Goal: Task Accomplishment & Management: Use online tool/utility

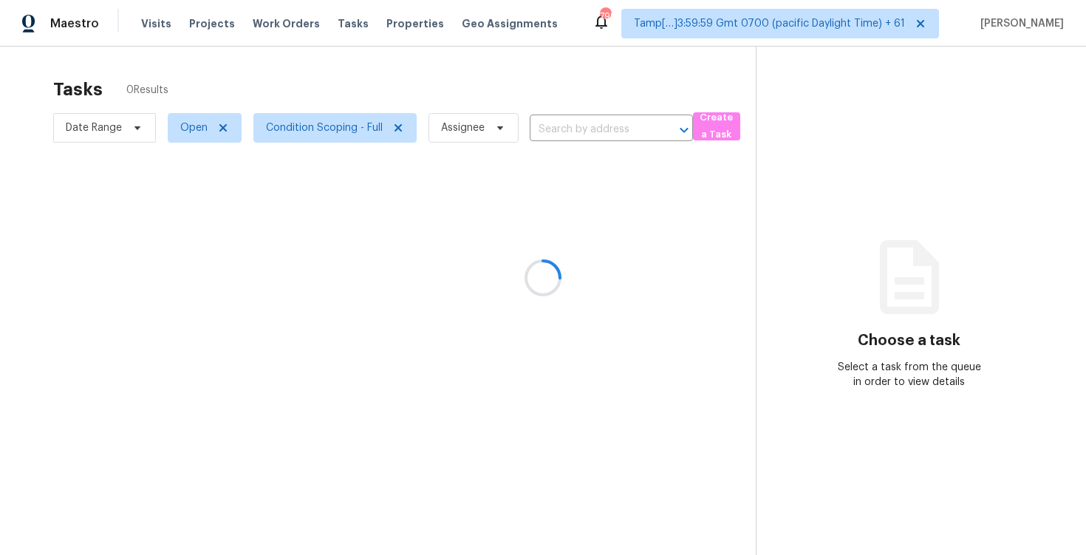
click at [537, 100] on div at bounding box center [543, 277] width 1086 height 555
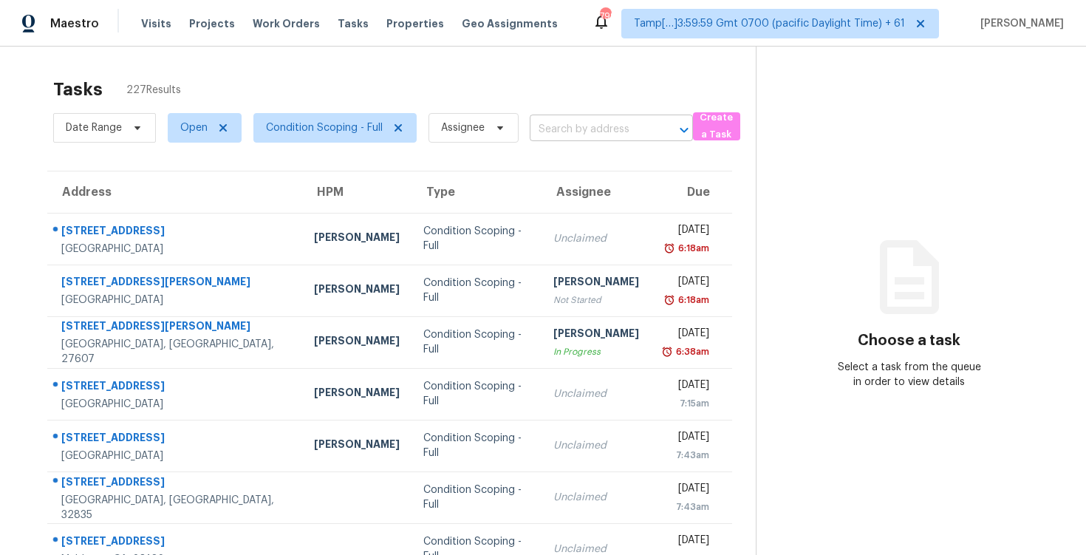
click at [547, 119] on input "text" at bounding box center [591, 129] width 122 height 23
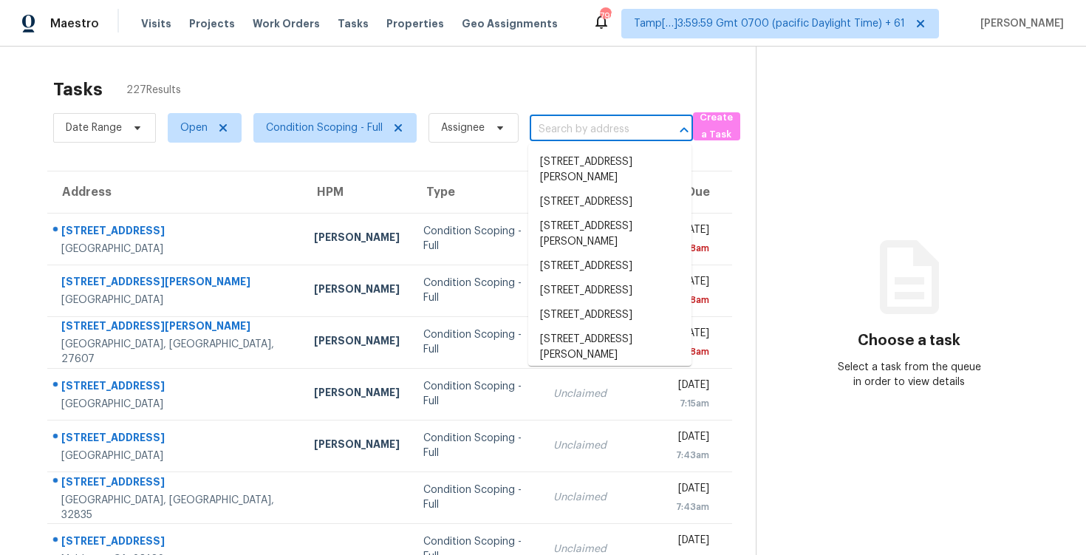
paste input "121 Harvest Ln, Raeford, NC 28376"
type input "121 Harvest Ln, Raeford, NC 28376"
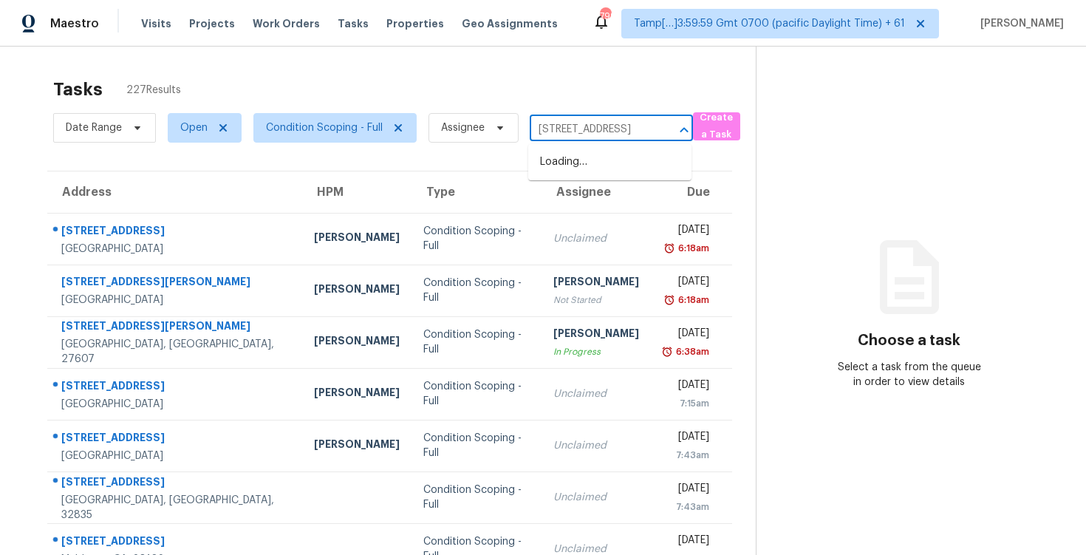
scroll to position [0, 52]
click at [571, 148] on ul "121 Harvest Ln, Raeford, NC 28376" at bounding box center [609, 162] width 163 height 36
click at [573, 155] on li "121 Harvest Ln, Raeford, NC 28376" at bounding box center [609, 162] width 163 height 24
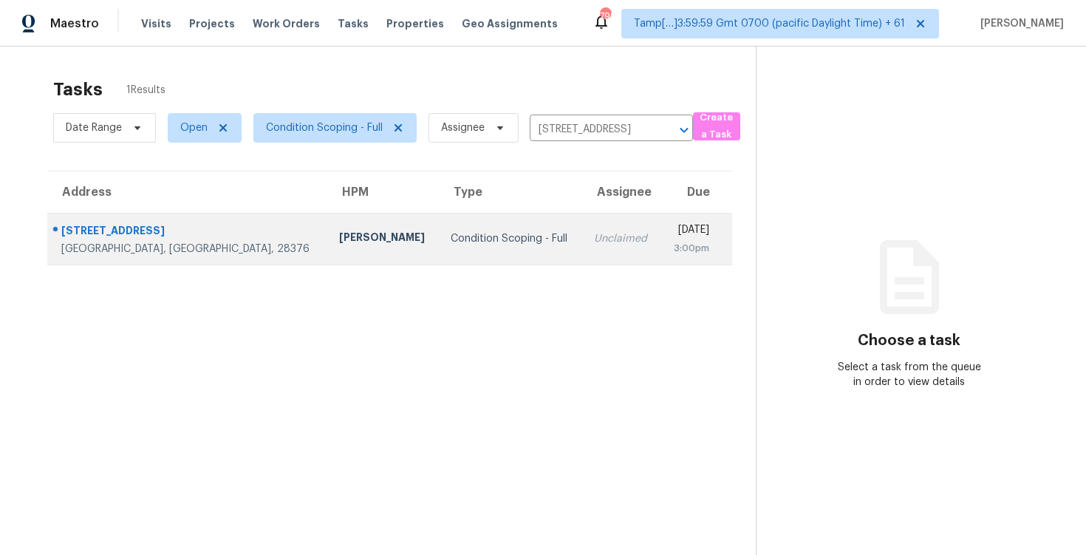
click at [582, 220] on td "Unclaimed" at bounding box center [621, 239] width 78 height 52
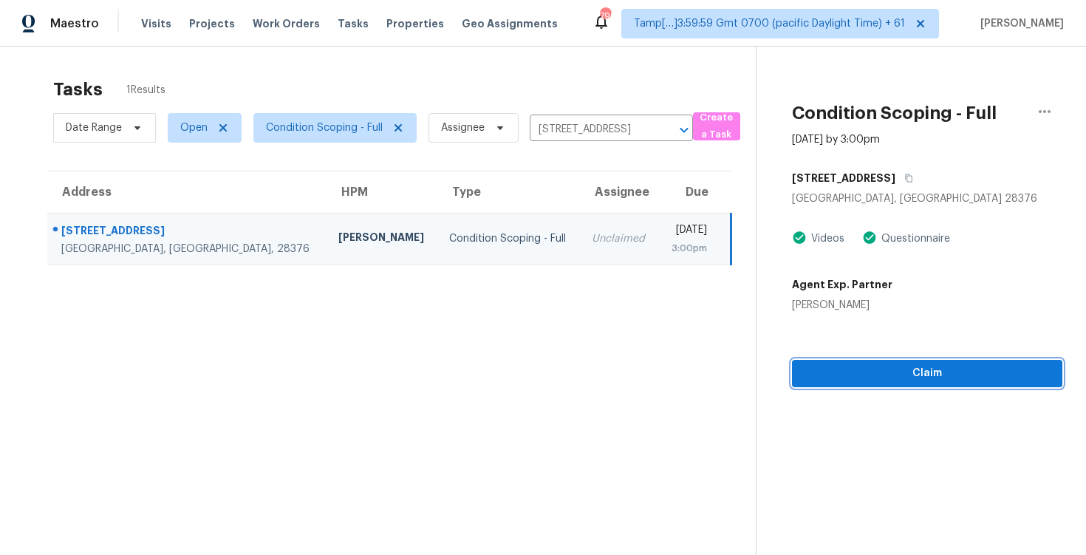
click at [892, 378] on span "Claim" at bounding box center [927, 373] width 247 height 18
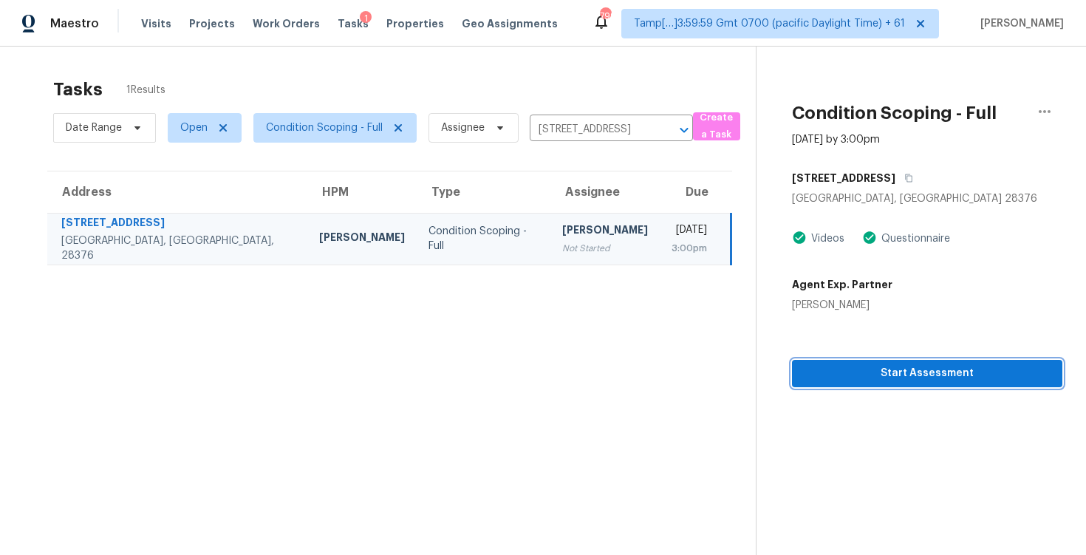
click at [923, 361] on button "Start Assessment" at bounding box center [927, 373] width 270 height 27
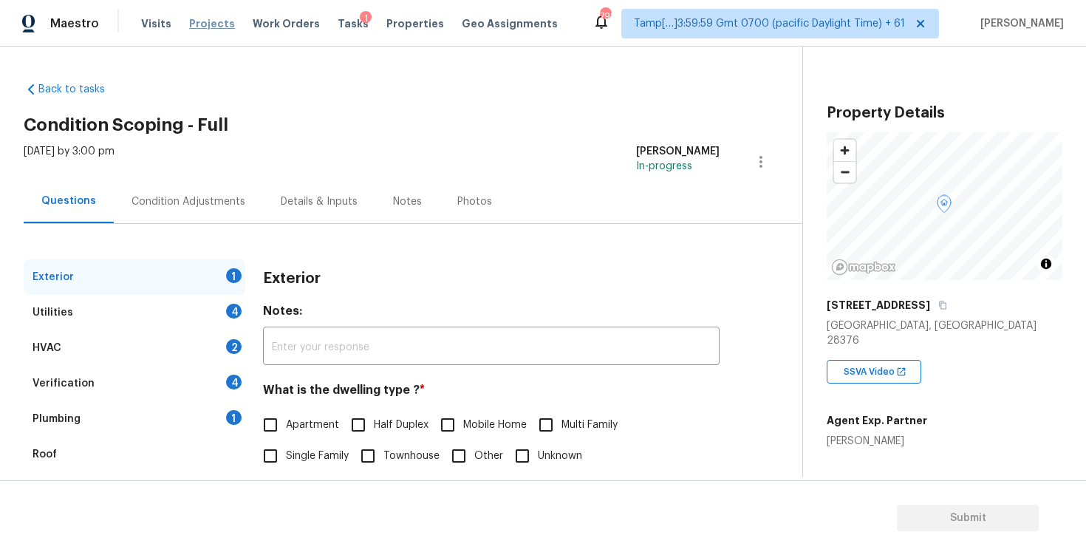
scroll to position [157, 0]
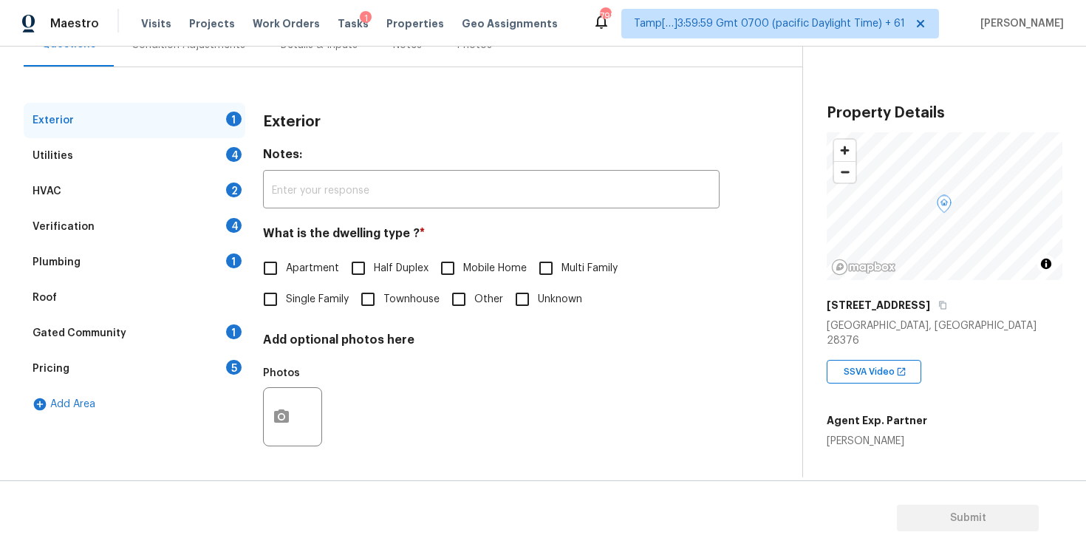
click at [274, 316] on div "Exterior Notes: ​ What is the dwelling type ? * Apartment Half Duplex Mobile Ho…" at bounding box center [491, 288] width 457 height 370
click at [278, 298] on input "Single Family" at bounding box center [270, 299] width 31 height 31
checkbox input "true"
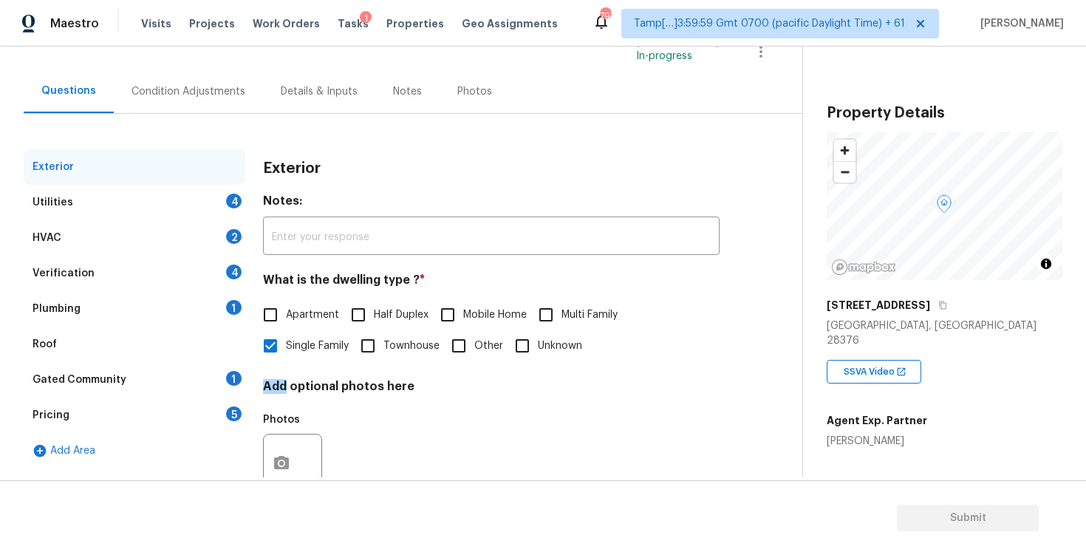
scroll to position [100, 0]
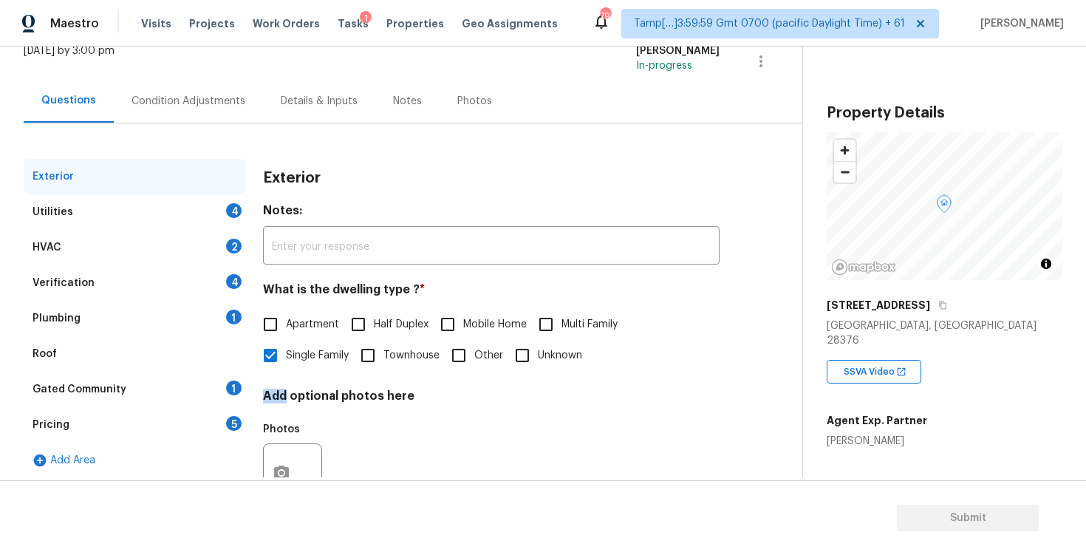
click at [190, 106] on div "Condition Adjustments" at bounding box center [188, 101] width 114 height 15
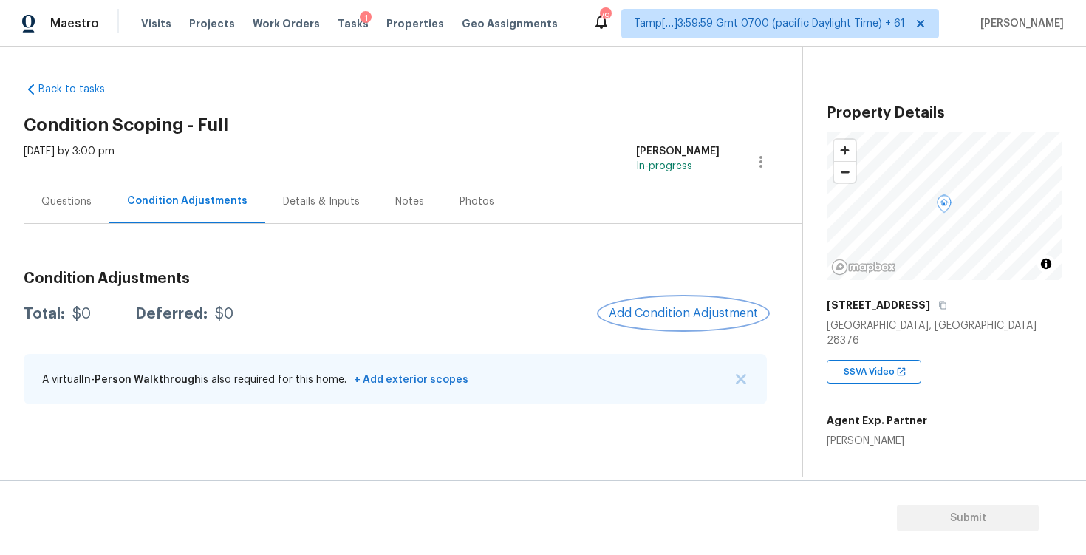
click at [663, 324] on button "Add Condition Adjustment" at bounding box center [683, 313] width 167 height 31
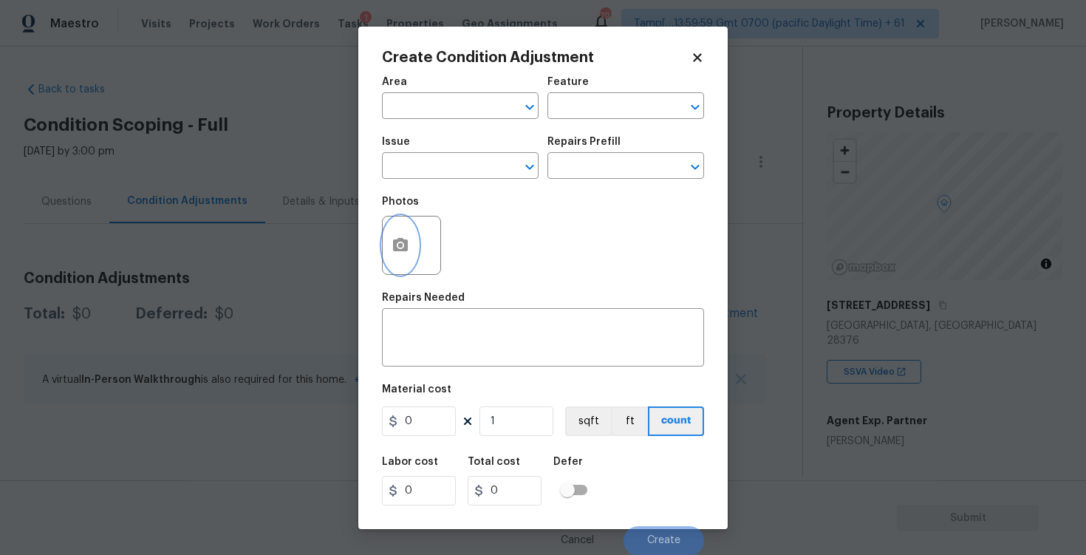
click at [413, 225] on button "button" at bounding box center [400, 245] width 35 height 58
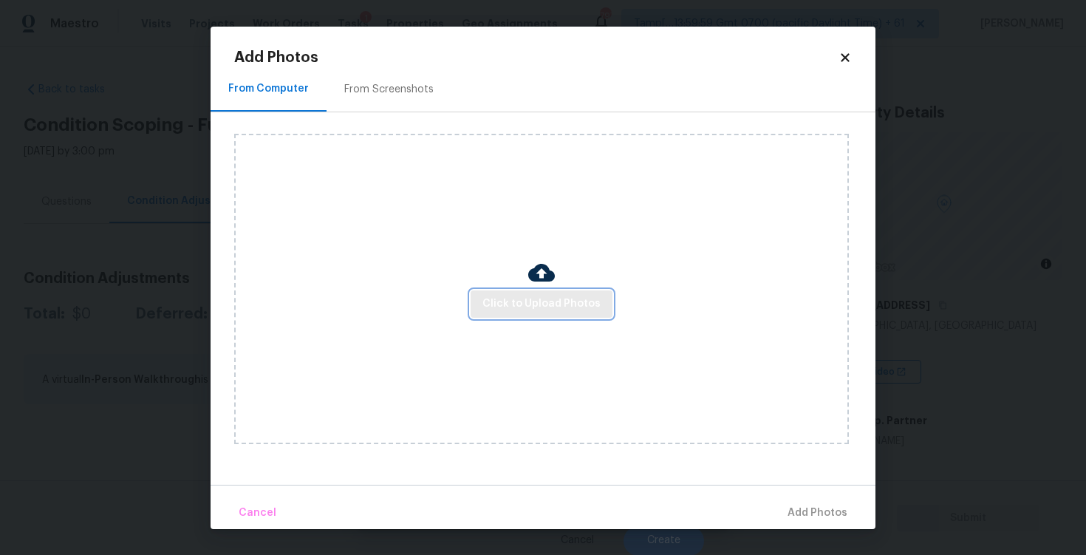
click at [505, 312] on button "Click to Upload Photos" at bounding box center [542, 303] width 142 height 27
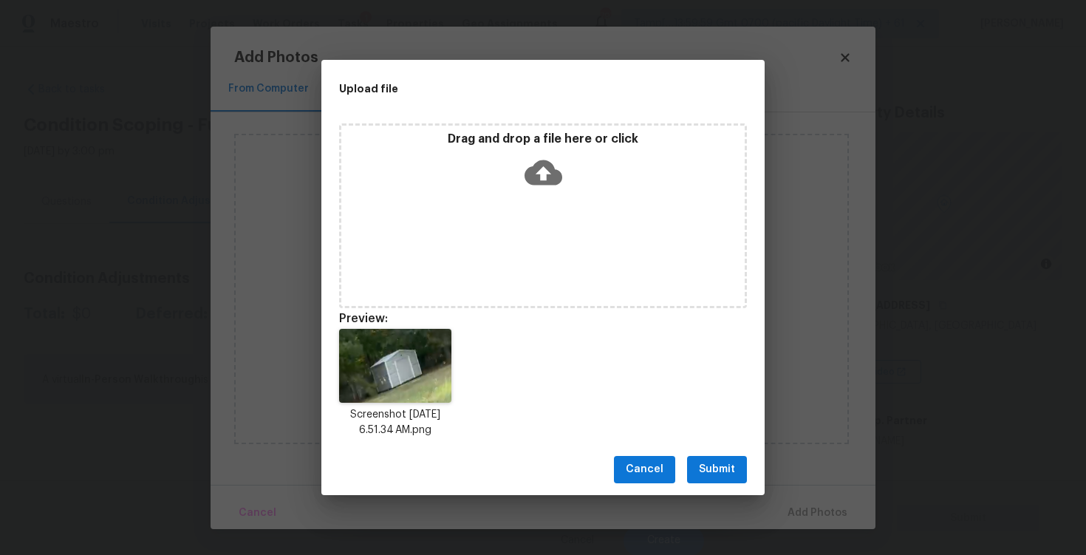
click at [717, 472] on span "Submit" at bounding box center [717, 469] width 36 height 18
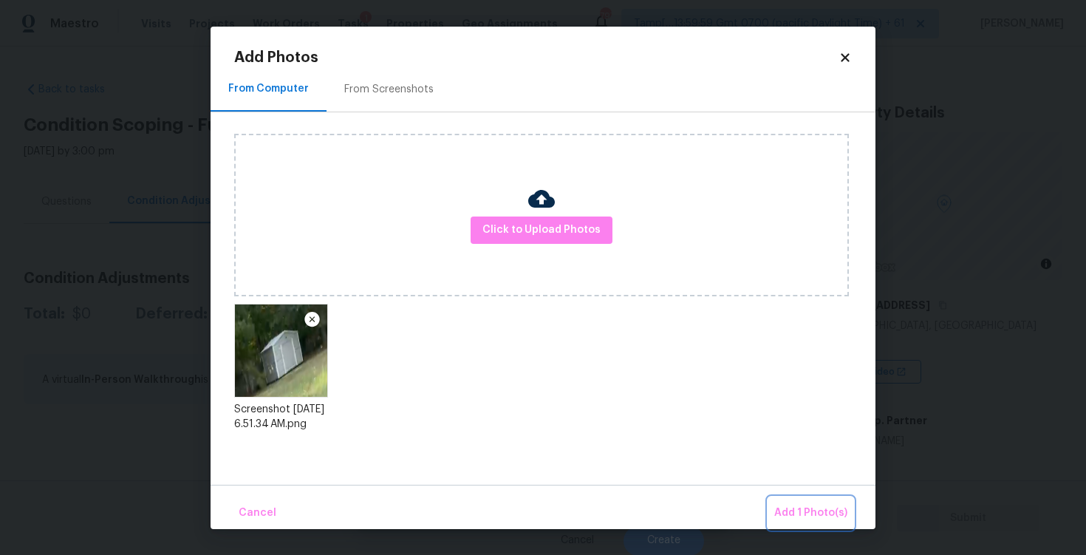
click at [786, 513] on span "Add 1 Photo(s)" at bounding box center [810, 513] width 73 height 18
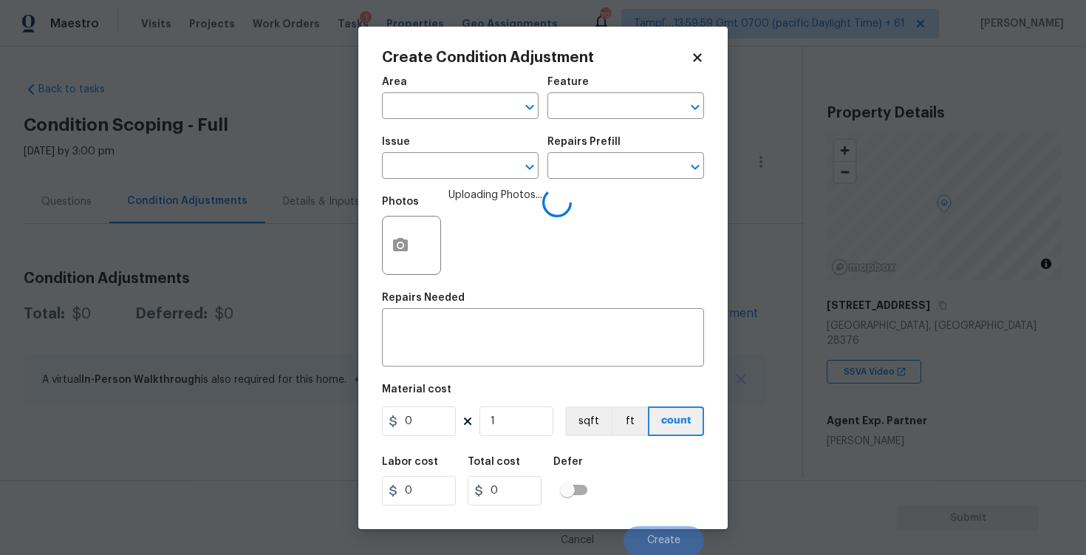
click at [418, 82] on div "Area" at bounding box center [460, 86] width 157 height 19
click at [428, 104] on input "text" at bounding box center [439, 107] width 115 height 23
click at [431, 161] on li "Exterior Overall" at bounding box center [460, 164] width 157 height 24
type input "Exterior Overall"
click at [431, 161] on input "text" at bounding box center [439, 167] width 115 height 23
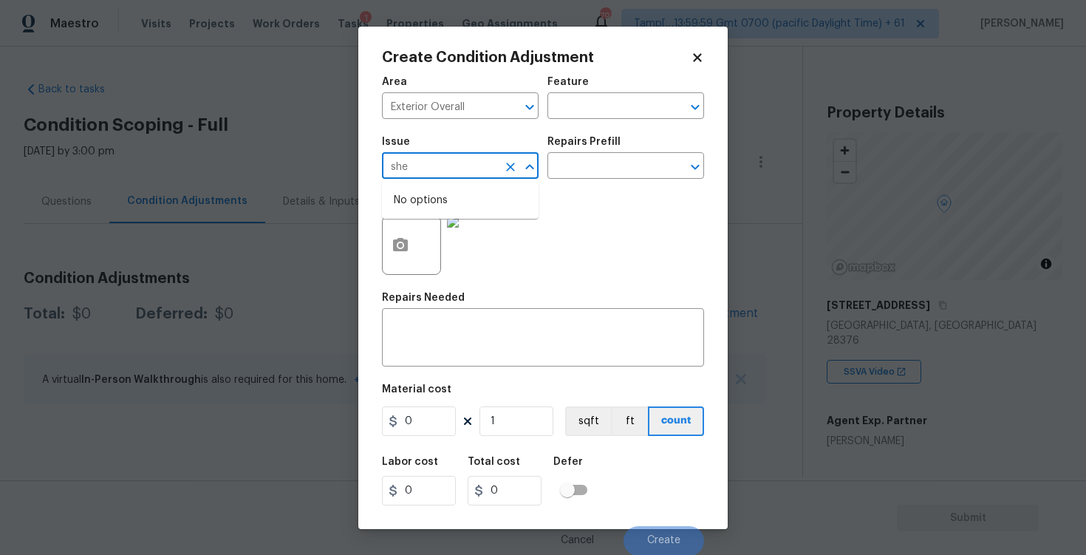
type input "shed"
click at [440, 240] on li "Debris/garbage on site" at bounding box center [460, 236] width 157 height 24
type input "Debris/garbage on site"
click at [448, 339] on textarea at bounding box center [543, 339] width 304 height 31
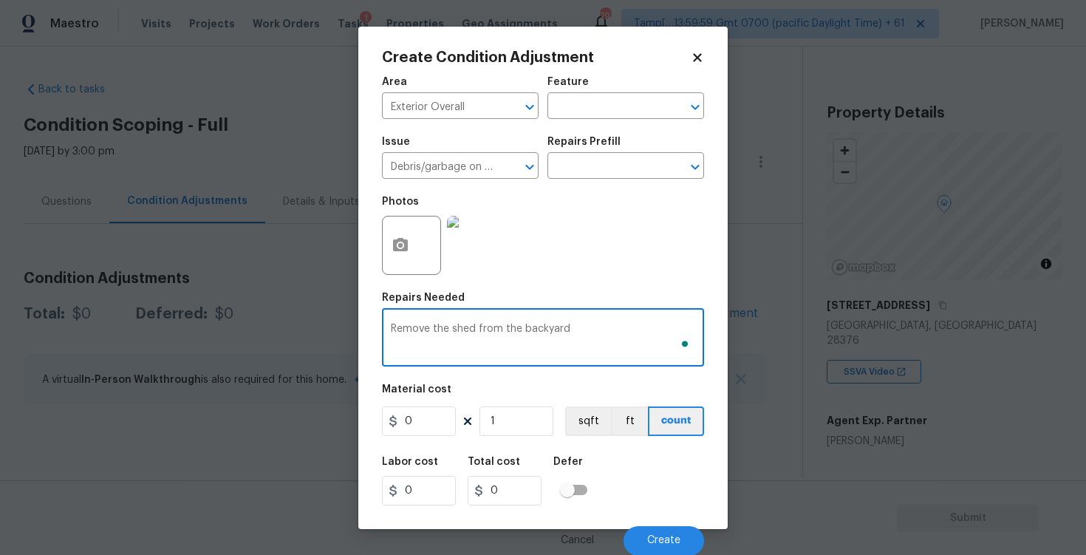
type textarea "Remove the shed from the backyard"
click at [411, 437] on figure "Material cost 0 1 sqft ft count" at bounding box center [543, 411] width 322 height 55
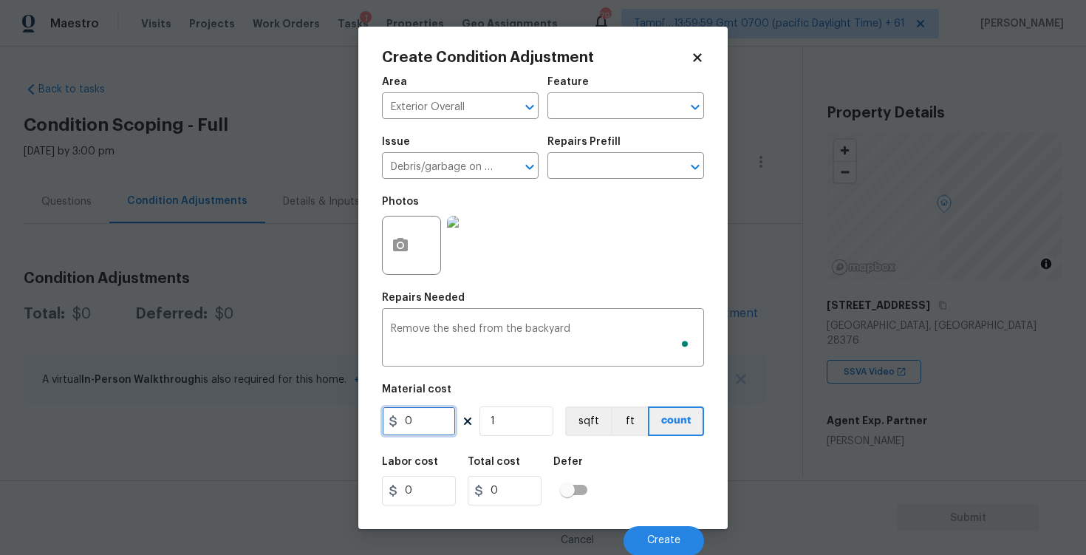
click at [413, 426] on input "0" at bounding box center [419, 421] width 74 height 30
type input "1000"
click at [611, 497] on div "Labor cost 0 Total cost 0 Defer" at bounding box center [543, 481] width 322 height 66
type input "1000"
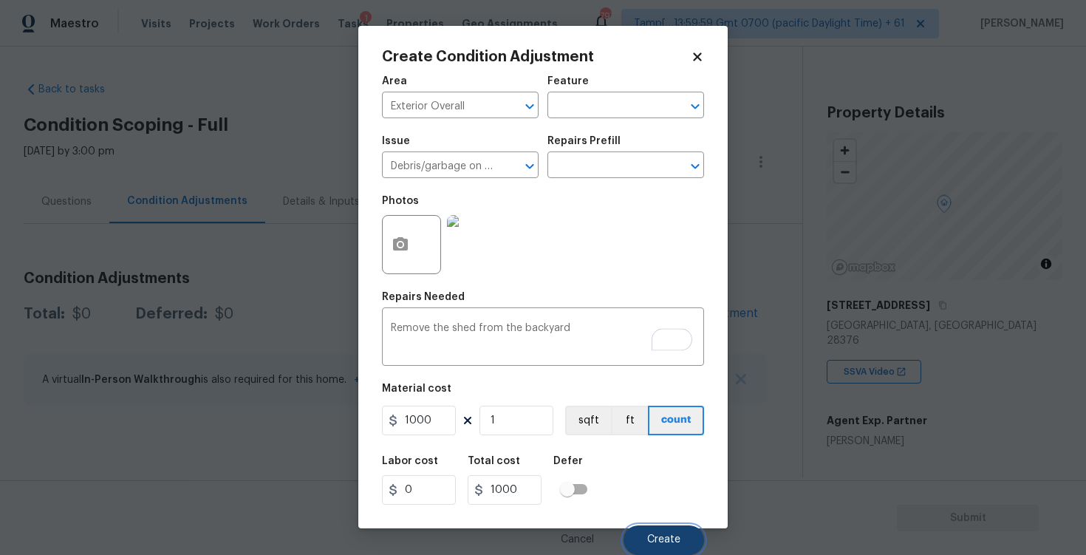
click at [655, 536] on span "Create" at bounding box center [663, 539] width 33 height 11
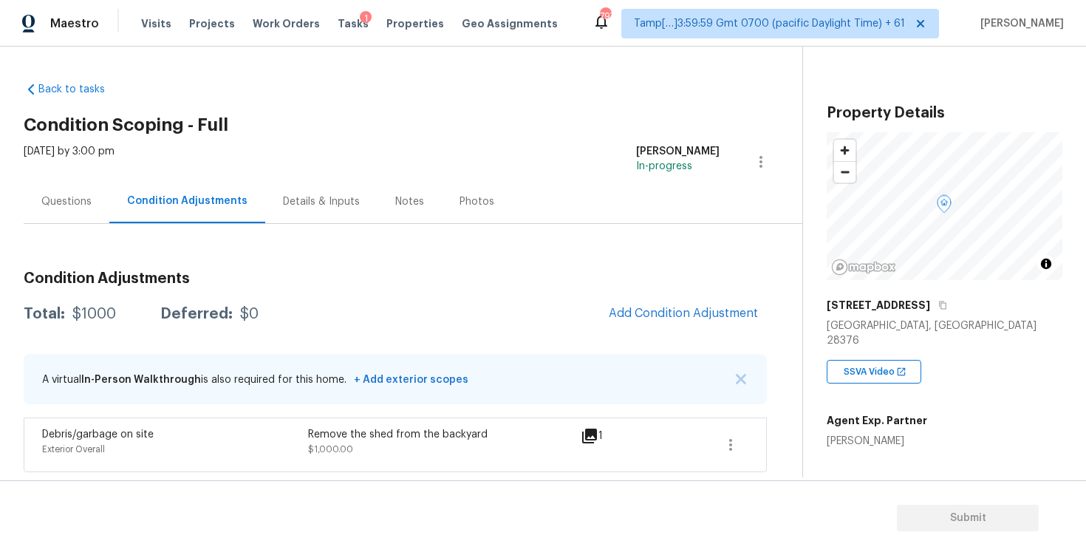
scroll to position [0, 0]
click at [697, 298] on button "Add Condition Adjustment" at bounding box center [683, 313] width 167 height 31
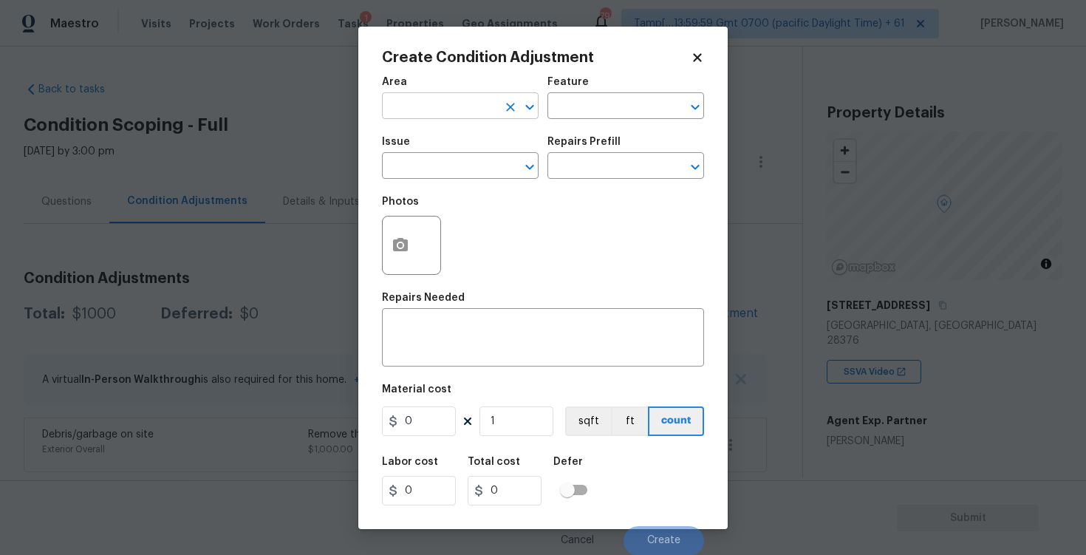
click at [481, 113] on input "text" at bounding box center [439, 107] width 115 height 23
click at [471, 155] on li "Exterior Overall" at bounding box center [460, 164] width 157 height 24
type input "Exterior Overall"
click at [474, 174] on input "text" at bounding box center [439, 167] width 115 height 23
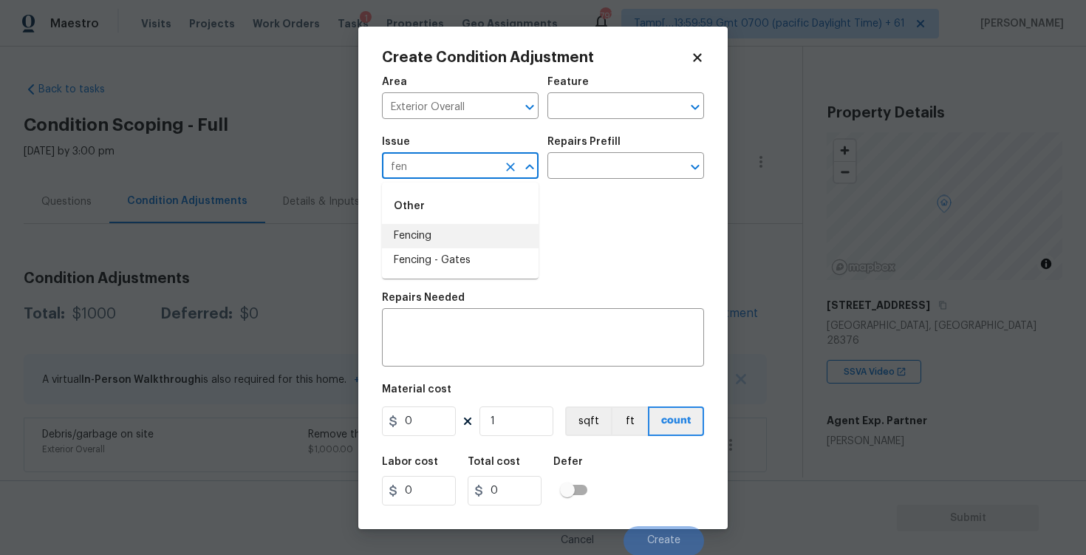
click at [471, 227] on li "Fencing" at bounding box center [460, 236] width 157 height 24
type input "Fencing"
click at [468, 312] on div "x ​" at bounding box center [543, 339] width 322 height 55
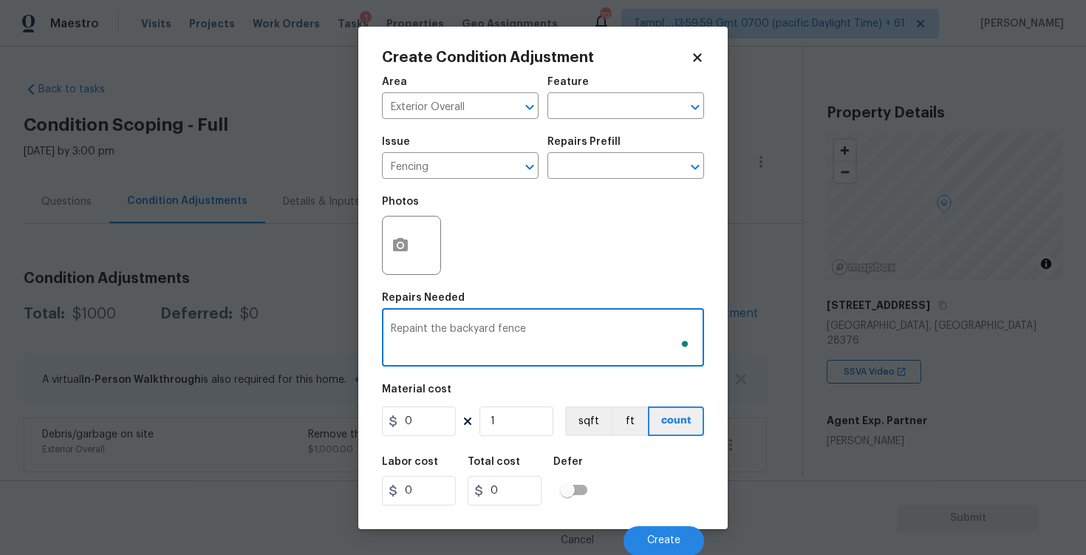
type textarea "Repaint the backyard fence"
click at [422, 422] on input "0" at bounding box center [419, 421] width 74 height 30
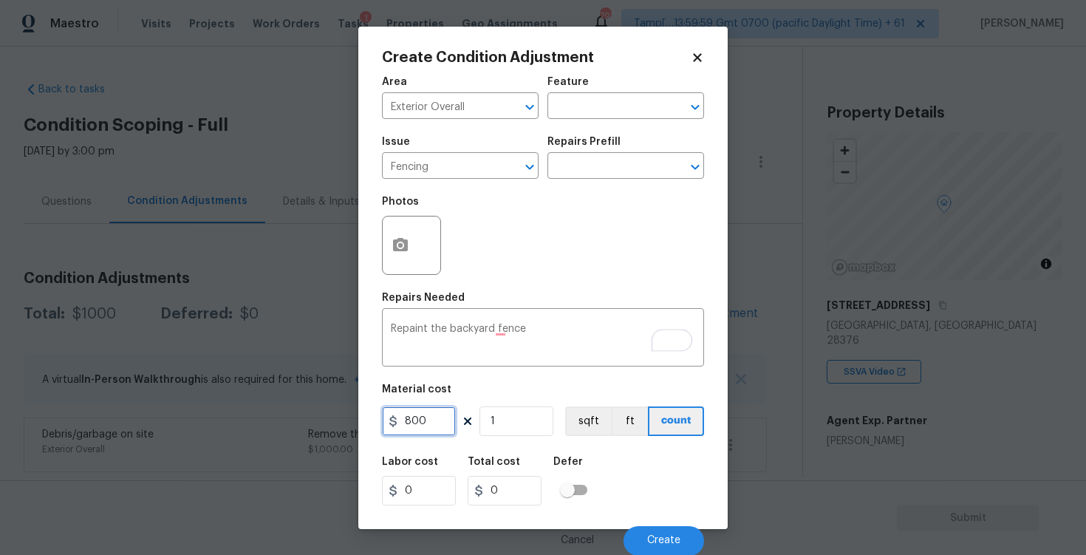
type input "800"
click at [640, 458] on div "Labor cost 0 Total cost 800 Defer" at bounding box center [543, 481] width 322 height 66
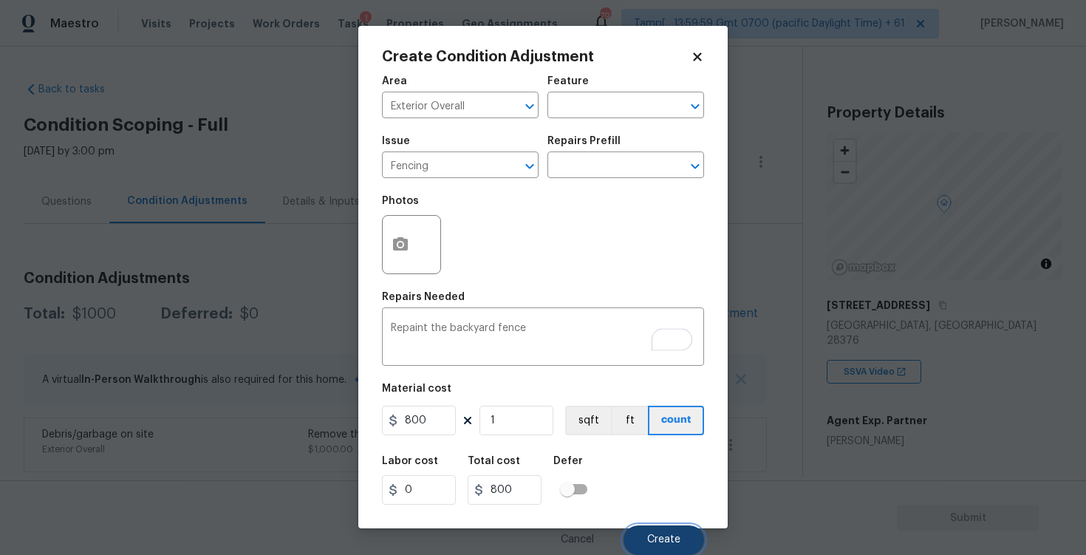
click at [657, 533] on button "Create" at bounding box center [664, 540] width 81 height 30
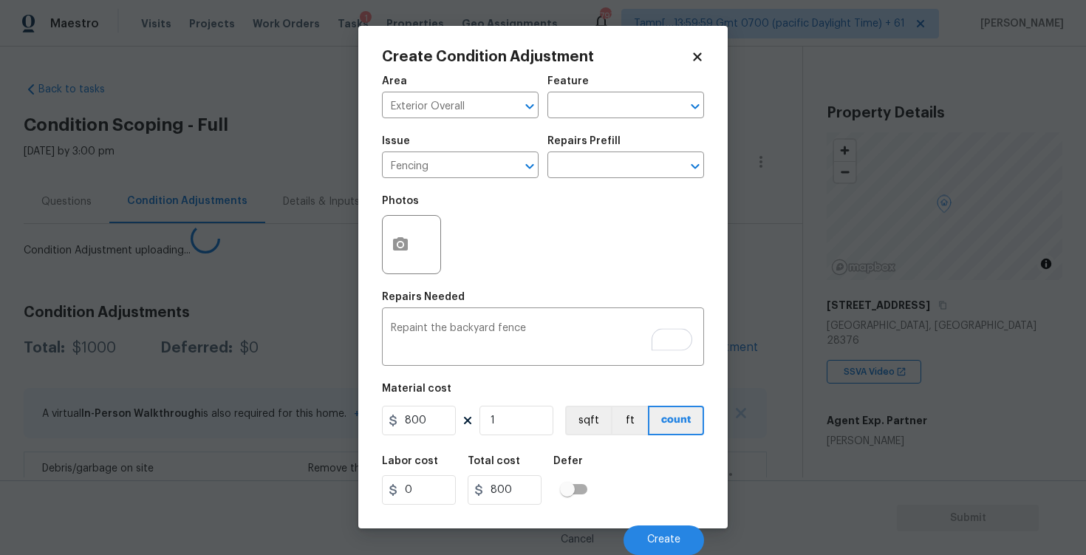
scroll to position [0, 0]
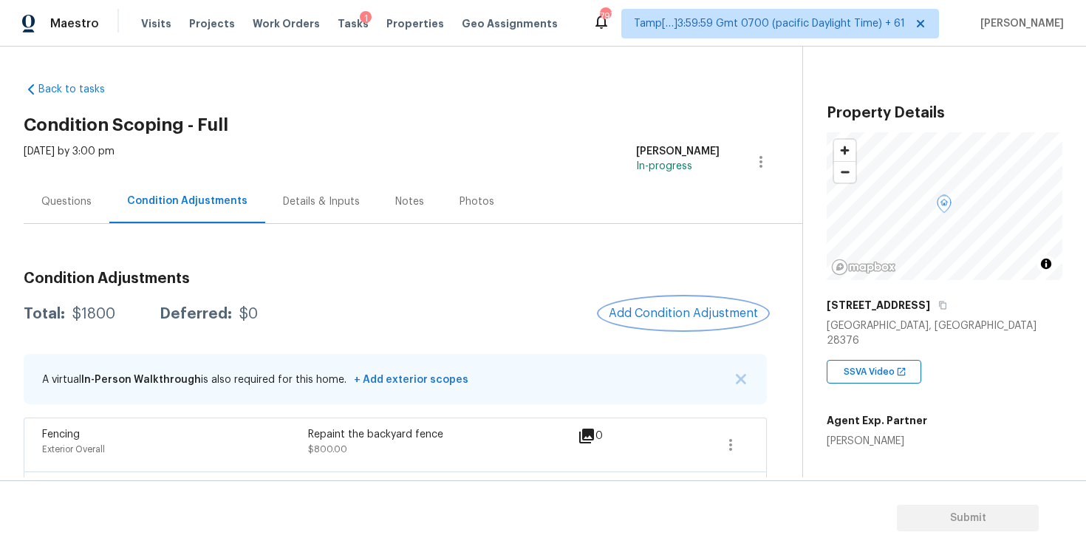
click at [664, 305] on button "Add Condition Adjustment" at bounding box center [683, 313] width 167 height 31
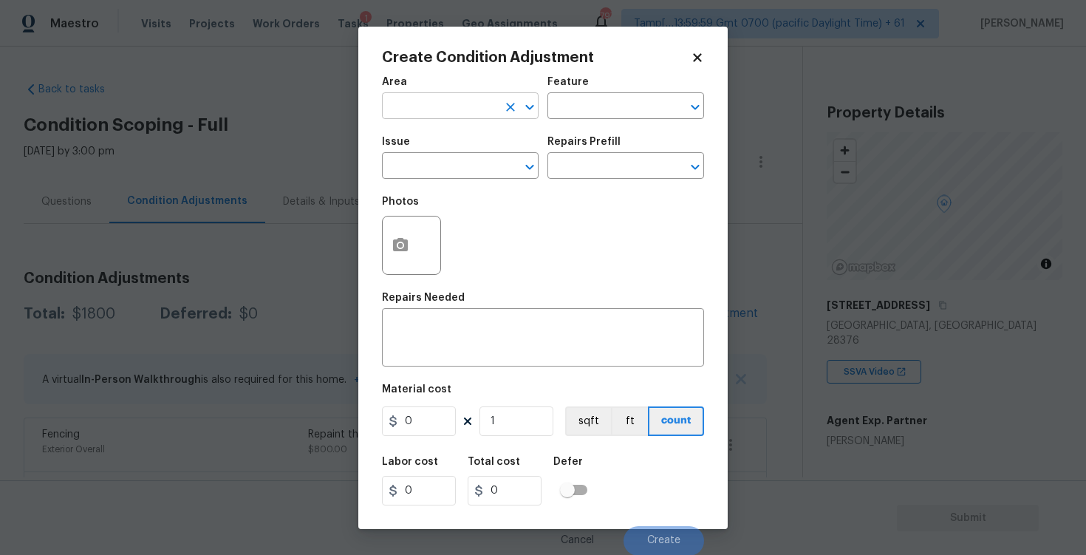
click at [432, 103] on input "text" at bounding box center [439, 107] width 115 height 23
click at [430, 152] on li "Exterior Overall" at bounding box center [460, 164] width 157 height 24
type input "Exterior Overall"
click at [433, 161] on input "text" at bounding box center [439, 167] width 115 height 23
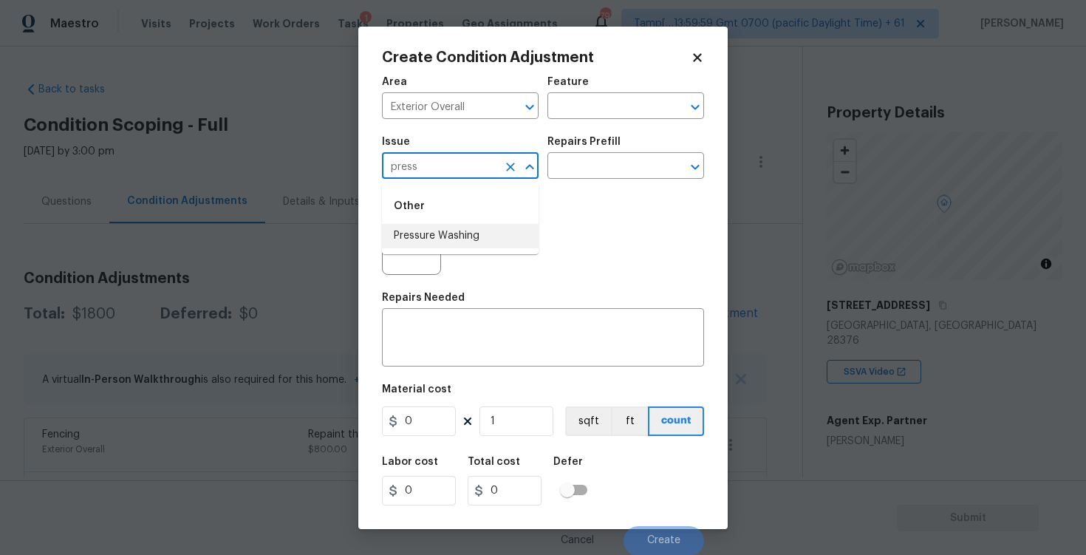
click at [434, 230] on li "Pressure Washing" at bounding box center [460, 236] width 157 height 24
type input "Pressure Washing"
click at [564, 172] on input "text" at bounding box center [604, 167] width 115 height 23
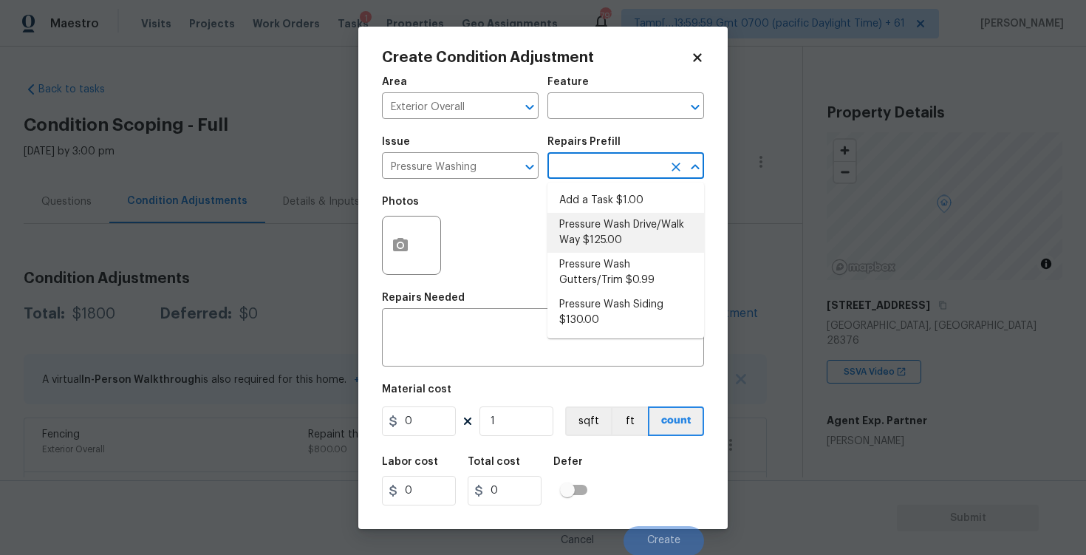
click at [599, 239] on li "Pressure Wash Drive/Walk Way $125.00" at bounding box center [625, 233] width 157 height 40
type input "Siding"
type textarea "Pressure wash the driveways/walkways as directed by the PM. Ensure that all deb…"
type input "125"
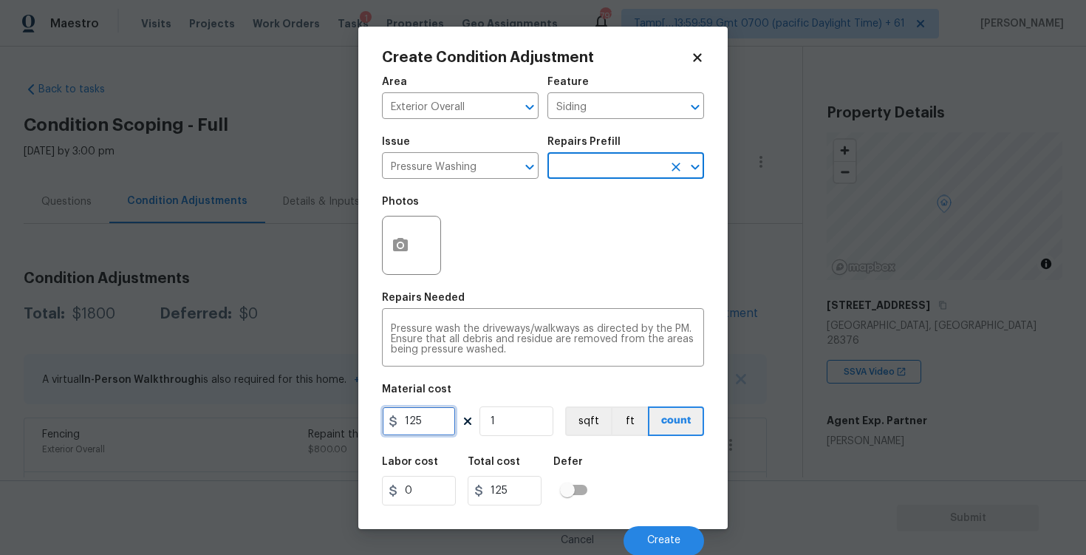
click at [443, 419] on input "125" at bounding box center [419, 421] width 74 height 30
type input "400"
click at [630, 464] on div "Labor cost 0 Total cost 400 Defer" at bounding box center [543, 481] width 322 height 66
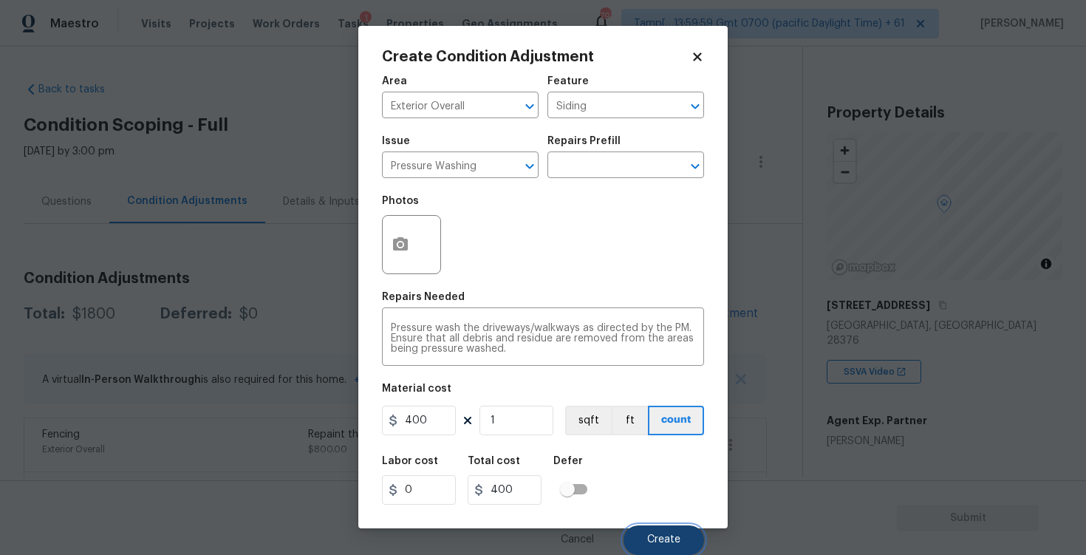
click at [674, 541] on span "Create" at bounding box center [663, 539] width 33 height 11
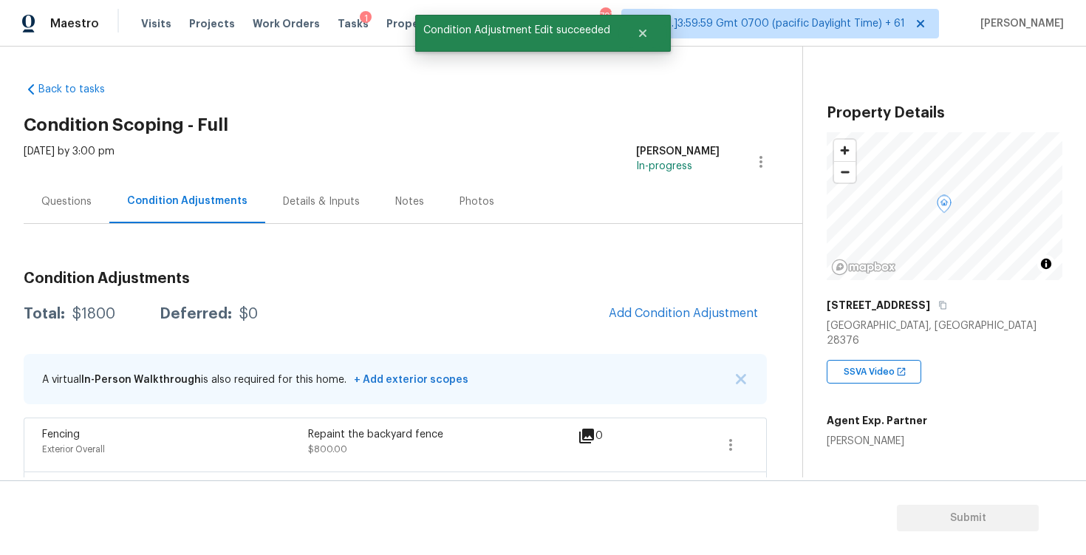
scroll to position [0, 0]
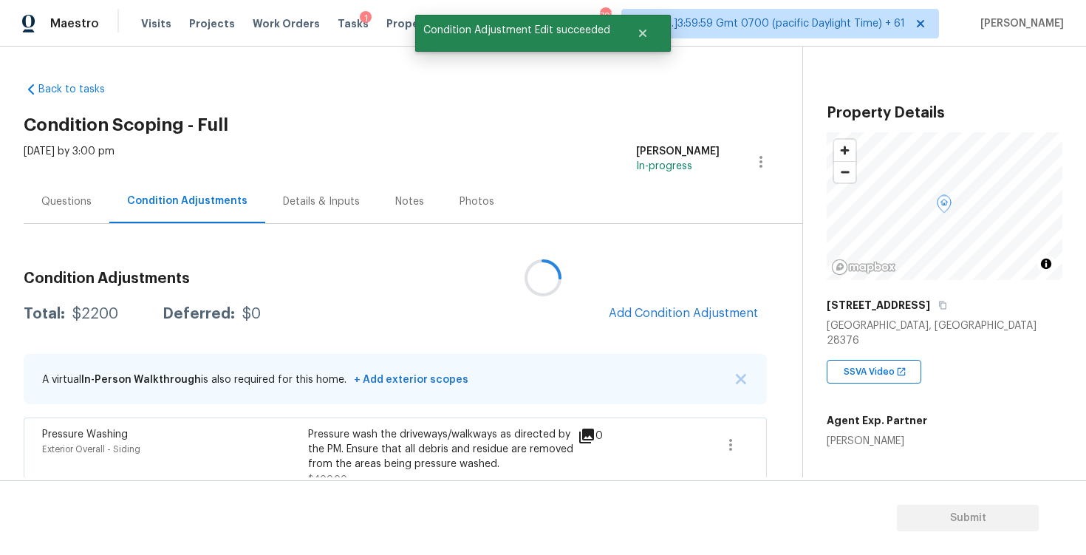
click at [676, 302] on div at bounding box center [543, 277] width 1086 height 555
click at [655, 301] on button "Add Condition Adjustment" at bounding box center [683, 313] width 167 height 31
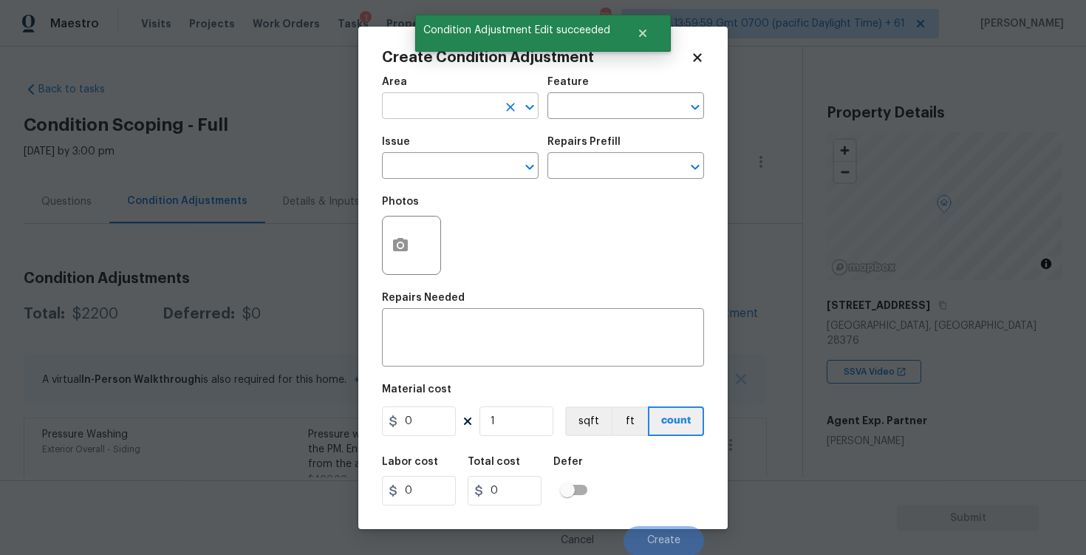
click at [471, 98] on input "text" at bounding box center [439, 107] width 115 height 23
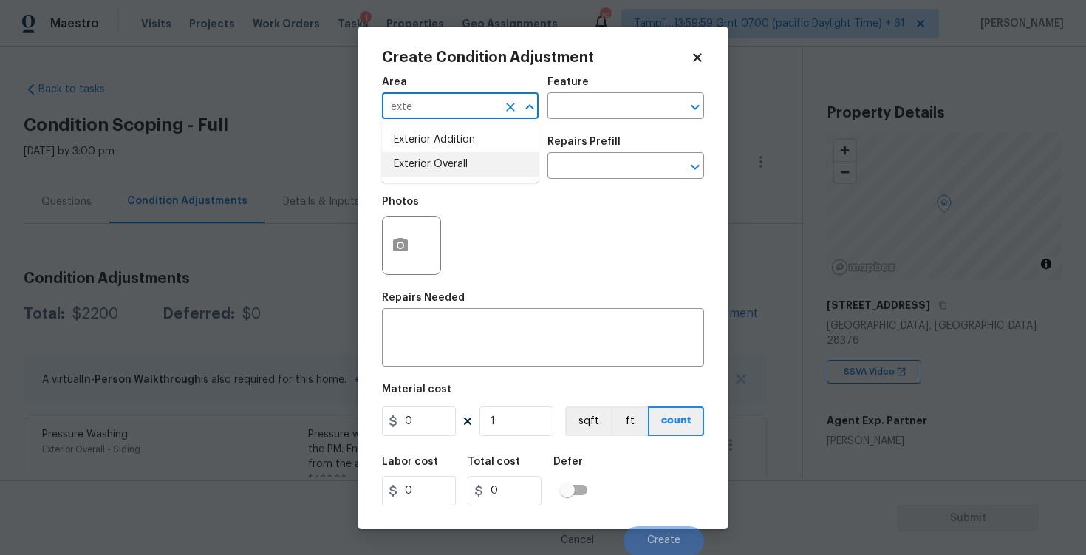
click at [438, 154] on li "Exterior Overall" at bounding box center [460, 164] width 157 height 24
type input "Exterior Overall"
click at [438, 154] on div "Issue" at bounding box center [460, 146] width 157 height 19
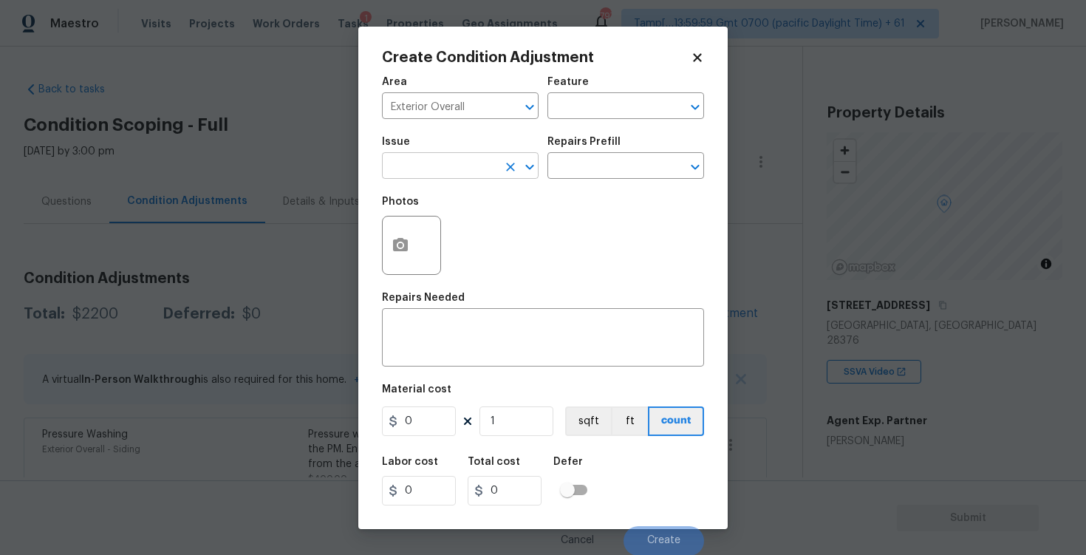
click at [438, 165] on input "text" at bounding box center [439, 167] width 115 height 23
click at [434, 219] on div "Other" at bounding box center [460, 205] width 157 height 35
click at [434, 233] on li "Landscape Package" at bounding box center [460, 236] width 157 height 24
type input "Landscape Package"
click at [548, 170] on input "text" at bounding box center [604, 167] width 115 height 23
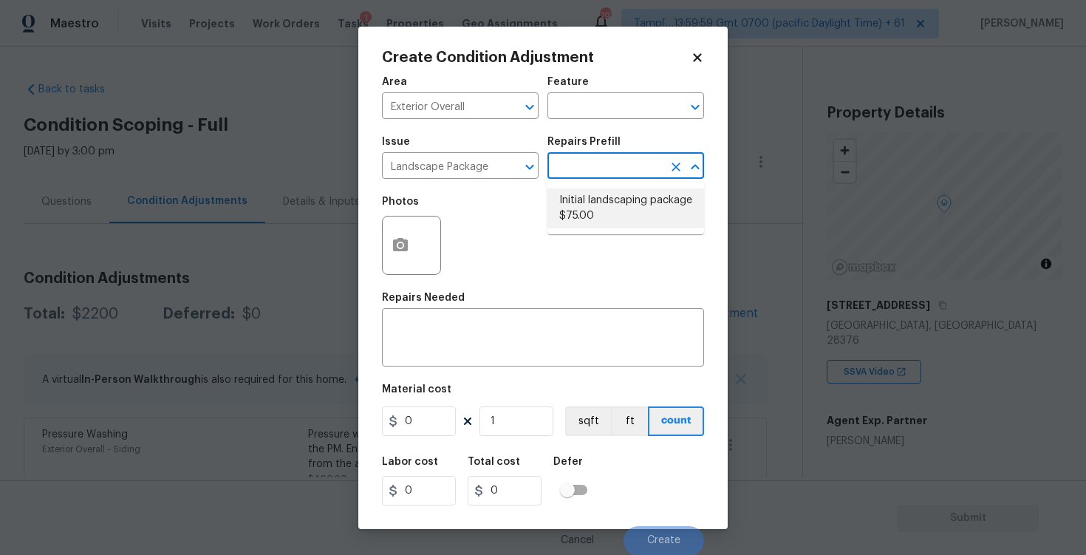
click at [627, 208] on li "Initial landscaping package $75.00" at bounding box center [625, 208] width 157 height 40
type input "Home Readiness Packages"
type textarea "Mowing of grass up to 6" in height. Mow, edge along driveways & sidewalks, trim…"
type input "75"
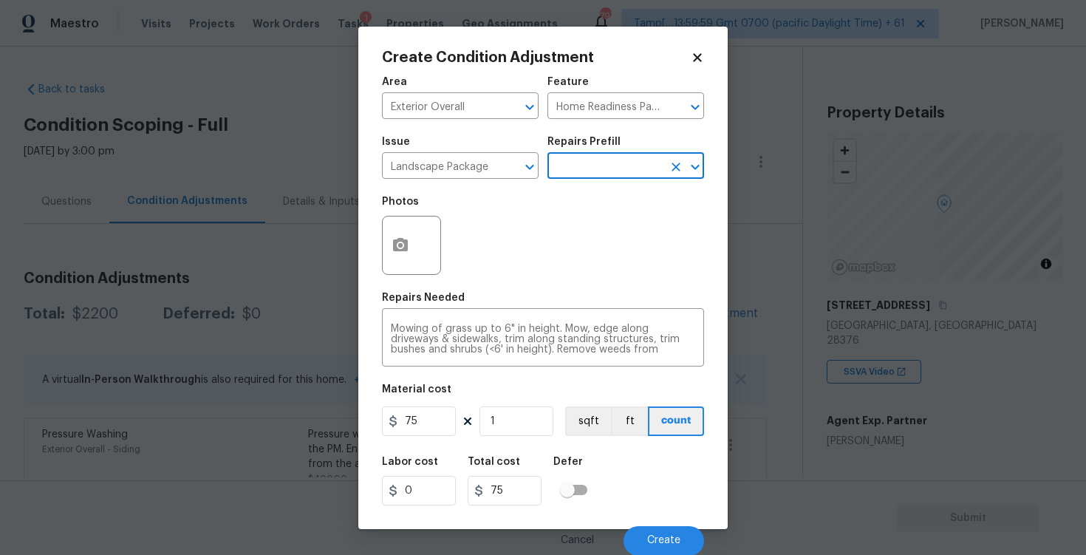
click at [459, 412] on div "75 1 sqft ft count" at bounding box center [543, 421] width 322 height 30
click at [434, 420] on input "75" at bounding box center [419, 421] width 74 height 30
type input "750"
click at [388, 269] on div at bounding box center [411, 245] width 59 height 59
type input "750"
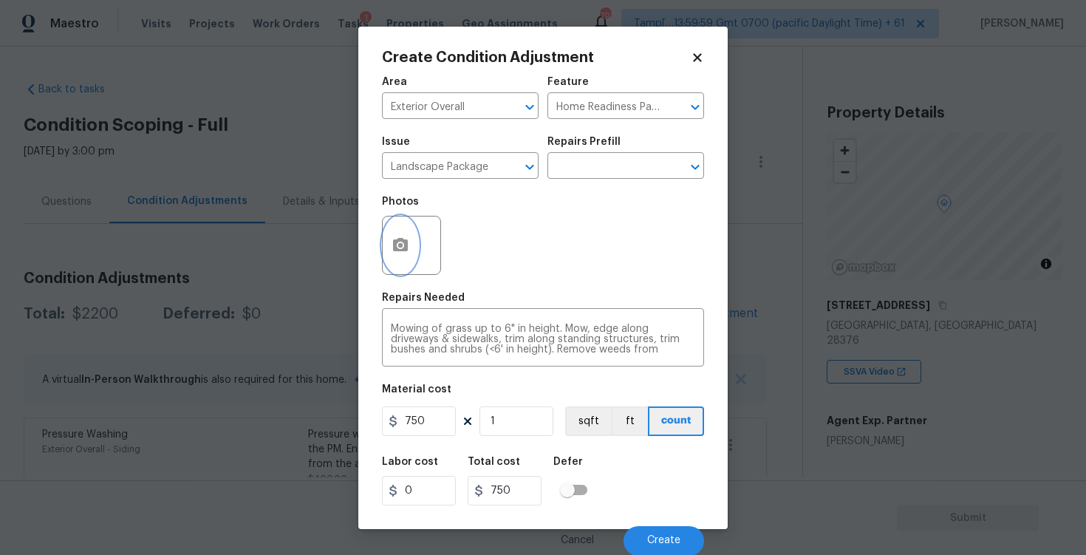
click at [400, 250] on icon "button" at bounding box center [400, 244] width 15 height 13
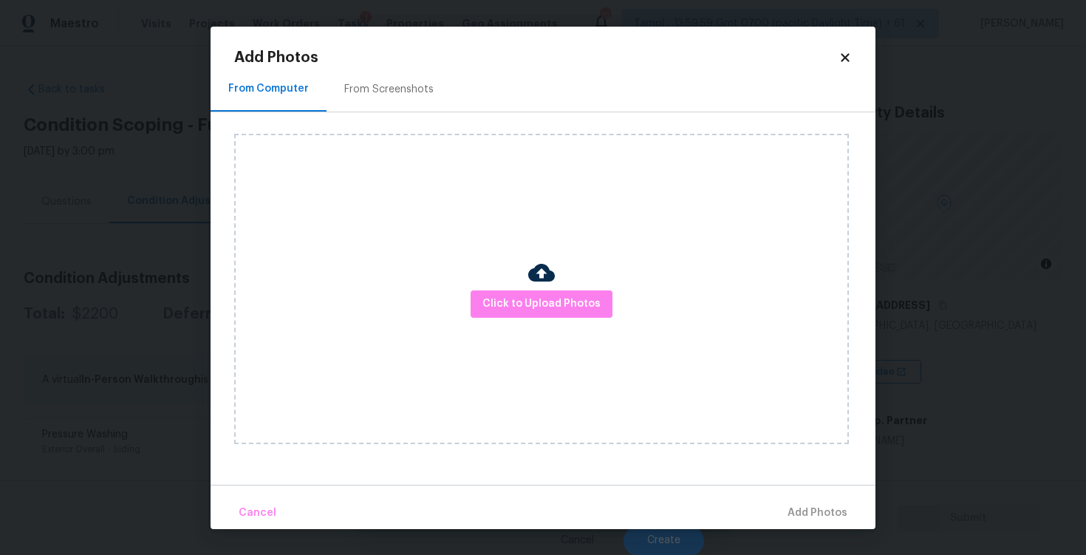
click at [500, 289] on div "Click to Upload Photos" at bounding box center [541, 289] width 615 height 310
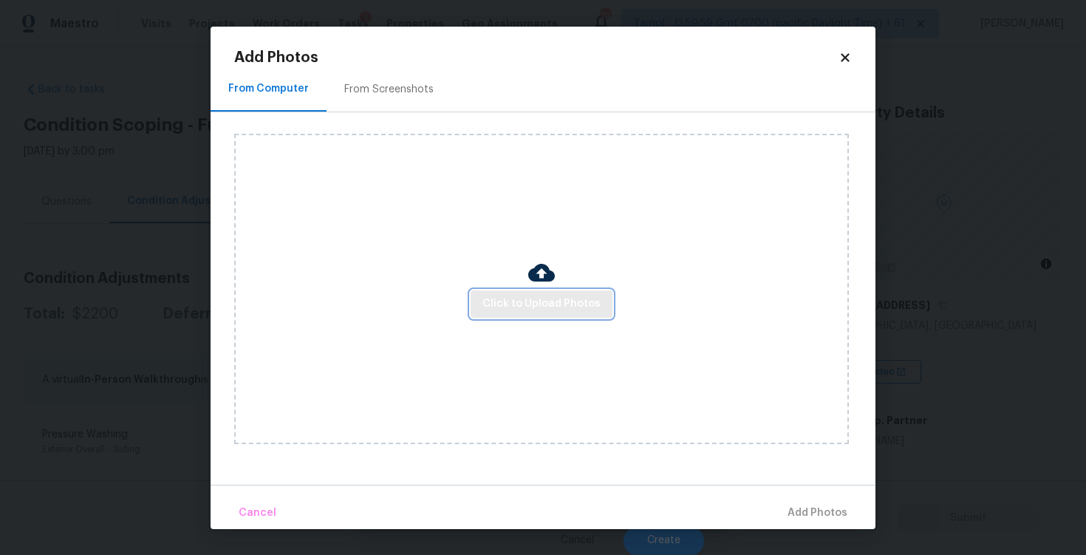
click at [501, 293] on button "Click to Upload Photos" at bounding box center [542, 303] width 142 height 27
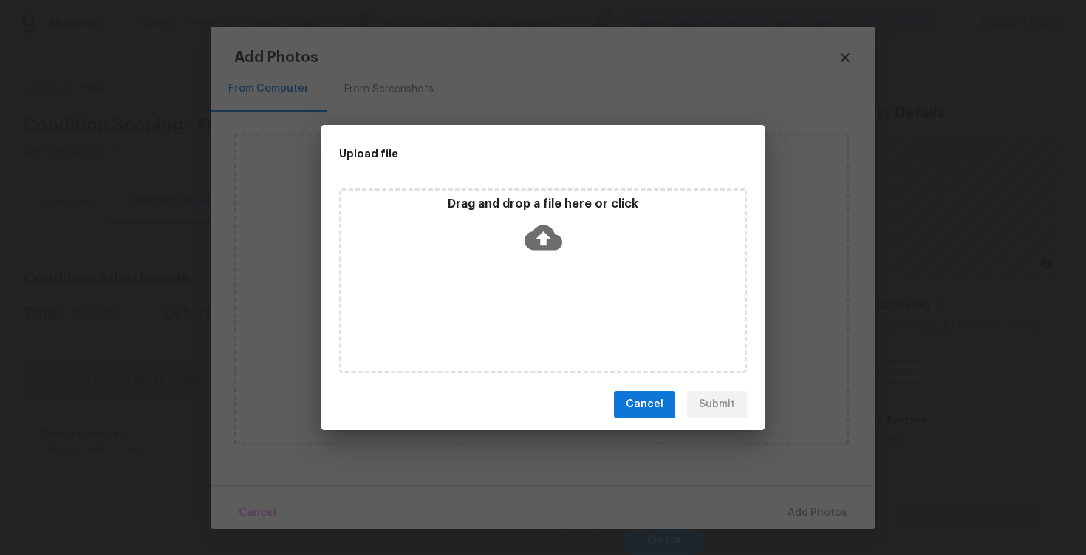
click at [535, 238] on icon at bounding box center [544, 237] width 38 height 25
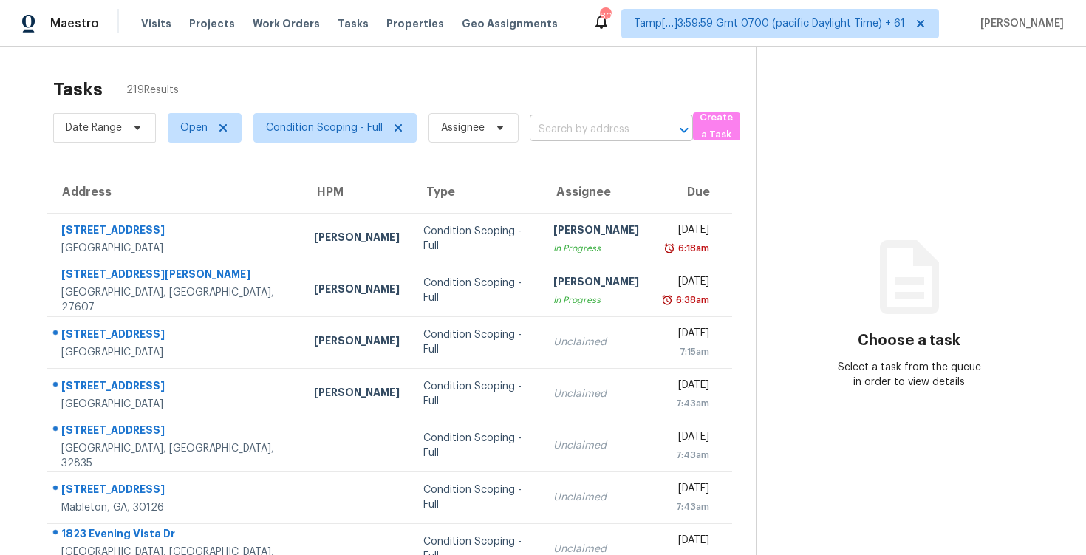
click at [571, 137] on input "text" at bounding box center [591, 129] width 122 height 23
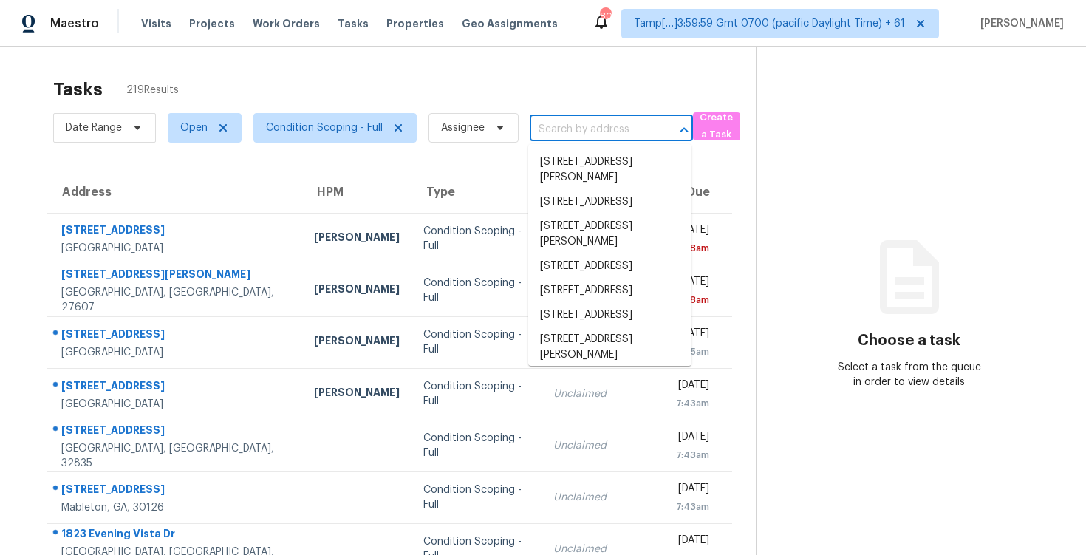
paste input "1041 Ringhill Bluff Dr, Durham, NC 27704"
type input "1041 Ringhill Bluff Dr, Durham, NC 27704"
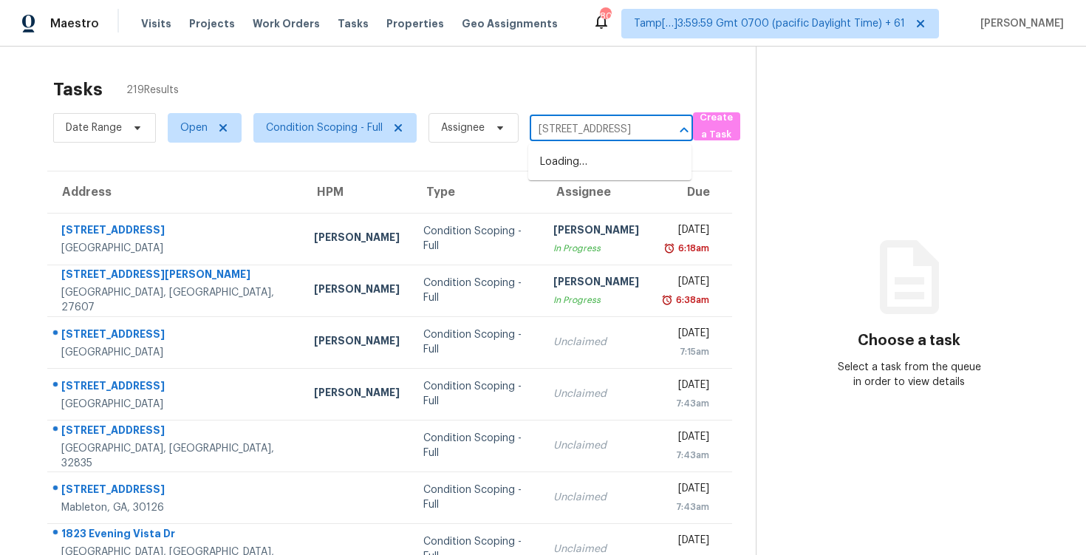
scroll to position [0, 82]
click at [589, 161] on li "1041 Ringhill Bluff Dr, Durham, NC 27704" at bounding box center [609, 162] width 163 height 24
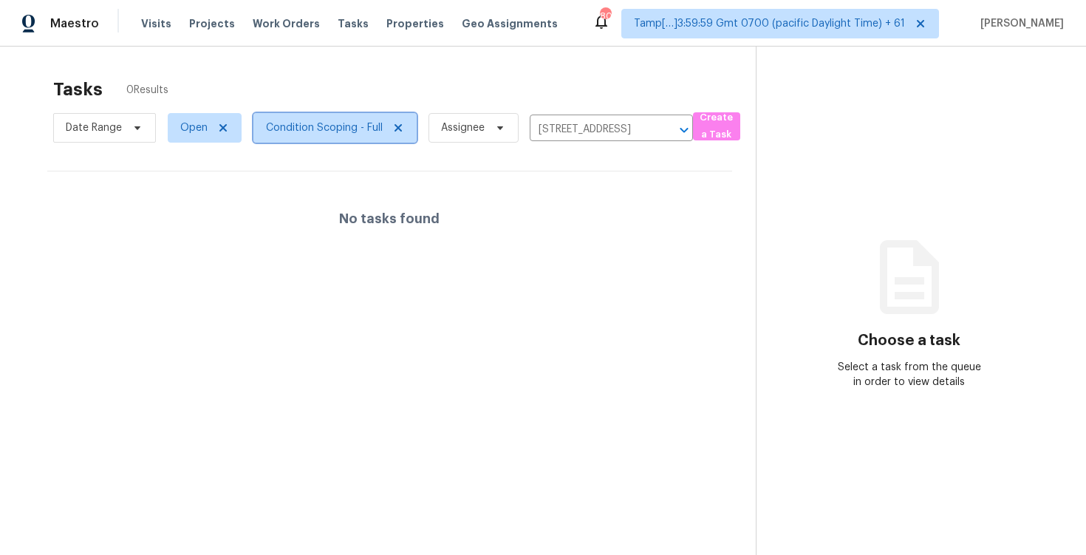
click at [364, 136] on span "Condition Scoping - Full" at bounding box center [334, 128] width 163 height 30
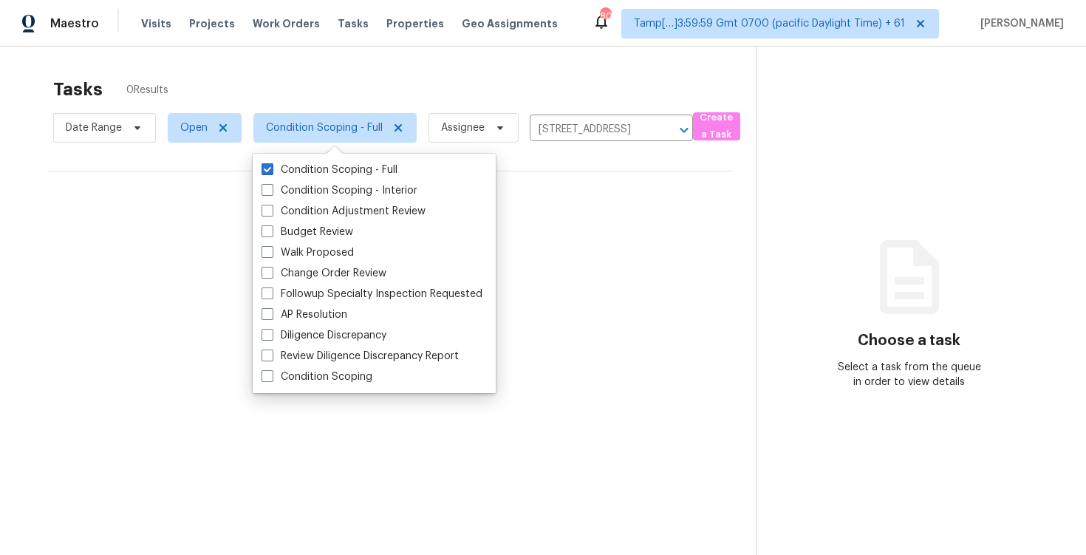
click at [375, 55] on div "Tasks 0 Results Date Range Open Condition Scoping - Full Assignee 1041 Ringhill…" at bounding box center [543, 324] width 1086 height 555
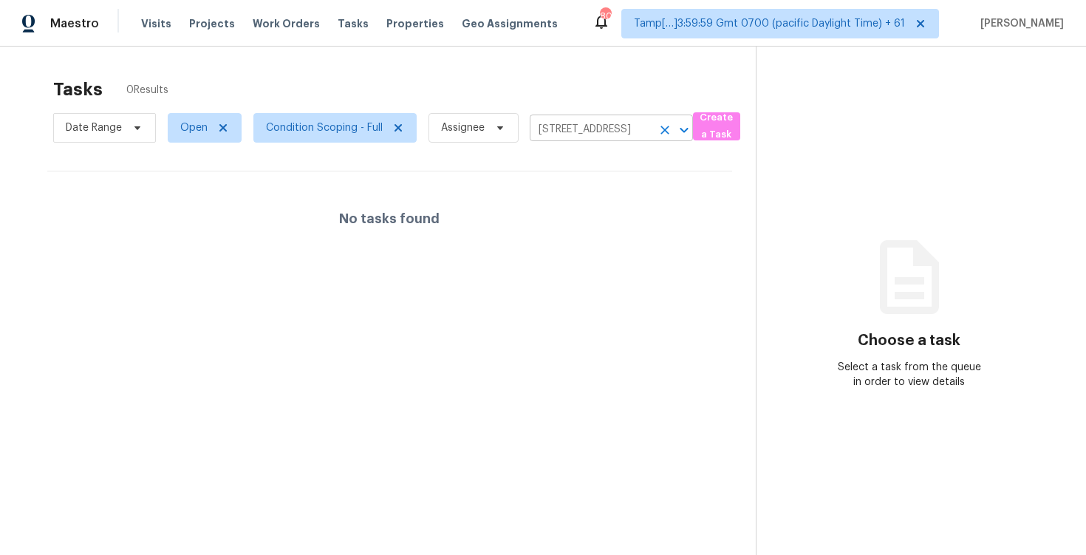
click at [664, 127] on icon "Clear" at bounding box center [664, 130] width 15 height 15
click at [281, 89] on div at bounding box center [543, 277] width 1086 height 555
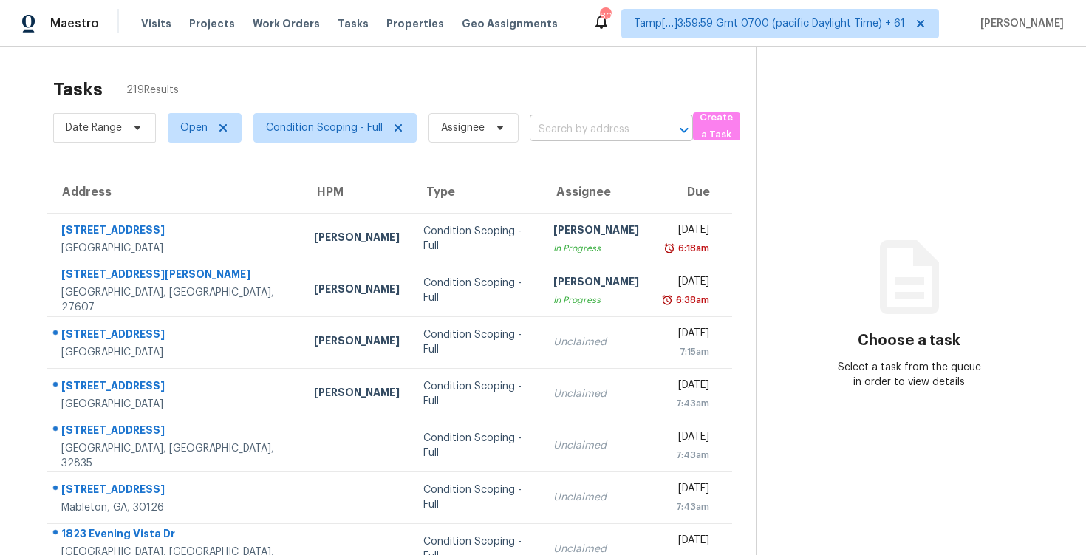
click at [548, 134] on input "text" at bounding box center [591, 129] width 122 height 23
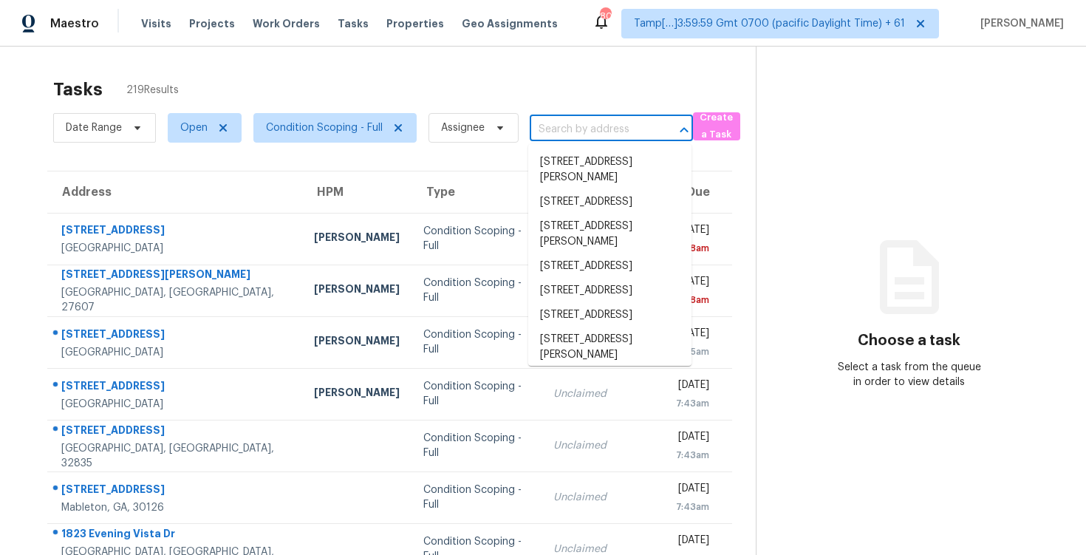
paste input "36 Leander Dr, Greer, SC 29651"
type input "36 Leander Dr, Greer, SC 29651"
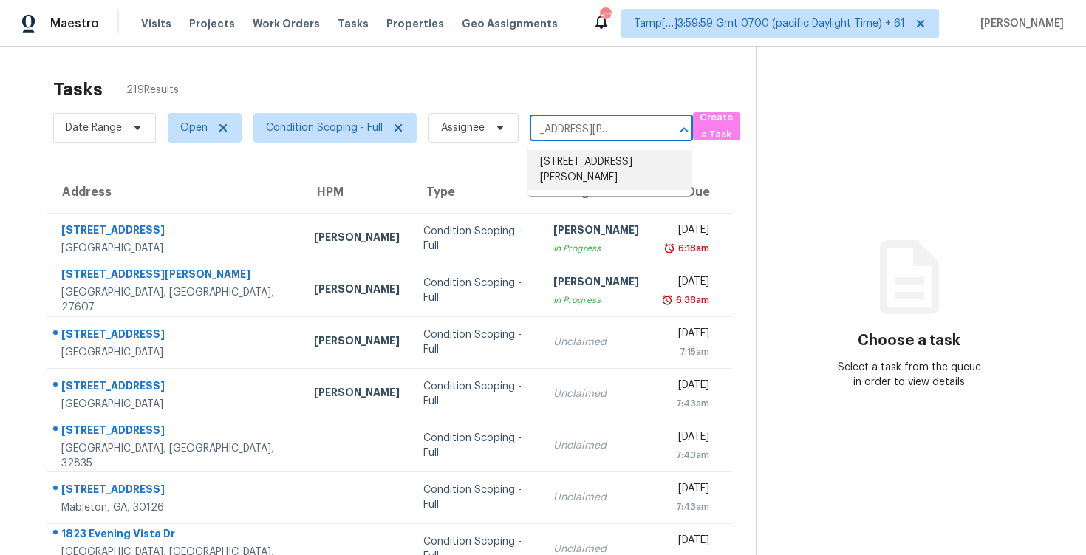
click at [573, 153] on li "36 Leander Dr, Greer, SC 29651" at bounding box center [609, 170] width 163 height 40
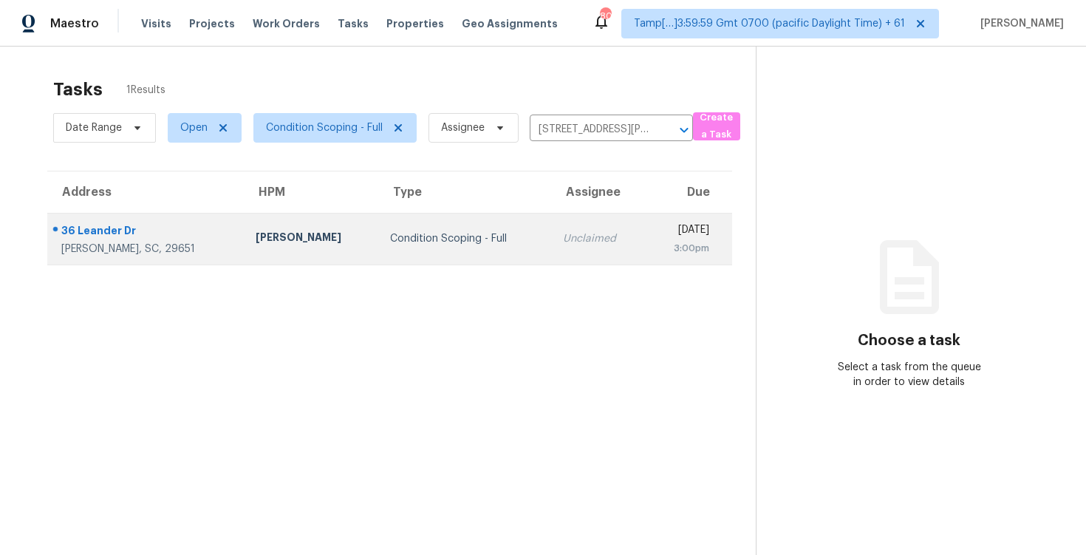
click at [561, 246] on td "Unclaimed" at bounding box center [598, 239] width 95 height 52
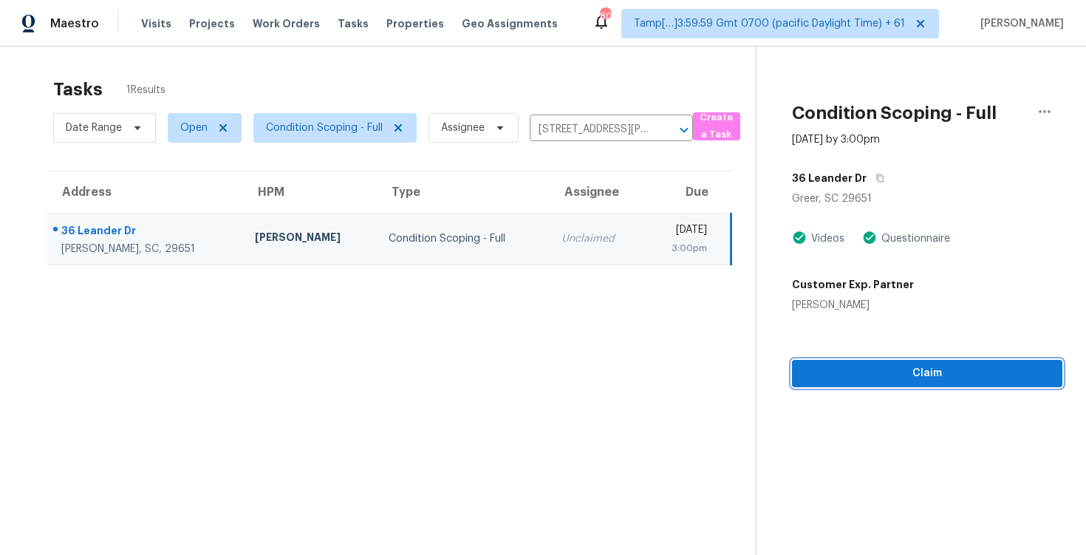
click at [920, 384] on button "Claim" at bounding box center [927, 373] width 270 height 27
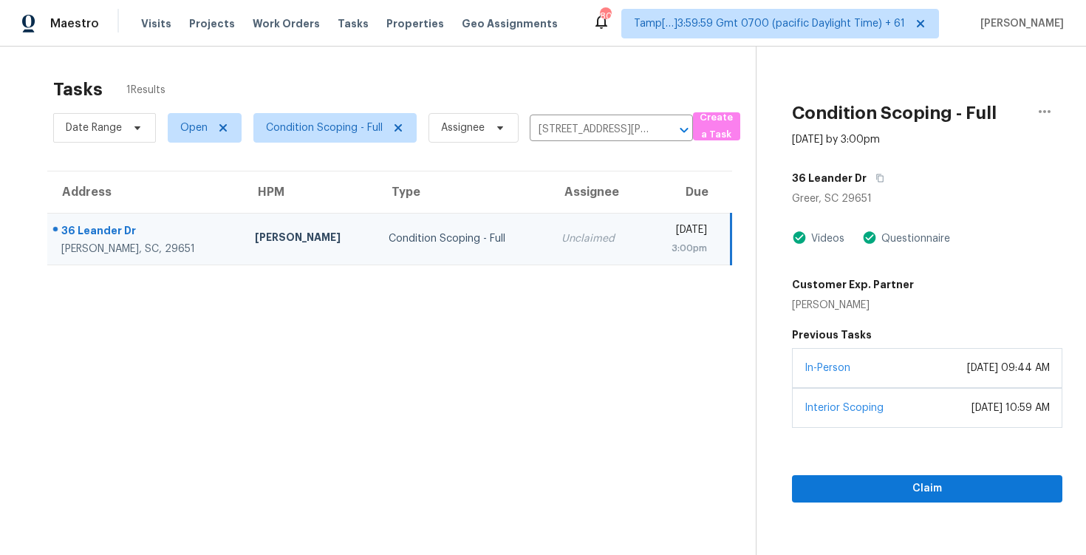
scroll to position [47, 0]
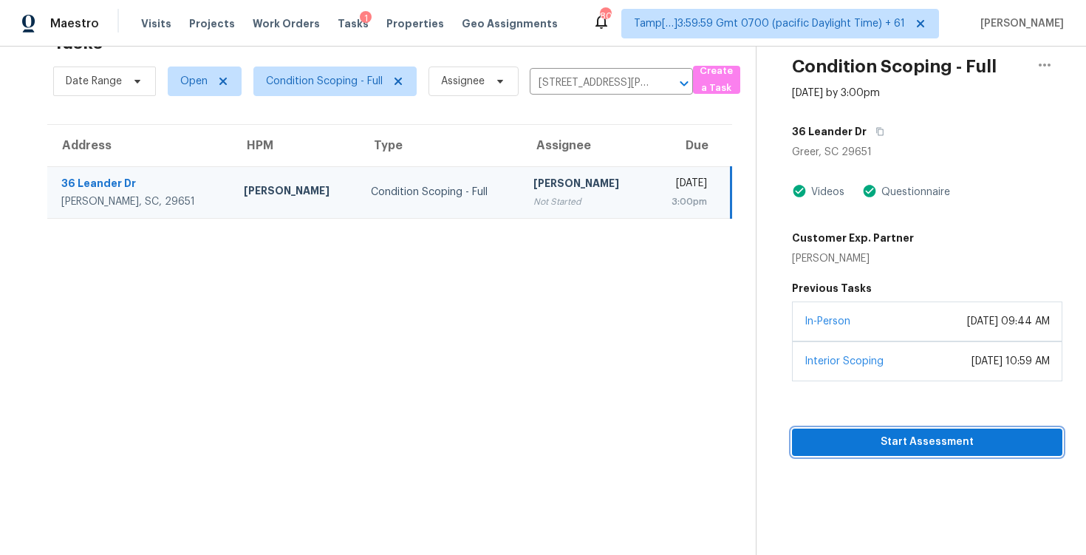
click at [941, 445] on span "Start Assessment" at bounding box center [927, 442] width 247 height 18
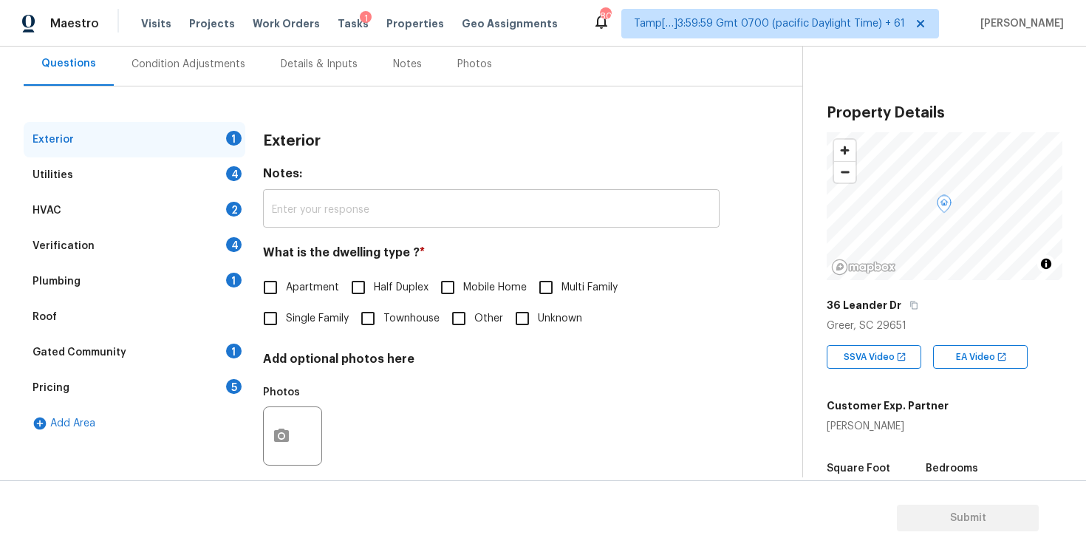
scroll to position [157, 0]
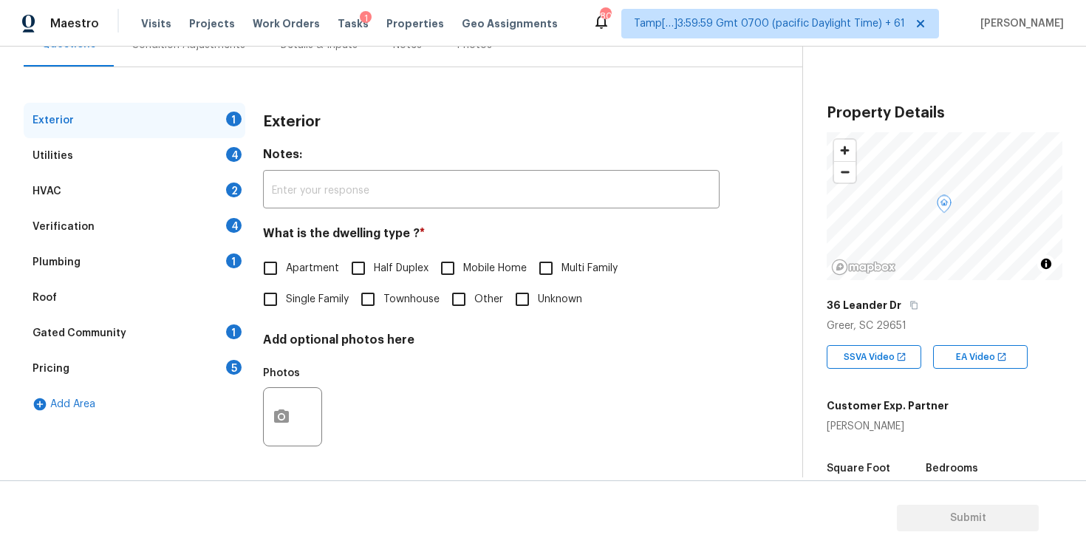
click at [293, 297] on span "Single Family" at bounding box center [317, 300] width 63 height 16
click at [286, 297] on input "Single Family" at bounding box center [270, 299] width 31 height 31
checkbox input "true"
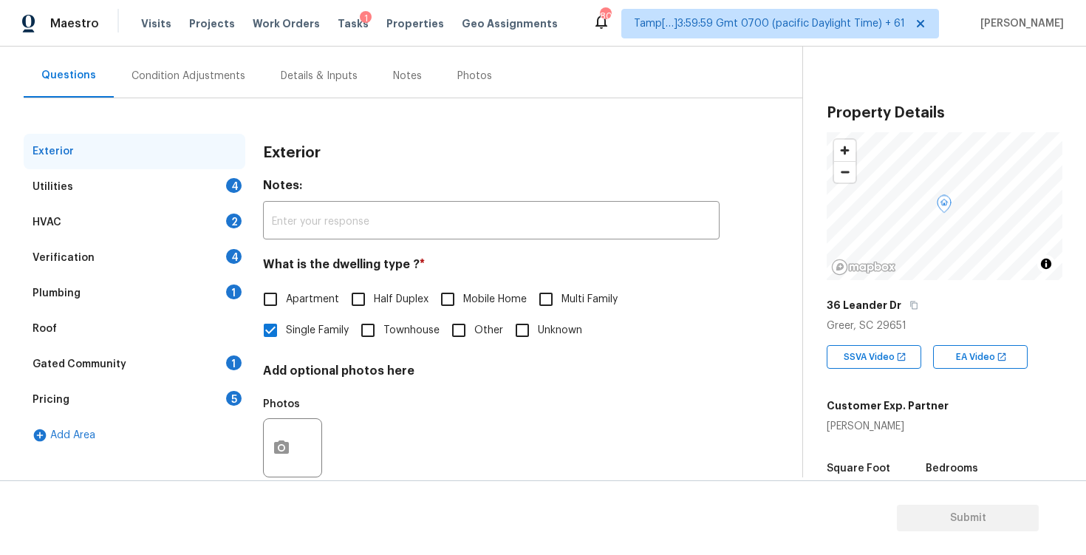
scroll to position [123, 0]
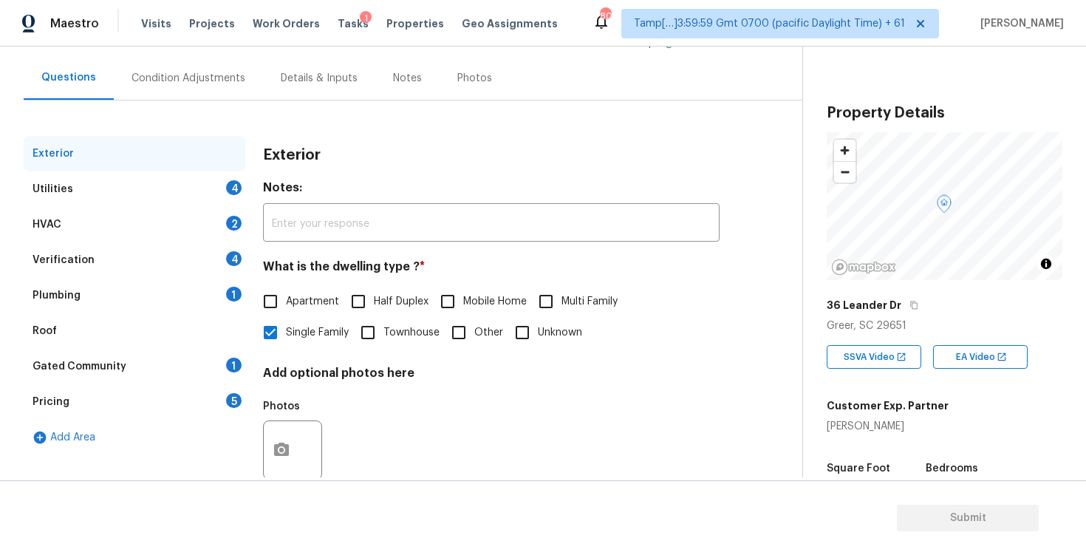
click at [213, 86] on div "Condition Adjustments" at bounding box center [188, 78] width 149 height 44
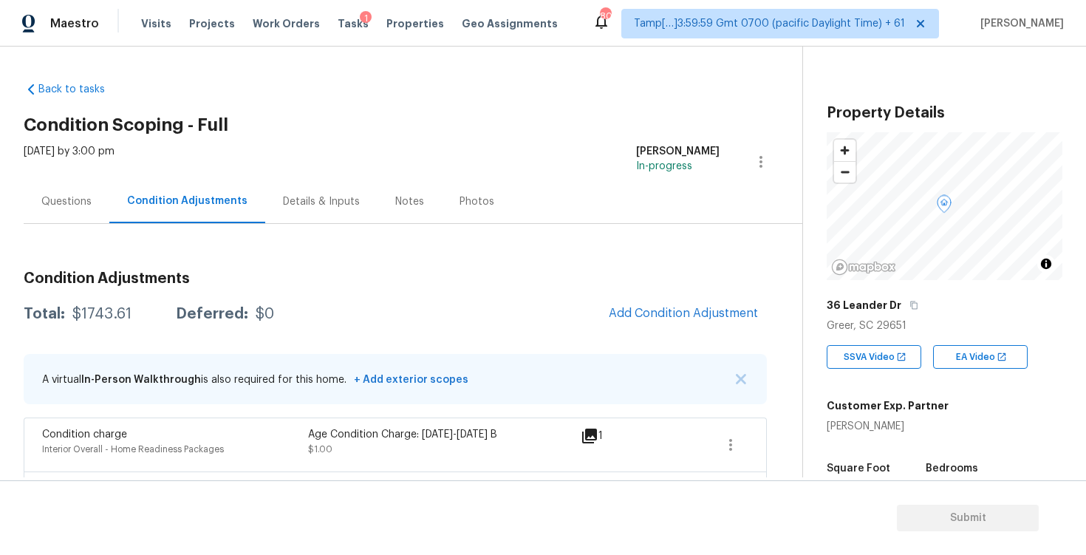
scroll to position [116, 0]
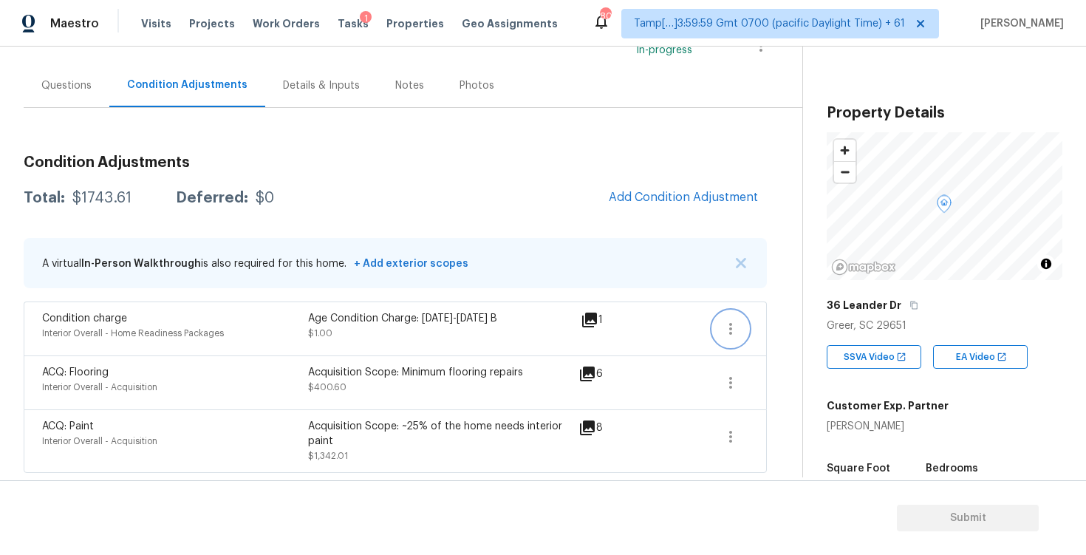
click at [717, 321] on button "button" at bounding box center [730, 328] width 35 height 35
click at [769, 334] on link "Edit" at bounding box center [815, 326] width 126 height 22
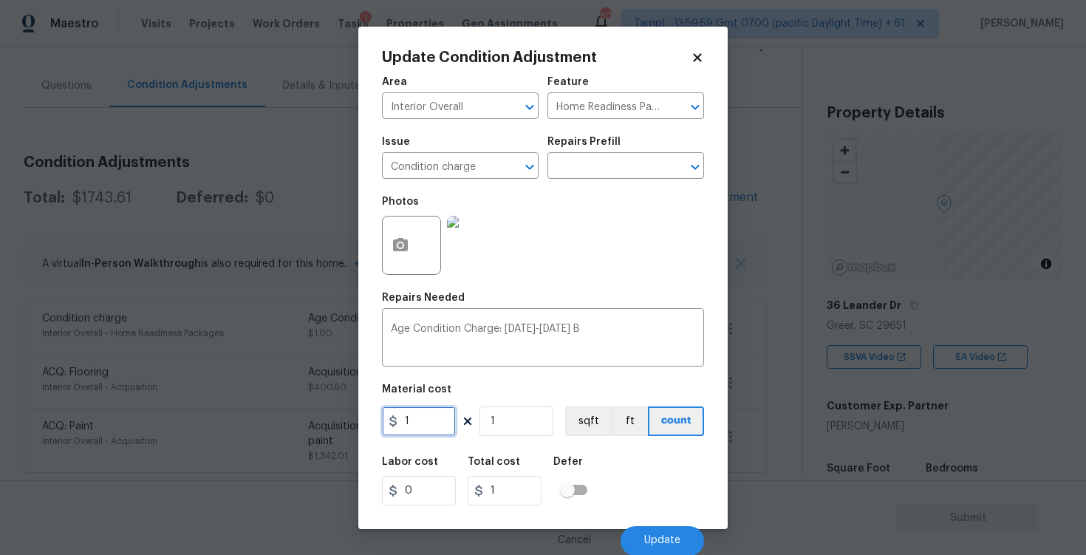
click at [429, 420] on input "1" at bounding box center [419, 421] width 74 height 30
type input "0"
click at [664, 534] on button "Update" at bounding box center [662, 541] width 83 height 30
type input "0"
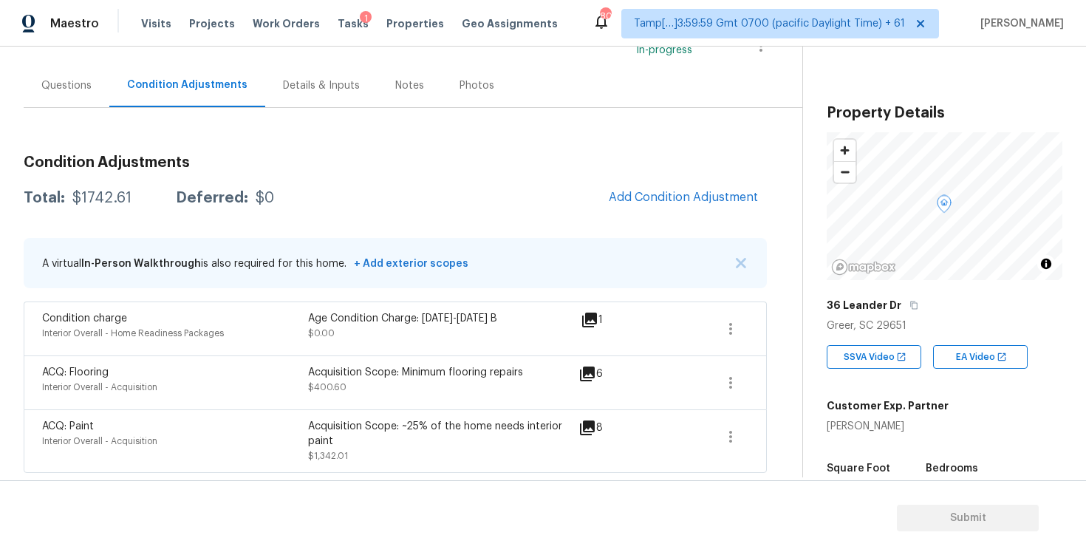
scroll to position [127, 0]
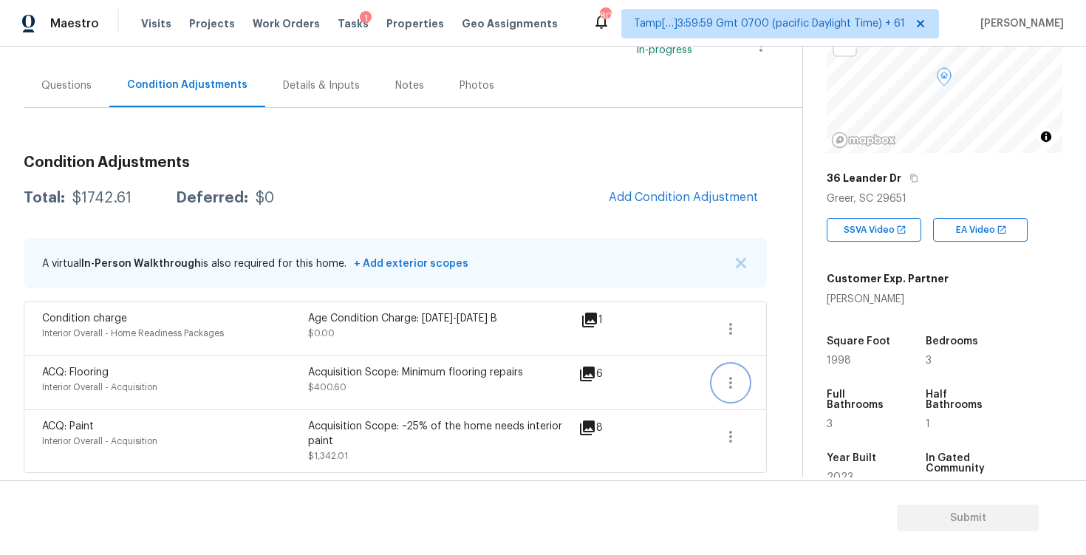
click at [724, 378] on icon "button" at bounding box center [731, 383] width 18 height 18
click at [793, 376] on div "Edit" at bounding box center [814, 379] width 115 height 15
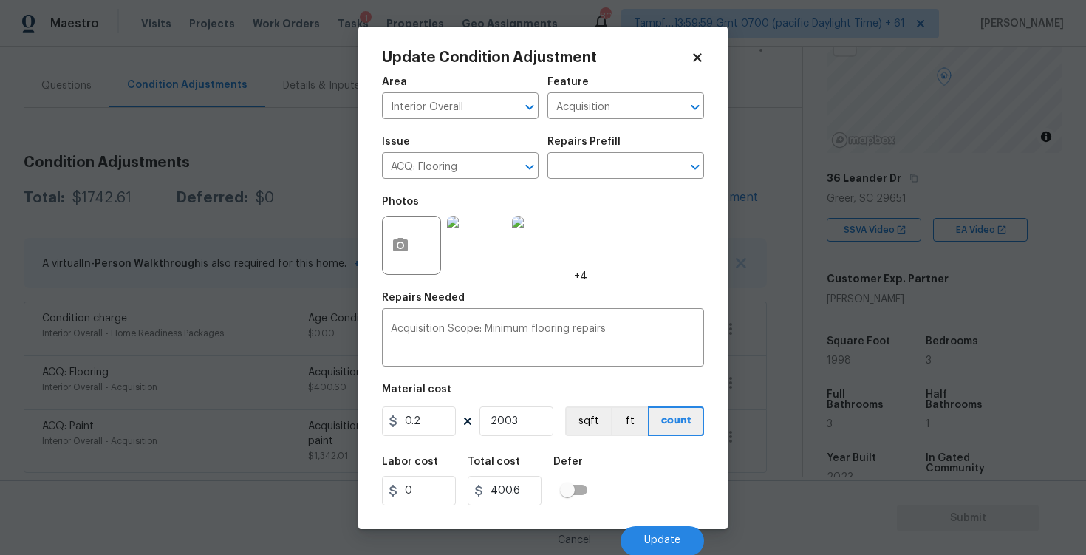
click at [699, 61] on icon at bounding box center [697, 57] width 13 height 13
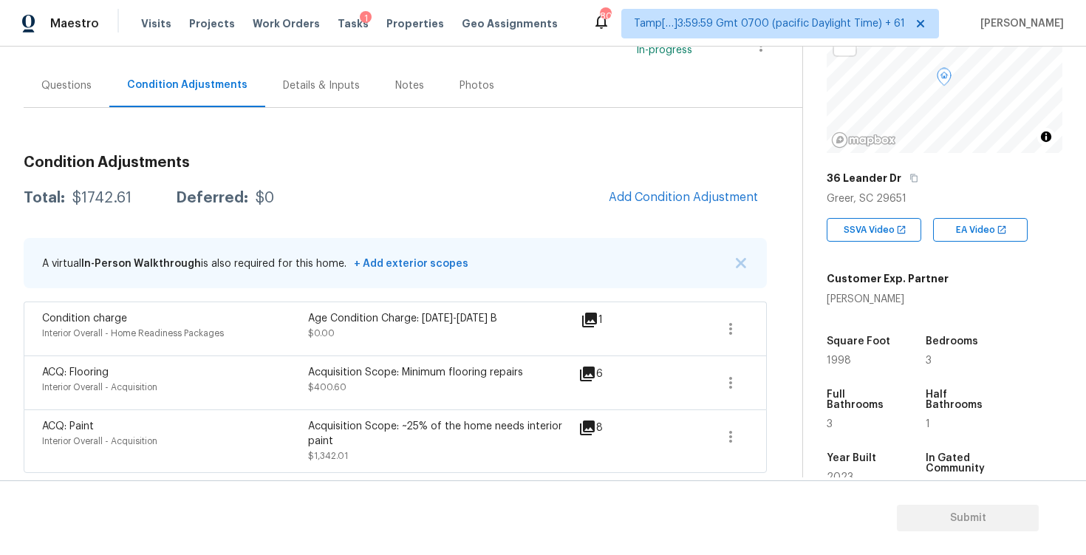
click at [748, 426] on span at bounding box center [730, 436] width 35 height 35
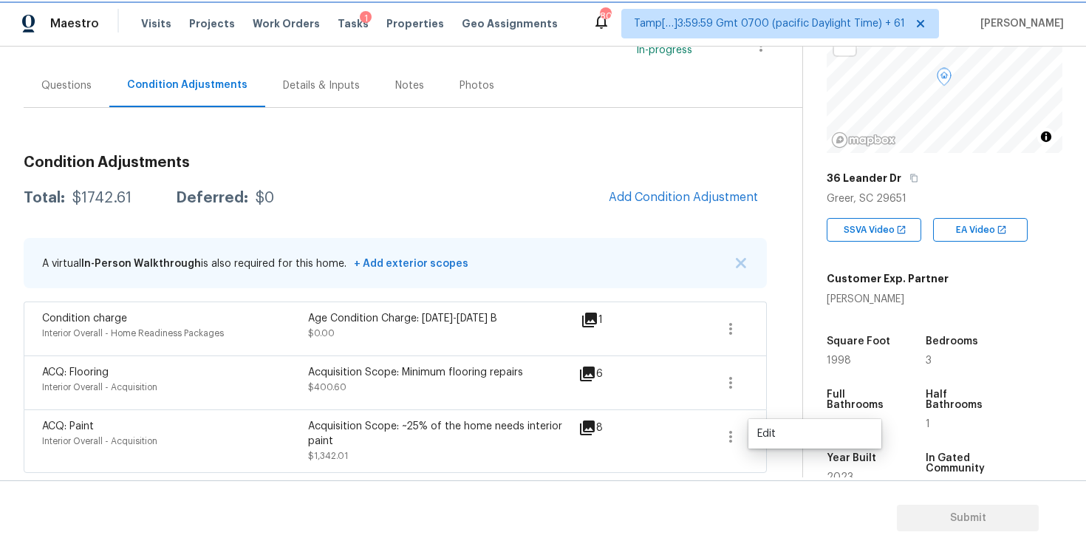
click at [728, 440] on icon "button" at bounding box center [731, 437] width 18 height 18
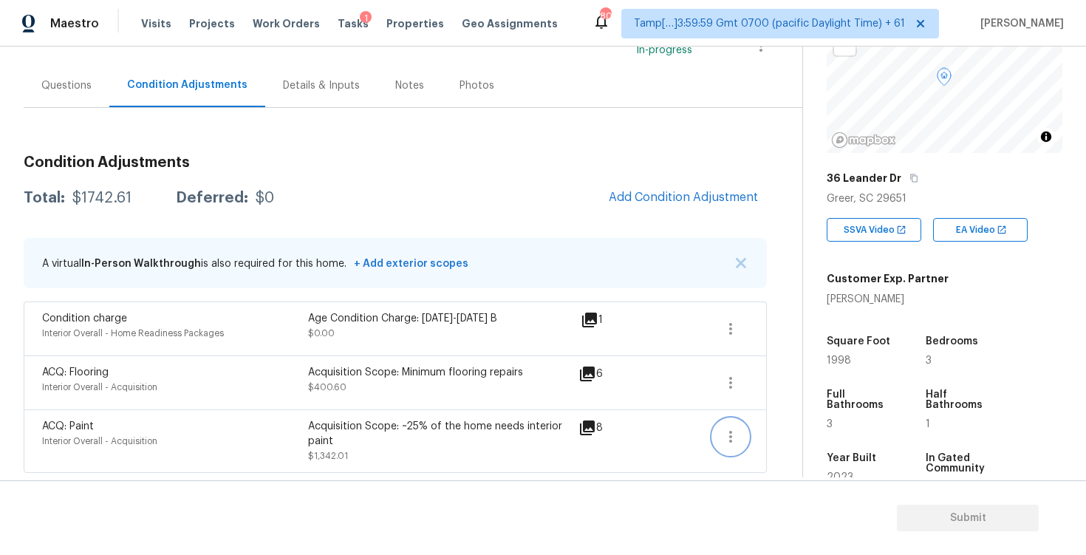
click at [724, 434] on icon "button" at bounding box center [731, 437] width 18 height 18
click at [763, 433] on div "Edit" at bounding box center [814, 433] width 115 height 15
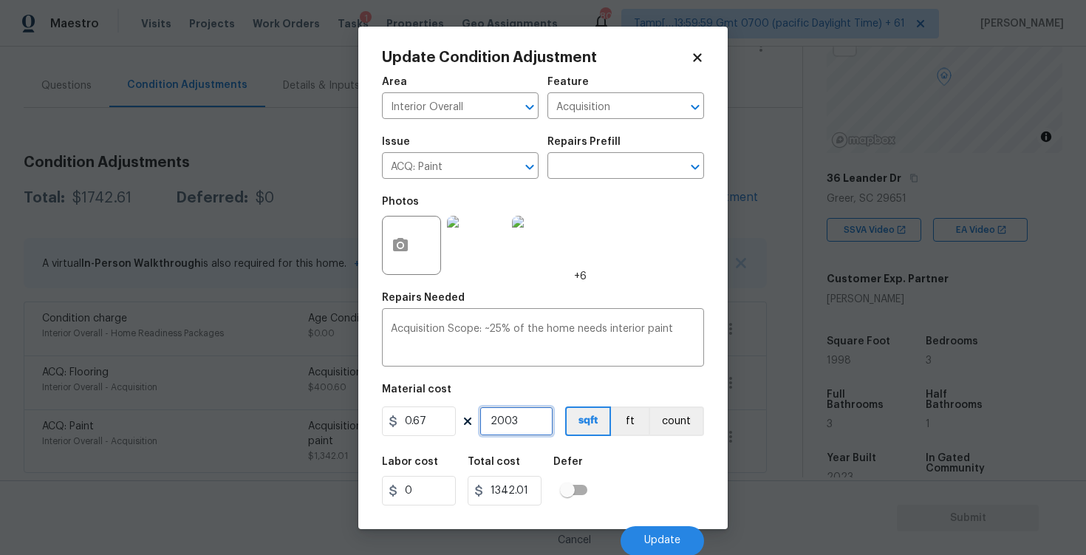
click at [528, 432] on input "2003" at bounding box center [516, 421] width 74 height 30
type input "200"
type input "134"
type input "20"
type input "13.4"
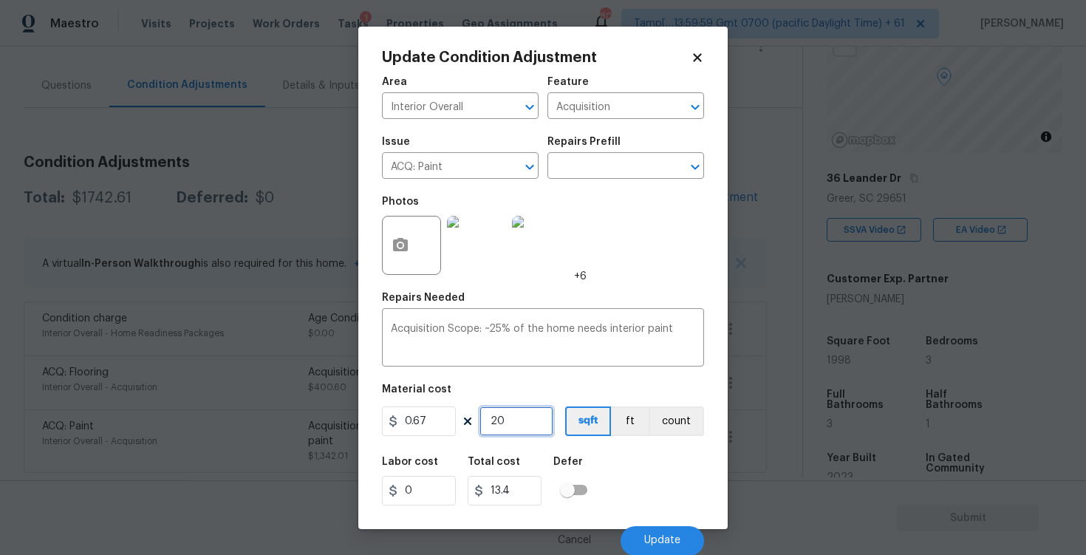
type input "2"
type input "1.34"
type input "0"
type input "1"
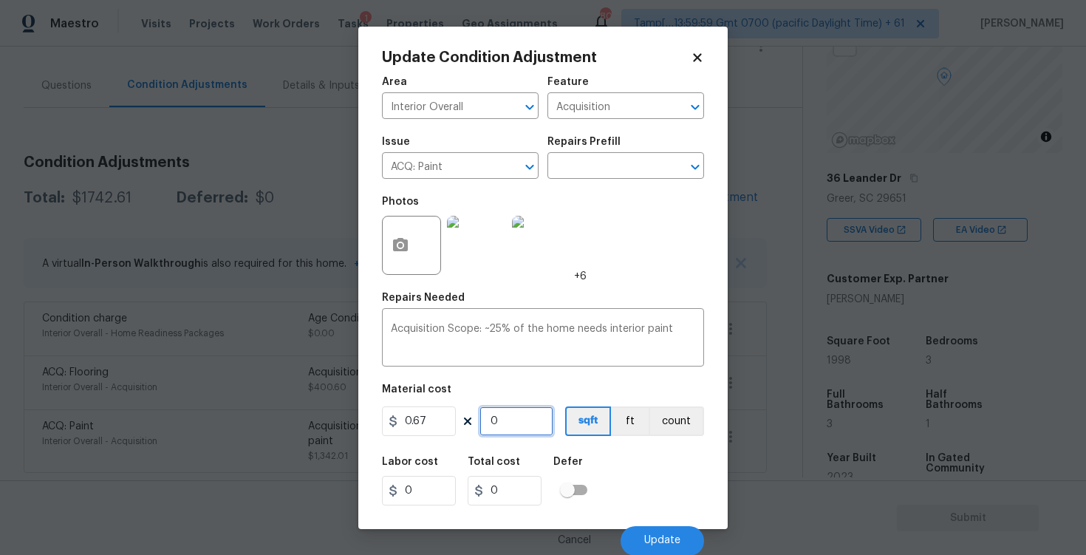
type input "0.67"
type input "19"
type input "12.73"
type input "199"
type input "133.33"
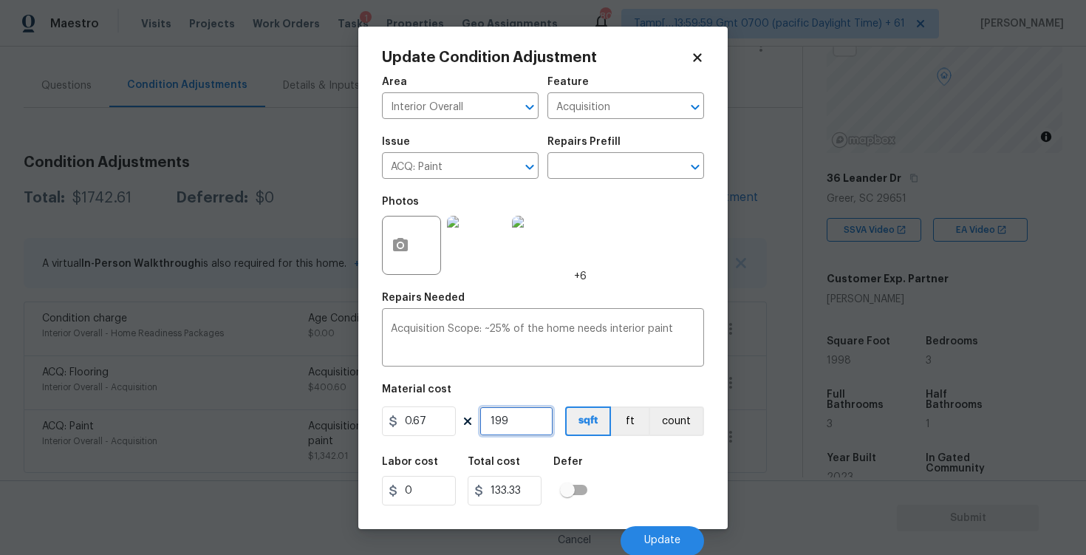
type input "1996"
type input "1337.32"
click at [653, 450] on div "Labor cost 0 Total cost 1337.32 Defer" at bounding box center [543, 481] width 322 height 66
click at [524, 426] on input "1996" at bounding box center [516, 421] width 74 height 30
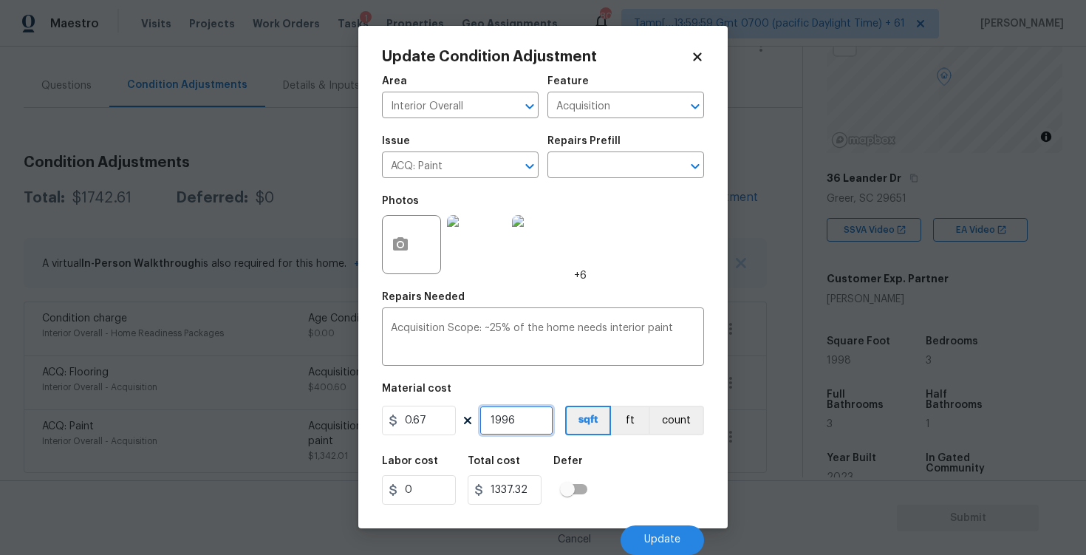
type input "199"
type input "133.33"
type input "1998"
type input "1338.66"
type input "1998"
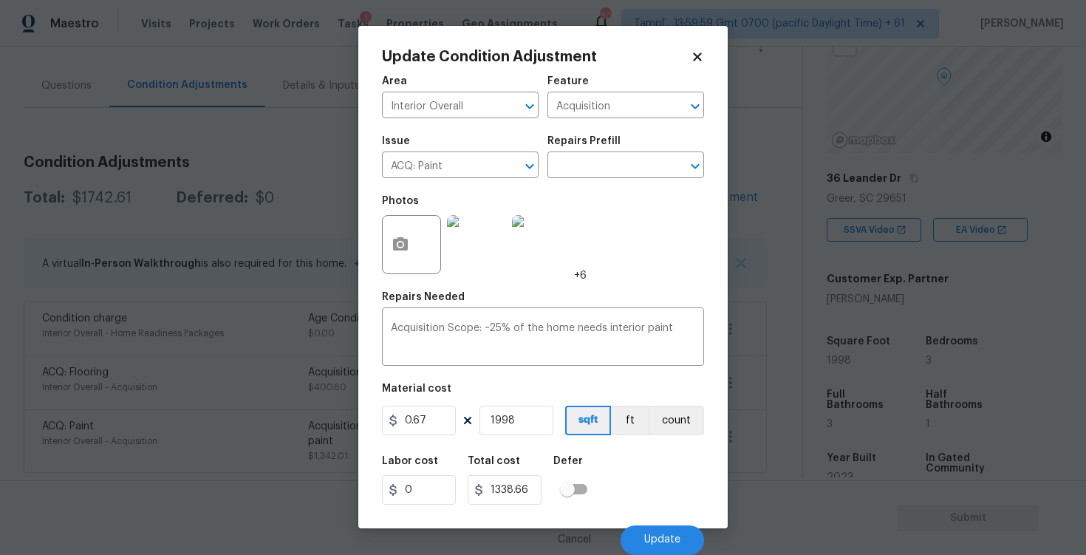
click at [711, 479] on div "Update Condition Adjustment Area Interior Overall ​ Feature Acquisition ​ Issue…" at bounding box center [542, 277] width 369 height 502
click at [700, 537] on button "Update" at bounding box center [662, 540] width 83 height 30
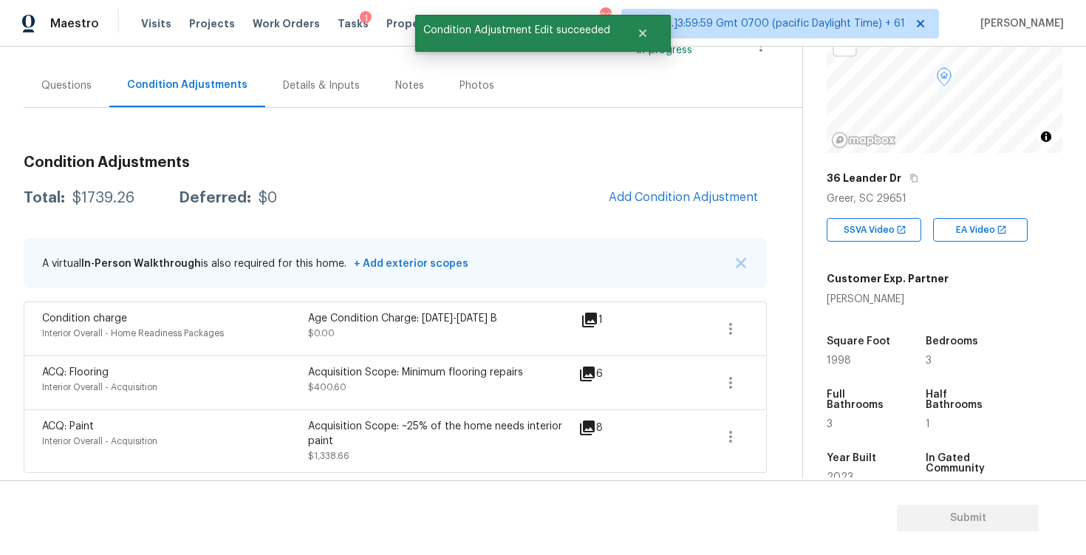
scroll to position [109, 0]
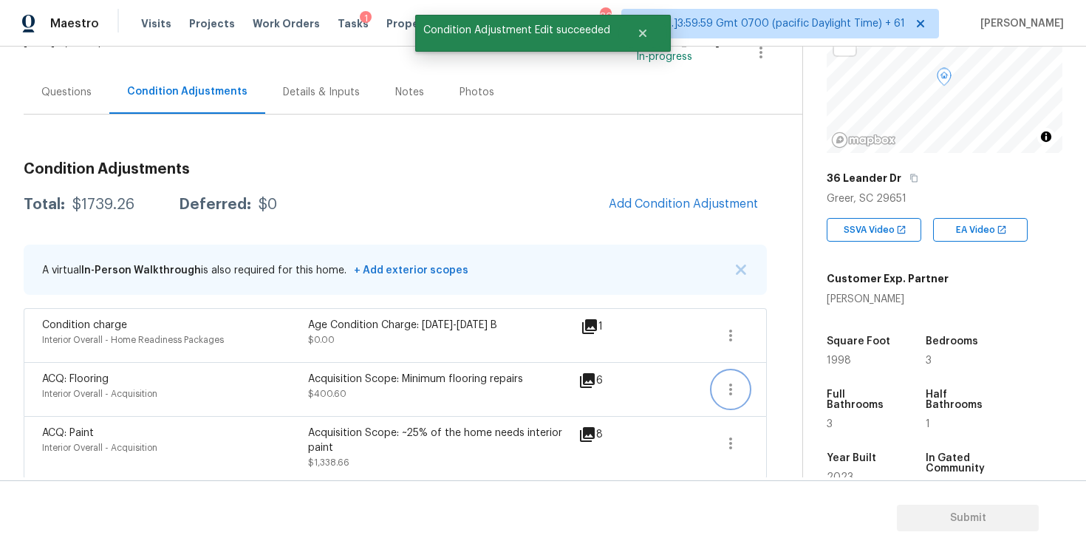
click at [725, 380] on icon "button" at bounding box center [731, 389] width 18 height 18
click at [770, 375] on link "Edit" at bounding box center [815, 386] width 126 height 22
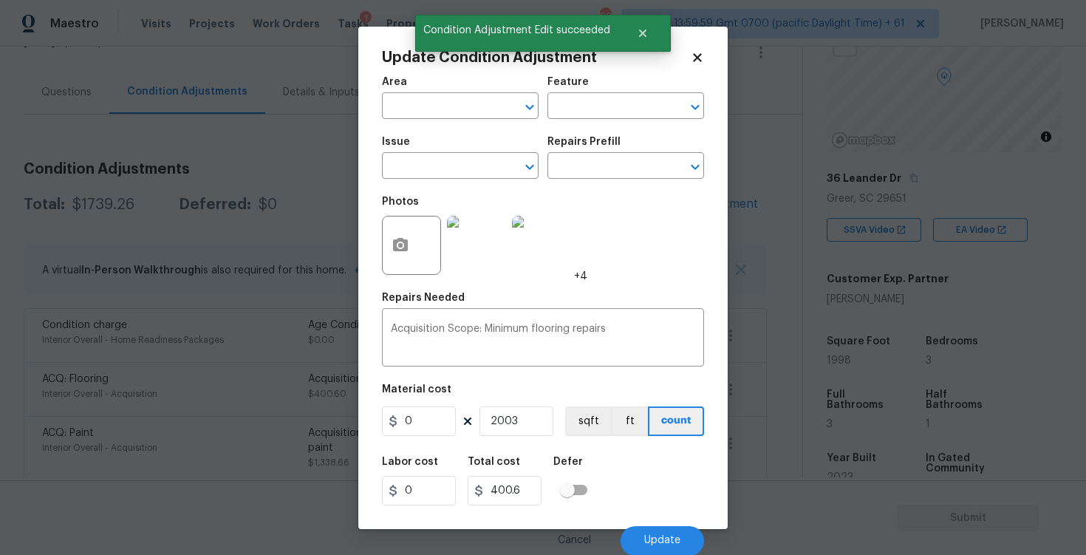
type input "Interior Overall"
type input "Acquisition"
type input "ACQ: Flooring"
type input "0.2"
click at [531, 418] on input "2003" at bounding box center [516, 421] width 74 height 30
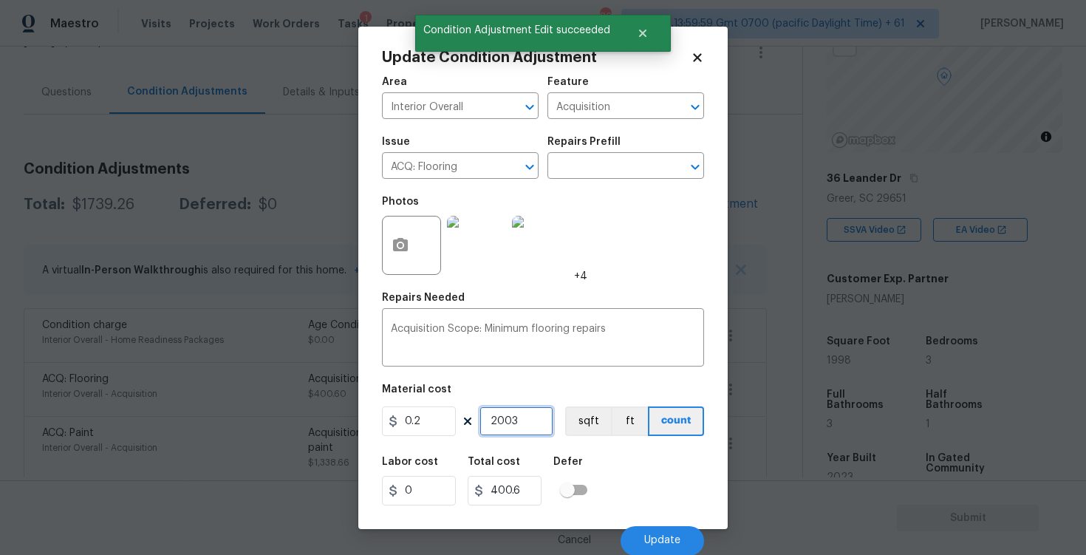
type input "200"
type input "40"
type input "20"
type input "4"
type input "2"
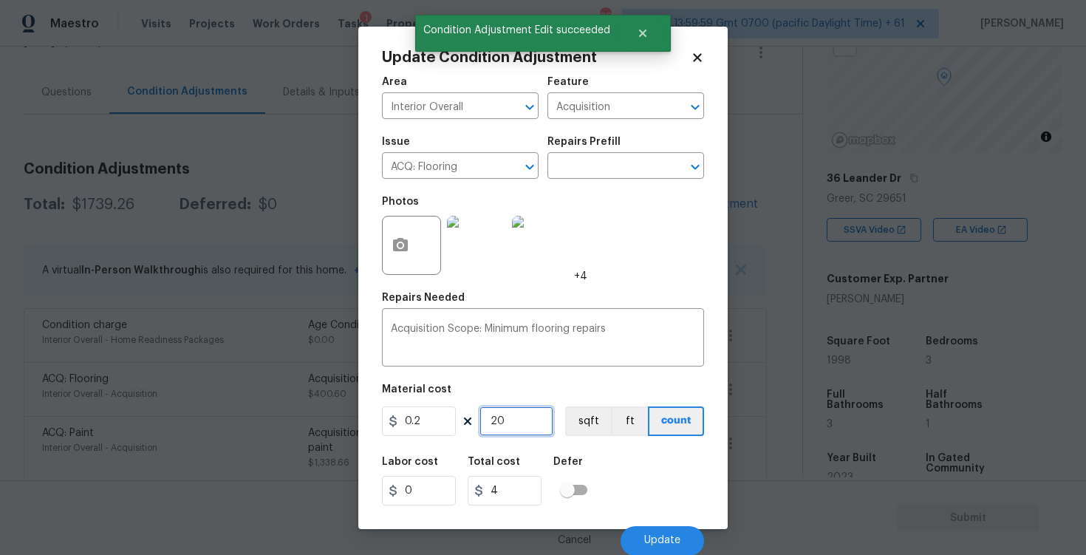
type input "0.4"
type input "0"
type input "1"
type input "0.2"
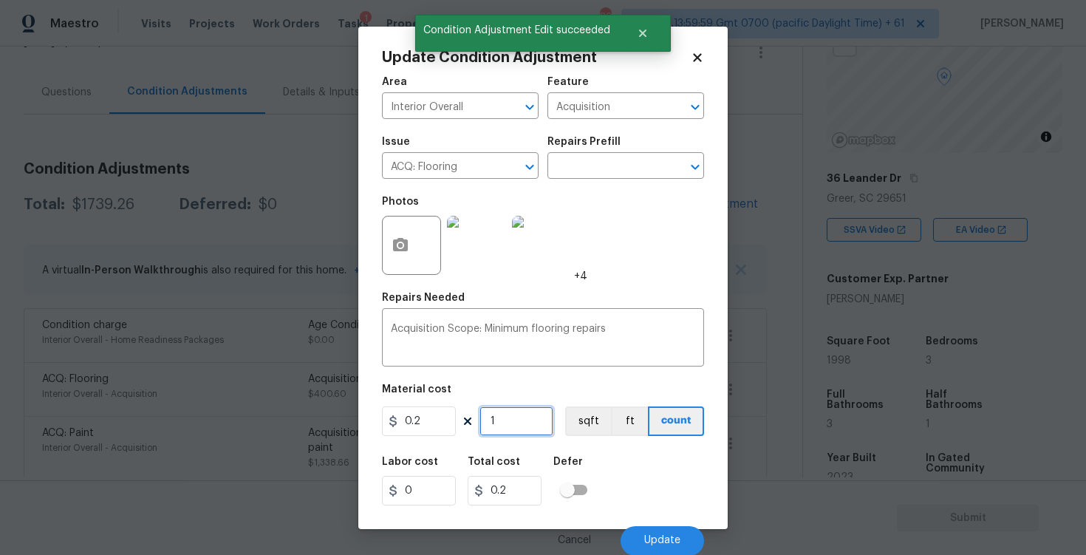
type input "19"
type input "3.8"
type input "199"
type input "39.8"
type input "1998"
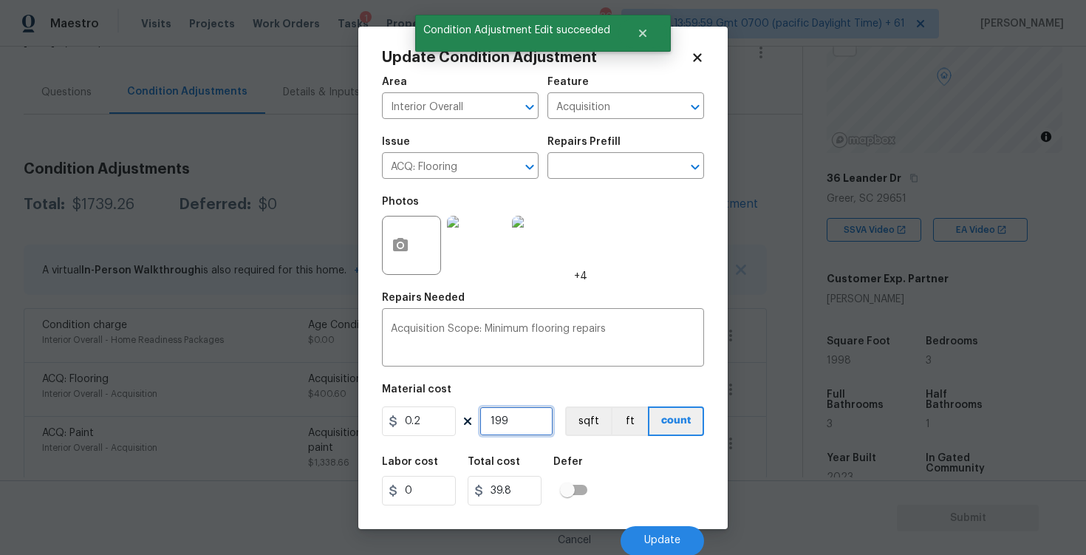
type input "399.6"
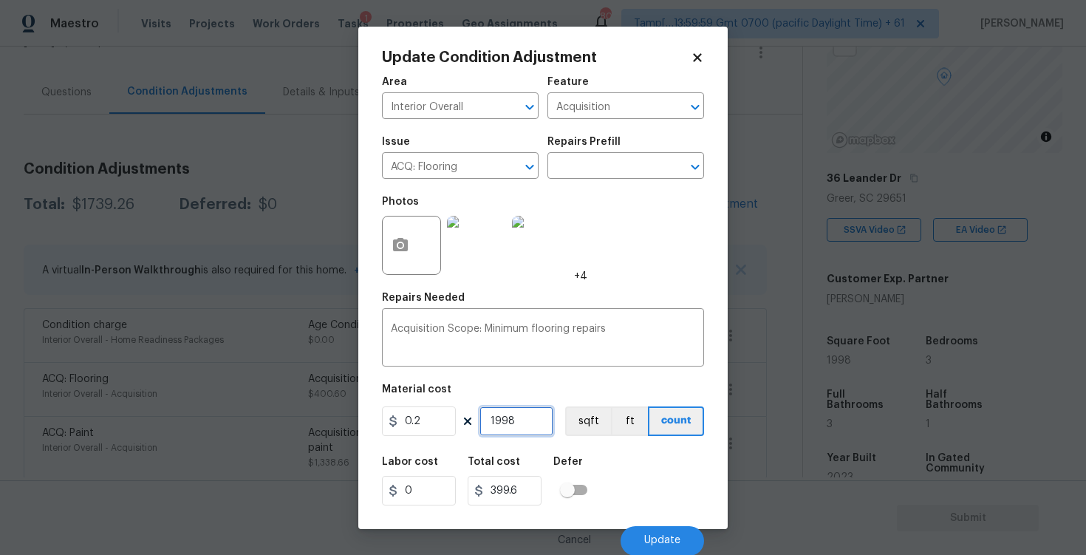
type input "1998"
click at [621, 452] on div "Labor cost 0 Total cost 399.6 Defer" at bounding box center [543, 481] width 322 height 66
click at [602, 412] on button "sqft" at bounding box center [588, 421] width 46 height 30
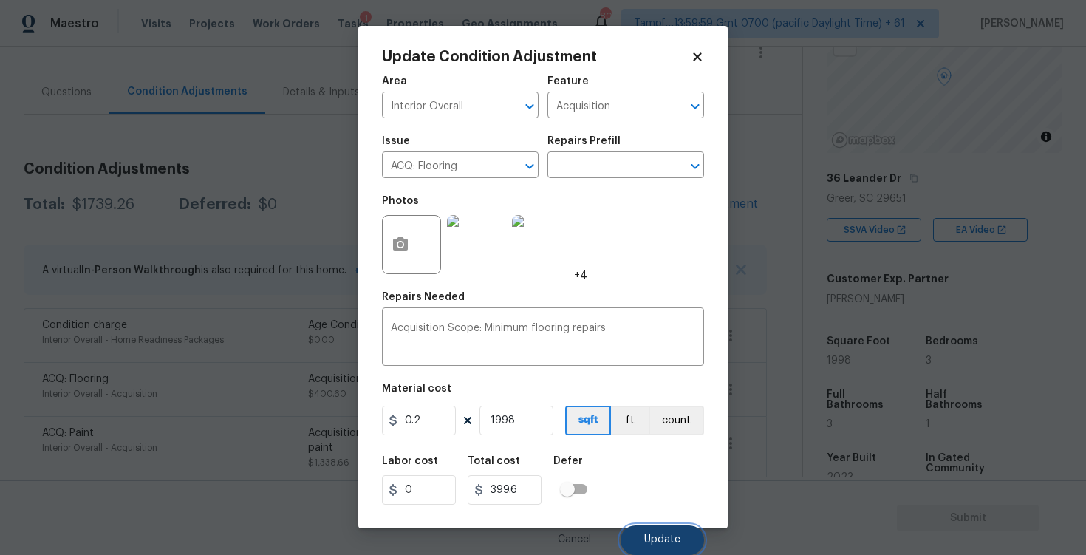
click at [649, 532] on button "Update" at bounding box center [662, 540] width 83 height 30
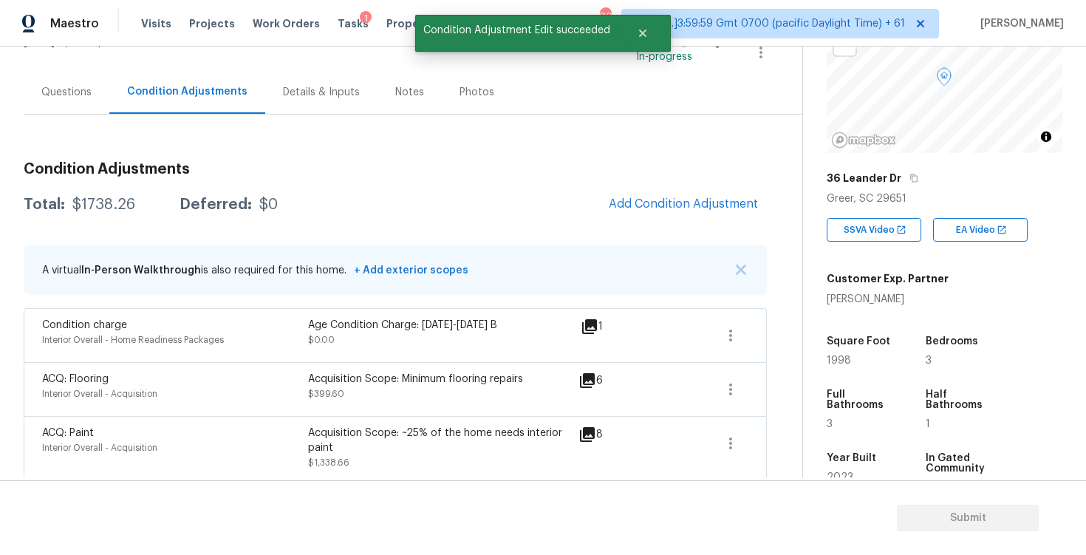
scroll to position [0, 0]
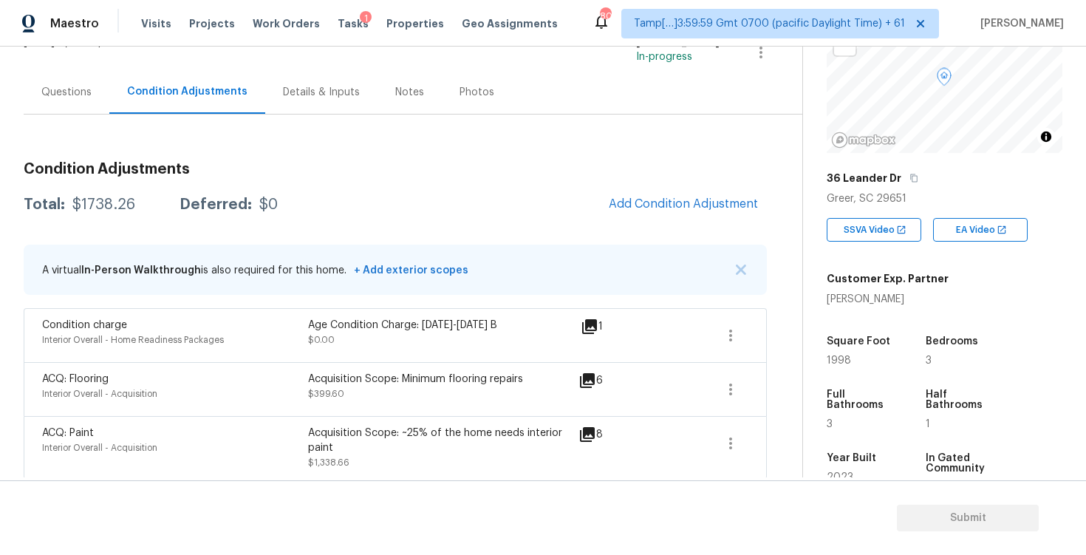
click at [53, 85] on div "Questions" at bounding box center [66, 92] width 50 height 15
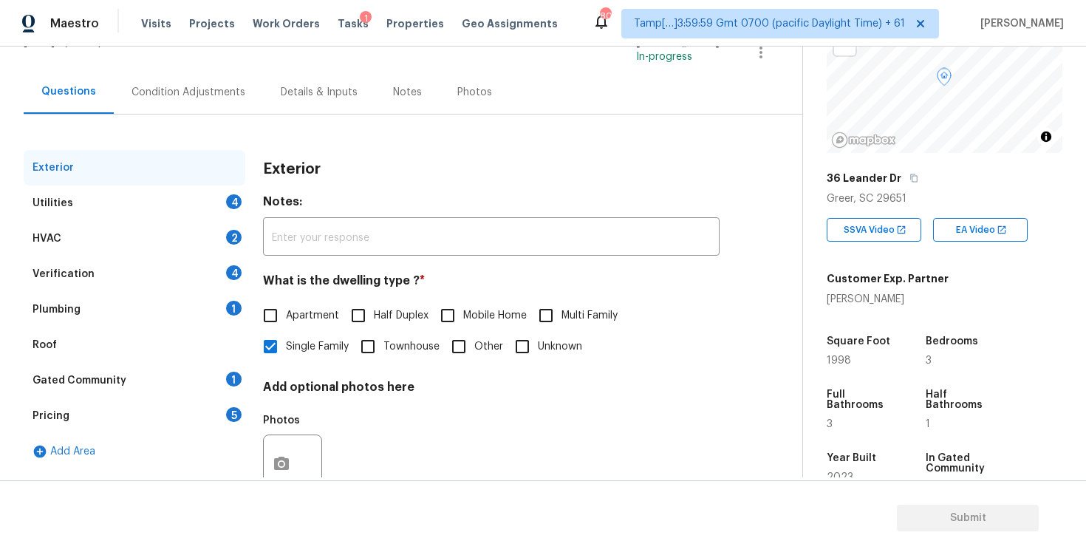
scroll to position [157, 0]
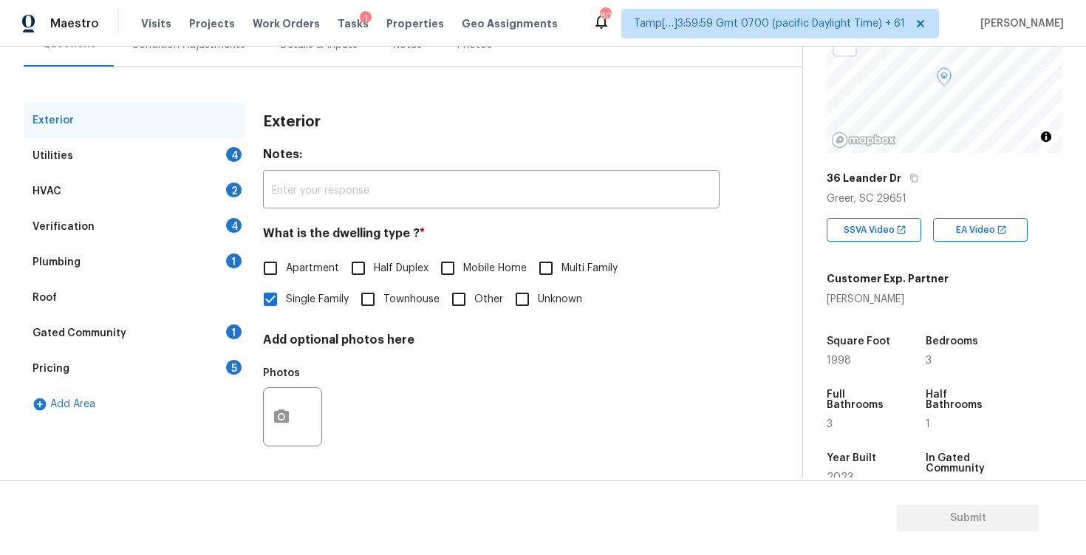
click at [378, 285] on input "Townhouse" at bounding box center [367, 299] width 31 height 31
checkbox input "true"
checkbox input "false"
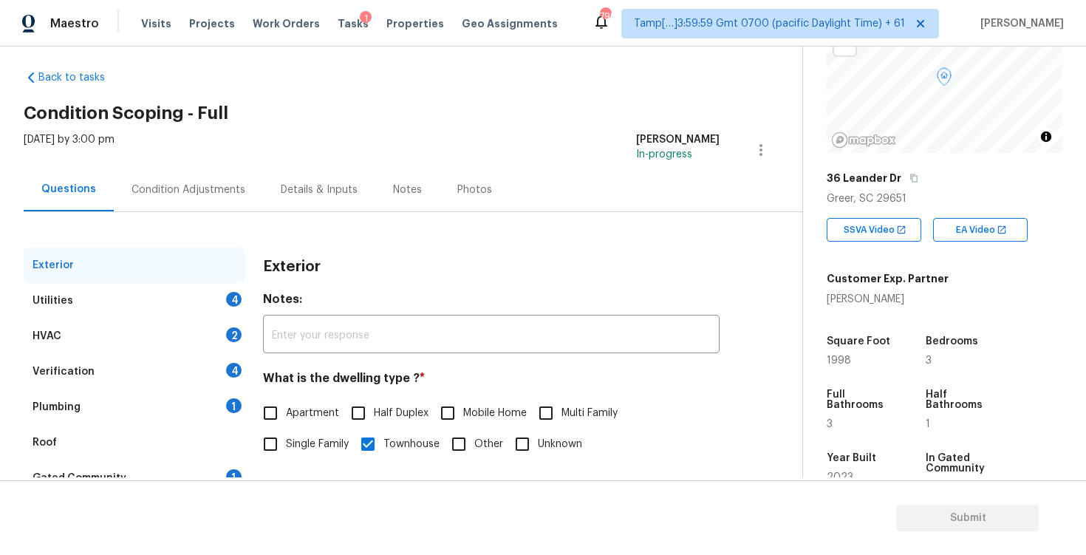
scroll to position [7, 0]
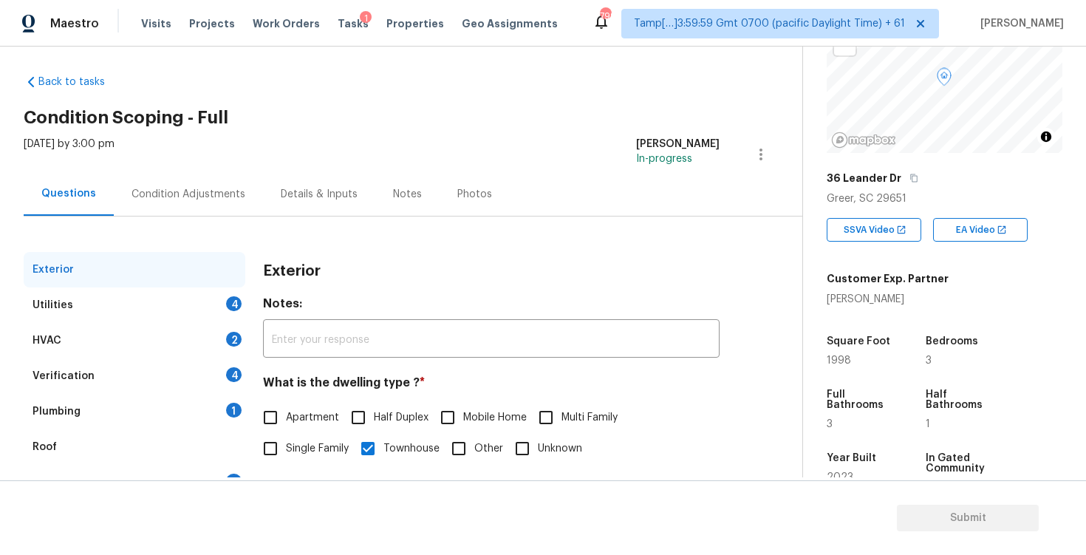
click at [200, 184] on div "Condition Adjustments" at bounding box center [188, 194] width 149 height 44
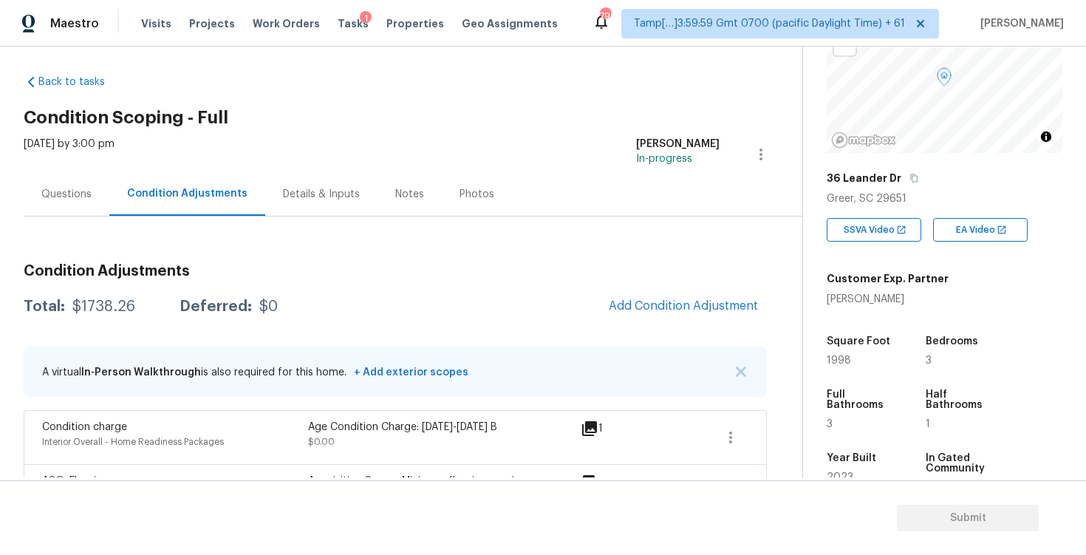
scroll to position [116, 0]
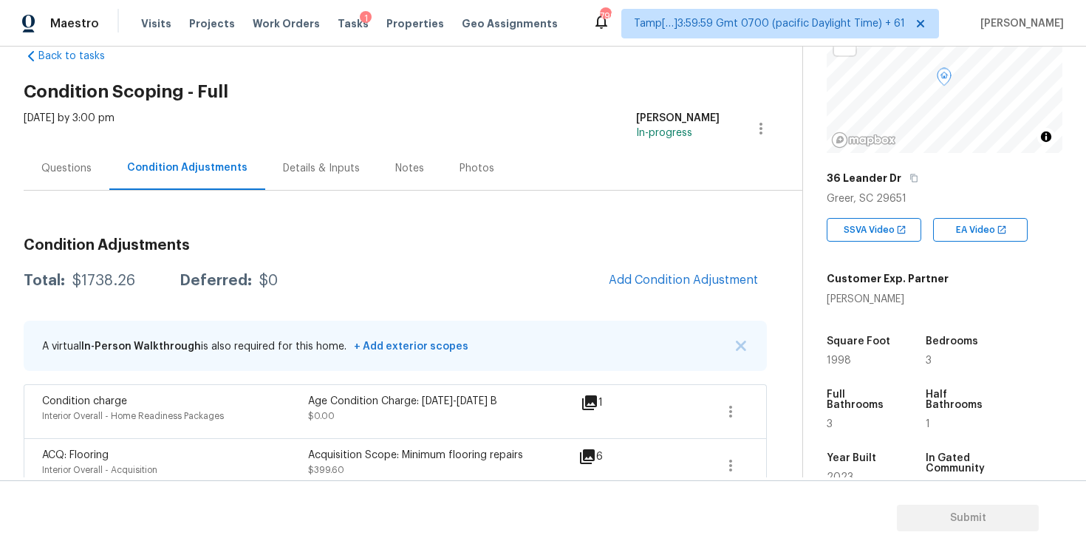
click at [72, 160] on div "Questions" at bounding box center [67, 168] width 86 height 44
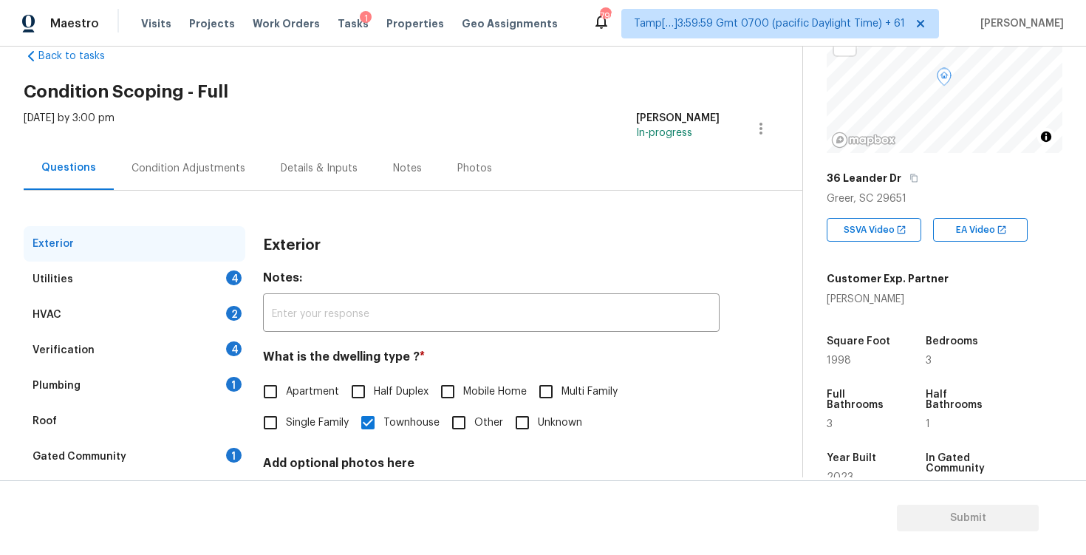
scroll to position [157, 0]
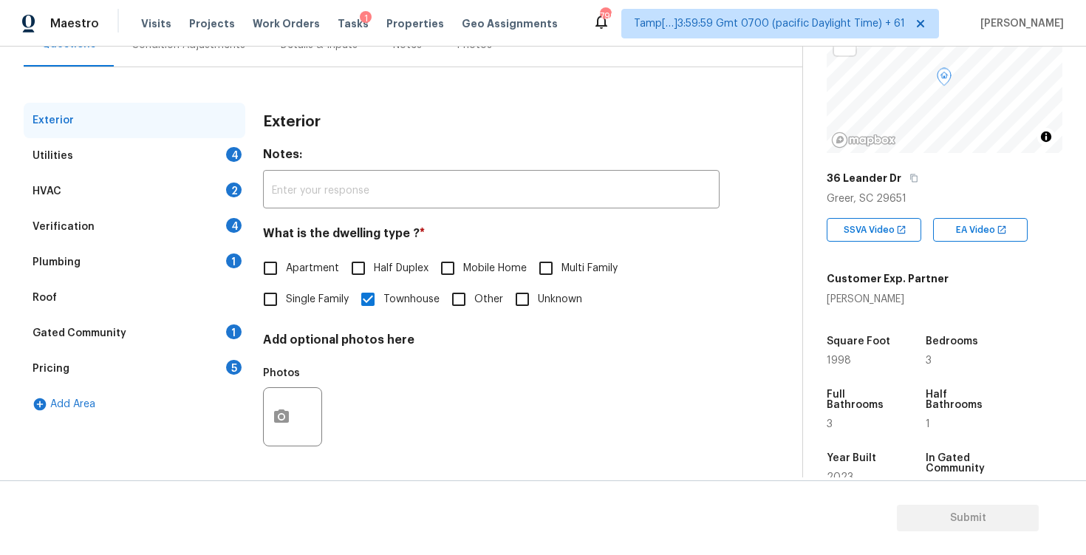
click at [208, 141] on div "Utilities 4" at bounding box center [135, 155] width 222 height 35
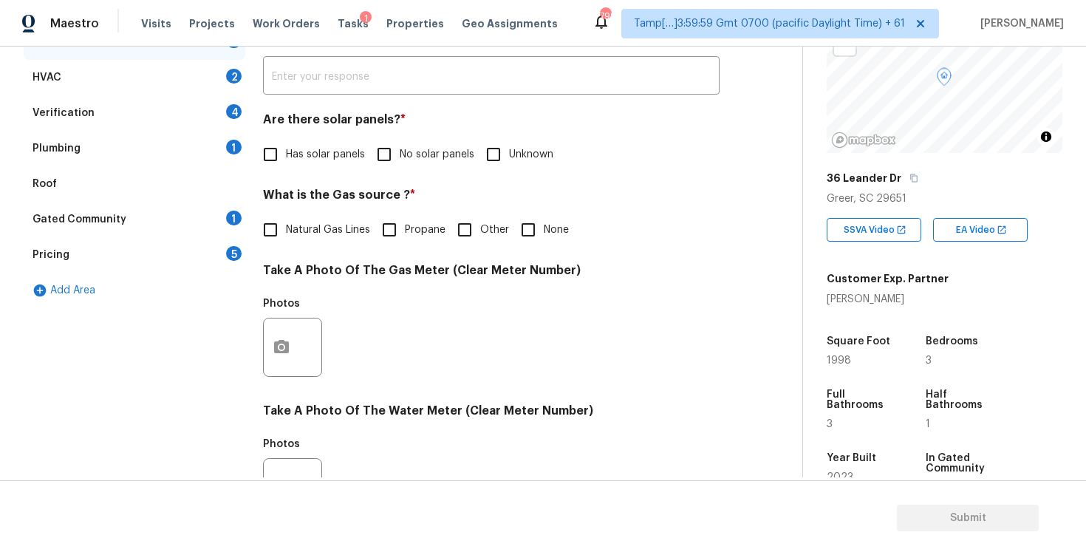
scroll to position [286, 0]
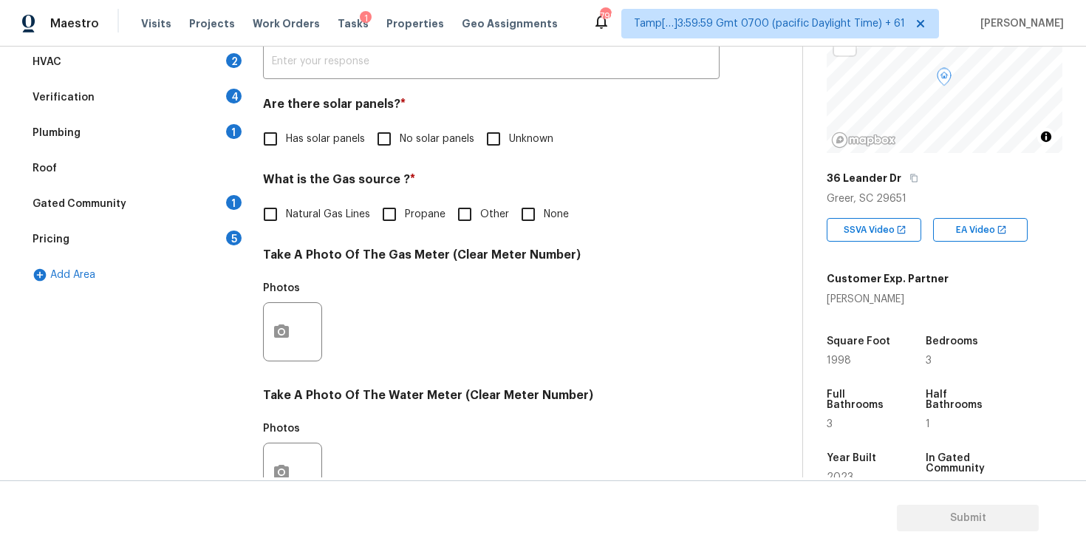
click at [384, 150] on input "No solar panels" at bounding box center [384, 138] width 31 height 31
checkbox input "true"
click at [325, 224] on label "Natural Gas Lines" at bounding box center [312, 215] width 115 height 31
click at [286, 224] on input "Natural Gas Lines" at bounding box center [270, 215] width 31 height 31
checkbox input "true"
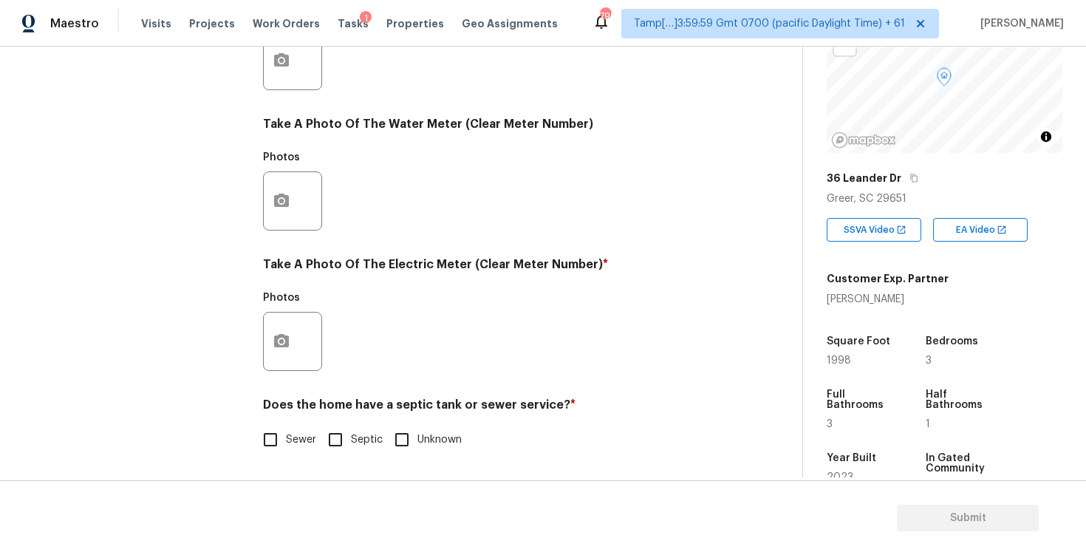
scroll to position [557, 0]
click at [277, 361] on button "button" at bounding box center [281, 341] width 35 height 58
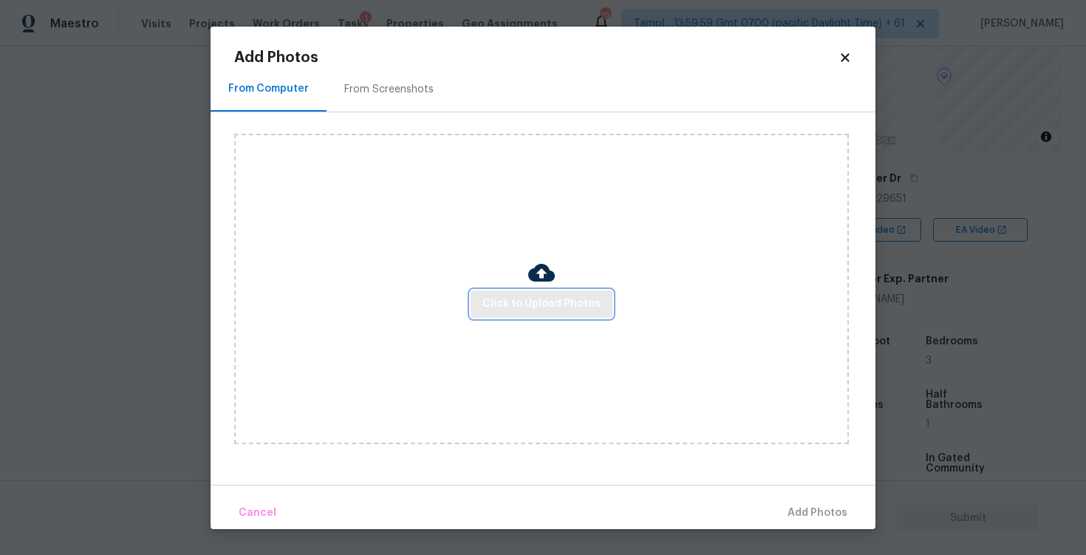
click at [513, 310] on span "Click to Upload Photos" at bounding box center [541, 304] width 118 height 18
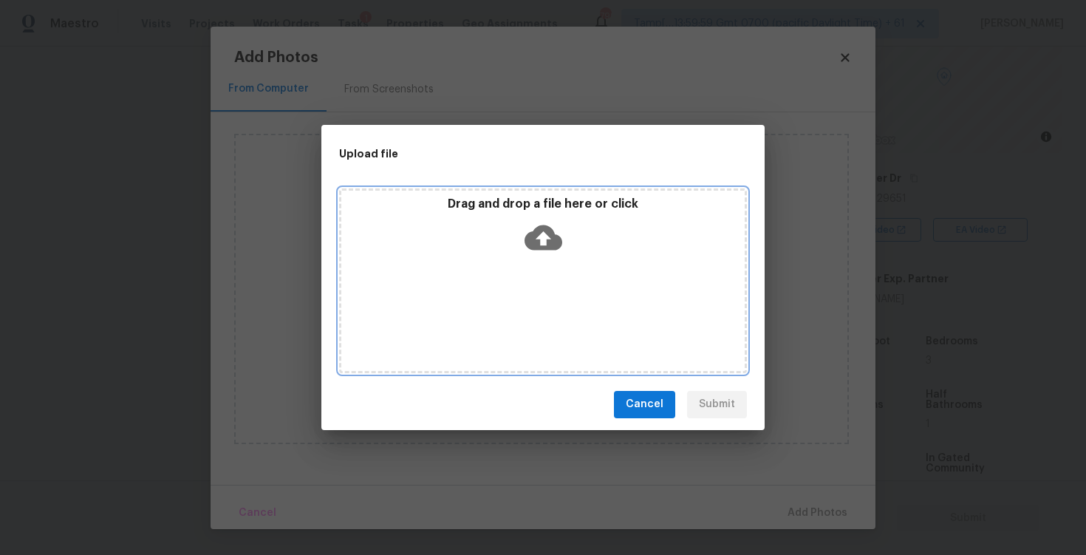
click at [537, 230] on icon at bounding box center [544, 237] width 38 height 25
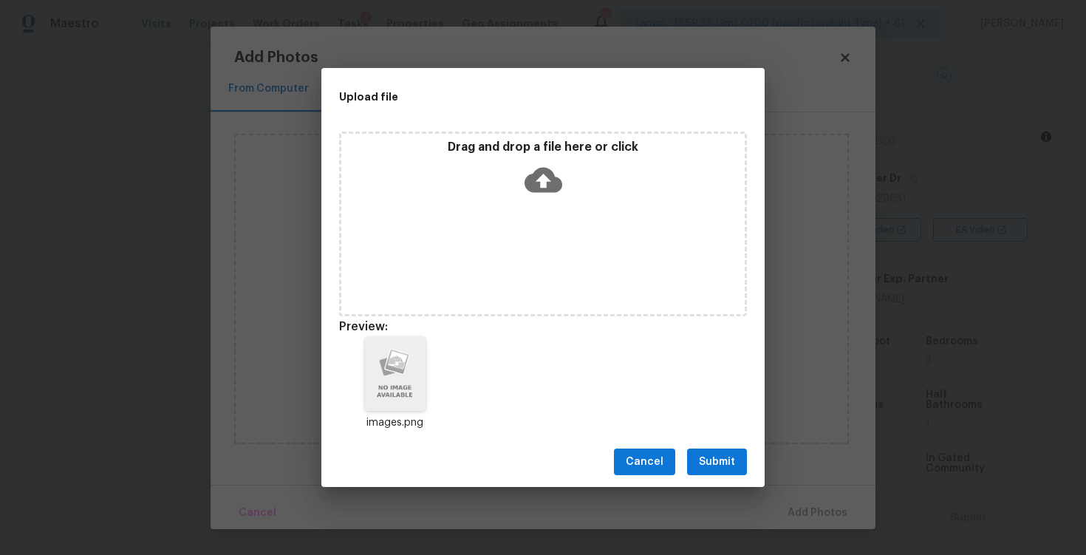
click at [728, 460] on span "Submit" at bounding box center [717, 462] width 36 height 18
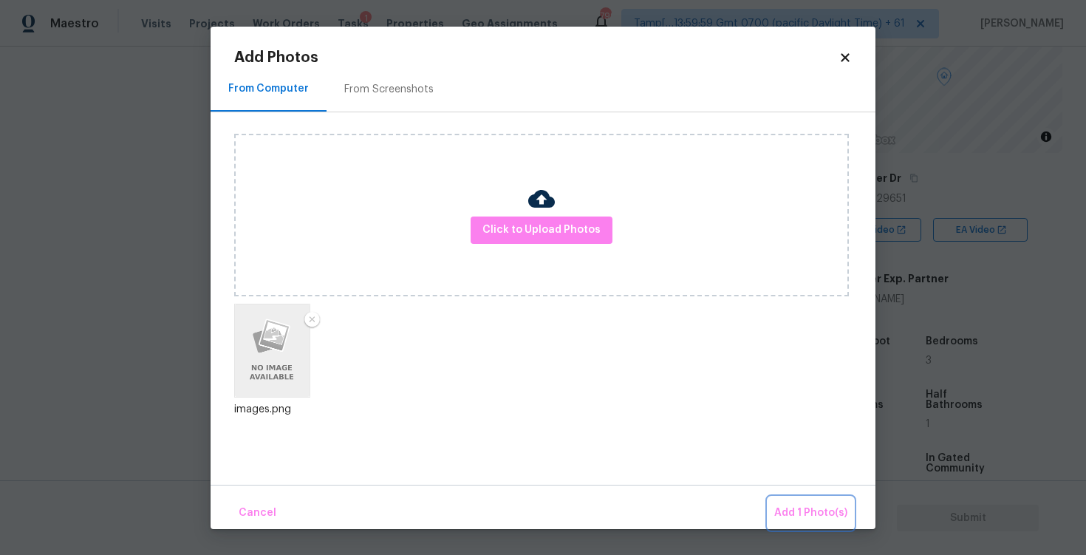
click at [802, 505] on span "Add 1 Photo(s)" at bounding box center [810, 513] width 73 height 18
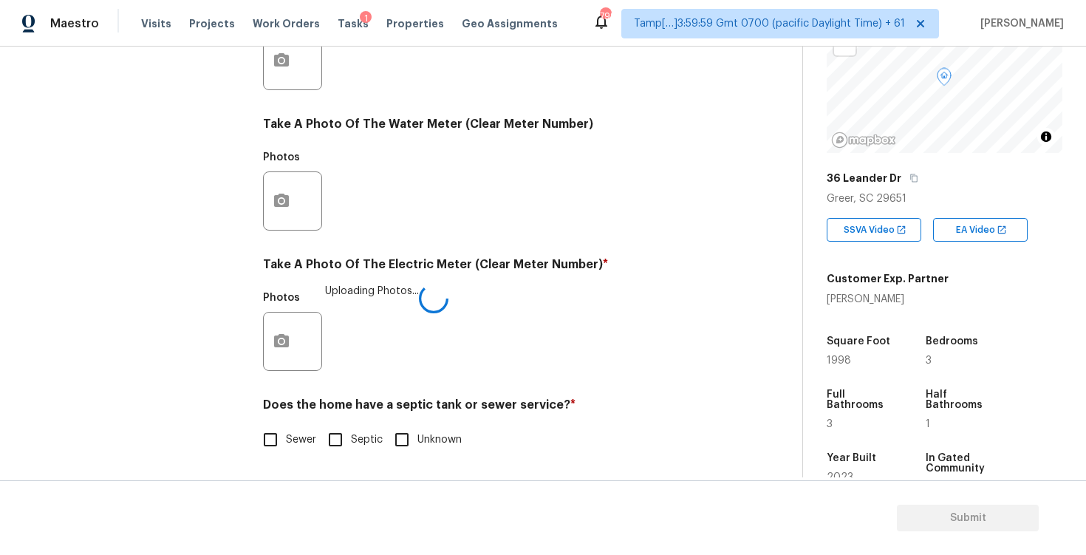
click at [289, 423] on div "Does the home have a septic tank or sewer service? * Sewer Septic Unknown" at bounding box center [491, 426] width 457 height 58
click at [284, 440] on input "Sewer" at bounding box center [270, 439] width 31 height 31
checkbox input "true"
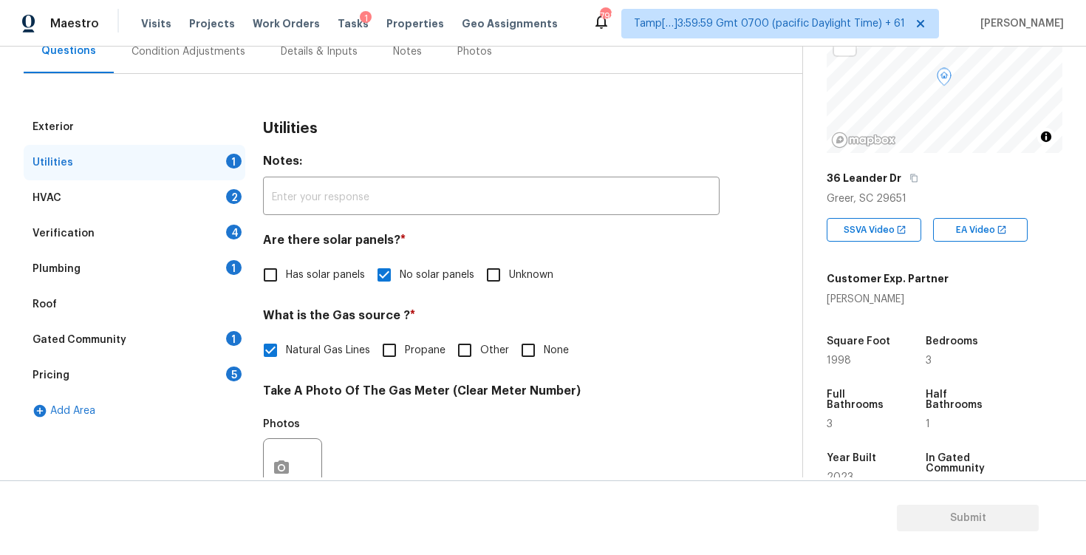
scroll to position [135, 0]
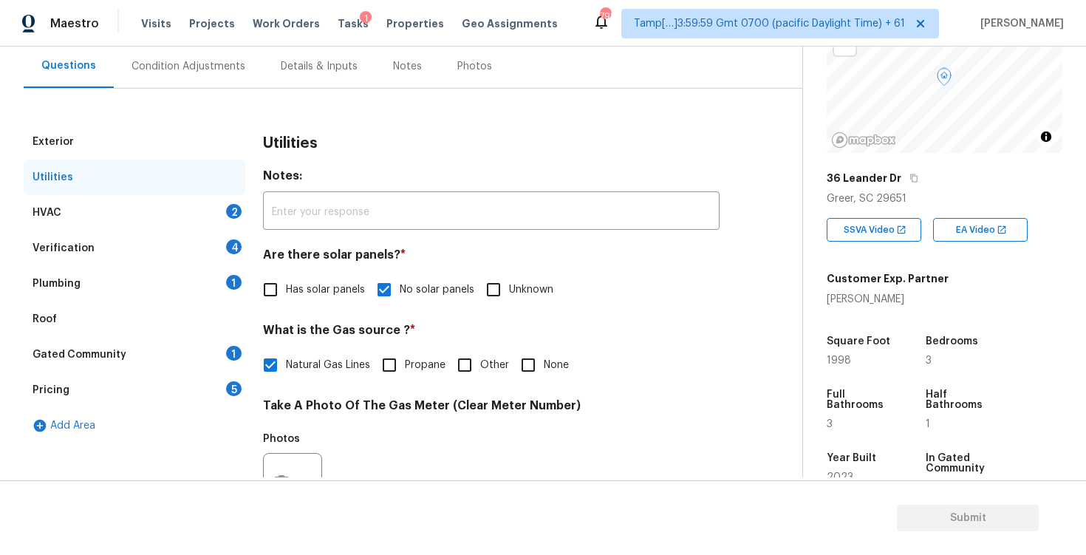
click at [214, 203] on div "HVAC 2" at bounding box center [135, 212] width 222 height 35
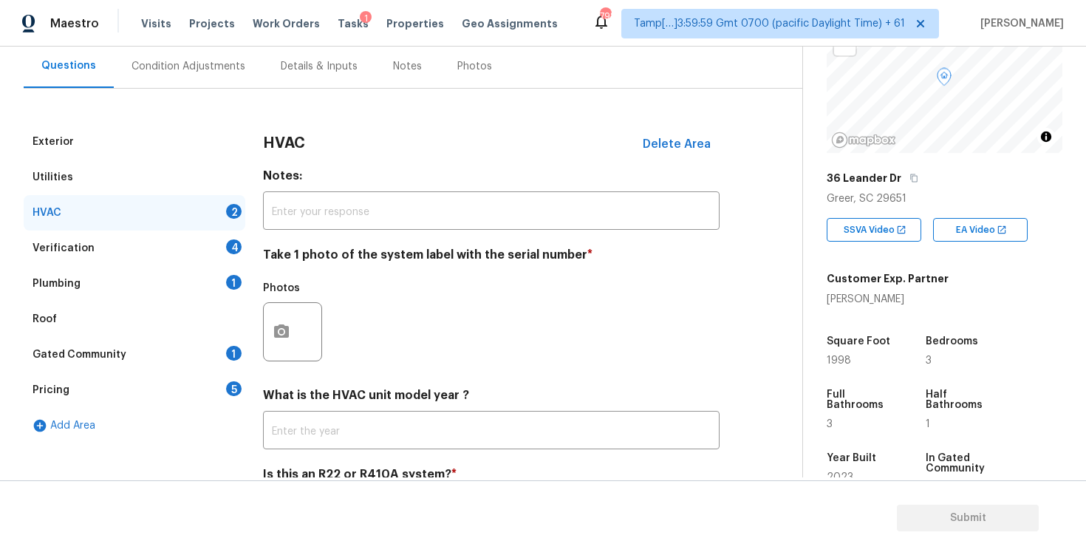
scroll to position [205, 0]
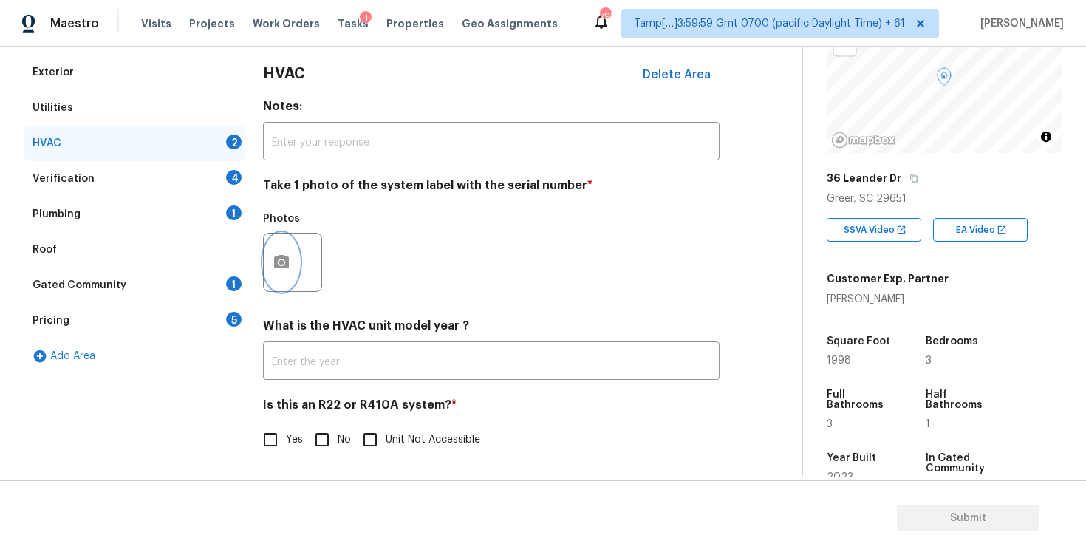
click at [277, 252] on button "button" at bounding box center [281, 262] width 35 height 58
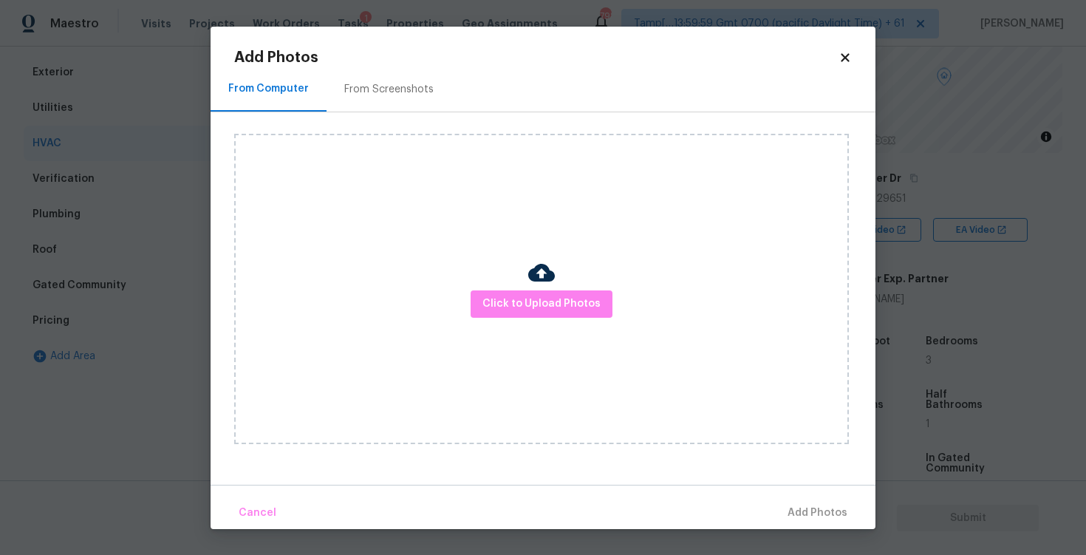
click at [506, 284] on div "Click to Upload Photos" at bounding box center [541, 289] width 615 height 310
click at [513, 306] on span "Click to Upload Photos" at bounding box center [541, 304] width 118 height 18
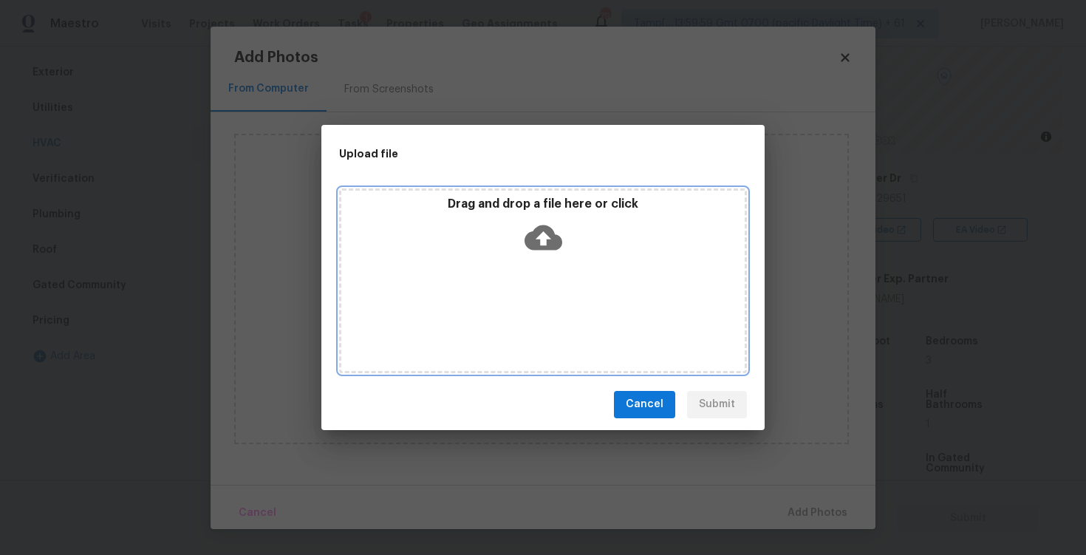
click at [537, 226] on icon at bounding box center [544, 237] width 38 height 25
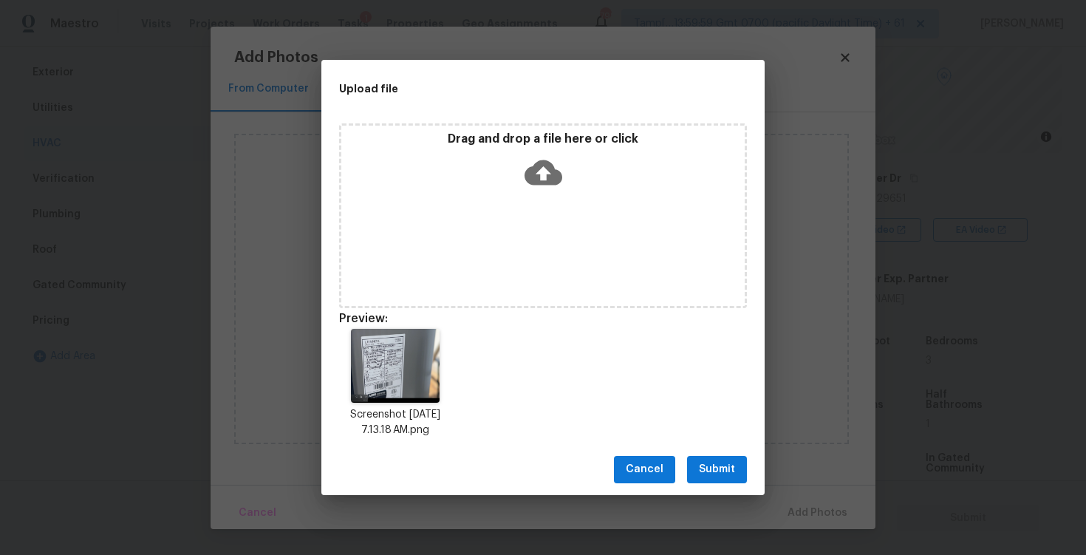
click at [722, 462] on span "Submit" at bounding box center [717, 469] width 36 height 18
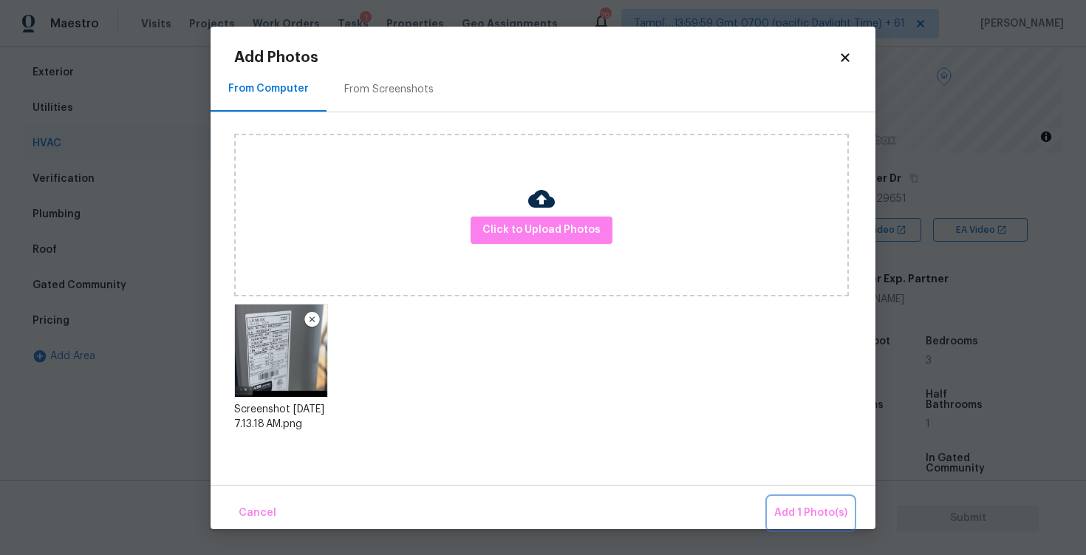
click at [785, 502] on button "Add 1 Photo(s)" at bounding box center [810, 513] width 85 height 32
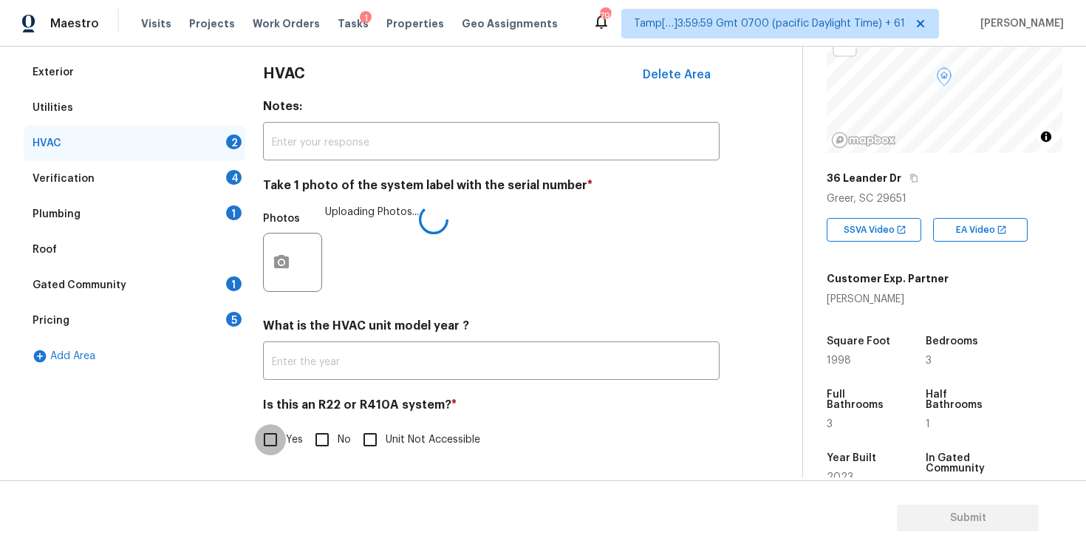
click at [283, 440] on input "Yes" at bounding box center [270, 439] width 31 height 31
checkbox input "true"
click at [317, 440] on input "No" at bounding box center [322, 440] width 31 height 31
checkbox input "true"
checkbox input "false"
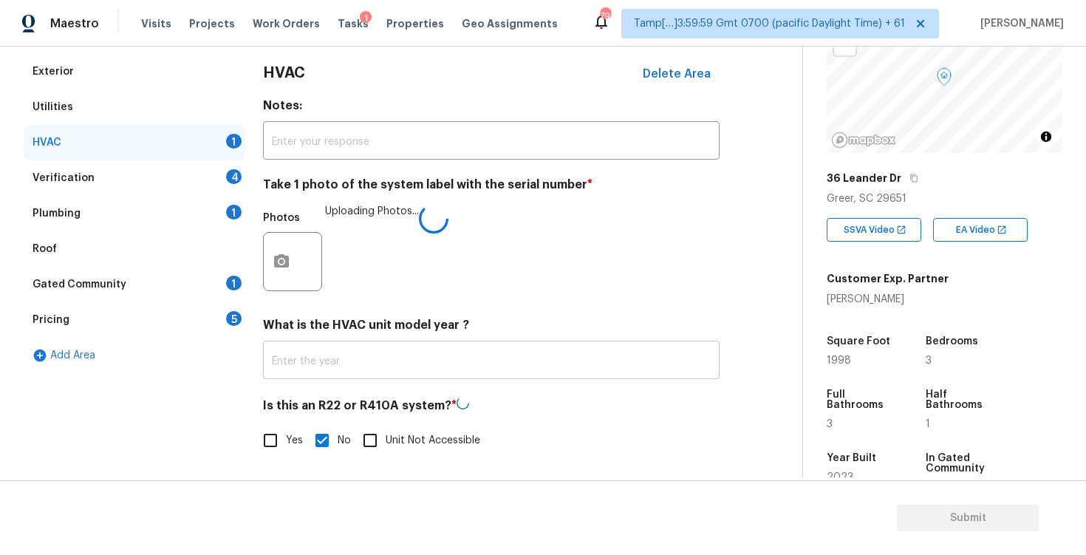
scroll to position [172, 0]
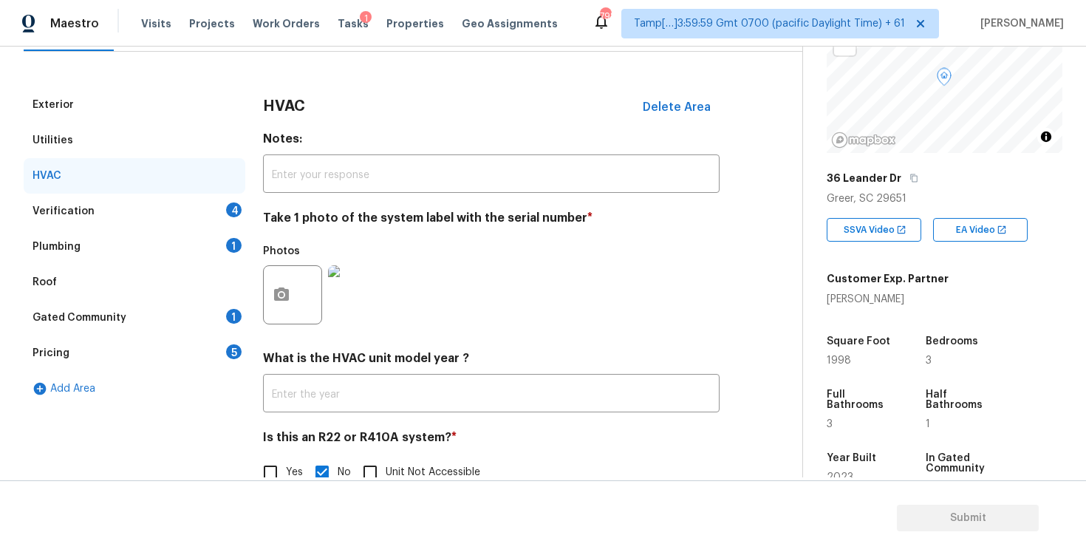
click at [194, 201] on div "Verification 4" at bounding box center [135, 211] width 222 height 35
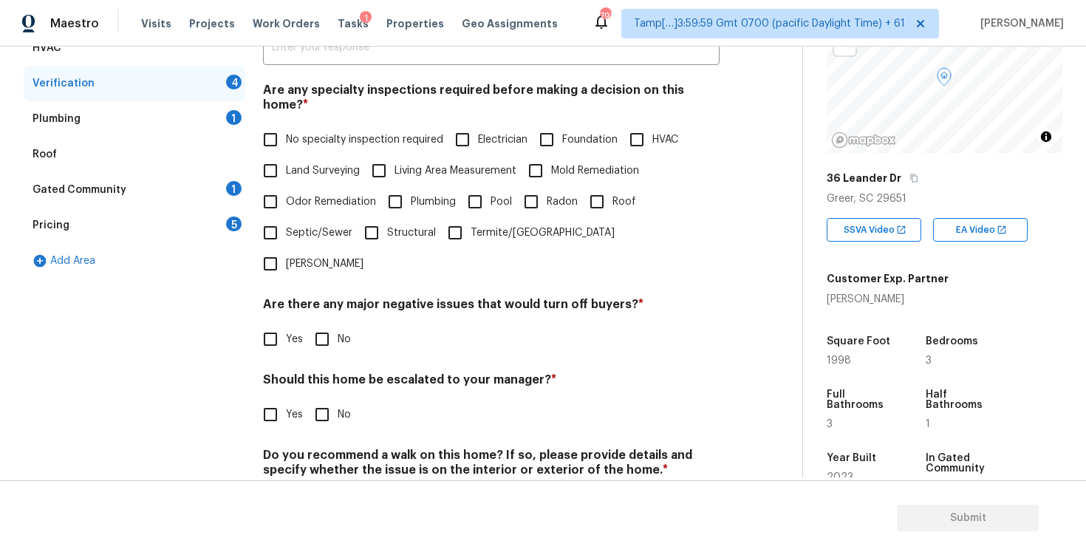
click at [297, 132] on span "No specialty inspection required" at bounding box center [364, 140] width 157 height 16
click at [286, 129] on input "No specialty inspection required" at bounding box center [270, 139] width 31 height 31
checkbox input "true"
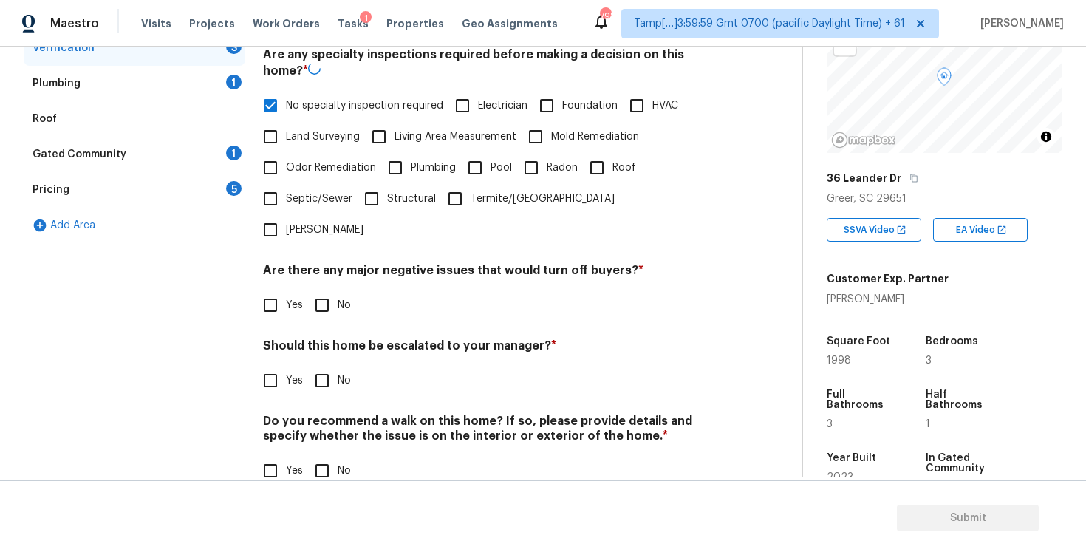
scroll to position [319, 0]
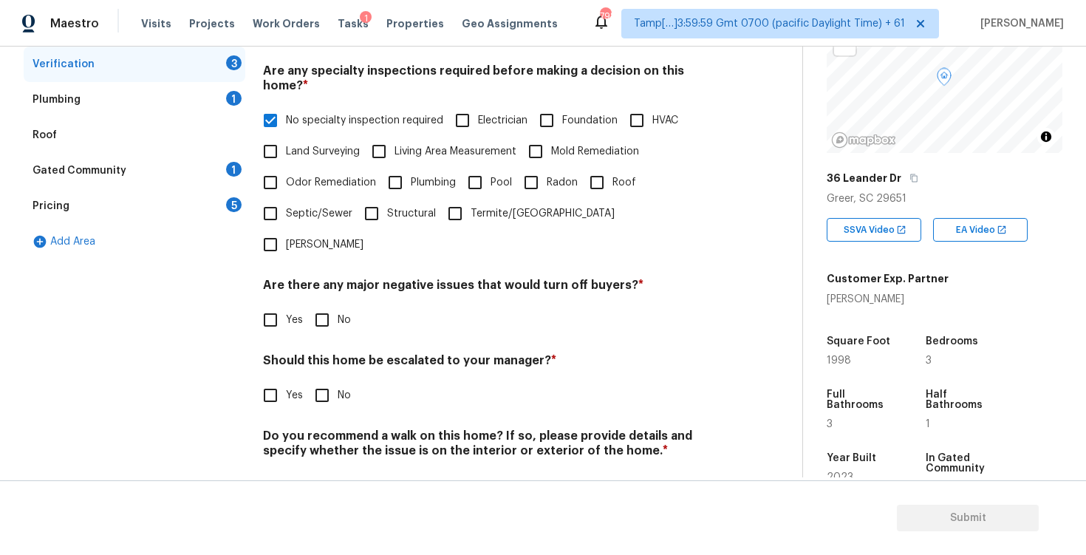
click at [338, 312] on span "No" at bounding box center [344, 320] width 13 height 16
click at [338, 304] on input "No" at bounding box center [322, 319] width 31 height 31
checkbox input "true"
click at [324, 355] on div "Should this home be escalated to your manager? * Yes No" at bounding box center [491, 384] width 457 height 58
click at [321, 380] on input "No" at bounding box center [322, 395] width 31 height 31
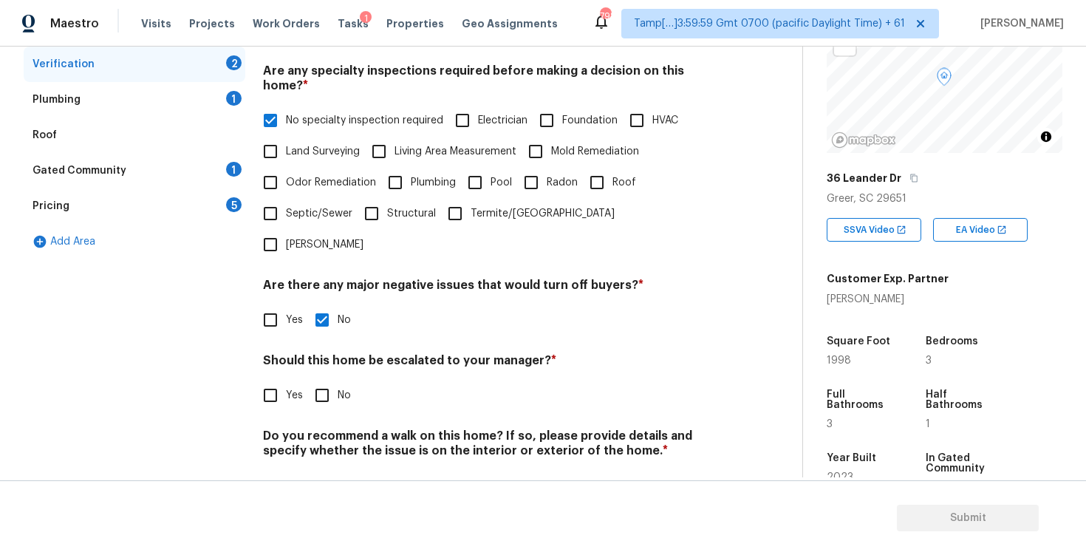
checkbox input "true"
click at [325, 430] on h4 "Do you recommend a walk on this home? If so, please provide details and specify…" at bounding box center [491, 447] width 457 height 35
click at [324, 470] on input "No" at bounding box center [322, 485] width 31 height 31
checkbox input "true"
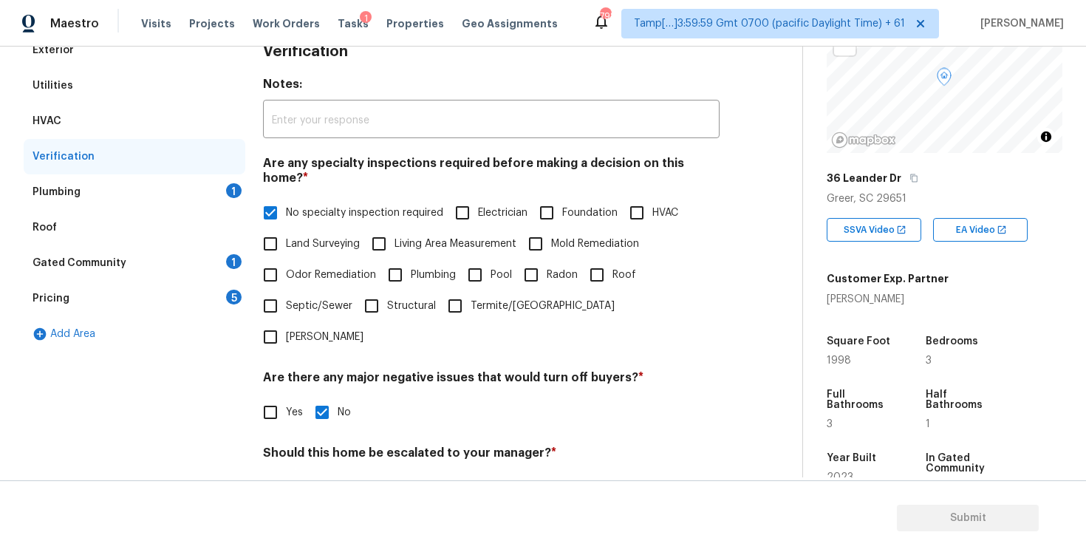
click at [211, 194] on div "Plumbing 1" at bounding box center [135, 191] width 222 height 35
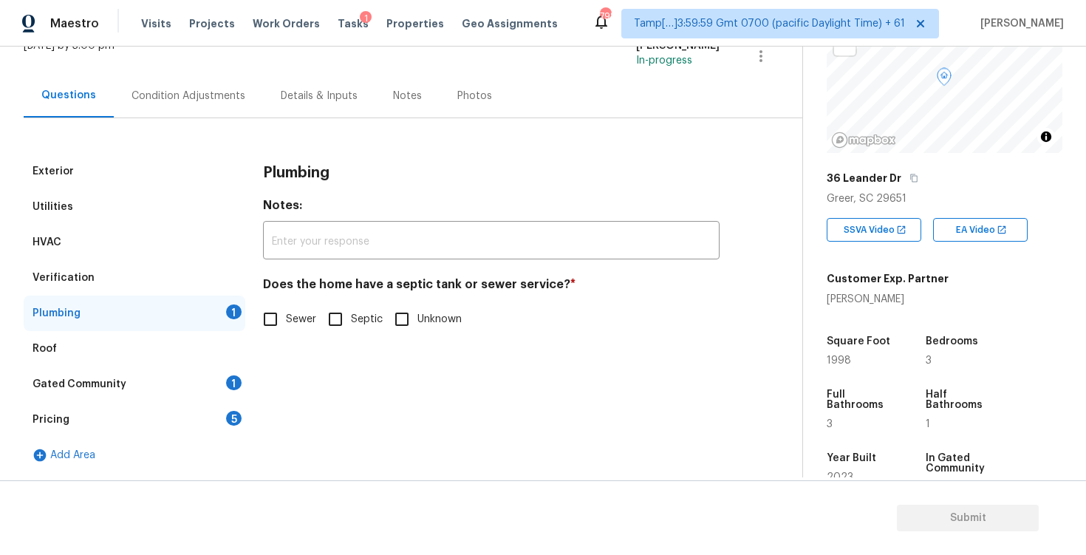
scroll to position [106, 0]
click at [277, 319] on input "Sewer" at bounding box center [270, 319] width 31 height 31
checkbox input "true"
click at [222, 382] on div "Gated Community 1" at bounding box center [135, 383] width 222 height 35
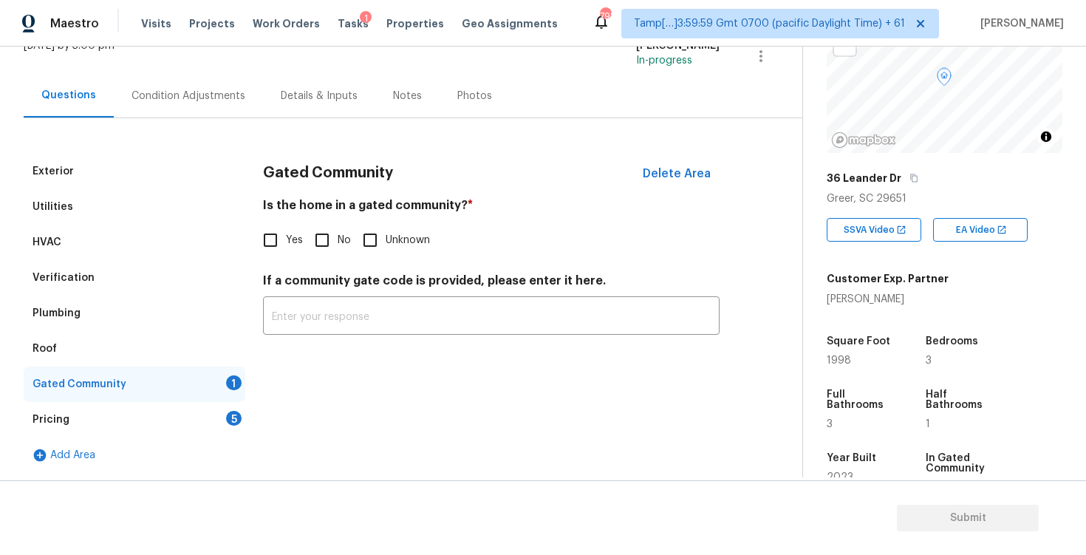
click at [338, 229] on label "No" at bounding box center [329, 240] width 44 height 31
click at [338, 229] on input "No" at bounding box center [322, 240] width 31 height 31
checkbox input "true"
click at [223, 414] on div "Pricing 5" at bounding box center [135, 419] width 222 height 35
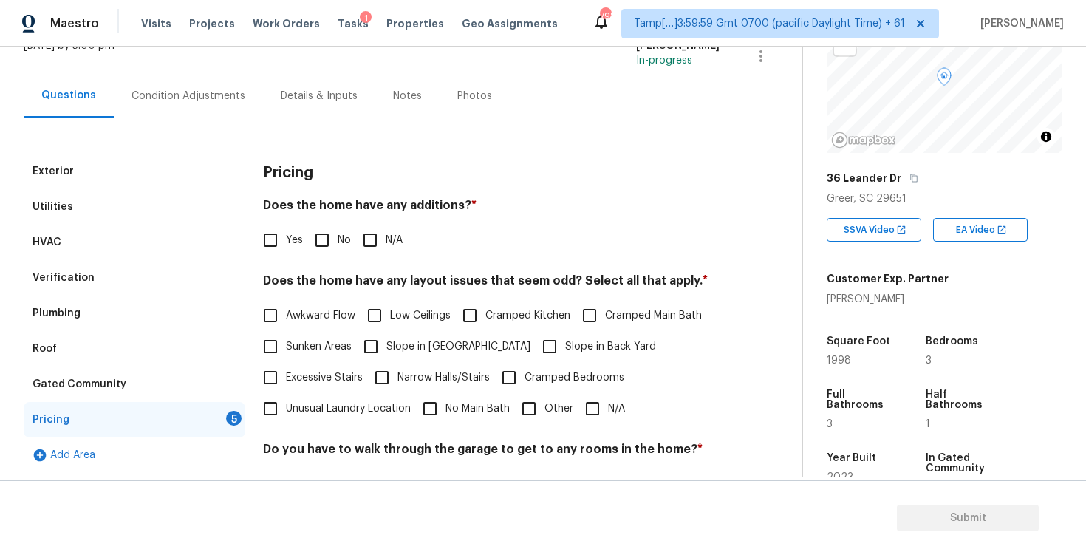
click at [330, 232] on input "No" at bounding box center [322, 240] width 31 height 31
checkbox input "true"
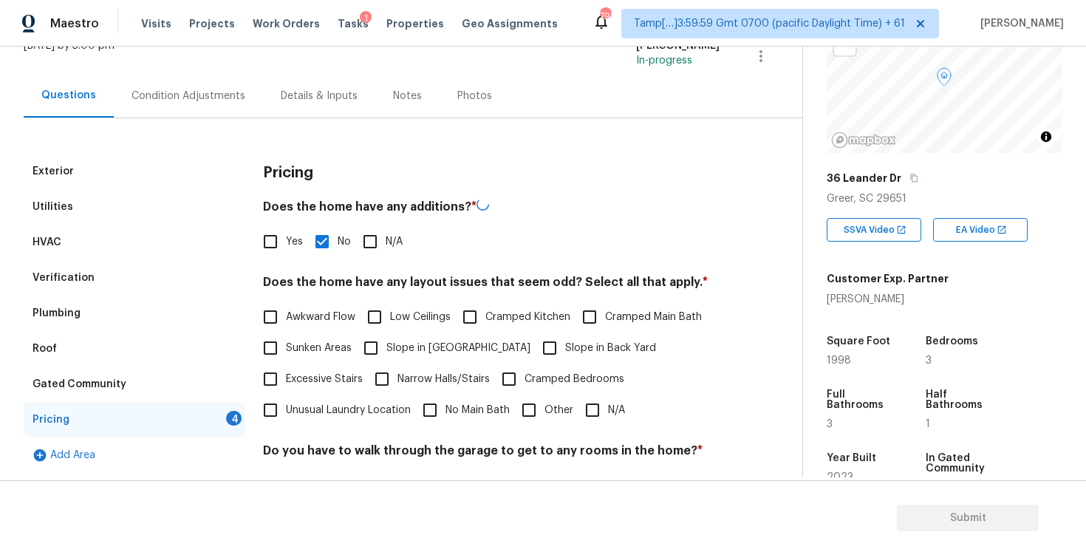
click at [424, 337] on label "Slope in Front Yard" at bounding box center [442, 347] width 175 height 31
click at [386, 337] on input "Slope in Front Yard" at bounding box center [370, 347] width 31 height 31
checkbox input "true"
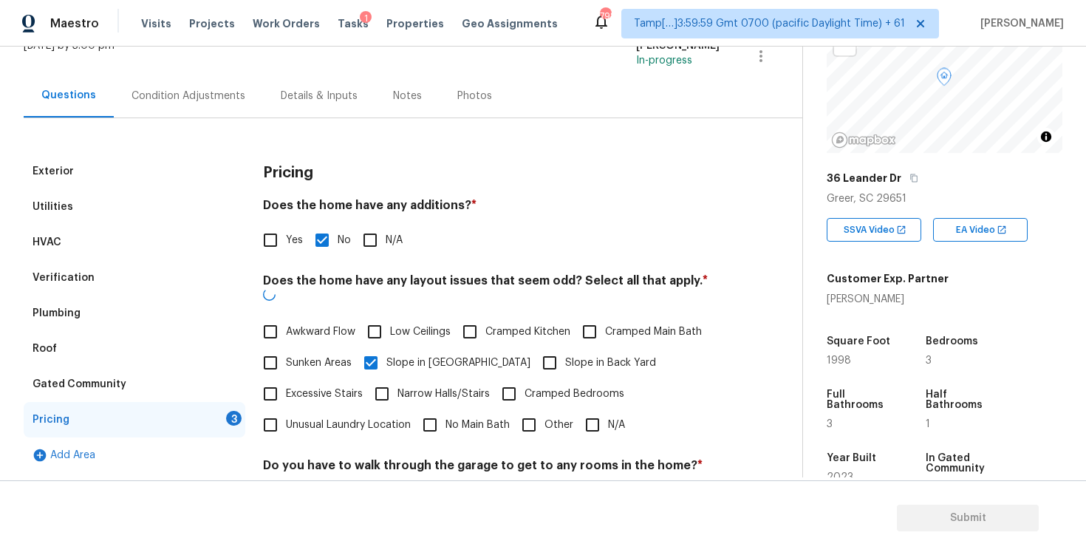
click at [534, 347] on input "Slope in Back Yard" at bounding box center [549, 362] width 31 height 31
checkbox input "true"
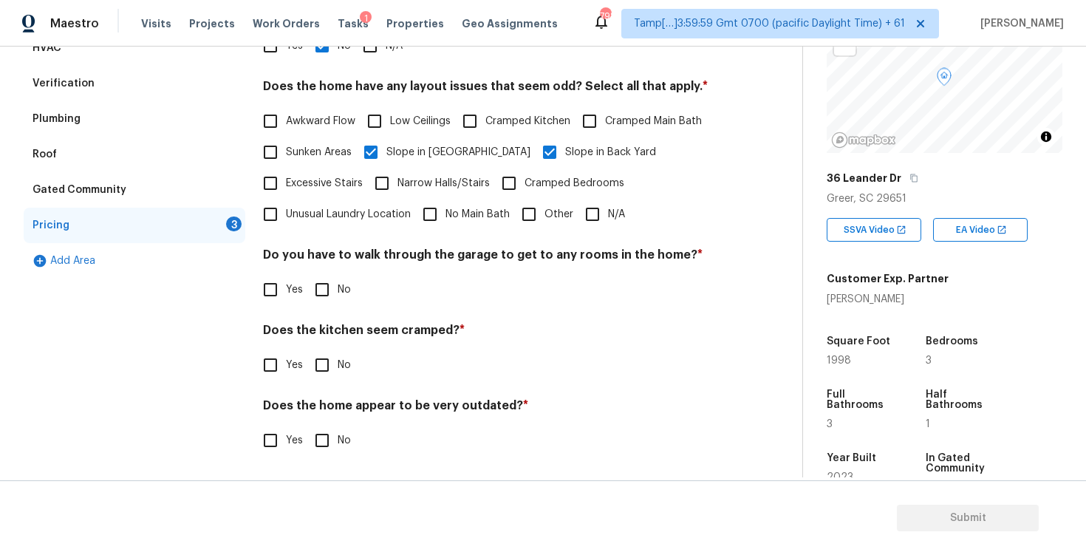
scroll to position [301, 0]
click at [522, 214] on input "Other" at bounding box center [528, 213] width 31 height 31
checkbox input "true"
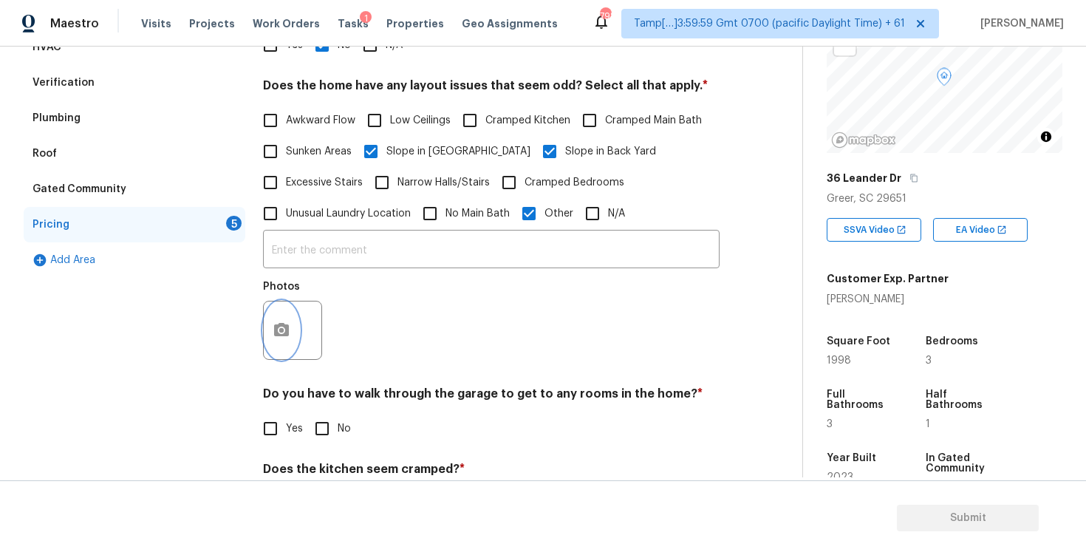
click at [277, 340] on button "button" at bounding box center [281, 330] width 35 height 58
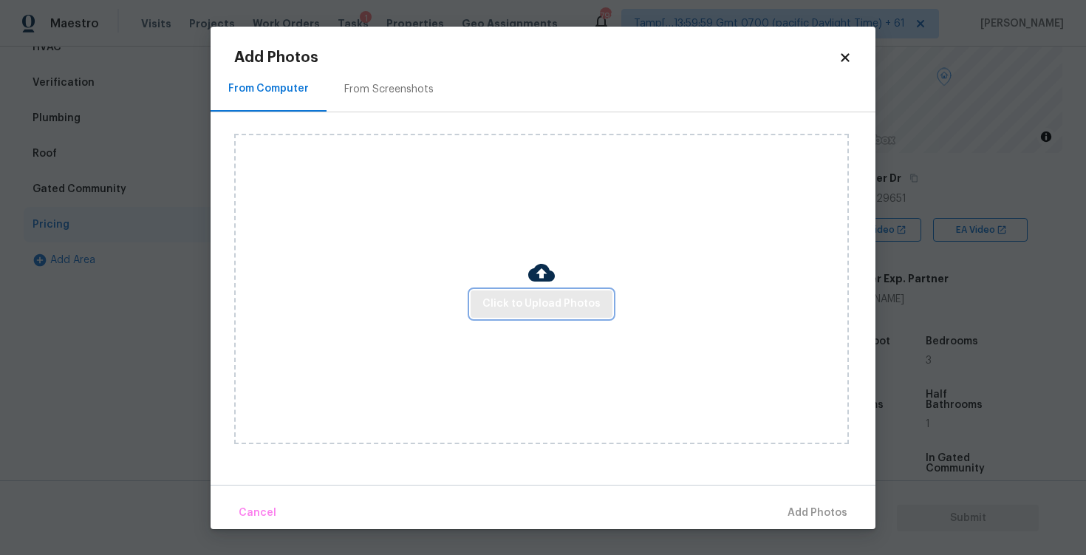
click at [520, 315] on button "Click to Upload Photos" at bounding box center [542, 303] width 142 height 27
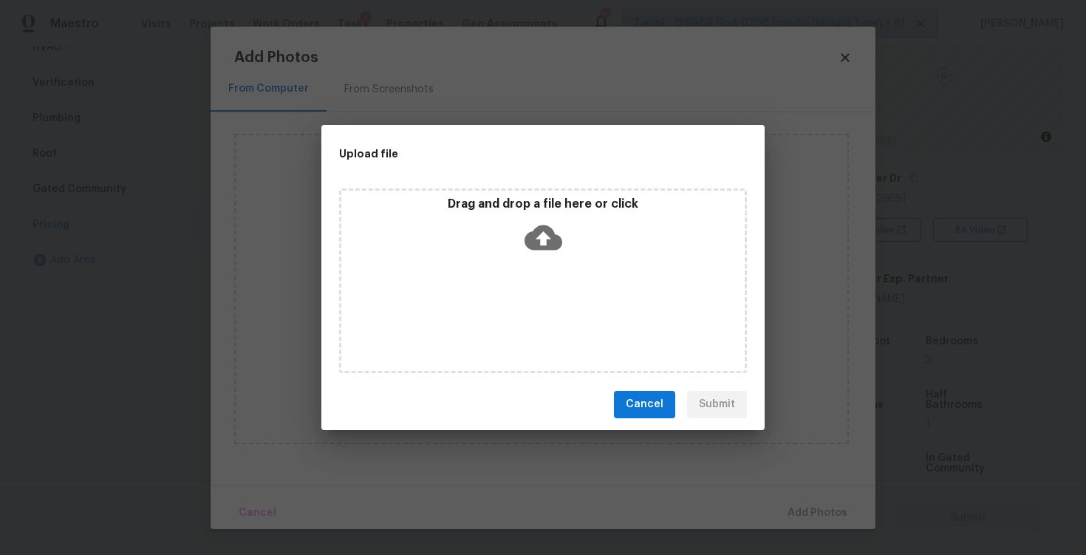
click at [539, 225] on icon at bounding box center [544, 237] width 38 height 25
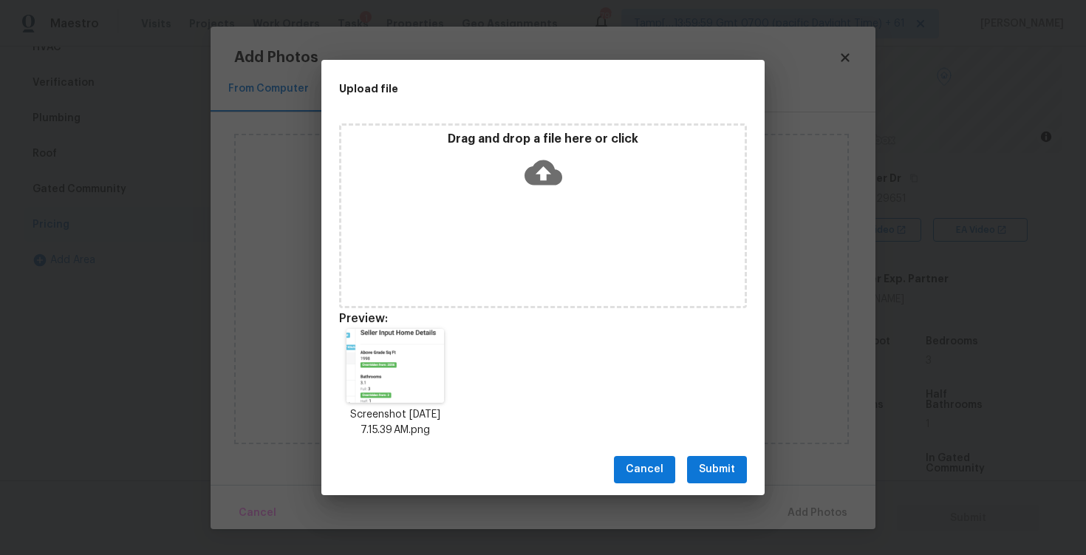
click at [730, 467] on span "Submit" at bounding box center [717, 469] width 36 height 18
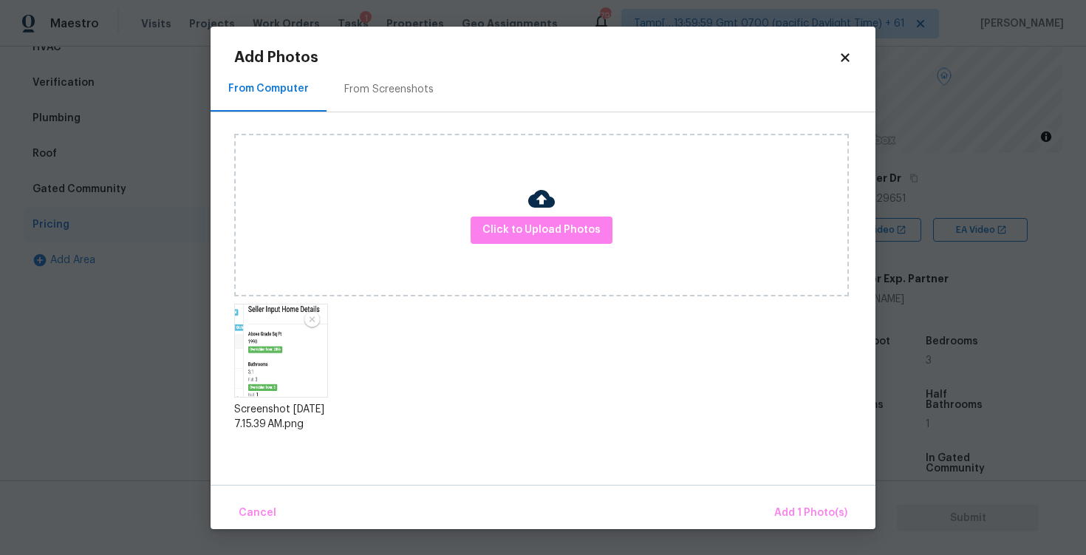
click at [792, 491] on div "Cancel Add 1 Photo(s)" at bounding box center [543, 507] width 665 height 44
click at [789, 508] on span "Add 1 Photo(s)" at bounding box center [810, 513] width 73 height 18
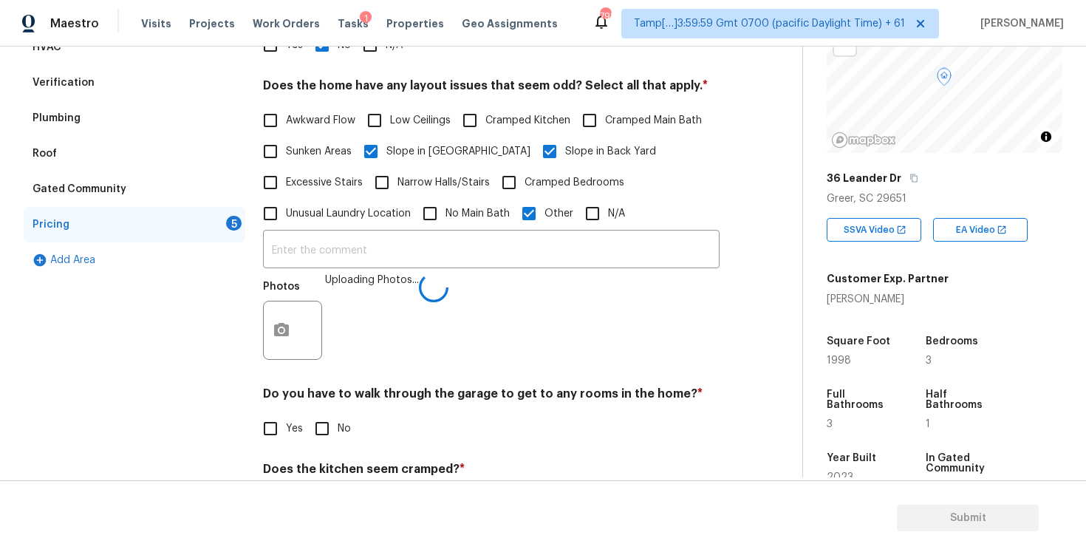
click at [426, 291] on icon at bounding box center [434, 288] width 30 height 30
click at [426, 264] on input "text" at bounding box center [491, 250] width 457 height 35
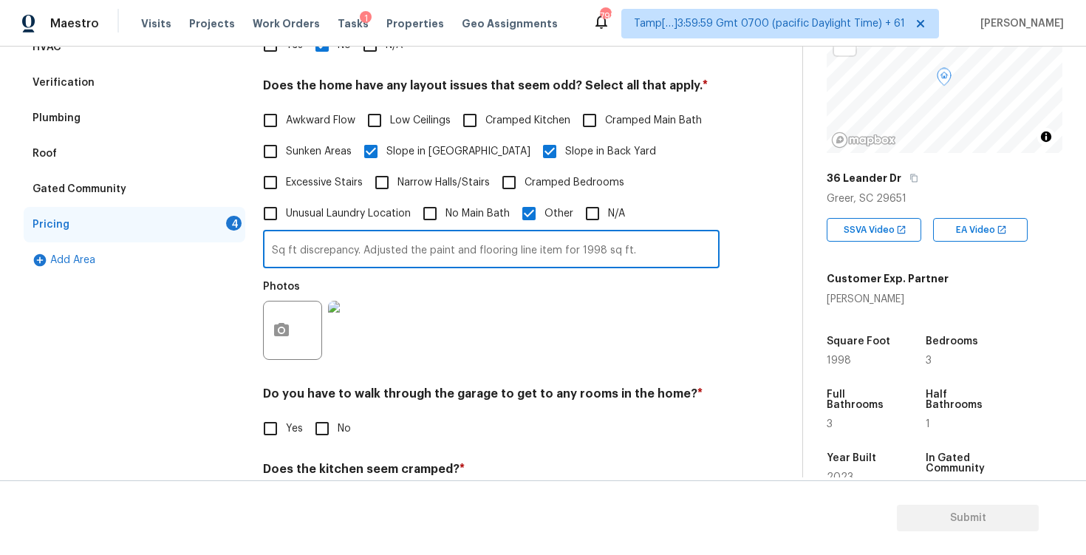
scroll to position [440, 0]
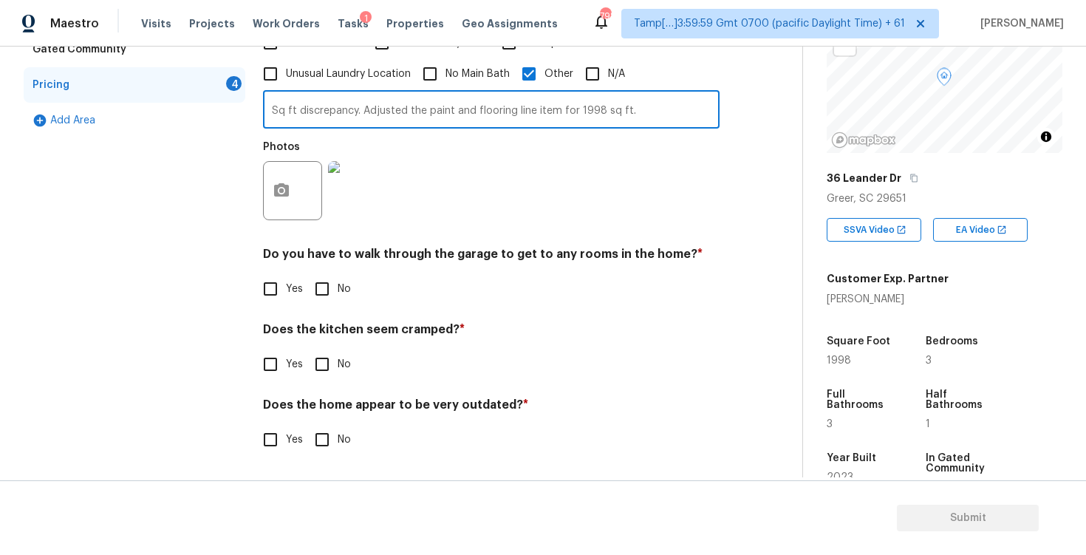
type input "Sq ft discrepancy. Adjusted the paint and flooring line item for 1998 sq ft."
click at [323, 297] on input "No" at bounding box center [322, 288] width 31 height 31
checkbox input "true"
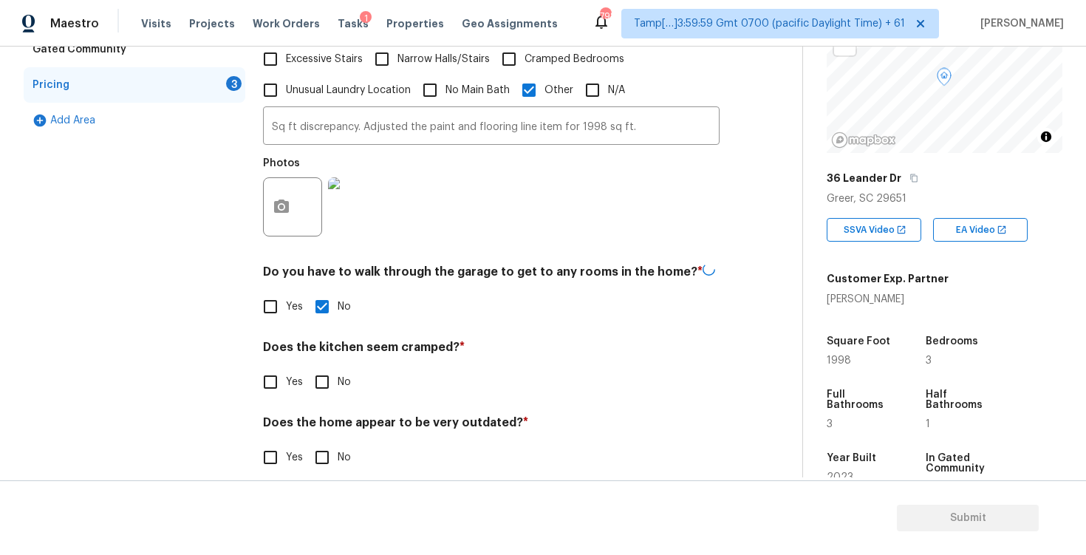
click at [325, 372] on input "No" at bounding box center [322, 381] width 31 height 31
checkbox input "true"
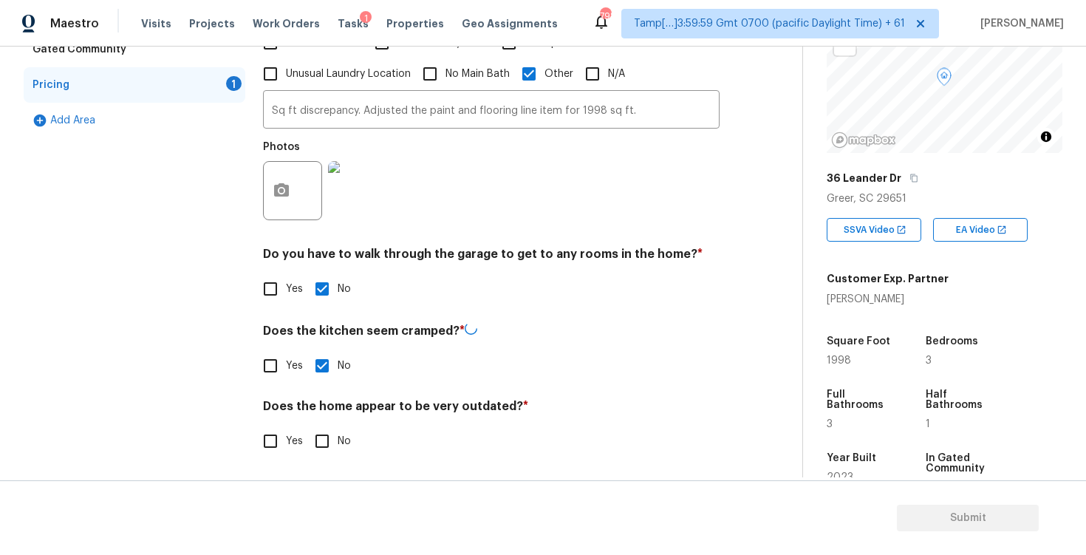
click at [321, 422] on div "Does the home appear to be very outdated? * Yes No" at bounding box center [491, 428] width 457 height 58
click at [320, 474] on div "Back to tasks Condition Scoping - Full Mon, Sep 08 2025 by 3:00 pm Vigneshwaran…" at bounding box center [413, 53] width 779 height 847
click at [321, 450] on input "No" at bounding box center [322, 439] width 31 height 31
checkbox input "true"
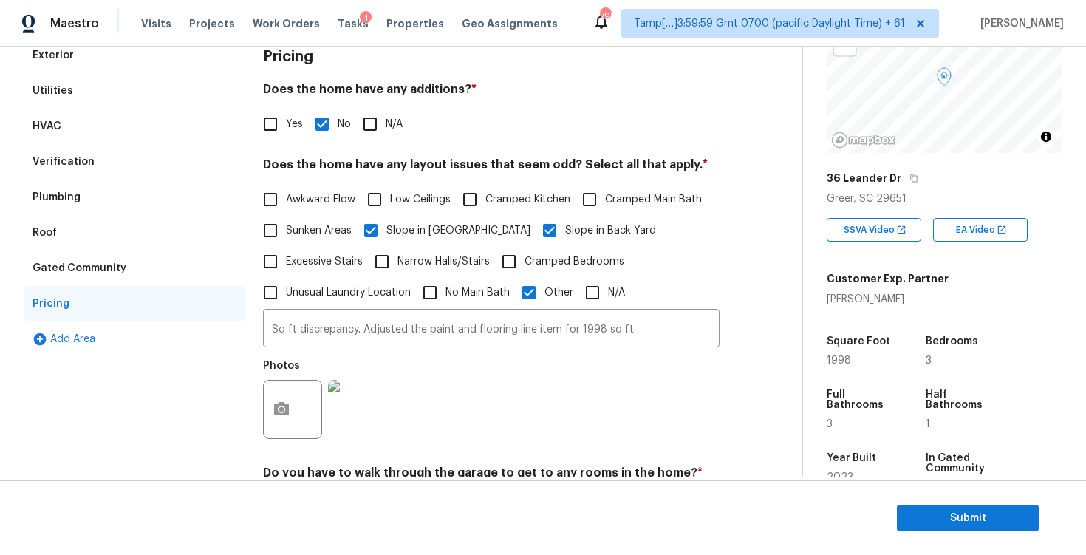
scroll to position [79, 0]
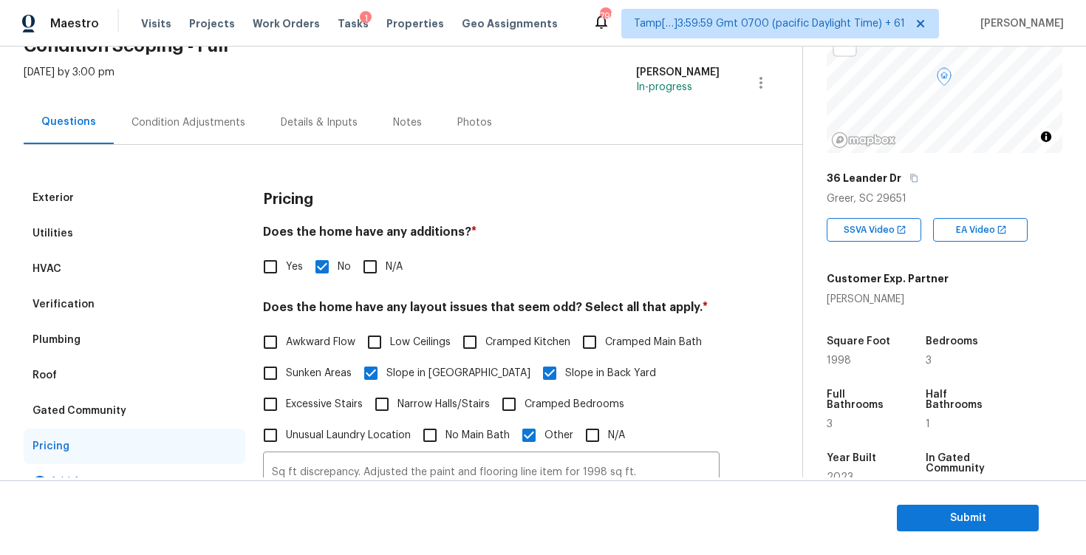
click at [180, 140] on div "Condition Adjustments" at bounding box center [188, 122] width 149 height 44
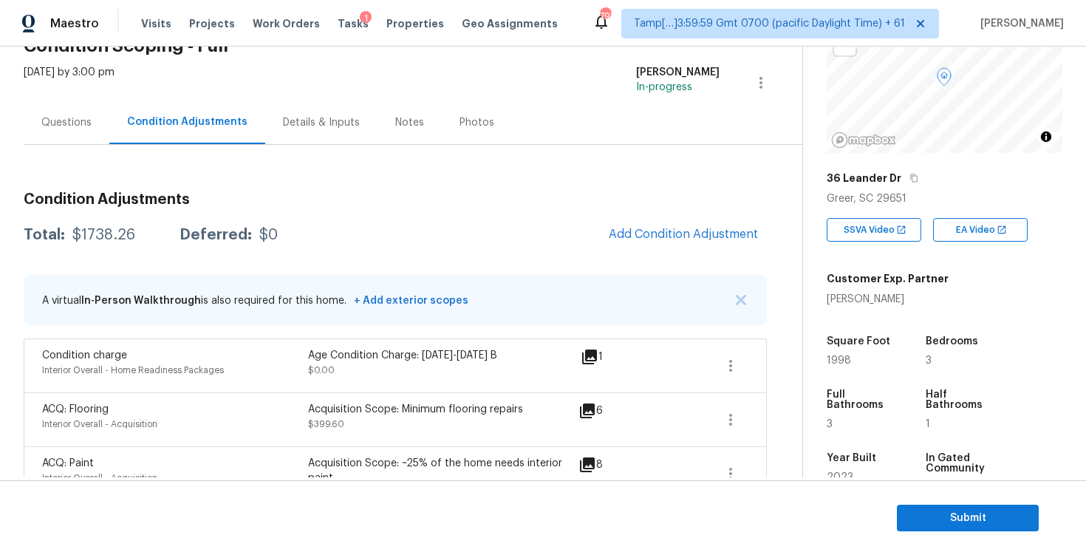
scroll to position [116, 0]
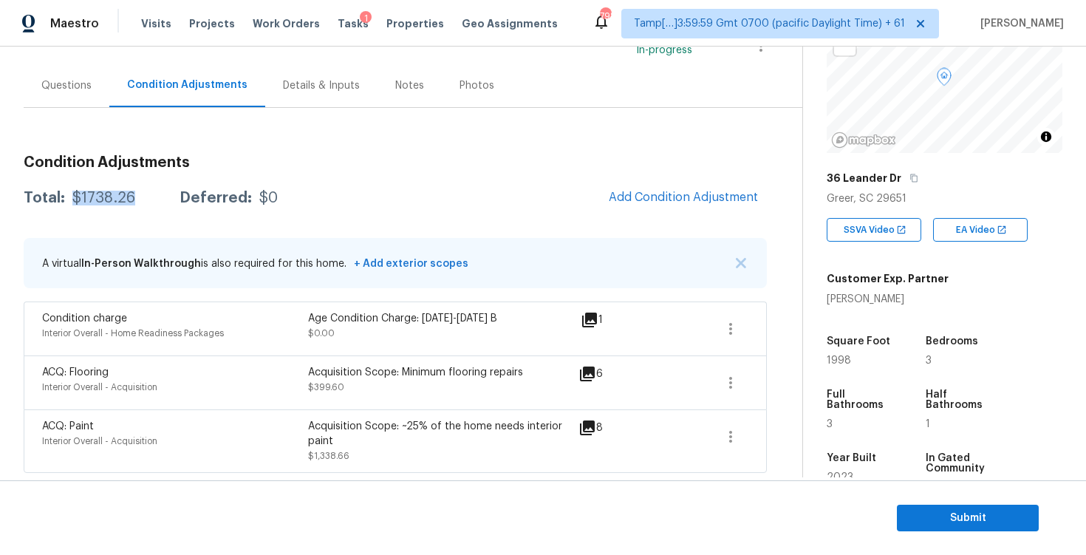
drag, startPoint x: 72, startPoint y: 197, endPoint x: 141, endPoint y: 195, distance: 69.5
click at [143, 197] on div "Total: $1738.26 Deferred: $0" at bounding box center [151, 198] width 254 height 15
copy div "$1738.26"
click at [86, 106] on div "Questions" at bounding box center [67, 86] width 86 height 44
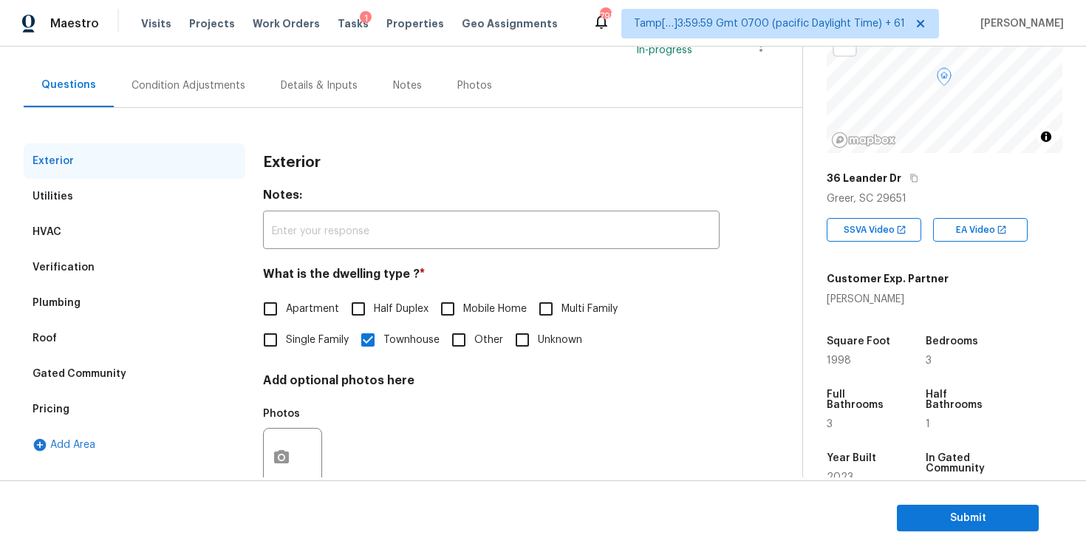
scroll to position [157, 0]
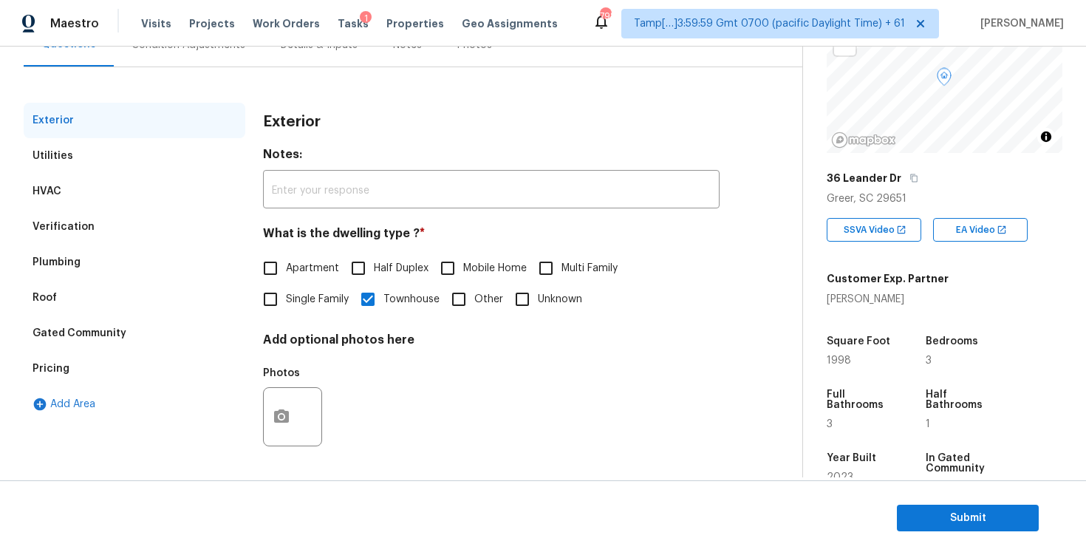
click at [151, 242] on div "Verification" at bounding box center [135, 226] width 222 height 35
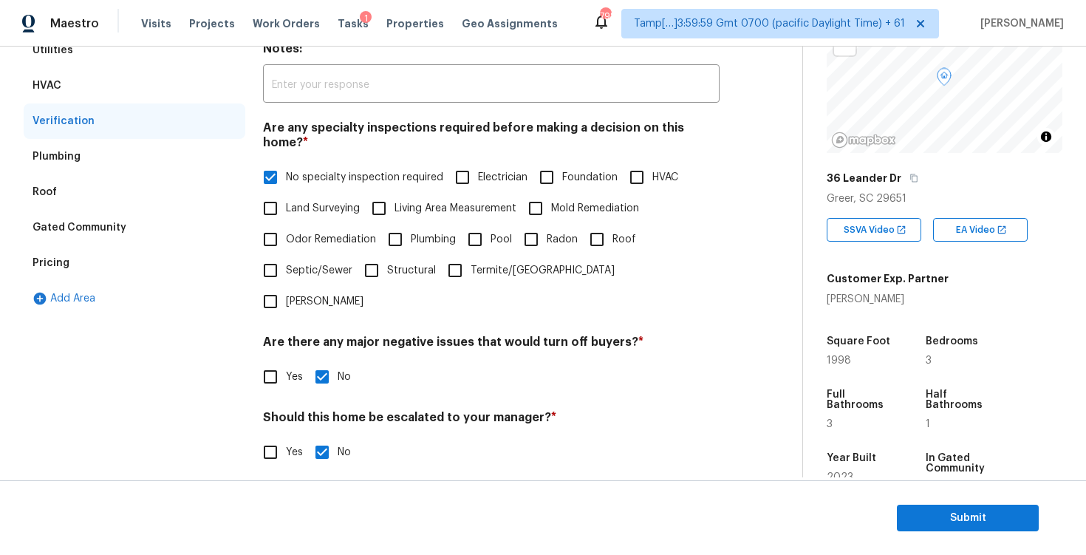
scroll to position [275, 0]
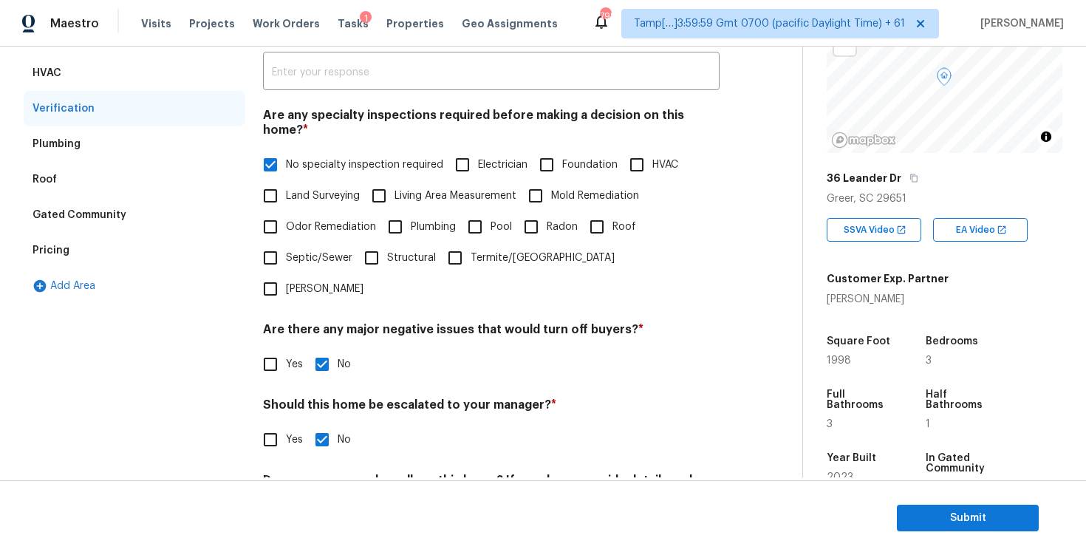
click at [171, 252] on div "Pricing" at bounding box center [135, 250] width 222 height 35
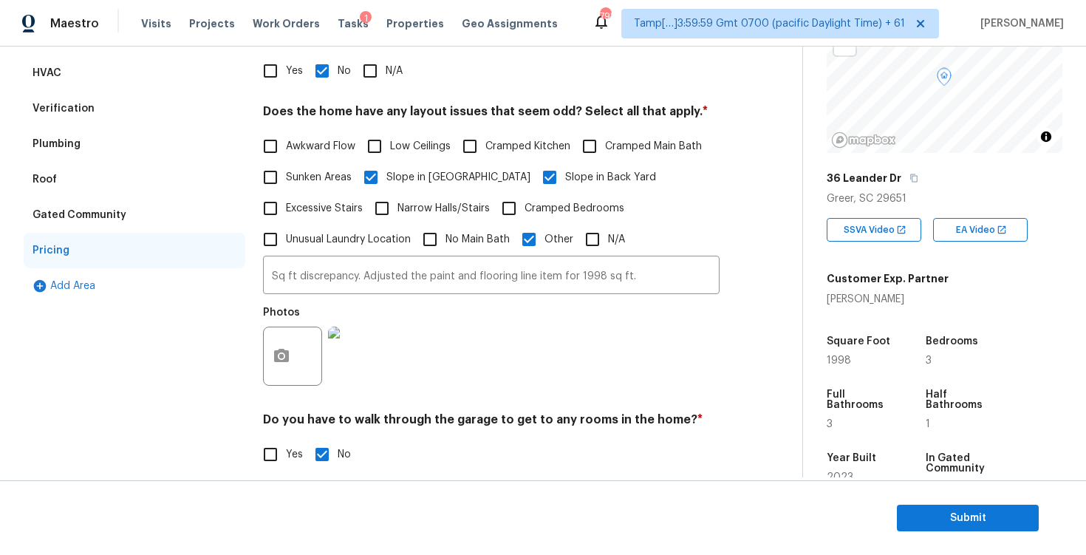
scroll to position [342, 0]
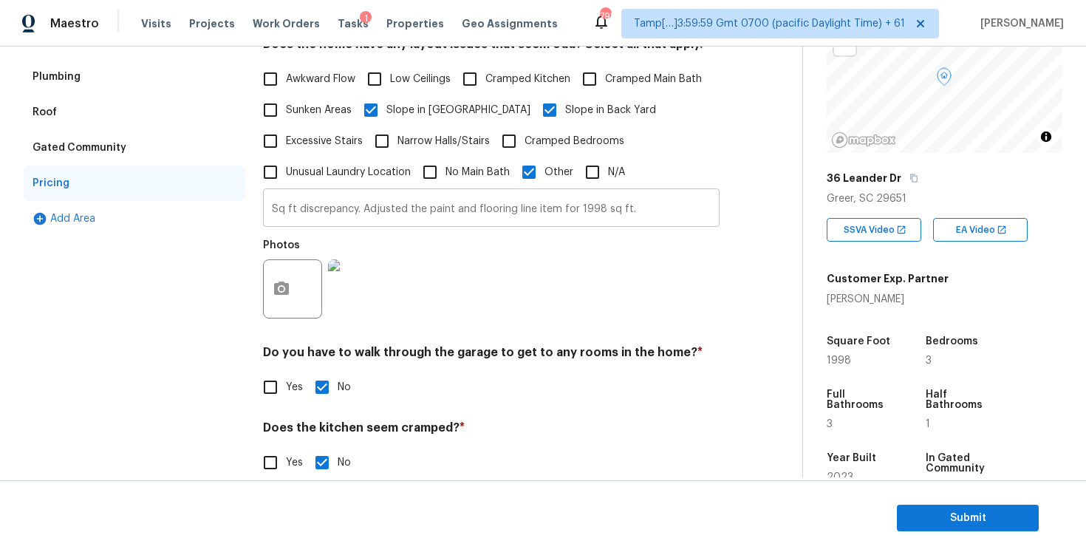
click at [437, 212] on input "Sq ft discrepancy. Adjusted the paint and flooring line item for 1998 sq ft." at bounding box center [491, 209] width 457 height 35
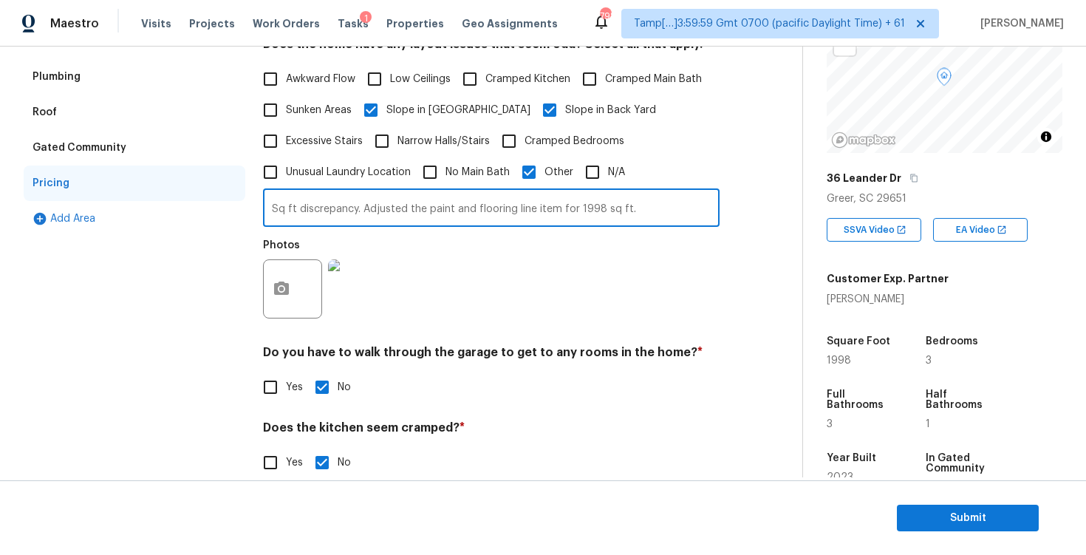
click at [437, 212] on input "Sq ft discrepancy. Adjusted the paint and flooring line item for 1998 sq ft." at bounding box center [491, 209] width 457 height 35
click at [558, 329] on div "Pricing Does the home have any additions? * Yes No N/A Does the home have any l…" at bounding box center [491, 244] width 457 height 654
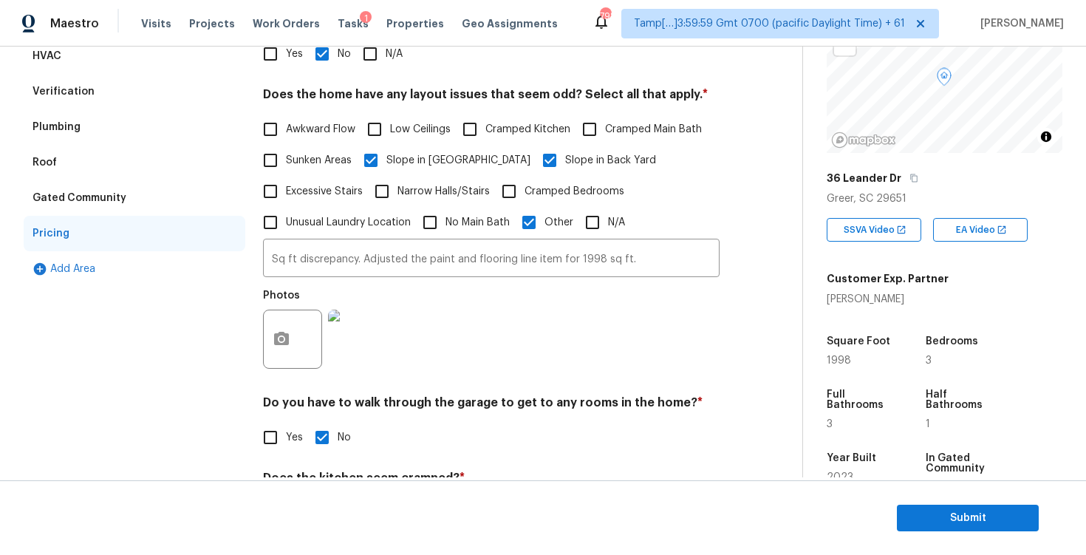
scroll to position [293, 0]
click at [571, 260] on input "Sq ft discrepancy. Adjusted the paint and flooring line item for 1998 sq ft." at bounding box center [491, 259] width 457 height 35
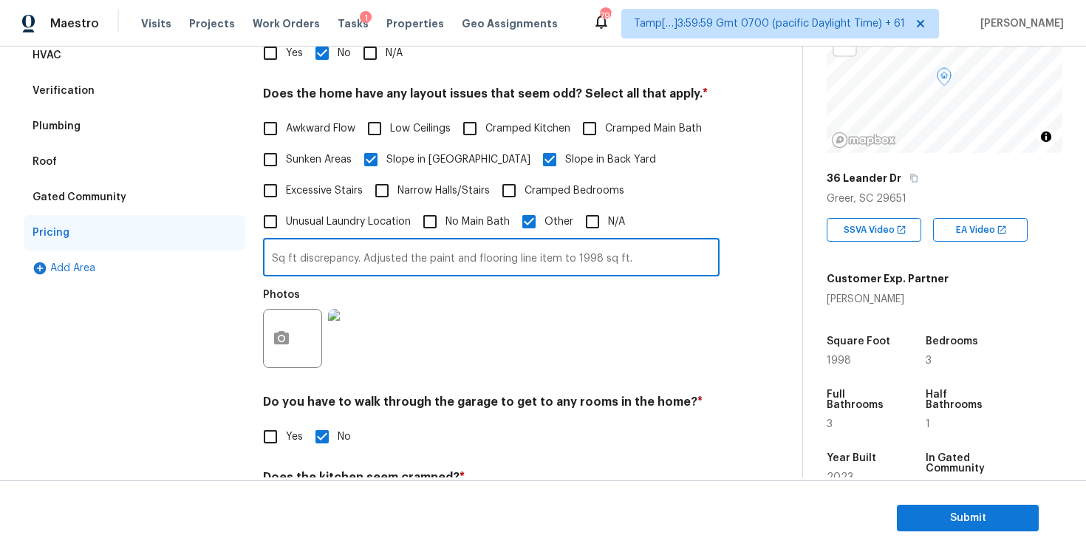
type input "Sq ft discrepancy. Adjusted the paint and flooring line item to 1998 sq ft."
click at [556, 343] on div "Photos" at bounding box center [491, 329] width 457 height 96
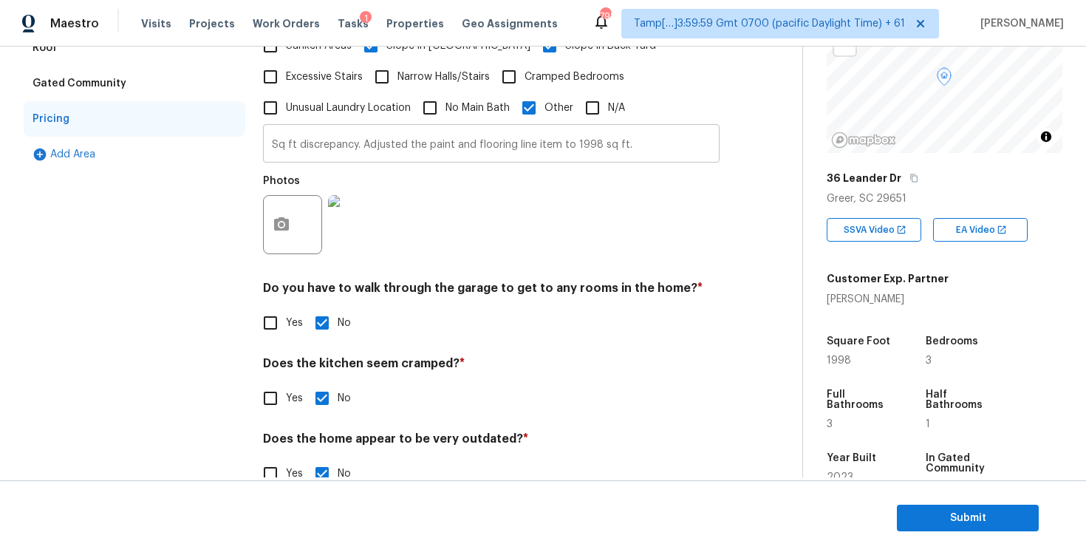
scroll to position [440, 0]
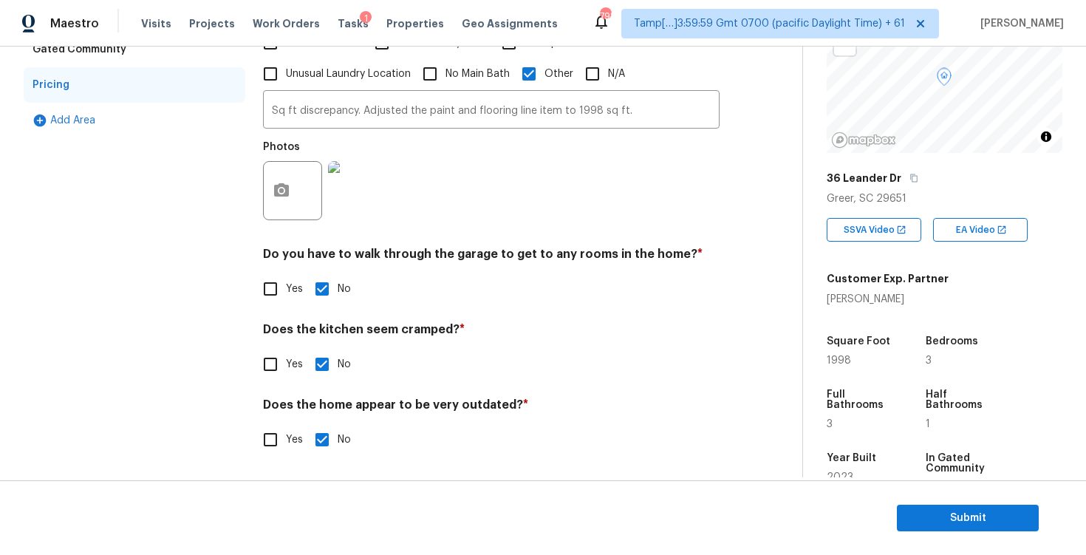
click at [889, 498] on section "Submit" at bounding box center [543, 517] width 1086 height 75
click at [921, 510] on span "Submit" at bounding box center [968, 518] width 118 height 18
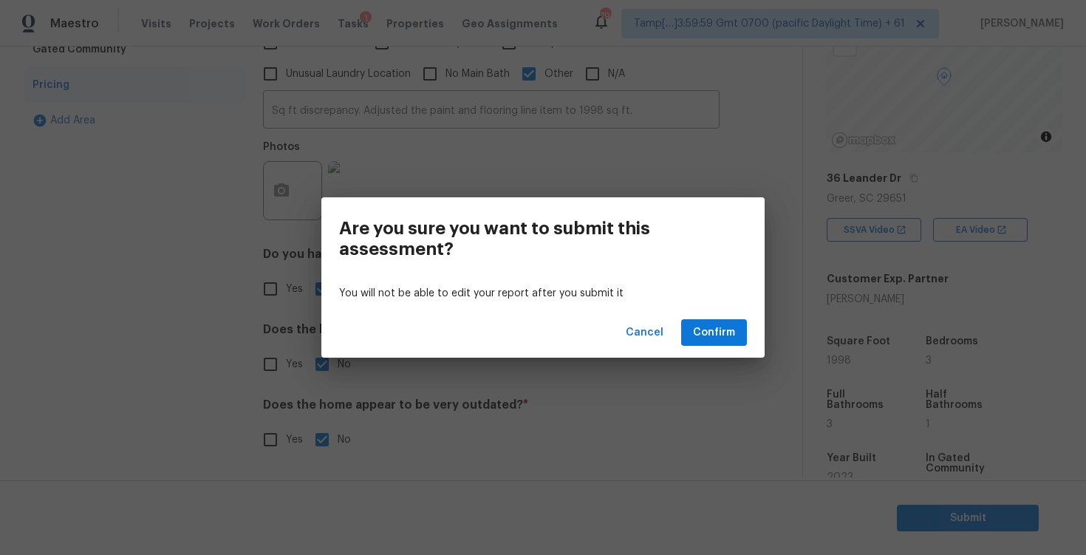
click at [739, 318] on div "Cancel Confirm" at bounding box center [542, 332] width 443 height 51
click at [737, 326] on button "Confirm" at bounding box center [714, 332] width 66 height 27
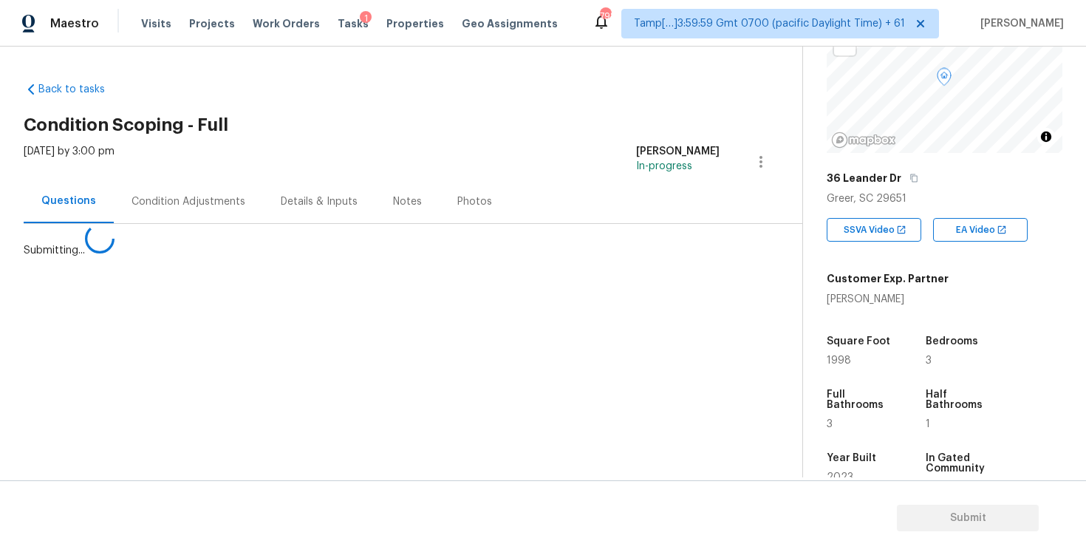
scroll to position [0, 0]
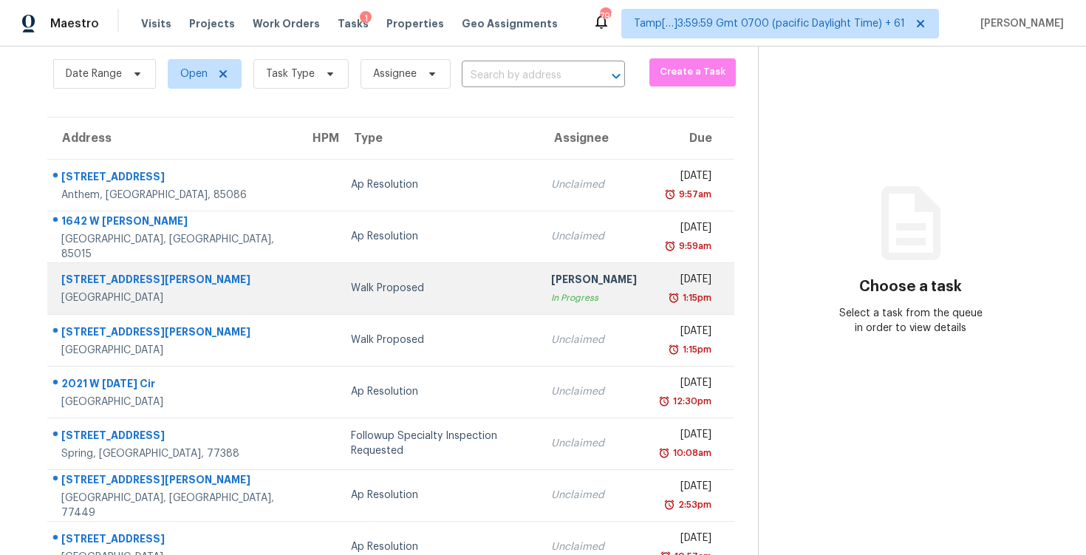
scroll to position [55, 0]
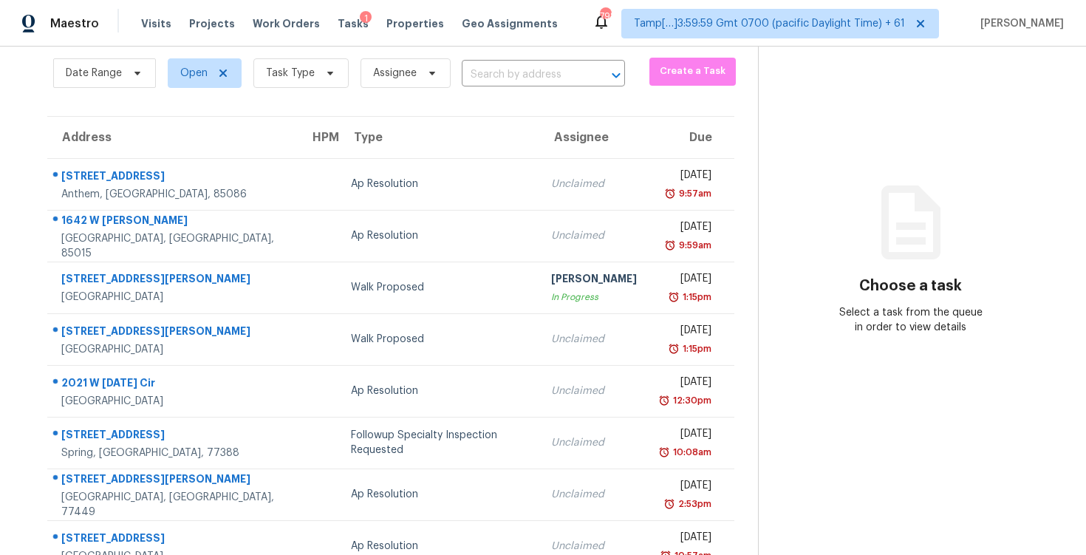
click at [512, 63] on div "Date Range Open Task Type Assignee ​" at bounding box center [339, 73] width 572 height 38
click at [513, 63] on div "Date Range Open Task Type Assignee ​" at bounding box center [339, 73] width 572 height 38
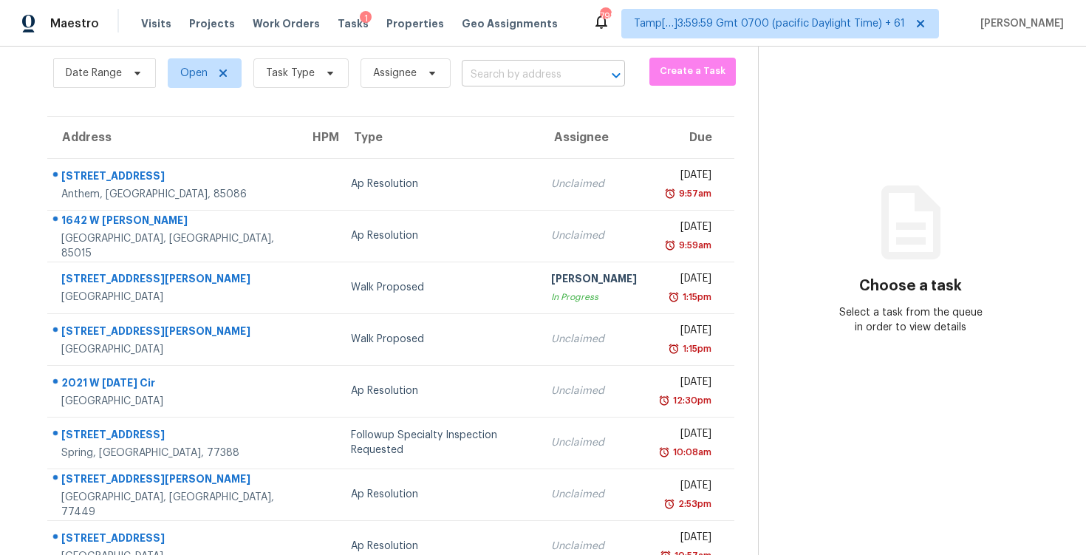
click at [513, 65] on input "text" at bounding box center [523, 75] width 122 height 23
paste input "8635 Whitehawk Hill Rd, Waxhaw, NC, 28173"
type input "8635 Whitehawk Hill Rd, Waxhaw, NC, 28173"
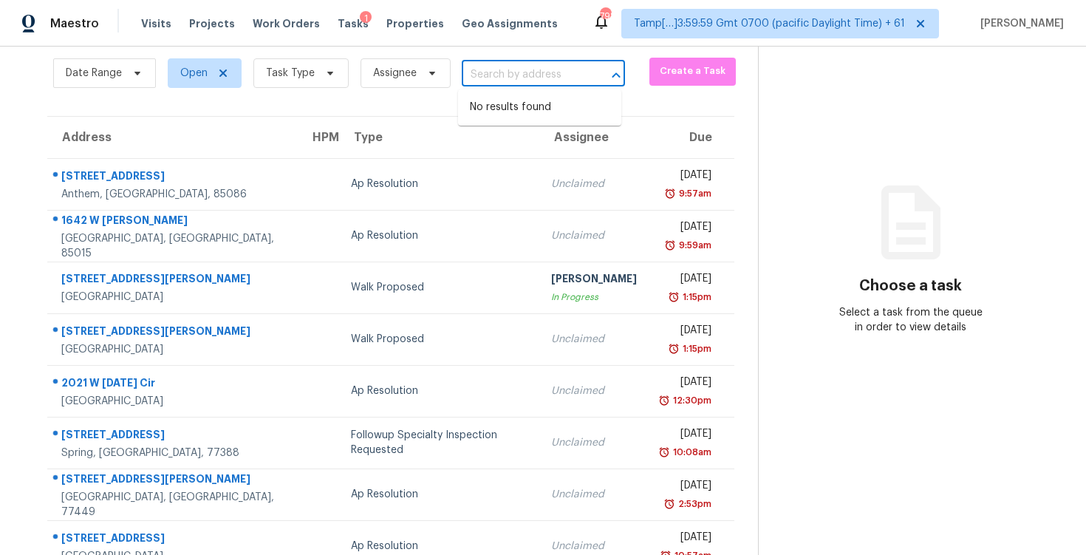
scroll to position [0, 0]
click at [320, 74] on span at bounding box center [328, 73] width 16 height 12
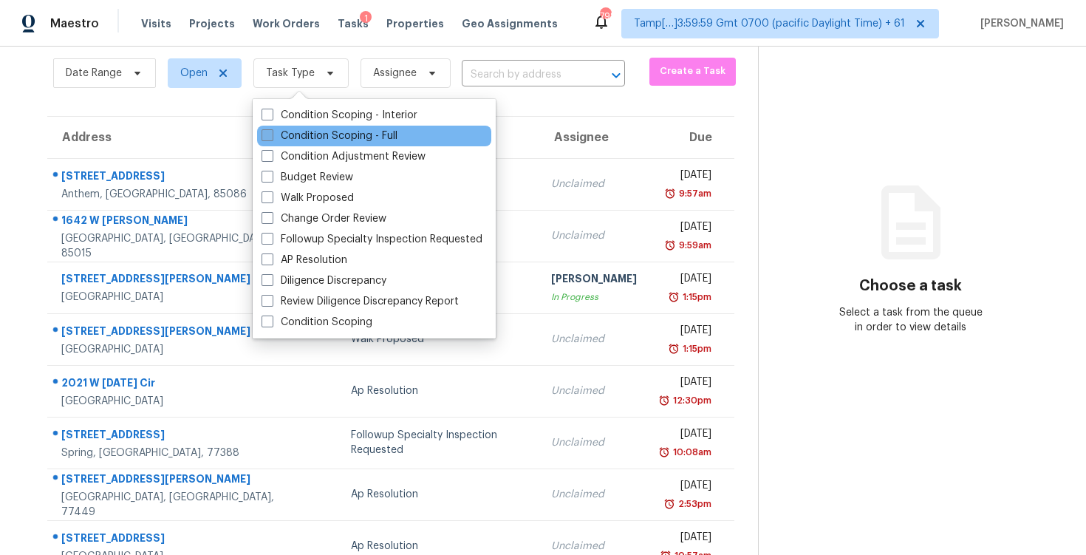
click at [335, 140] on label "Condition Scoping - Full" at bounding box center [330, 136] width 136 height 15
click at [271, 138] on input "Condition Scoping - Full" at bounding box center [267, 134] width 10 height 10
checkbox input "true"
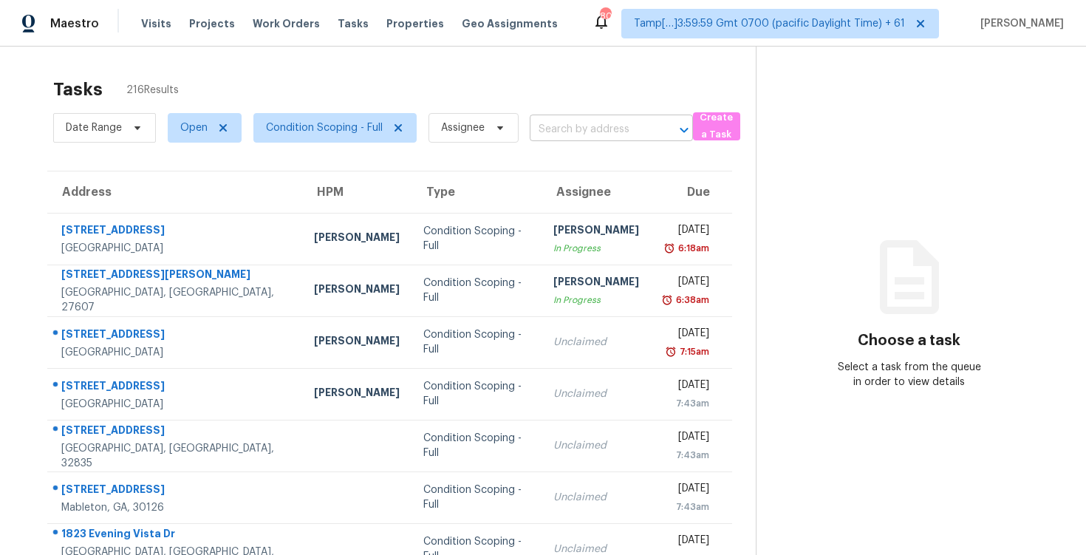
click at [545, 124] on input "text" at bounding box center [591, 129] width 122 height 23
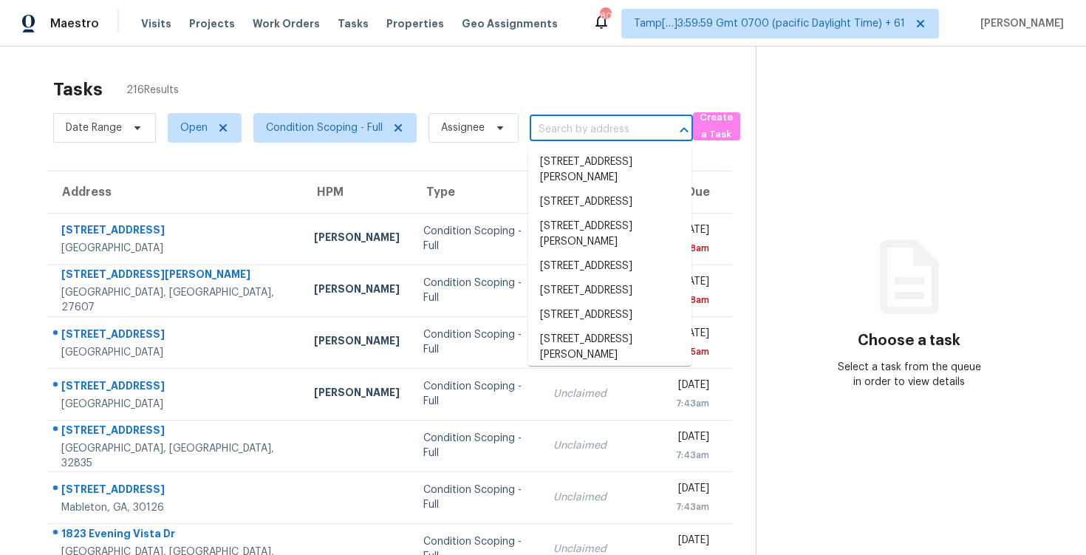
paste input "[STREET_ADDRESS][PERSON_NAME]"
type input "[STREET_ADDRESS][PERSON_NAME]"
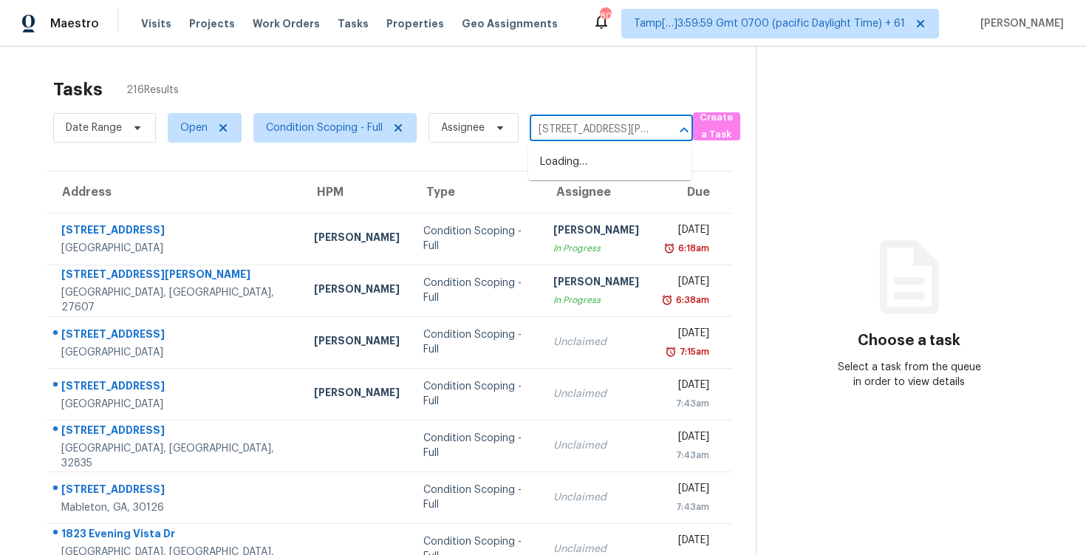
scroll to position [0, 100]
click at [597, 166] on li "8635 Whitehawk Hill Rd, Waxhaw, NC 28173" at bounding box center [609, 170] width 163 height 40
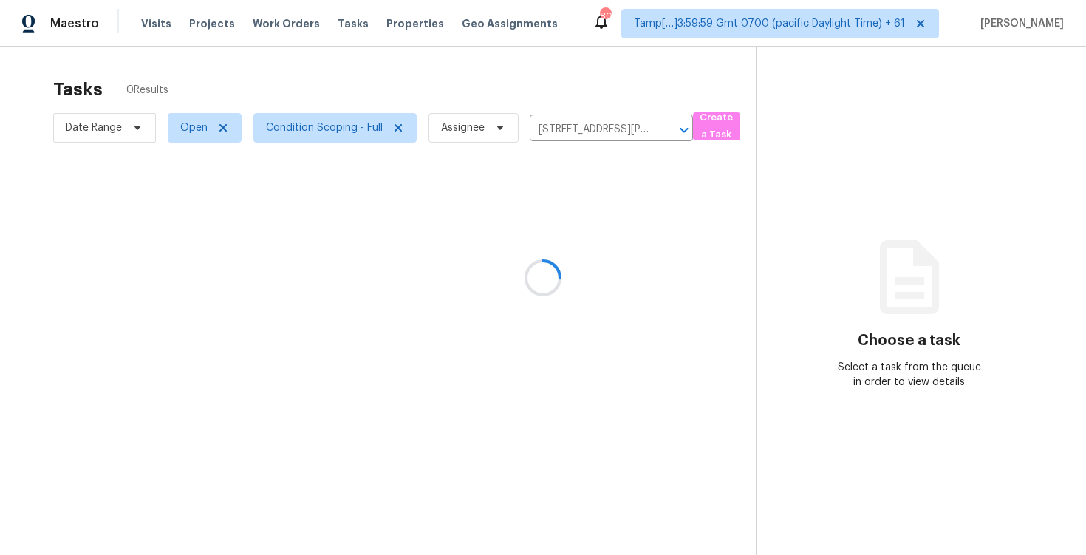
click at [604, 251] on div at bounding box center [543, 277] width 1086 height 555
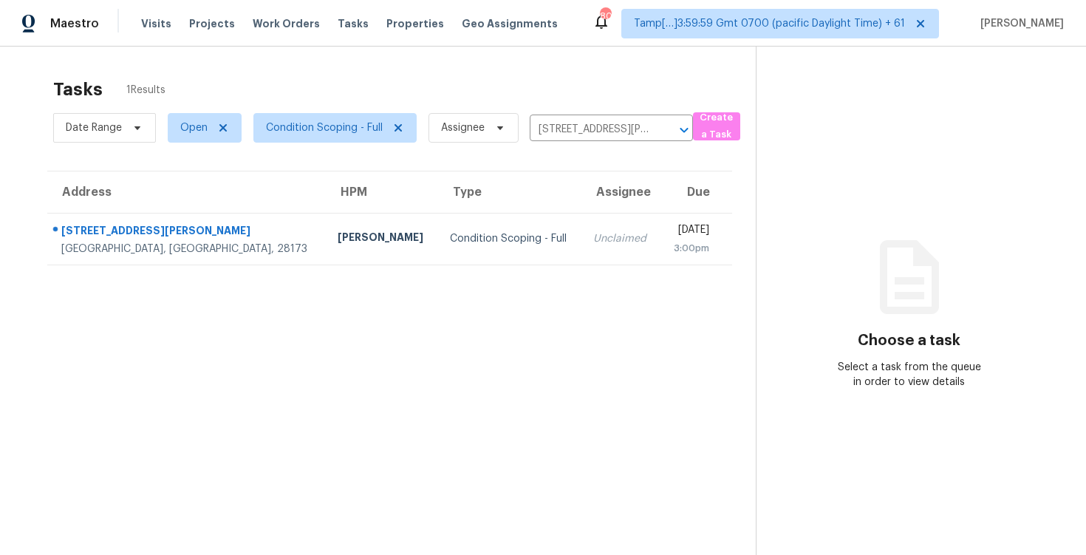
click at [672, 251] on div "3:00pm" at bounding box center [690, 248] width 37 height 15
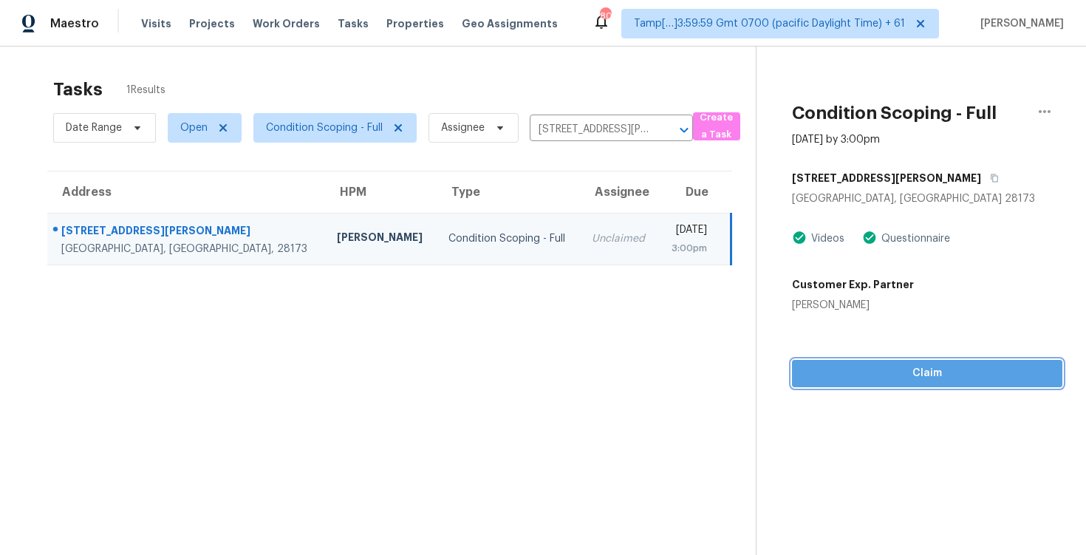
click at [879, 360] on button "Claim" at bounding box center [927, 373] width 270 height 27
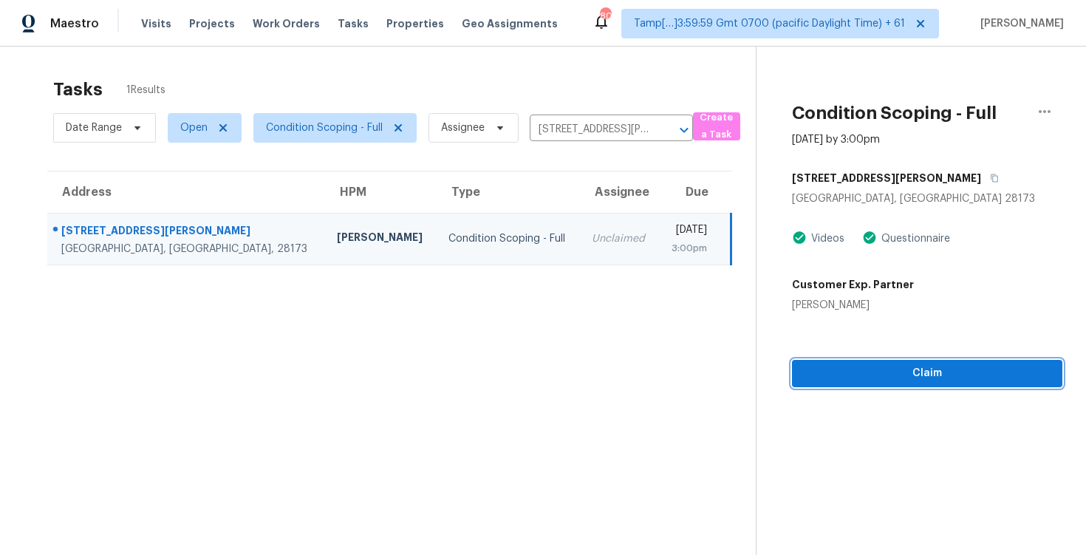
click at [879, 360] on button "Claim" at bounding box center [927, 373] width 270 height 27
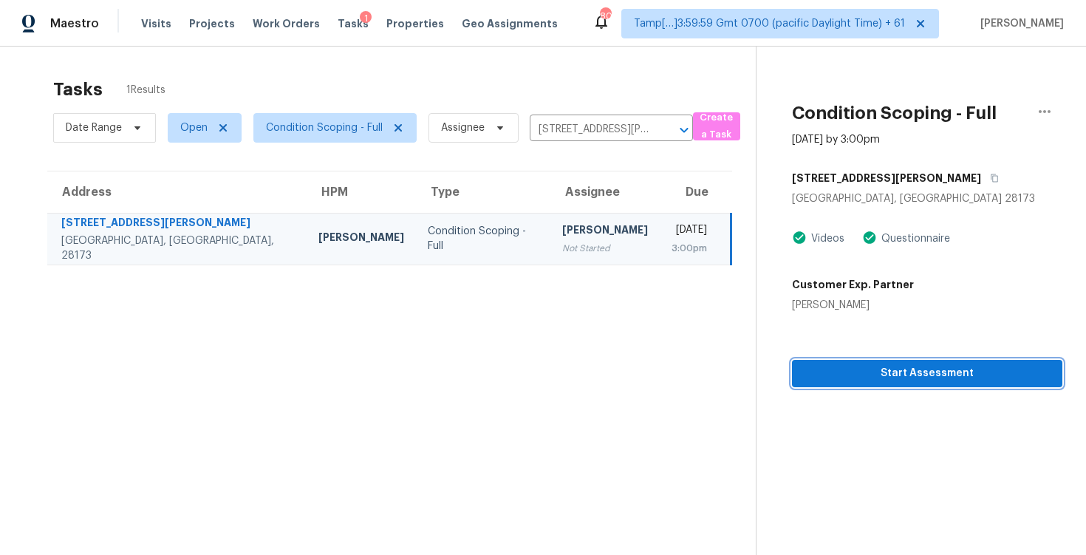
click at [879, 360] on button "Start Assessment" at bounding box center [927, 373] width 270 height 27
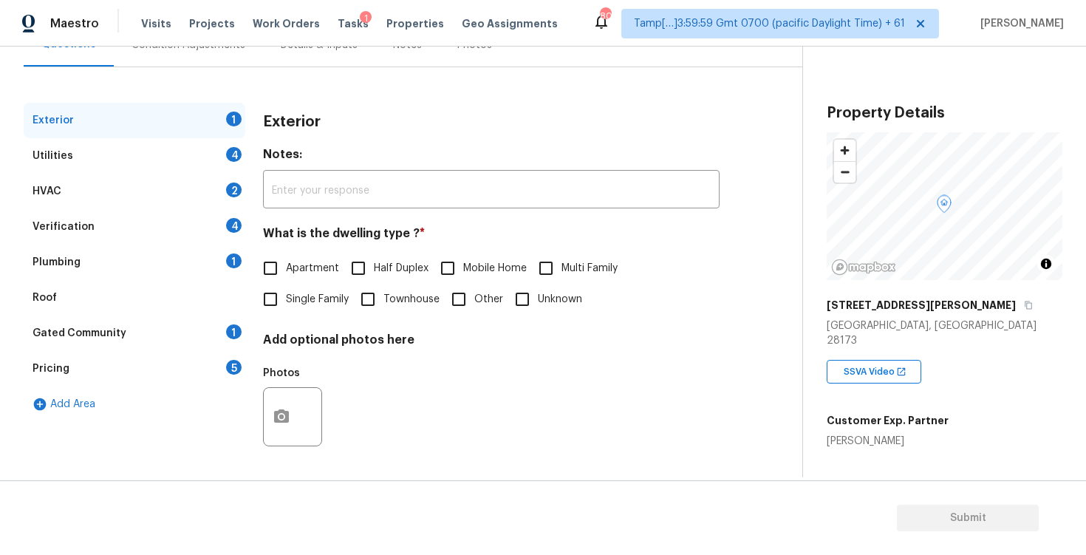
click at [106, 222] on div "Verification 4" at bounding box center [135, 226] width 222 height 35
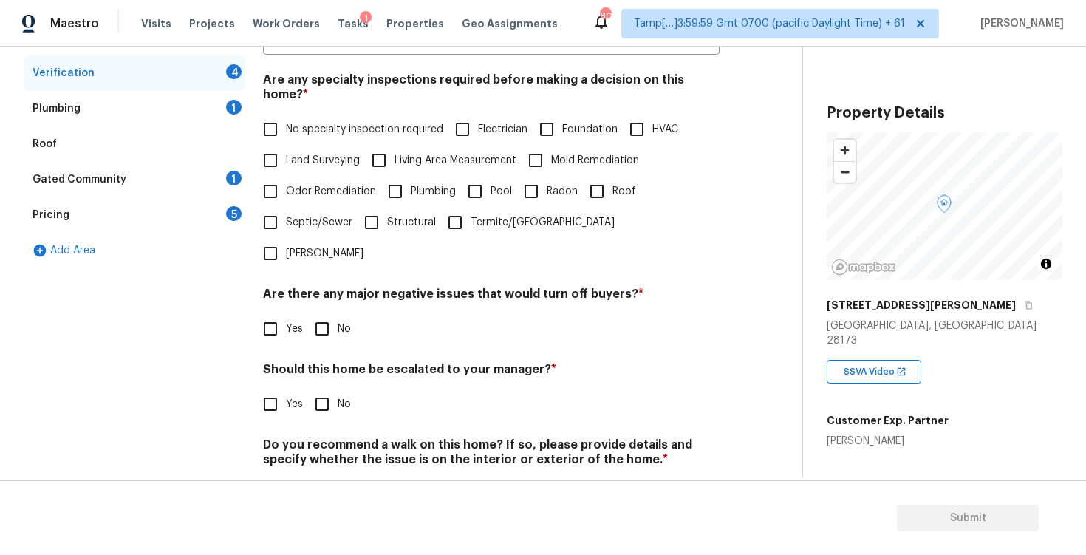
scroll to position [319, 0]
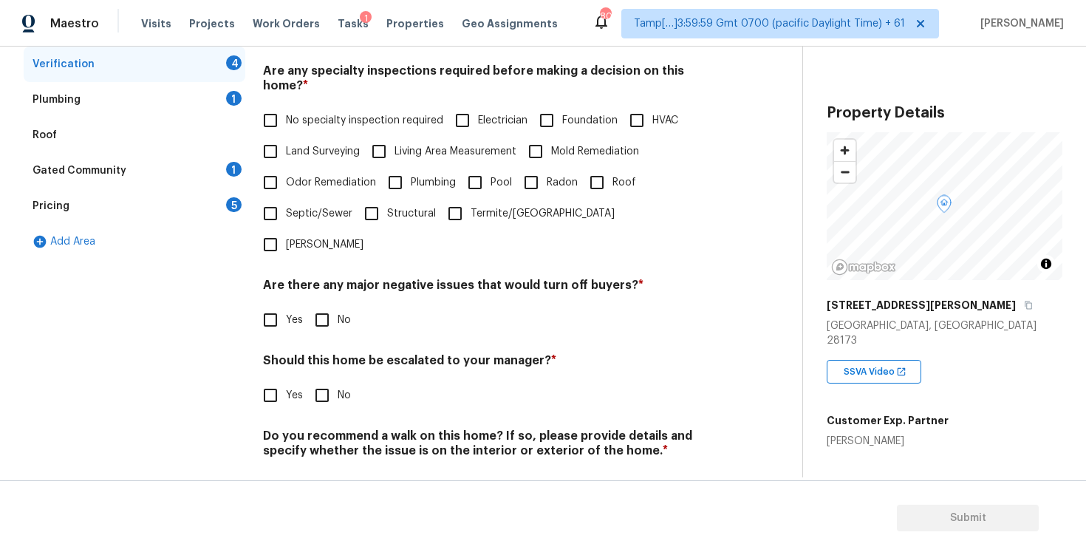
click at [150, 199] on div "Pricing 5" at bounding box center [135, 205] width 222 height 35
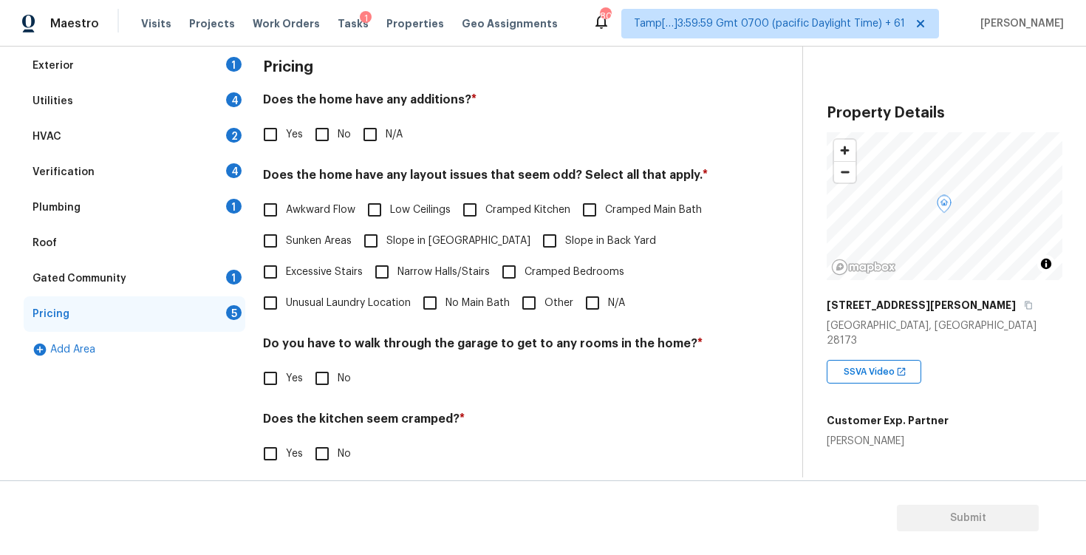
scroll to position [205, 0]
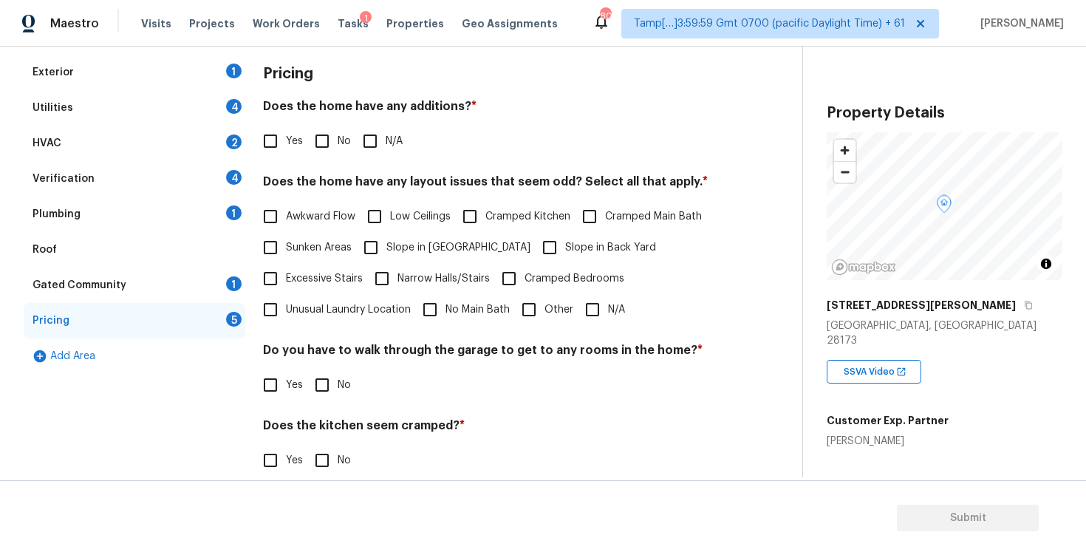
click at [149, 106] on div "Utilities 4" at bounding box center [135, 107] width 222 height 35
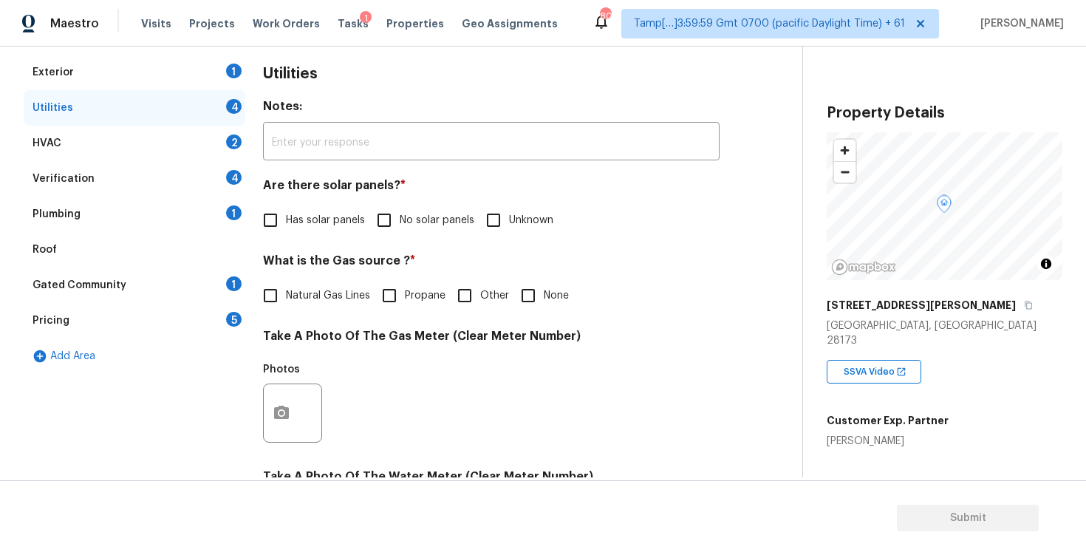
click at [284, 217] on input "Has solar panels" at bounding box center [270, 220] width 31 height 31
checkbox input "true"
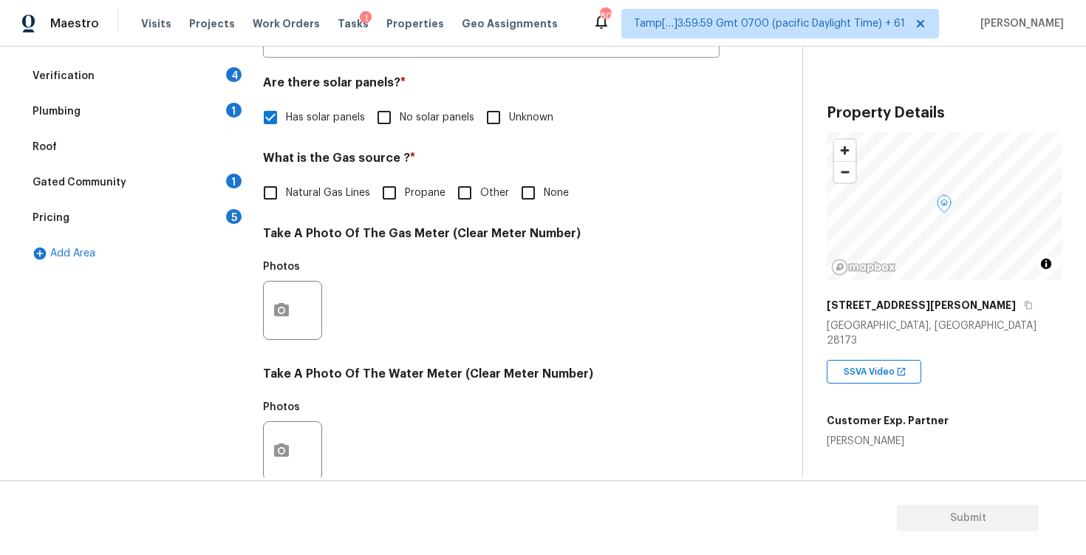
scroll to position [0, 0]
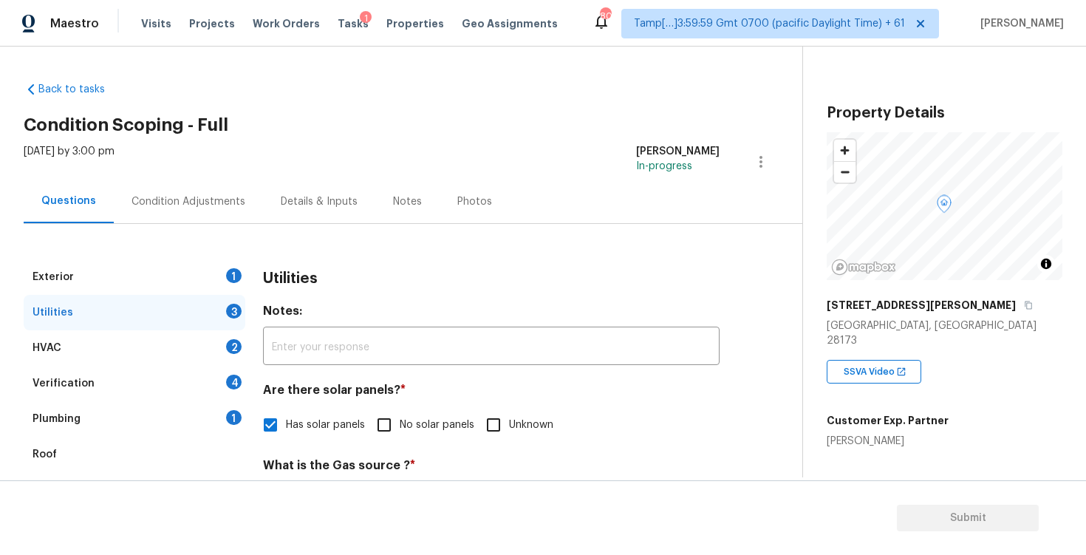
click at [160, 196] on div "Condition Adjustments" at bounding box center [188, 201] width 114 height 15
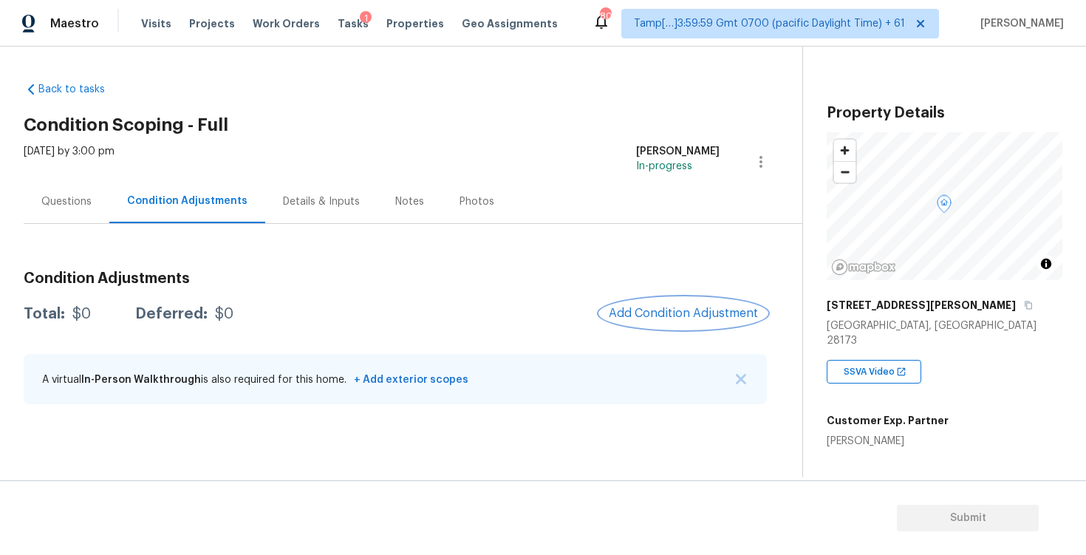
click at [669, 317] on span "Add Condition Adjustment" at bounding box center [683, 313] width 149 height 13
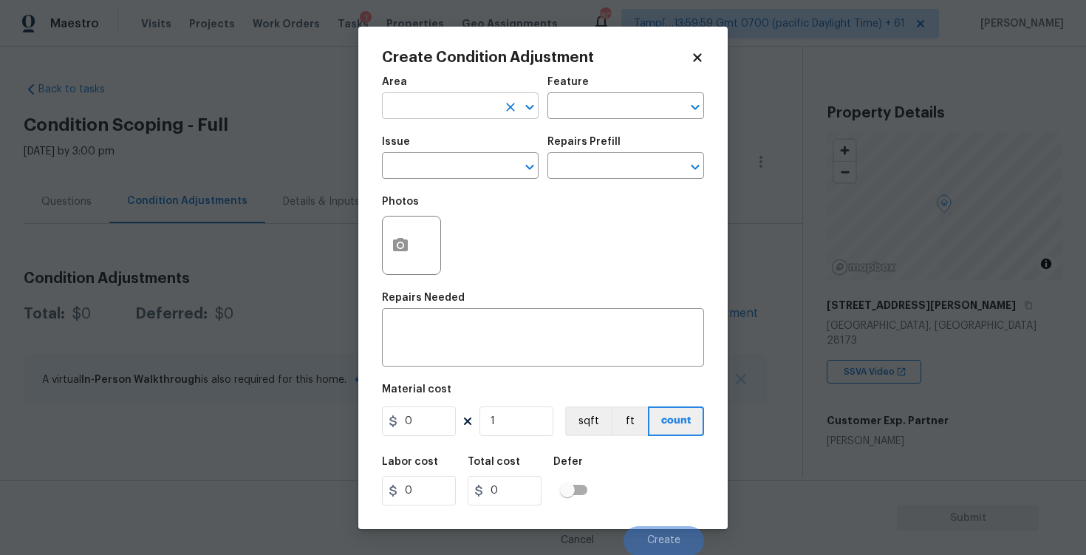
click at [461, 104] on input "text" at bounding box center [439, 107] width 115 height 23
type input "e"
type input "xt"
type input "e"
click at [449, 160] on li "Exterior Overall" at bounding box center [460, 164] width 157 height 24
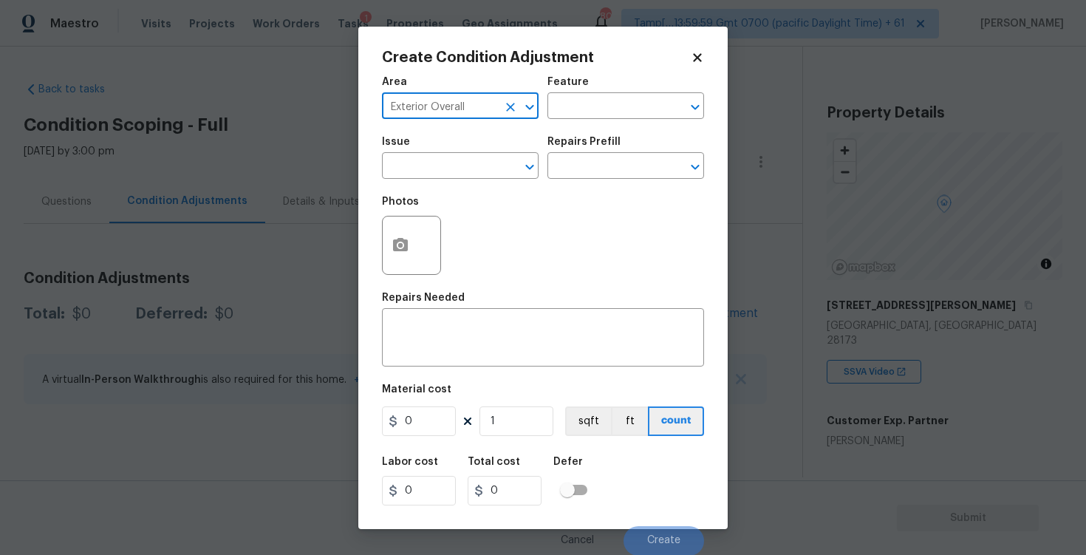
type input "Exterior Overall"
click at [449, 160] on input "text" at bounding box center [439, 167] width 115 height 23
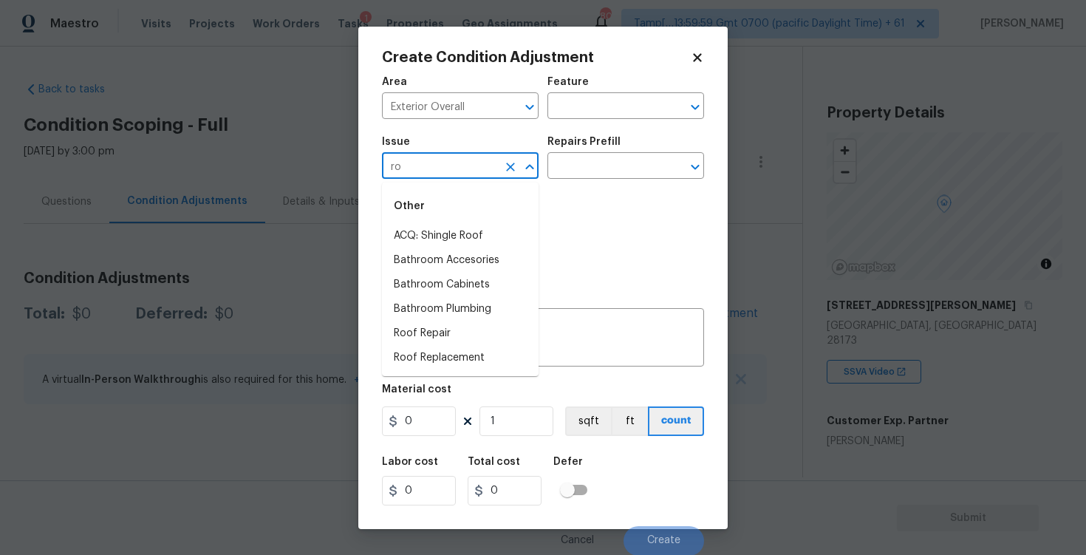
type input "r"
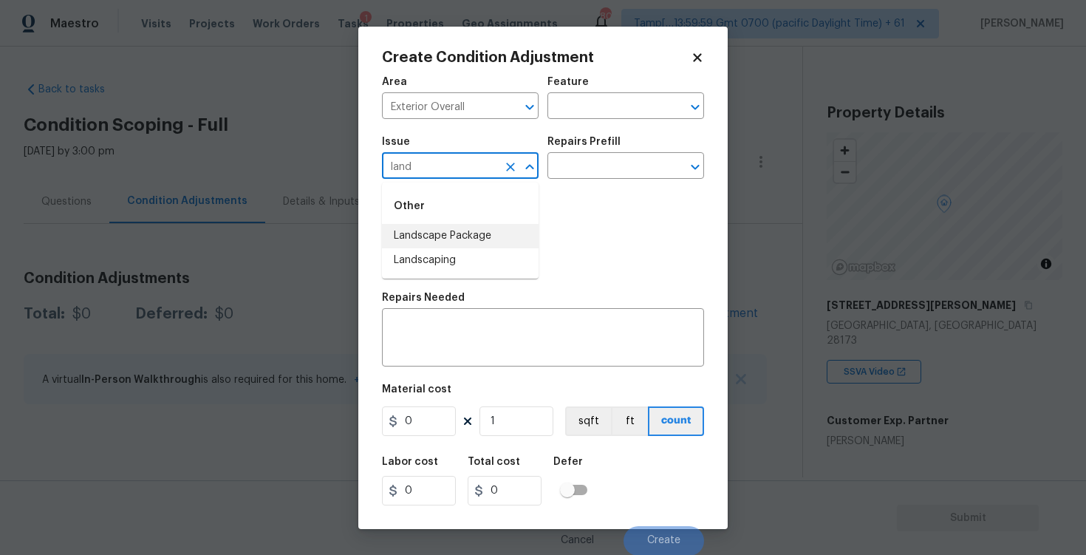
click at [445, 225] on li "Landscape Package" at bounding box center [460, 236] width 157 height 24
type input "Landscape Package"
click at [563, 165] on input "text" at bounding box center [604, 167] width 115 height 23
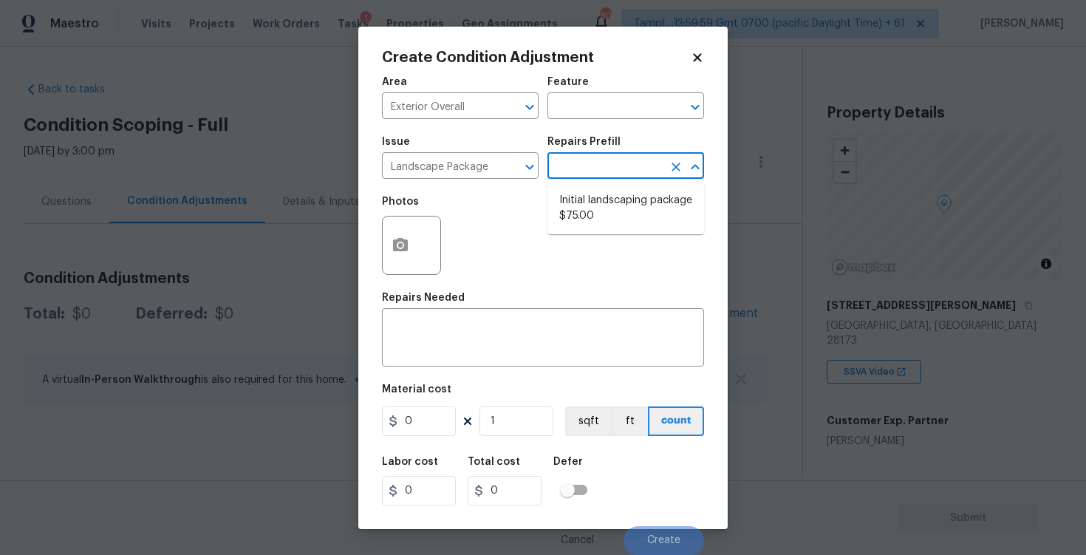
click at [575, 211] on li "Initial landscaping package $75.00" at bounding box center [625, 208] width 157 height 40
type input "Home Readiness Packages"
type textarea "Mowing of grass up to 6" in height. Mow, edge along driveways & sidewalks, trim…"
type input "75"
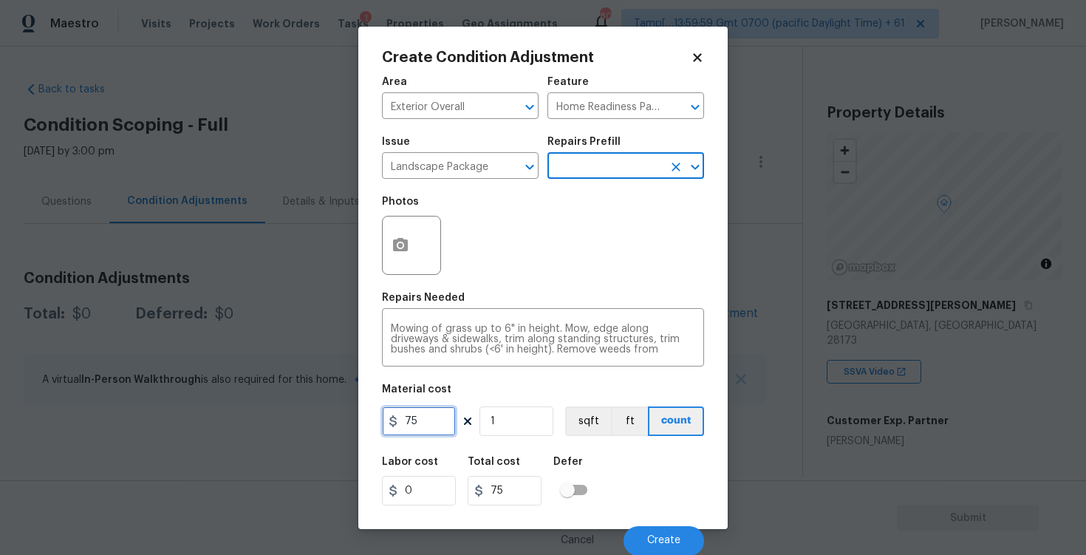
click at [425, 430] on input "75" at bounding box center [419, 421] width 74 height 30
type input "300"
click at [607, 485] on div "Labor cost 0 Total cost 300 Defer" at bounding box center [543, 481] width 322 height 66
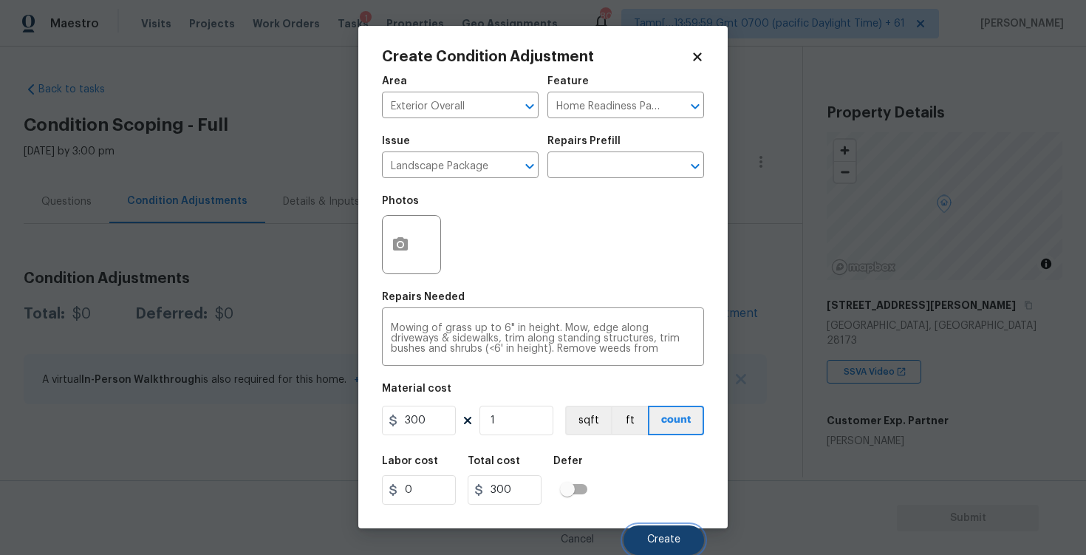
click at [643, 534] on button "Create" at bounding box center [664, 540] width 81 height 30
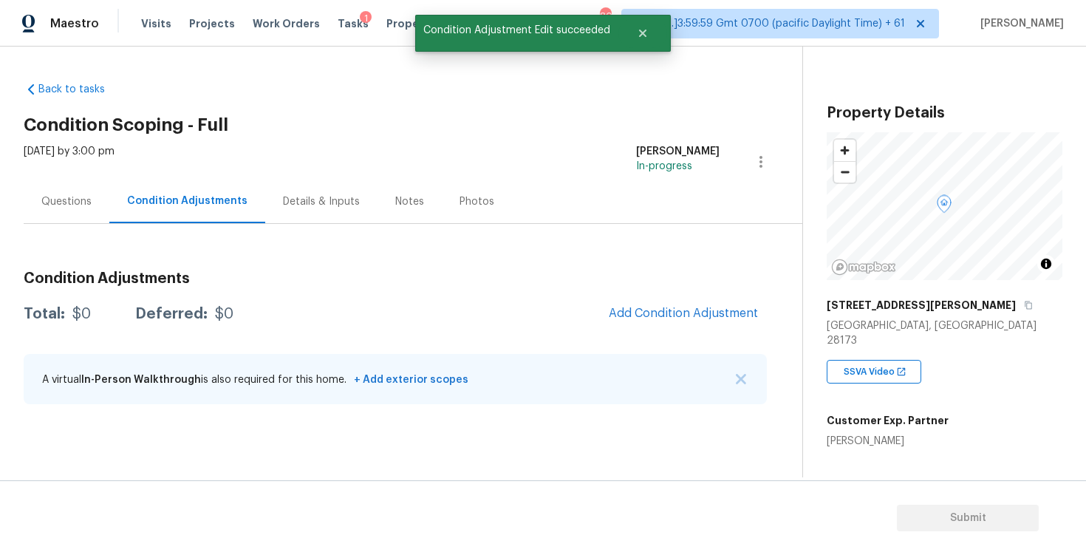
scroll to position [0, 0]
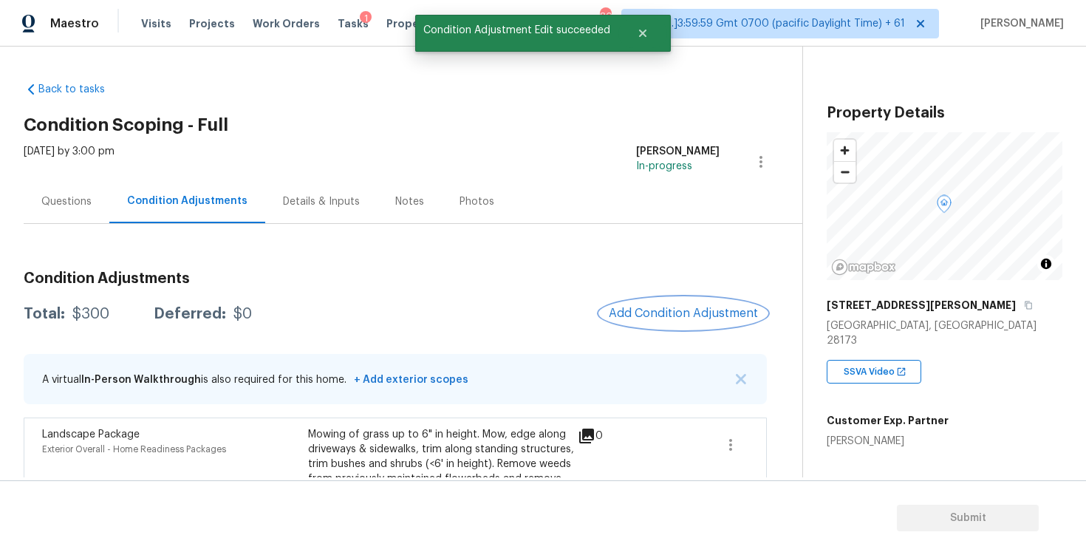
click at [640, 307] on span "Add Condition Adjustment" at bounding box center [683, 313] width 149 height 13
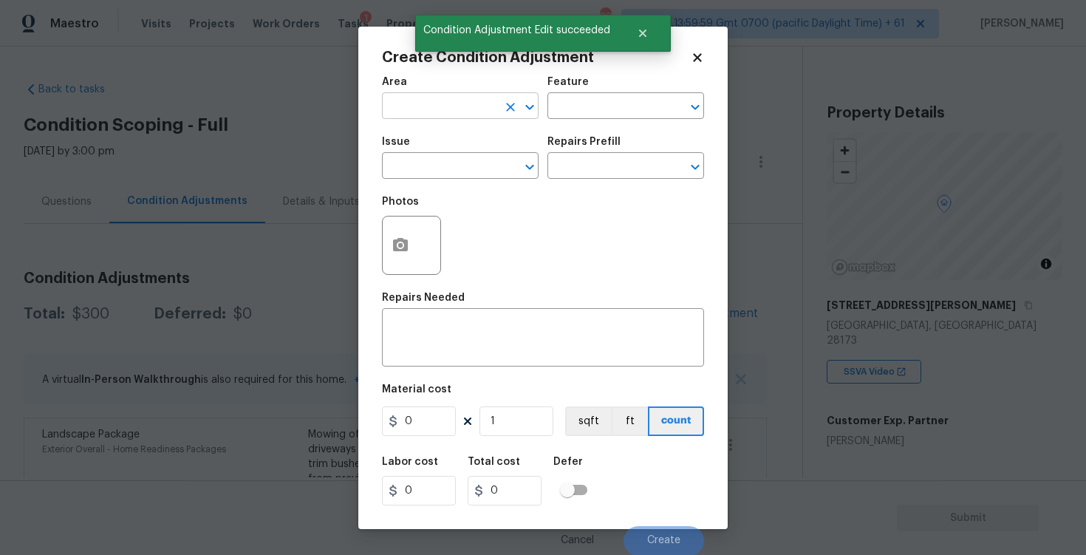
click at [456, 101] on input "text" at bounding box center [439, 107] width 115 height 23
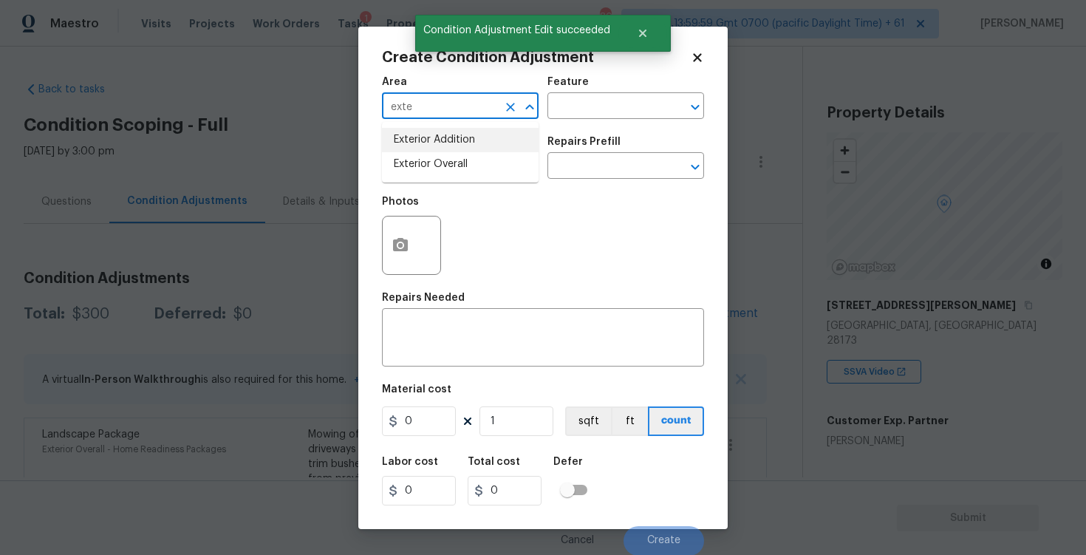
click at [450, 157] on li "Exterior Overall" at bounding box center [460, 164] width 157 height 24
type input "Exterior Overall"
click at [450, 157] on input "text" at bounding box center [439, 167] width 115 height 23
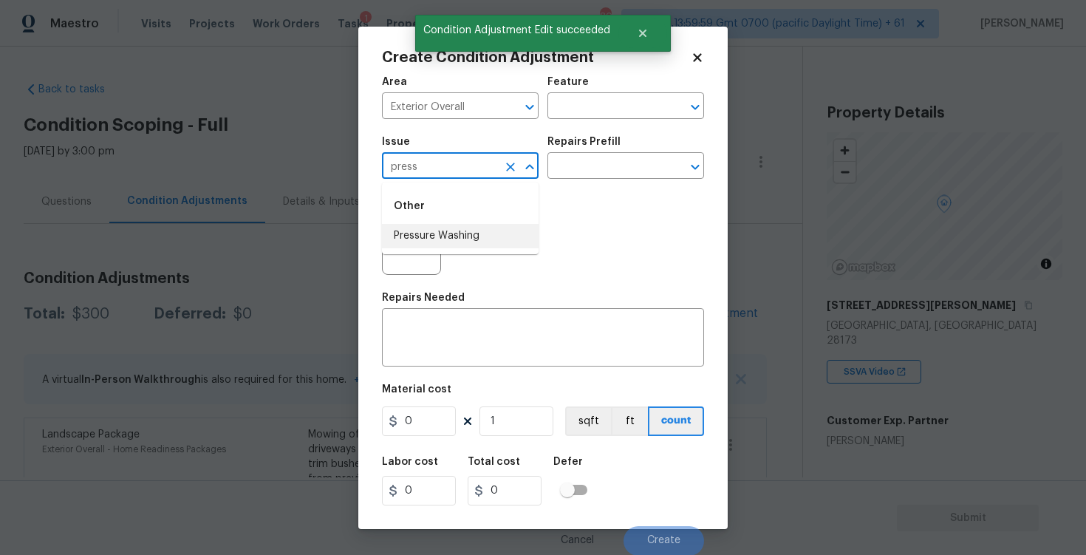
click at [442, 247] on li "Pressure Washing" at bounding box center [460, 236] width 157 height 24
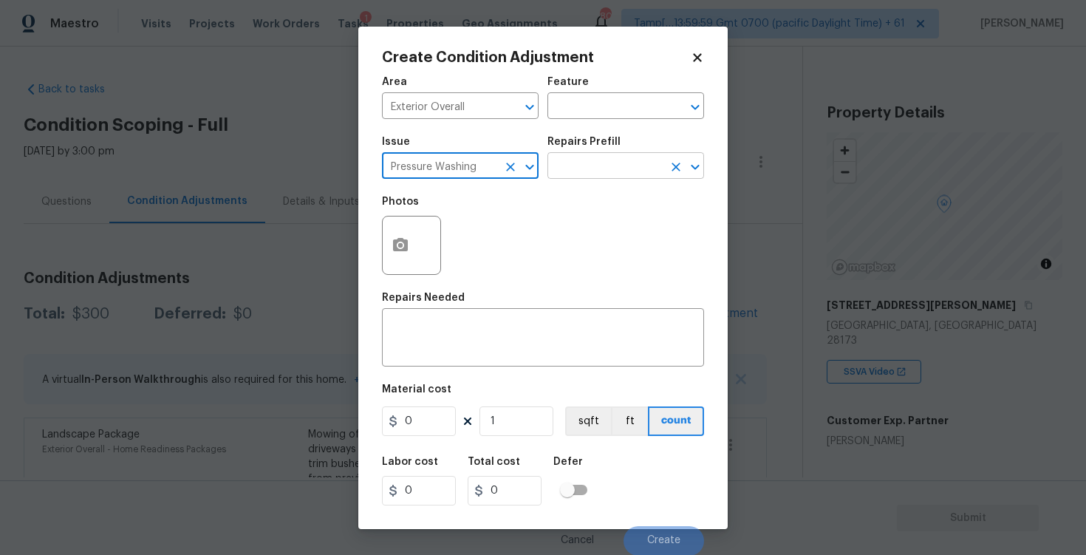
type input "Pressure Washing"
click at [552, 177] on input "text" at bounding box center [604, 167] width 115 height 23
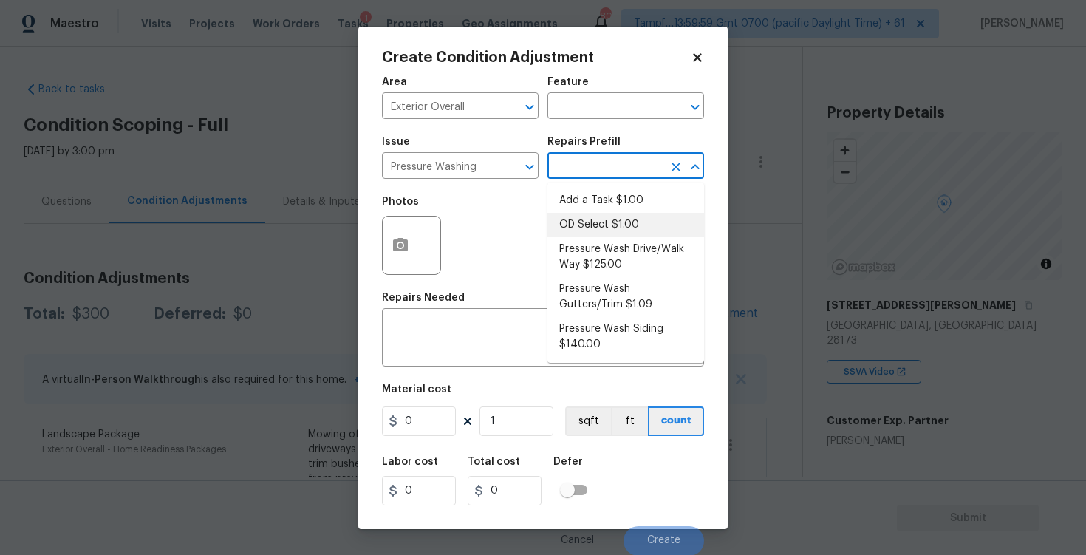
click at [578, 256] on li "Pressure Wash Drive/Walk Way $125.00" at bounding box center [625, 257] width 157 height 40
type input "Siding"
type textarea "Pressure wash the driveways/walkways as directed by the PM. Ensure that all deb…"
type input "125"
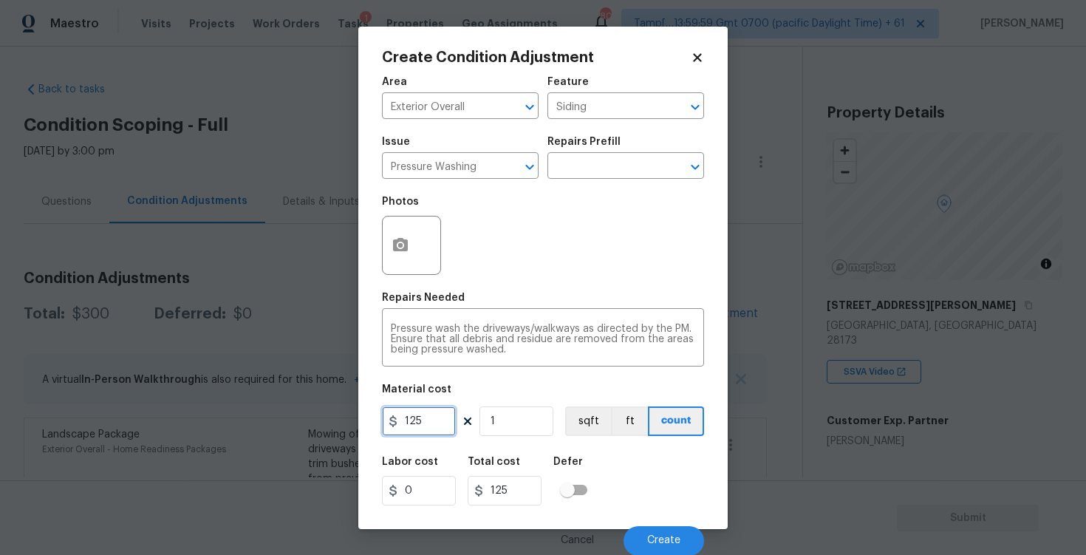
click at [425, 425] on input "125" at bounding box center [419, 421] width 74 height 30
type input "400"
click at [595, 479] on input "checkbox" at bounding box center [567, 490] width 84 height 28
checkbox input "true"
type input "400"
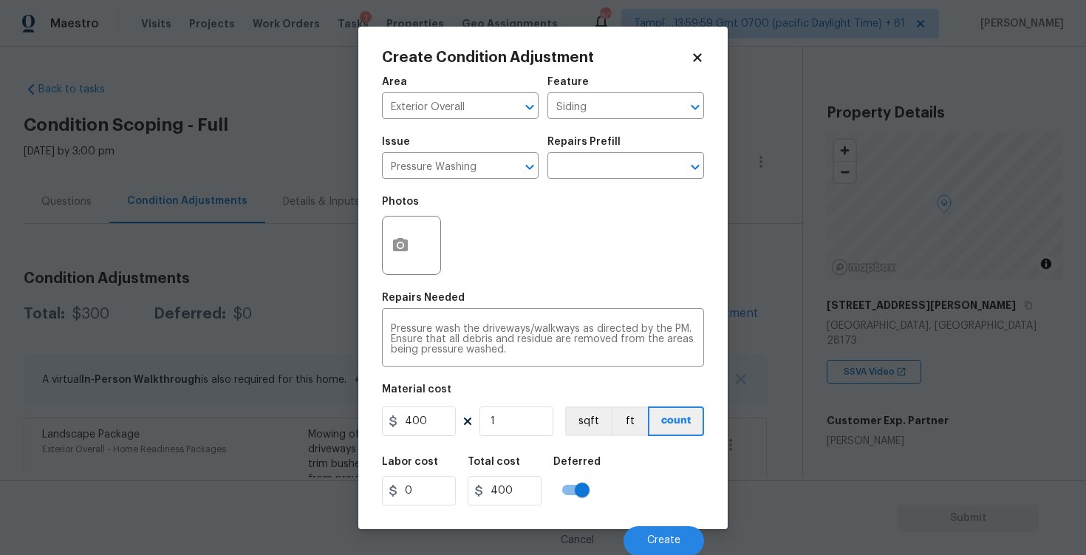
scroll to position [1, 0]
click at [582, 479] on input "checkbox" at bounding box center [582, 489] width 84 height 28
checkbox input "false"
click at [649, 530] on button "Create" at bounding box center [664, 540] width 81 height 30
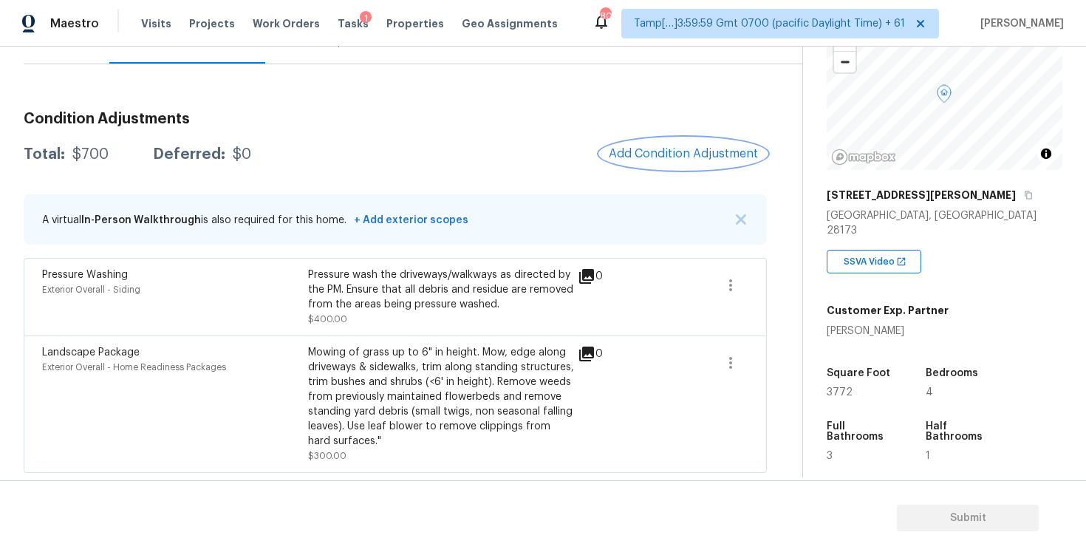
scroll to position [335, 0]
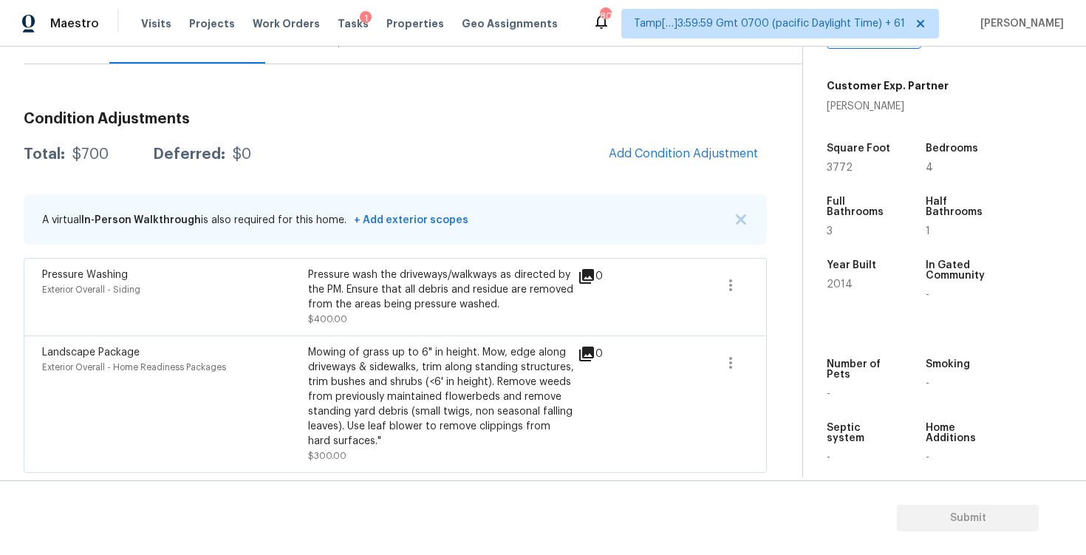
click at [674, 182] on div "Condition Adjustments Total: $700 Deferred: $0 Add Condition Adjustment A virtu…" at bounding box center [395, 286] width 743 height 373
click at [677, 164] on button "Add Condition Adjustment" at bounding box center [683, 153] width 167 height 31
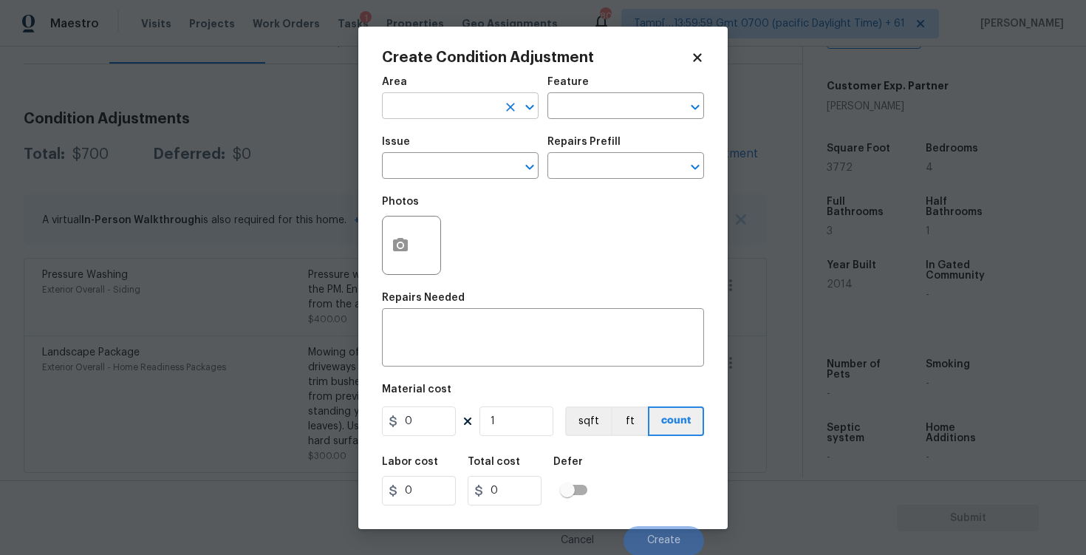
click at [498, 115] on div "​" at bounding box center [460, 107] width 157 height 23
click at [486, 177] on ul "Interior Addition Interior Overall" at bounding box center [460, 152] width 157 height 61
click at [461, 167] on li "Interior Overall" at bounding box center [460, 164] width 157 height 24
type input "Interior Overall"
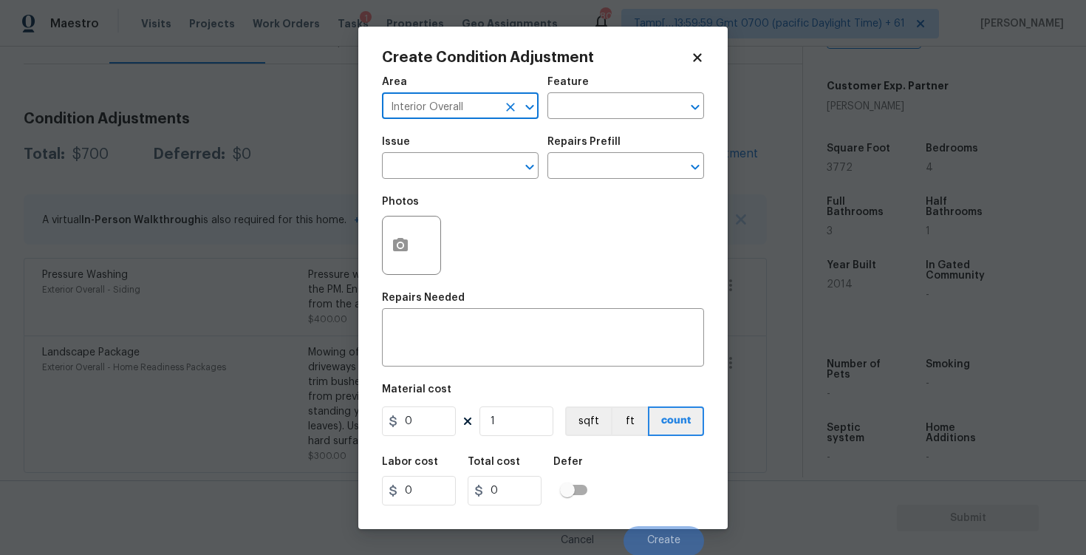
click at [461, 167] on input "text" at bounding box center [439, 167] width 115 height 23
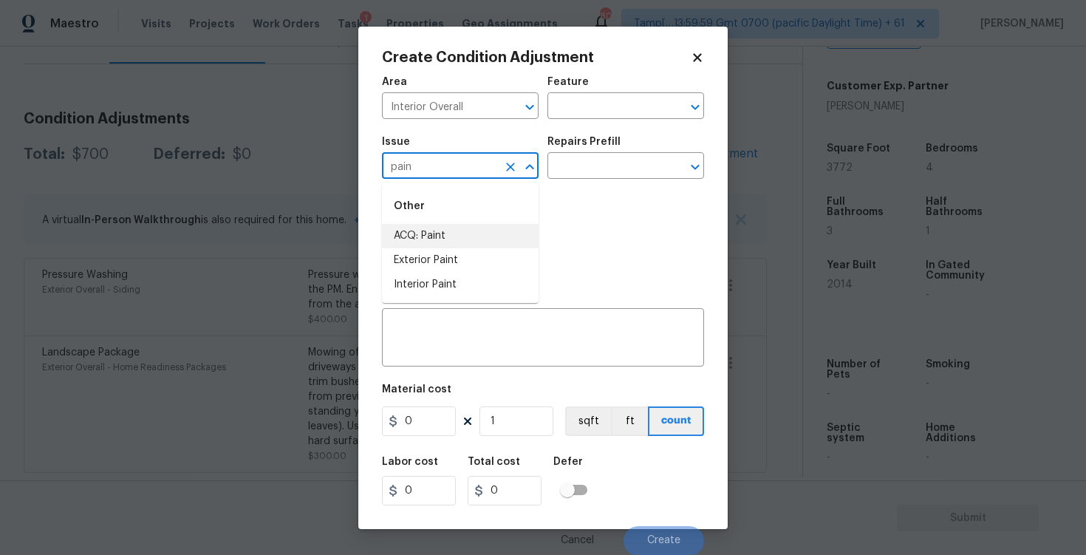
click at [449, 226] on li "ACQ: Paint" at bounding box center [460, 236] width 157 height 24
type input "ACQ: Paint"
click at [594, 161] on input "text" at bounding box center [604, 167] width 115 height 23
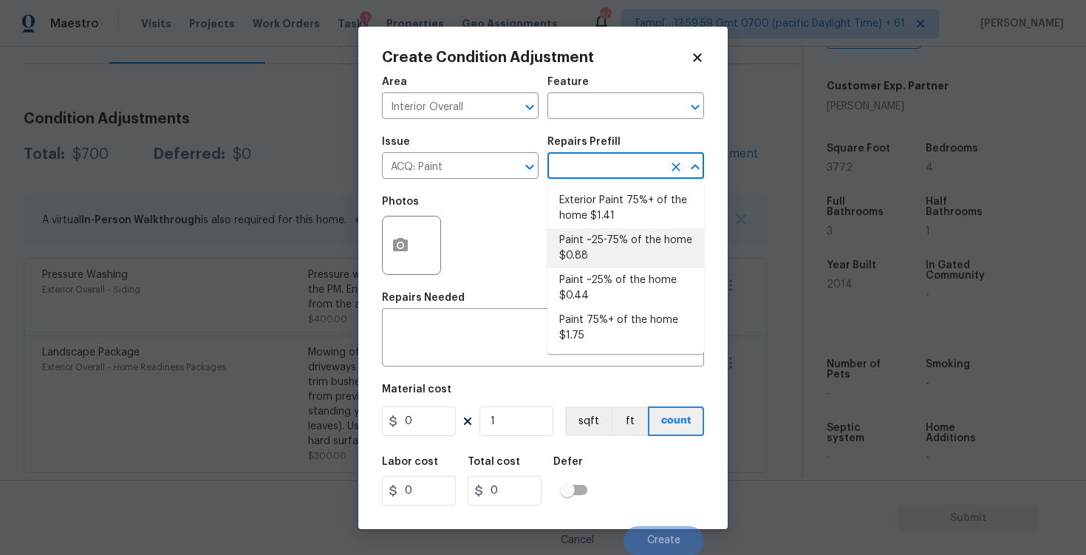
click at [587, 243] on li "Paint ~25-75% of the home $0.88" at bounding box center [625, 248] width 157 height 40
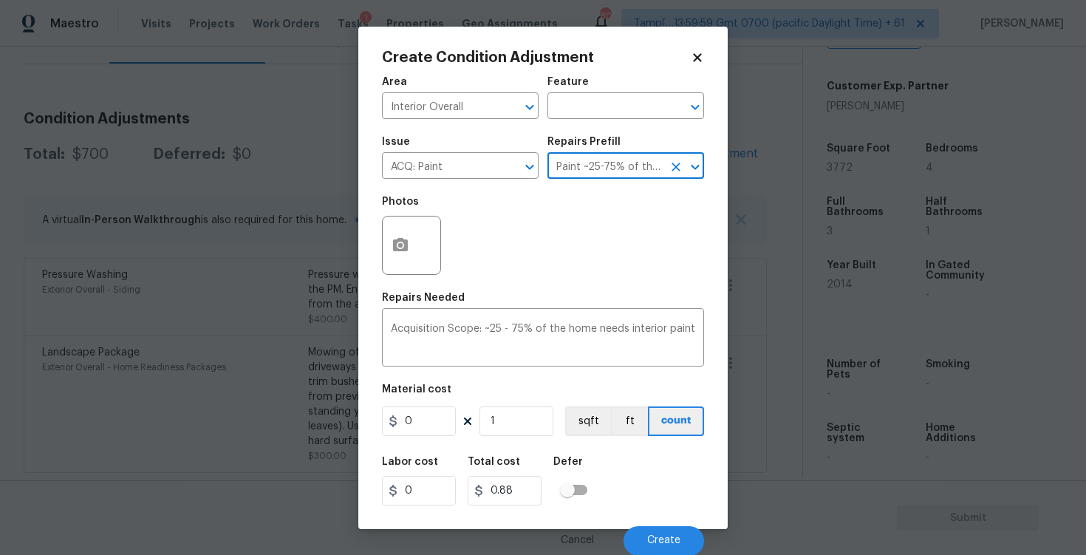
type input "Acquisition"
type textarea "Acquisition Scope: ~25 - 75% of the home needs interior paint"
type input "0.88"
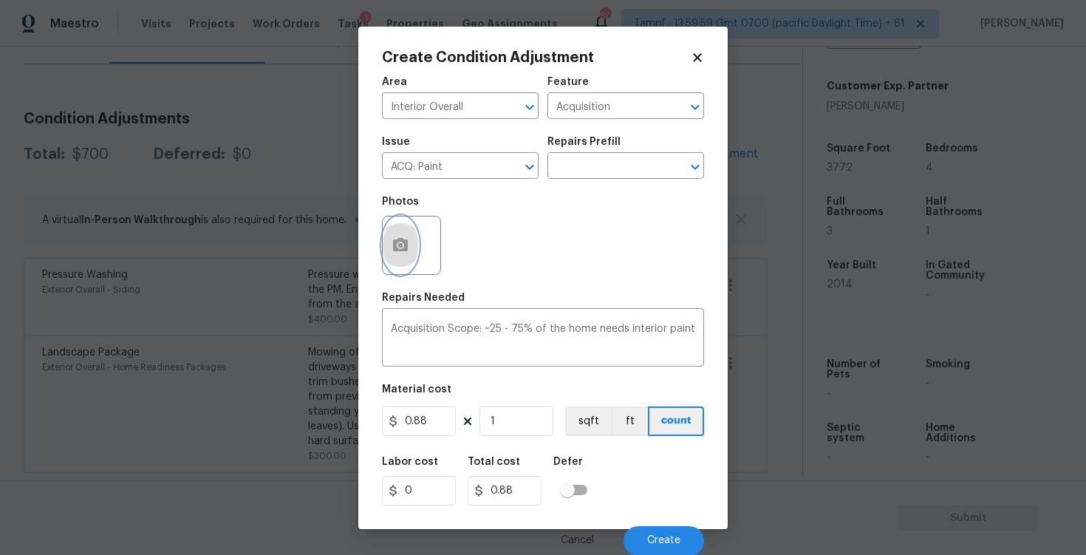
click at [407, 250] on icon "button" at bounding box center [400, 244] width 15 height 13
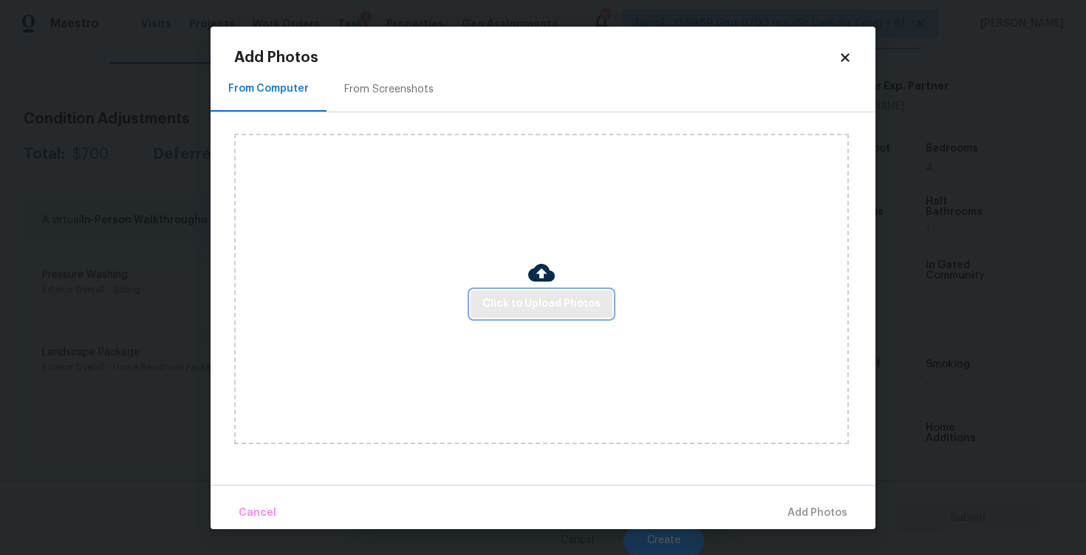
click at [517, 307] on span "Click to Upload Photos" at bounding box center [541, 304] width 118 height 18
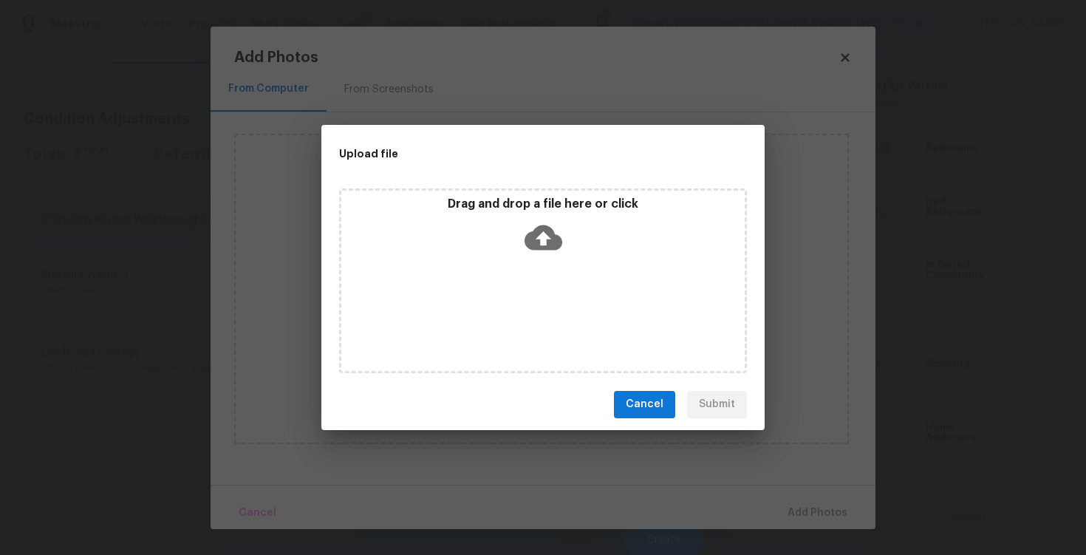
click at [543, 243] on icon at bounding box center [544, 238] width 38 height 38
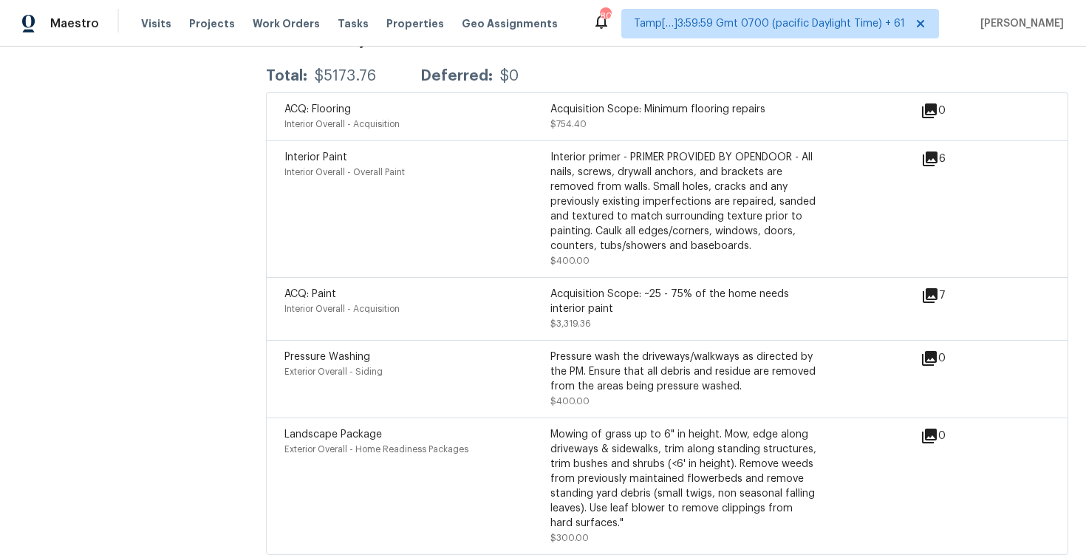
scroll to position [1783, 0]
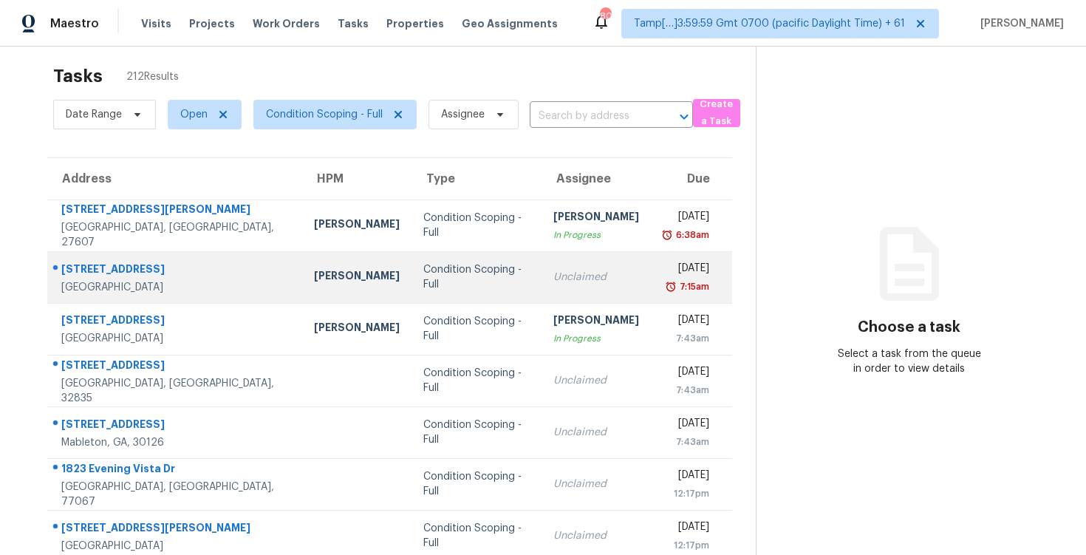
scroll to position [13, 0]
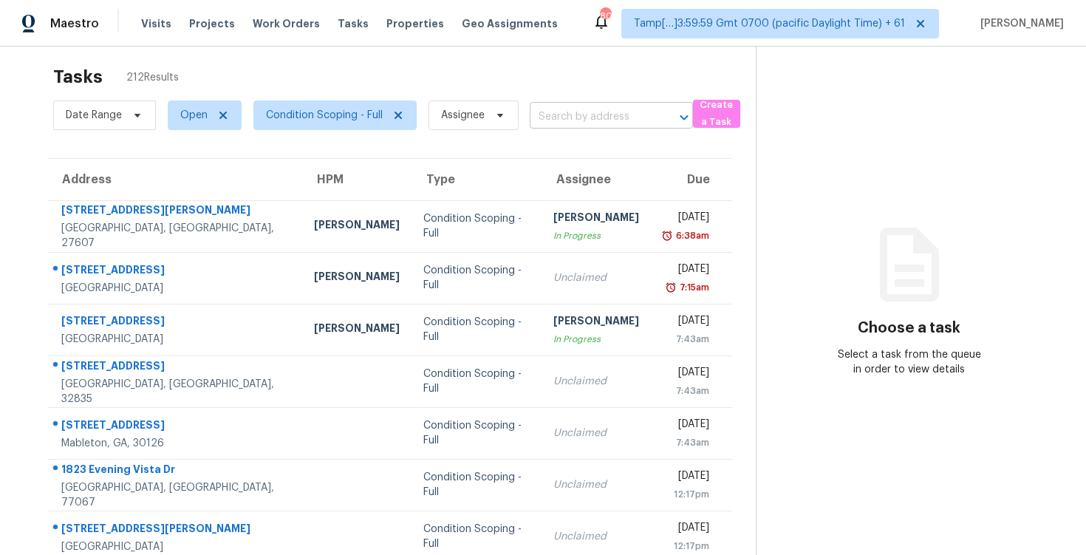
click at [558, 116] on input "text" at bounding box center [591, 117] width 122 height 23
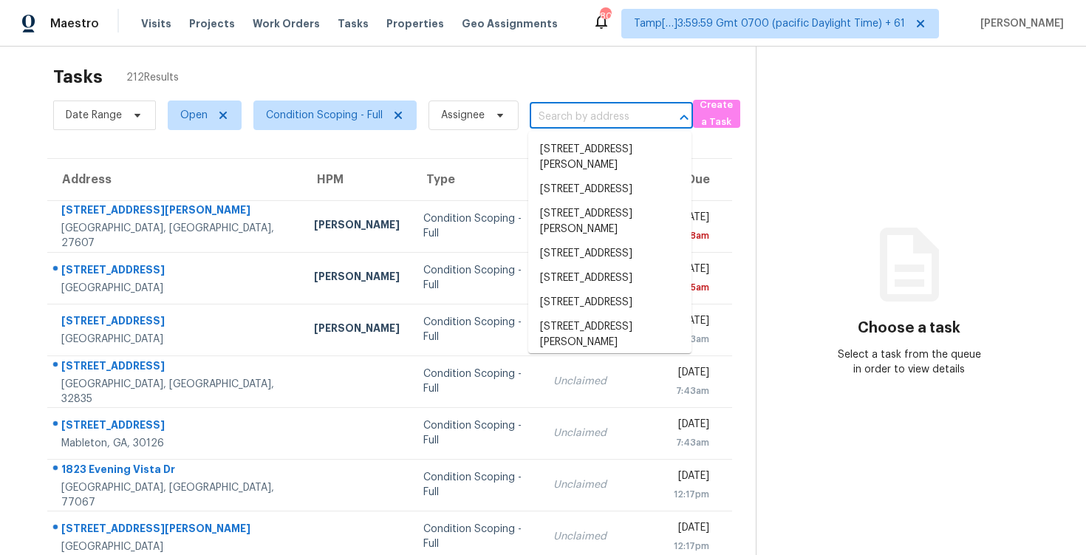
paste input "[STREET_ADDRESS]"
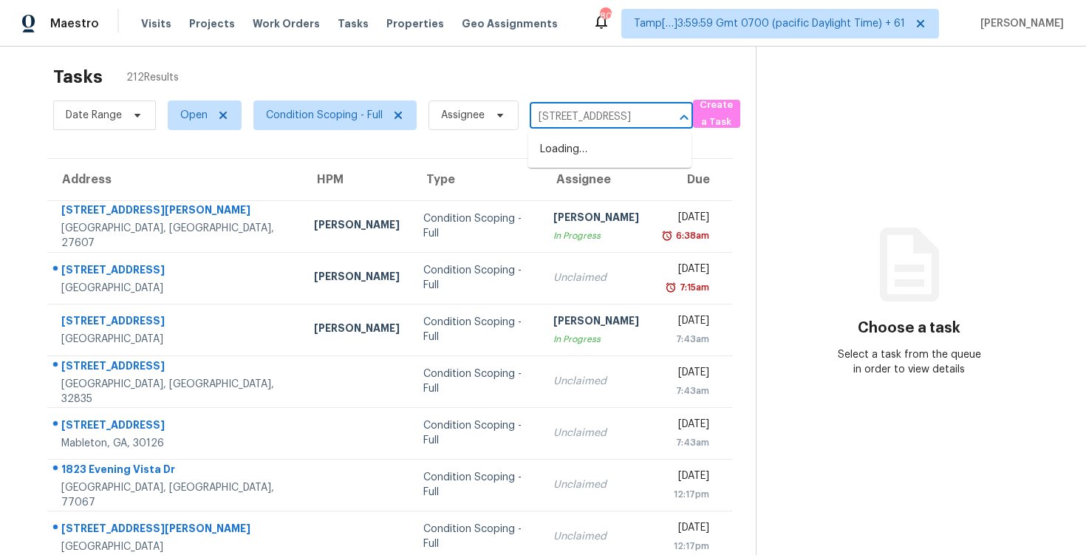
scroll to position [0, 106]
type input "[STREET_ADDRESS]"
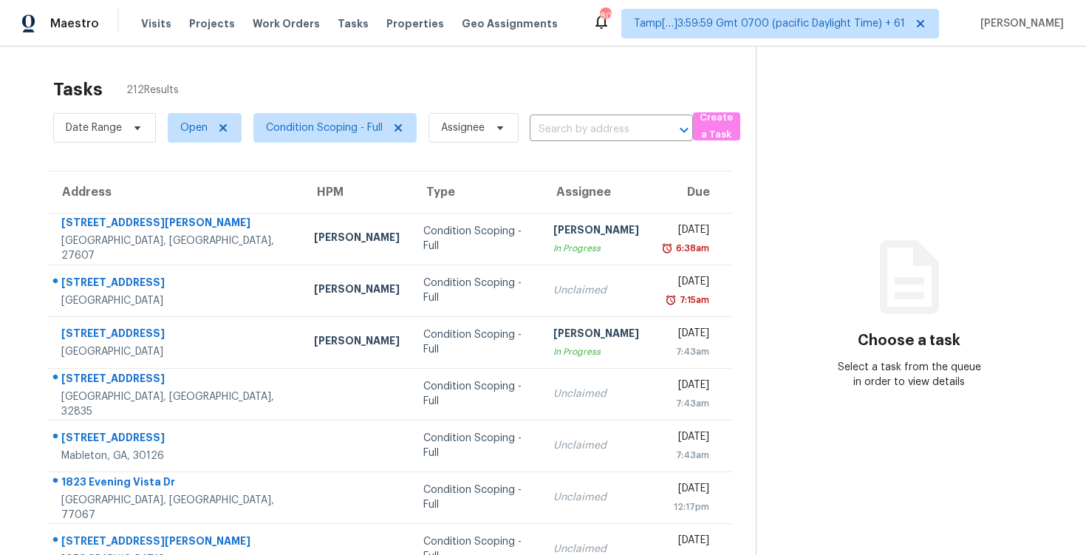
click at [581, 141] on div "Date Range Open Condition Scoping - Full Assignee ​" at bounding box center [373, 128] width 640 height 38
click at [573, 130] on input "text" at bounding box center [591, 129] width 122 height 23
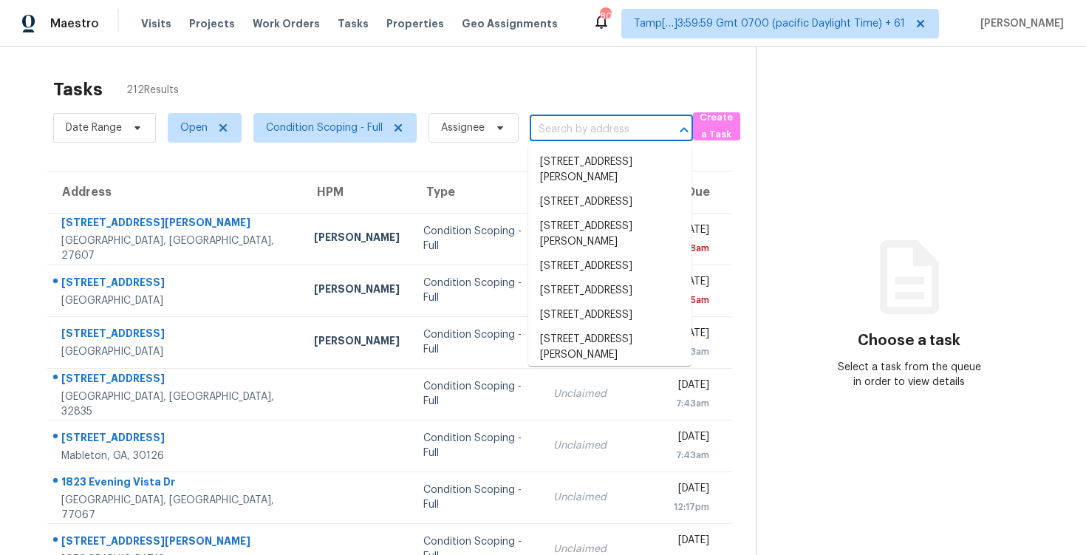
paste input "[STREET_ADDRESS]"
type input "[STREET_ADDRESS]"
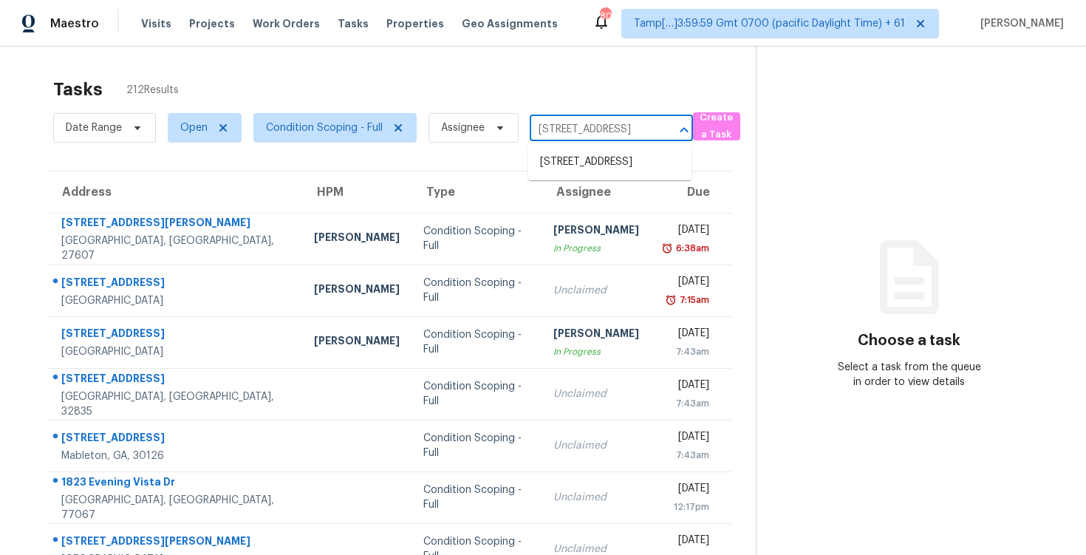
click at [603, 154] on li "[STREET_ADDRESS]" at bounding box center [609, 162] width 163 height 24
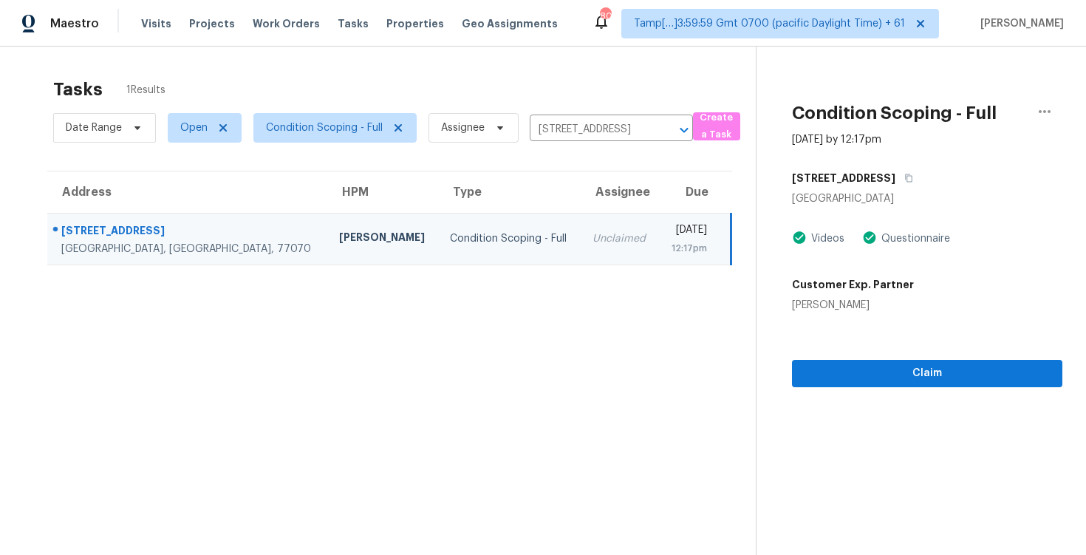
click at [919, 335] on div "Claim" at bounding box center [927, 349] width 270 height 75
click at [919, 370] on span "Claim" at bounding box center [927, 373] width 247 height 18
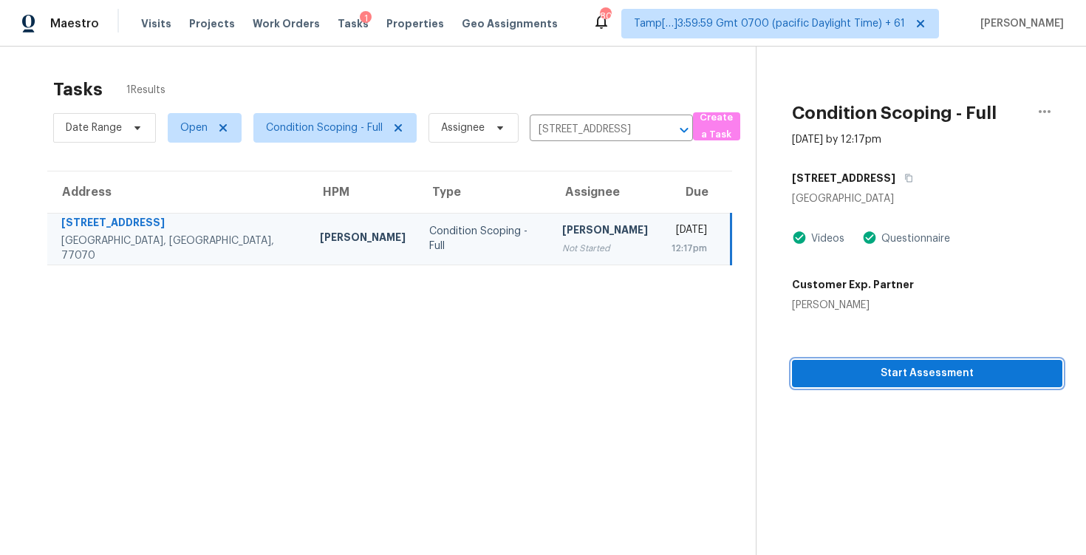
click at [919, 370] on span "Start Assessment" at bounding box center [927, 373] width 247 height 18
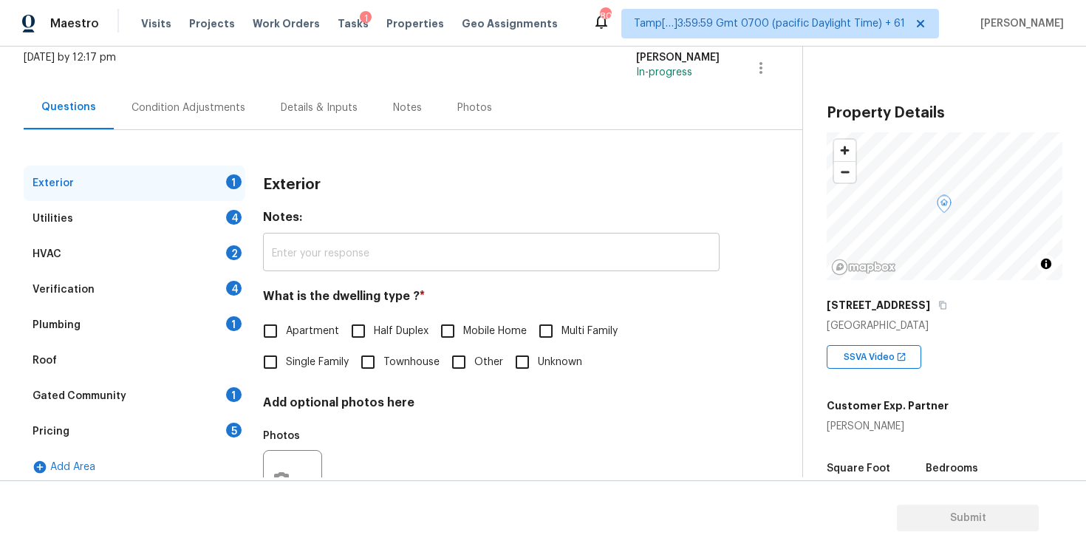
scroll to position [100, 0]
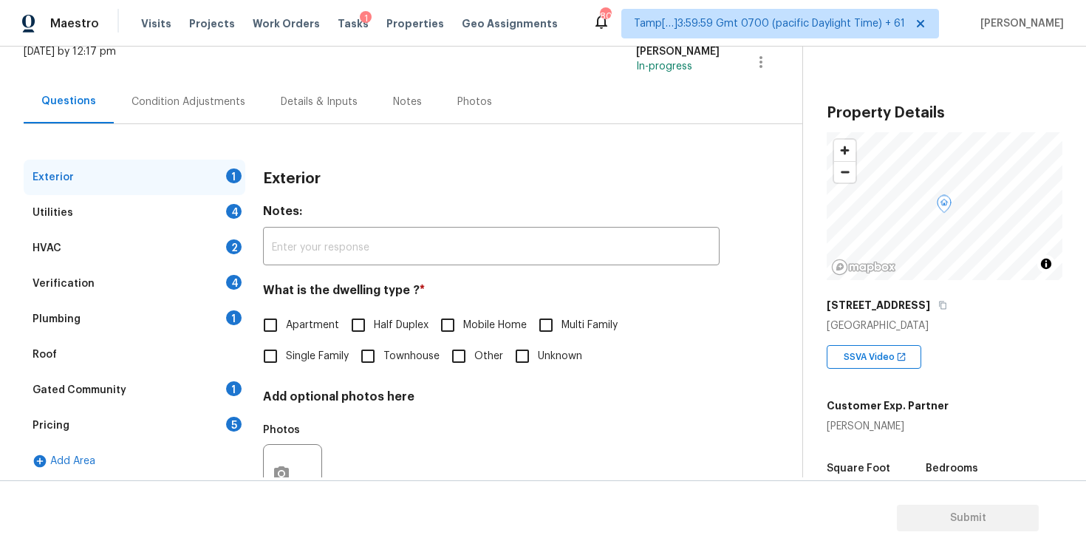
click at [325, 357] on span "Single Family" at bounding box center [317, 357] width 63 height 16
click at [286, 357] on input "Single Family" at bounding box center [270, 356] width 31 height 31
checkbox input "true"
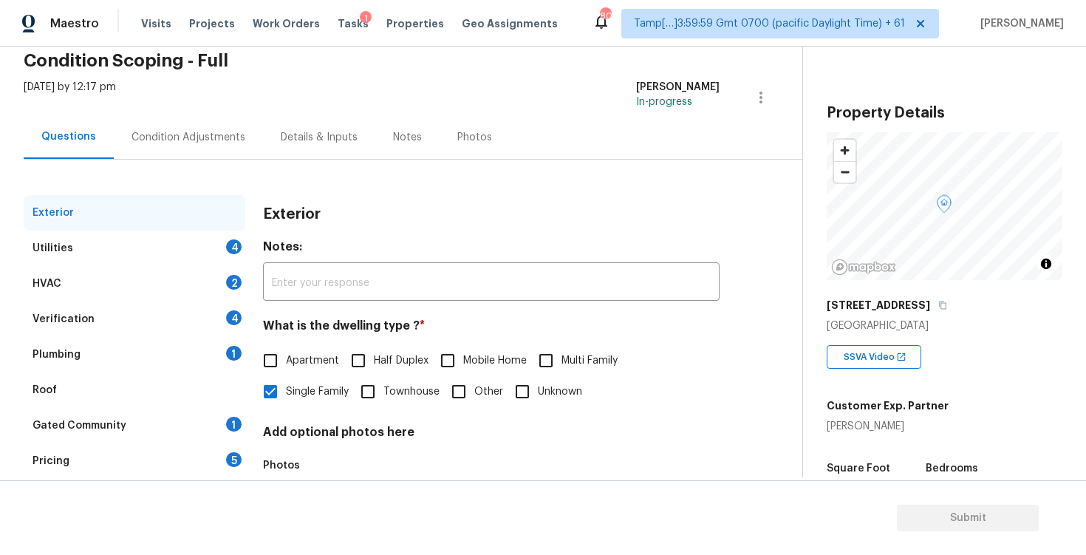
click at [217, 136] on div "Condition Adjustments" at bounding box center [188, 137] width 114 height 15
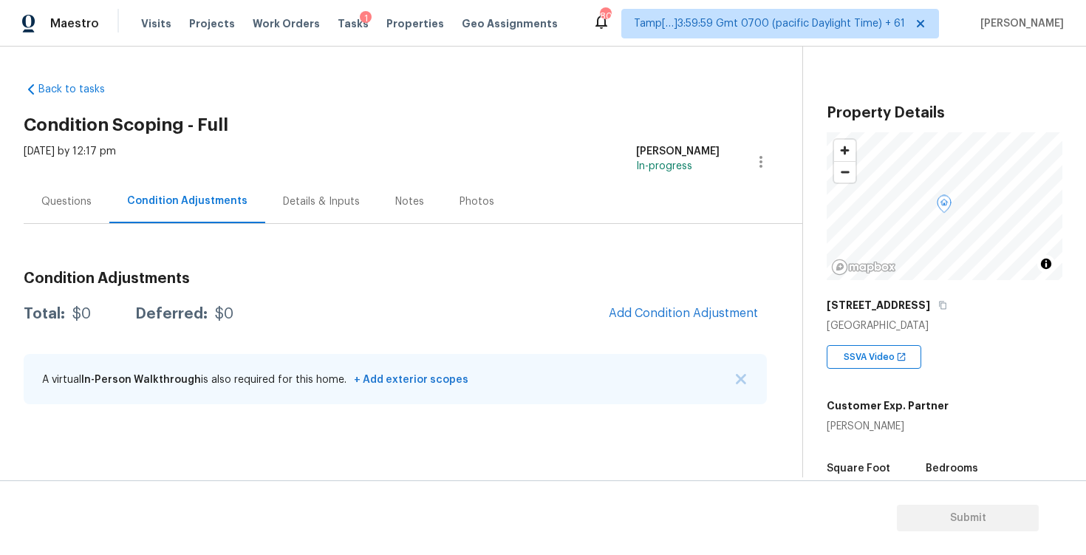
click at [682, 292] on div "Condition Adjustments Total: $0 Deferred: $0 Add Condition Adjustment A virtual…" at bounding box center [395, 338] width 743 height 158
click at [675, 310] on span "Add Condition Adjustment" at bounding box center [683, 313] width 149 height 13
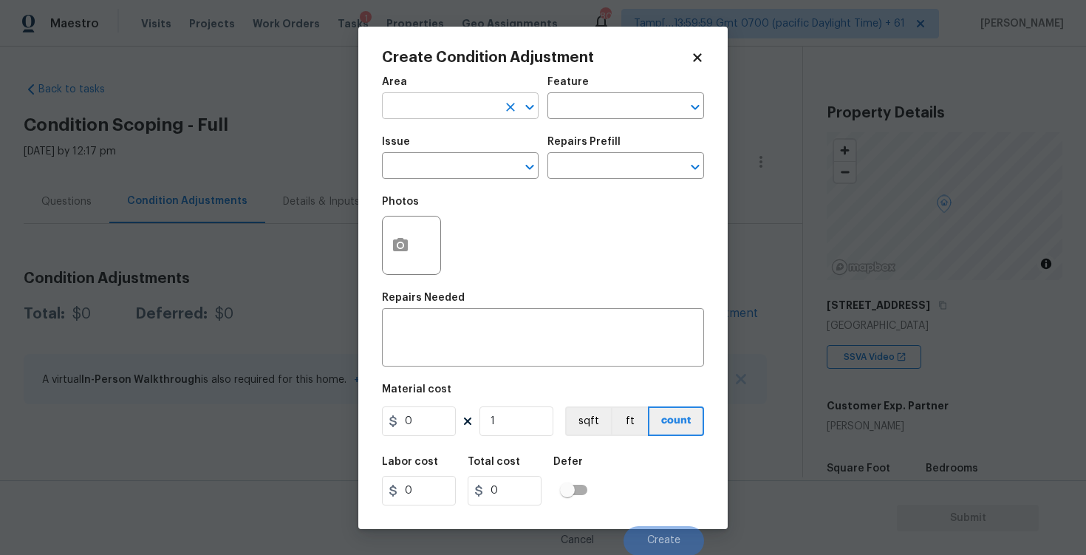
click at [493, 118] on body "Maestro Visits Projects Work Orders Tasks 1 Properties Geo Assignments 802 Tamp…" at bounding box center [543, 277] width 1086 height 555
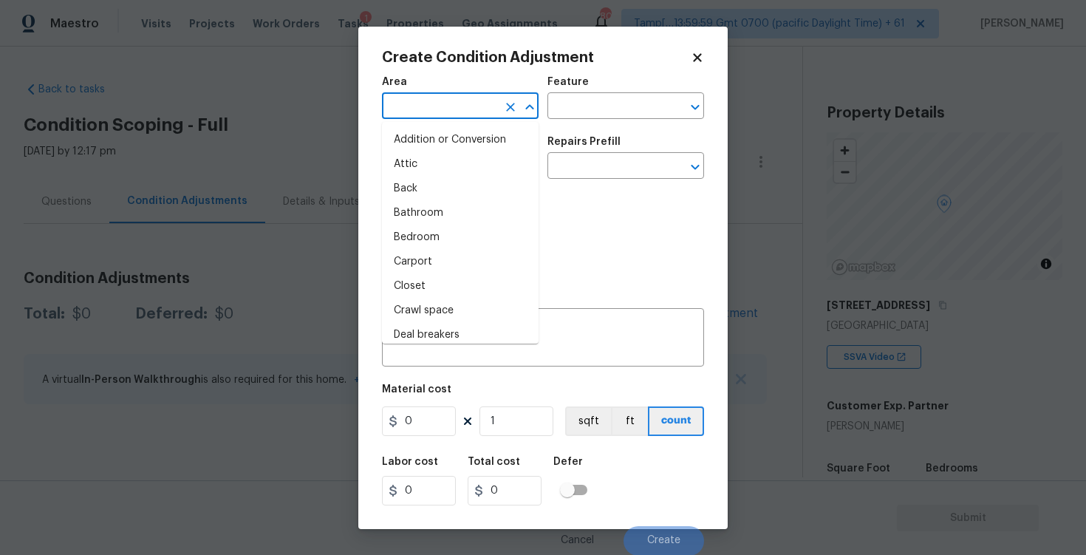
type input "e"
type input "x"
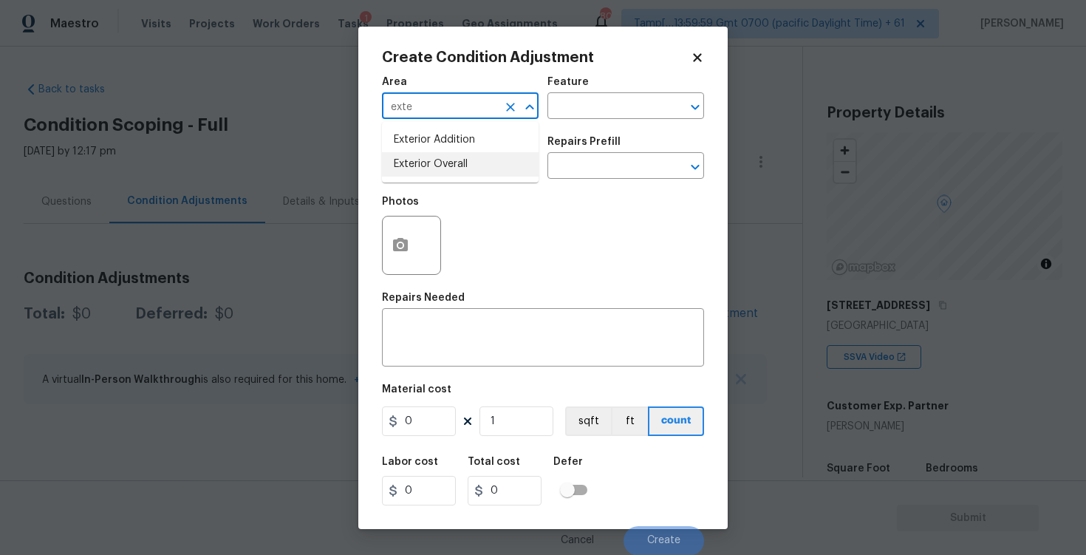
click at [482, 155] on li "Exterior Overall" at bounding box center [460, 164] width 157 height 24
type input "Exterior Overall"
click at [479, 168] on input "text" at bounding box center [439, 167] width 115 height 23
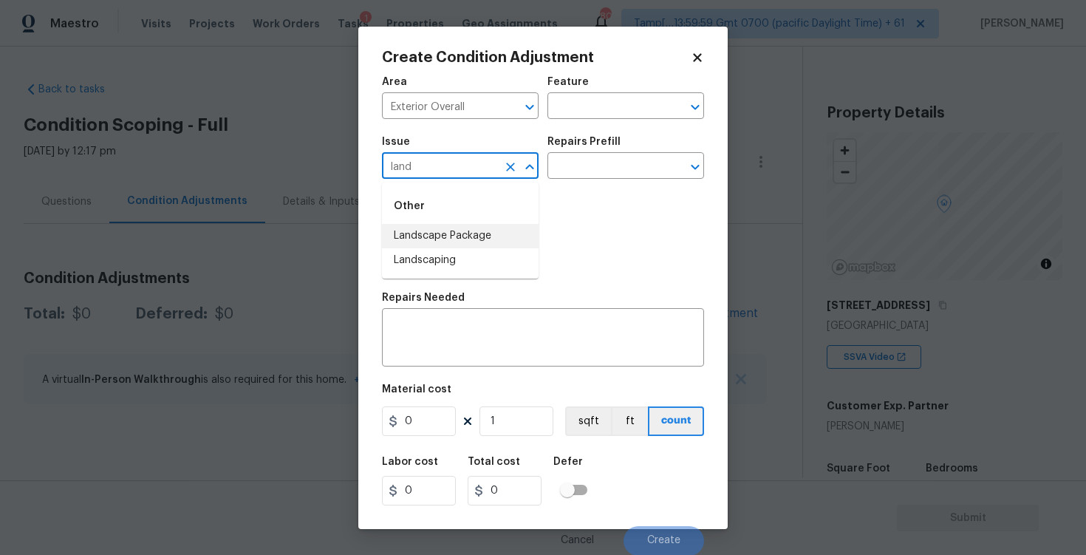
click at [477, 229] on li "Landscape Package" at bounding box center [460, 236] width 157 height 24
type input "Landscape Package"
click at [606, 166] on input "text" at bounding box center [604, 167] width 115 height 23
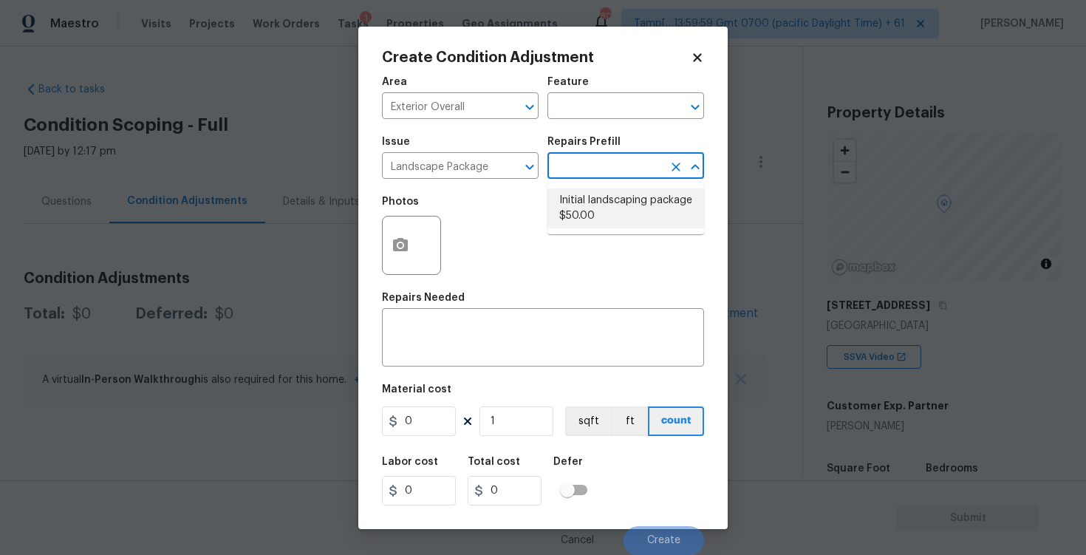
click at [599, 216] on li "Initial landscaping package $50.00" at bounding box center [625, 208] width 157 height 40
type input "Home Readiness Packages"
type textarea "Mowing of grass up to 6" in height. Mow, edge along driveways & sidewalks, trim…"
type input "50"
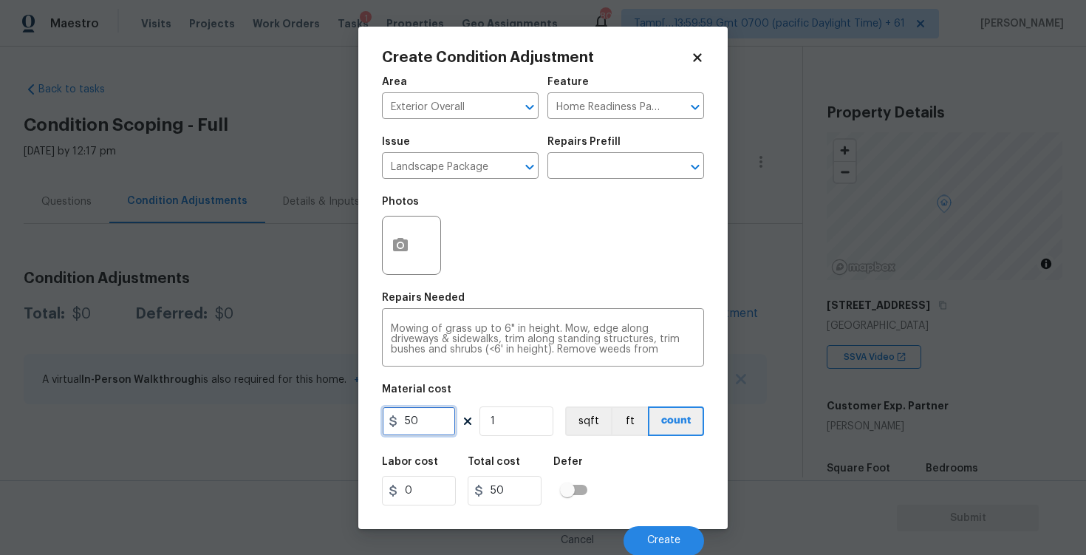
click at [423, 423] on input "50" at bounding box center [419, 421] width 74 height 30
type input "750"
click at [454, 271] on div "Photos" at bounding box center [543, 236] width 322 height 96
click at [407, 238] on icon "button" at bounding box center [401, 245] width 18 height 18
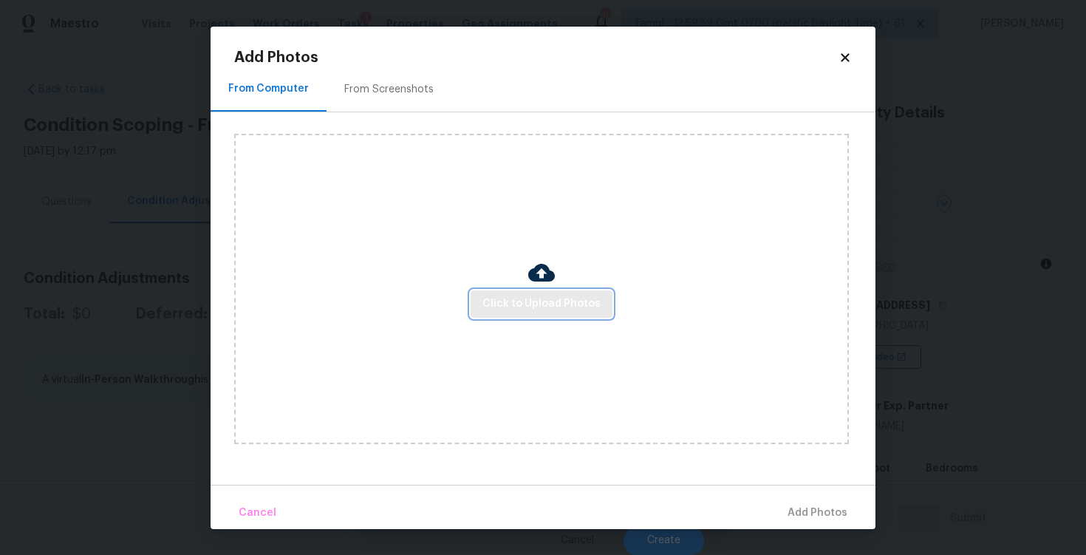
click at [527, 301] on span "Click to Upload Photos" at bounding box center [541, 304] width 118 height 18
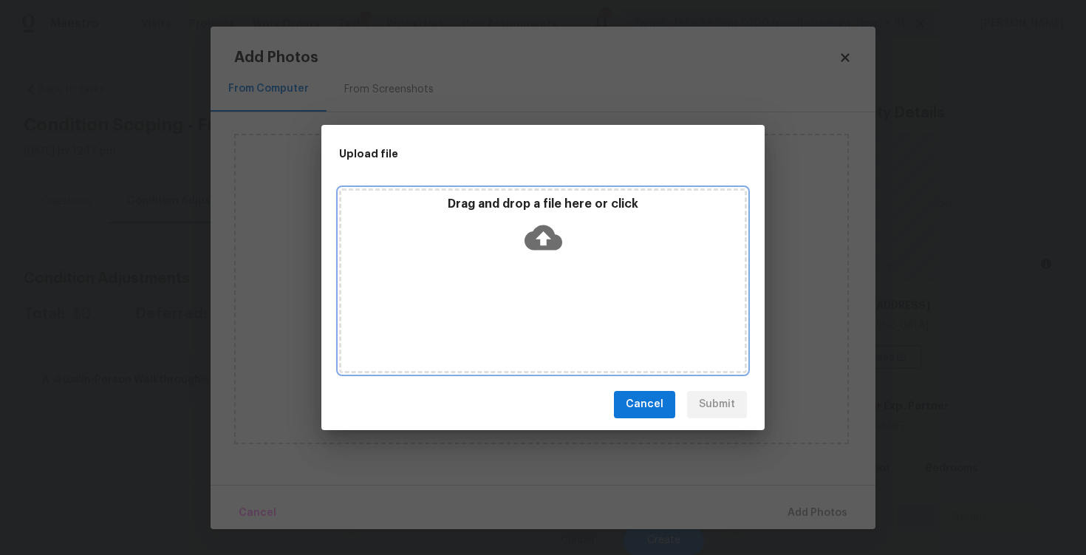
click at [536, 233] on icon at bounding box center [544, 237] width 38 height 25
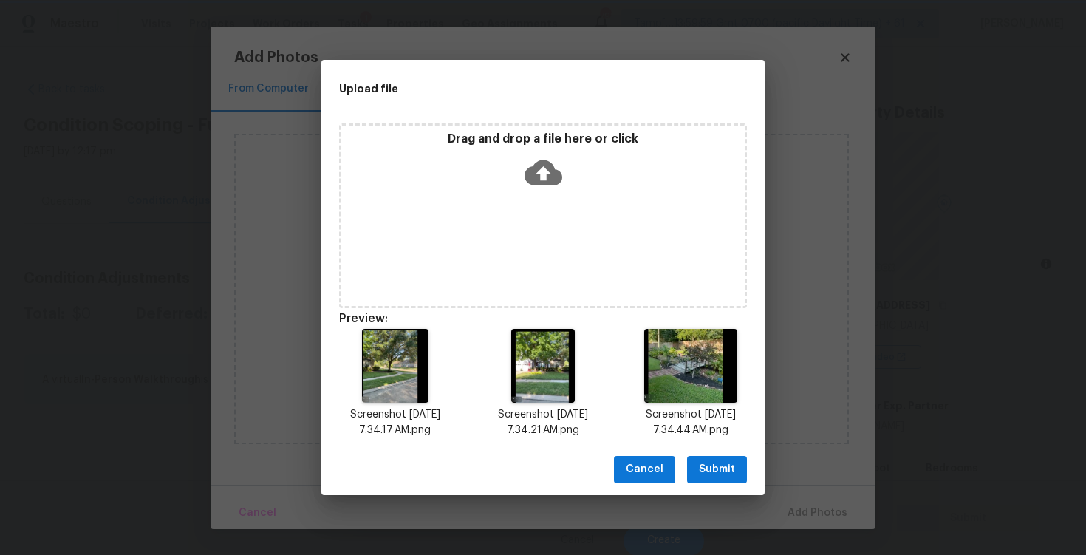
scroll to position [12, 0]
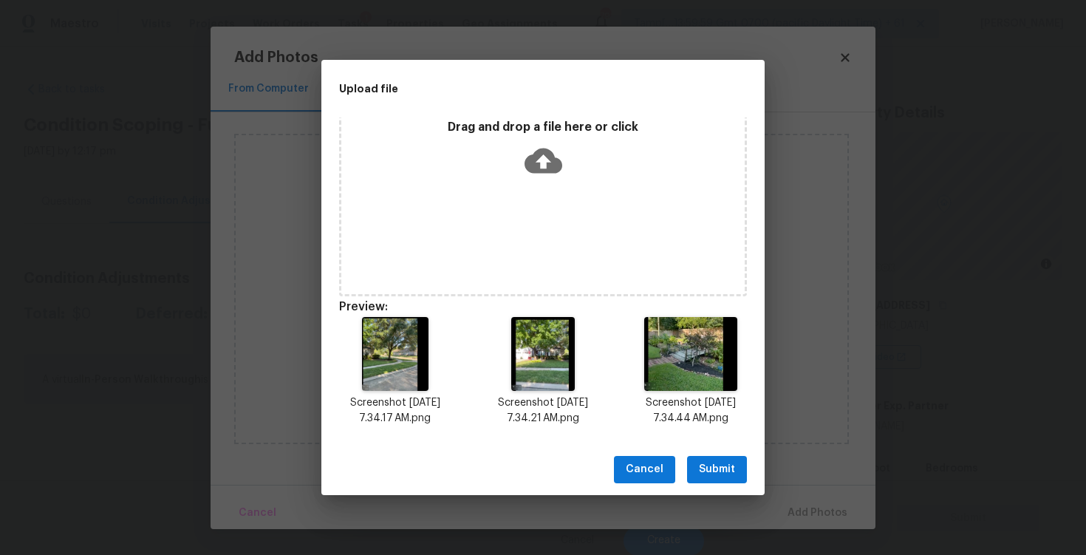
click at [731, 470] on span "Submit" at bounding box center [717, 469] width 36 height 18
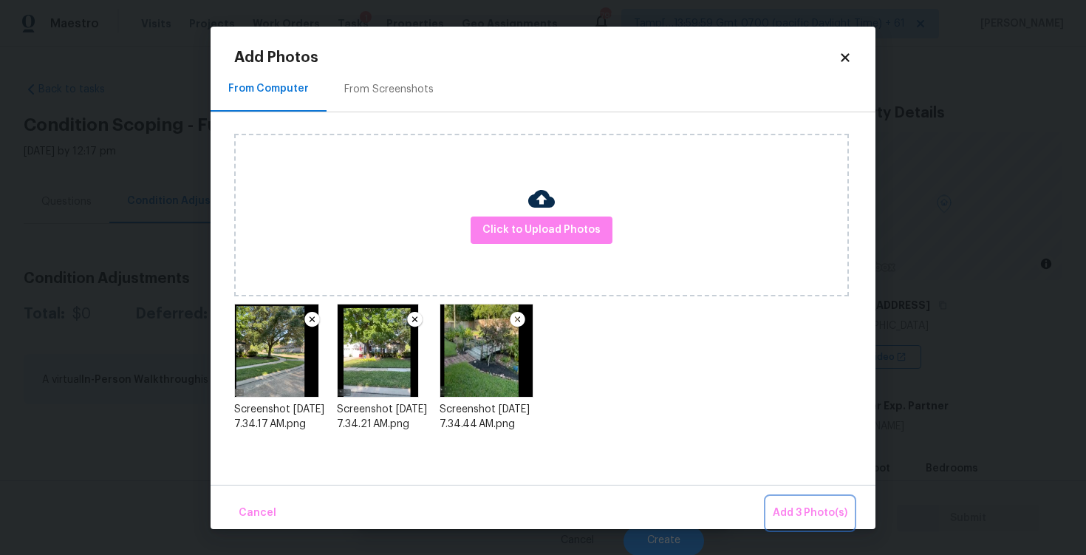
click at [786, 502] on button "Add 3 Photo(s)" at bounding box center [810, 513] width 86 height 32
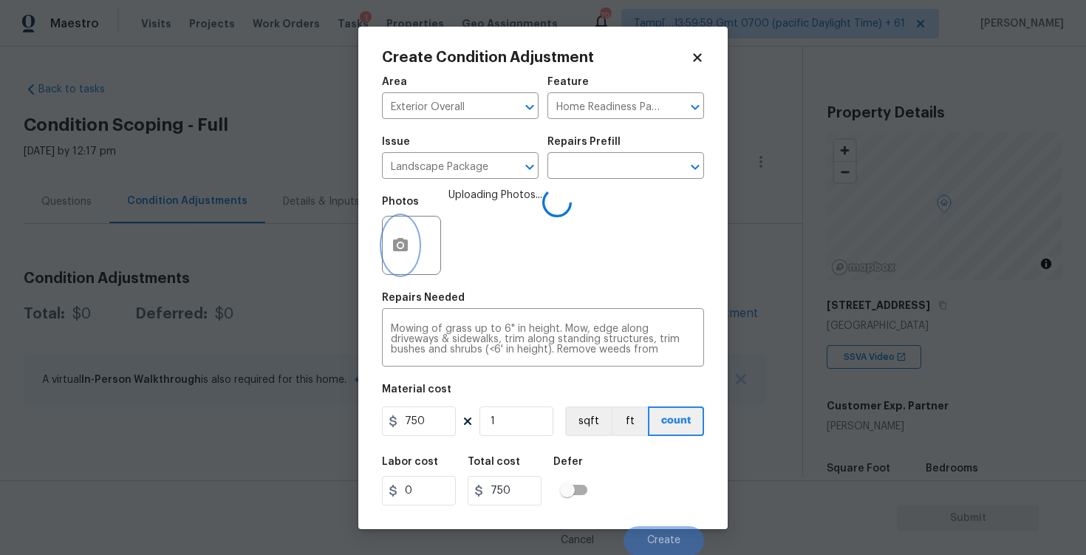
scroll to position [31, 0]
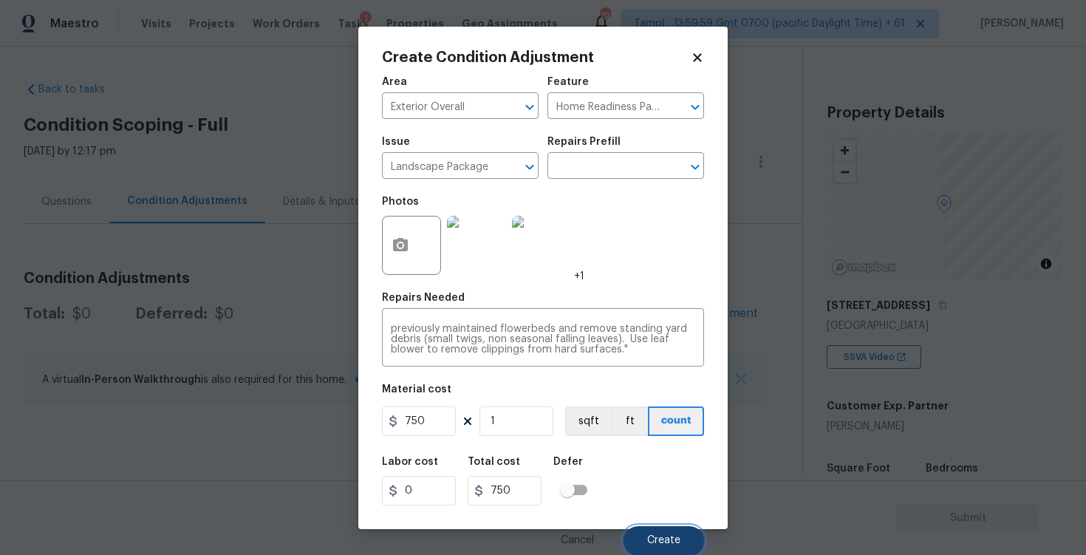
click at [680, 533] on button "Create" at bounding box center [664, 541] width 81 height 30
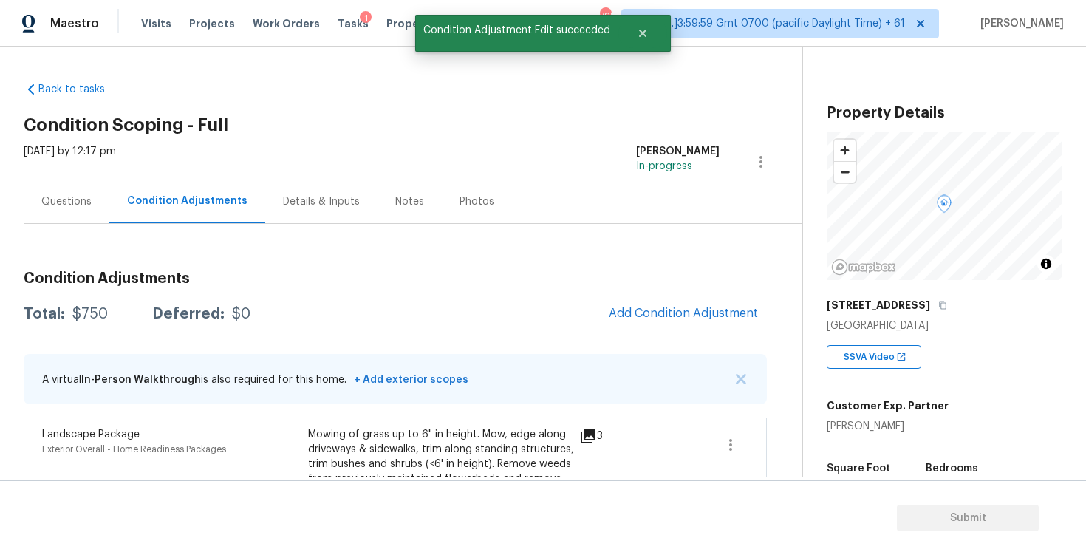
click at [626, 338] on div "Condition Adjustments Total: $750 Deferred: $0 Add Condition Adjustment A virtu…" at bounding box center [395, 406] width 743 height 295
click at [666, 310] on span "Add Condition Adjustment" at bounding box center [683, 313] width 149 height 13
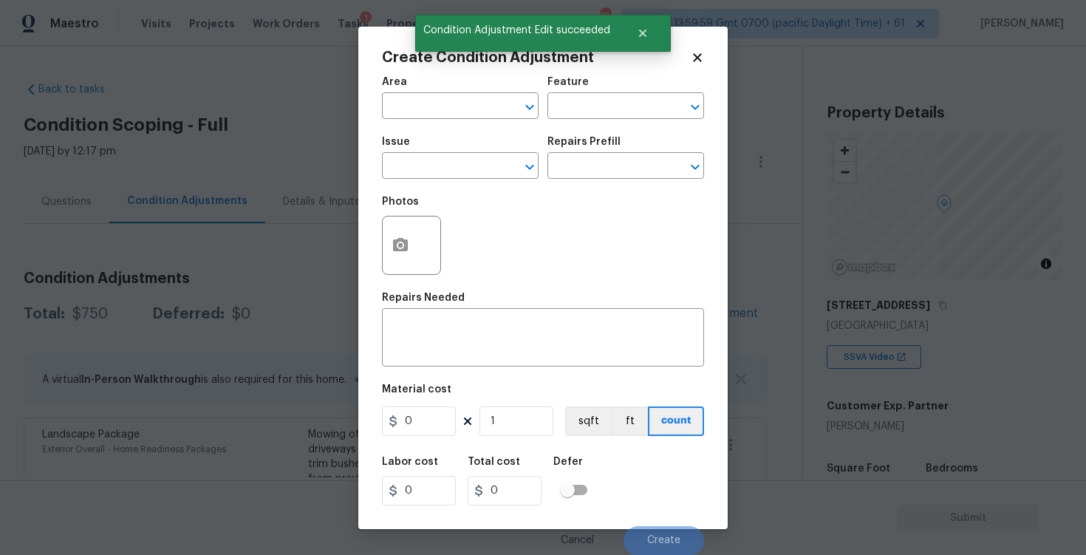
click at [428, 120] on span "Area ​" at bounding box center [460, 98] width 157 height 60
click at [433, 109] on input "text" at bounding box center [439, 107] width 115 height 23
click at [433, 170] on li "Exterior Overall" at bounding box center [460, 164] width 157 height 24
type input "Exterior Overall"
click at [433, 170] on input "text" at bounding box center [439, 167] width 115 height 23
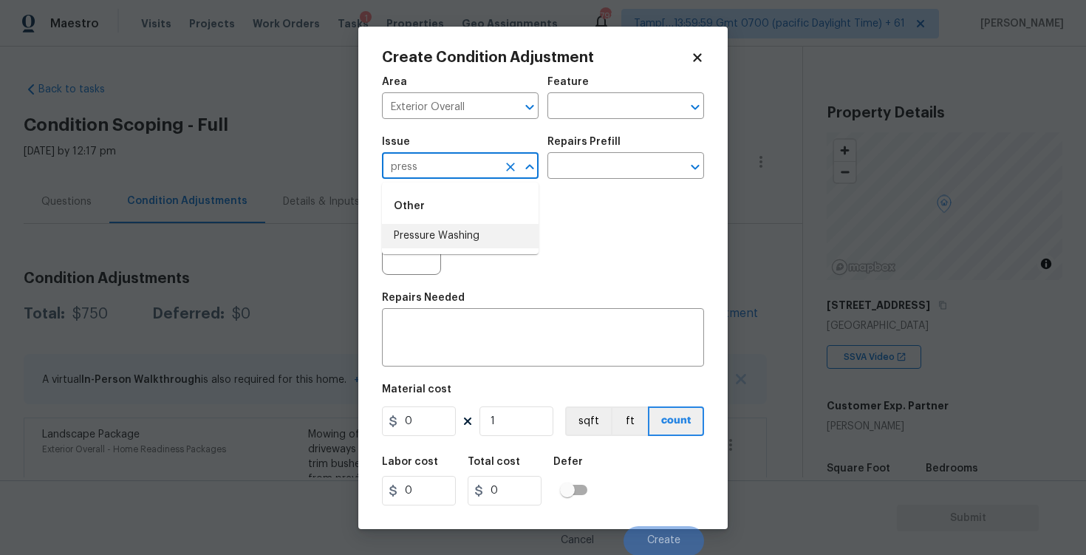
click at [431, 226] on li "Pressure Washing" at bounding box center [460, 236] width 157 height 24
type input "Pressure Washing"
click at [573, 170] on input "text" at bounding box center [604, 167] width 115 height 23
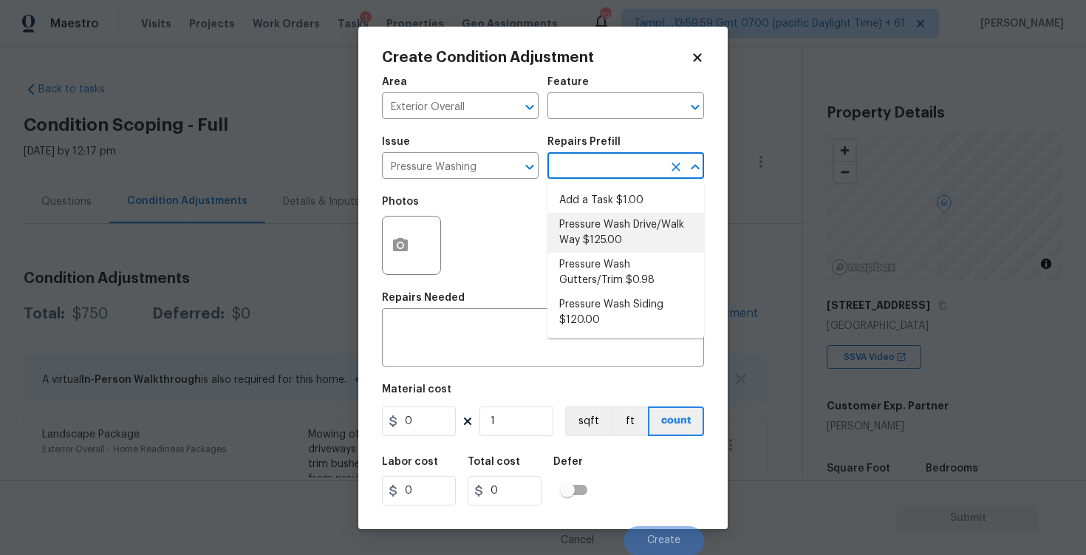
click at [599, 225] on li "Pressure Wash Drive/Walk Way $125.00" at bounding box center [625, 233] width 157 height 40
type input "Siding"
type textarea "Pressure wash the driveways/walkways as directed by the PM. Ensure that all deb…"
type input "125"
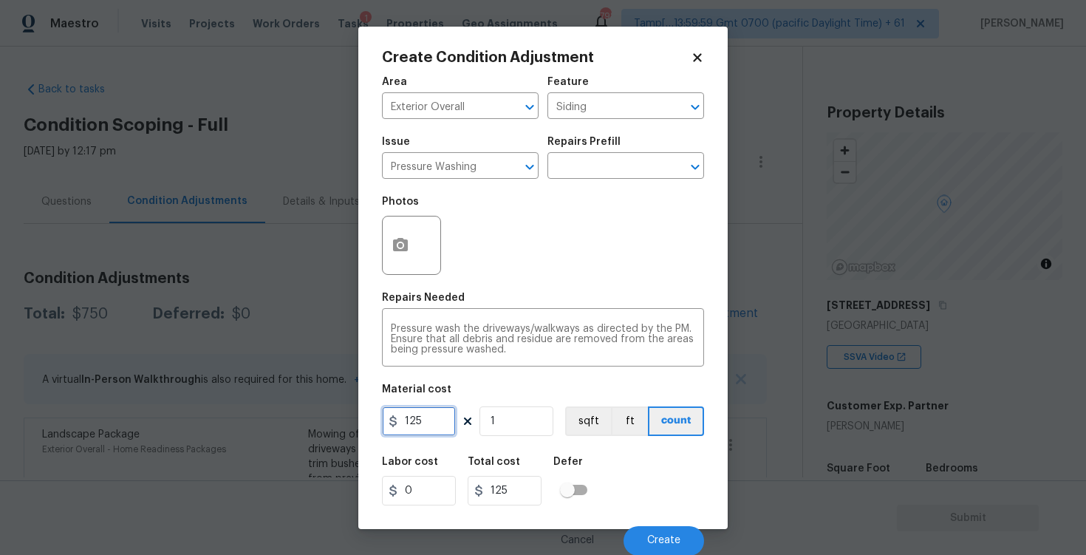
click at [444, 428] on input "125" at bounding box center [419, 421] width 74 height 30
type input "400"
click at [592, 485] on input "checkbox" at bounding box center [567, 490] width 84 height 28
checkbox input "true"
type input "400"
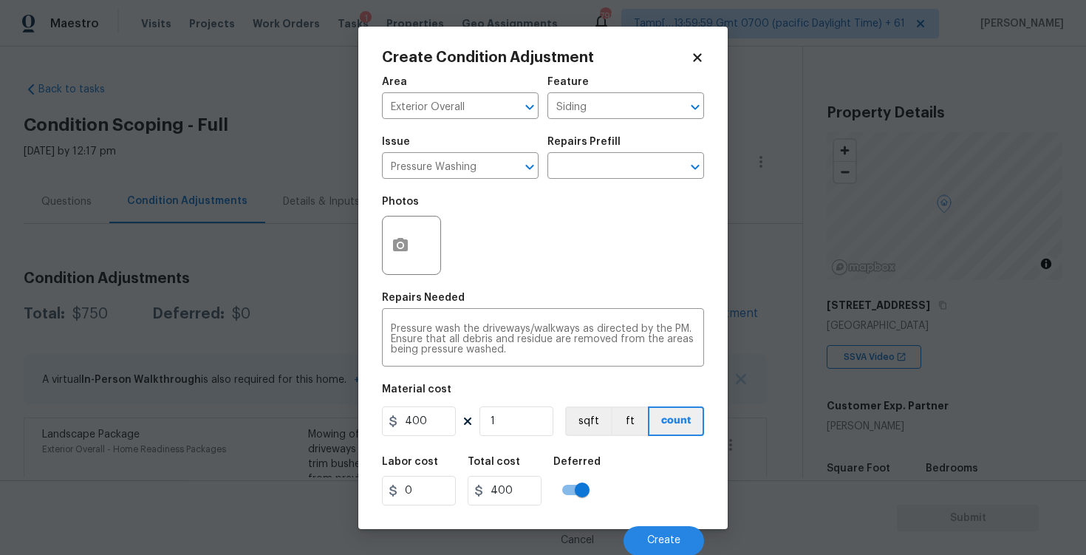
click at [592, 485] on input "checkbox" at bounding box center [582, 490] width 84 height 28
checkbox input "false"
click at [633, 477] on div "Labor cost 0 Total cost 400 Defer" at bounding box center [543, 481] width 322 height 66
click at [669, 535] on span "Create" at bounding box center [663, 539] width 33 height 11
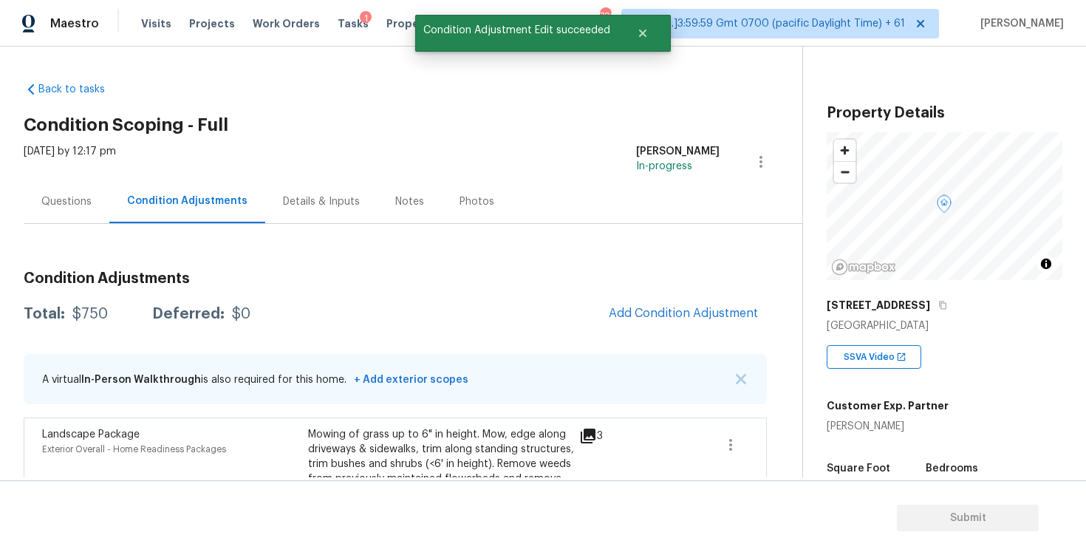
scroll to position [0, 0]
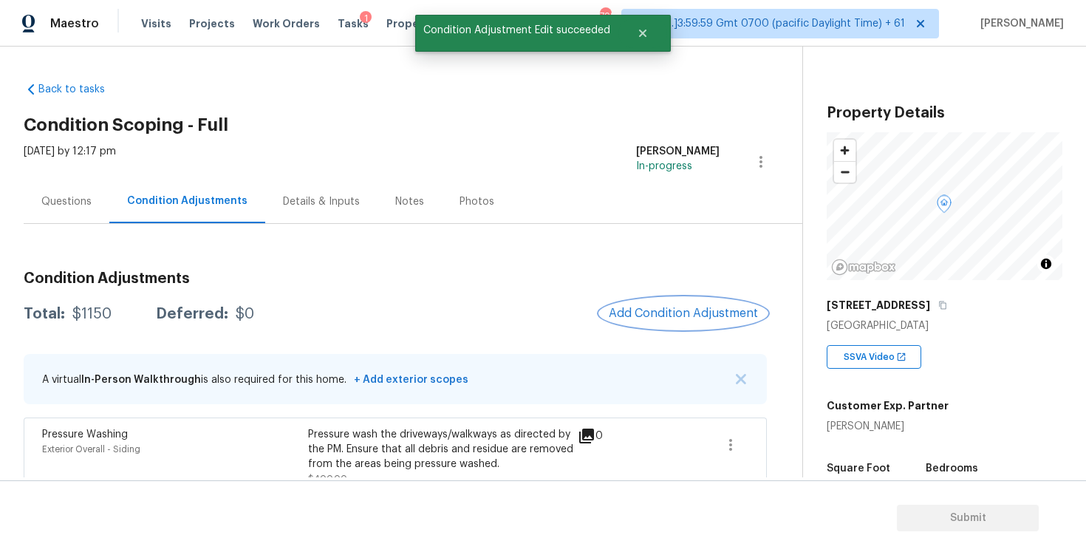
click at [668, 316] on span "Add Condition Adjustment" at bounding box center [683, 313] width 149 height 13
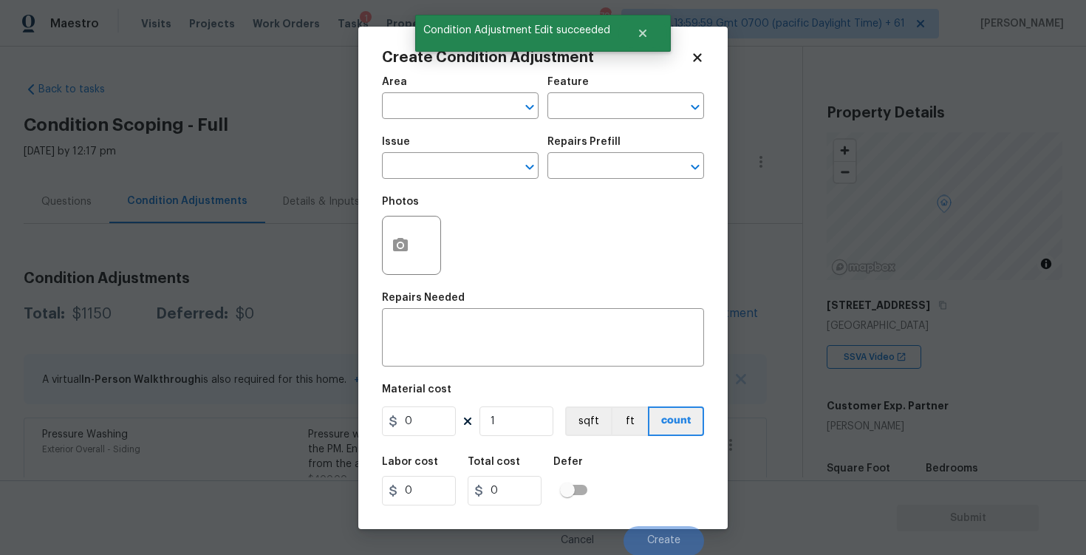
click at [437, 127] on span "Area ​" at bounding box center [460, 98] width 157 height 60
click at [443, 112] on input "text" at bounding box center [439, 107] width 115 height 23
click at [440, 157] on li "Exterior Overall" at bounding box center [460, 164] width 157 height 24
type input "Exterior Overall"
click at [440, 157] on input "text" at bounding box center [439, 167] width 115 height 23
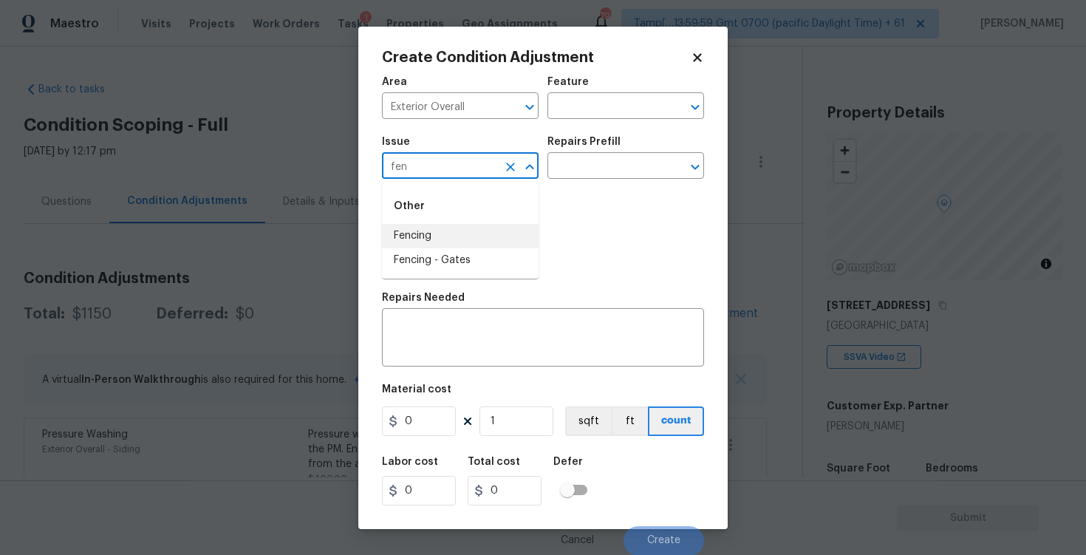
click at [415, 230] on li "Fencing" at bounding box center [460, 236] width 157 height 24
type input "Fencing"
click at [436, 330] on textarea at bounding box center [543, 339] width 304 height 31
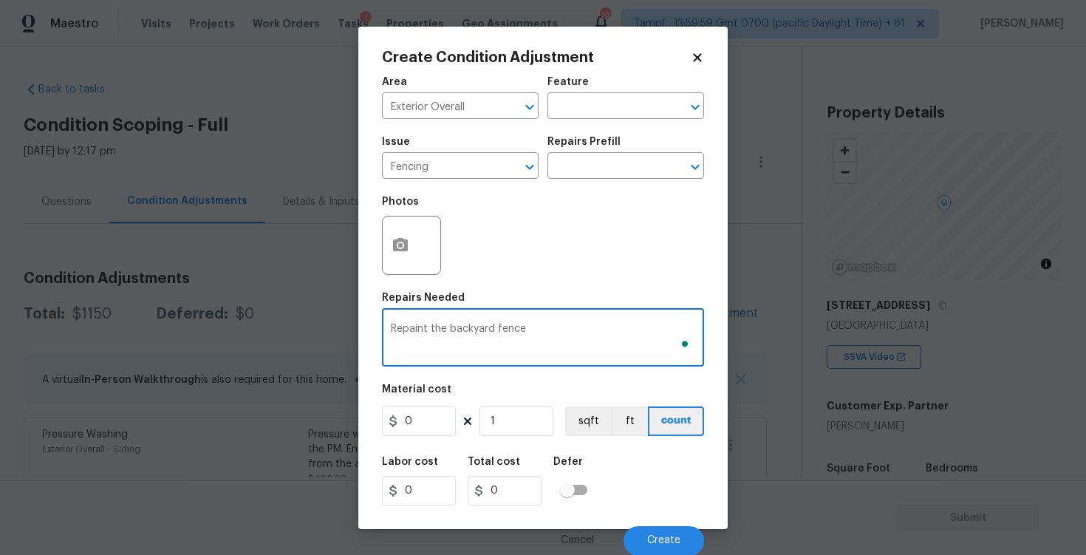
type textarea "Repaint the backyard fence"
click at [420, 425] on input "0" at bounding box center [419, 421] width 74 height 30
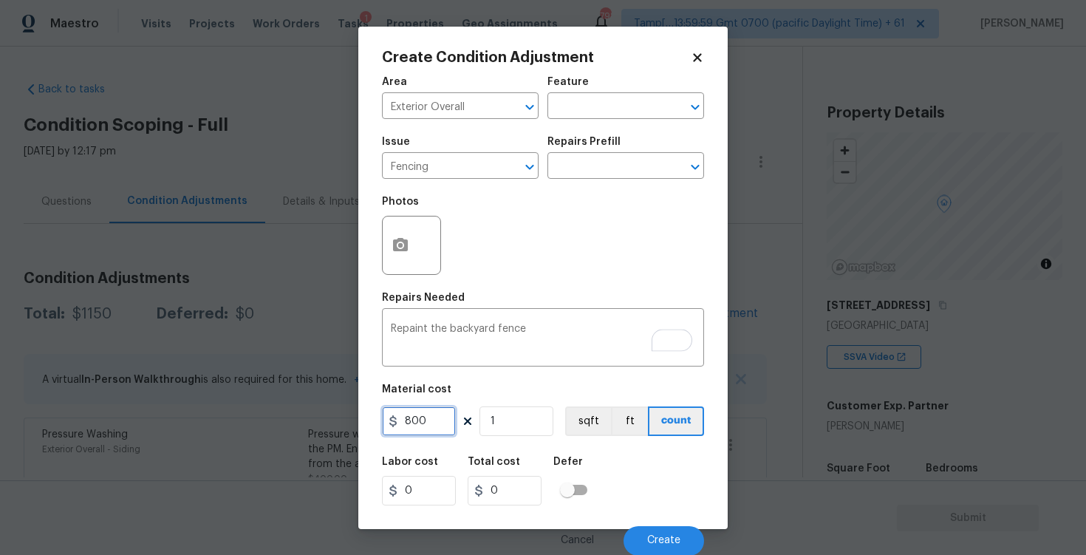
type input "800"
click at [632, 466] on div "Labor cost 0 Total cost 800 Defer" at bounding box center [543, 481] width 322 height 66
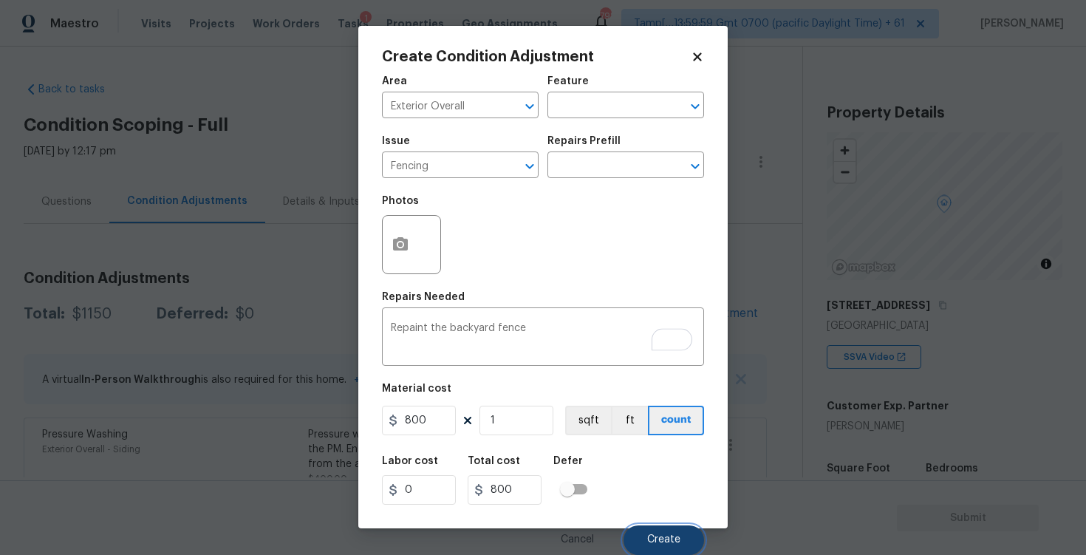
click at [672, 540] on span "Create" at bounding box center [663, 539] width 33 height 11
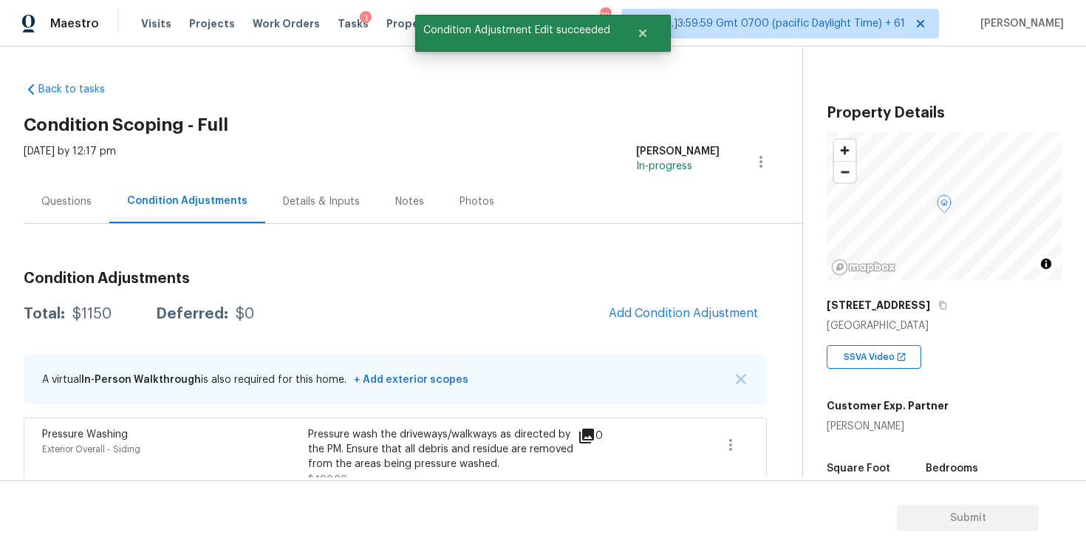
scroll to position [0, 0]
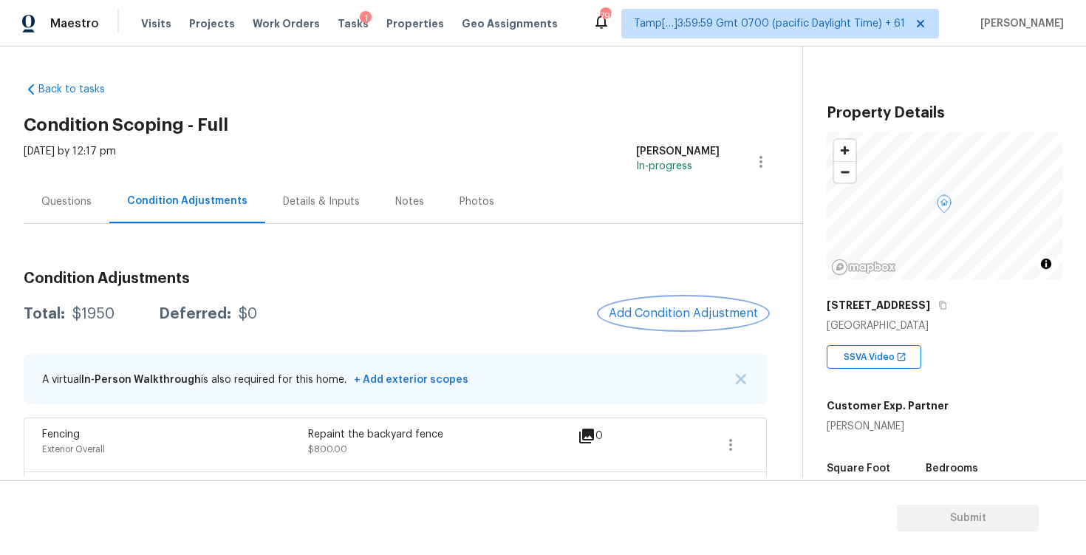
scroll to position [214, 0]
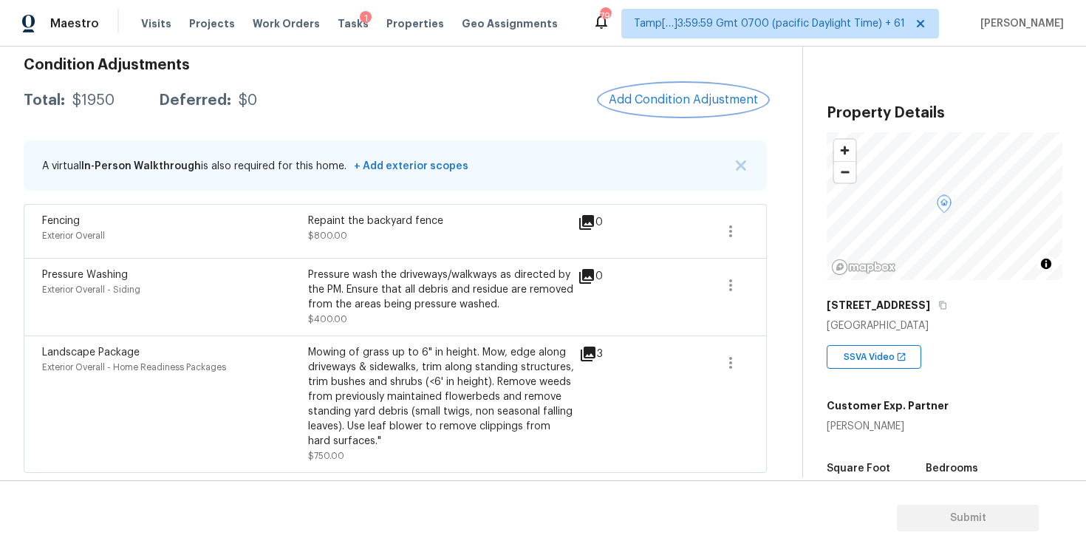
click at [706, 88] on button "Add Condition Adjustment" at bounding box center [683, 99] width 167 height 31
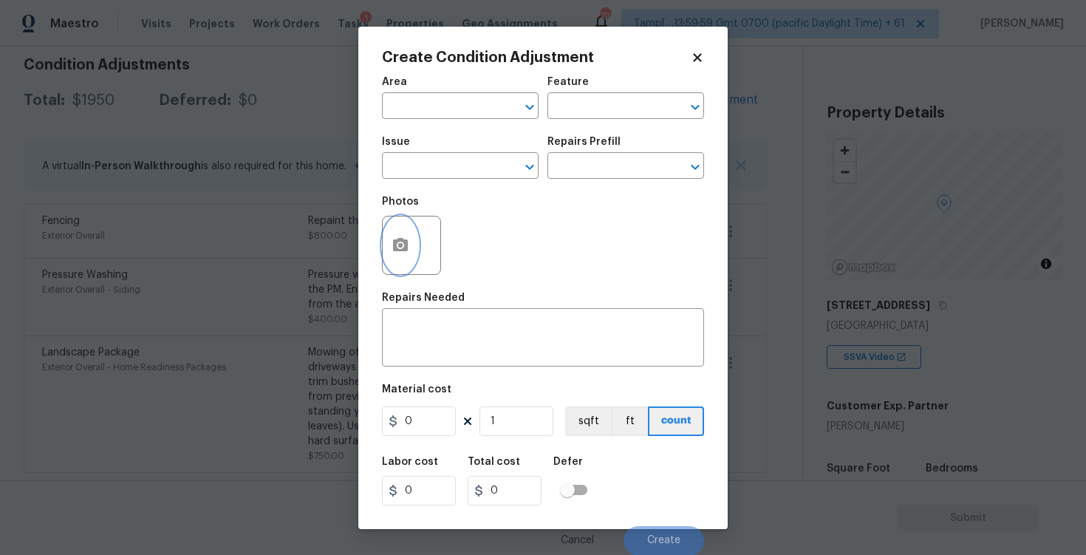
click at [402, 245] on circle "button" at bounding box center [400, 244] width 4 height 4
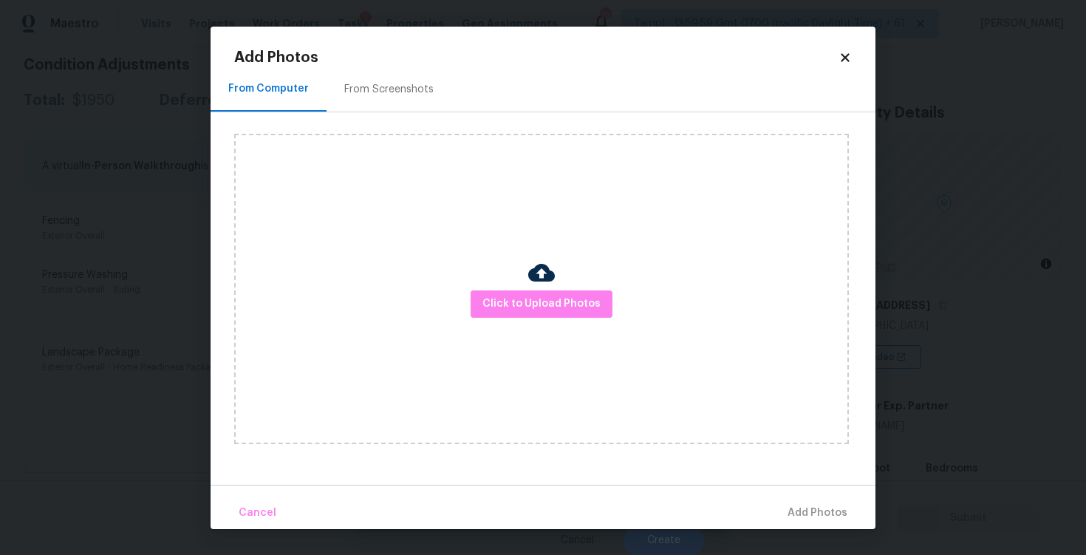
click at [558, 327] on div "Click to Upload Photos" at bounding box center [541, 289] width 615 height 310
click at [558, 312] on button "Click to Upload Photos" at bounding box center [542, 303] width 142 height 27
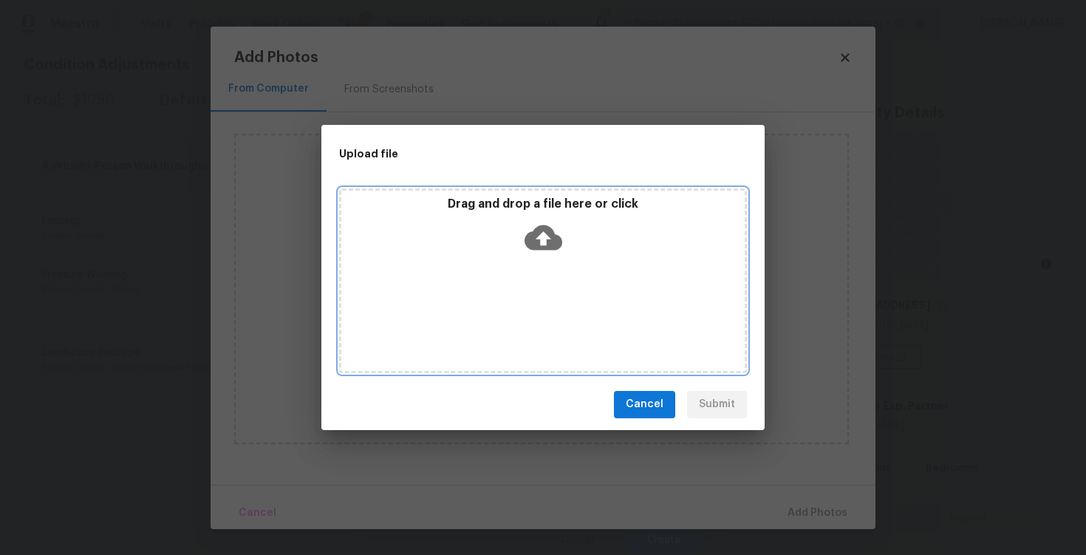
click at [546, 247] on icon at bounding box center [544, 237] width 38 height 25
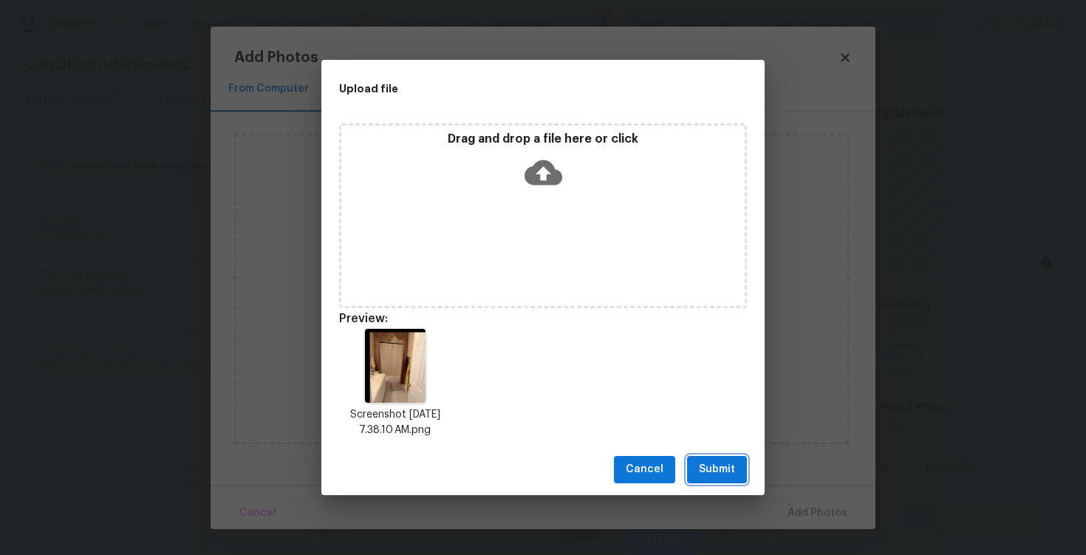
click at [723, 462] on span "Submit" at bounding box center [717, 469] width 36 height 18
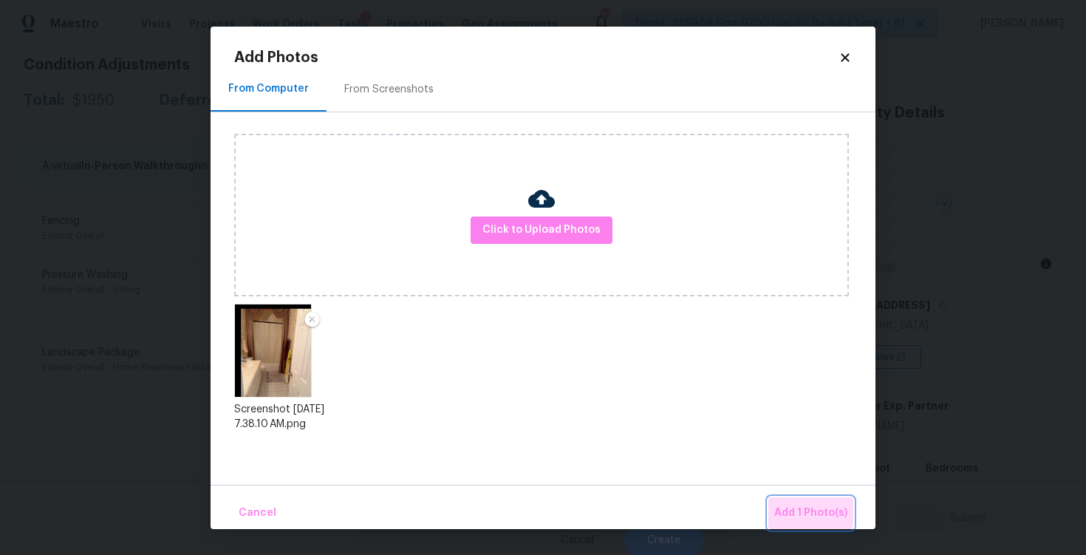
click at [797, 503] on button "Add 1 Photo(s)" at bounding box center [810, 513] width 85 height 32
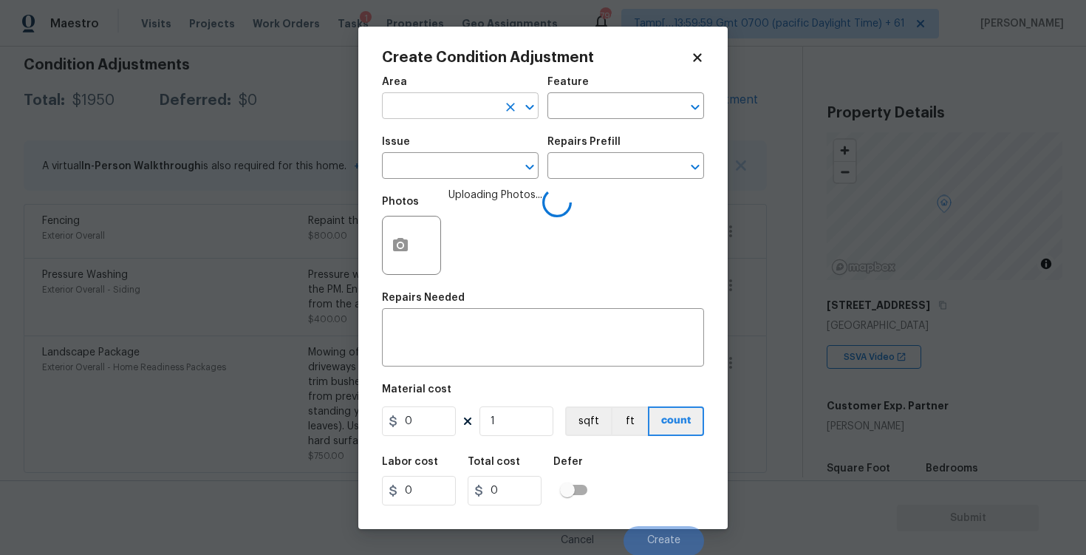
click at [483, 110] on input "text" at bounding box center [439, 107] width 115 height 23
click at [469, 168] on li "Interior Overall" at bounding box center [460, 164] width 157 height 24
type input "Interior Overall"
click at [469, 168] on input "text" at bounding box center [439, 167] width 115 height 23
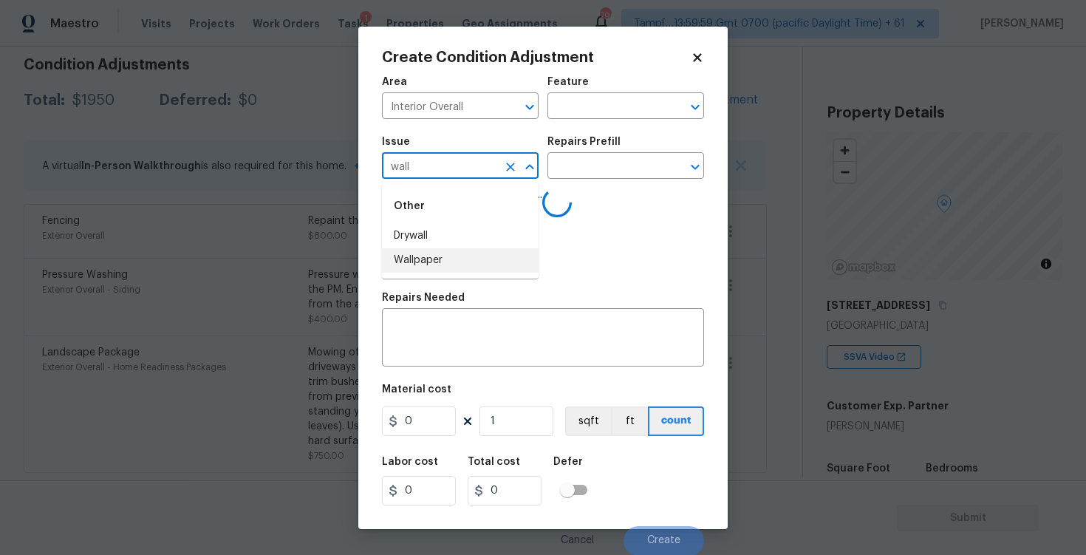
click at [450, 266] on li "Wallpaper" at bounding box center [460, 260] width 157 height 24
type input "Wallpaper"
click at [544, 168] on div "Issue Wallpaper ​ Repairs Prefill ​" at bounding box center [543, 158] width 322 height 60
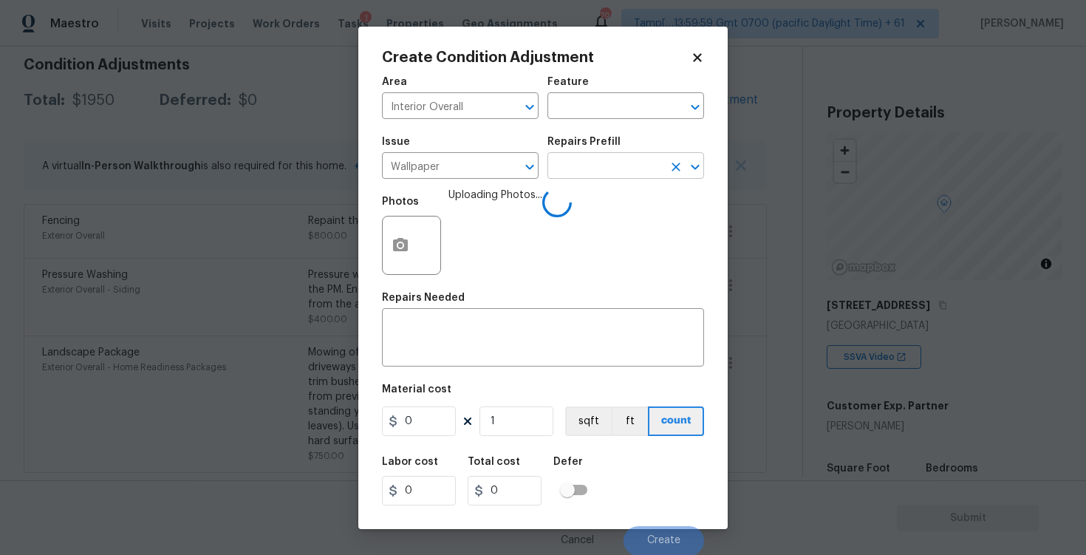
click at [574, 168] on input "text" at bounding box center [604, 167] width 115 height 23
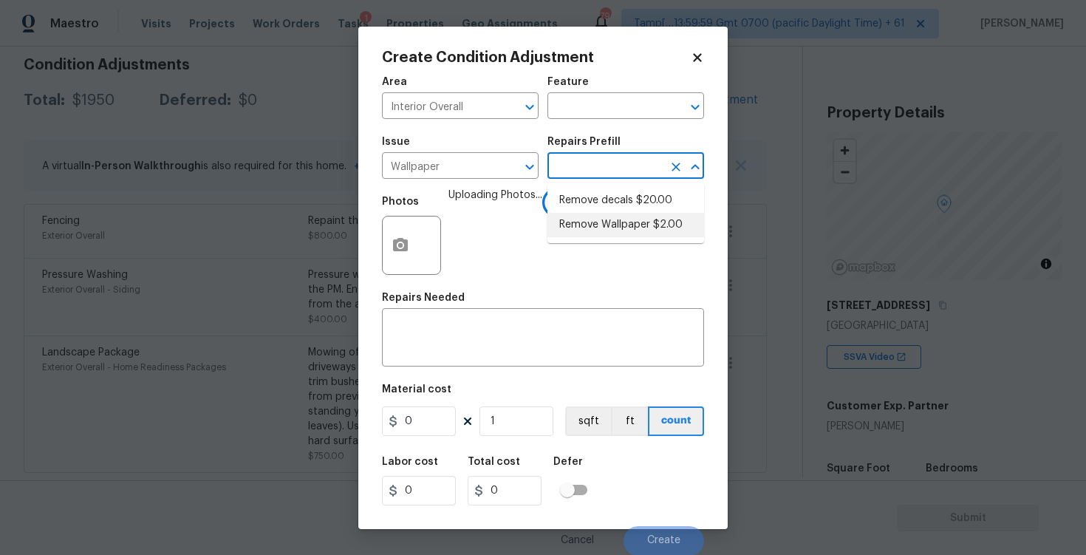
click at [599, 217] on li "Remove Wallpaper $2.00" at bounding box center [625, 225] width 157 height 24
type input "Walls and Ceiling"
type textarea "Remove wallpaper and texture walls to best match existing conditions"
type input "2"
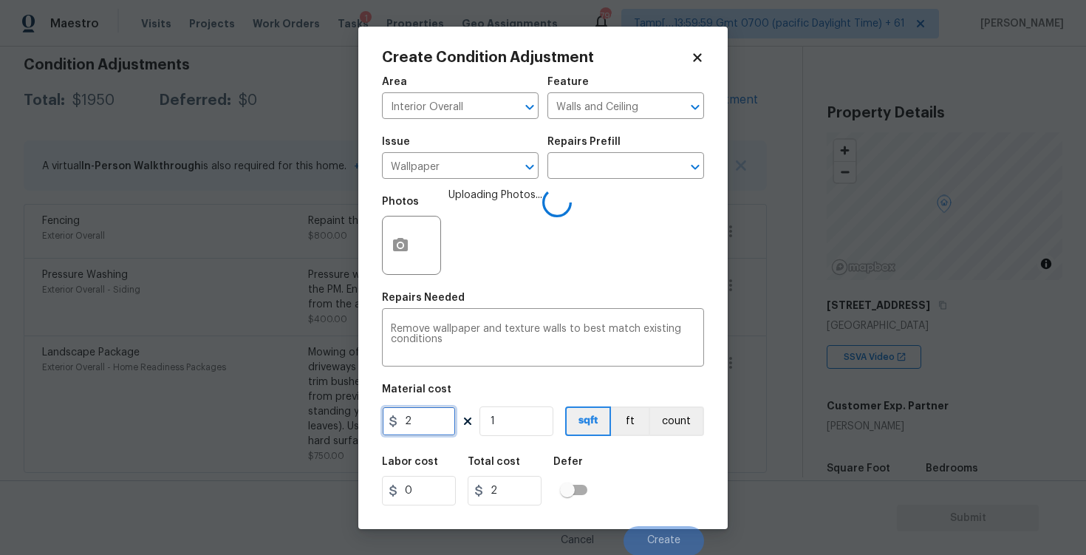
click at [420, 435] on input "2" at bounding box center [419, 421] width 74 height 30
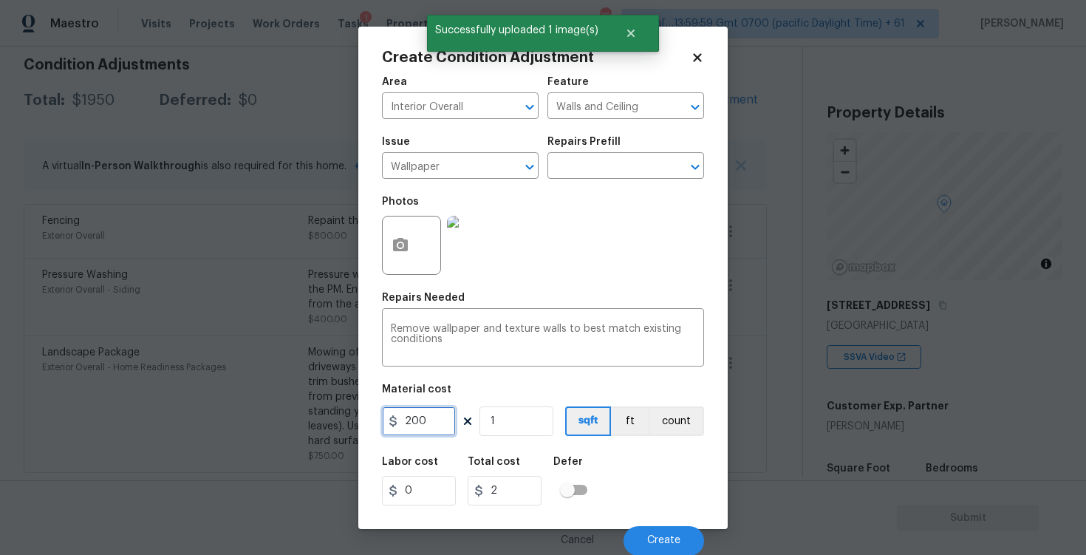
type input "200"
click at [566, 455] on div "Labor cost 0 Total cost 2 Defer" at bounding box center [543, 481] width 322 height 66
type input "200"
click at [653, 530] on button "Create" at bounding box center [664, 541] width 81 height 30
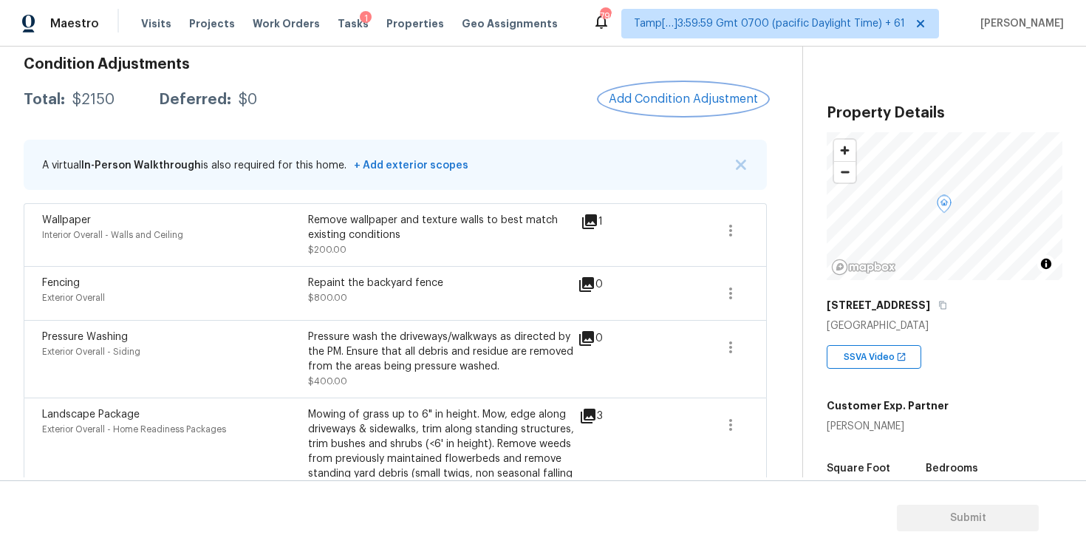
click at [669, 94] on span "Add Condition Adjustment" at bounding box center [683, 98] width 149 height 13
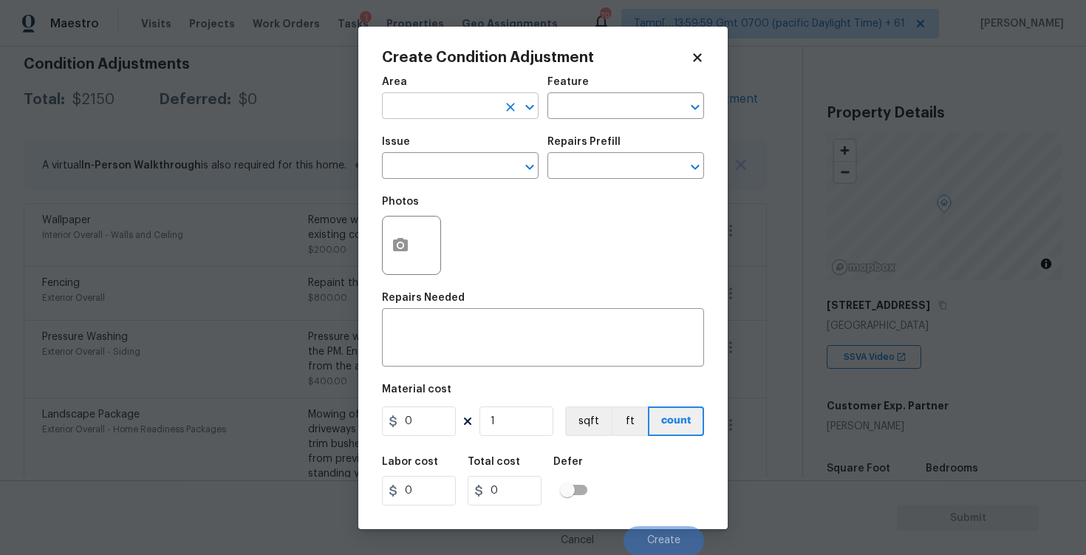
click at [474, 100] on input "text" at bounding box center [439, 107] width 115 height 23
click at [477, 100] on input "text" at bounding box center [439, 107] width 115 height 23
click at [474, 165] on li "Interior Overall" at bounding box center [460, 164] width 157 height 24
type input "Interior Overall"
click at [474, 165] on input "text" at bounding box center [439, 167] width 115 height 23
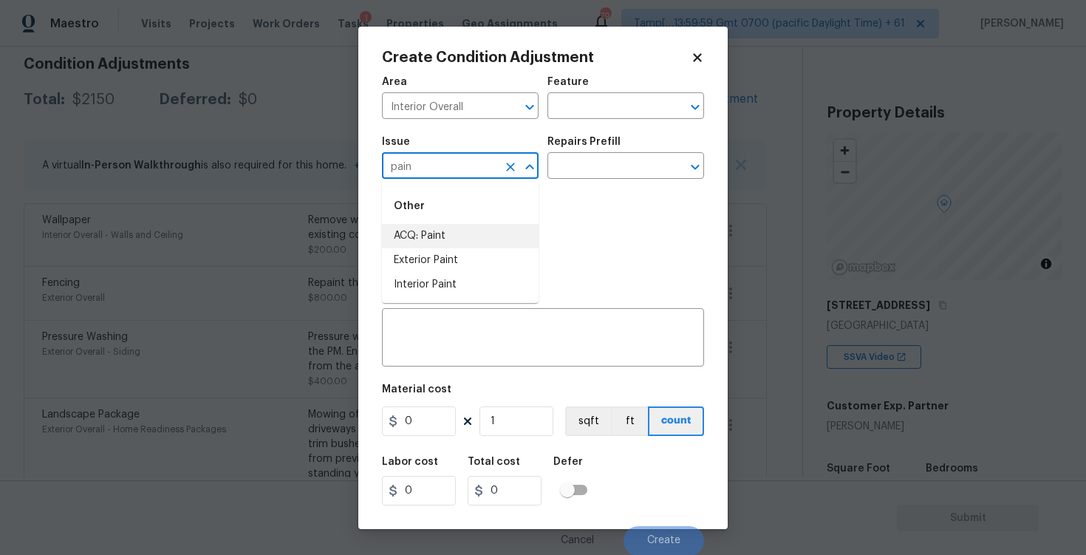
click at [472, 241] on li "ACQ: Paint" at bounding box center [460, 236] width 157 height 24
type input "ACQ: Paint"
click at [556, 170] on input "text" at bounding box center [604, 167] width 115 height 23
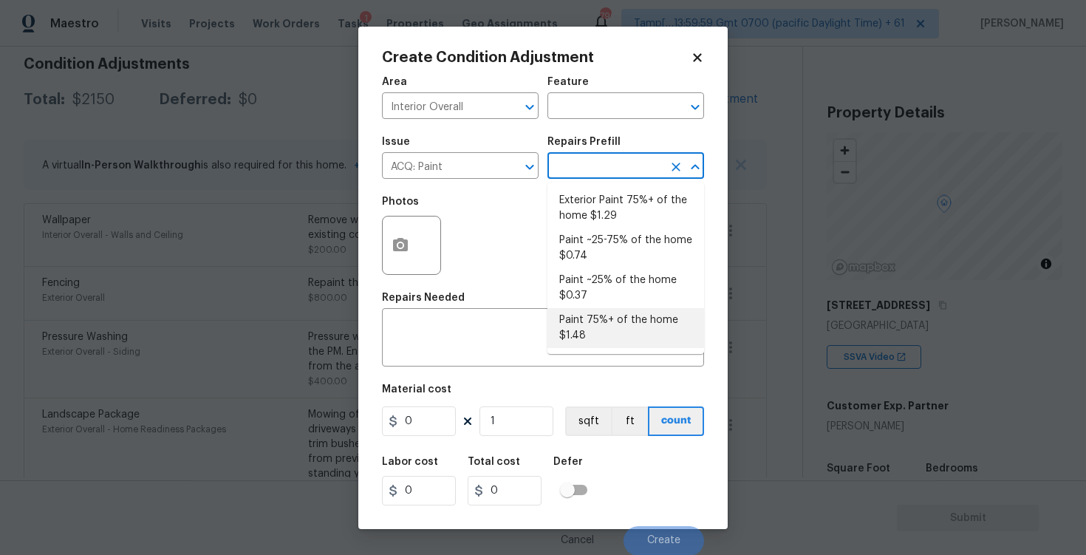
click at [584, 335] on li "Paint 75%+ of the home $1.48" at bounding box center [625, 328] width 157 height 40
type input "Acquisition"
type textarea "Acquisition Scope: 75%+ of the home will likely require interior paint"
type input "1.48"
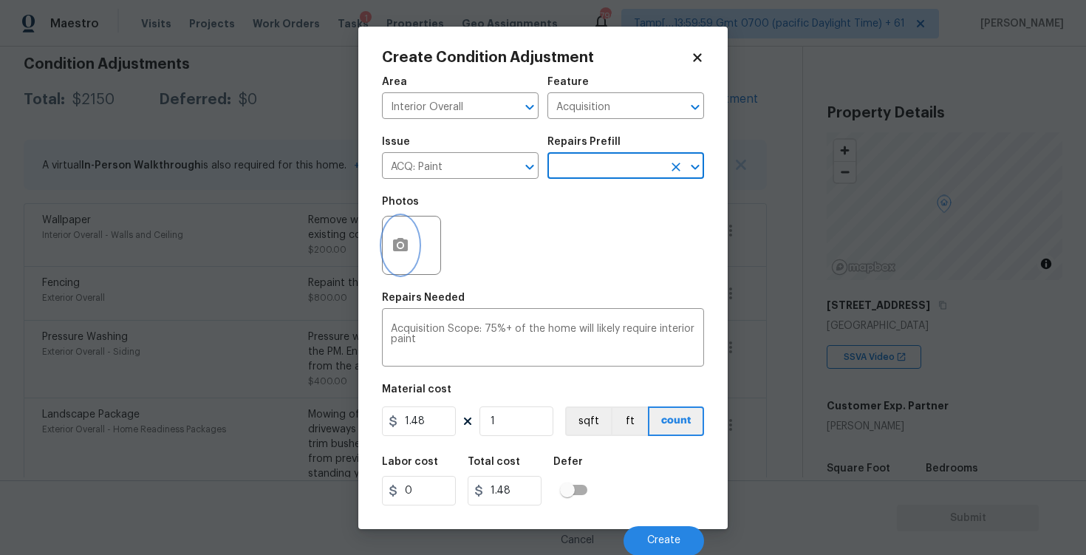
click at [406, 230] on button "button" at bounding box center [400, 245] width 35 height 58
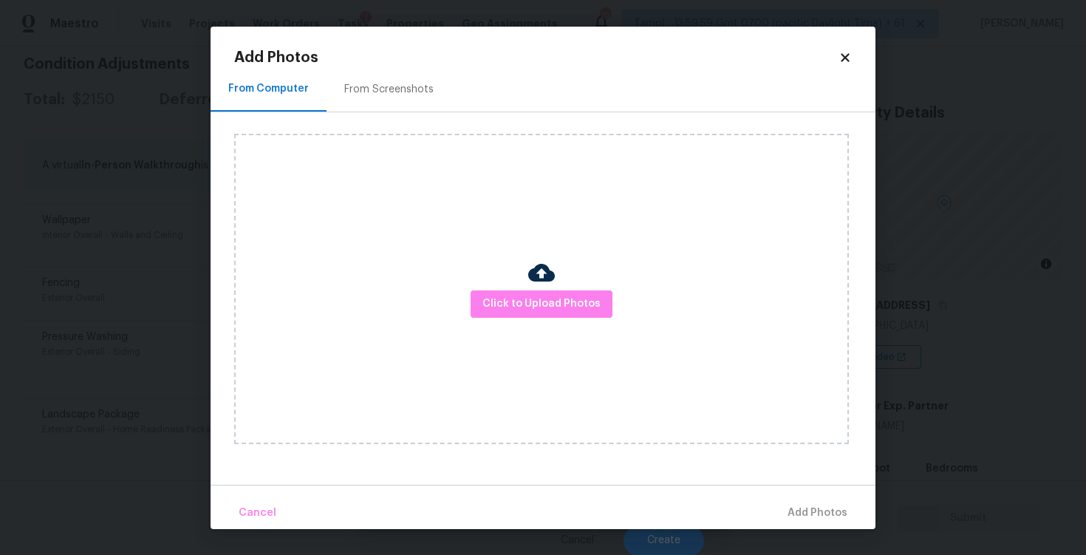
click at [553, 327] on div "Click to Upload Photos" at bounding box center [541, 289] width 615 height 310
click at [546, 293] on button "Click to Upload Photos" at bounding box center [542, 303] width 142 height 27
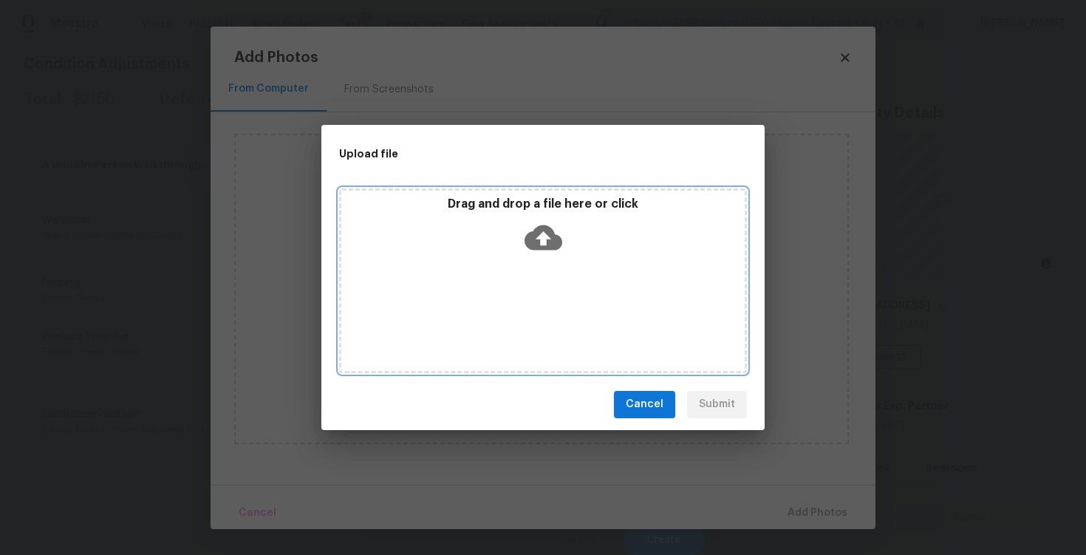
click at [557, 191] on div "Drag and drop a file here or click" at bounding box center [543, 280] width 408 height 185
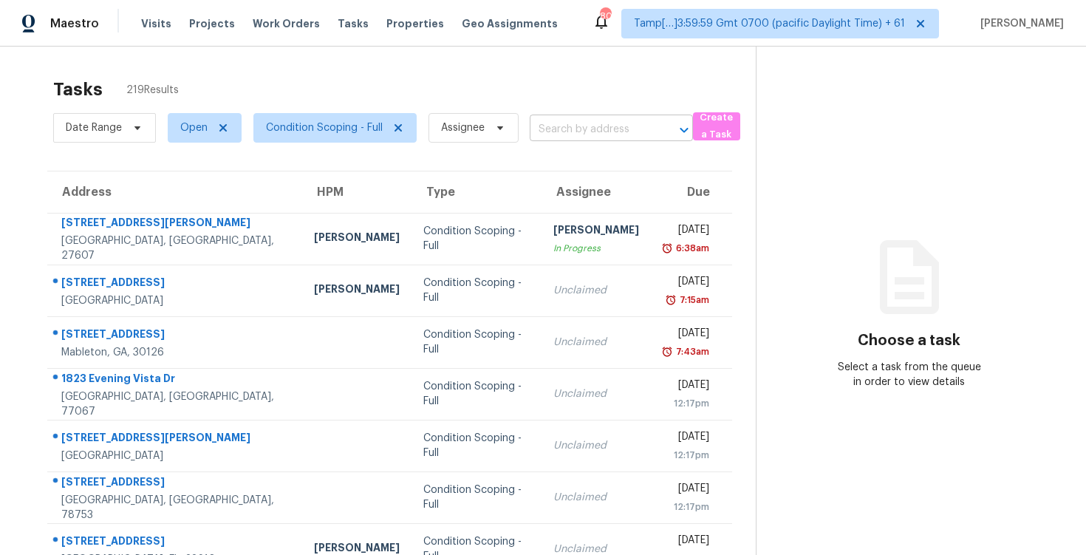
click at [592, 135] on input "text" at bounding box center [591, 129] width 122 height 23
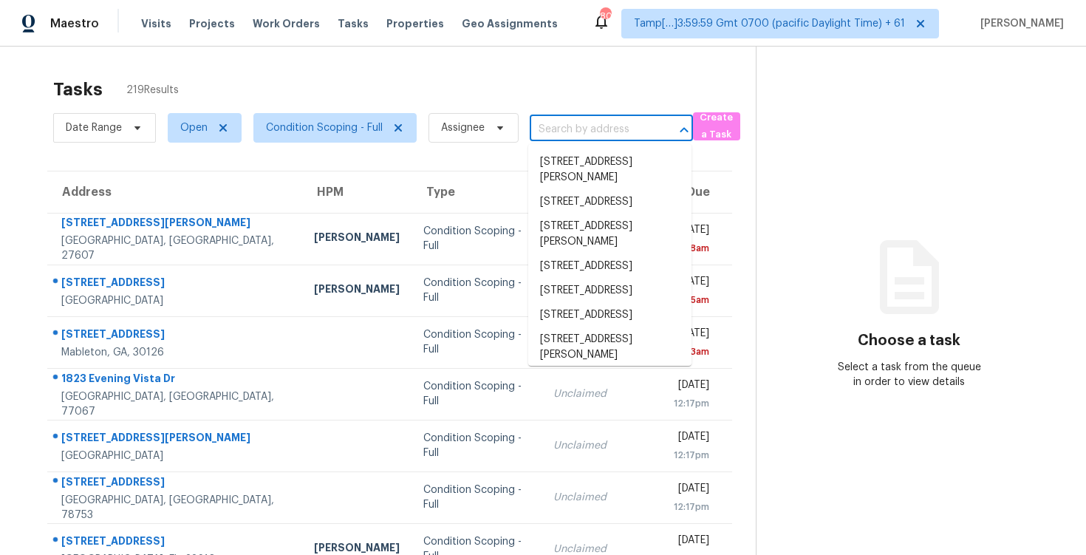
paste input "[STREET_ADDRESS]"
type input "[STREET_ADDRESS]"
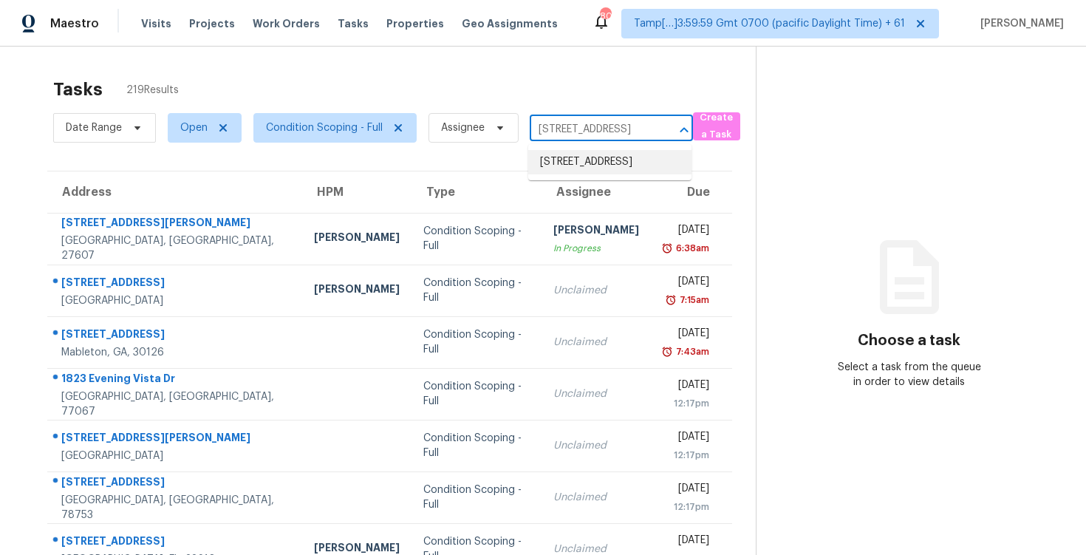
click at [620, 161] on li "[STREET_ADDRESS]" at bounding box center [609, 162] width 163 height 24
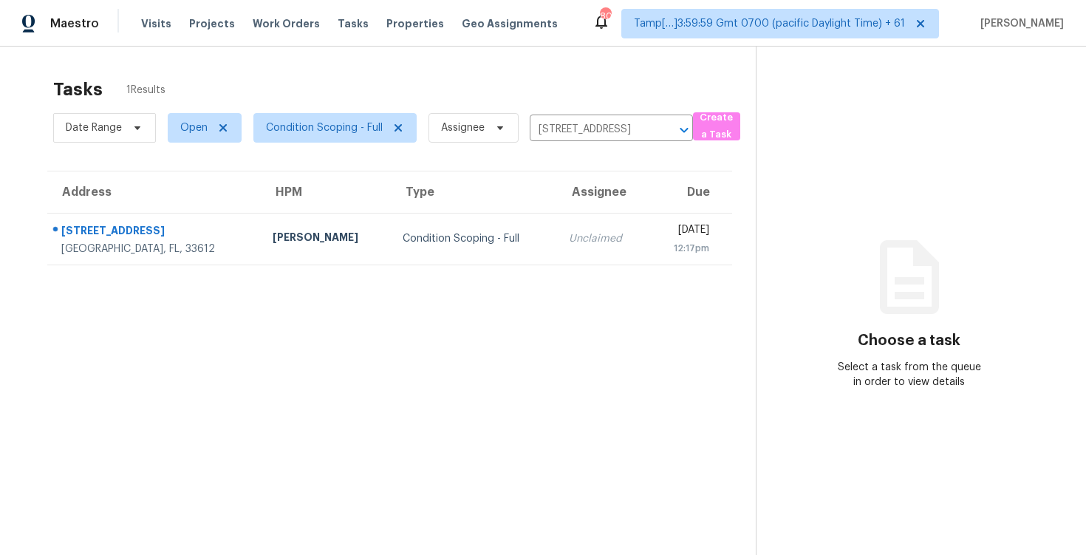
click at [649, 213] on td "[DATE] 12:17pm" at bounding box center [690, 239] width 83 height 52
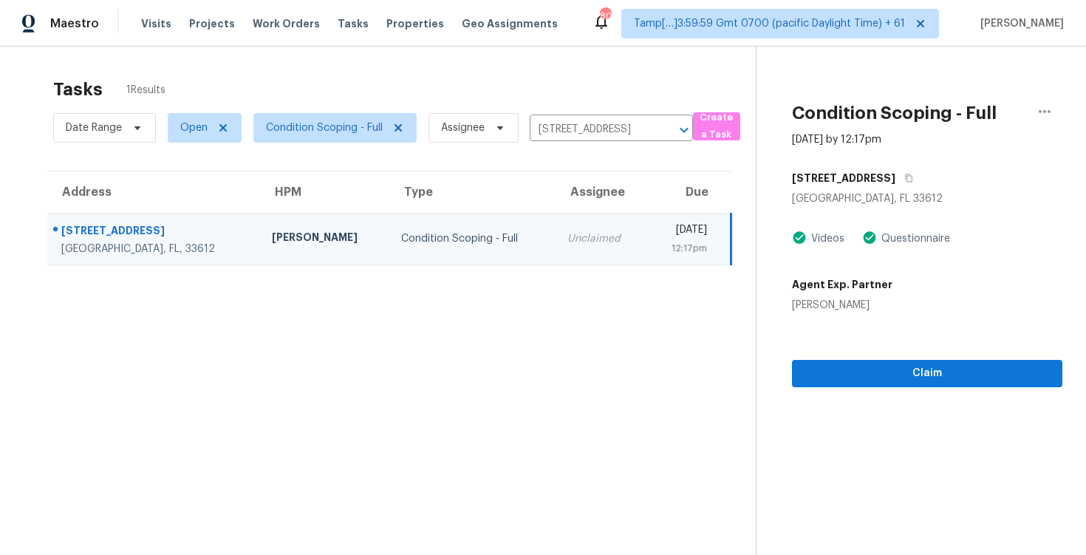
click at [836, 387] on section "Condition Scoping - Full [DATE] by 12:17pm [STREET_ADDRESS] Videos Questionnair…" at bounding box center [909, 324] width 307 height 555
click at [838, 368] on span "Claim" at bounding box center [927, 373] width 247 height 18
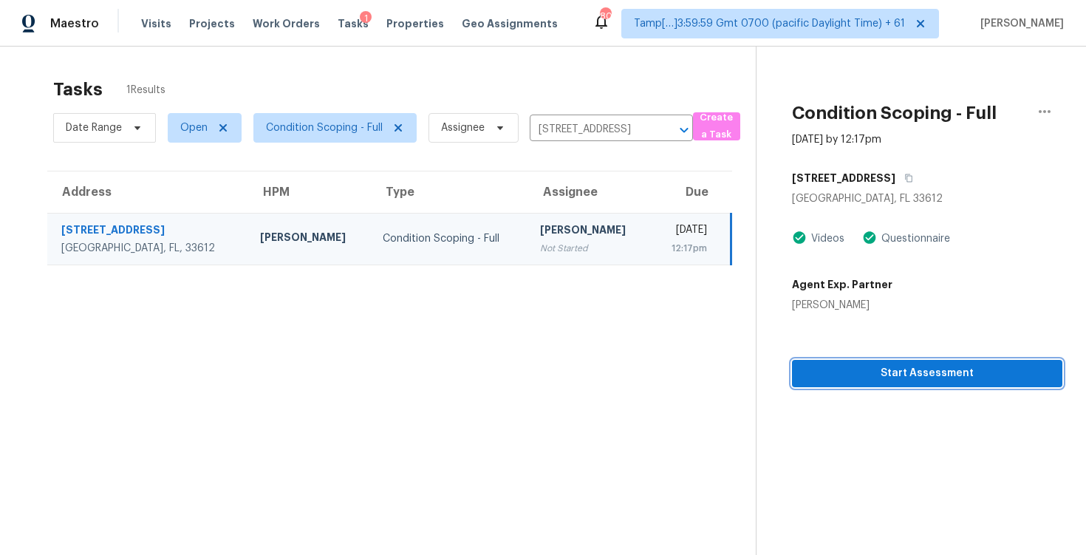
click at [855, 369] on span "Start Assessment" at bounding box center [927, 373] width 247 height 18
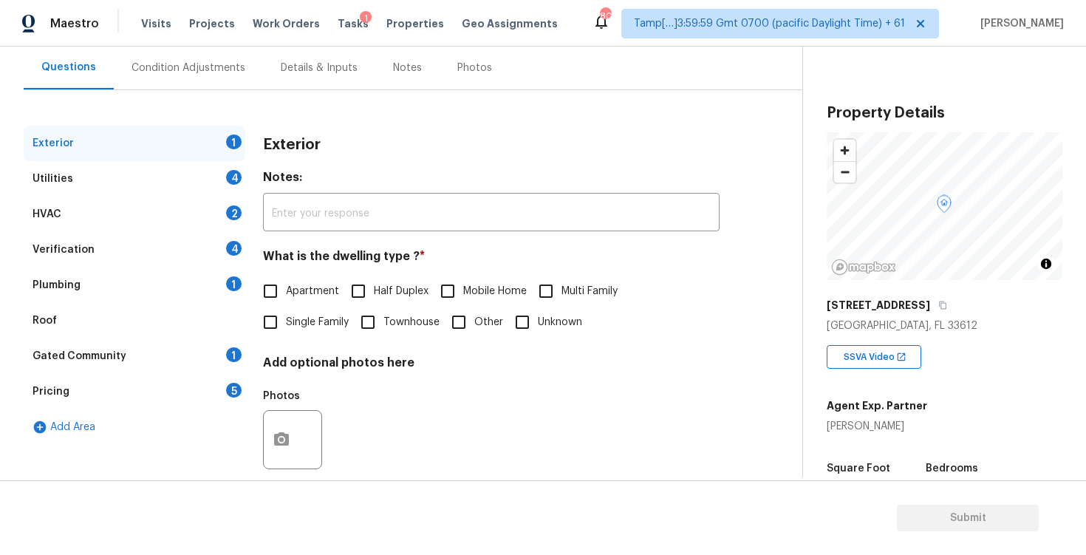
click at [263, 318] on input "Single Family" at bounding box center [270, 322] width 31 height 31
checkbox input "true"
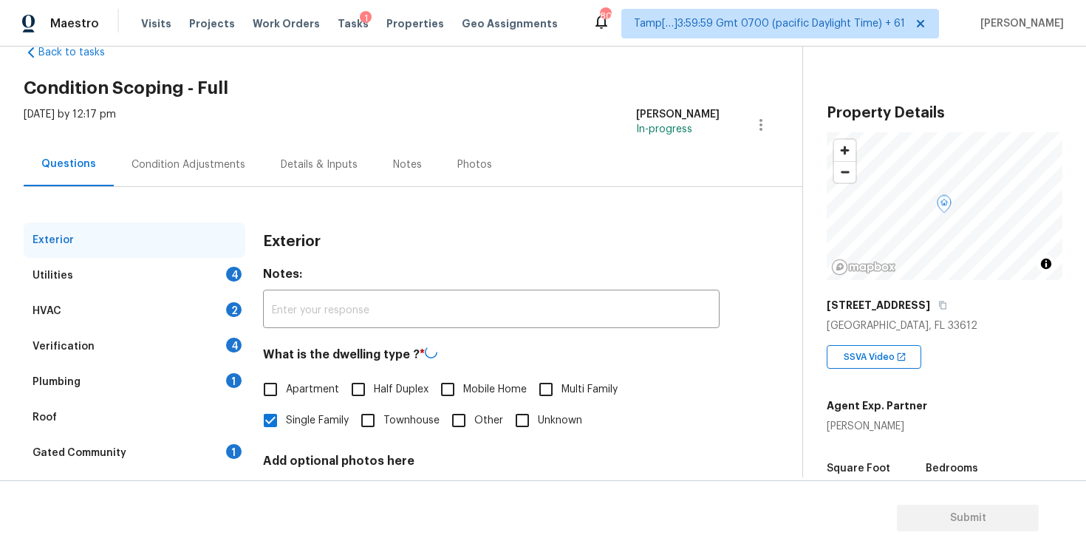
scroll to position [22, 0]
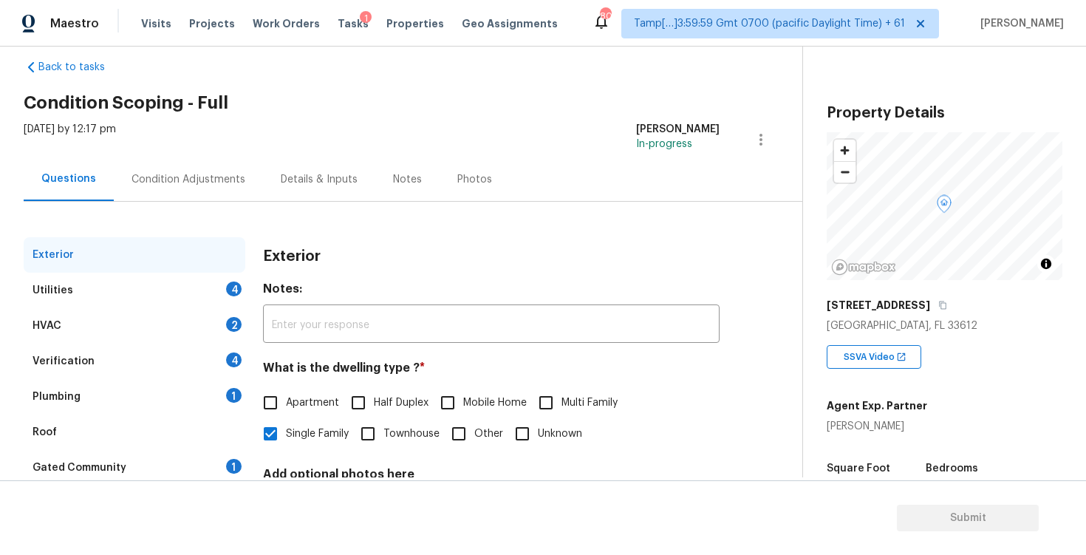
click at [116, 157] on div "[DATE] by 12:17 pm" at bounding box center [70, 139] width 92 height 35
click at [192, 180] on div "Condition Adjustments" at bounding box center [188, 179] width 114 height 15
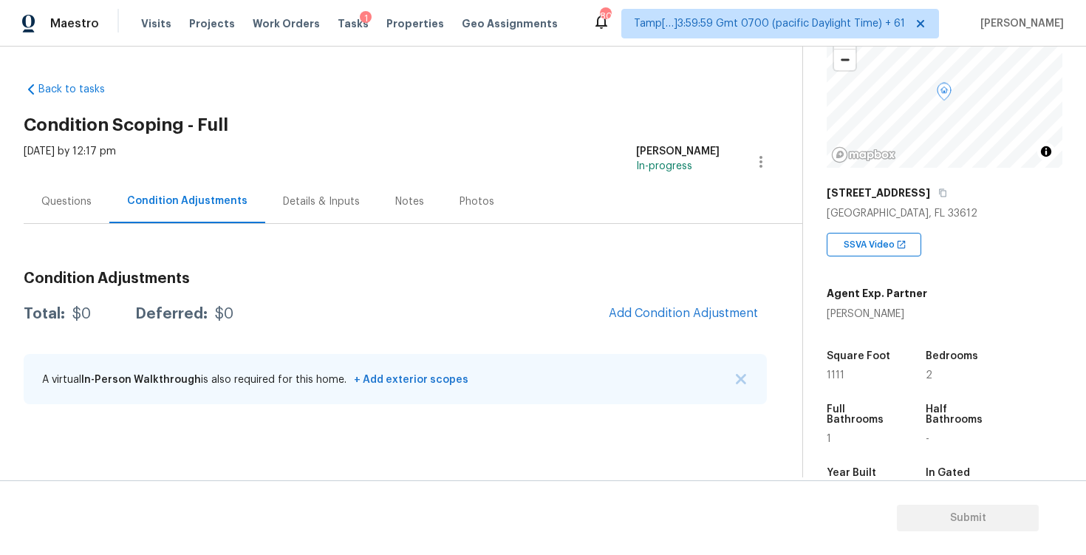
scroll to position [137, 0]
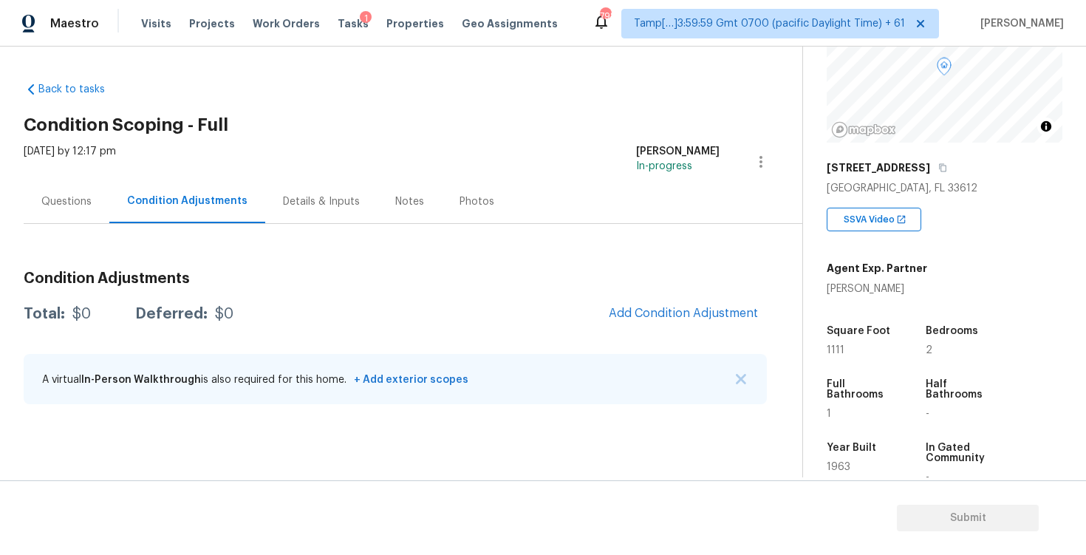
click at [652, 295] on div "Condition Adjustments Total: $0 Deferred: $0 Add Condition Adjustment A virtual…" at bounding box center [395, 338] width 743 height 158
click at [653, 307] on span "Add Condition Adjustment" at bounding box center [683, 313] width 149 height 13
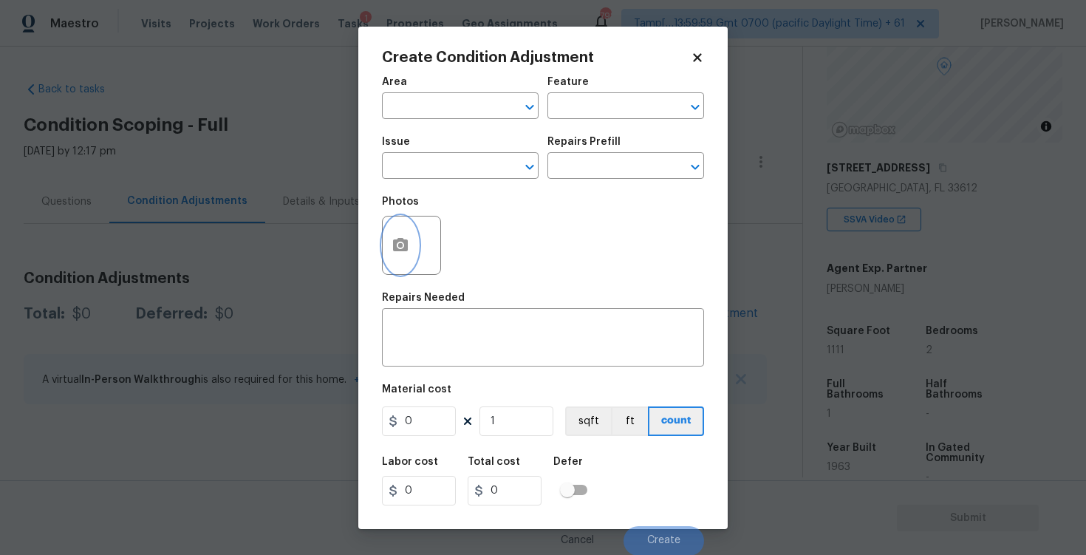
click at [412, 230] on button "button" at bounding box center [400, 245] width 35 height 58
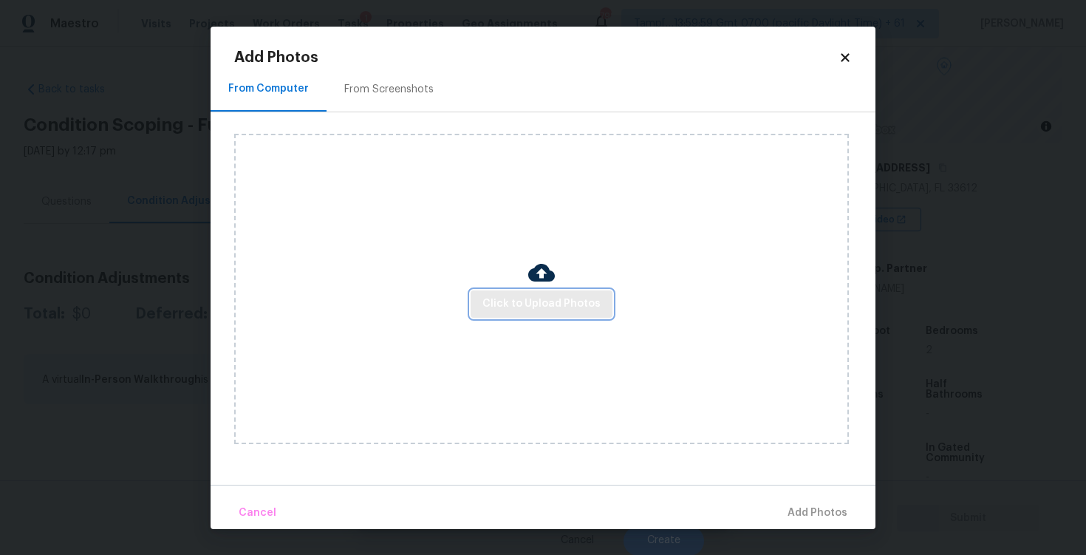
click at [554, 307] on span "Click to Upload Photos" at bounding box center [541, 304] width 118 height 18
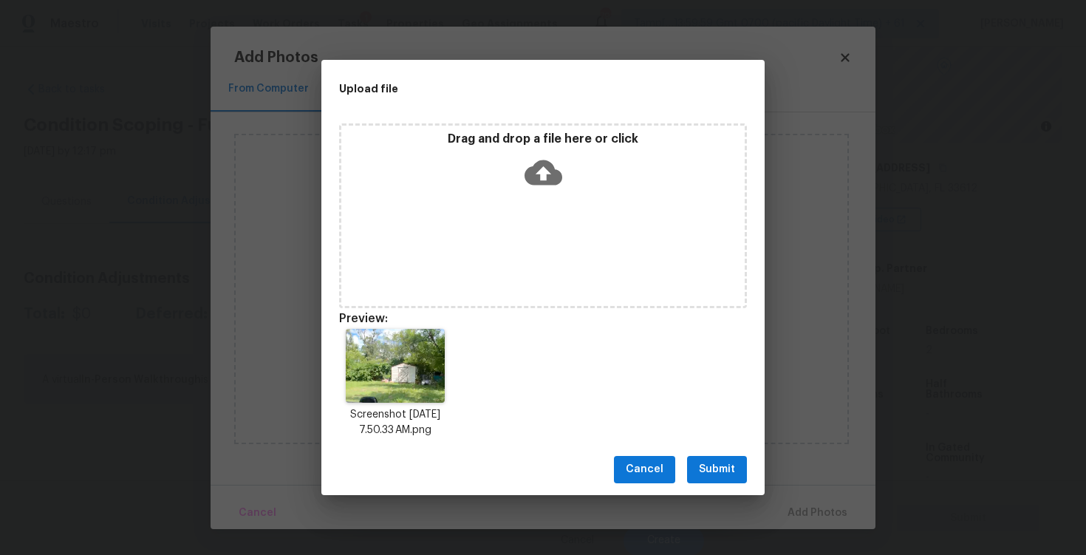
click at [728, 460] on span "Submit" at bounding box center [717, 469] width 36 height 18
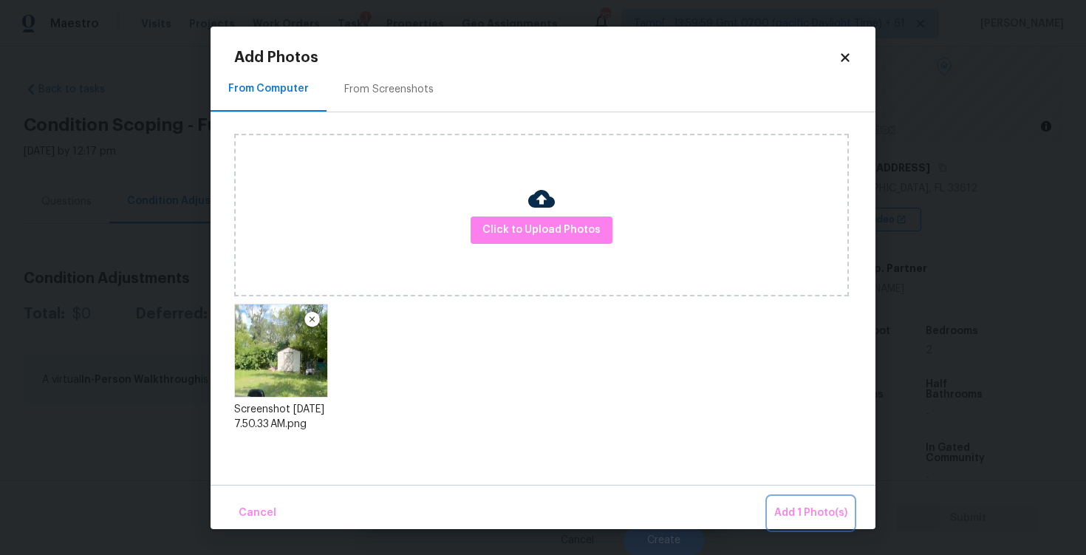
click at [809, 500] on button "Add 1 Photo(s)" at bounding box center [810, 513] width 85 height 32
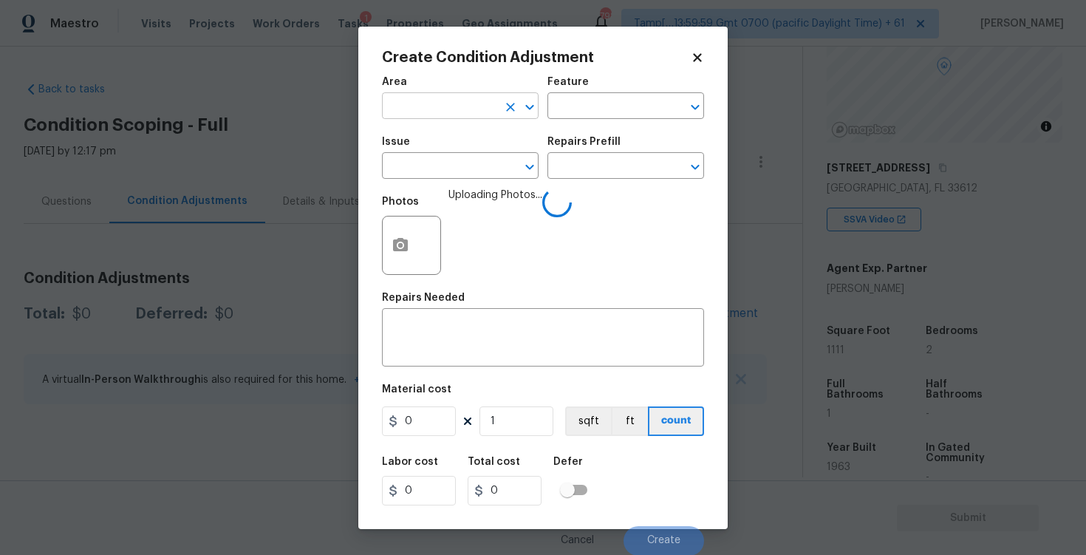
click at [496, 112] on input "text" at bounding box center [439, 107] width 115 height 23
type input "exte"
click at [471, 191] on span "Uploading Photos..." at bounding box center [495, 236] width 94 height 96
click at [436, 116] on input "text" at bounding box center [439, 107] width 115 height 23
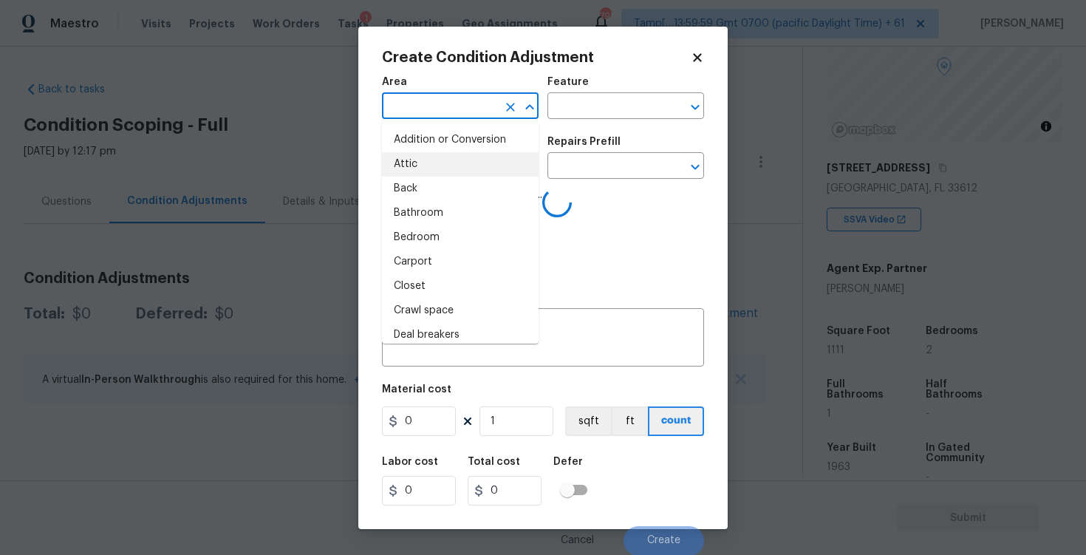
type input "e"
type input "x"
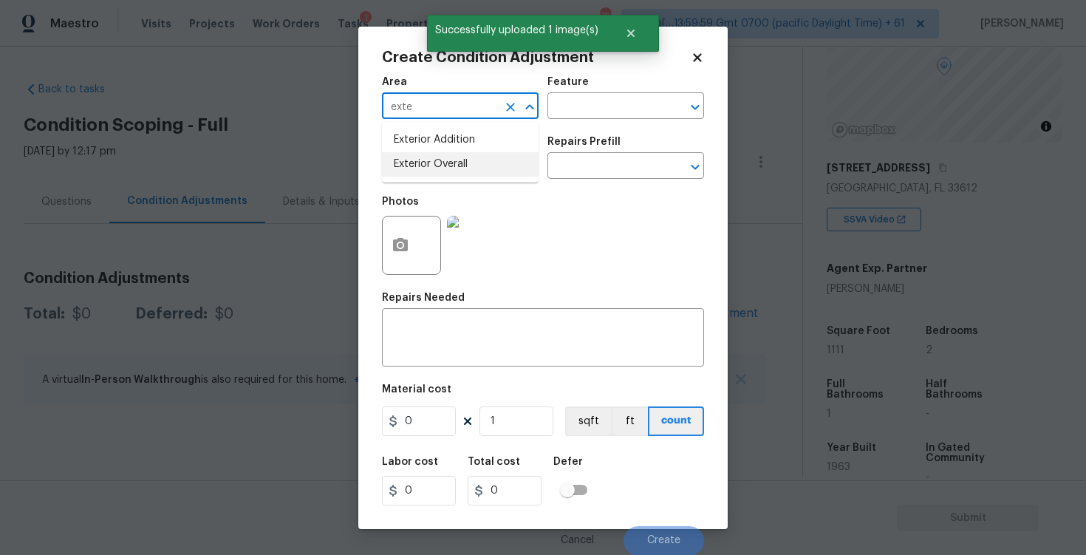
click at [437, 164] on li "Exterior Overall" at bounding box center [460, 164] width 157 height 24
type input "Exterior Overall"
click at [437, 164] on input "text" at bounding box center [439, 167] width 115 height 23
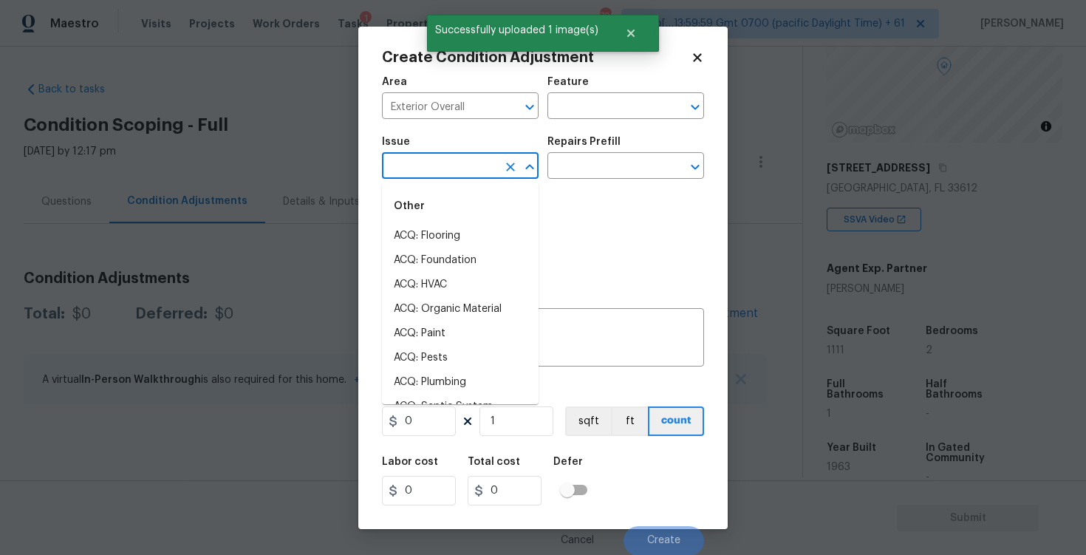
type input "f"
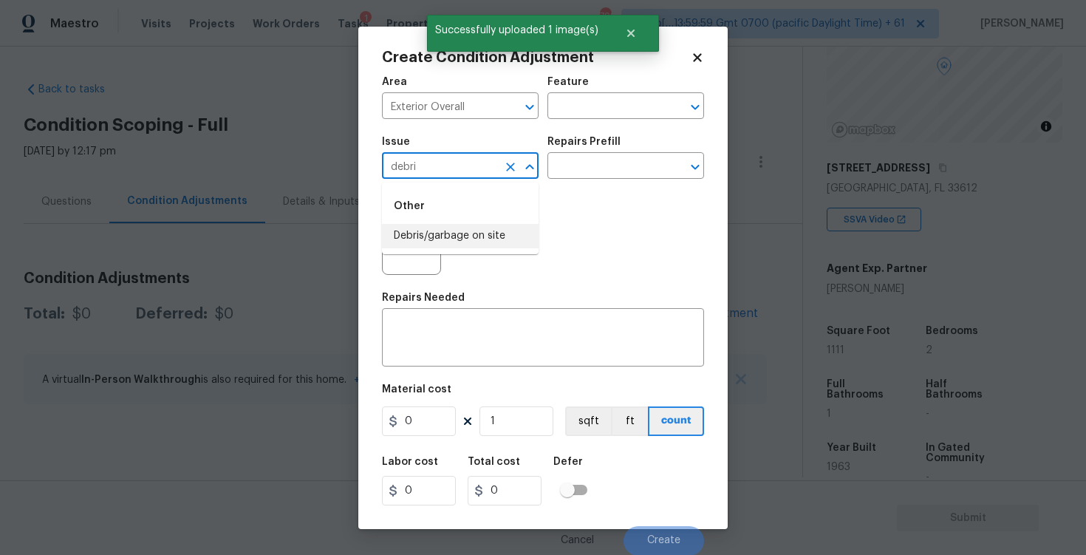
click at [423, 231] on li "Debris/garbage on site" at bounding box center [460, 236] width 157 height 24
type input "Debris/garbage on site"
click at [439, 349] on textarea at bounding box center [543, 339] width 304 height 31
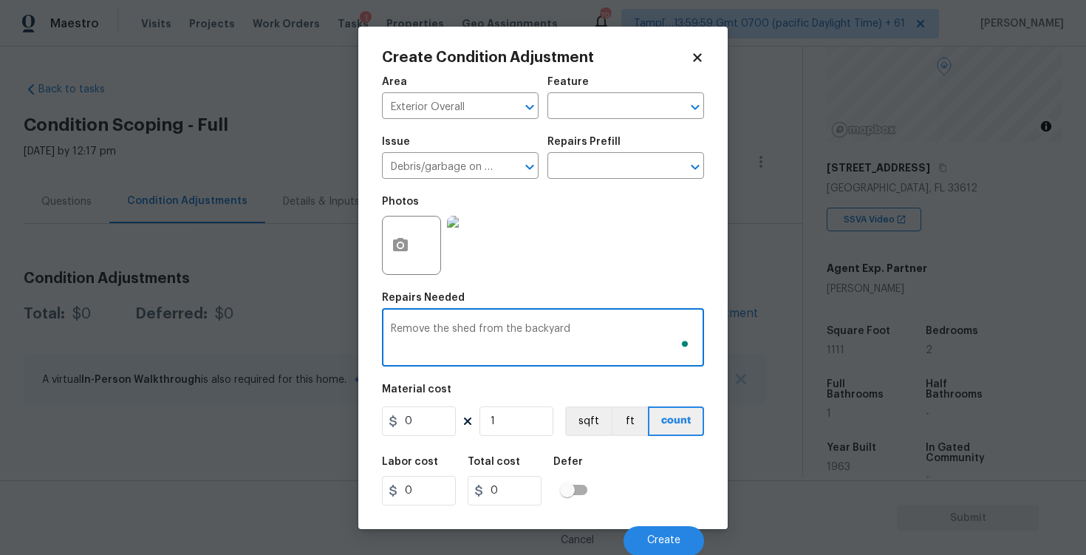
type textarea "Remove the shed from the backyard"
click at [426, 409] on input "0" at bounding box center [419, 421] width 74 height 30
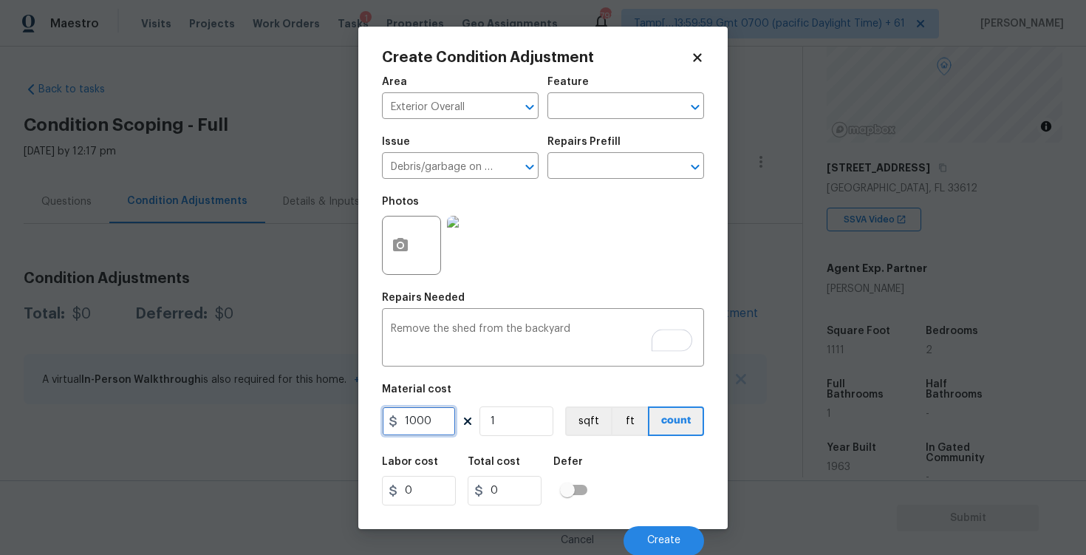
type input "1000"
click at [655, 468] on div "Labor cost 0 Total cost 1000 Defer" at bounding box center [543, 481] width 322 height 66
click at [643, 524] on div "Cancel Create" at bounding box center [543, 533] width 322 height 41
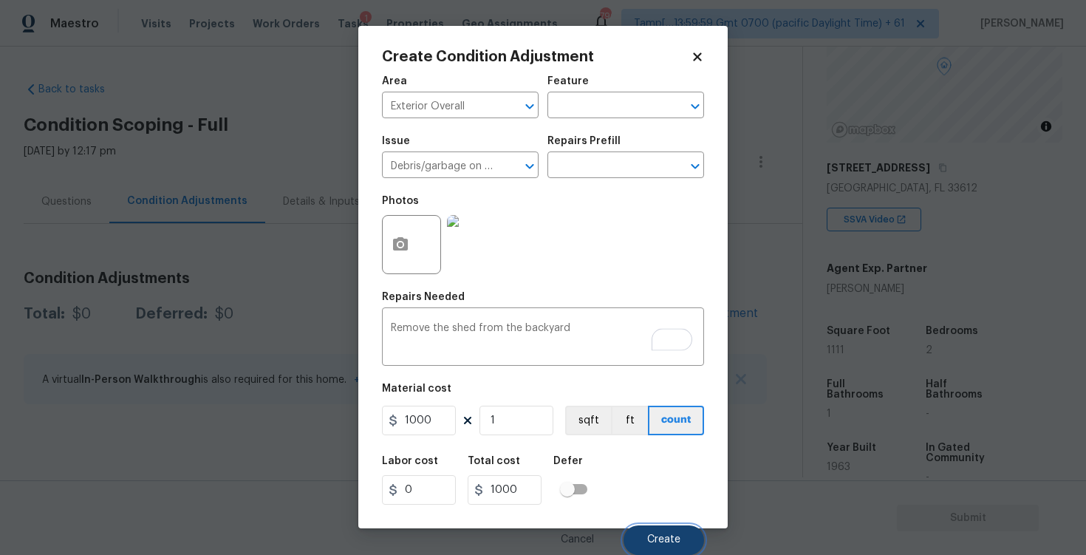
click at [655, 539] on span "Create" at bounding box center [663, 539] width 33 height 11
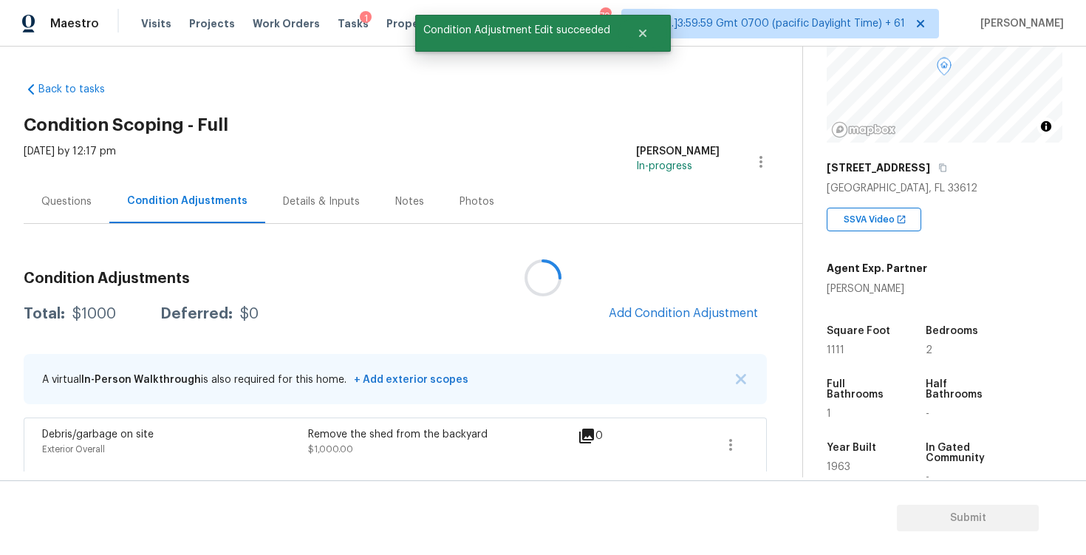
scroll to position [0, 0]
click at [654, 293] on div "Condition Adjustments Total: $1000 Deferred: $0 Add Condition Adjustment A virt…" at bounding box center [395, 365] width 743 height 213
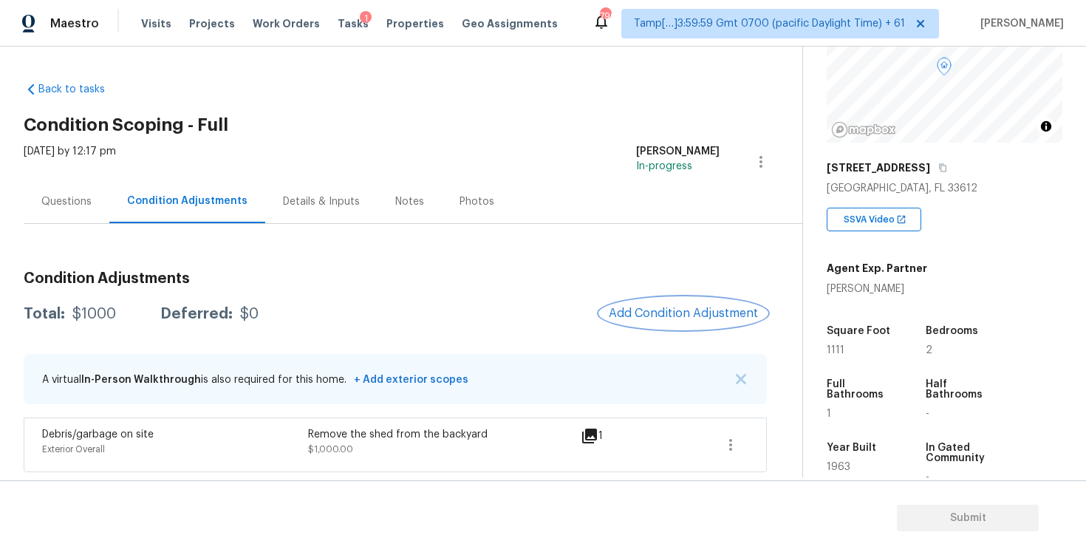
click at [658, 319] on span "Add Condition Adjustment" at bounding box center [683, 313] width 149 height 13
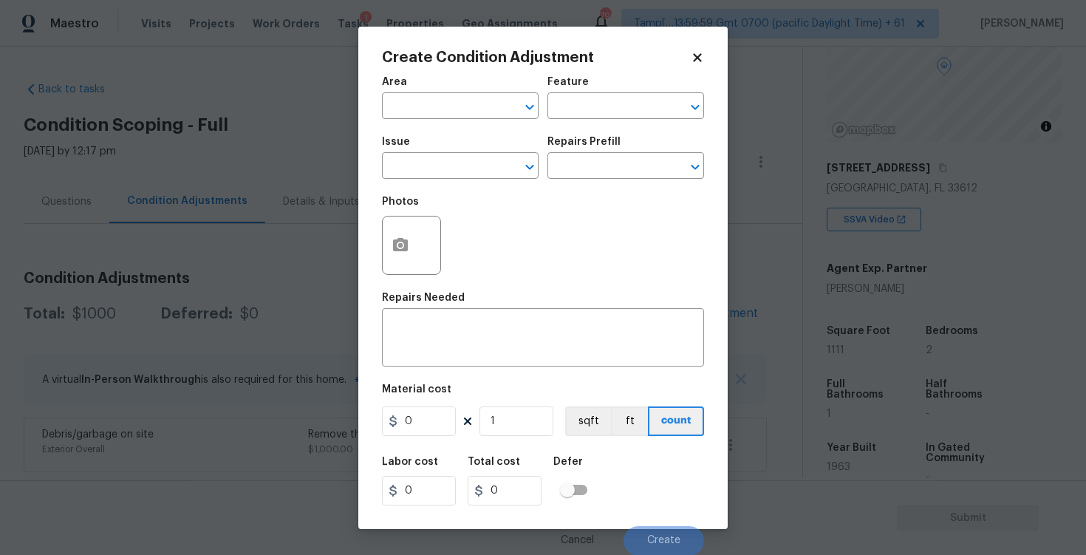
click at [421, 252] on div at bounding box center [411, 245] width 59 height 59
click at [410, 247] on button "button" at bounding box center [400, 245] width 35 height 58
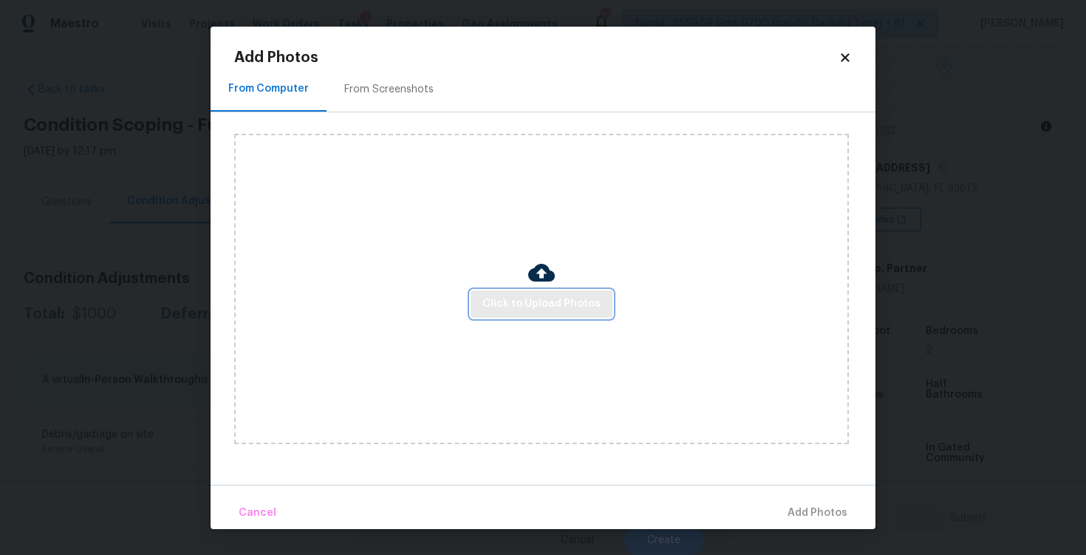
click at [525, 312] on button "Click to Upload Photos" at bounding box center [542, 303] width 142 height 27
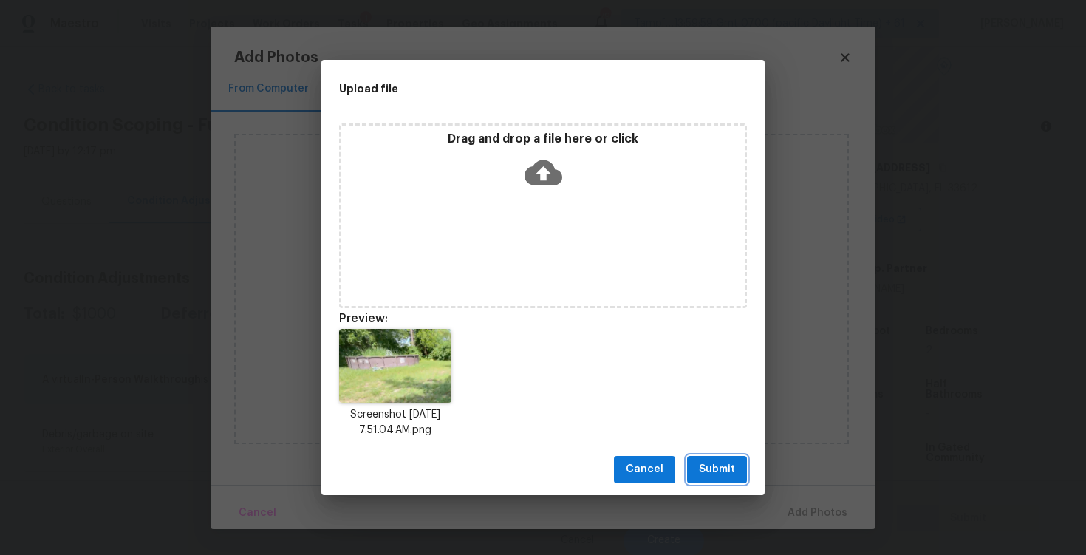
click at [745, 463] on button "Submit" at bounding box center [717, 469] width 60 height 27
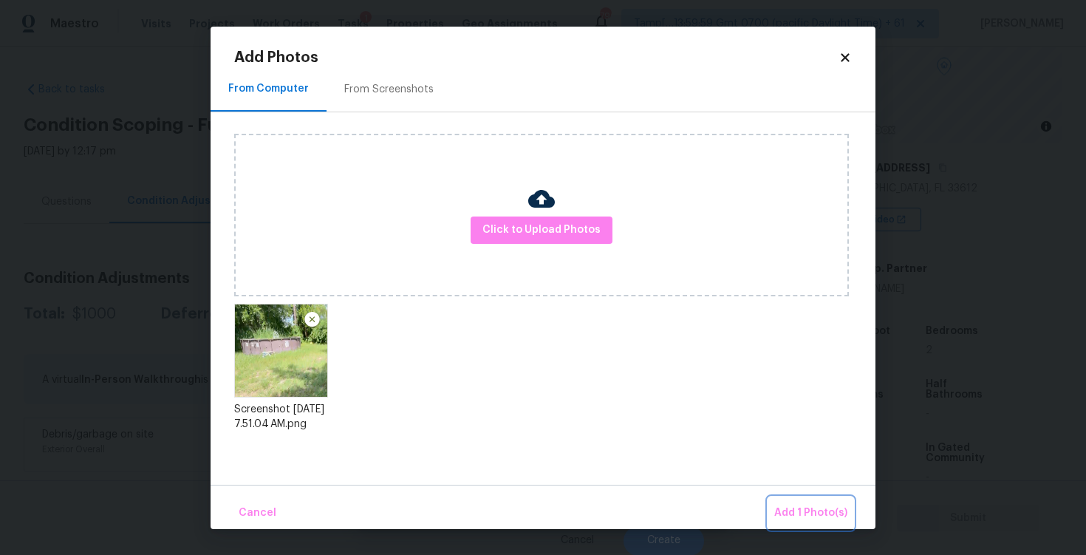
click at [779, 499] on button "Add 1 Photo(s)" at bounding box center [810, 513] width 85 height 32
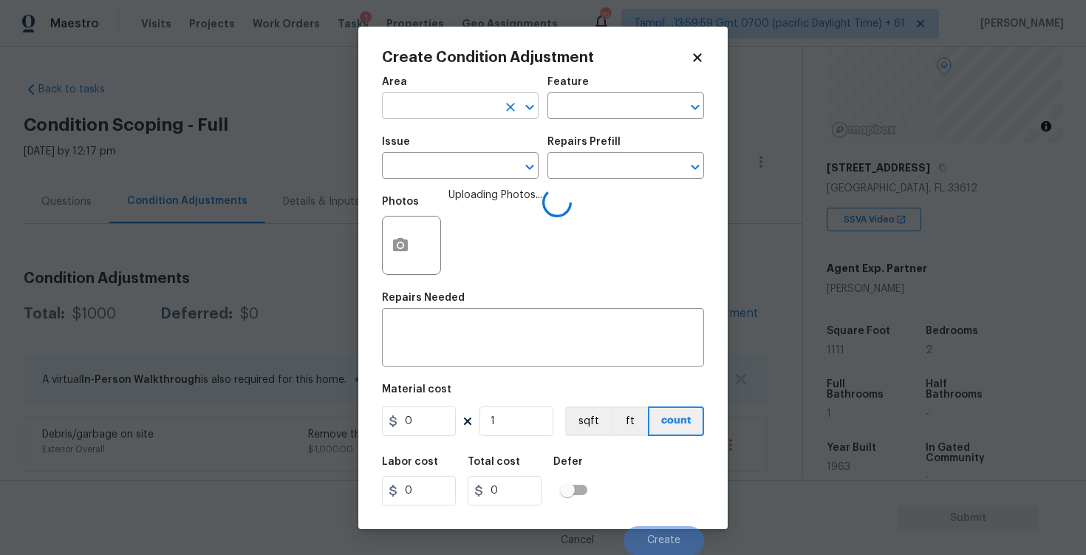
click at [467, 112] on input "text" at bounding box center [439, 107] width 115 height 23
click at [437, 175] on li "Exterior Overall" at bounding box center [460, 164] width 157 height 24
type input "Exterior Overall"
click at [437, 175] on input "text" at bounding box center [439, 167] width 115 height 23
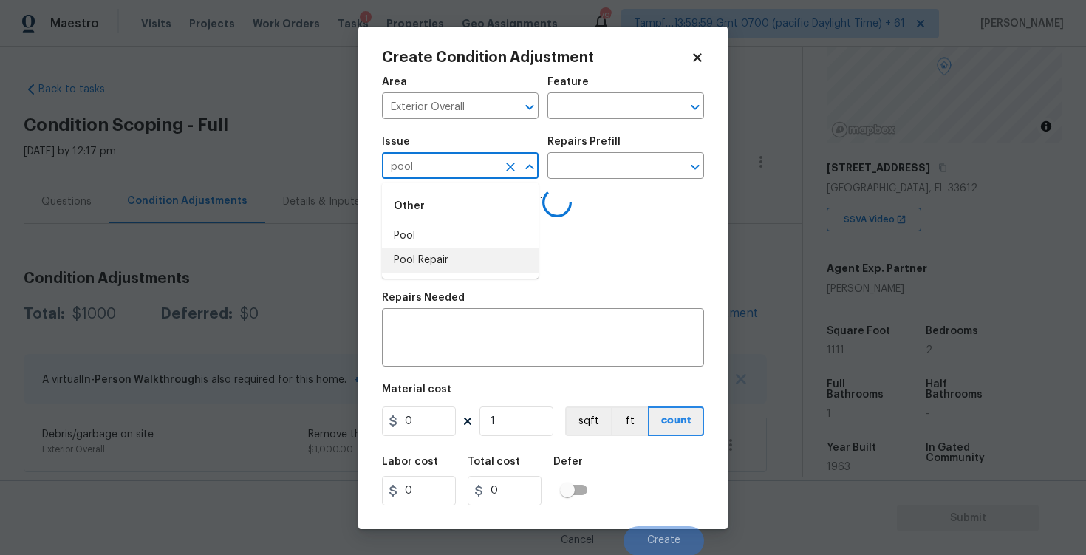
click at [438, 259] on li "Pool Repair" at bounding box center [460, 260] width 157 height 24
type input "Pool Repair"
click at [570, 167] on input "text" at bounding box center [604, 167] width 115 height 23
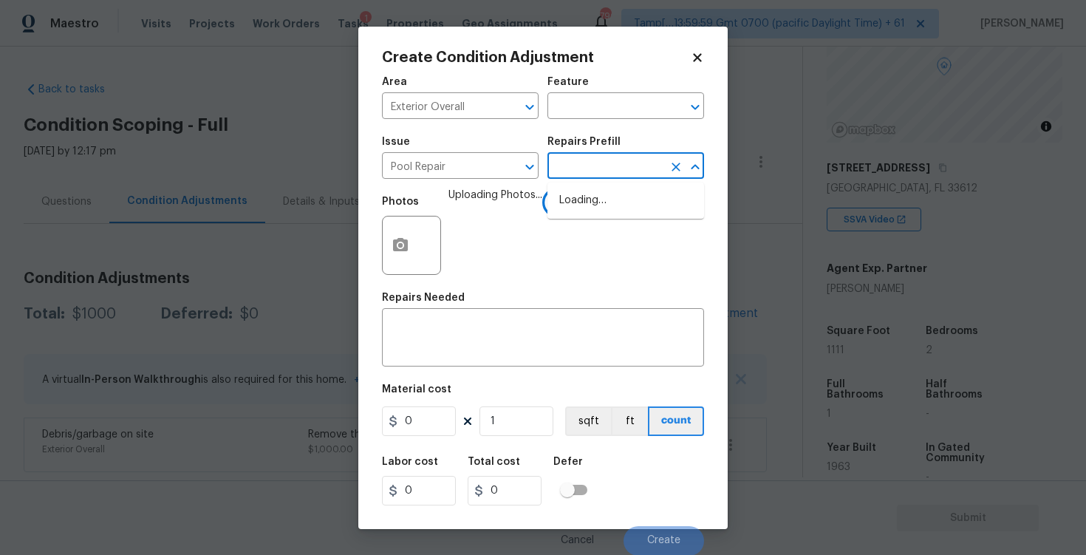
type input "a"
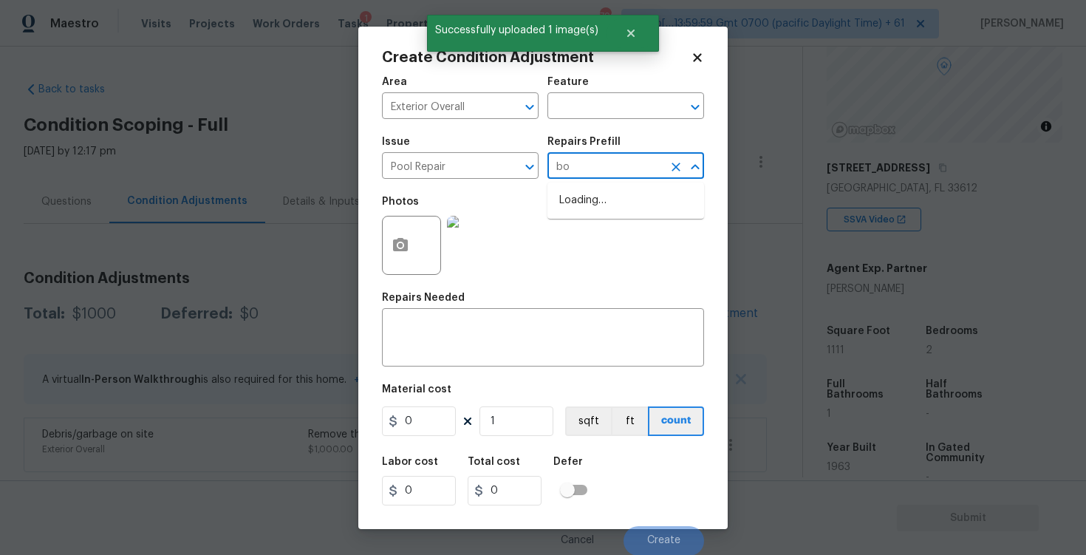
type input "b"
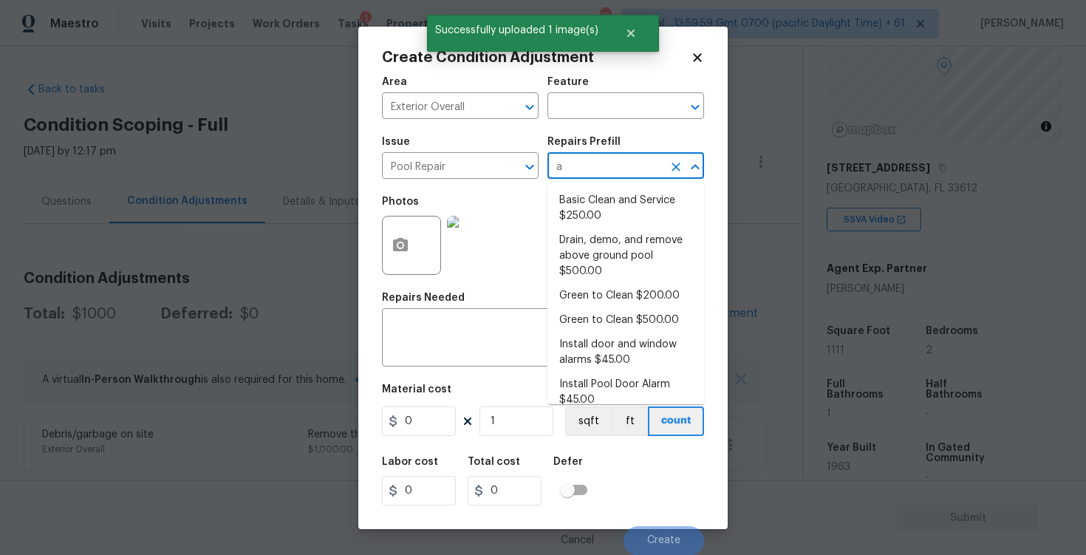
type input "ab"
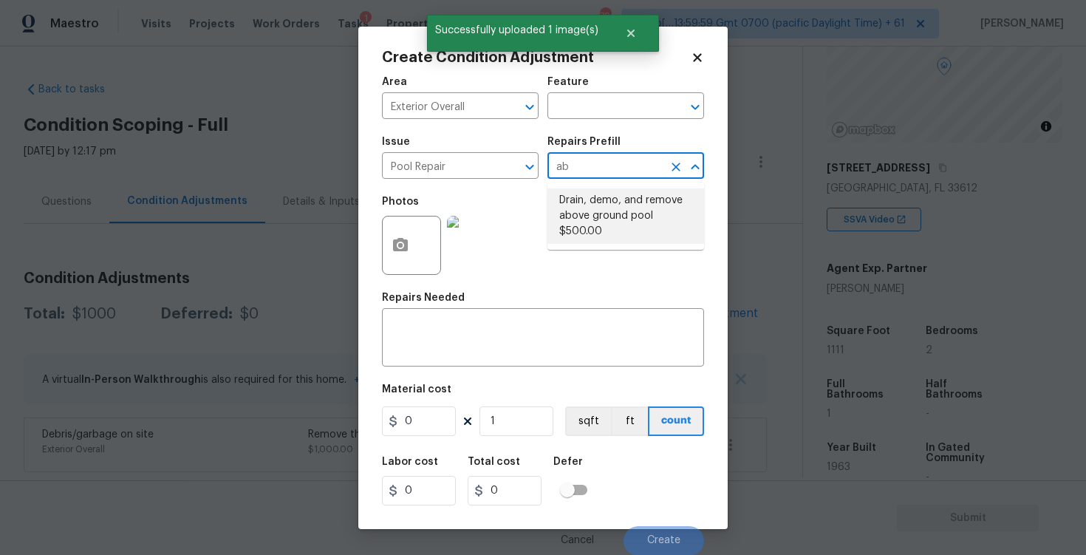
click at [592, 213] on li "Drain, demo, and remove above ground pool $500.00" at bounding box center [625, 215] width 157 height 55
type input "Pool"
type textarea "Drain, demolish, and remove above ground pool"
type input "500"
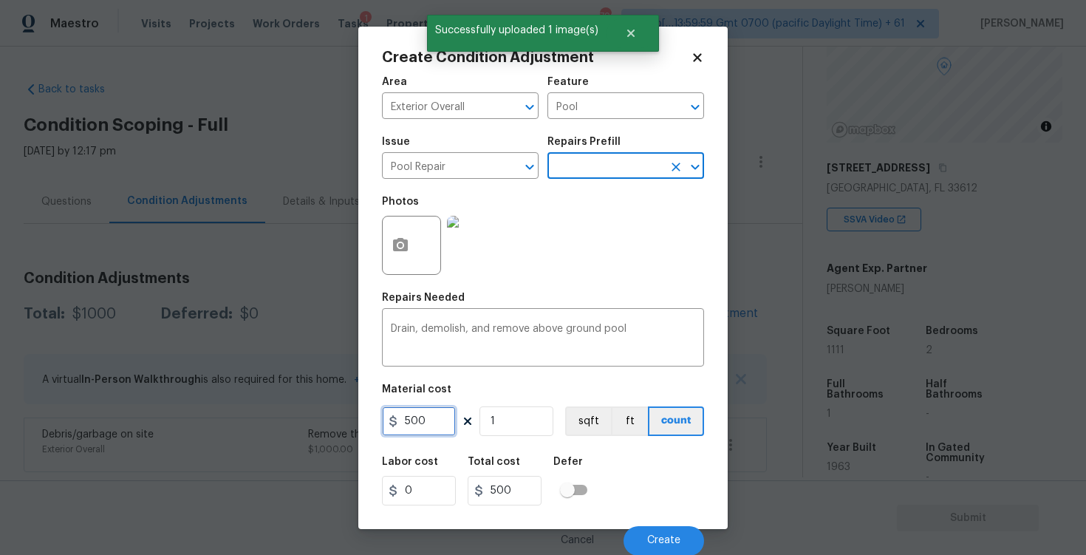
click at [437, 422] on input "500" at bounding box center [419, 421] width 74 height 30
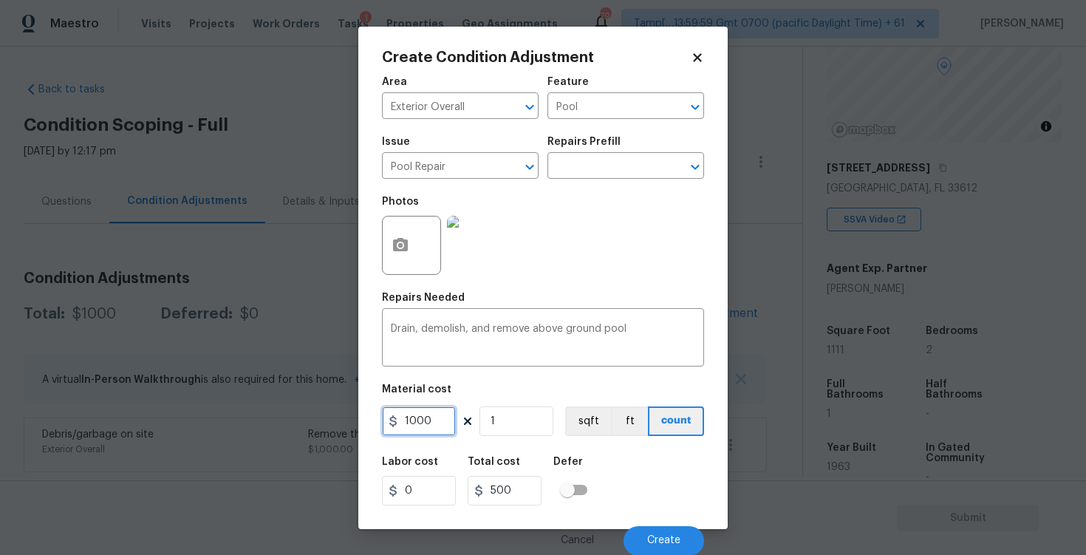
type input "1000"
click at [598, 465] on div "Labor cost 0 Total cost 1000 Defer" at bounding box center [543, 481] width 322 height 66
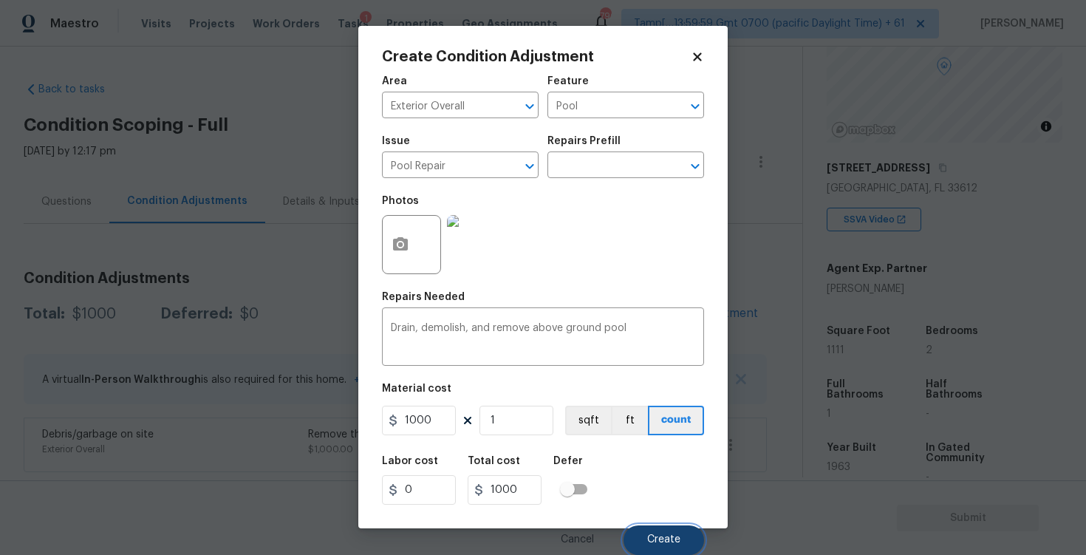
click at [663, 544] on span "Create" at bounding box center [663, 539] width 33 height 11
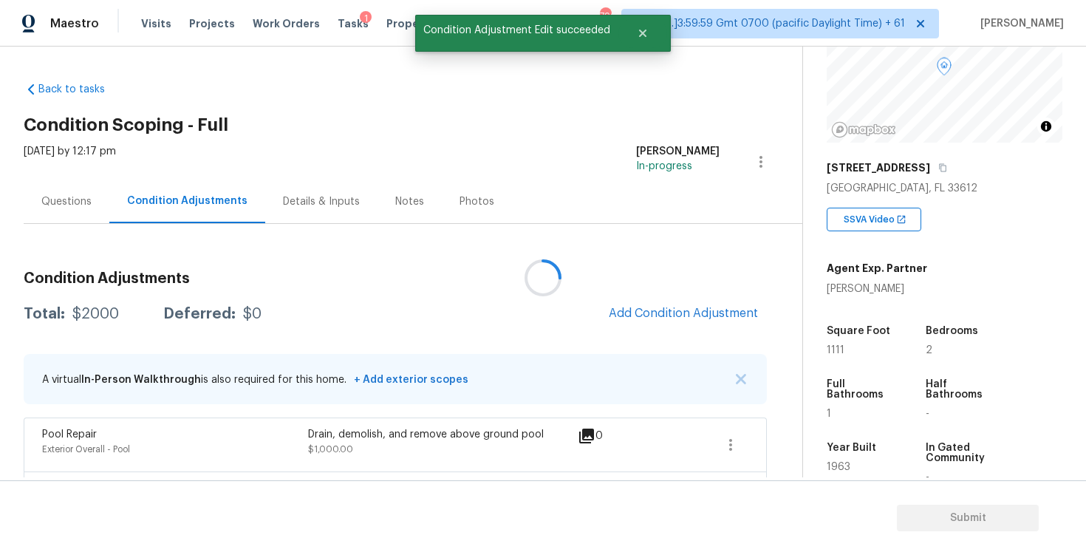
scroll to position [0, 0]
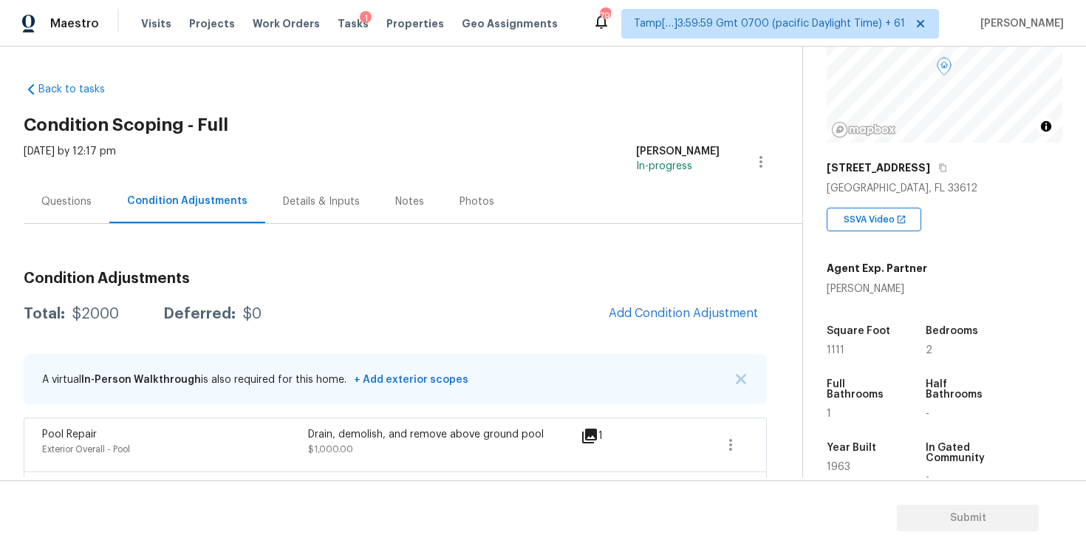
click at [655, 287] on div "Condition Adjustments Total: $2000 Deferred: $0 Add Condition Adjustment A virt…" at bounding box center [395, 392] width 743 height 267
click at [650, 308] on span "Add Condition Adjustment" at bounding box center [683, 313] width 149 height 13
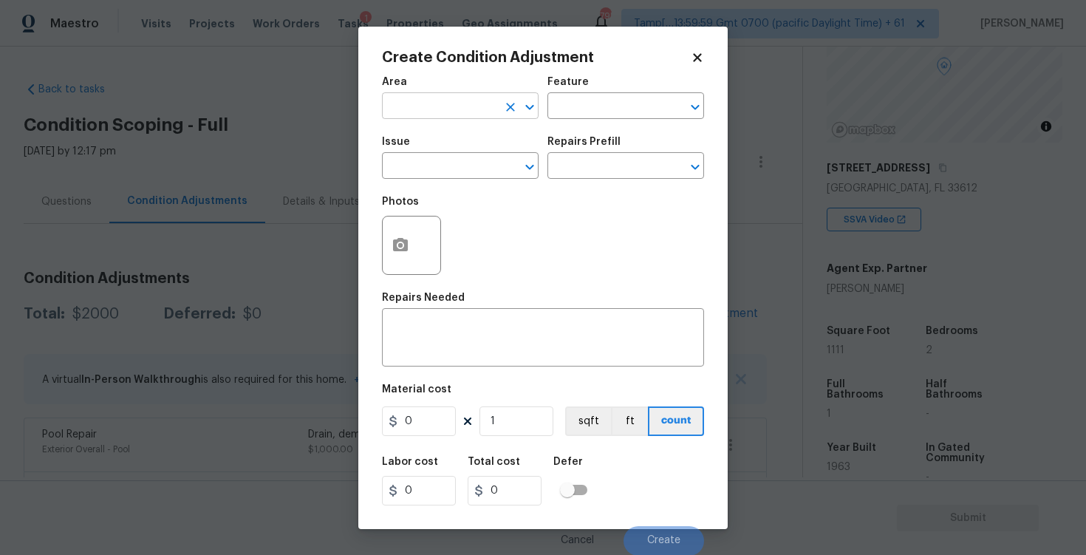
click at [444, 94] on div "Area" at bounding box center [460, 86] width 157 height 19
click at [446, 103] on input "text" at bounding box center [439, 107] width 115 height 23
click at [445, 158] on li "Exterior Overall" at bounding box center [460, 164] width 157 height 24
type input "Exterior Overall"
click at [445, 158] on input "text" at bounding box center [439, 167] width 115 height 23
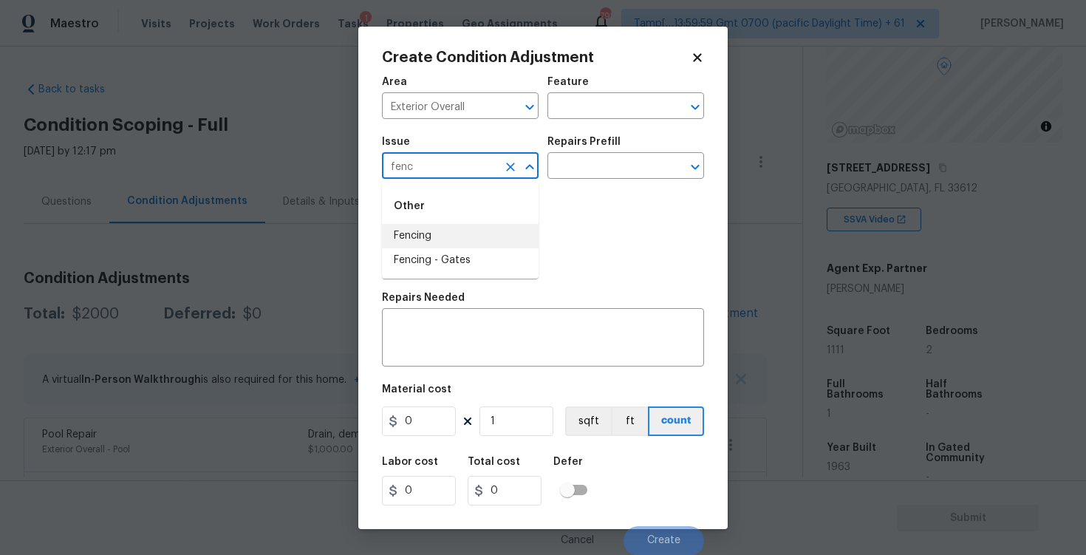
click at [451, 225] on li "Fencing" at bounding box center [460, 236] width 157 height 24
type input "Fencing"
click at [471, 315] on div "x ​" at bounding box center [543, 339] width 322 height 55
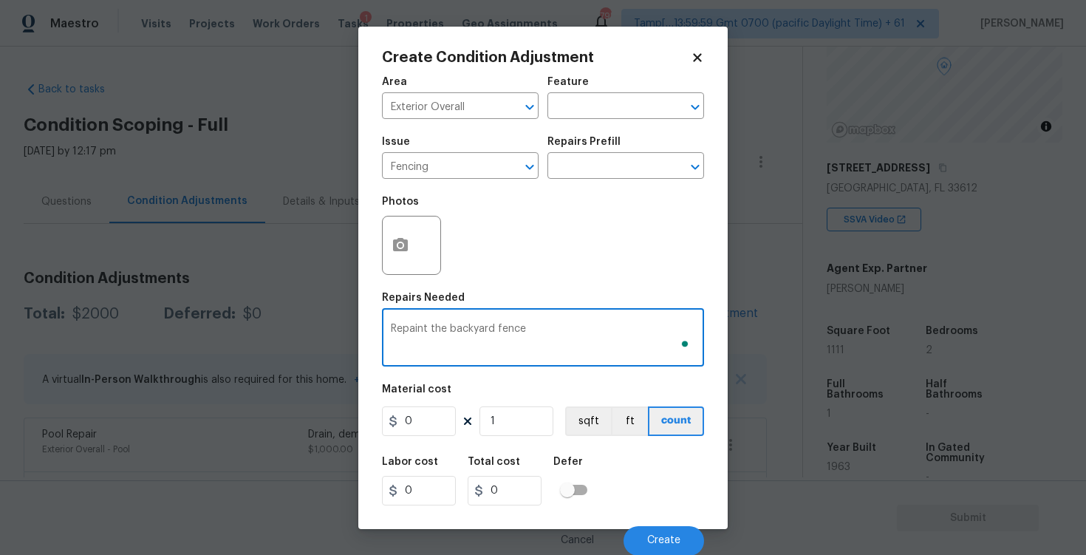
type textarea "Repaint the backyard fence"
click at [430, 423] on input "0" at bounding box center [419, 421] width 74 height 30
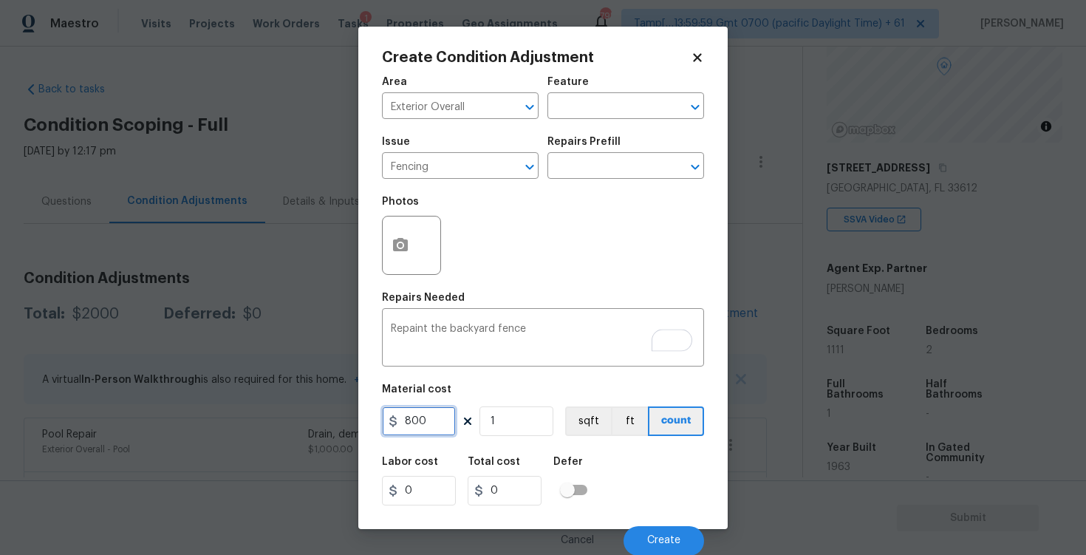
type input "800"
click at [395, 242] on icon "button" at bounding box center [400, 244] width 15 height 13
type input "800"
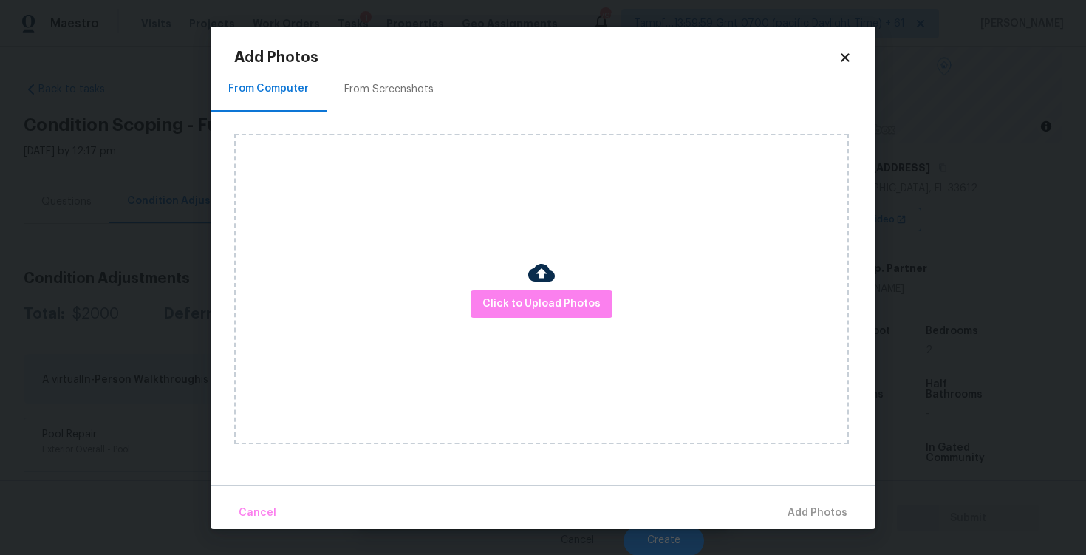
click at [516, 284] on div "Click to Upload Photos" at bounding box center [541, 289] width 615 height 310
click at [518, 301] on span "Click to Upload Photos" at bounding box center [541, 304] width 118 height 18
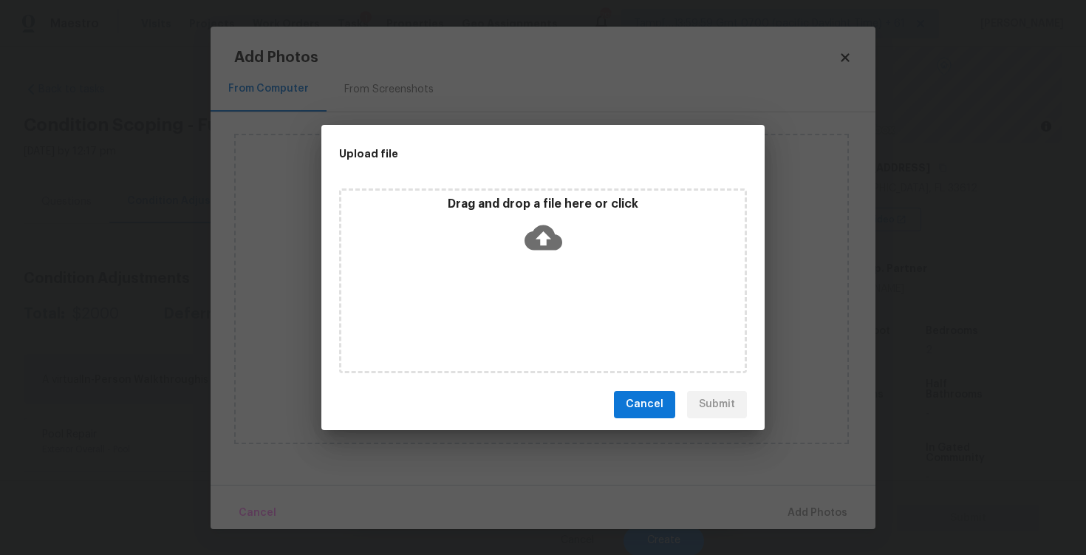
click at [534, 235] on icon at bounding box center [544, 237] width 38 height 25
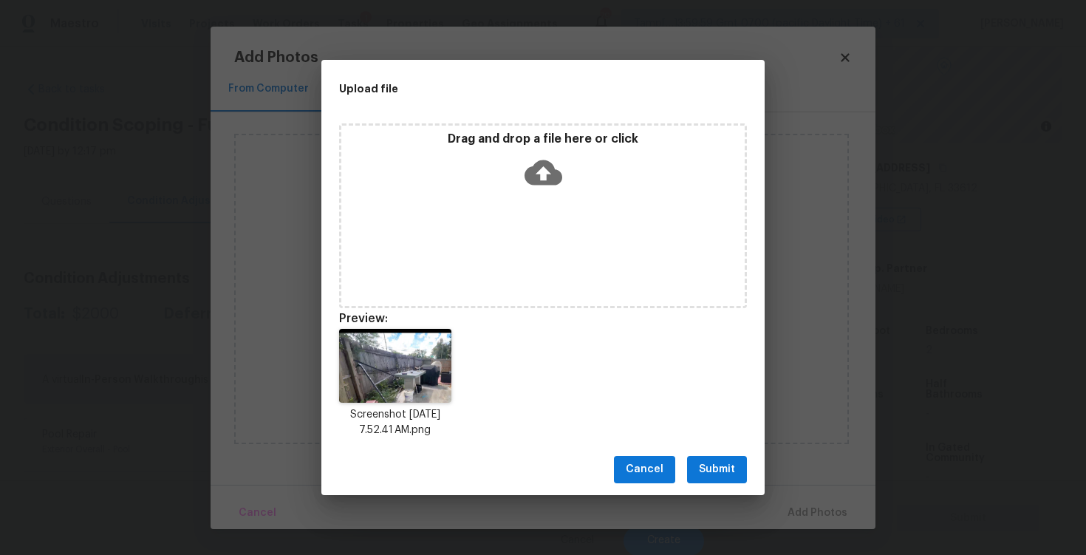
click at [718, 469] on span "Submit" at bounding box center [717, 469] width 36 height 18
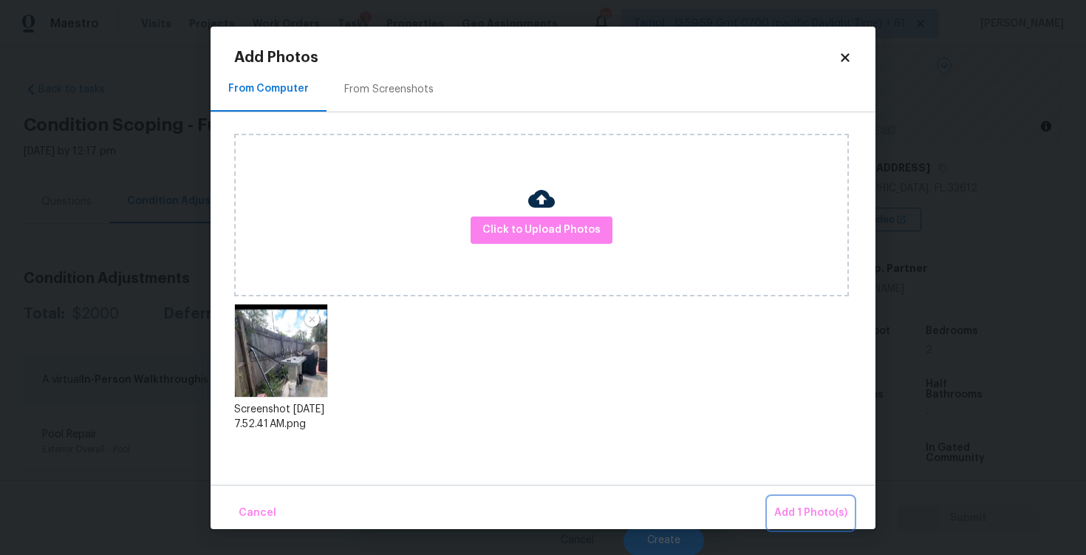
click at [812, 512] on span "Add 1 Photo(s)" at bounding box center [810, 513] width 73 height 18
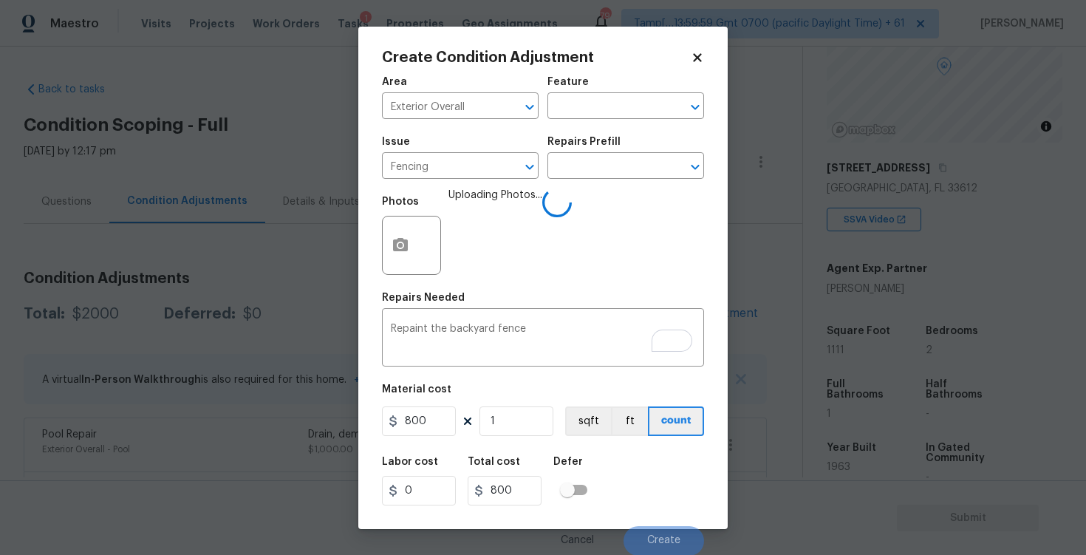
click at [667, 482] on div "Labor cost 0 Total cost 800 Defer" at bounding box center [543, 481] width 322 height 66
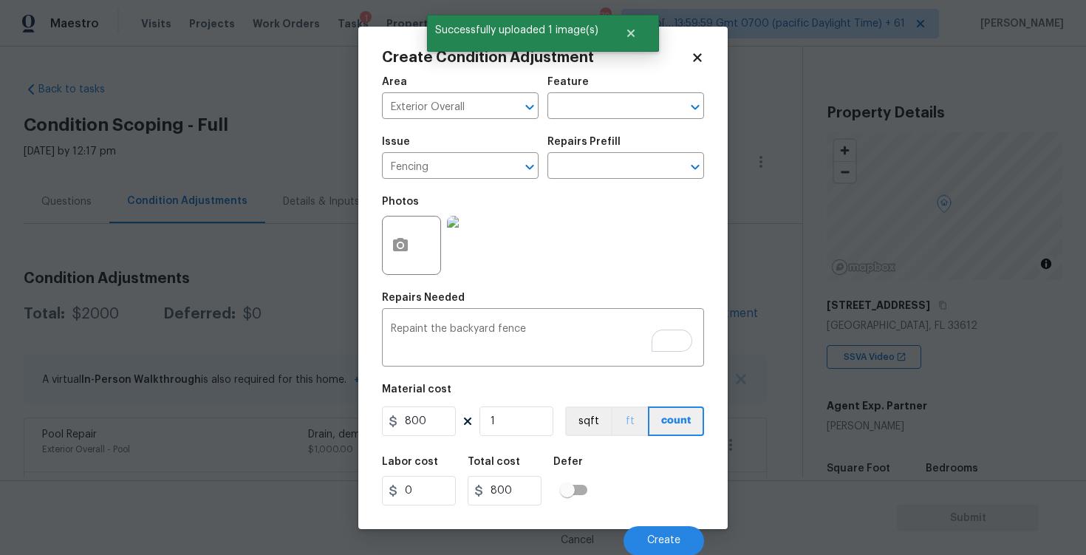
scroll to position [137, 0]
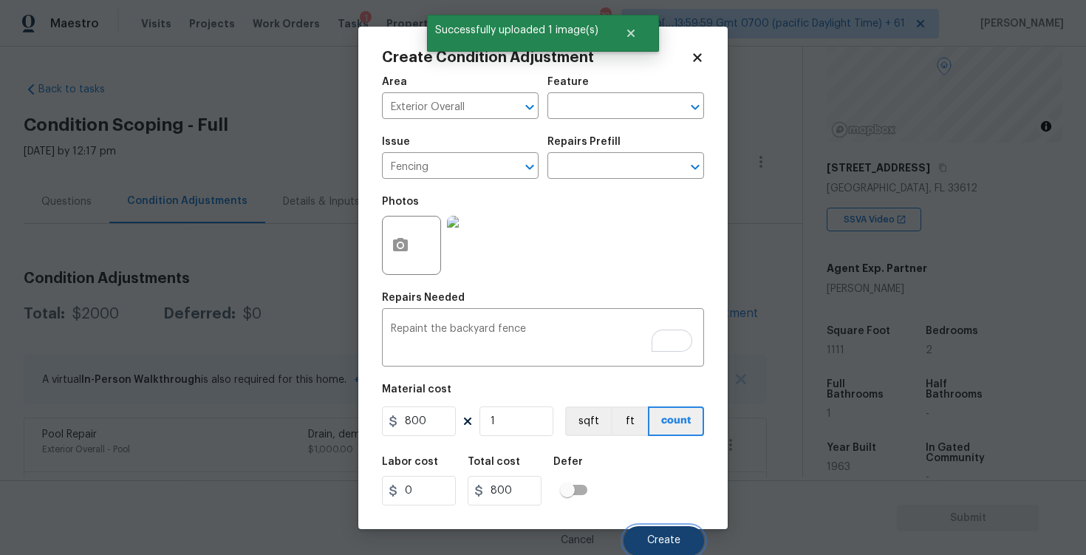
click at [660, 527] on button "Create" at bounding box center [664, 541] width 81 height 30
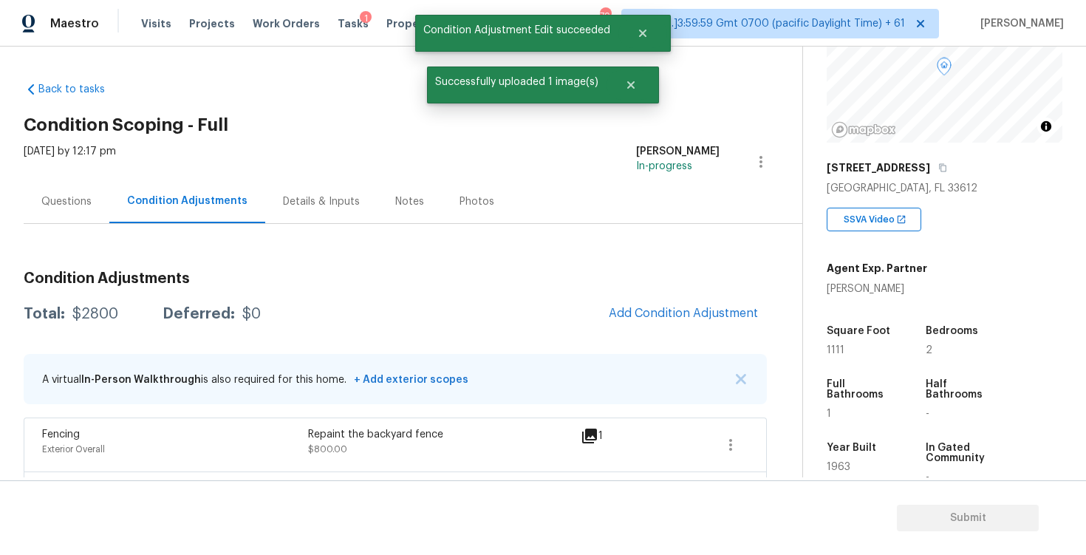
click at [655, 295] on div "Condition Adjustments Total: $2800 Deferred: $0 Add Condition Adjustment A virt…" at bounding box center [395, 419] width 743 height 321
click at [642, 313] on span "Add Condition Adjustment" at bounding box center [683, 313] width 149 height 13
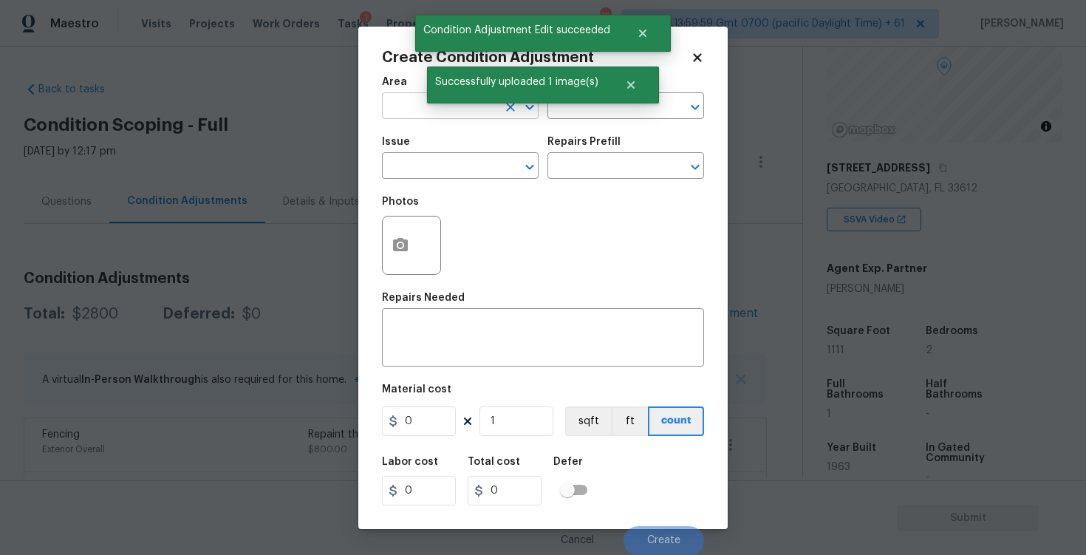
click at [423, 116] on input "text" at bounding box center [439, 107] width 115 height 23
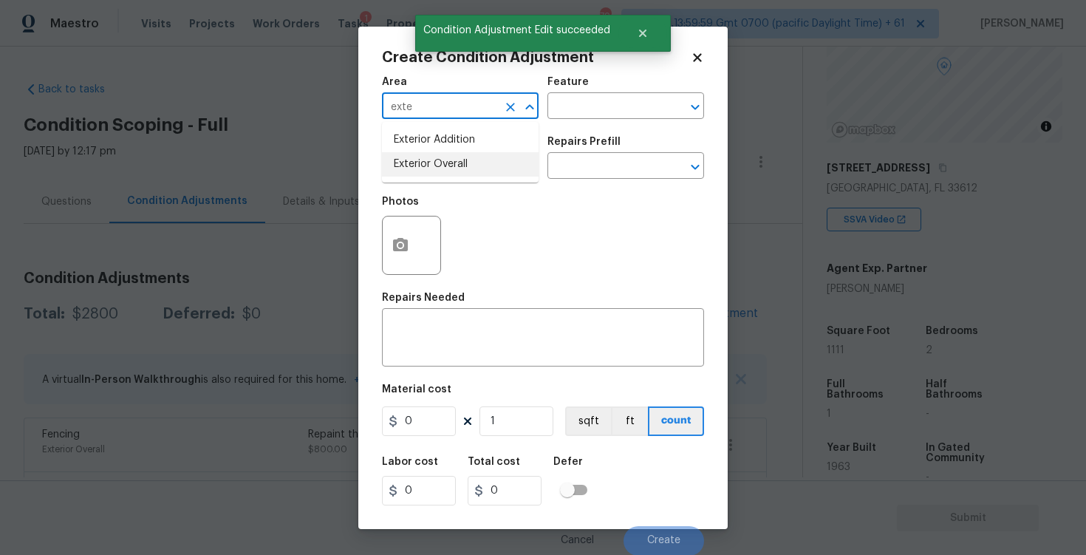
click at [434, 160] on li "Exterior Overall" at bounding box center [460, 164] width 157 height 24
type input "Exterior Overall"
click at [434, 160] on input "text" at bounding box center [439, 167] width 115 height 23
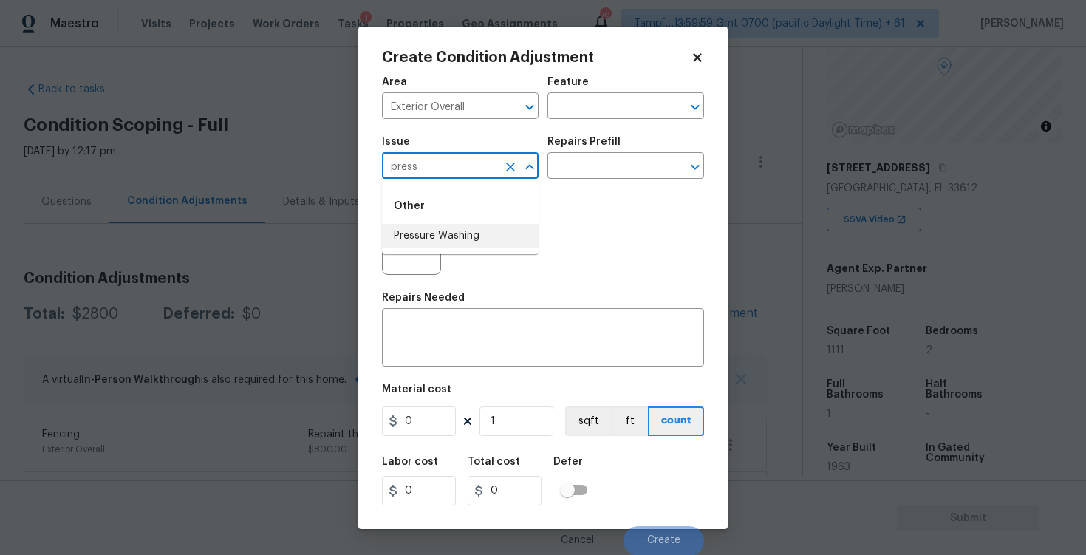
click at [452, 229] on li "Pressure Washing" at bounding box center [460, 236] width 157 height 24
type input "Pressure Washing"
click at [586, 169] on input "text" at bounding box center [604, 167] width 115 height 23
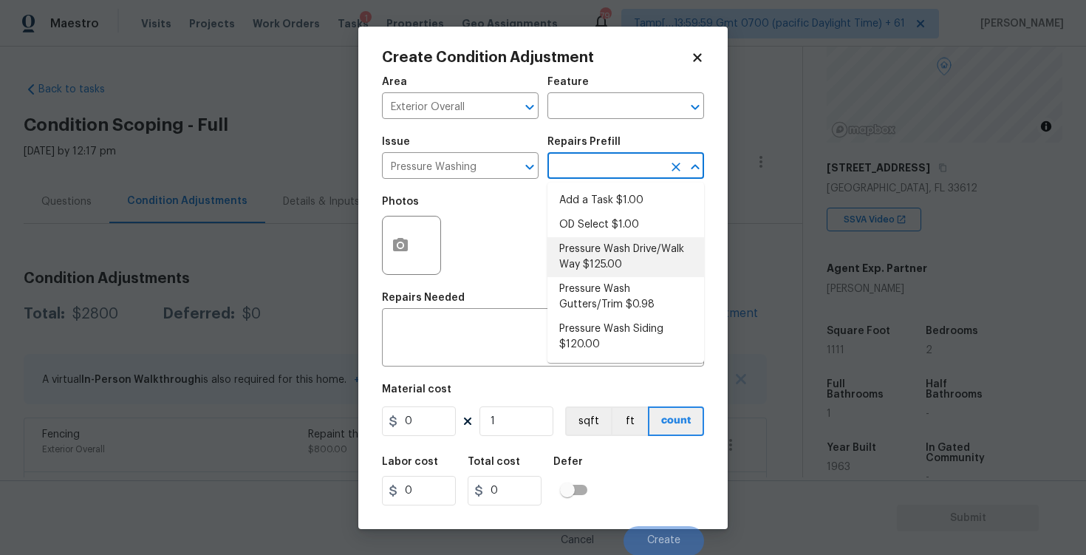
click at [591, 257] on li "Pressure Wash Drive/Walk Way $125.00" at bounding box center [625, 257] width 157 height 40
type input "Siding"
type textarea "Pressure wash the driveways/walkways as directed by the PM. Ensure that all deb…"
type input "125"
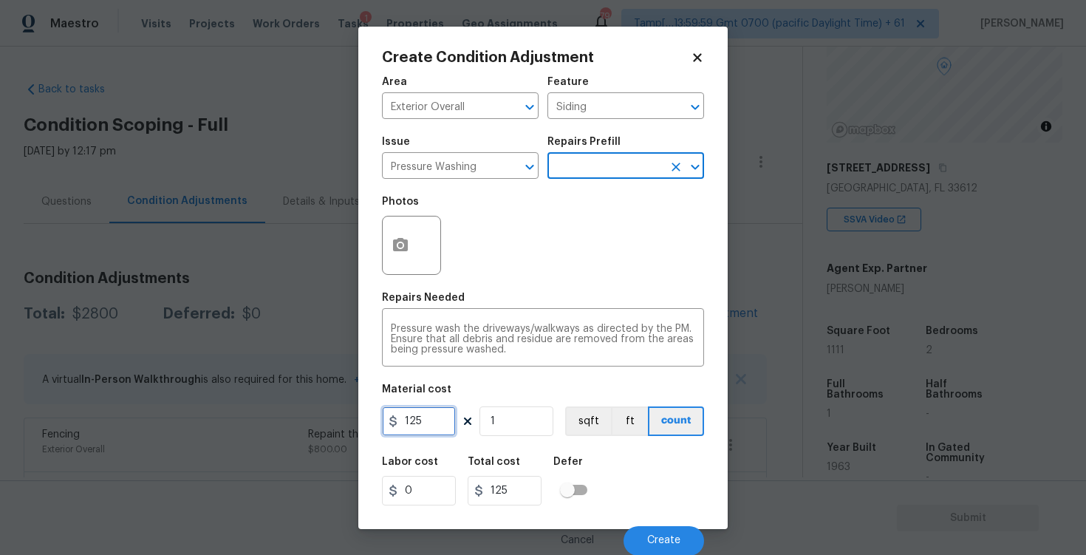
click at [450, 408] on input "125" at bounding box center [419, 421] width 74 height 30
type input "400"
click at [605, 458] on div "Labor cost 0 Total cost 400 Defer" at bounding box center [543, 481] width 322 height 66
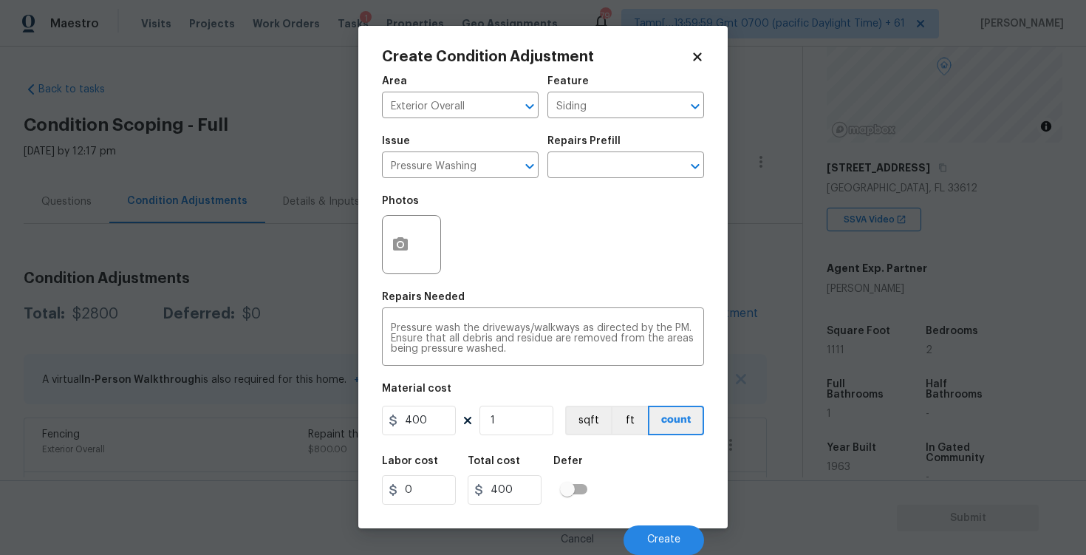
click at [652, 522] on div "Cancel Create" at bounding box center [543, 533] width 322 height 41
click at [656, 530] on button "Create" at bounding box center [664, 540] width 81 height 30
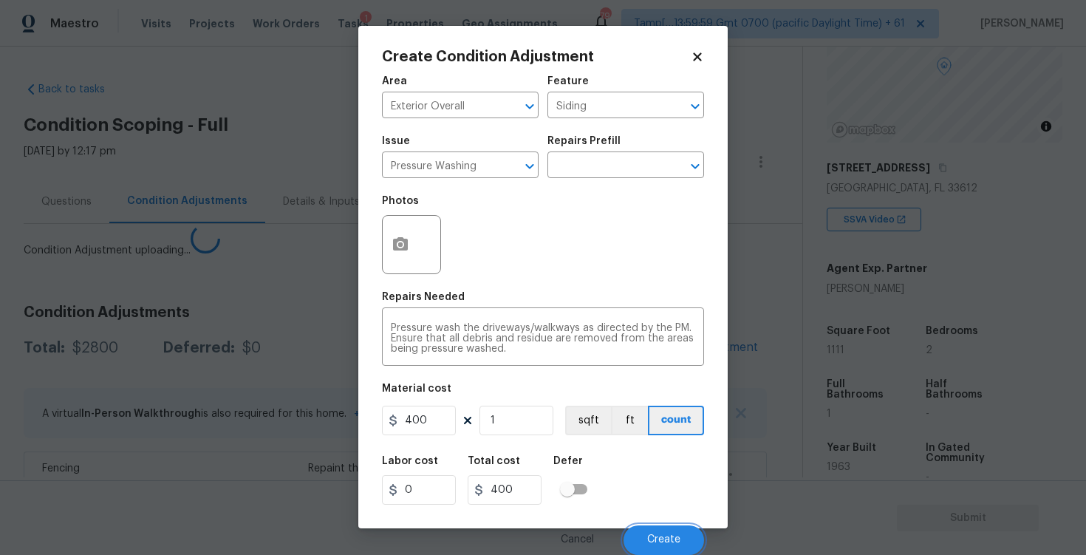
scroll to position [0, 0]
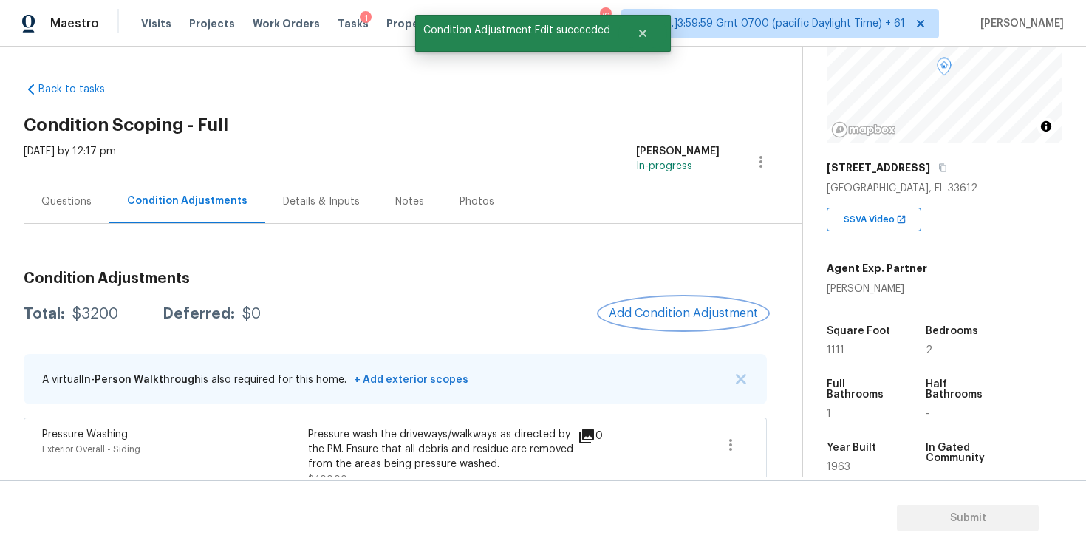
click at [679, 301] on button "Add Condition Adjustment" at bounding box center [683, 313] width 167 height 31
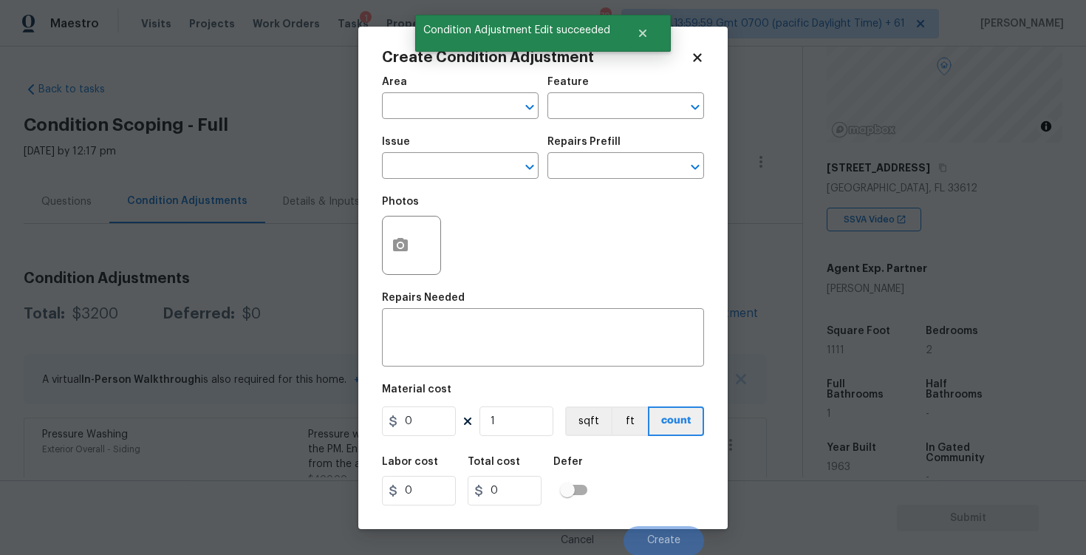
click at [402, 69] on span "Area ​" at bounding box center [460, 98] width 157 height 60
click at [416, 100] on input "text" at bounding box center [439, 107] width 115 height 23
click at [454, 168] on li "Exterior Overall" at bounding box center [460, 164] width 157 height 24
type input "Exterior Overall"
click at [454, 168] on input "text" at bounding box center [439, 167] width 115 height 23
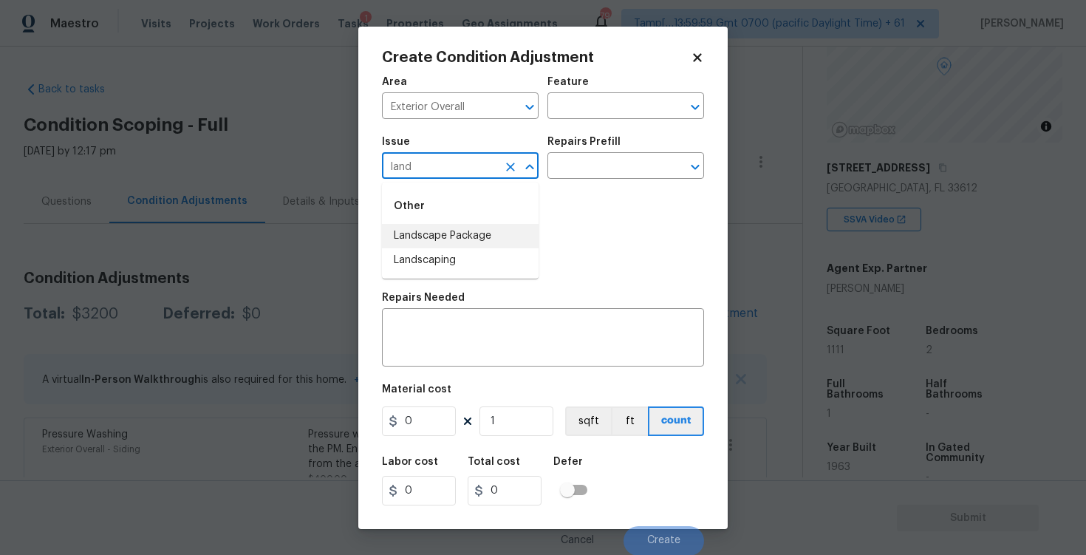
click at [452, 241] on li "Landscape Package" at bounding box center [460, 236] width 157 height 24
type input "Landscape Package"
click at [575, 176] on input "text" at bounding box center [604, 167] width 115 height 23
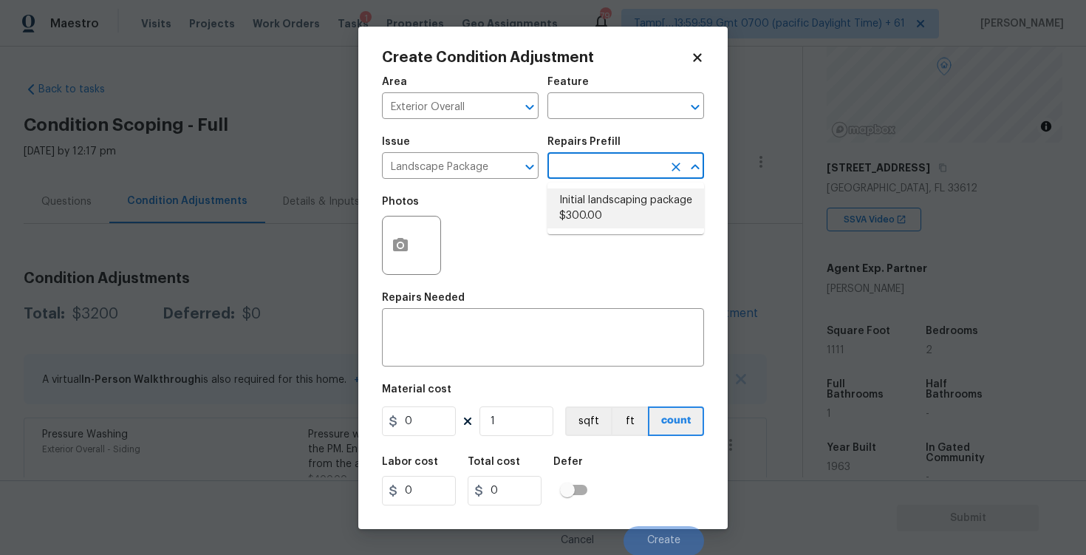
click at [583, 213] on li "Initial landscaping package $300.00" at bounding box center [625, 208] width 157 height 40
type input "Home Readiness Packages"
type textarea "Mowing of grass up to 6" in height. Mow, edge along driveways & sidewalks, trim…"
type input "300"
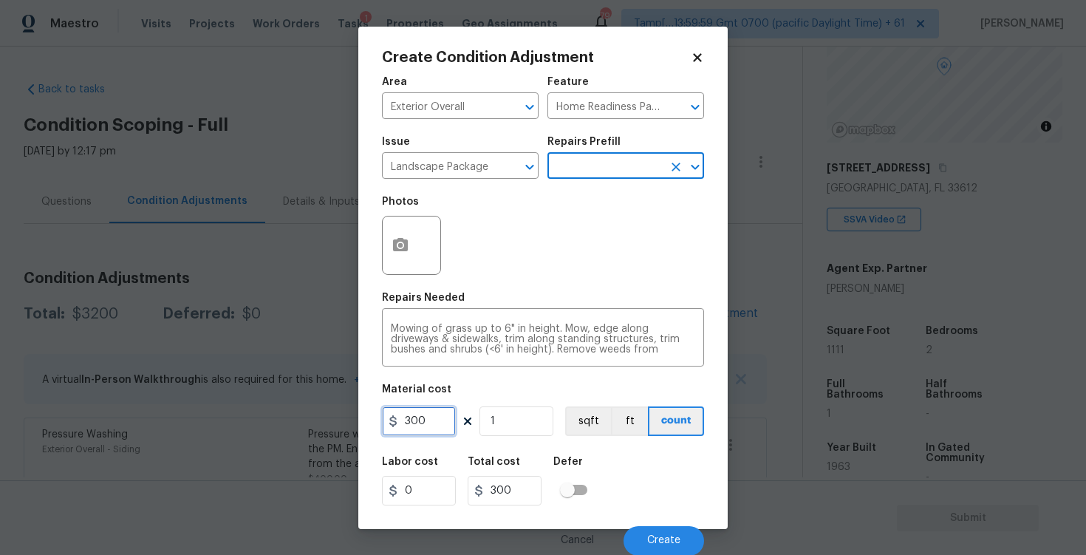
click at [435, 425] on input "300" at bounding box center [419, 421] width 74 height 30
type input "750"
click at [410, 253] on button "button" at bounding box center [400, 245] width 35 height 58
type input "750"
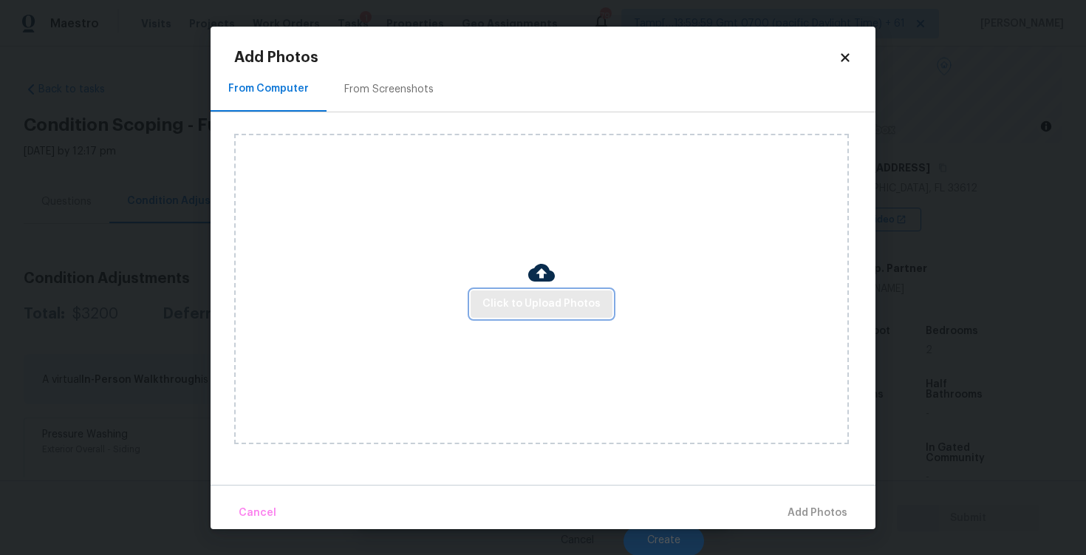
click at [504, 300] on span "Click to Upload Photos" at bounding box center [541, 304] width 118 height 18
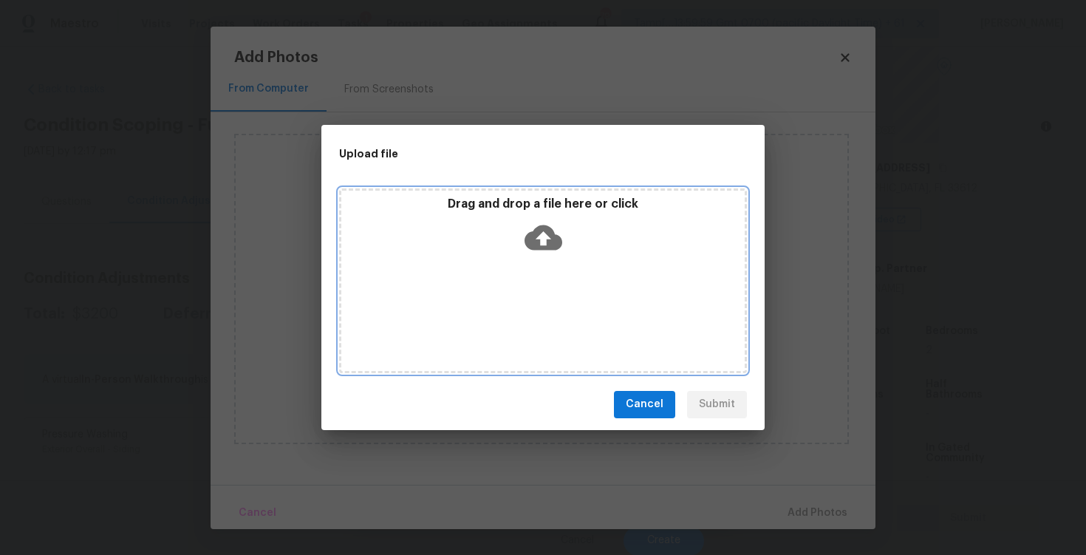
click at [527, 230] on icon at bounding box center [544, 238] width 38 height 38
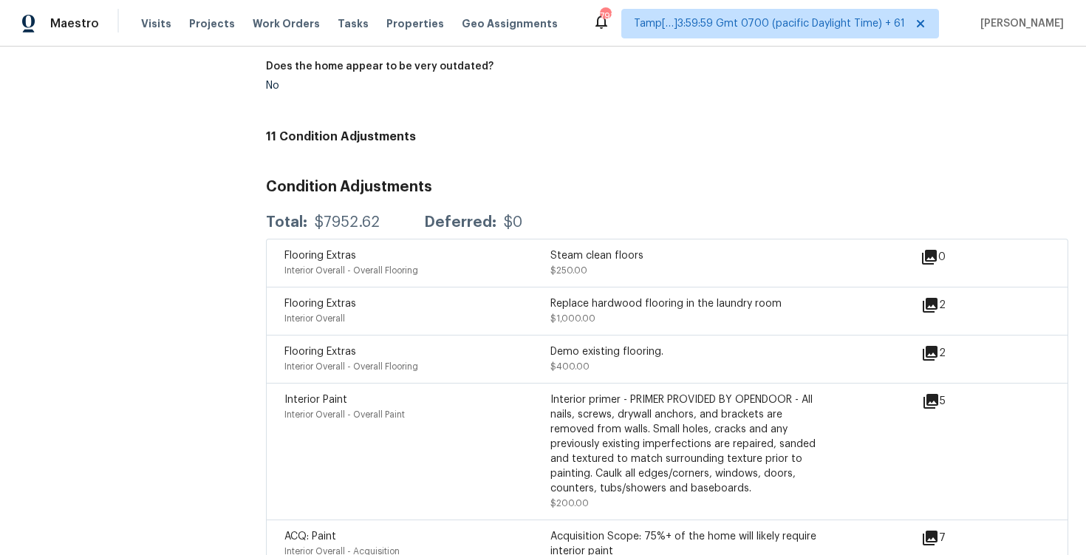
scroll to position [1629, 0]
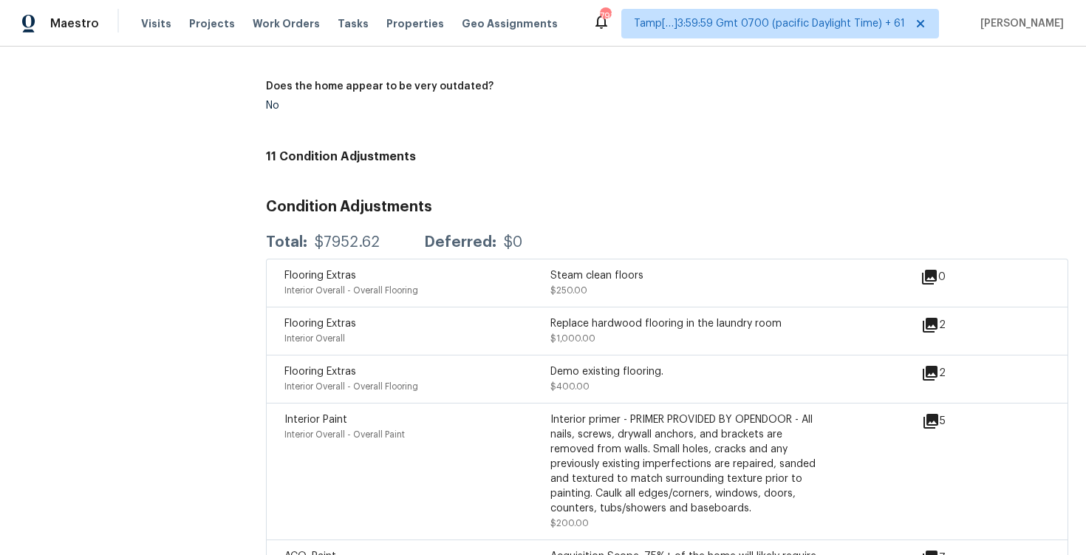
drag, startPoint x: 310, startPoint y: 228, endPoint x: 377, endPoint y: 231, distance: 66.6
click at [377, 235] on div "Total: $7952.62 Deferred: $0" at bounding box center [394, 242] width 256 height 15
copy div "$7952.62"
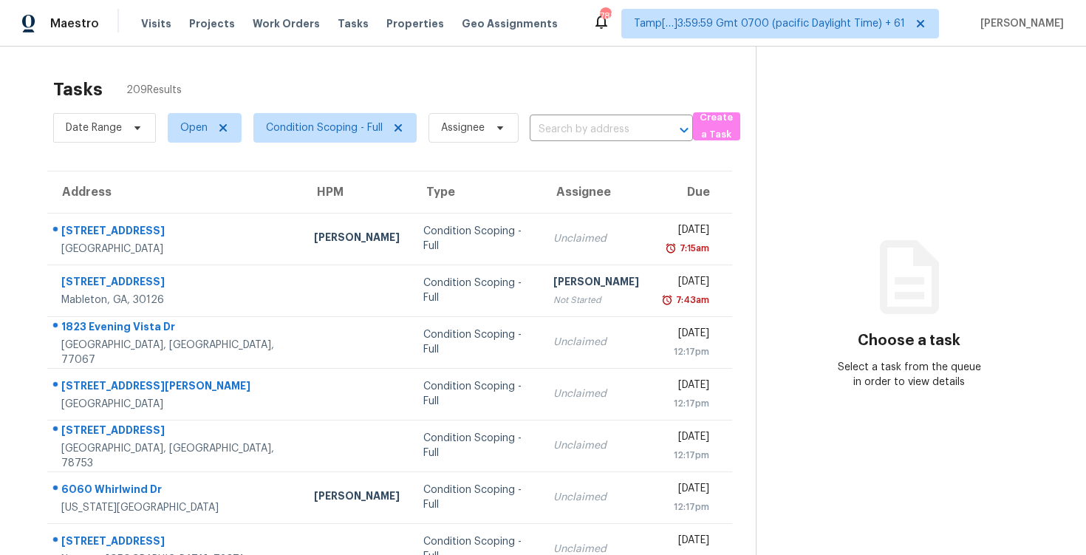
click at [559, 143] on div "Date Range Open Condition Scoping - Full Assignee ​" at bounding box center [373, 128] width 640 height 38
click at [590, 119] on input "text" at bounding box center [591, 129] width 122 height 23
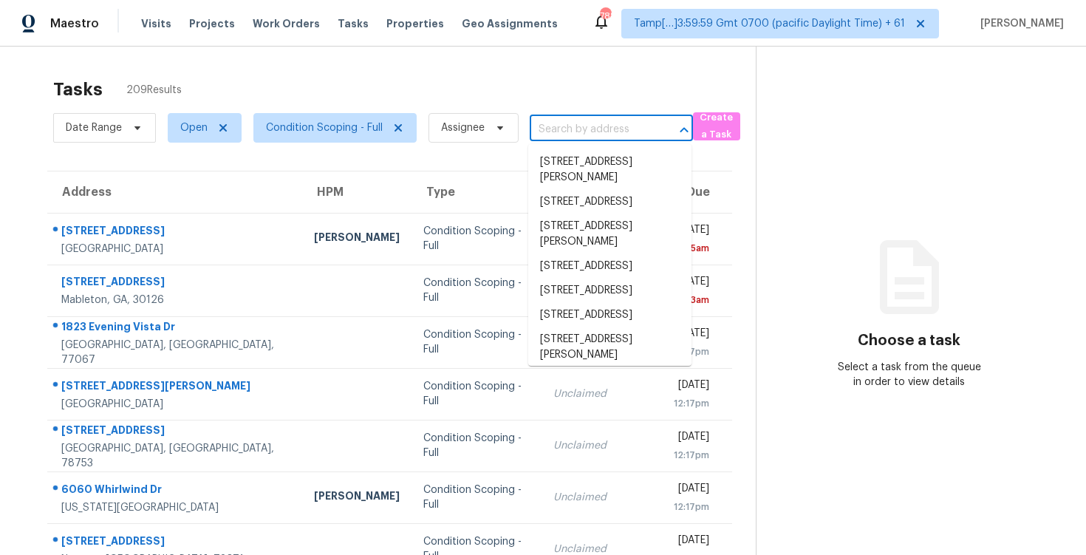
paste input "1073 Palma Verde Pl, Apopka, FL 32712"
type input "1073 Palma Verde Pl, Apopka, FL 32712"
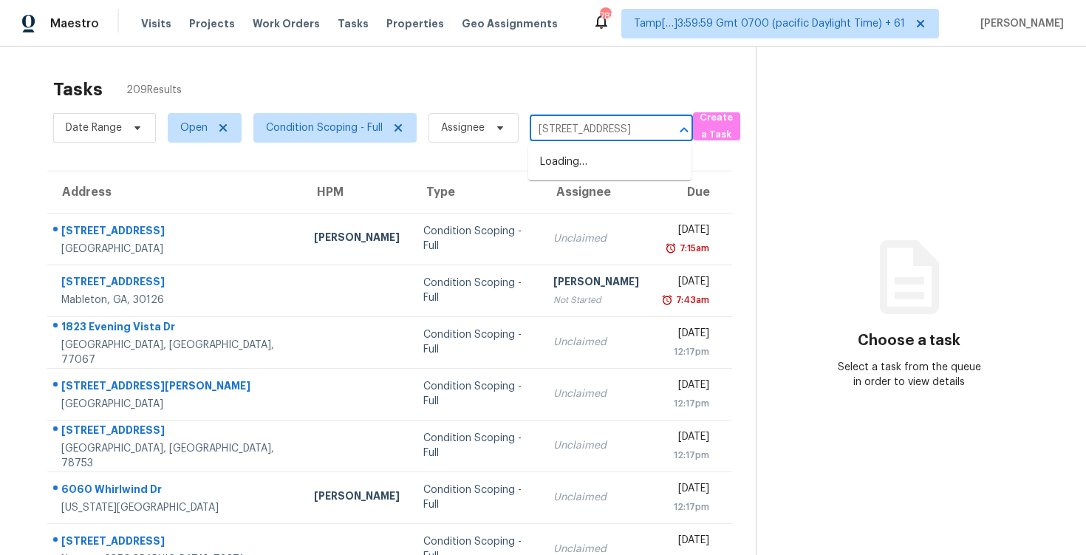
scroll to position [0, 73]
click at [600, 154] on li "1073 Palma Verde Pl, Apopka, FL 32712" at bounding box center [609, 162] width 163 height 24
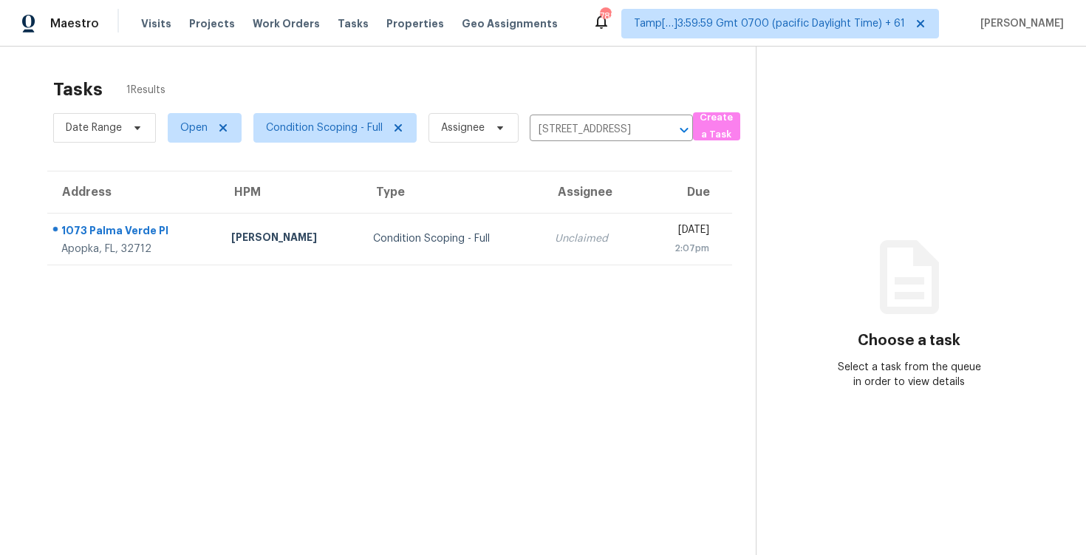
click at [642, 264] on td "Mon, Sep 8th 2025 2:07pm" at bounding box center [687, 239] width 90 height 52
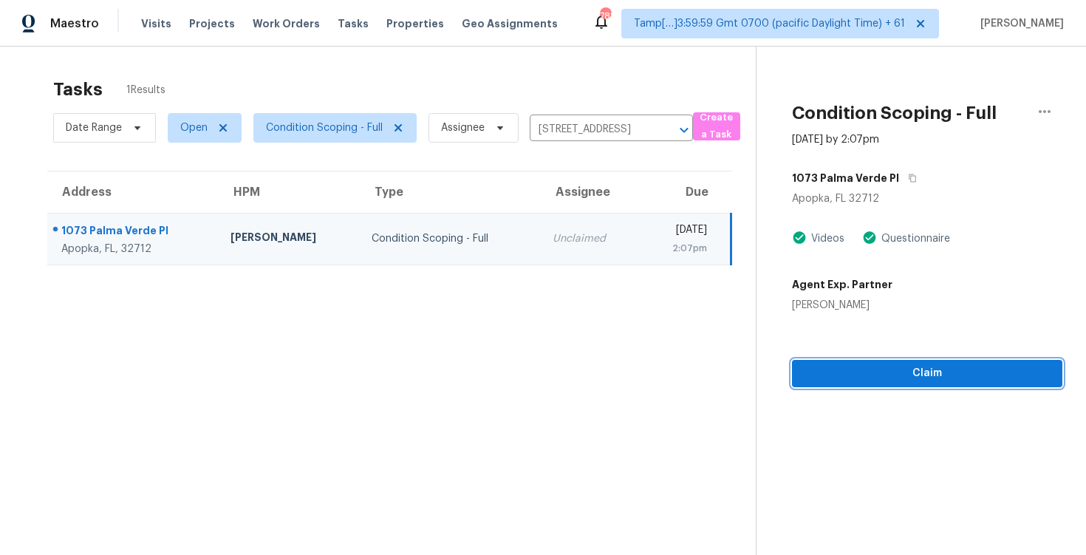
click at [861, 367] on span "Claim" at bounding box center [927, 373] width 247 height 18
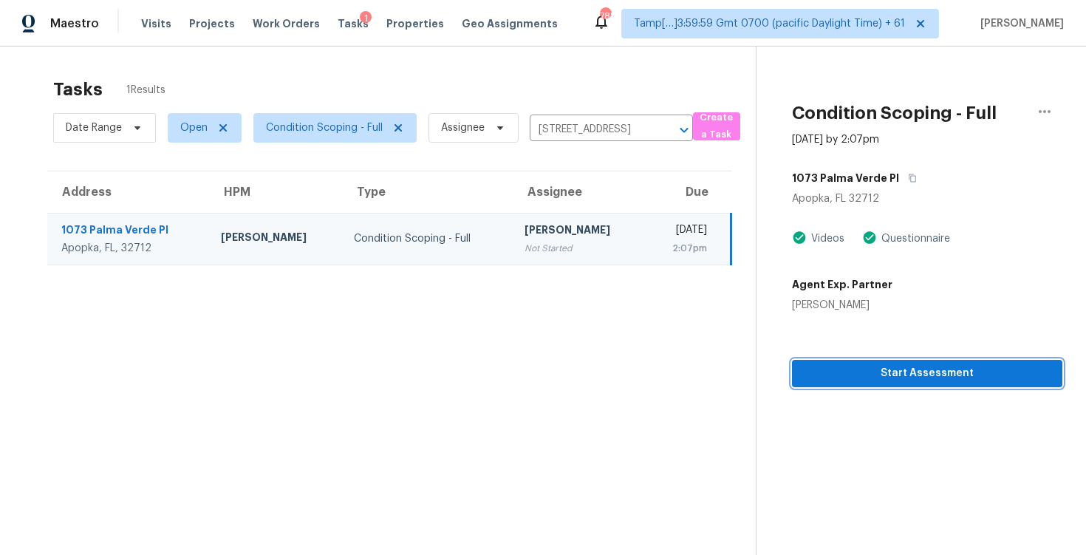
click at [861, 367] on span "Start Assessment" at bounding box center [927, 373] width 247 height 18
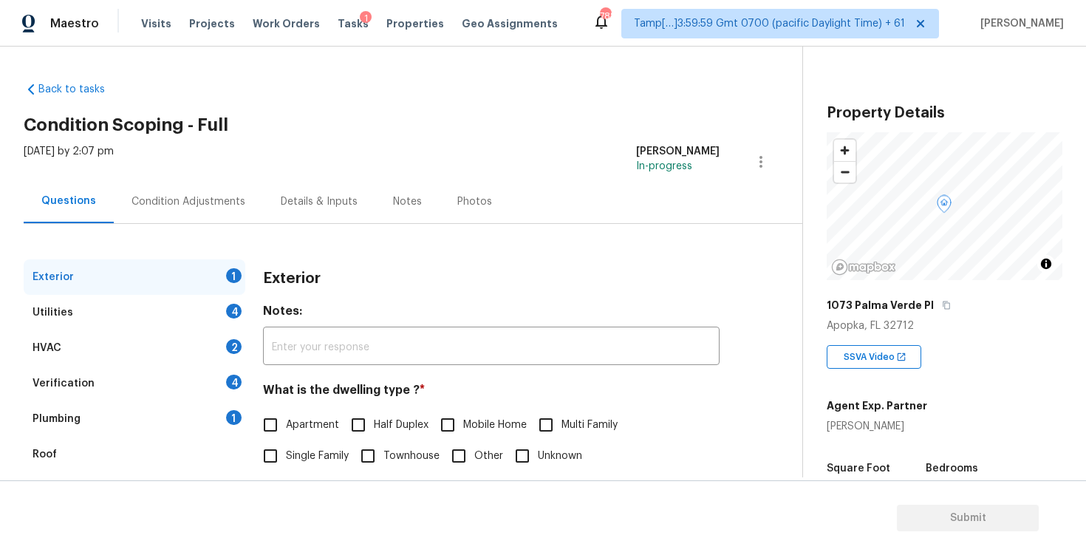
scroll to position [157, 0]
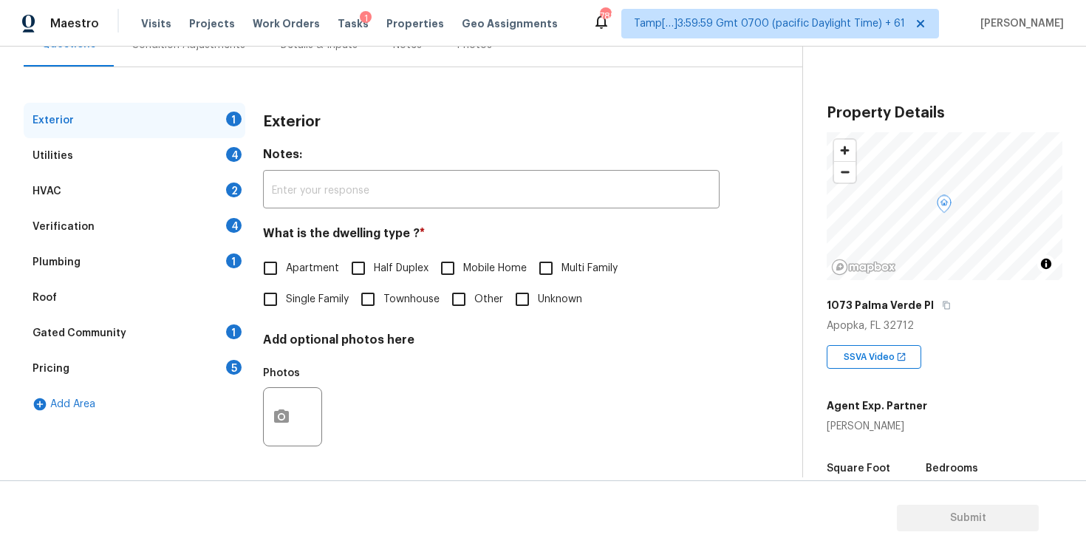
click at [385, 286] on label "Townhouse" at bounding box center [395, 299] width 87 height 31
click at [383, 286] on input "Townhouse" at bounding box center [367, 299] width 31 height 31
checkbox input "true"
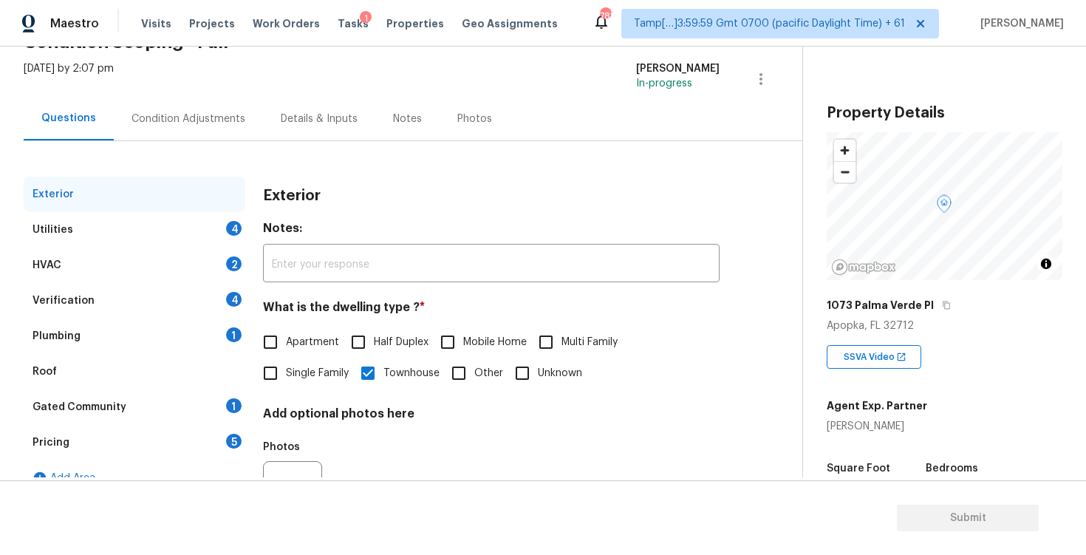
scroll to position [72, 0]
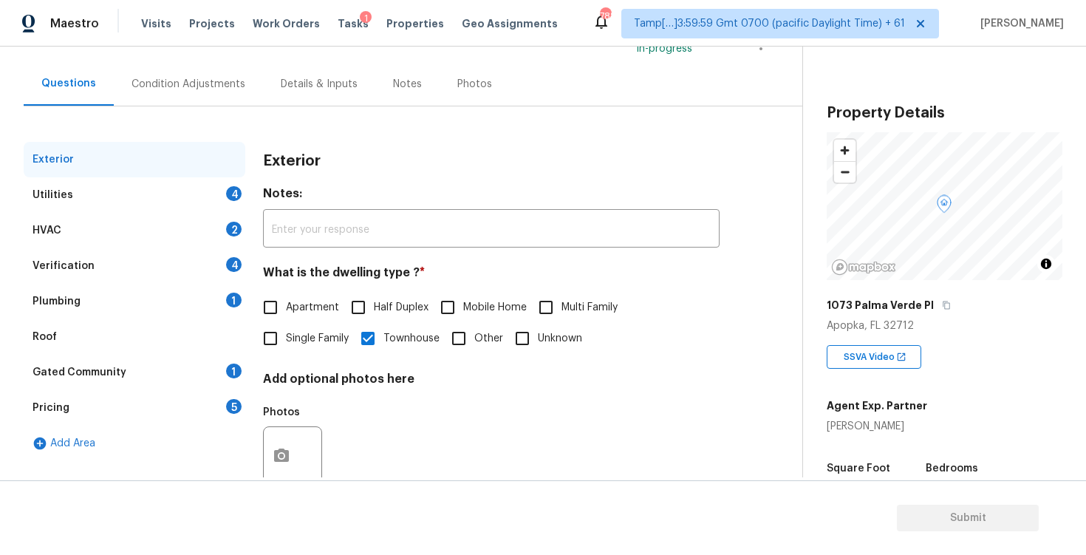
click at [168, 356] on div "Gated Community 1" at bounding box center [135, 372] width 222 height 35
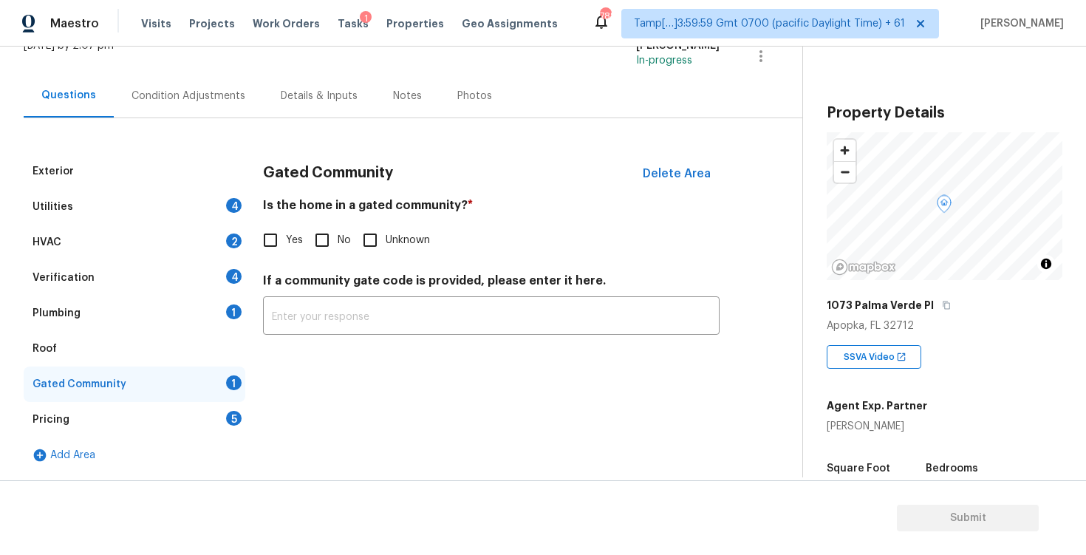
scroll to position [106, 0]
click at [273, 245] on input "Yes" at bounding box center [270, 240] width 31 height 31
checkbox input "true"
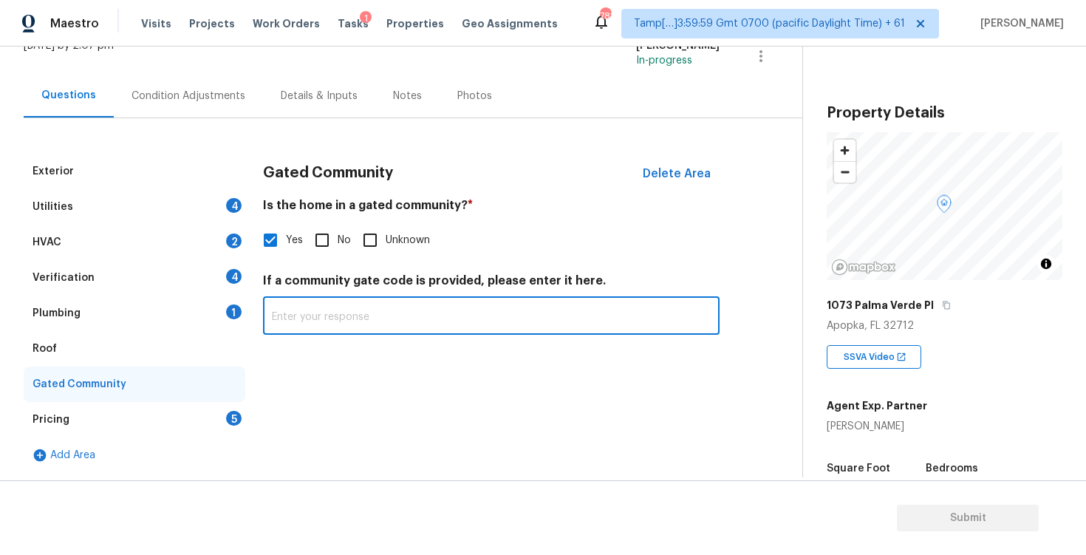
click at [346, 321] on input "text" at bounding box center [491, 317] width 457 height 35
paste input "(access via call-box)"
click at [273, 315] on input "(access via call-box)" at bounding box center [491, 317] width 457 height 35
click at [279, 320] on input "access via call-box" at bounding box center [491, 317] width 457 height 35
type input "Access via call-box"
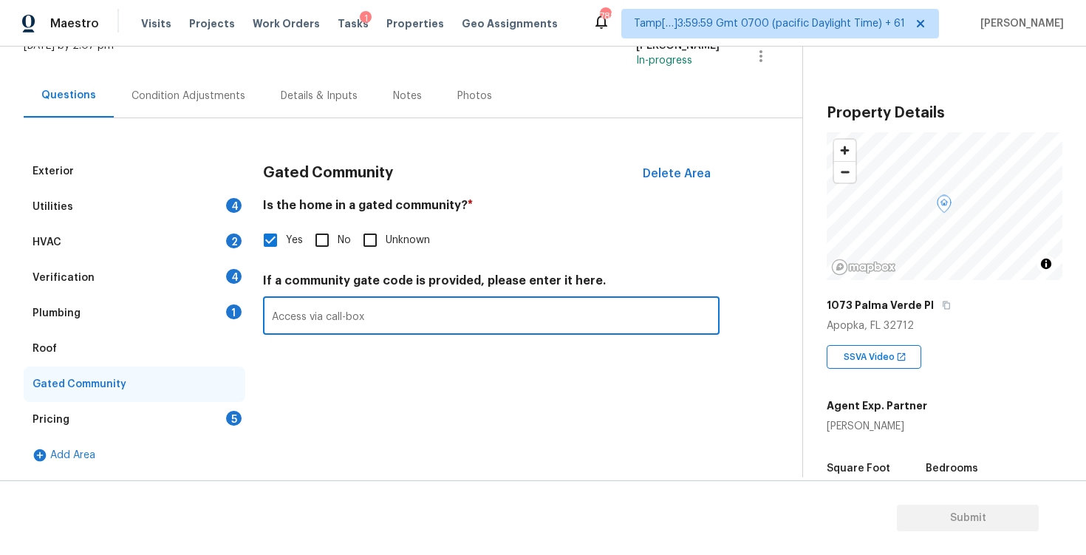
click at [336, 350] on div "Gated Community Delete Area Is the home in a gated community? * Yes No Unknown …" at bounding box center [491, 253] width 457 height 199
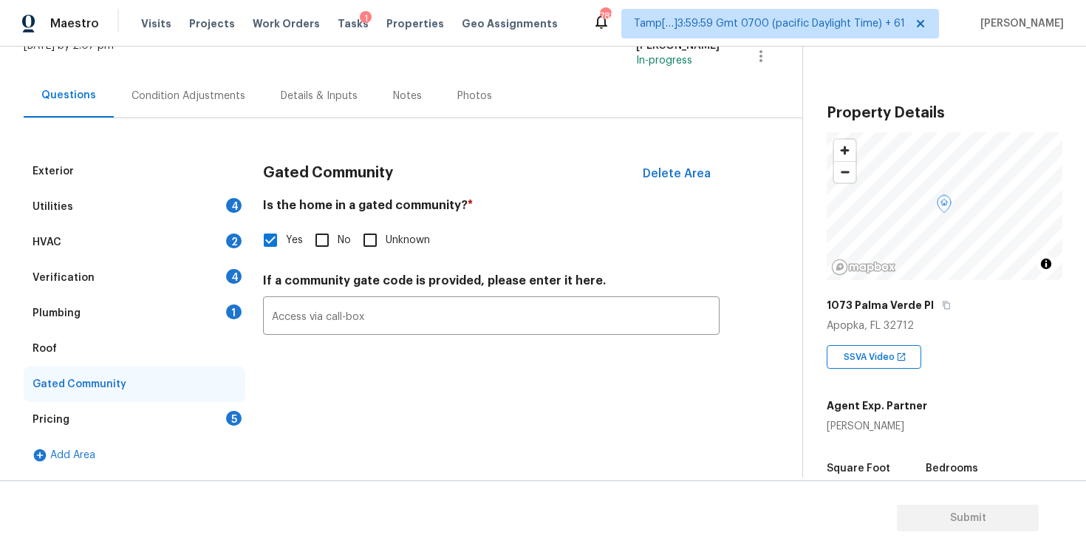
click at [189, 120] on div "Exterior Utilities 4 HVAC 2 Verification 4 Plumbing 1 Roof Gated Community Pric…" at bounding box center [395, 295] width 743 height 355
click at [204, 104] on div "Condition Adjustments" at bounding box center [188, 96] width 149 height 44
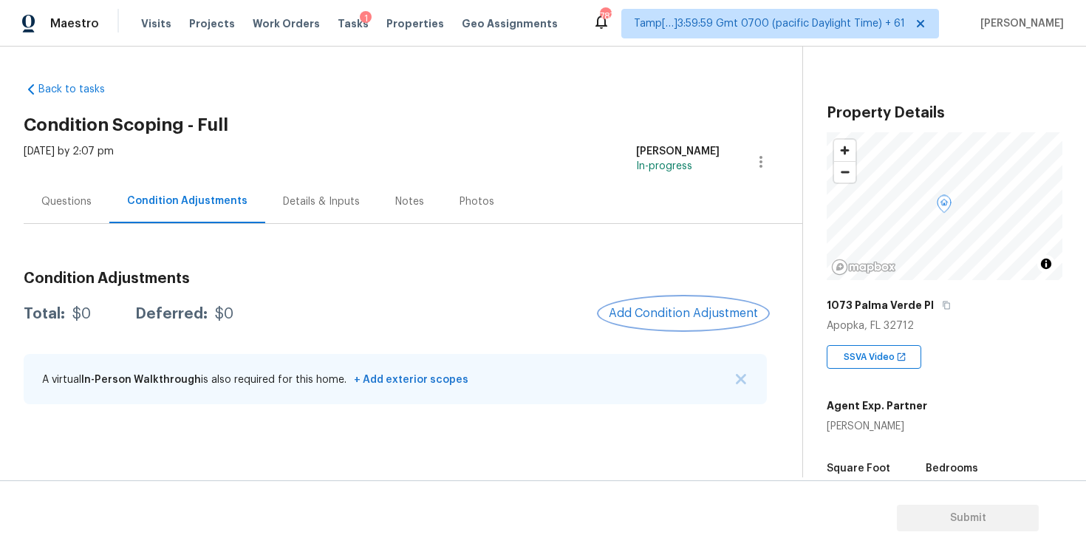
click at [697, 312] on span "Add Condition Adjustment" at bounding box center [683, 313] width 149 height 13
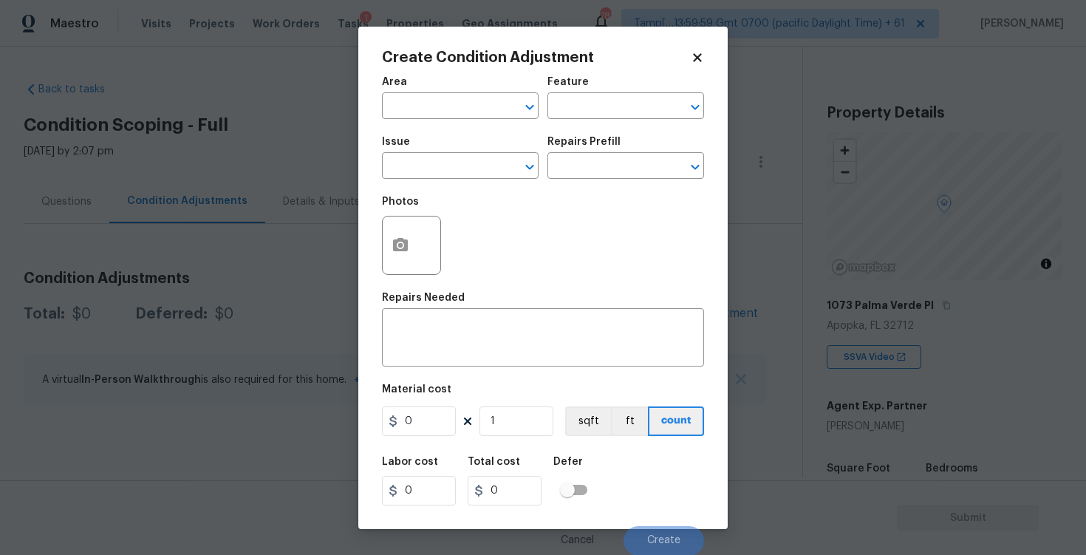
click at [325, 262] on body "Maestro Visits Projects Work Orders Tasks 1 Properties Geo Assignments 787 Tamp…" at bounding box center [543, 277] width 1086 height 555
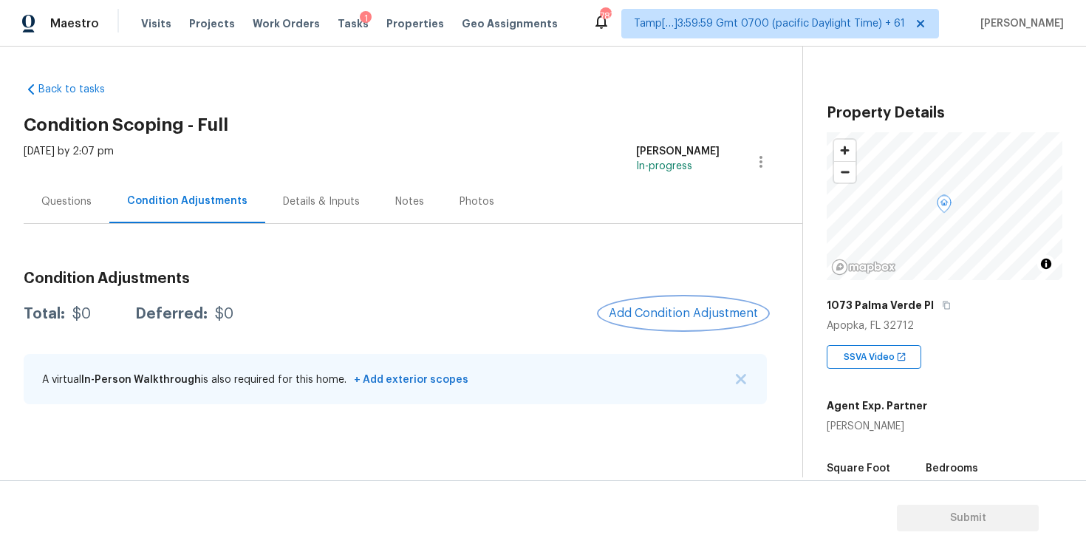
click at [668, 324] on button "Add Condition Adjustment" at bounding box center [683, 313] width 167 height 31
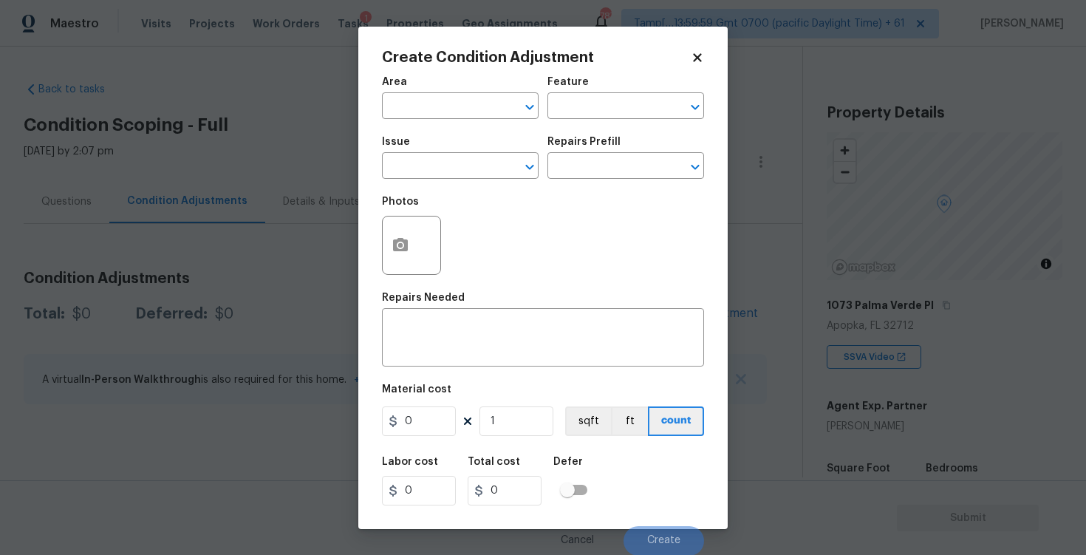
click at [448, 286] on div "Area ​ Feature ​ Issue ​ Repairs Prefill ​ Photos Repairs Needed x ​ Material c…" at bounding box center [543, 312] width 322 height 488
click at [407, 224] on button "button" at bounding box center [400, 245] width 35 height 58
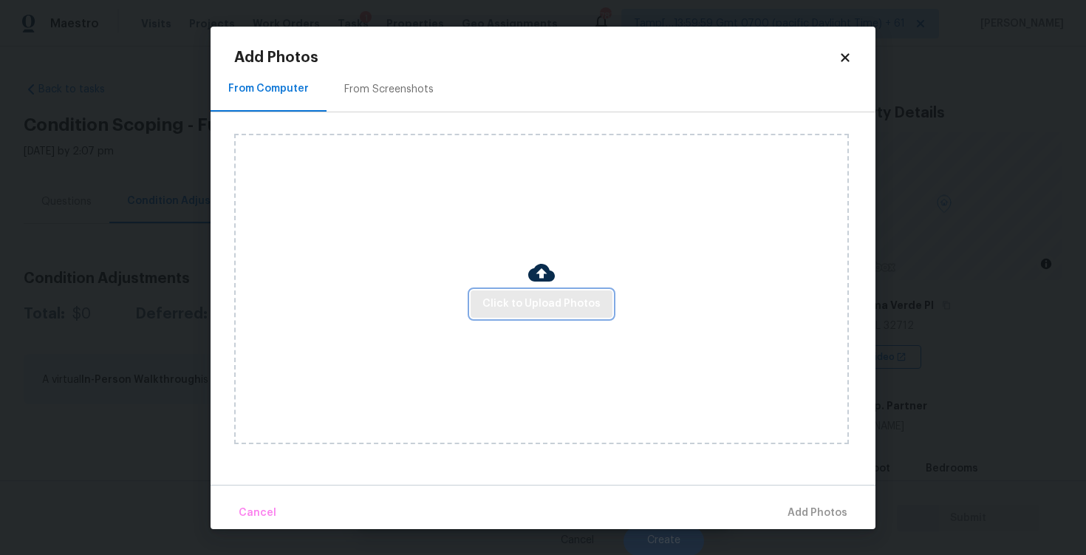
click at [579, 312] on span "Click to Upload Photos" at bounding box center [541, 304] width 118 height 18
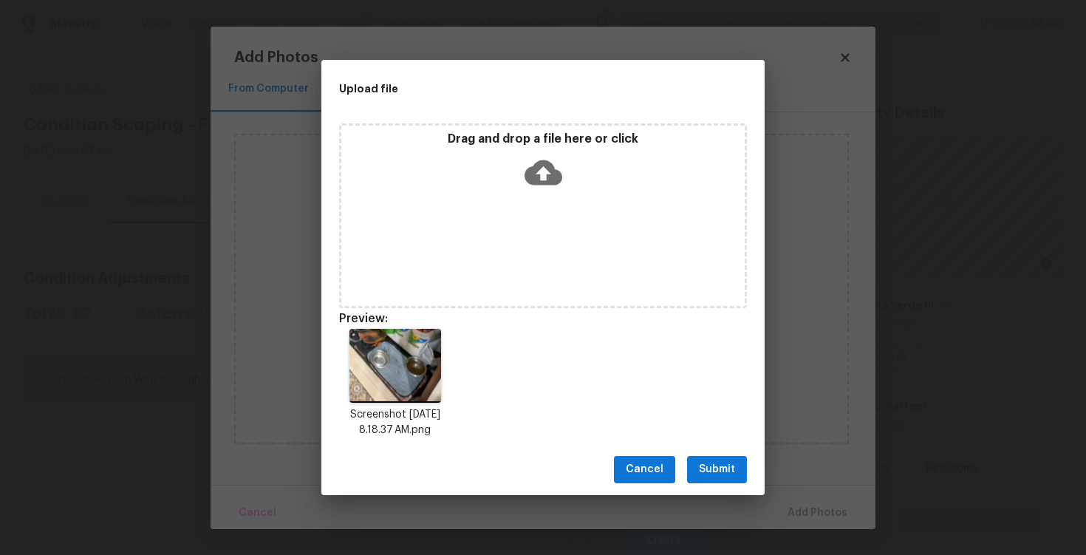
click at [725, 480] on button "Submit" at bounding box center [717, 469] width 60 height 27
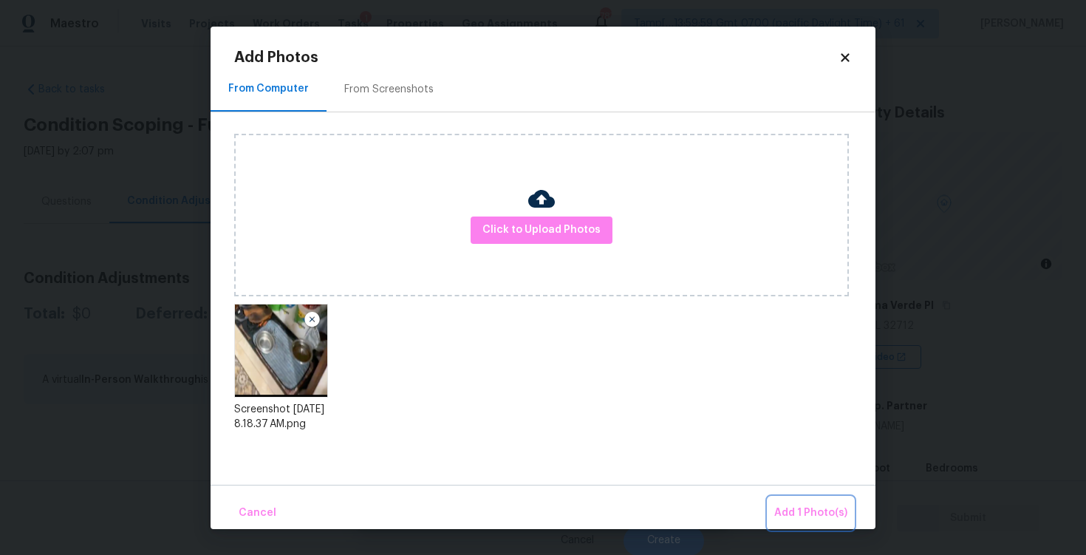
click at [788, 508] on span "Add 1 Photo(s)" at bounding box center [810, 513] width 73 height 18
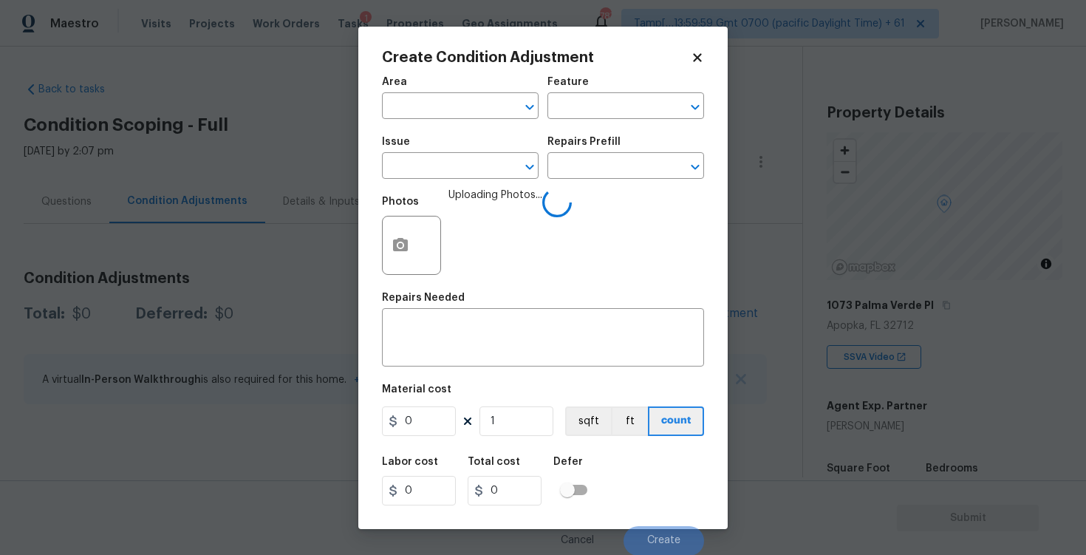
click at [450, 127] on span "Area ​" at bounding box center [460, 98] width 157 height 60
click at [449, 115] on input "text" at bounding box center [439, 107] width 115 height 23
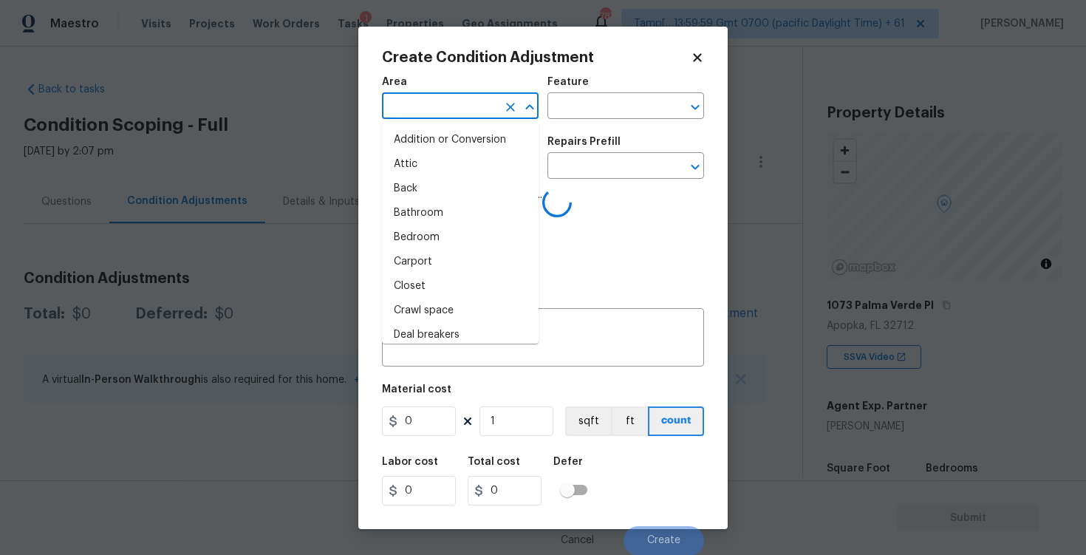
type input "o"
type input "inte"
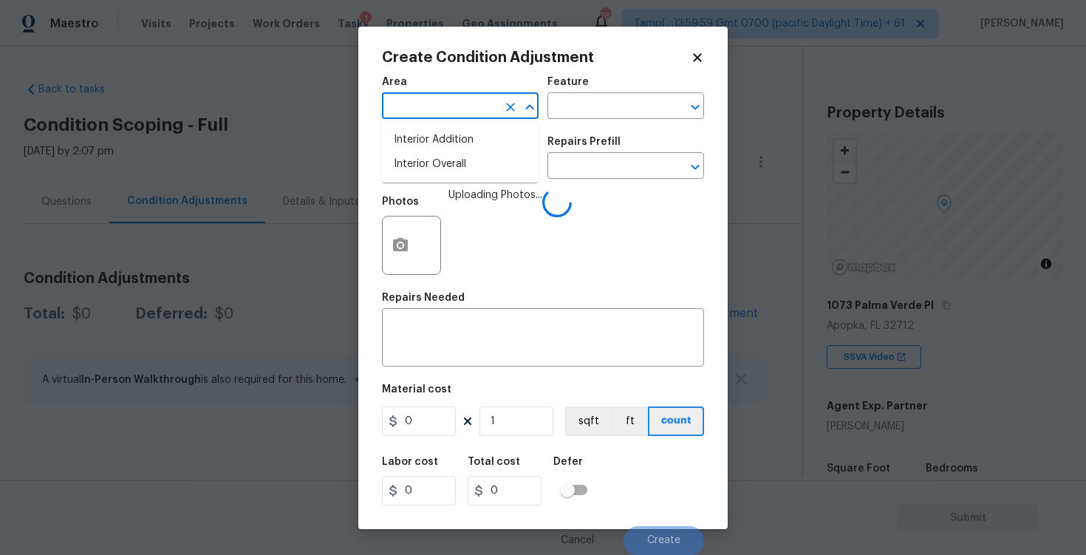
type input "r"
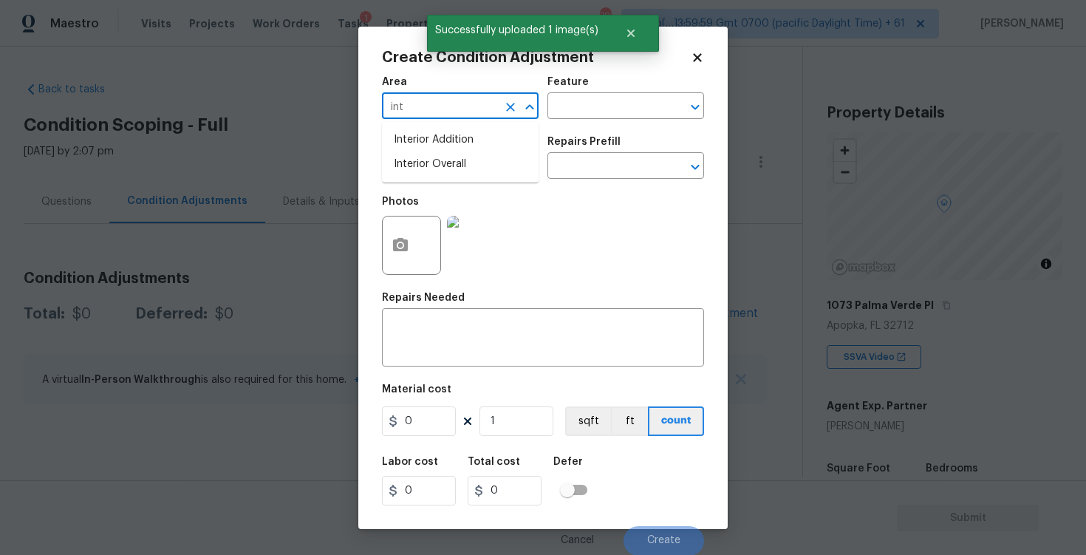
type input "inte"
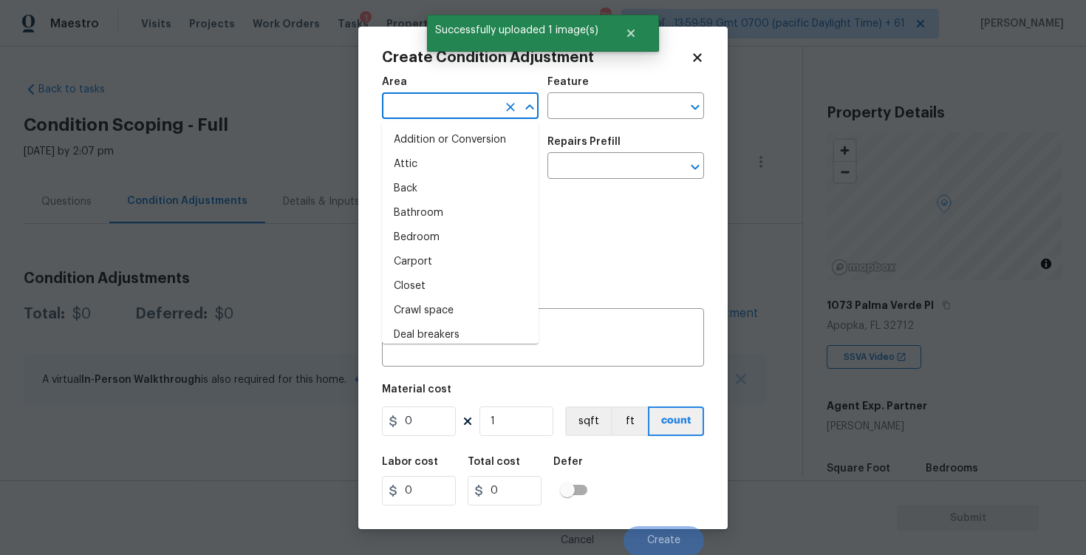
type input "r"
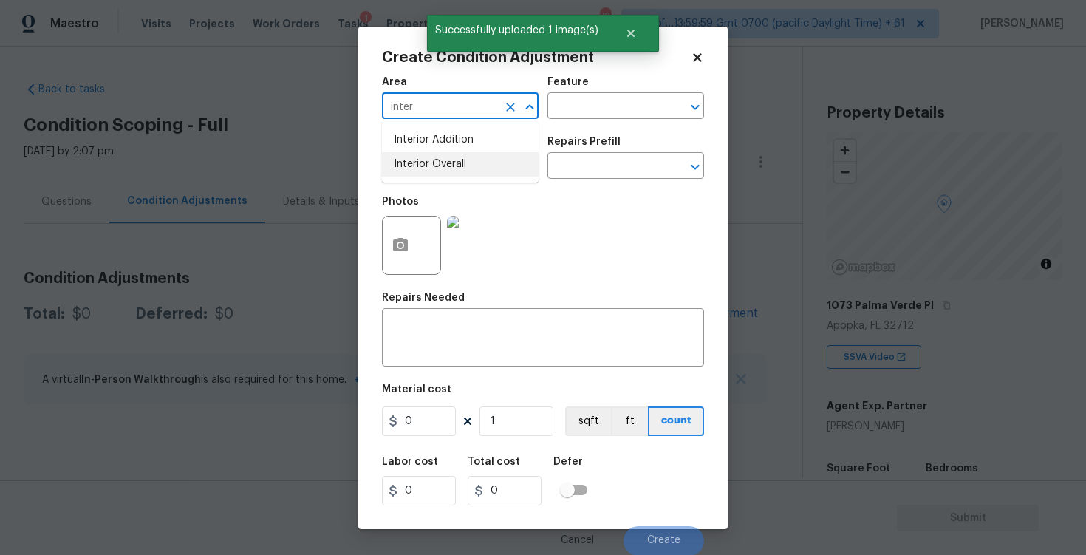
click at [420, 164] on li "Interior Overall" at bounding box center [460, 164] width 157 height 24
type input "Interior Overall"
click at [420, 164] on input "text" at bounding box center [439, 167] width 115 height 23
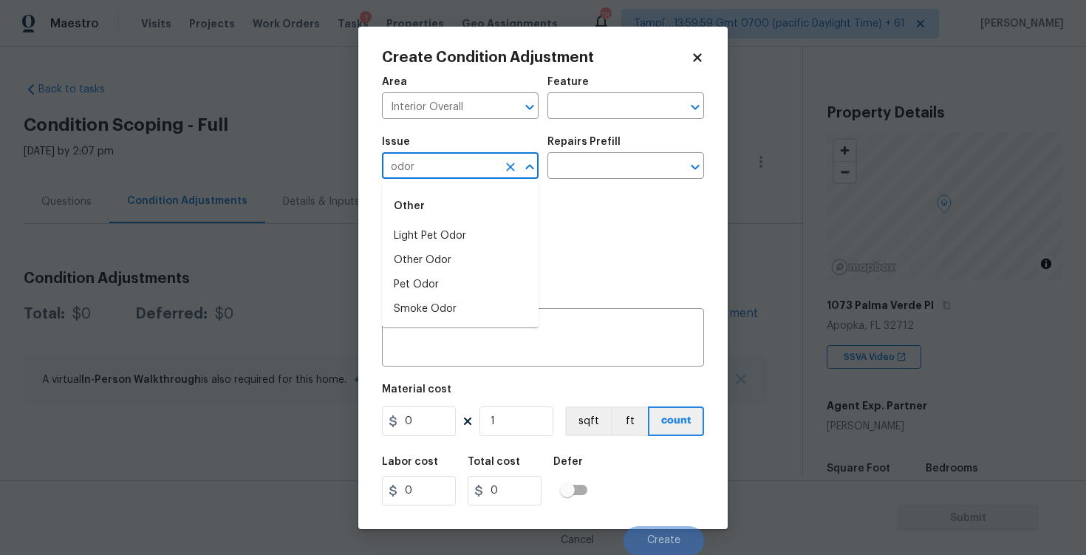
click at [432, 211] on div "Other" at bounding box center [460, 205] width 157 height 35
click at [434, 227] on li "Light Pet Odor" at bounding box center [460, 236] width 157 height 24
type input "Light Pet Odor"
click at [567, 174] on input "text" at bounding box center [604, 167] width 115 height 23
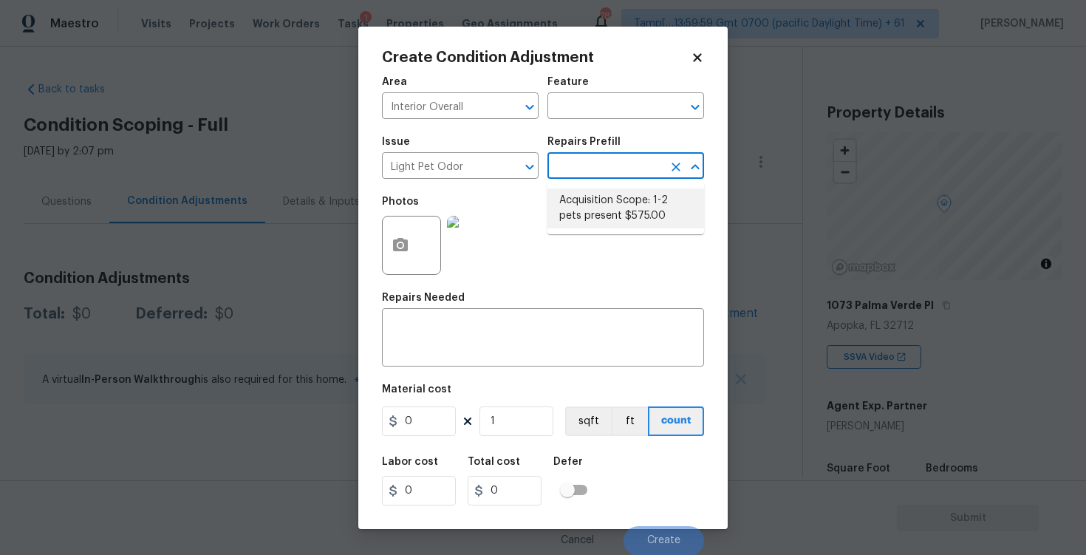
click at [578, 202] on li "Acquisition Scope: 1-2 pets present $575.00" at bounding box center [625, 208] width 157 height 40
type textarea "Acquisition Scope: 1-2 pets present"
type input "575"
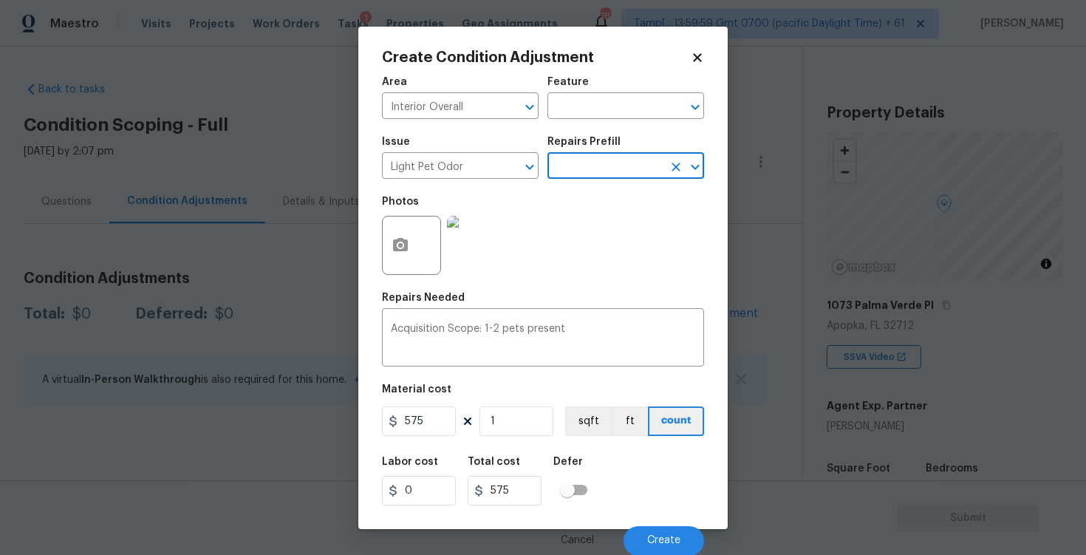
scroll to position [1, 0]
click at [659, 517] on div "Cancel Create" at bounding box center [543, 533] width 322 height 41
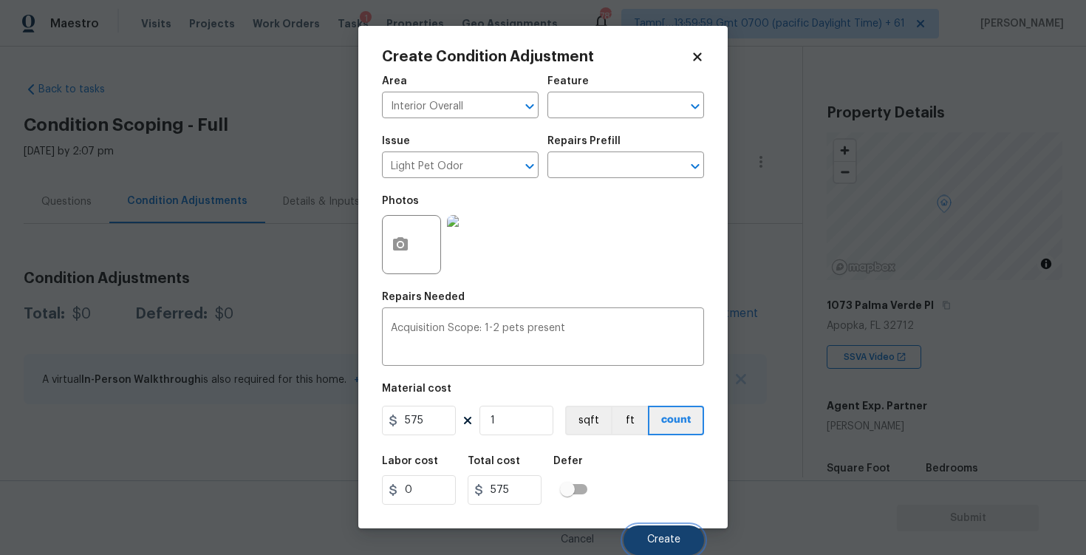
click at [657, 537] on span "Create" at bounding box center [663, 539] width 33 height 11
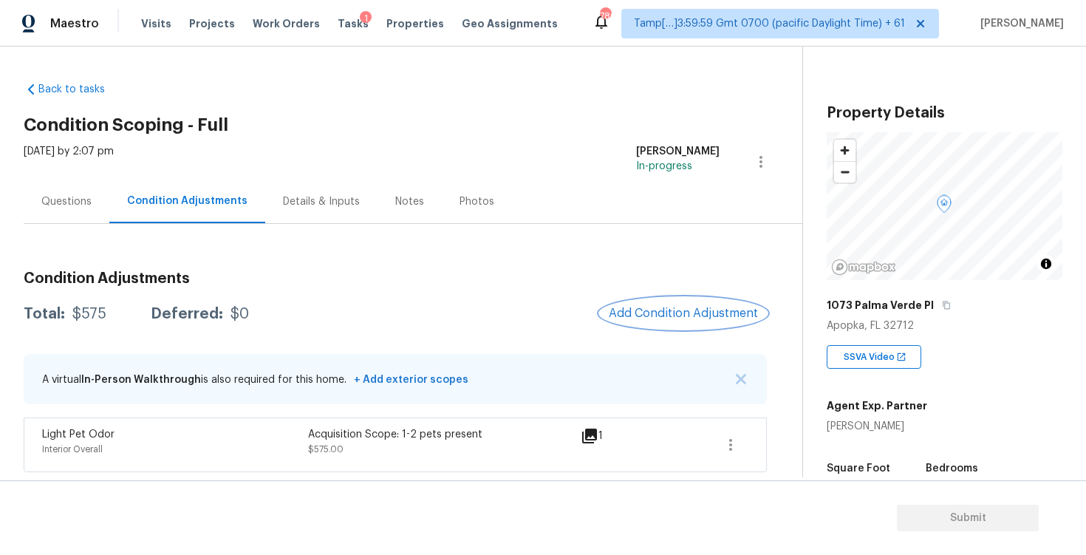
scroll to position [153, 0]
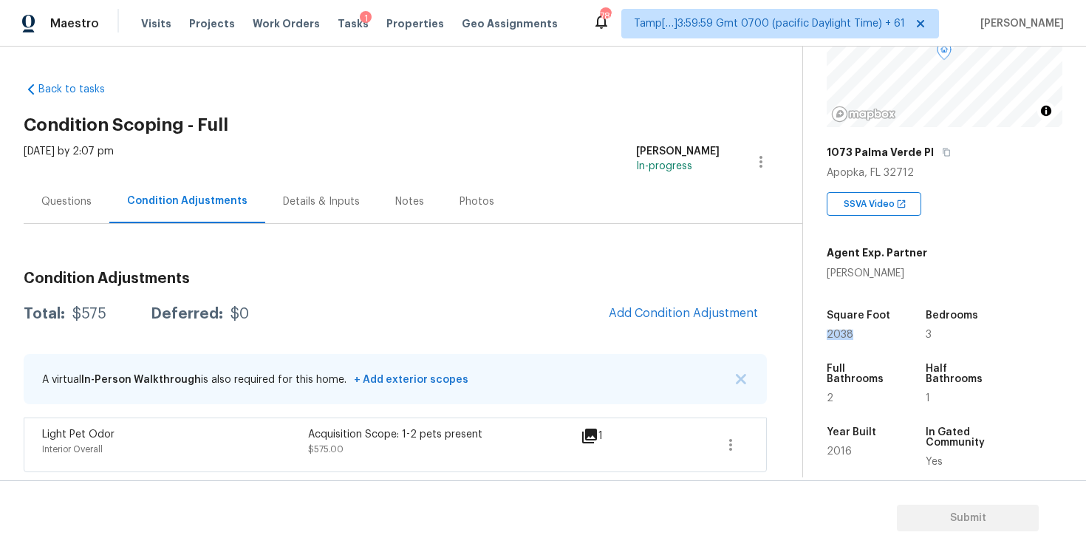
drag, startPoint x: 824, startPoint y: 332, endPoint x: 894, endPoint y: 332, distance: 69.4
click at [894, 332] on div "Property Details © Mapbox © OpenStreetMap Improve this map 1073 Palma Verde Pl …" at bounding box center [932, 276] width 259 height 765
copy span "2038"
click at [643, 300] on button "Add Condition Adjustment" at bounding box center [683, 313] width 167 height 31
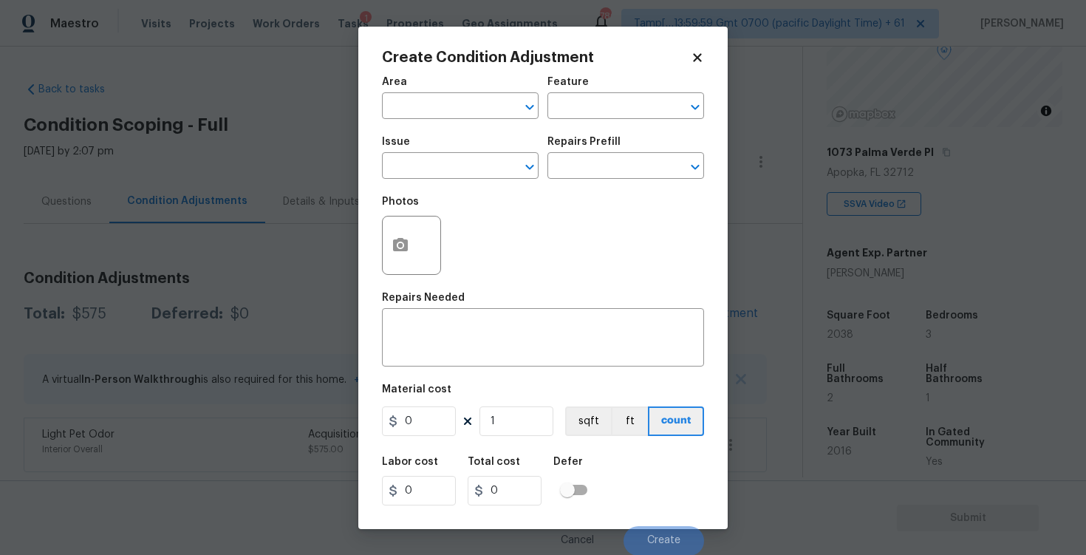
click at [466, 120] on span "Area ​" at bounding box center [460, 98] width 157 height 60
click at [466, 114] on input "text" at bounding box center [439, 107] width 115 height 23
click at [462, 160] on li "Interior Overall" at bounding box center [460, 164] width 157 height 24
type input "Interior Overall"
click at [462, 160] on input "text" at bounding box center [439, 167] width 115 height 23
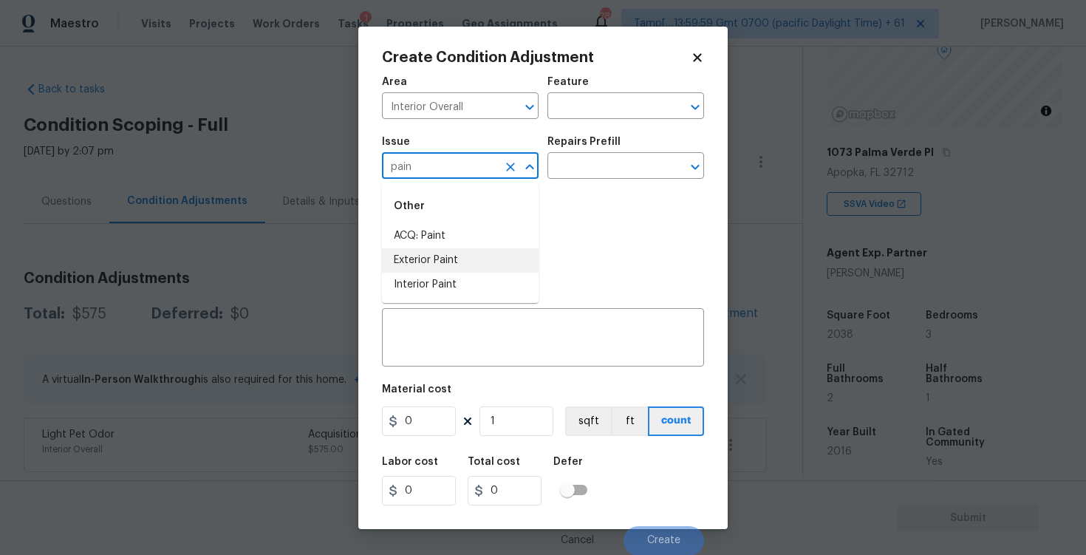
click at [455, 251] on li "Exterior Paint" at bounding box center [460, 260] width 157 height 24
type input "Exterior Paint"
click at [493, 181] on span "Issue Exterior Paint ​" at bounding box center [460, 158] width 157 height 60
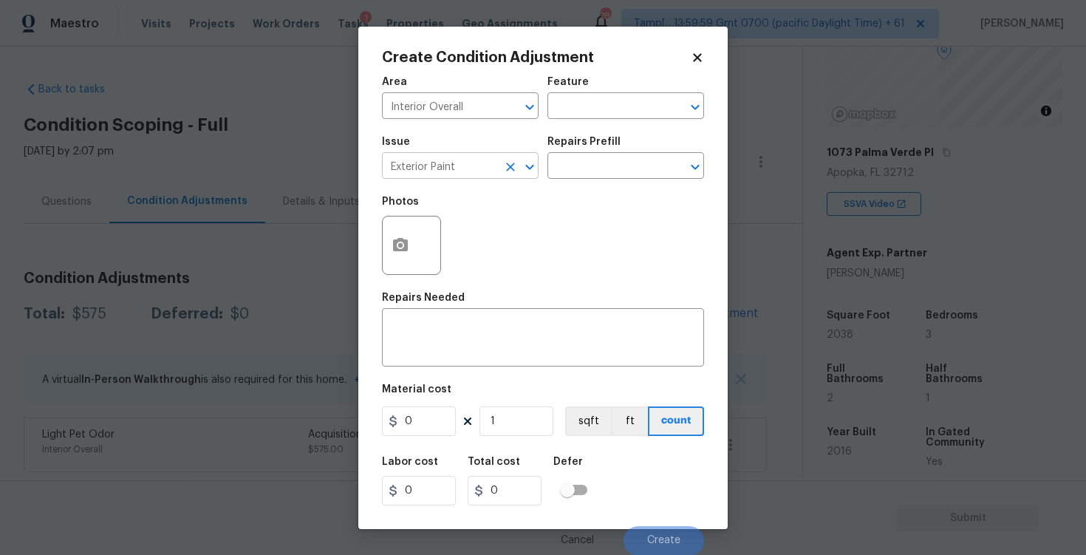
click at [506, 168] on icon "Clear" at bounding box center [510, 167] width 15 height 15
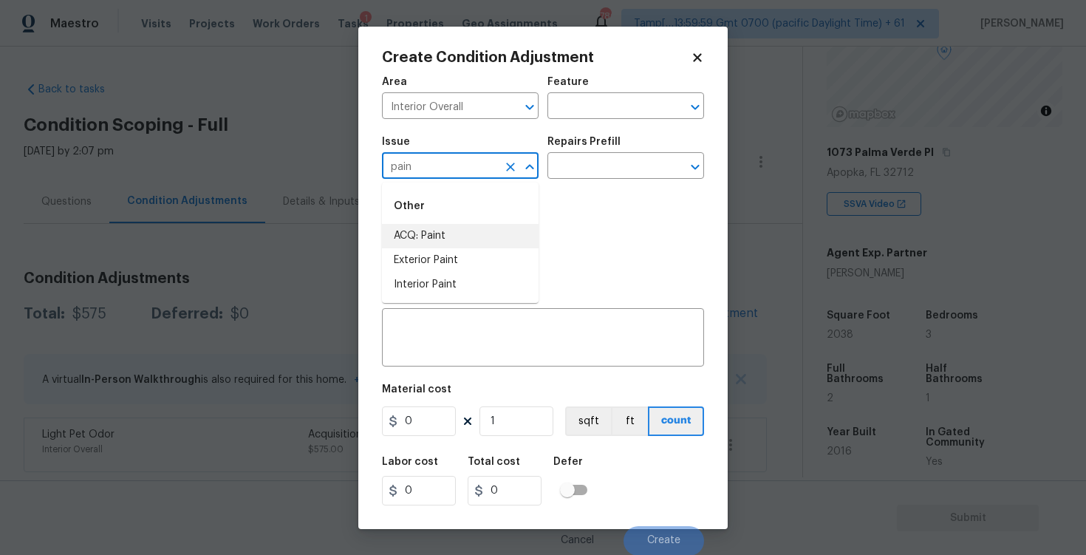
click at [451, 228] on li "ACQ: Paint" at bounding box center [460, 236] width 157 height 24
type input "ACQ: Paint"
click at [598, 157] on input "text" at bounding box center [604, 167] width 115 height 23
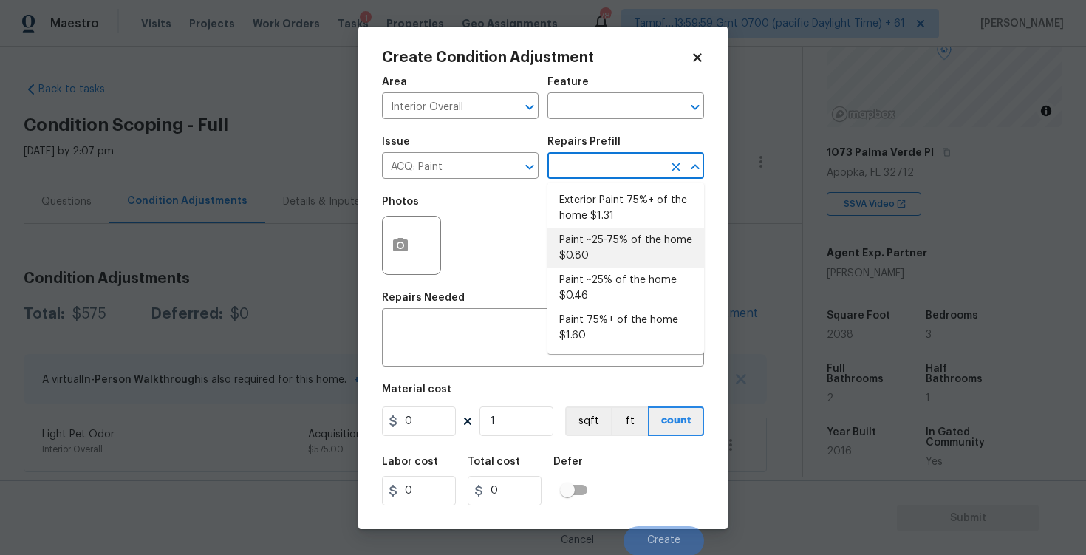
click at [591, 229] on li "Paint ~25-75% of the home $0.80" at bounding box center [625, 248] width 157 height 40
type input "Acquisition"
type textarea "Acquisition Scope: ~25 - 75% of the home needs interior paint"
type input "0.8"
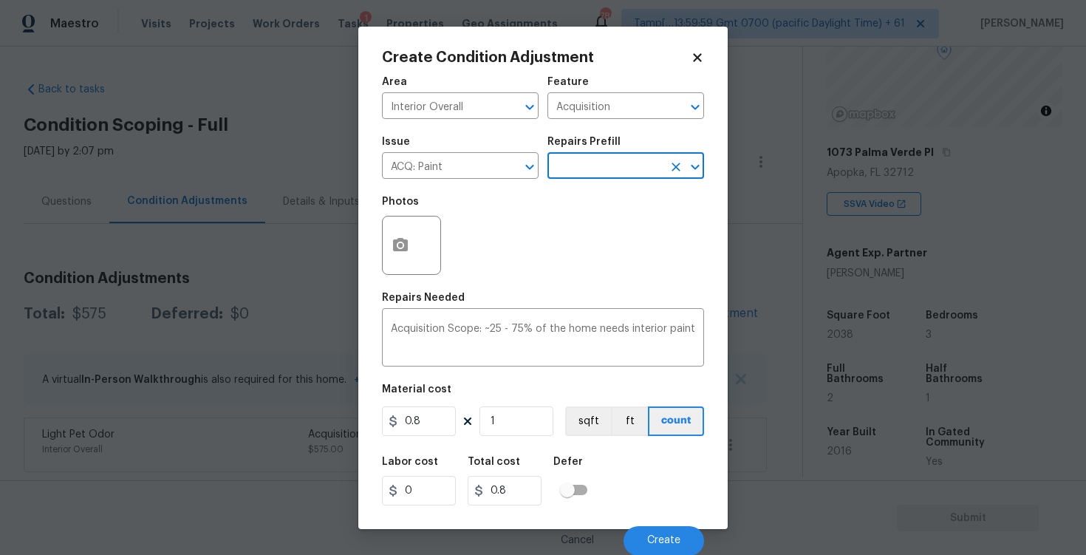
click at [540, 395] on div "Material cost" at bounding box center [543, 393] width 322 height 19
click at [539, 415] on input "1" at bounding box center [516, 421] width 74 height 30
type input "0"
paste input "2038"
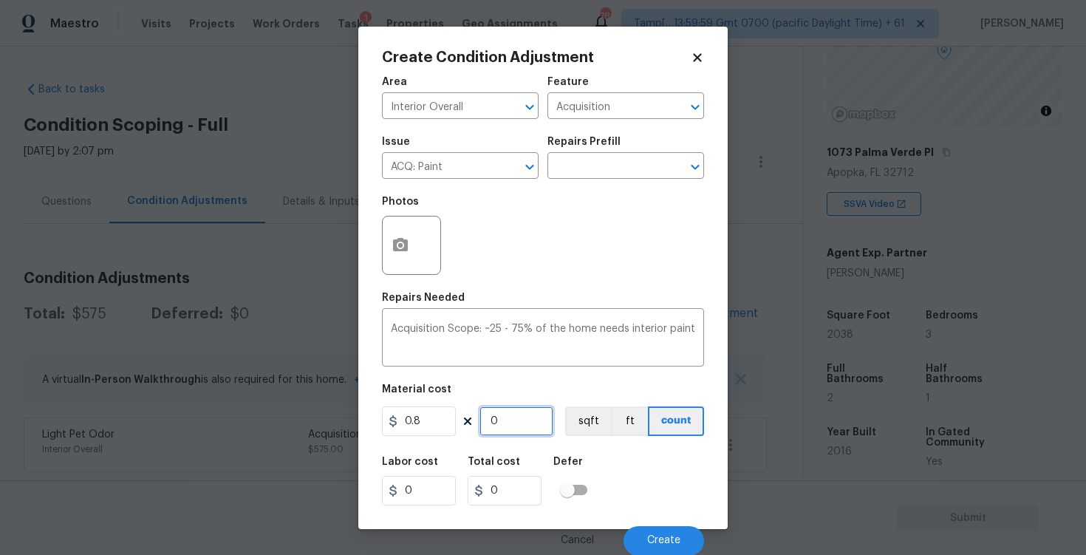
type input "2038"
type input "1630.4"
type input "2038"
click at [587, 421] on button "sqft" at bounding box center [588, 421] width 46 height 30
click at [420, 257] on div at bounding box center [411, 245] width 59 height 59
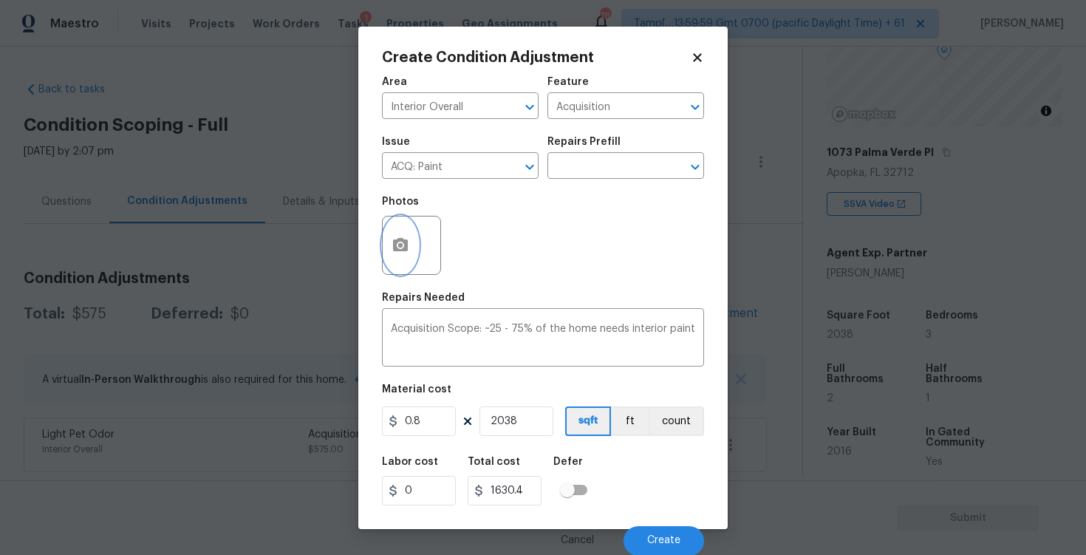
click at [406, 242] on icon "button" at bounding box center [400, 244] width 15 height 13
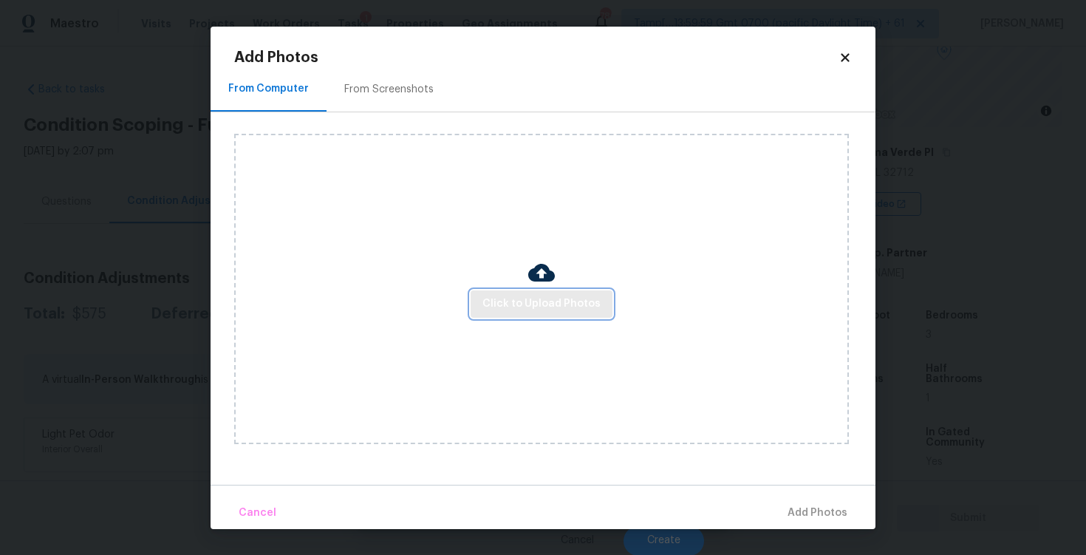
click at [504, 301] on span "Click to Upload Photos" at bounding box center [541, 304] width 118 height 18
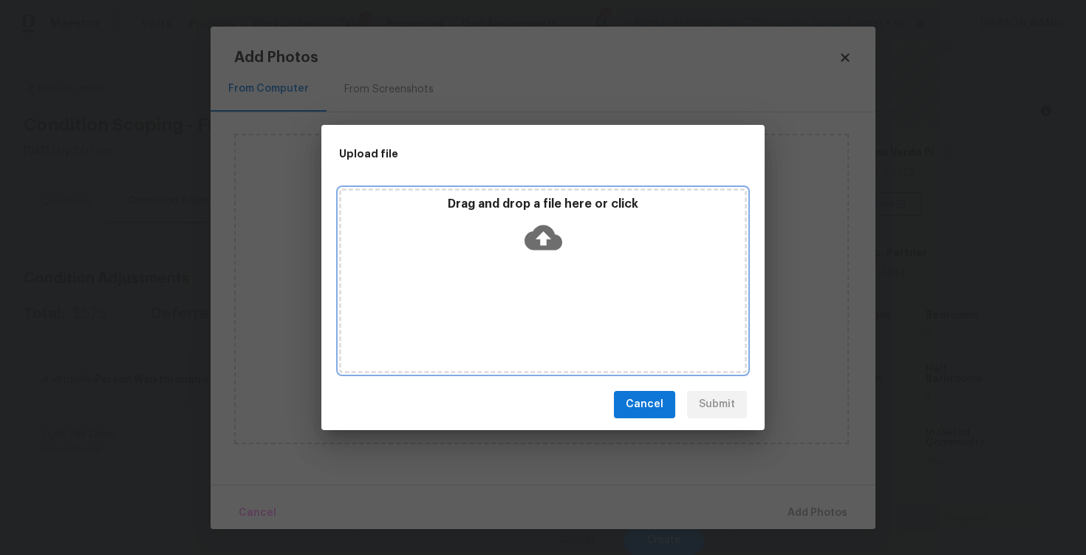
click at [536, 250] on icon at bounding box center [544, 238] width 38 height 38
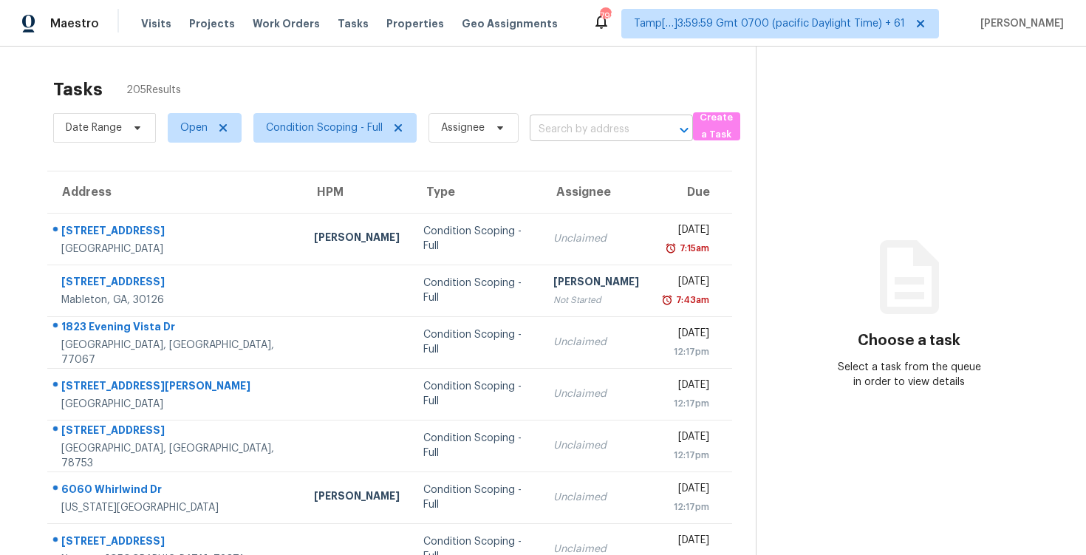
click at [595, 132] on input "text" at bounding box center [591, 129] width 122 height 23
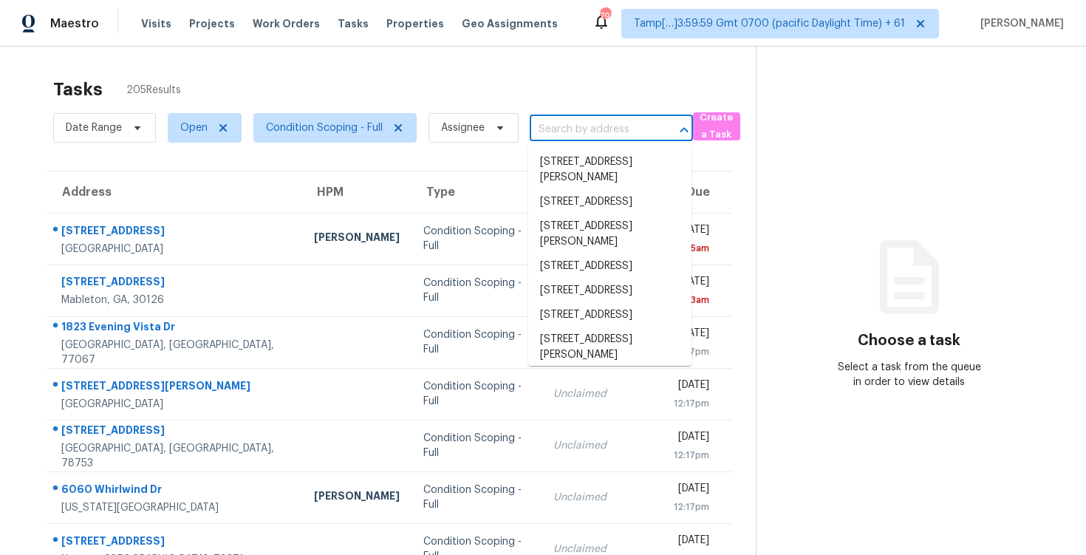
paste input "[STREET_ADDRESS]"
type input "[STREET_ADDRESS]"
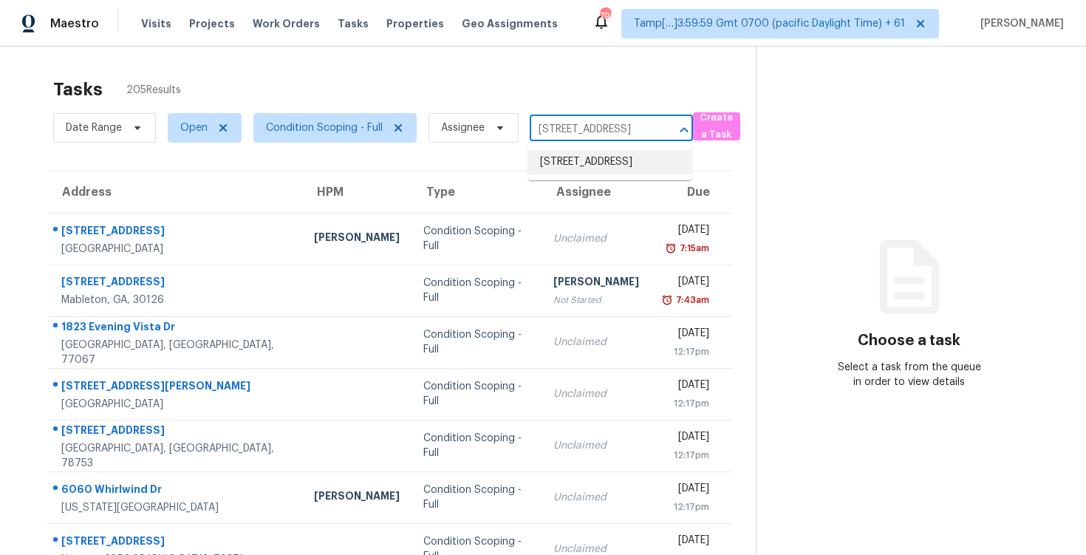
click at [606, 155] on li "7720 Riverdale Rd, Saint Augustine, FL 32092" at bounding box center [609, 162] width 163 height 24
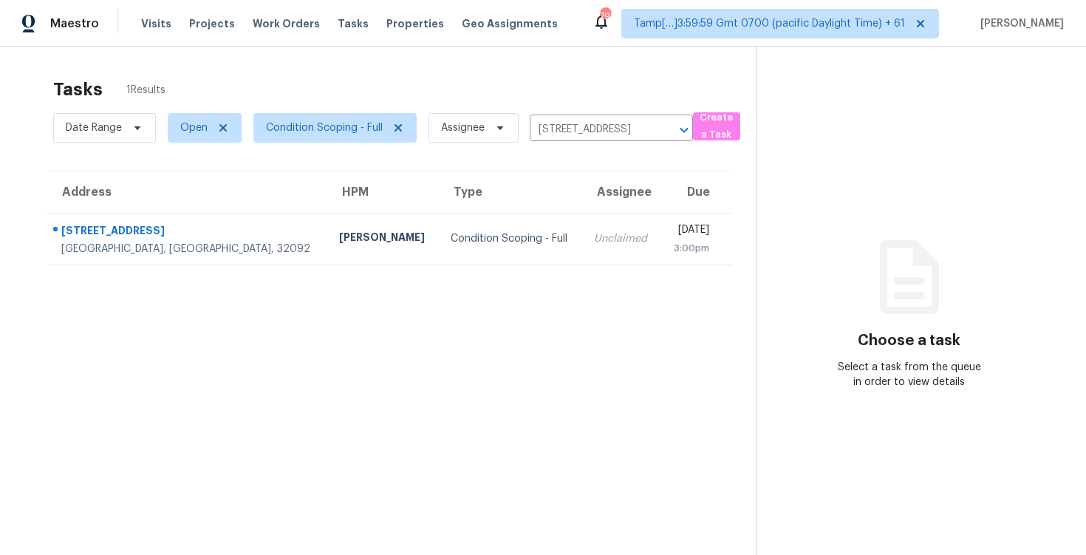
click at [660, 213] on td "Mon, Sep 8th 2025 3:00pm" at bounding box center [696, 239] width 72 height 52
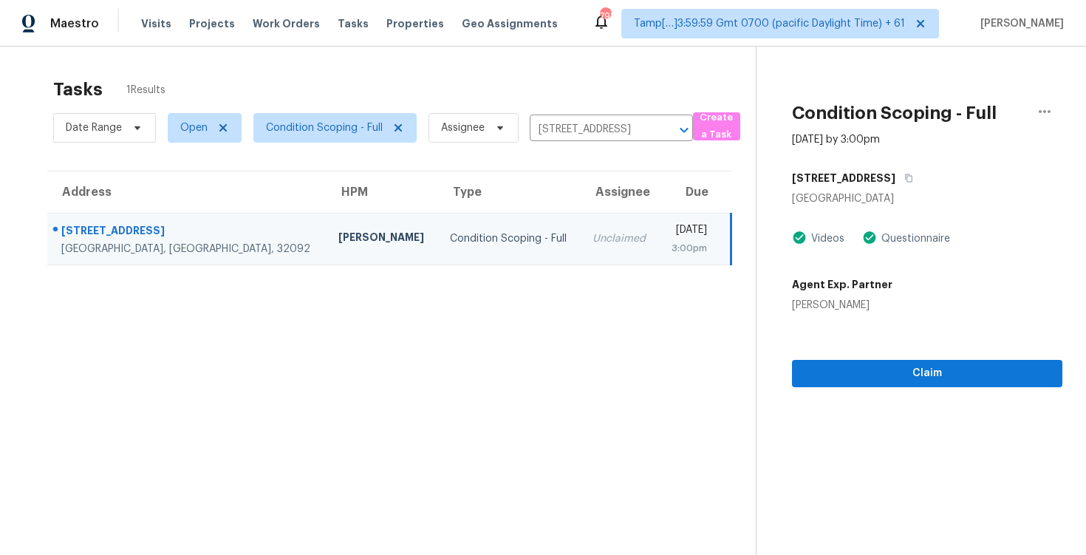
click at [888, 410] on section "Condition Scoping - Full Sep 8th 2025 by 3:00pm 7720 Riverdale Rd Saint Augusti…" at bounding box center [909, 324] width 307 height 555
click at [898, 358] on div "Claim" at bounding box center [927, 349] width 270 height 75
click at [897, 361] on button "Claim" at bounding box center [927, 373] width 270 height 27
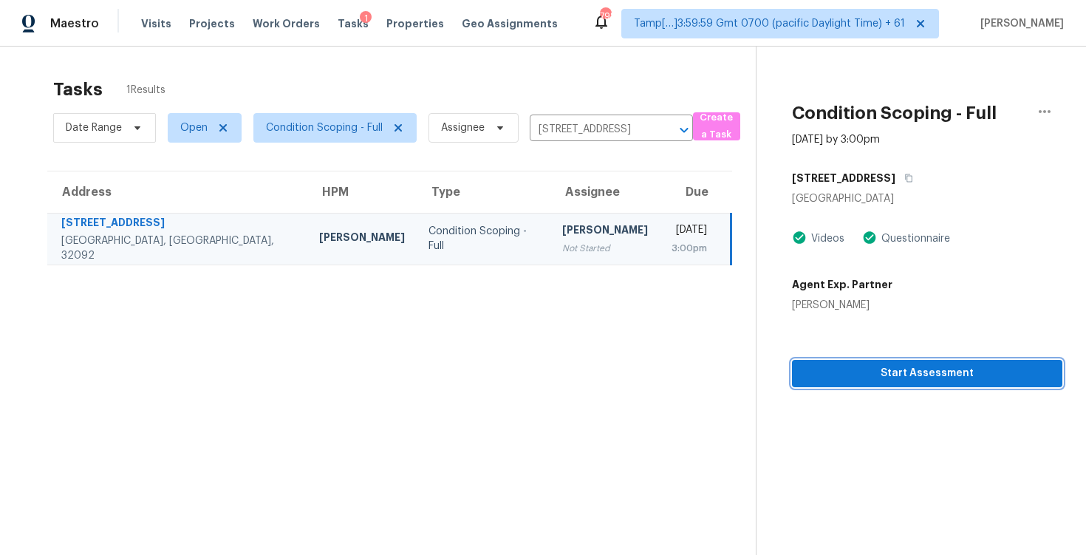
click at [937, 370] on span "Start Assessment" at bounding box center [927, 373] width 247 height 18
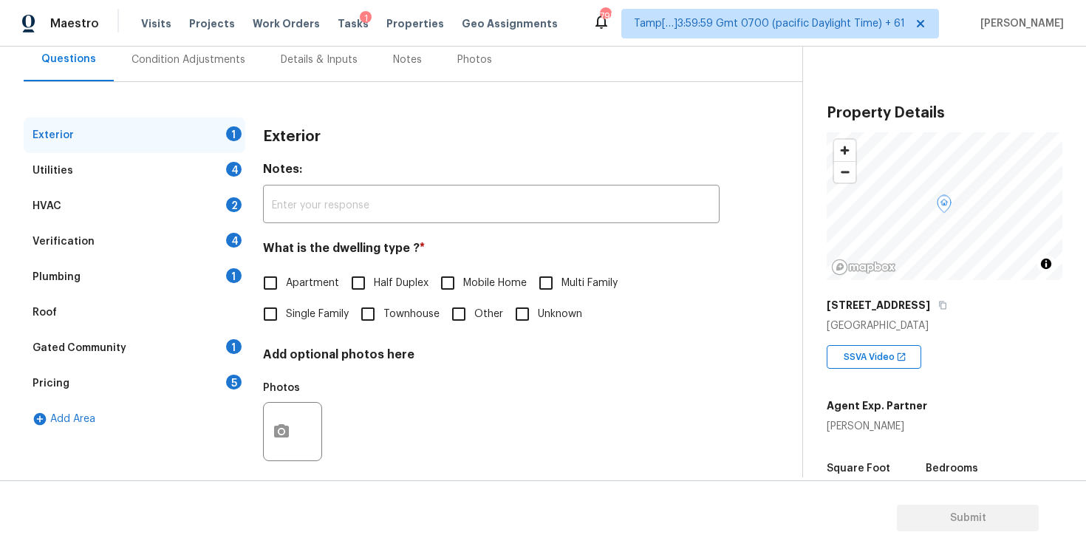
click at [292, 329] on div "Exterior Notes: ​ What is the dwelling type ? * Apartment Half Duplex Mobile Ho…" at bounding box center [491, 302] width 457 height 370
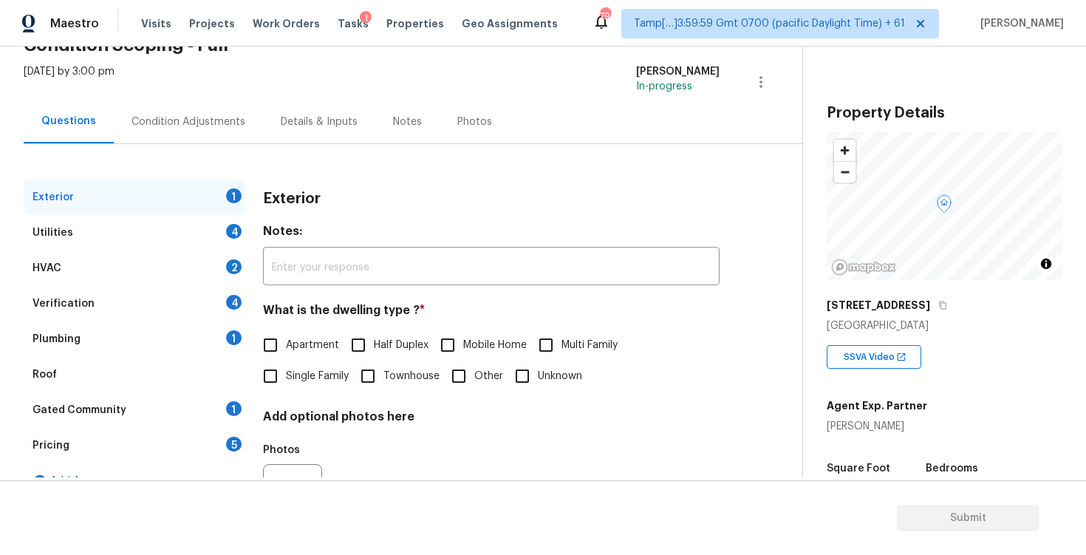
scroll to position [72, 0]
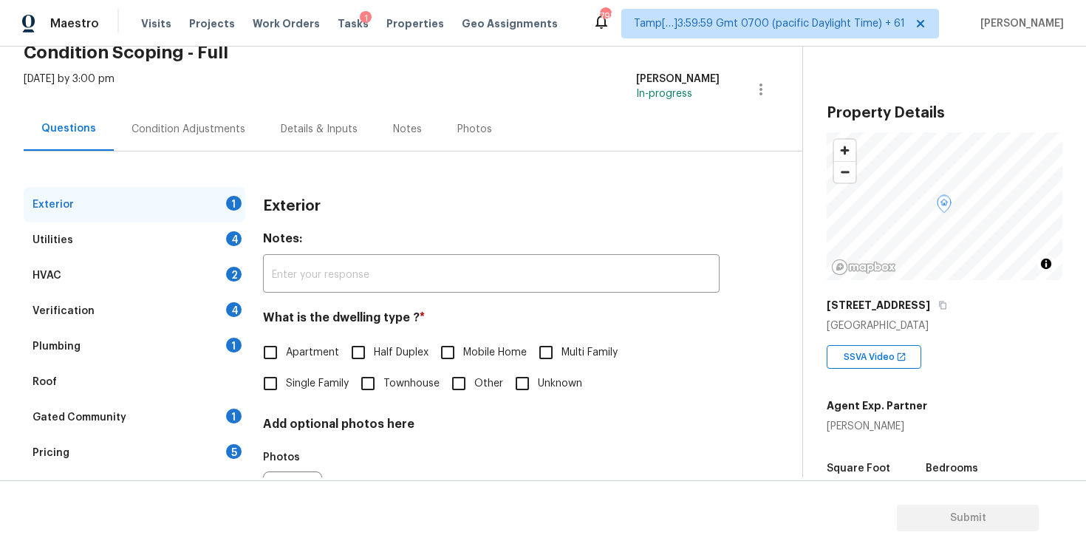
click at [173, 117] on div "Condition Adjustments" at bounding box center [188, 129] width 149 height 44
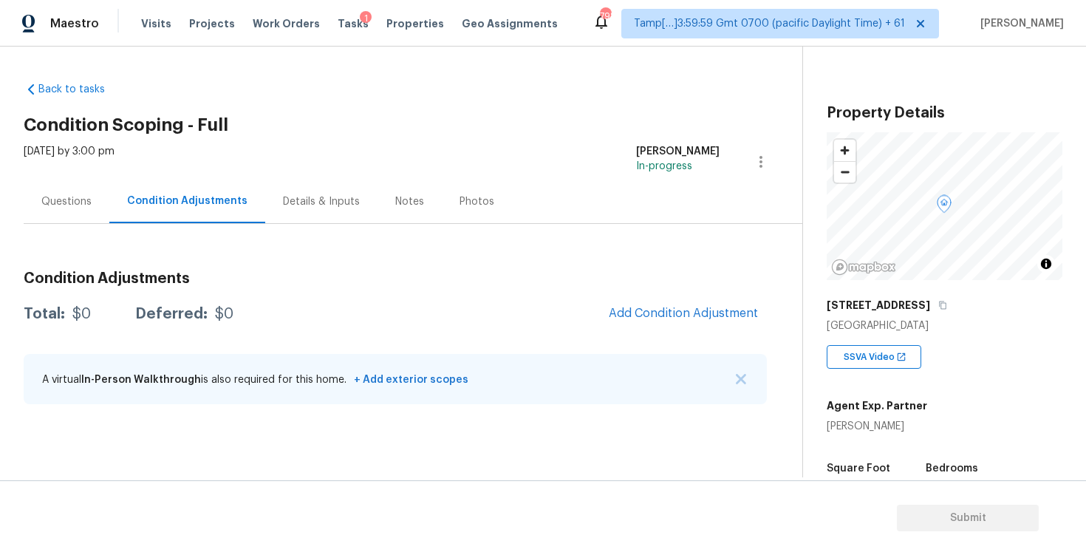
click at [661, 293] on div "Condition Adjustments Total: $0 Deferred: $0 Add Condition Adjustment A virtual…" at bounding box center [395, 338] width 743 height 158
click at [657, 297] on div "Condition Adjustments Total: $0 Deferred: $0 Add Condition Adjustment A virtual…" at bounding box center [395, 338] width 743 height 158
click at [652, 320] on button "Add Condition Adjustment" at bounding box center [683, 313] width 167 height 31
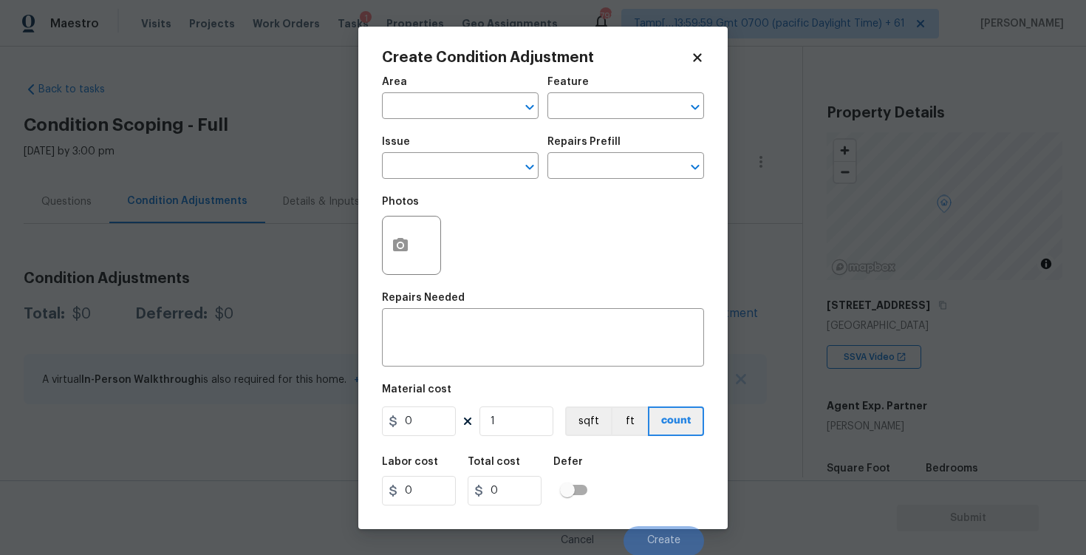
click at [451, 122] on span "Area ​" at bounding box center [460, 98] width 157 height 60
click at [456, 109] on input "text" at bounding box center [439, 107] width 115 height 23
click at [488, 166] on li "Exterior Overall" at bounding box center [460, 164] width 157 height 24
type input "Exterior Overall"
click at [488, 166] on input "text" at bounding box center [439, 167] width 115 height 23
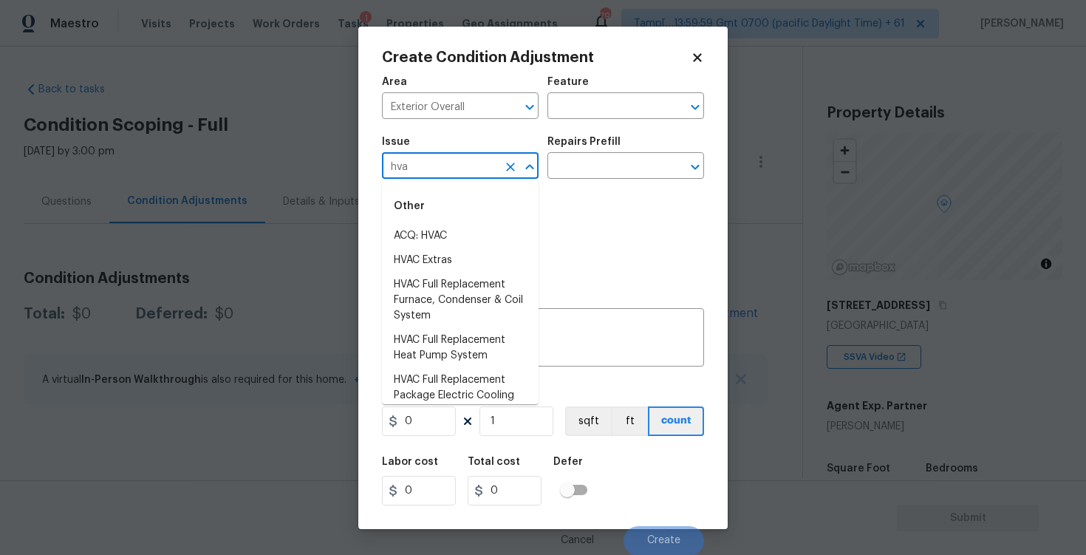
click at [499, 219] on div "Other" at bounding box center [460, 205] width 157 height 35
click at [499, 240] on li "ACQ: HVAC" at bounding box center [460, 236] width 157 height 24
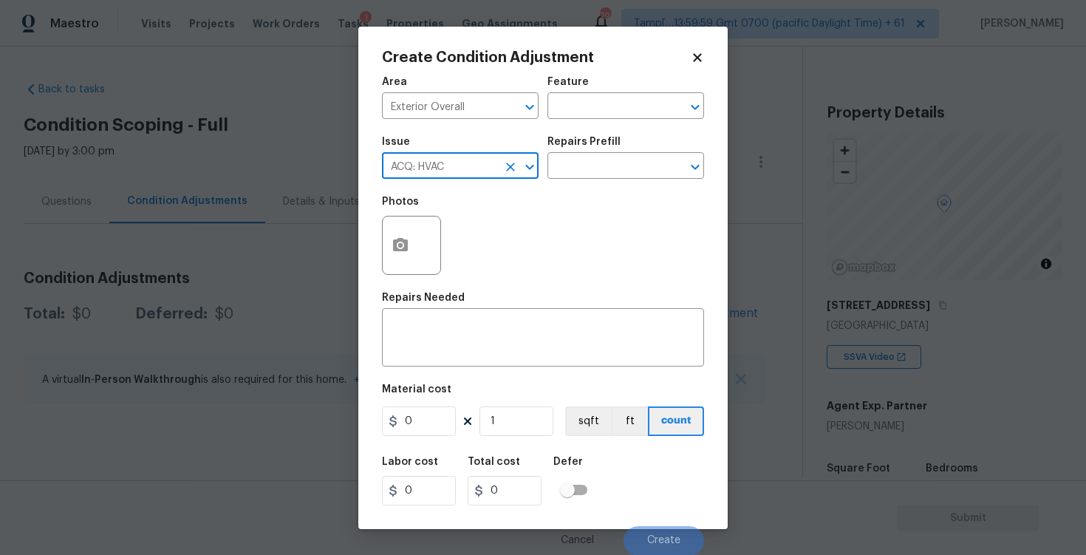
type input "ACQ: HVAC"
click at [618, 137] on div "Repairs Prefill" at bounding box center [625, 146] width 157 height 19
click at [615, 161] on input "text" at bounding box center [604, 167] width 115 height 23
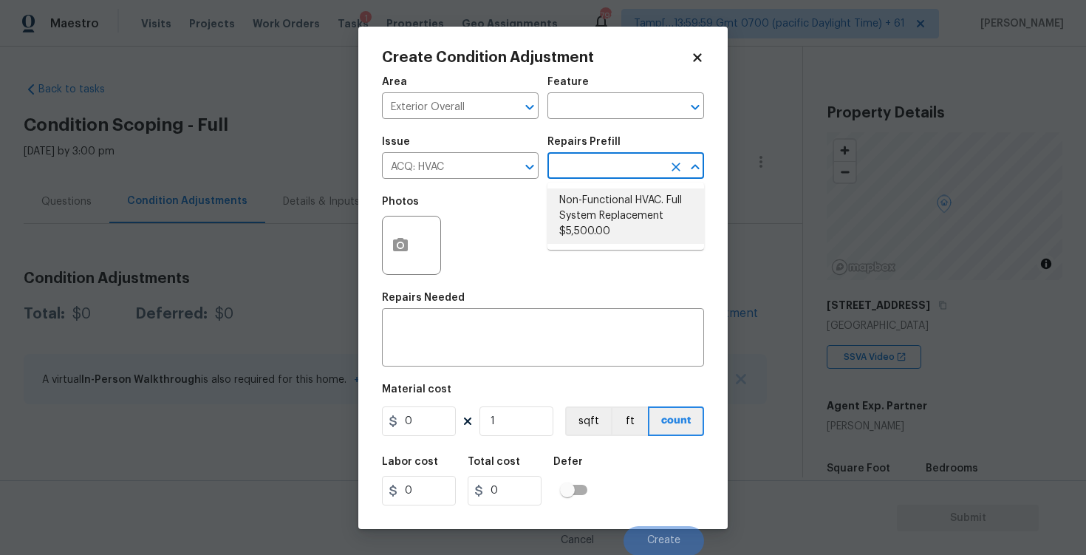
click at [610, 206] on li "Non-Functional HVAC. Full System Replacement $5,500.00" at bounding box center [625, 215] width 157 height 55
type input "Acquisition"
type textarea "Acquisition Scope: Full System Replacement"
type input "5500"
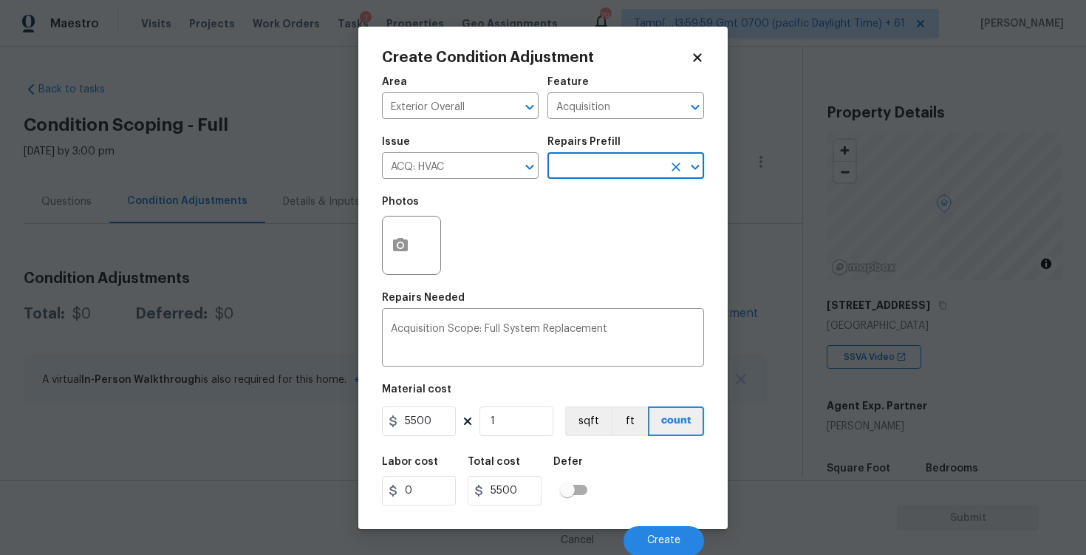
scroll to position [1, 0]
click at [626, 536] on button "Create" at bounding box center [664, 540] width 81 height 30
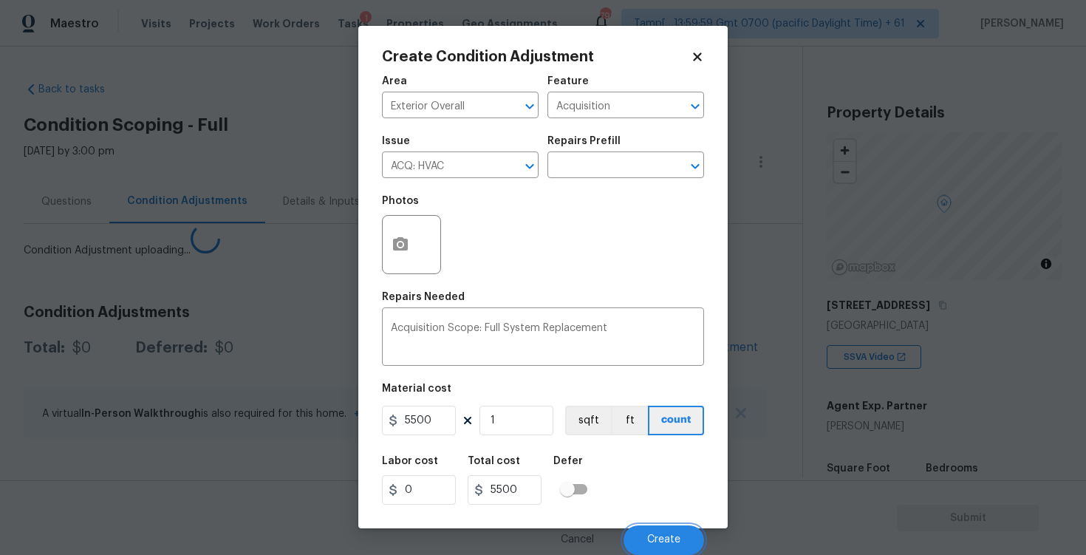
scroll to position [0, 0]
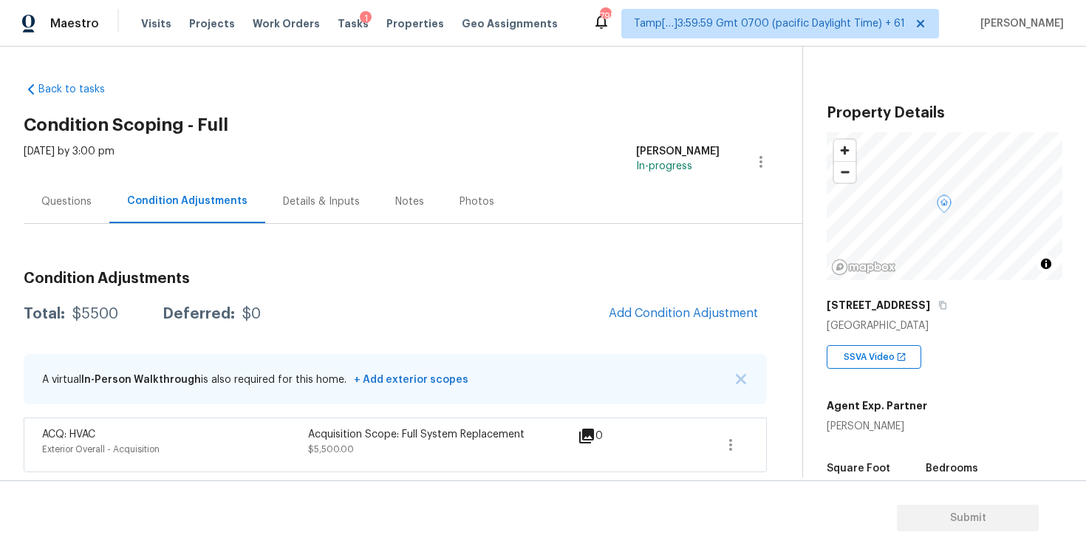
click at [81, 186] on div "Questions" at bounding box center [67, 202] width 86 height 44
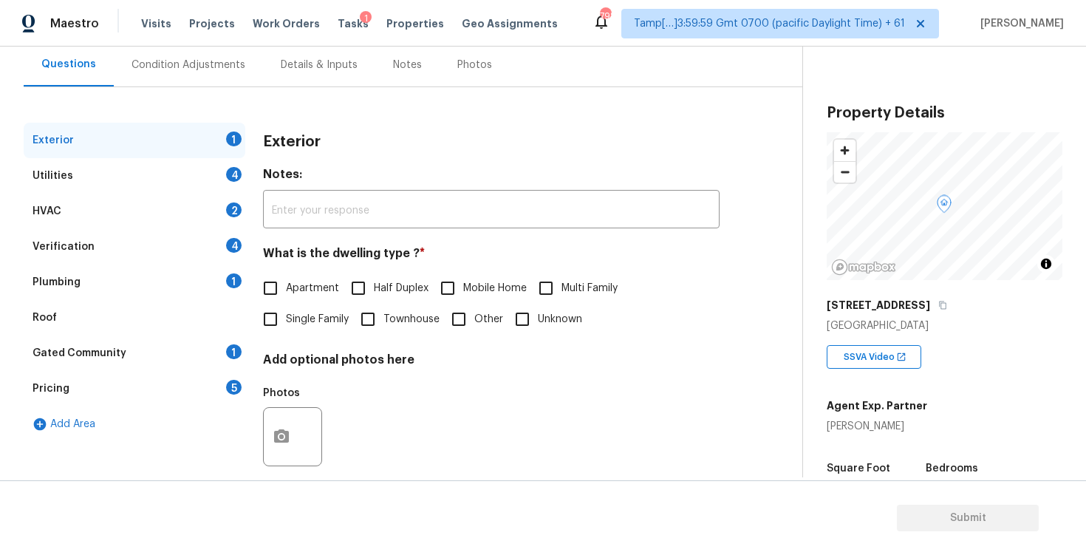
scroll to position [157, 0]
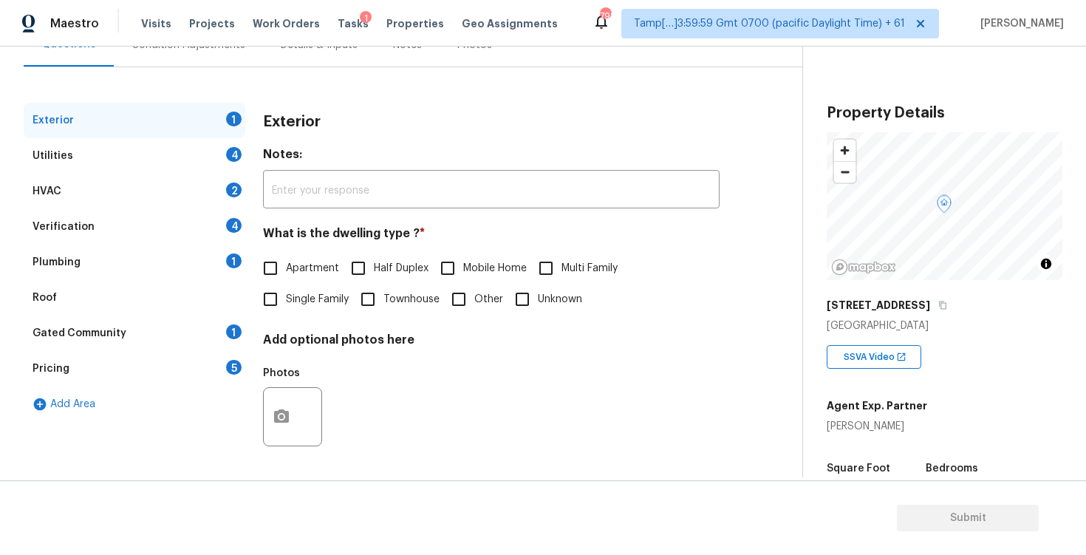
click at [161, 212] on div "Verification 4" at bounding box center [135, 226] width 222 height 35
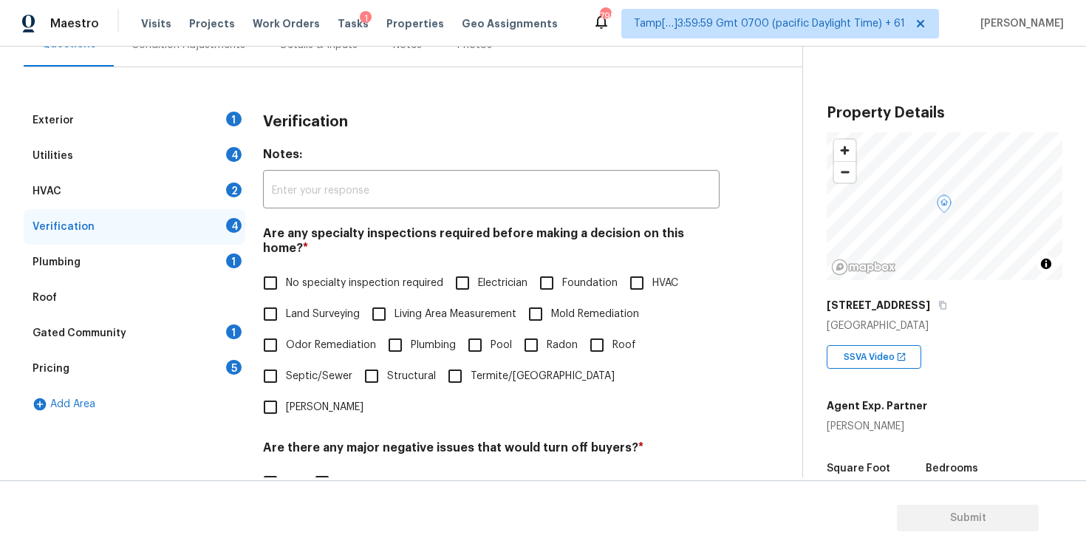
click at [163, 163] on div "Utilities 4" at bounding box center [135, 155] width 222 height 35
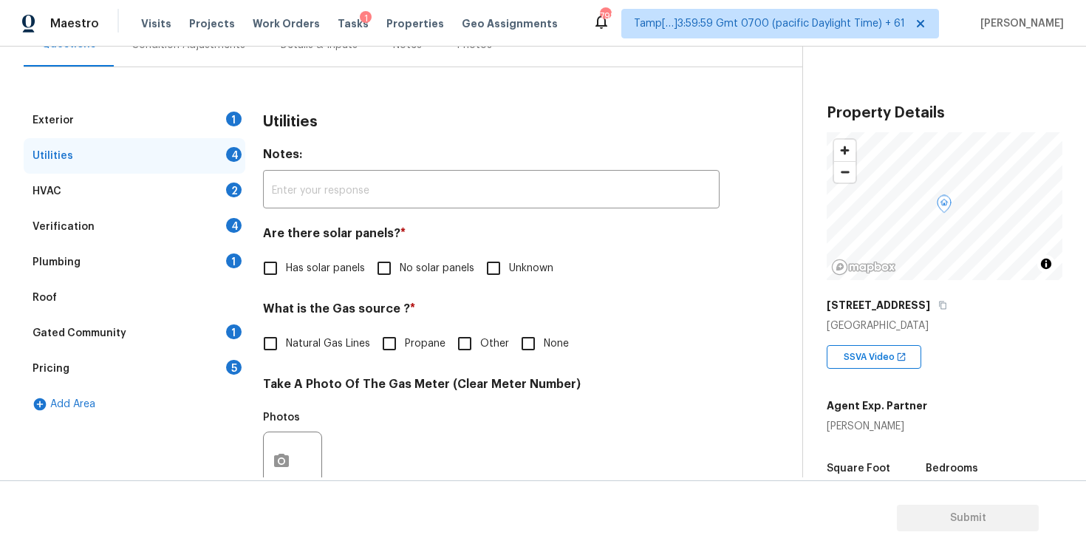
click at [297, 267] on span "Has solar panels" at bounding box center [325, 269] width 79 height 16
click at [286, 267] on input "Has solar panels" at bounding box center [270, 268] width 31 height 31
checkbox input "true"
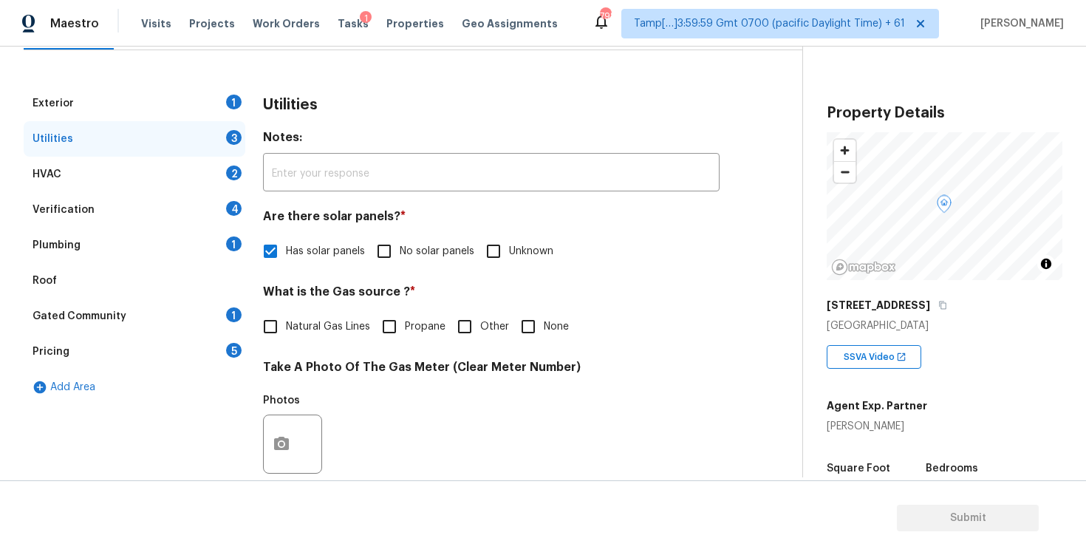
scroll to position [14, 0]
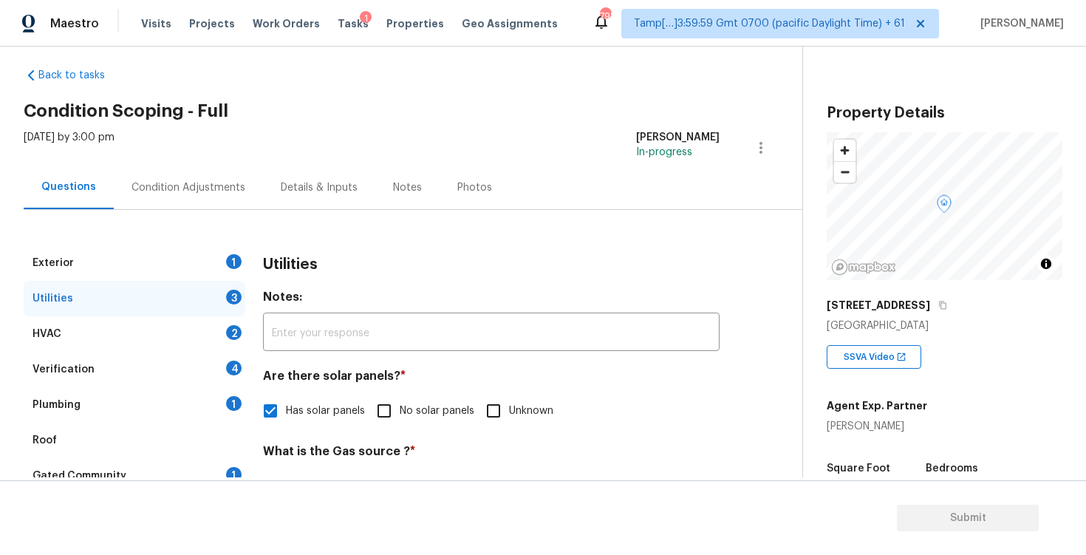
click at [236, 182] on div "Condition Adjustments" at bounding box center [188, 187] width 114 height 15
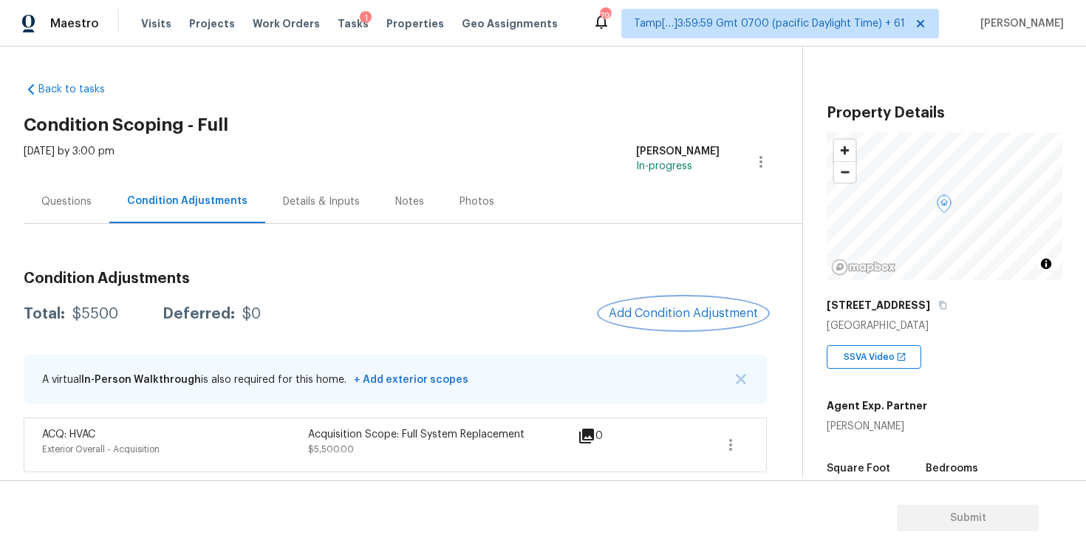
click at [672, 298] on button "Add Condition Adjustment" at bounding box center [683, 313] width 167 height 31
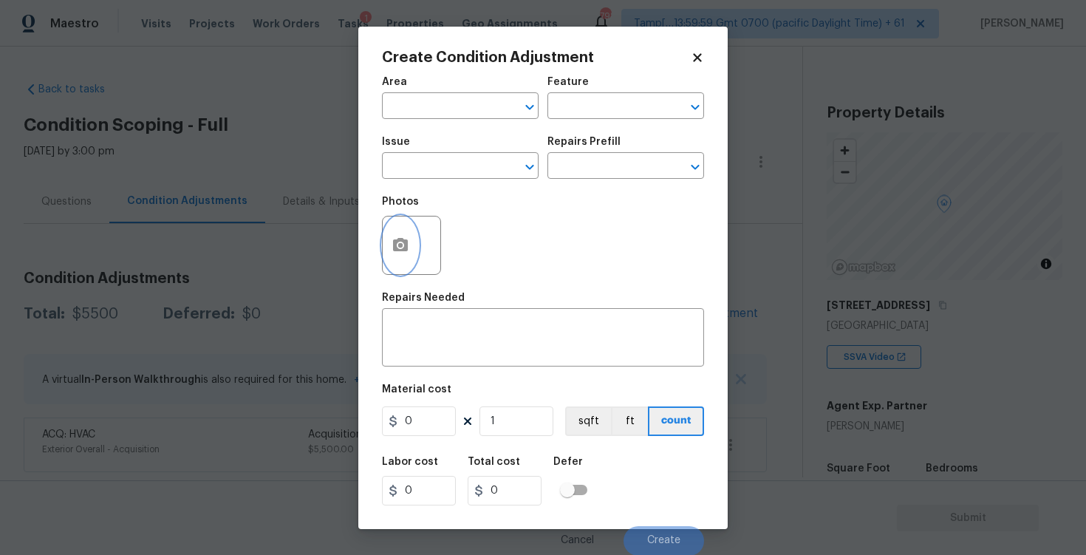
click at [388, 239] on button "button" at bounding box center [400, 245] width 35 height 58
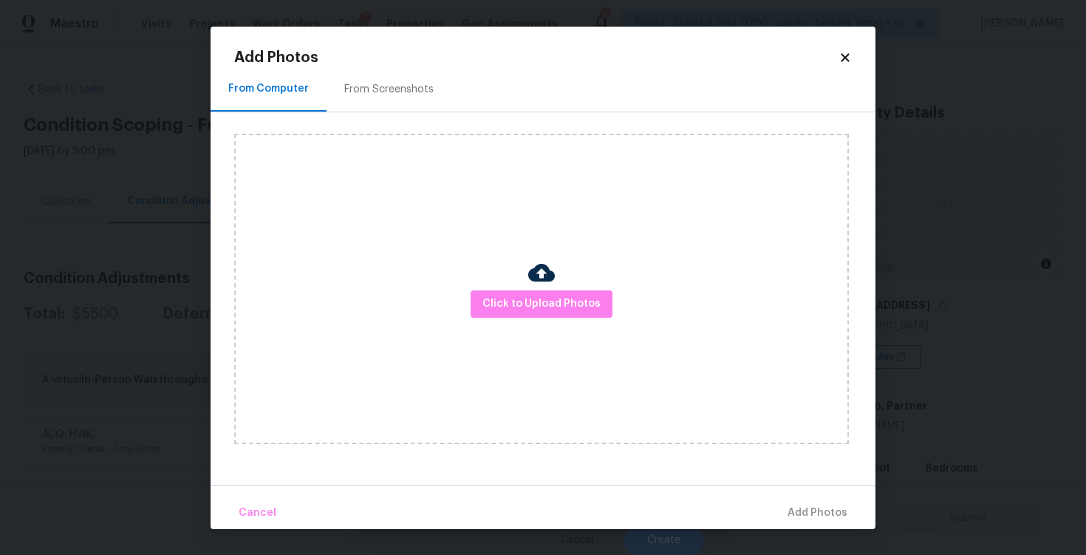
click at [547, 277] on img at bounding box center [541, 272] width 27 height 27
click at [572, 290] on div "Click to Upload Photos" at bounding box center [541, 289] width 615 height 310
click at [583, 293] on button "Click to Upload Photos" at bounding box center [542, 303] width 142 height 27
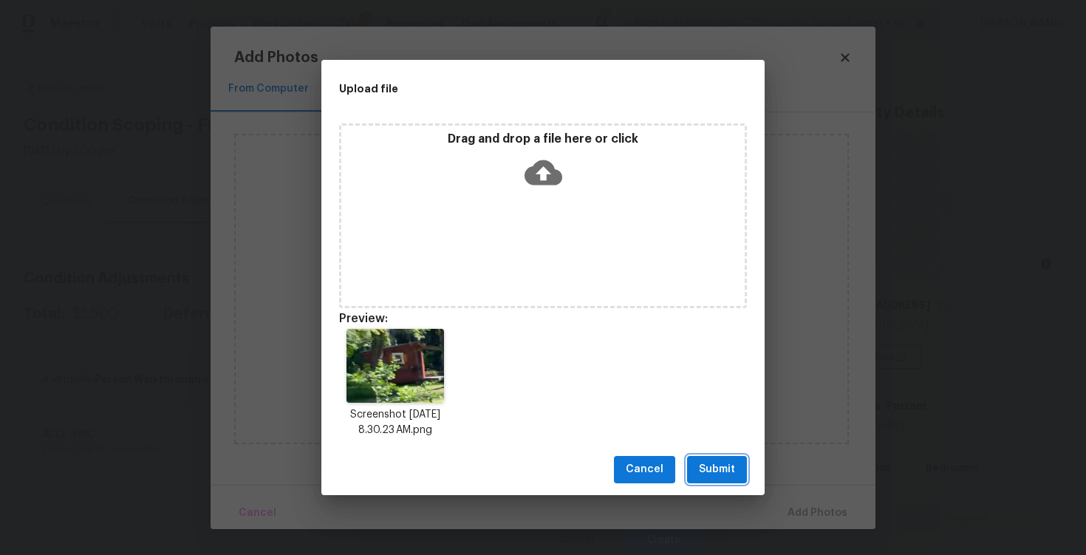
click at [713, 460] on span "Submit" at bounding box center [717, 469] width 36 height 18
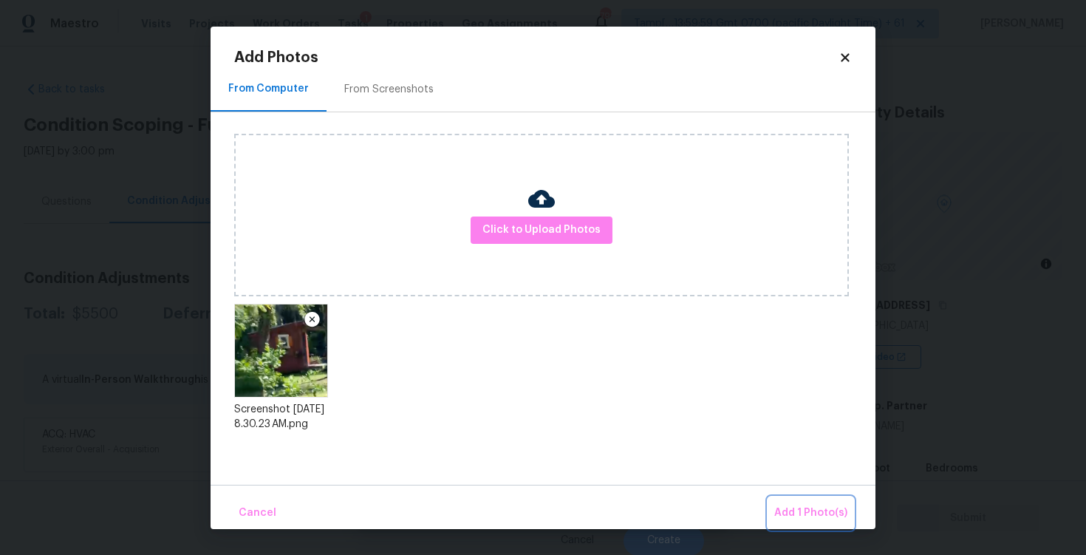
click at [807, 510] on span "Add 1 Photo(s)" at bounding box center [810, 513] width 73 height 18
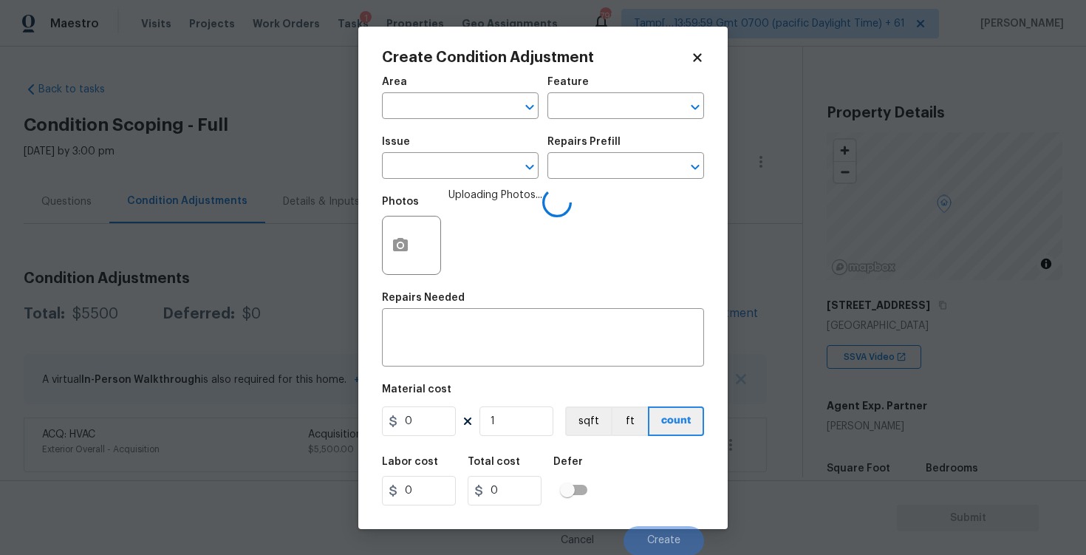
click at [462, 93] on div "Area" at bounding box center [460, 86] width 157 height 19
click at [464, 100] on input "text" at bounding box center [439, 107] width 115 height 23
type input "inter"
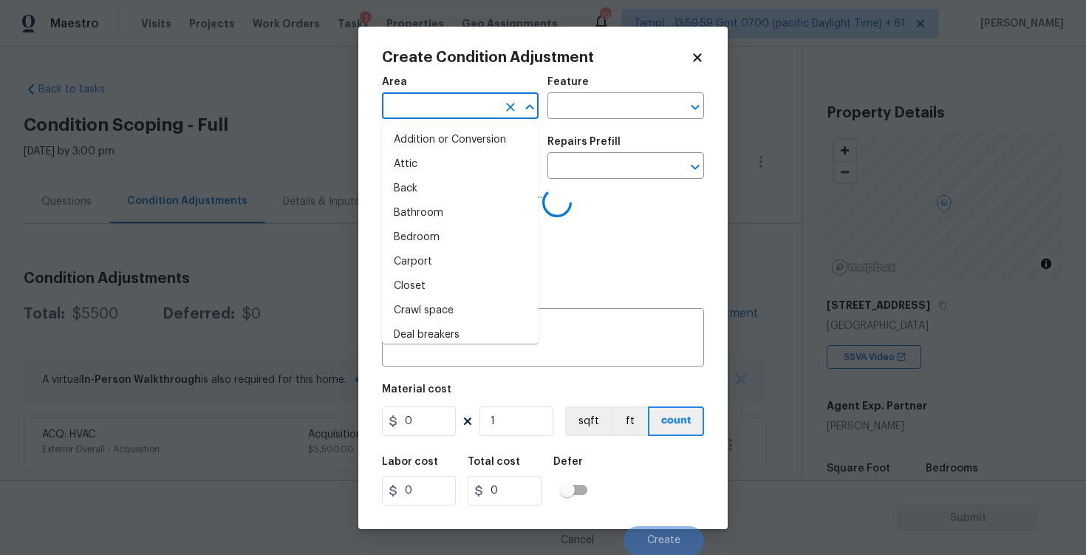
click at [460, 156] on li "Attic" at bounding box center [460, 164] width 157 height 24
type input "Attic"
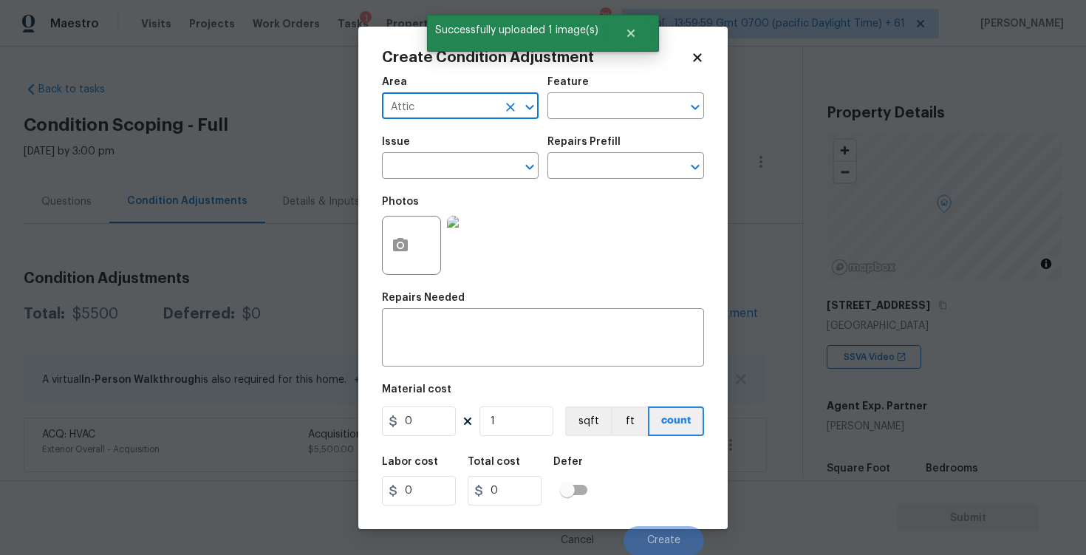
click at [509, 106] on icon "Clear" at bounding box center [510, 107] width 9 height 9
click at [455, 157] on li "Exterior Overall" at bounding box center [460, 164] width 157 height 24
type input "Exterior Overall"
click at [457, 165] on input "text" at bounding box center [439, 167] width 115 height 23
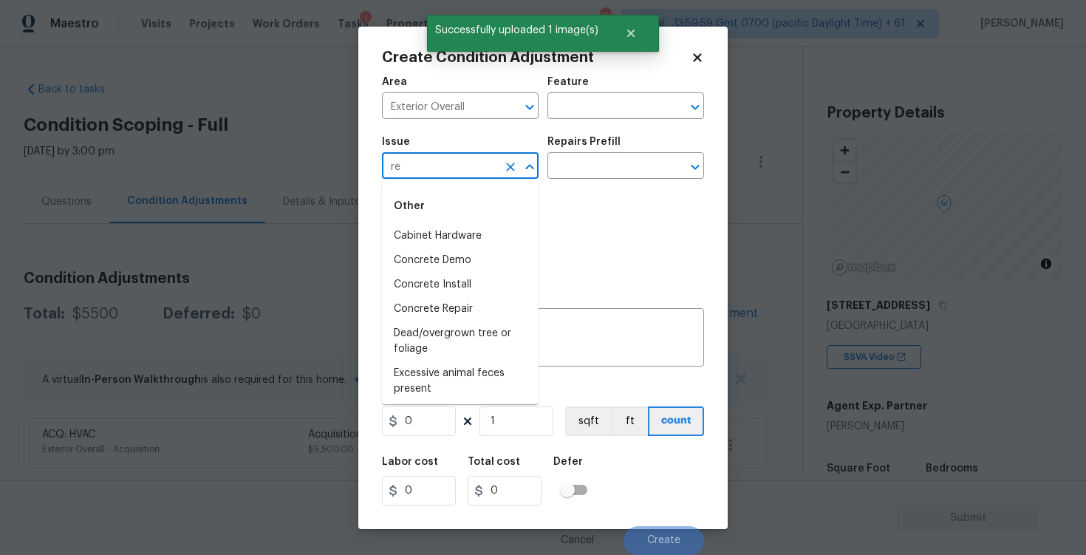
type input "r"
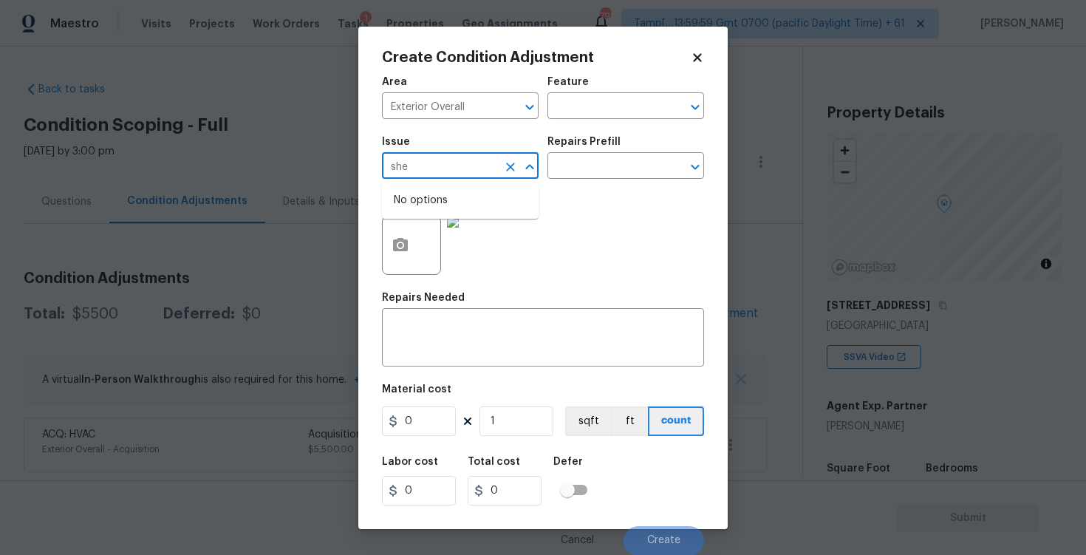
type input "shed"
click at [459, 222] on div "Other" at bounding box center [460, 205] width 157 height 35
click at [460, 237] on li "Debris/garbage on site" at bounding box center [460, 236] width 157 height 24
type input "Debris/garbage on site"
click at [474, 320] on div "x ​" at bounding box center [543, 339] width 322 height 55
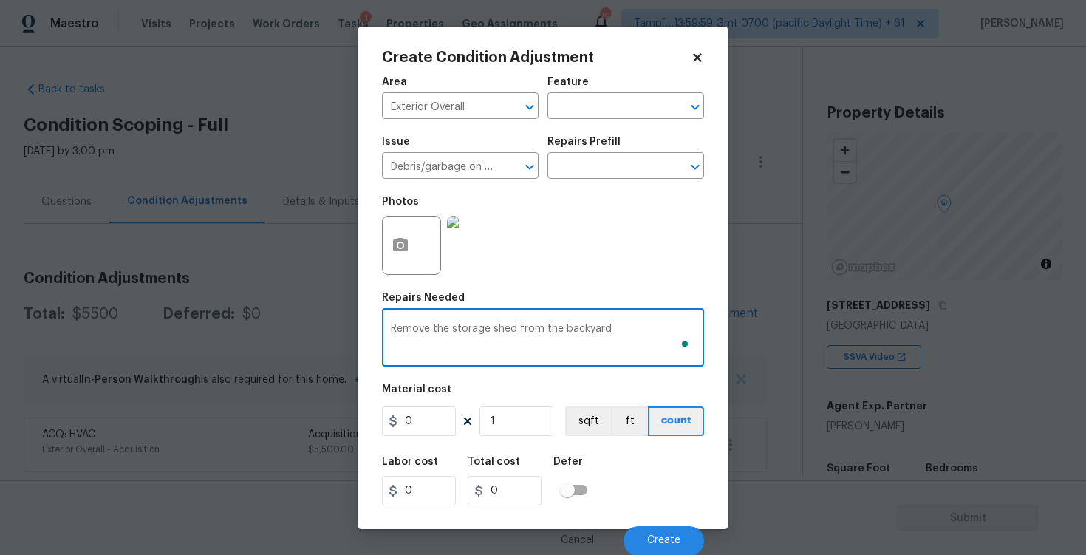
type textarea "Remove the storage shed from the backyard"
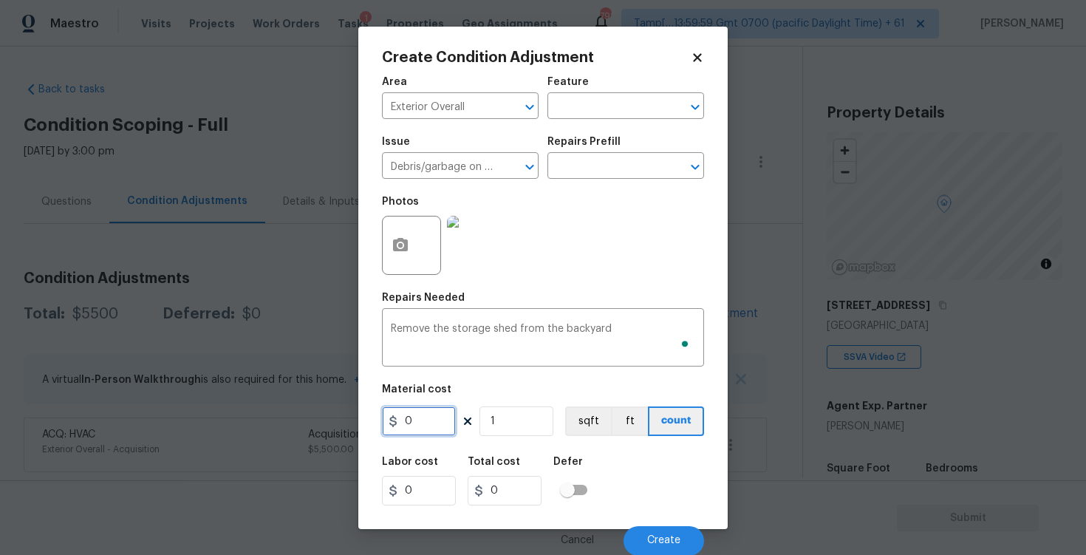
click at [430, 418] on input "0" at bounding box center [419, 421] width 74 height 30
type input "1000"
click at [649, 476] on div "Labor cost 0 Total cost 0 Defer" at bounding box center [543, 481] width 322 height 66
type input "1000"
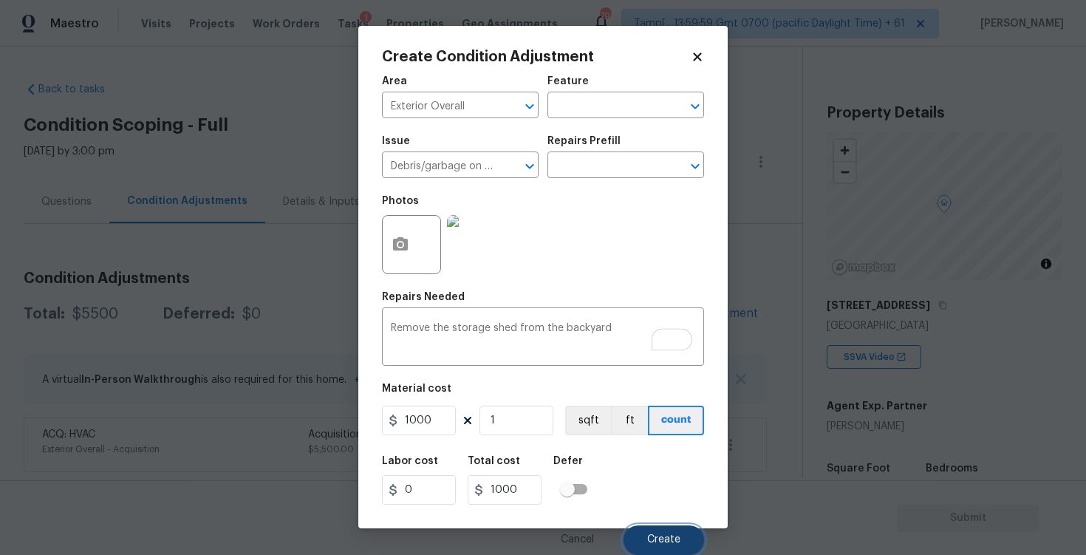
click at [661, 526] on button "Create" at bounding box center [664, 540] width 81 height 30
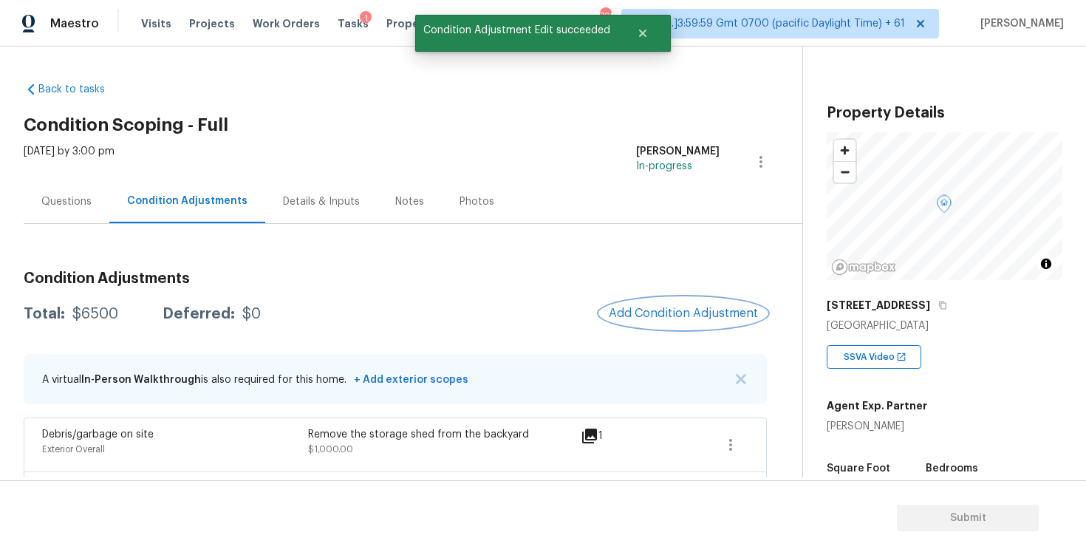
scroll to position [53, 0]
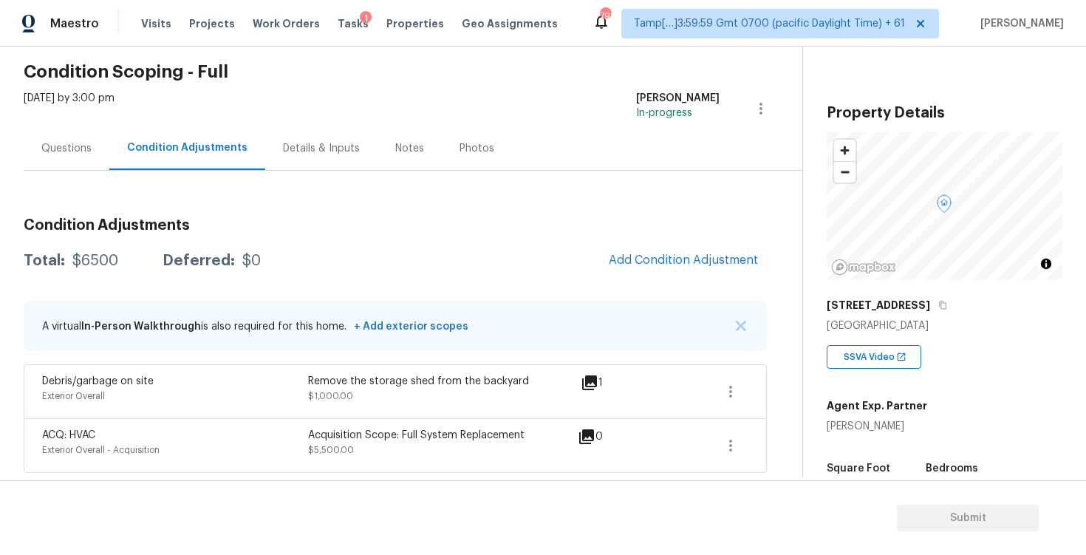
click at [657, 281] on div "Condition Adjustments Total: $6500 Deferred: $0 Add Condition Adjustment A virt…" at bounding box center [395, 339] width 743 height 267
click at [667, 260] on span "Add Condition Adjustment" at bounding box center [683, 259] width 149 height 13
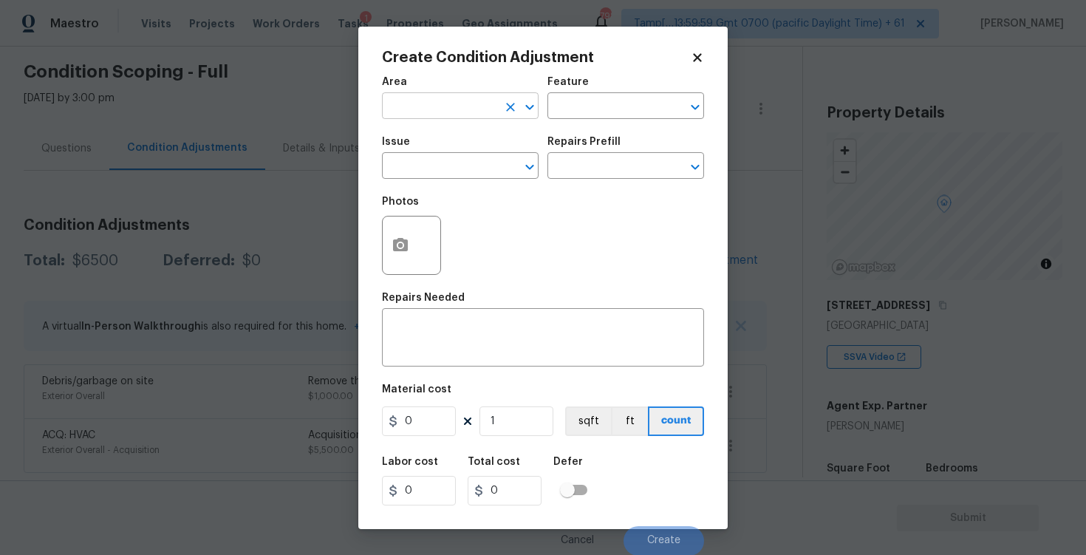
click at [454, 98] on input "text" at bounding box center [439, 107] width 115 height 23
click at [454, 173] on li "Exterior Overall" at bounding box center [460, 164] width 157 height 24
type input "Exterior Overall"
click at [454, 173] on input "text" at bounding box center [439, 167] width 115 height 23
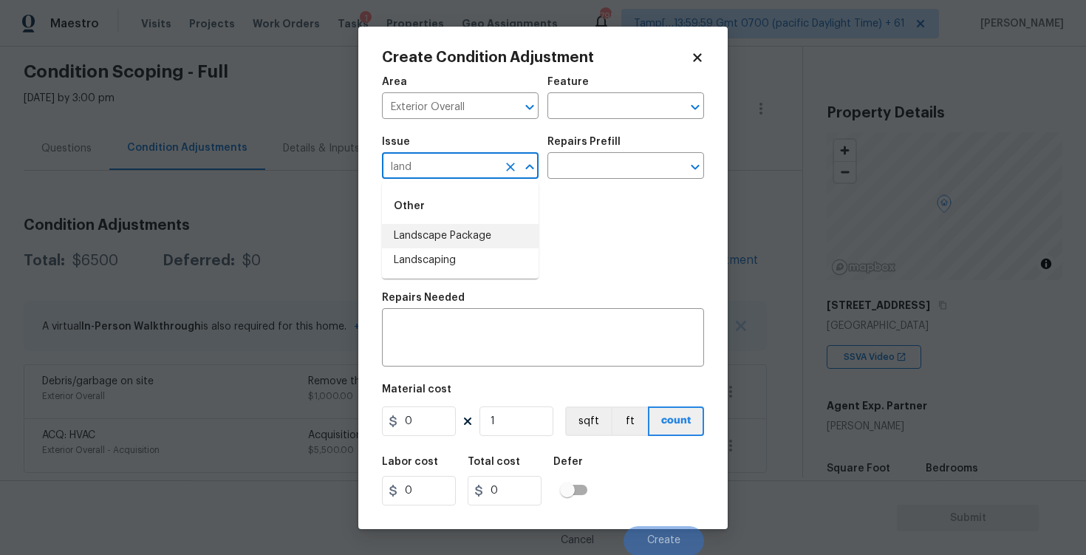
click at [453, 236] on li "Landscape Package" at bounding box center [460, 236] width 157 height 24
type input "Landscape Package"
click at [596, 167] on input "text" at bounding box center [604, 167] width 115 height 23
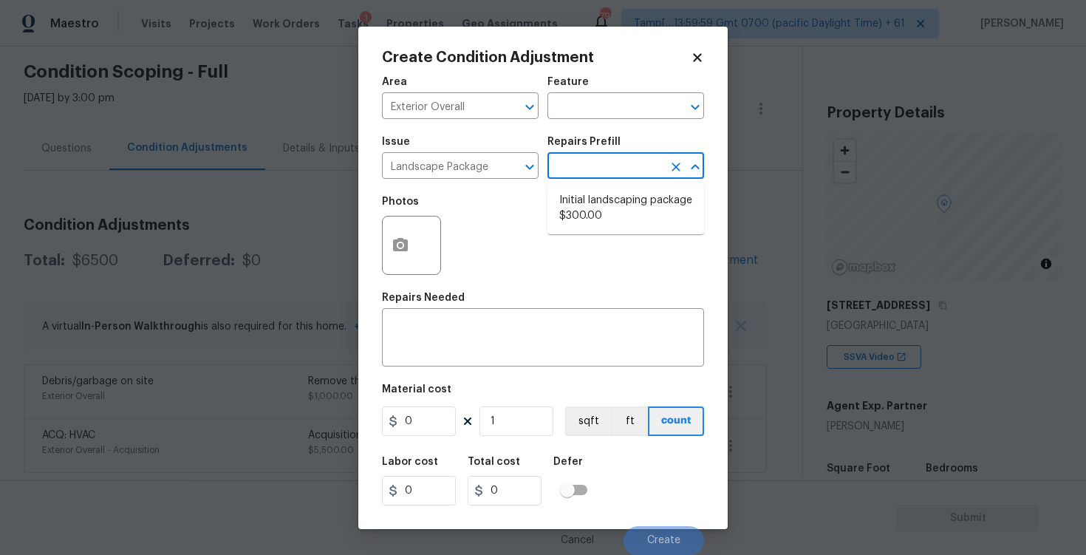
click at [598, 192] on li "Initial landscaping package $300.00" at bounding box center [625, 208] width 157 height 40
type input "Home Readiness Packages"
type textarea "Mowing of grass up to 6" in height. Mow, edge along driveways & sidewalks, trim…"
type input "300"
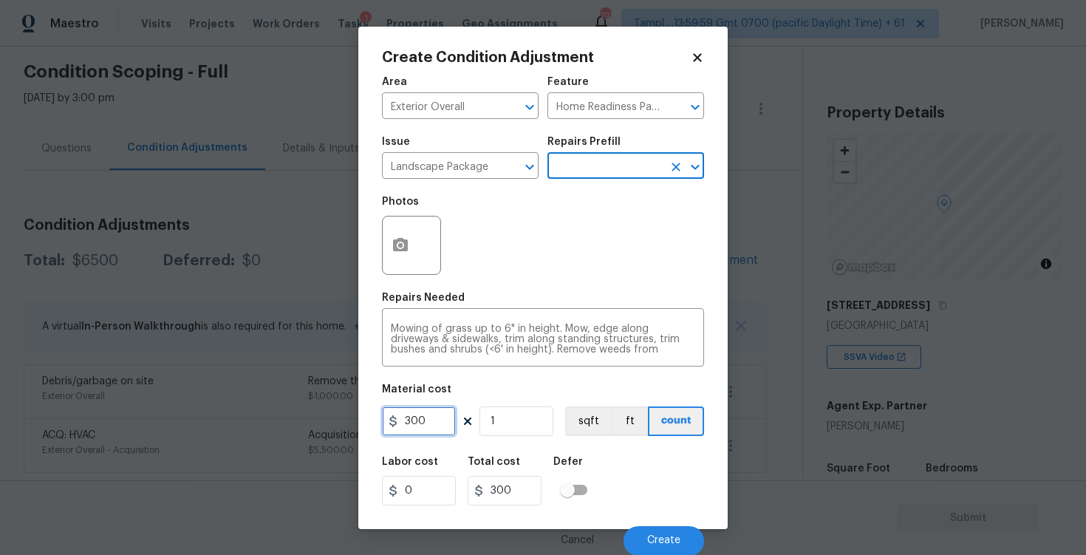
click at [441, 415] on input "300" at bounding box center [419, 421] width 74 height 30
type input "750"
click at [369, 222] on div "Create Condition Adjustment Area Exterior Overall ​ Feature Home Readiness Pack…" at bounding box center [542, 278] width 369 height 502
click at [392, 238] on icon "button" at bounding box center [401, 245] width 18 height 18
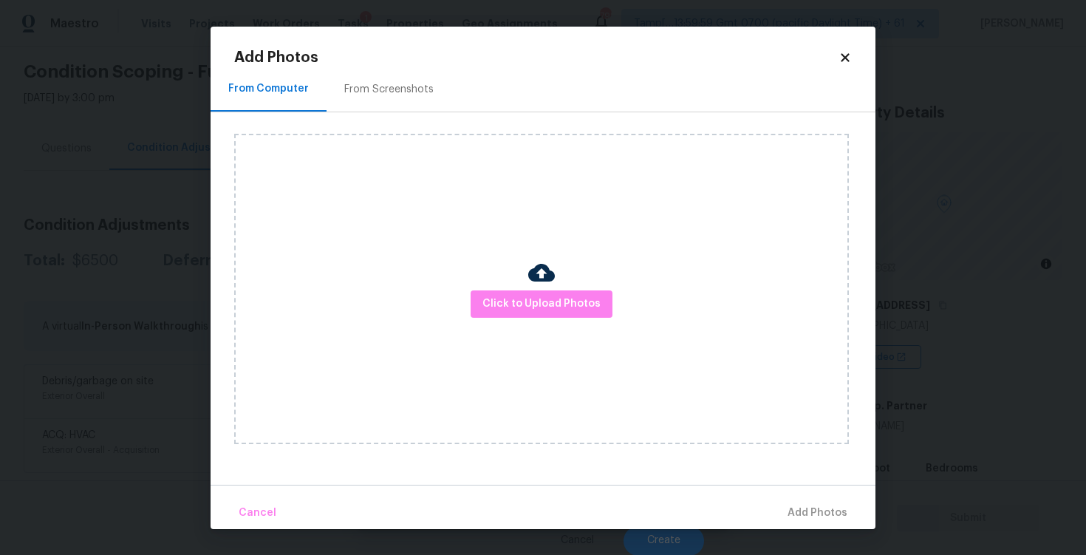
click at [525, 318] on div "Click to Upload Photos" at bounding box center [541, 289] width 615 height 310
click at [525, 299] on span "Click to Upload Photos" at bounding box center [541, 304] width 118 height 18
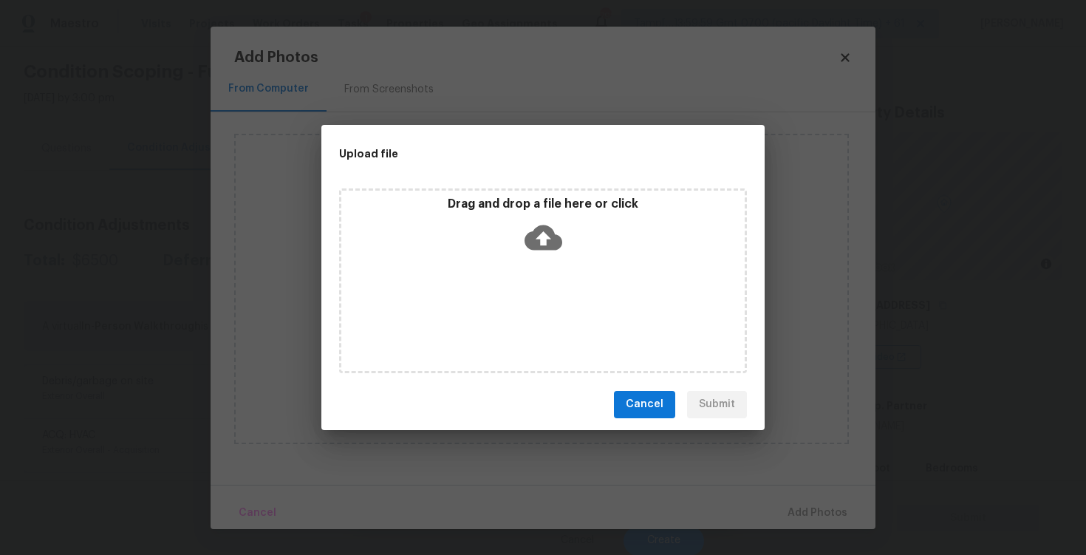
click at [542, 229] on icon at bounding box center [544, 237] width 38 height 25
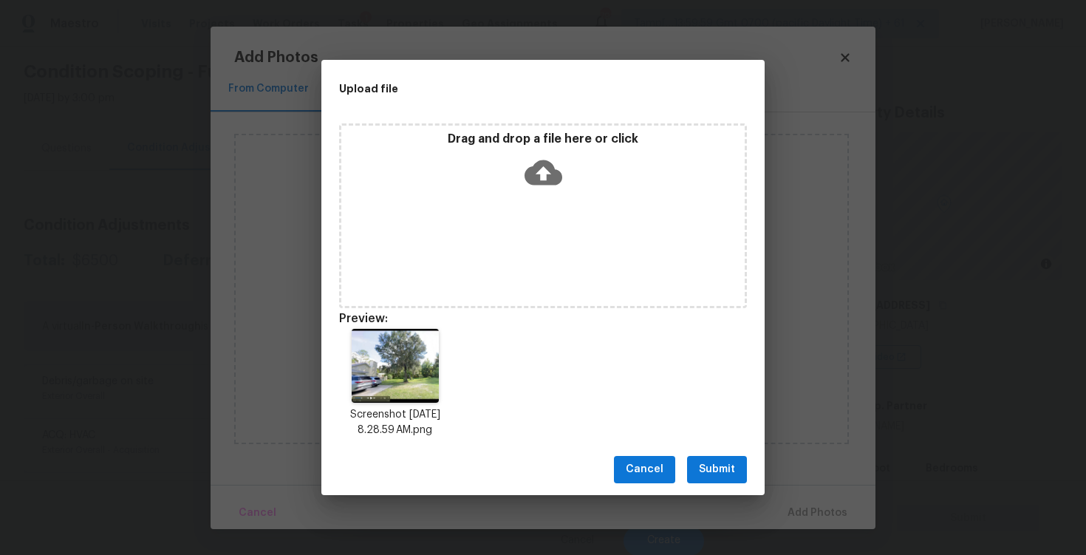
click at [737, 468] on button "Submit" at bounding box center [717, 469] width 60 height 27
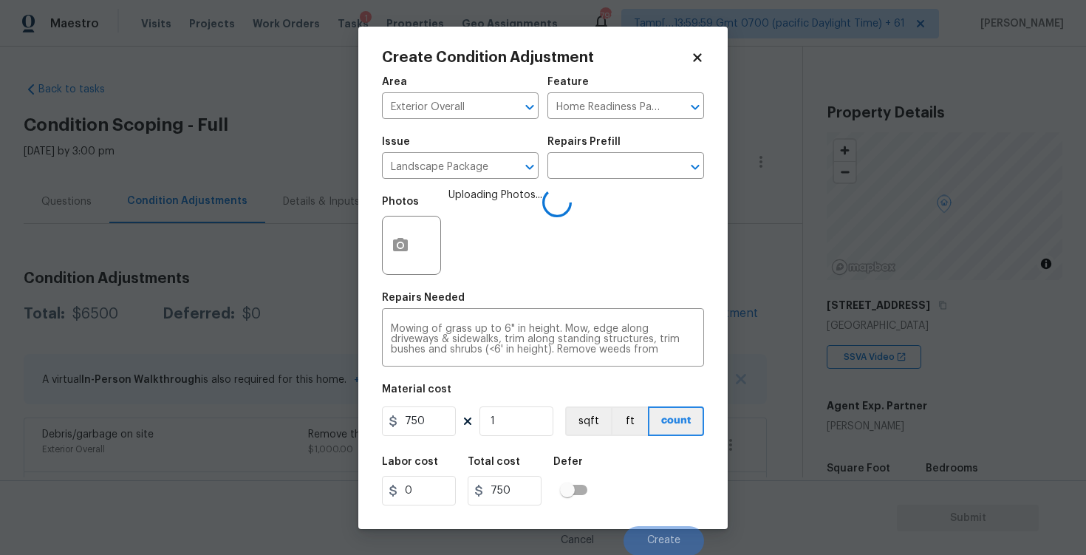
scroll to position [1, 0]
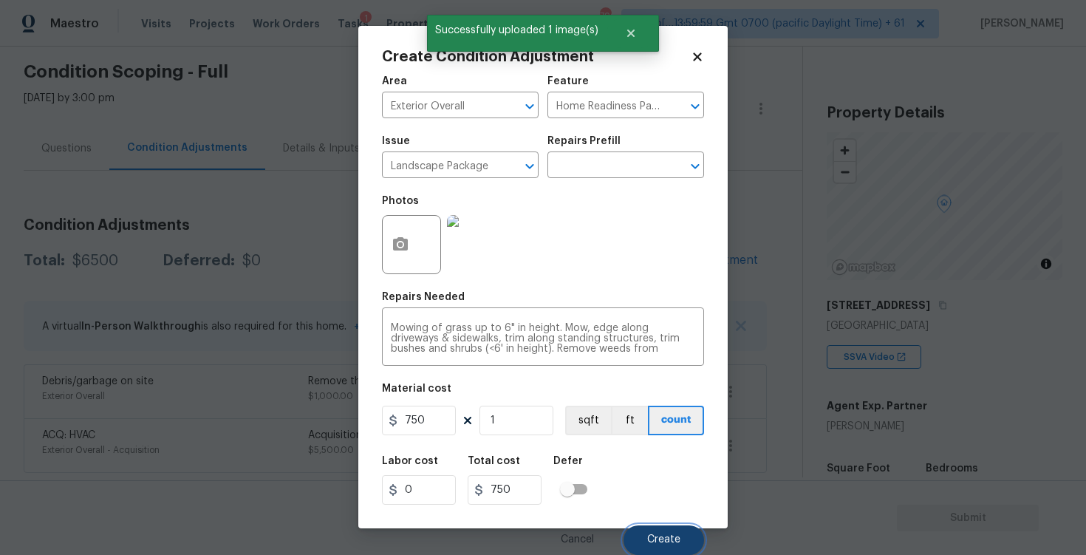
click at [660, 532] on button "Create" at bounding box center [664, 540] width 81 height 30
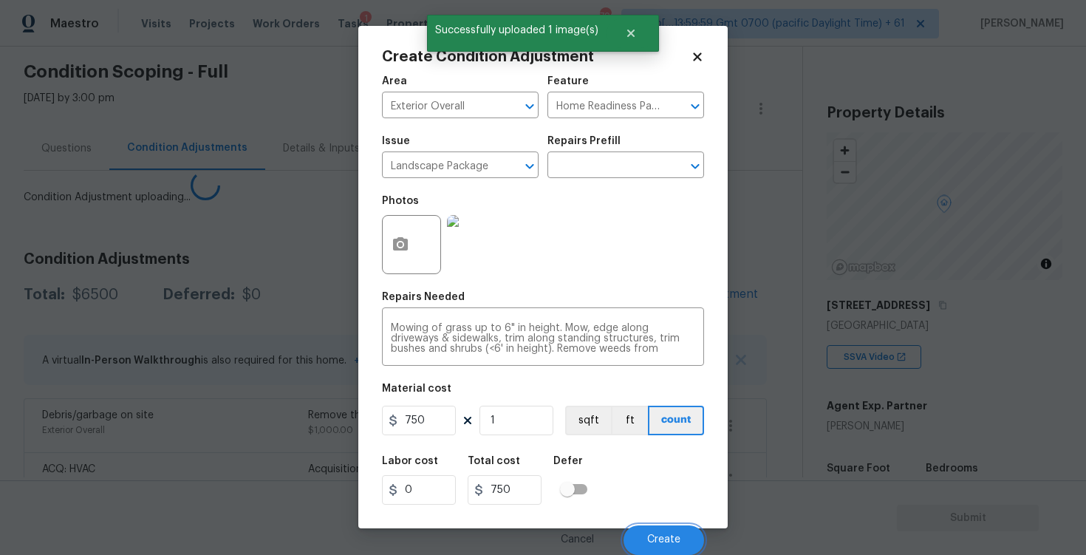
scroll to position [0, 0]
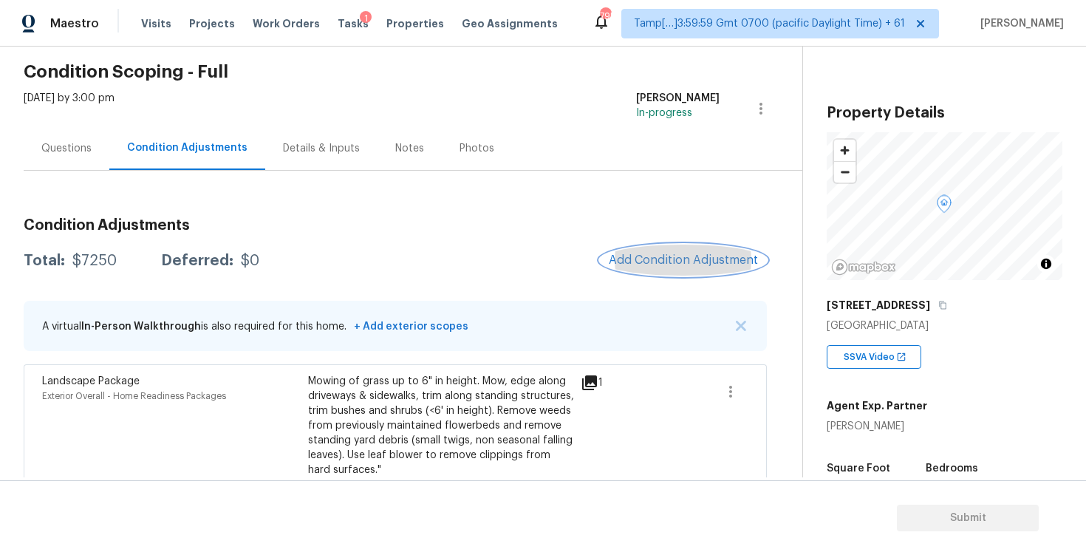
click at [682, 256] on span "Add Condition Adjustment" at bounding box center [683, 259] width 149 height 13
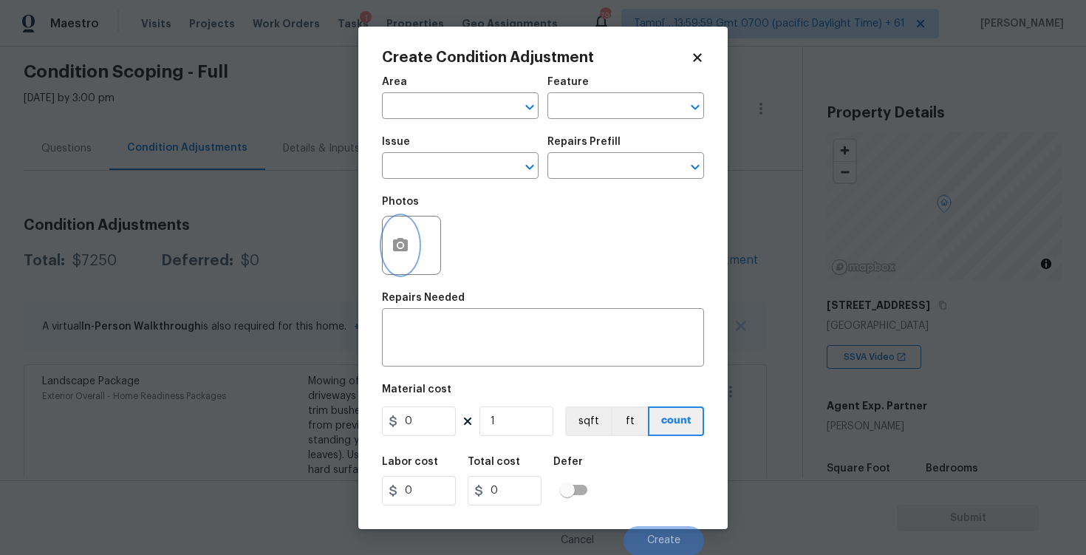
click at [392, 247] on icon "button" at bounding box center [401, 245] width 18 height 18
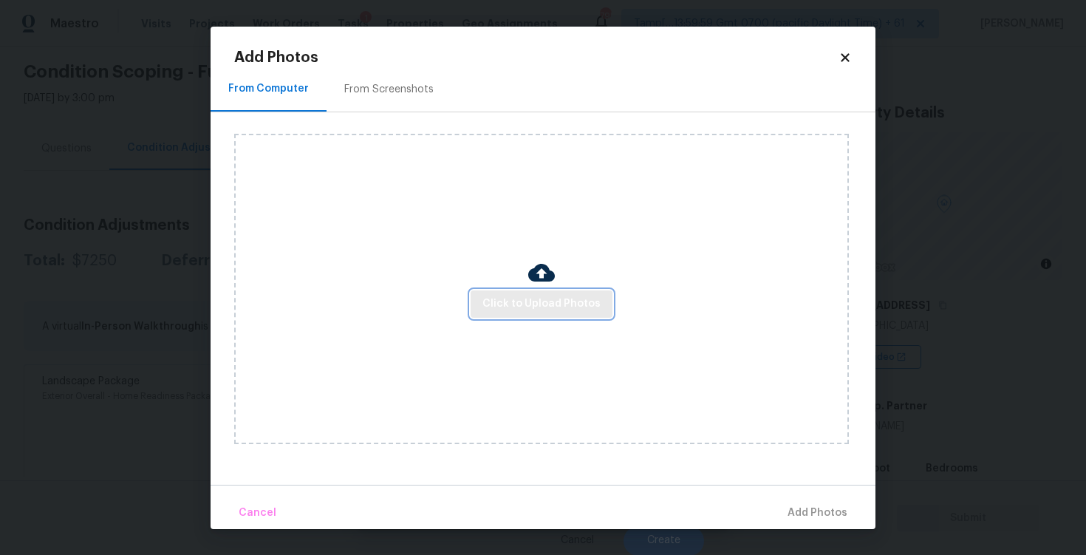
click at [516, 311] on span "Click to Upload Photos" at bounding box center [541, 304] width 118 height 18
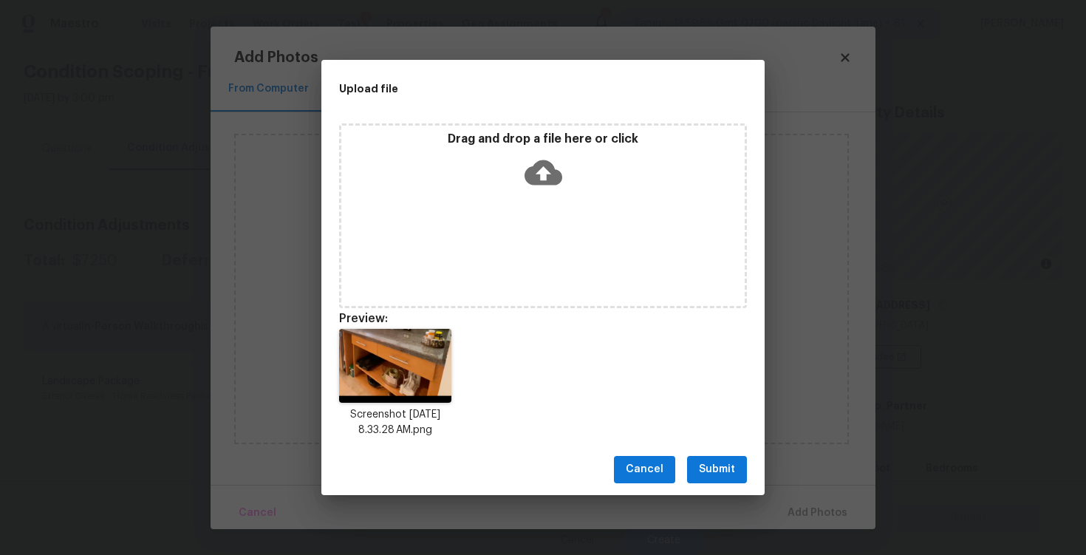
click at [748, 465] on div "Cancel Submit" at bounding box center [542, 469] width 443 height 51
click at [737, 466] on button "Submit" at bounding box center [717, 469] width 60 height 27
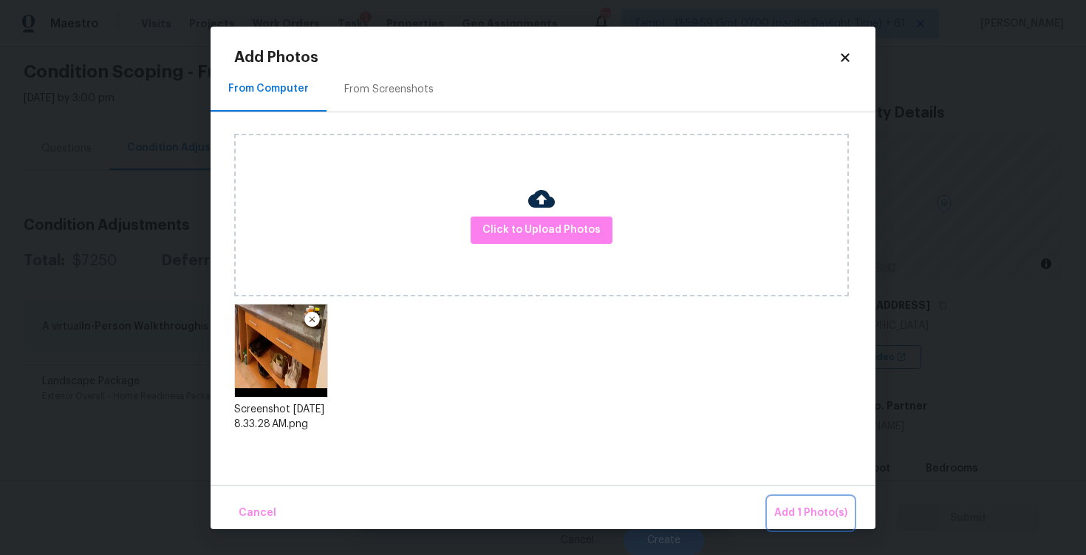
click at [813, 500] on button "Add 1 Photo(s)" at bounding box center [810, 513] width 85 height 32
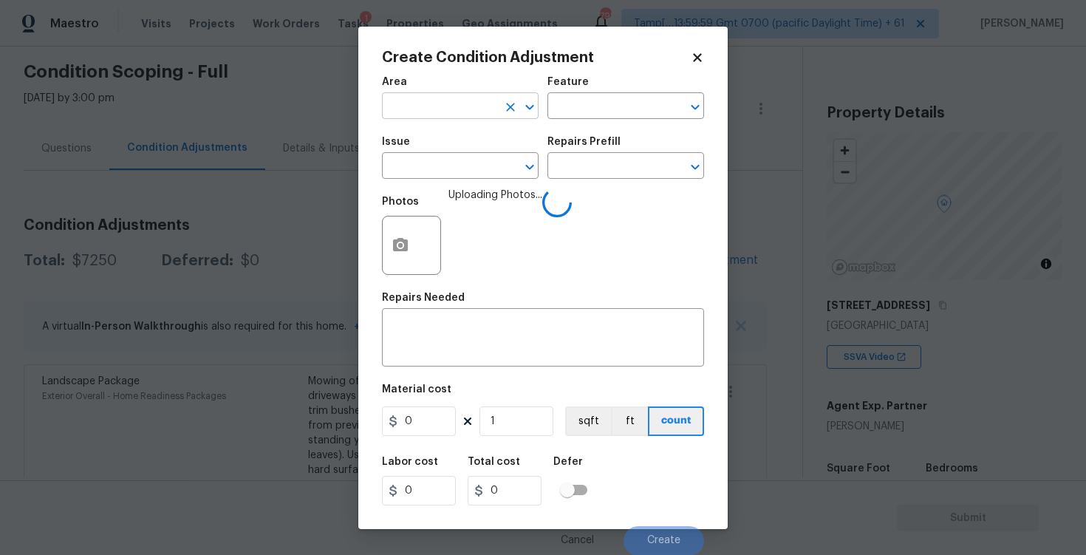
click at [464, 109] on input "text" at bounding box center [439, 107] width 115 height 23
click at [454, 170] on li "Interior Overall" at bounding box center [460, 164] width 157 height 24
type input "Interior Overall"
click at [454, 170] on input "text" at bounding box center [439, 167] width 115 height 23
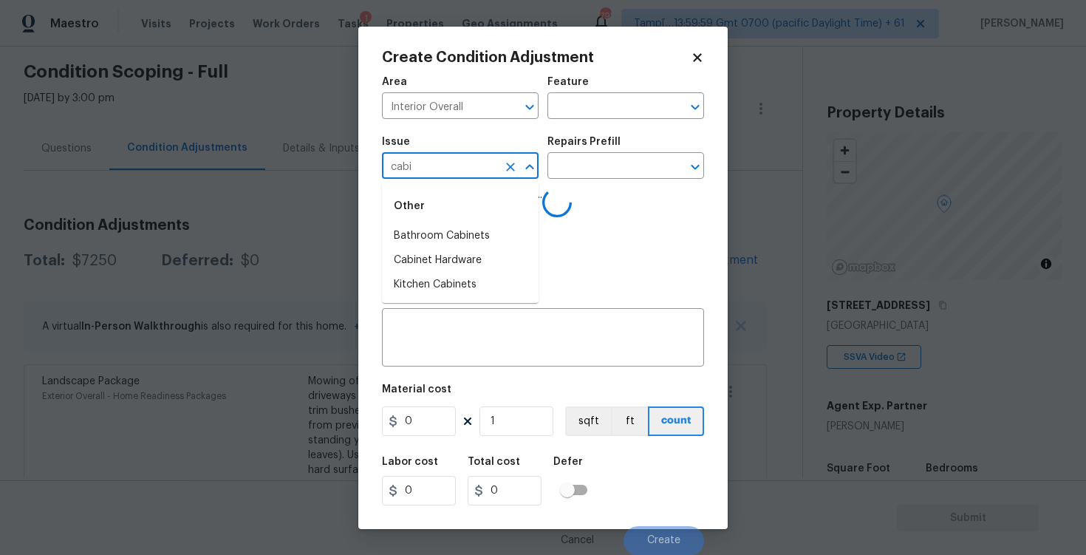
type input "cabin"
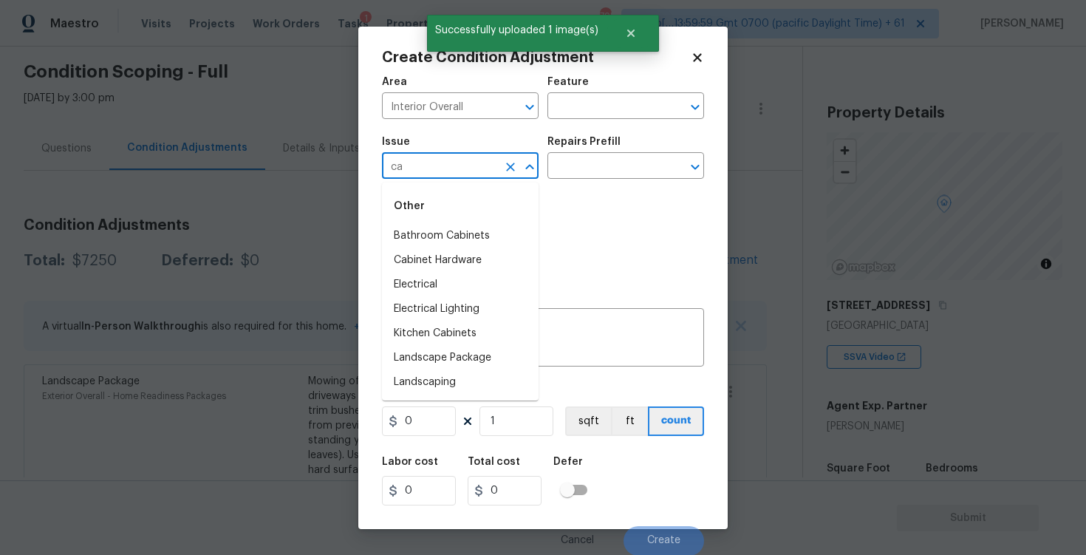
type input "cab"
type input "i"
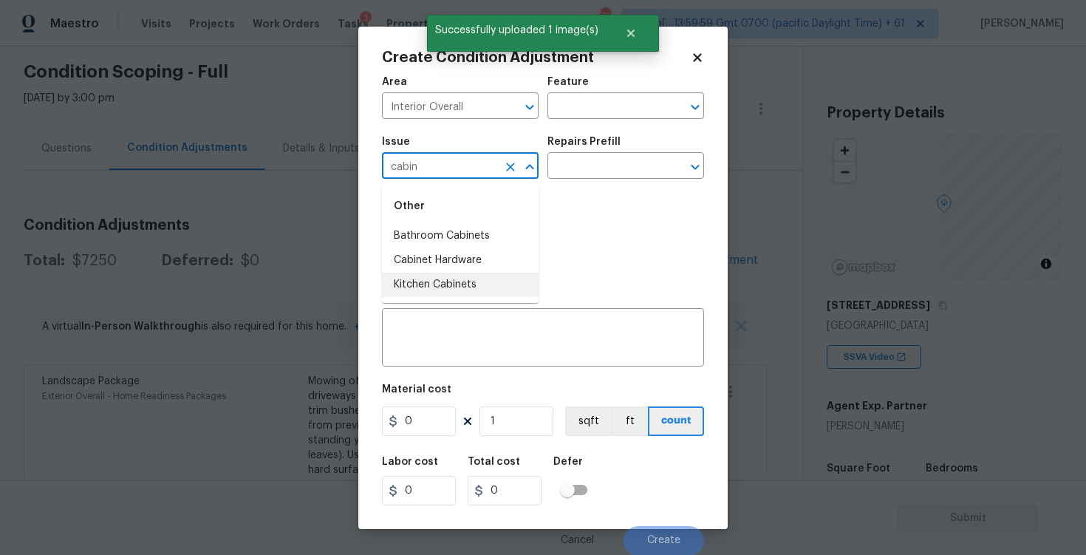
click at [452, 294] on li "Kitchen Cabinets" at bounding box center [460, 285] width 157 height 24
type input "Kitchen Cabinets"
click at [452, 294] on h5 "Repairs Needed" at bounding box center [423, 298] width 83 height 10
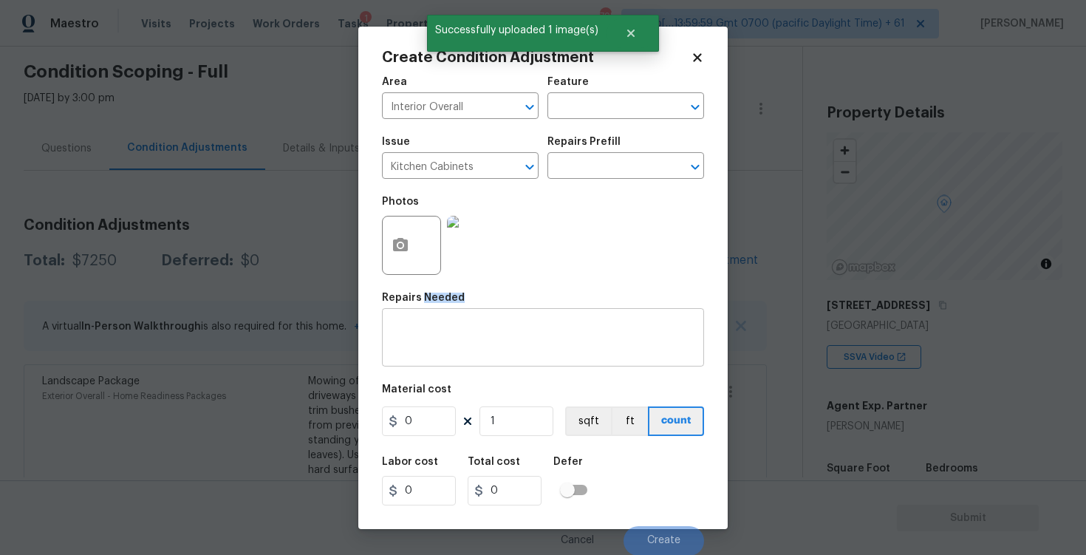
click at [455, 324] on textarea at bounding box center [543, 339] width 304 height 31
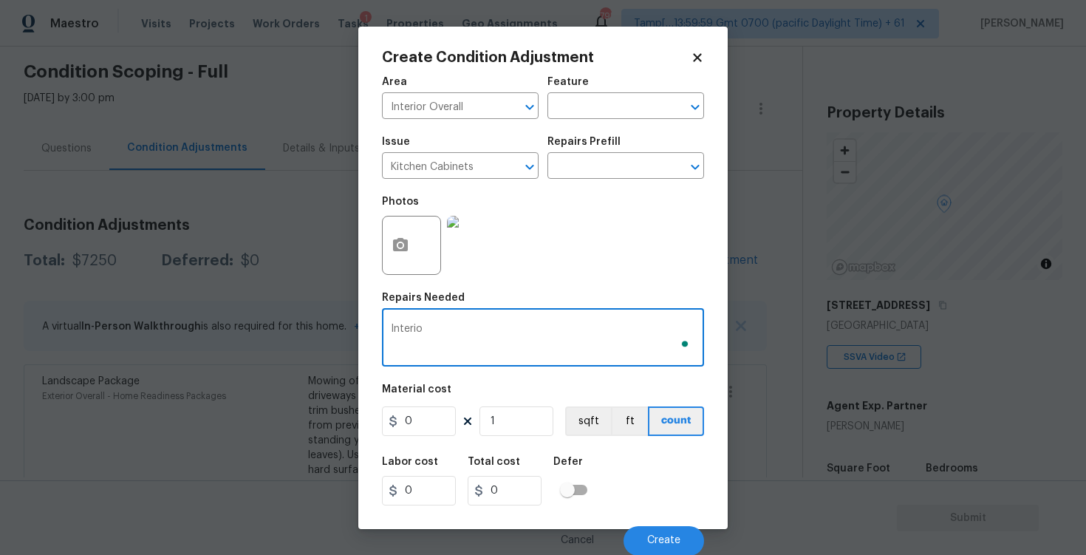
type textarea "Interior"
type textarea "R"
click at [430, 346] on textarea "To enrich screen reader interactions, please activate Accessibility in Grammarl…" at bounding box center [543, 339] width 304 height 31
type textarea "R"
type textarea "Install new cabinet door"
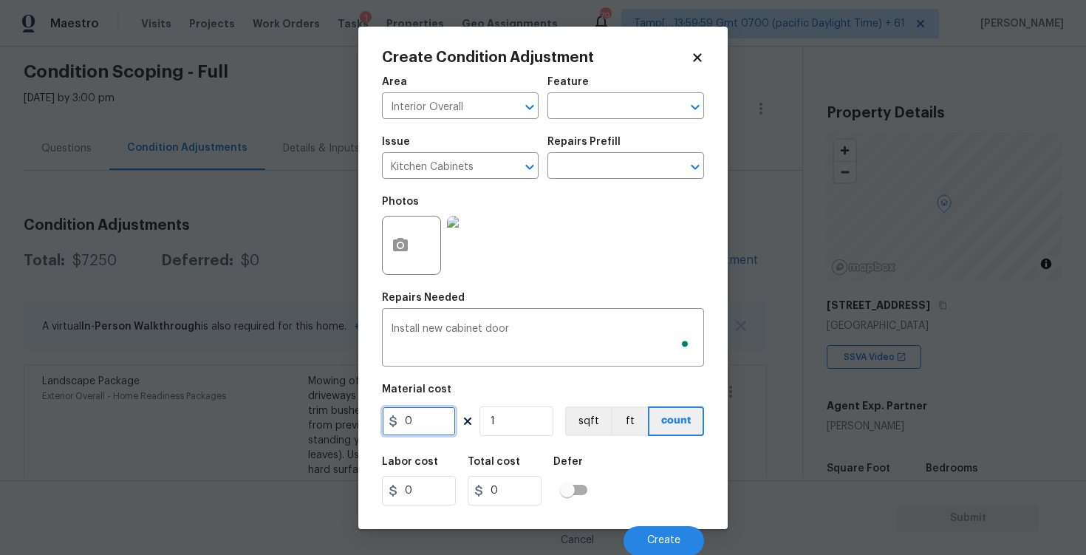
click at [425, 416] on input "0" at bounding box center [419, 421] width 74 height 30
type input "600"
click at [518, 334] on textarea "Install new cabinet door" at bounding box center [543, 339] width 304 height 31
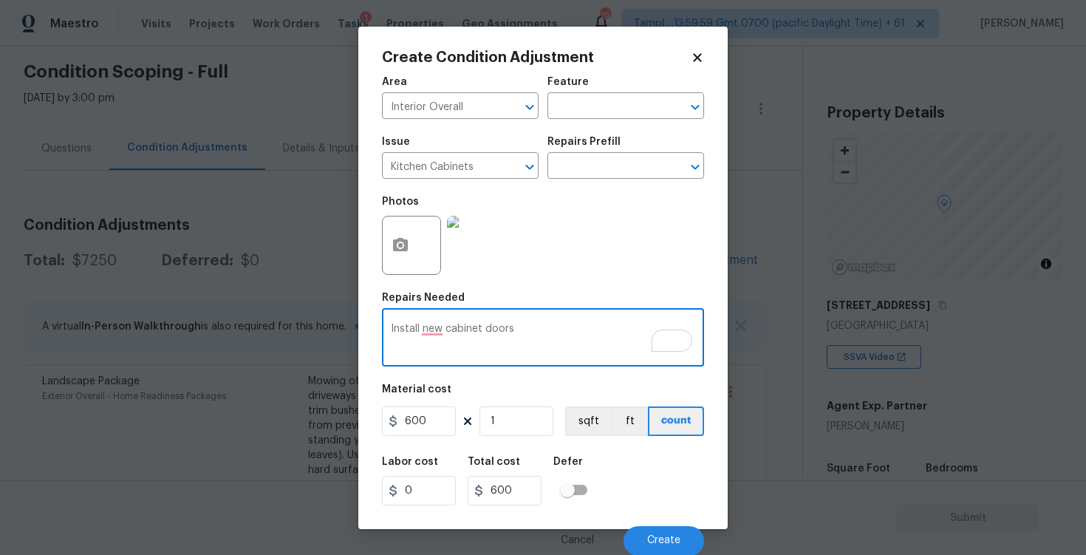
type textarea "Install new cabinet doors"
click at [643, 479] on div "Labor cost 0 Total cost 600 Defer" at bounding box center [543, 481] width 322 height 66
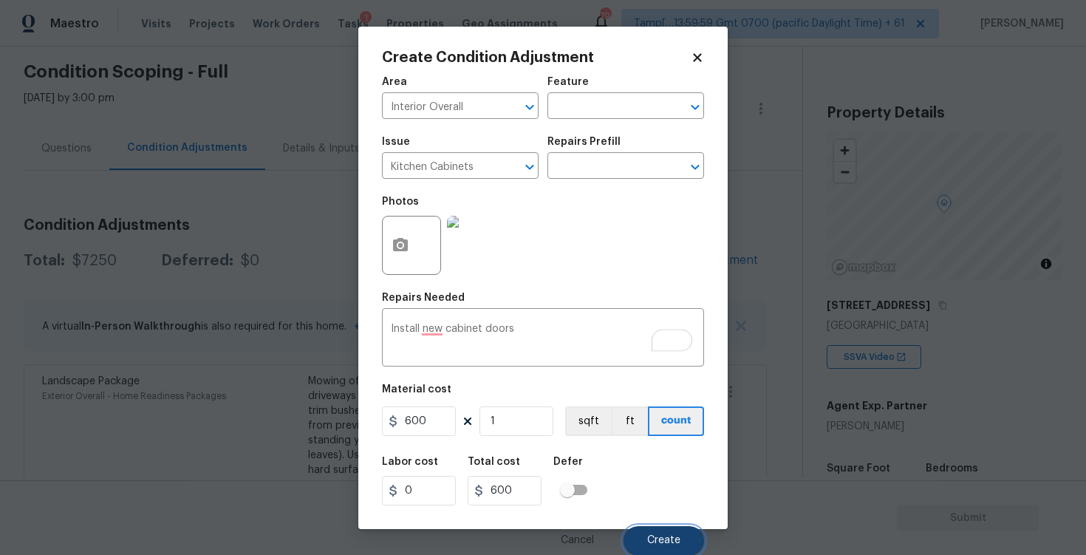
click at [655, 529] on button "Create" at bounding box center [664, 541] width 81 height 30
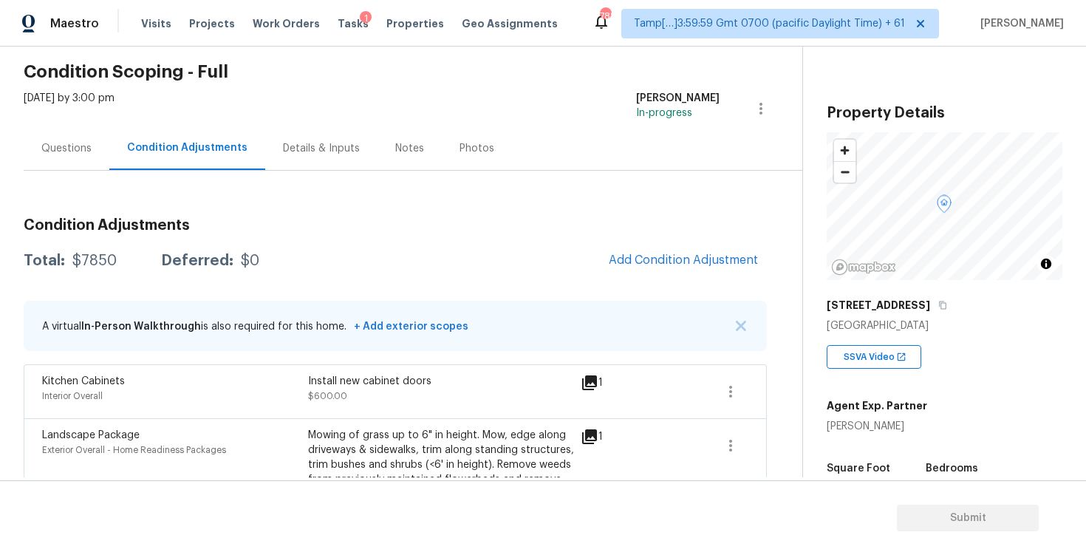
click at [690, 279] on div "Condition Adjustments Total: $7850 Deferred: $0 Add Condition Adjustment A virt…" at bounding box center [395, 434] width 743 height 457
click at [690, 267] on button "Add Condition Adjustment" at bounding box center [683, 260] width 167 height 31
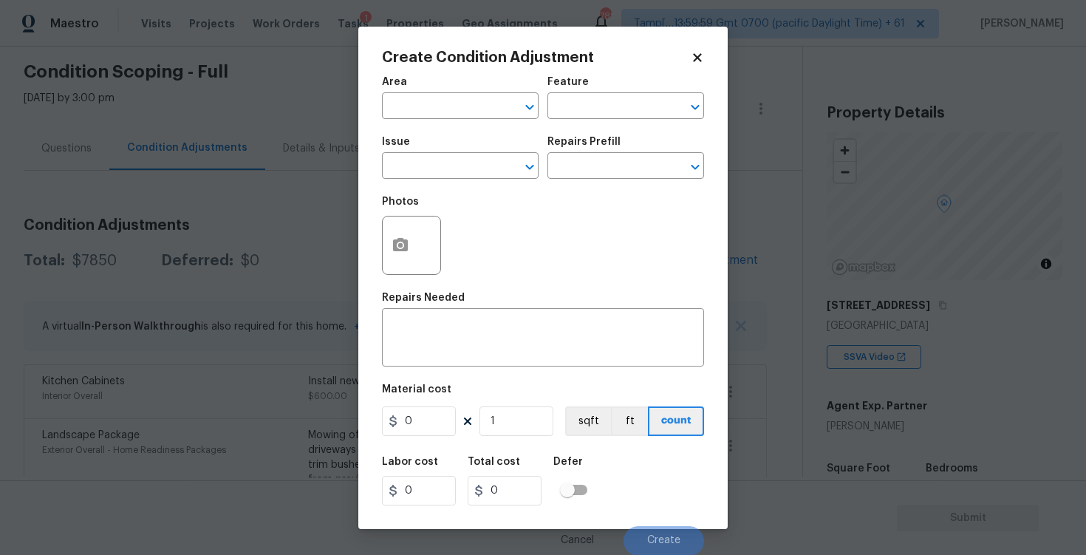
click at [476, 117] on input "text" at bounding box center [439, 107] width 115 height 23
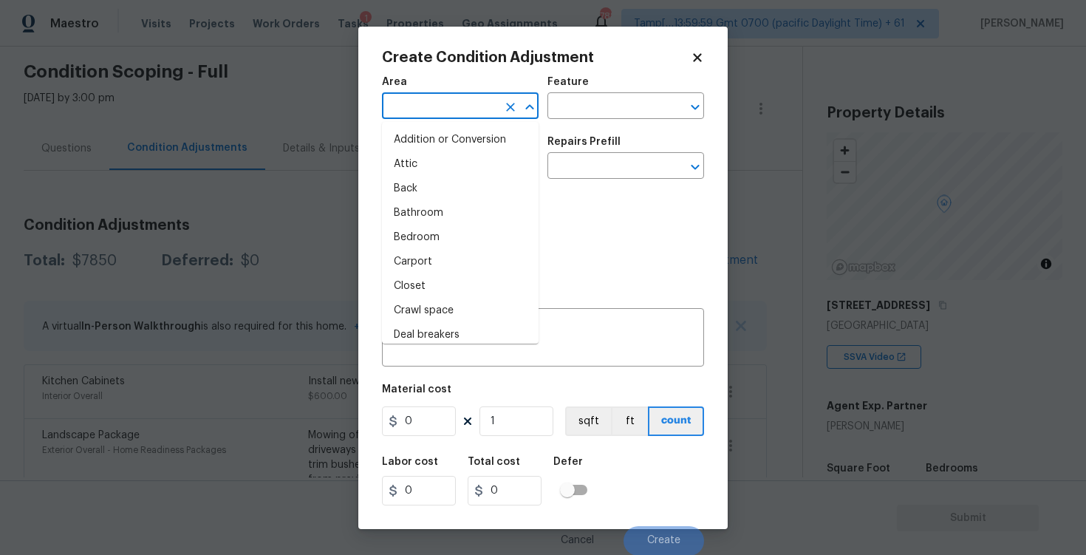
click at [476, 117] on input "text" at bounding box center [439, 107] width 115 height 23
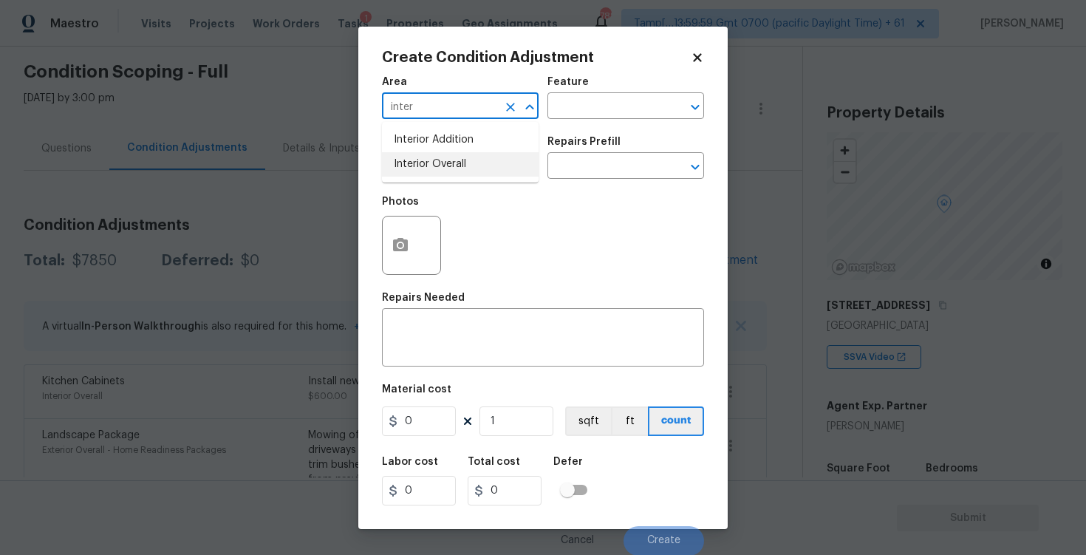
click at [476, 153] on li "Interior Overall" at bounding box center [460, 164] width 157 height 24
type input "Interior Overall"
click at [476, 163] on input "text" at bounding box center [439, 167] width 115 height 23
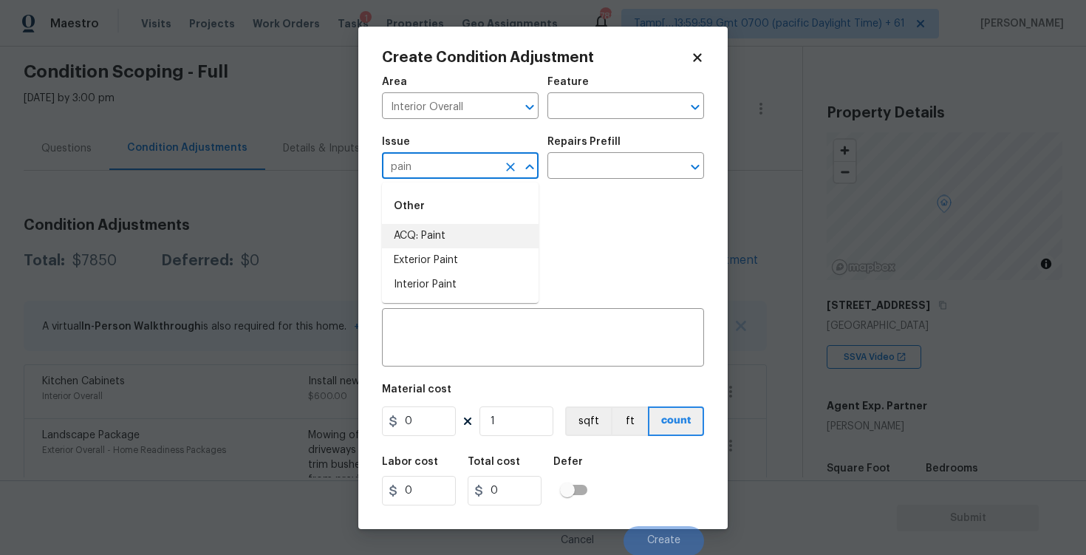
click at [468, 231] on li "ACQ: Paint" at bounding box center [460, 236] width 157 height 24
type input "ACQ: Paint"
click at [592, 182] on div "Issue ACQ: Paint ​ Repairs Prefill ​" at bounding box center [543, 158] width 322 height 60
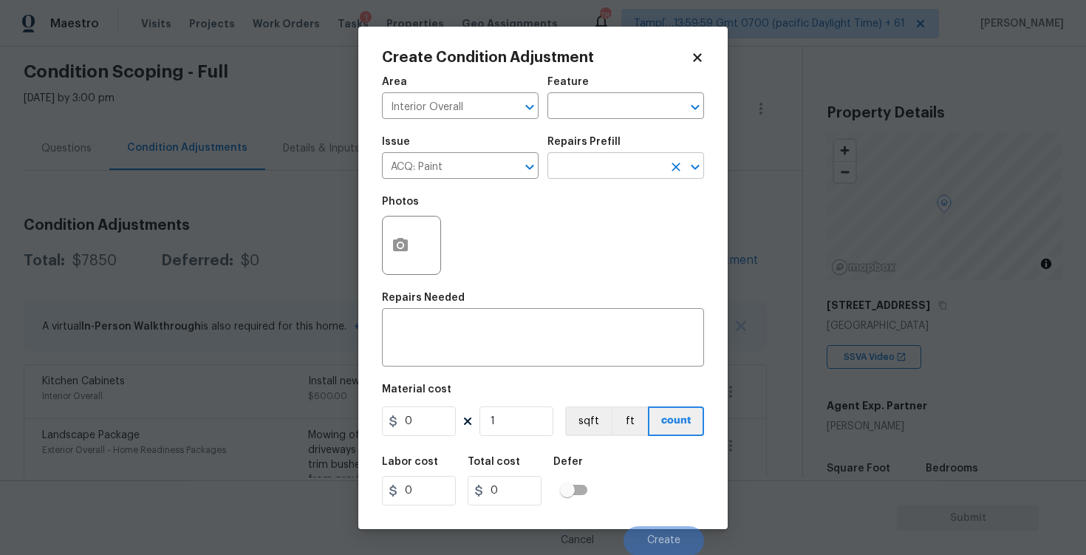
click at [595, 170] on input "text" at bounding box center [604, 167] width 115 height 23
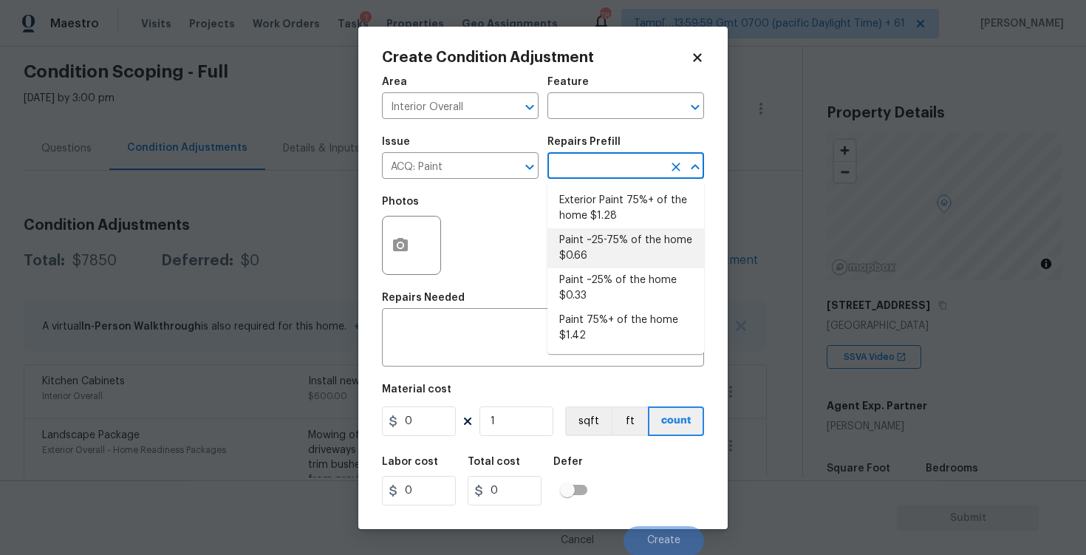
click at [591, 245] on li "Paint ~25-75% of the home $0.66" at bounding box center [625, 248] width 157 height 40
type input "Acquisition"
type textarea "Acquisition Scope: ~25 - 75% of the home needs interior paint"
type input "0.66"
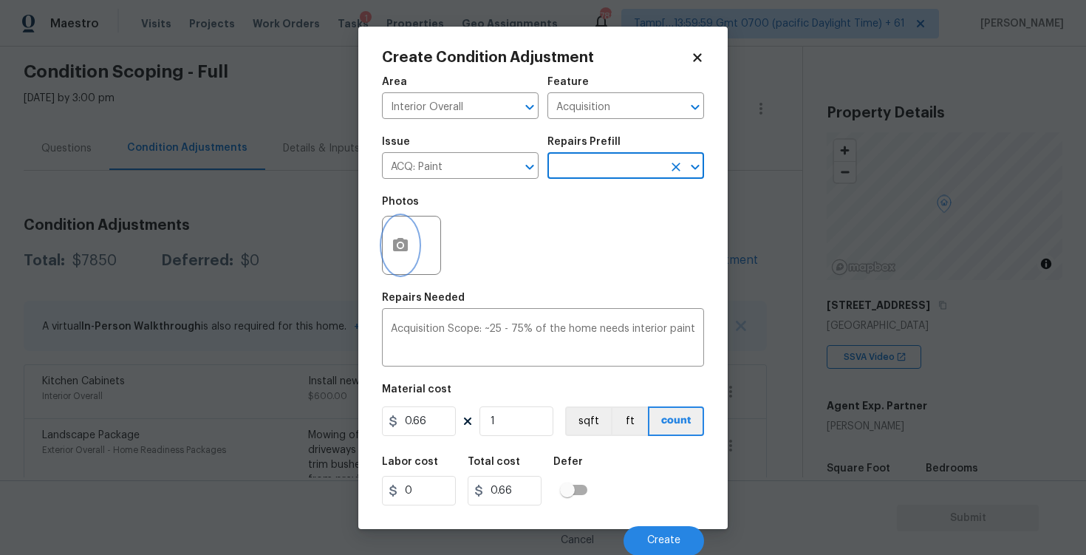
click at [390, 238] on button "button" at bounding box center [400, 245] width 35 height 58
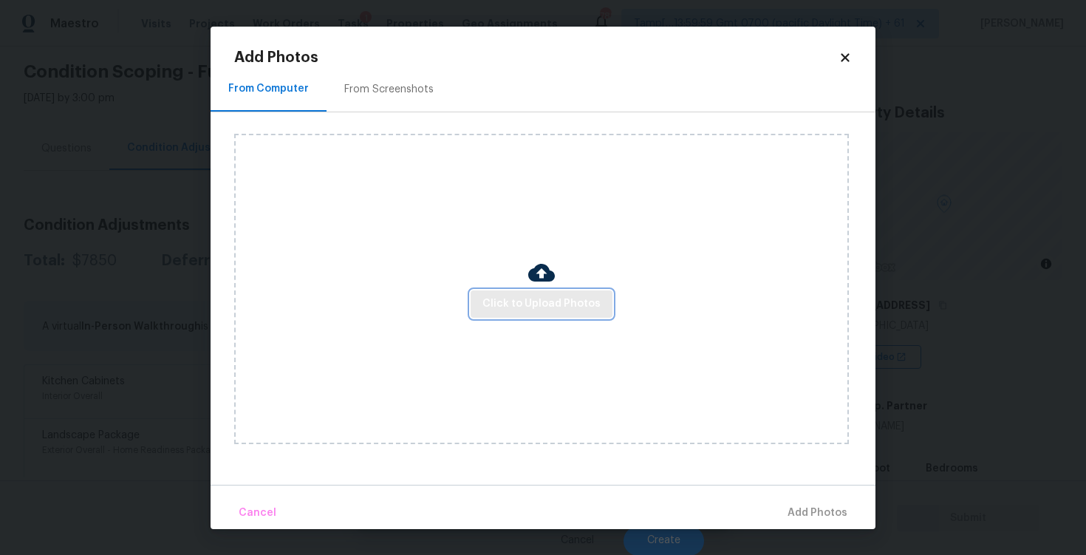
click at [510, 301] on span "Click to Upload Photos" at bounding box center [541, 304] width 118 height 18
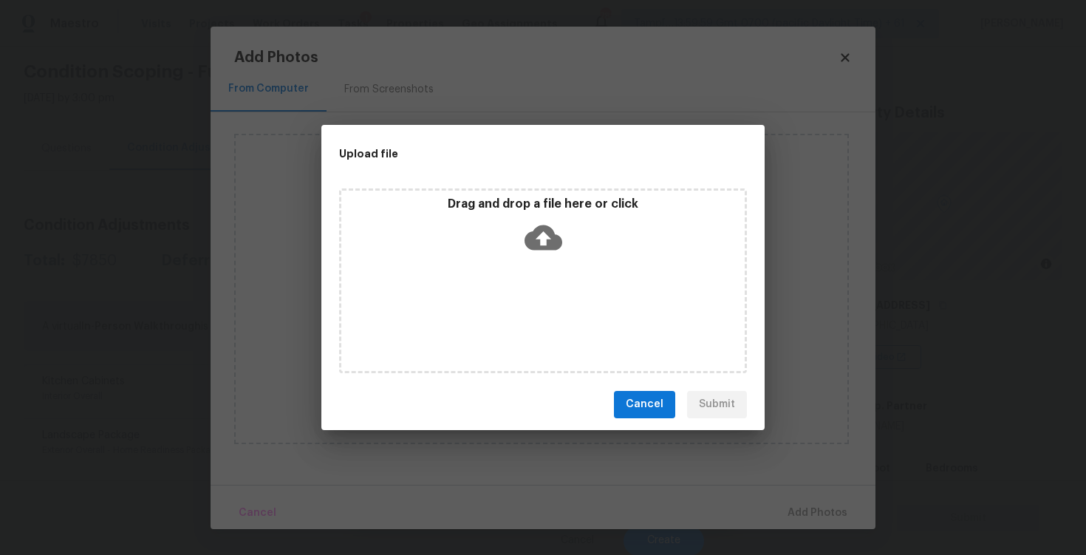
click at [544, 230] on icon at bounding box center [544, 237] width 38 height 25
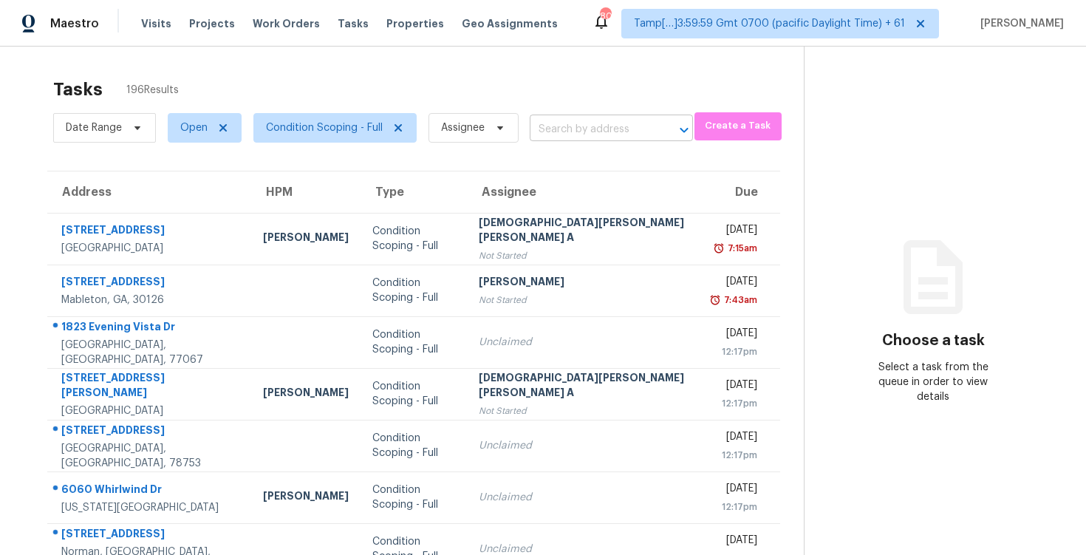
click at [561, 120] on input "text" at bounding box center [591, 129] width 122 height 23
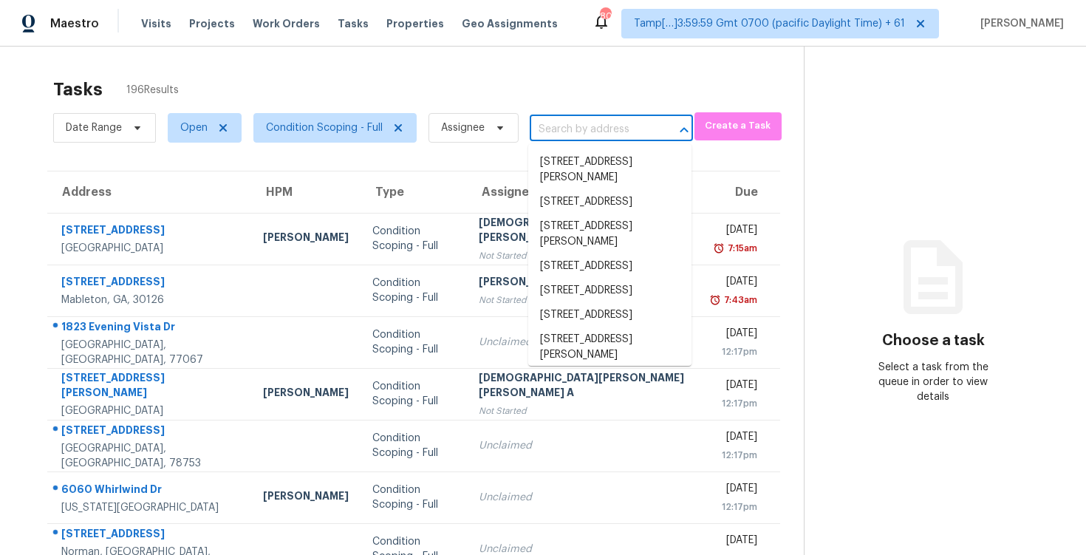
paste input "[STREET_ADDRESS]"
type input "[STREET_ADDRESS]"
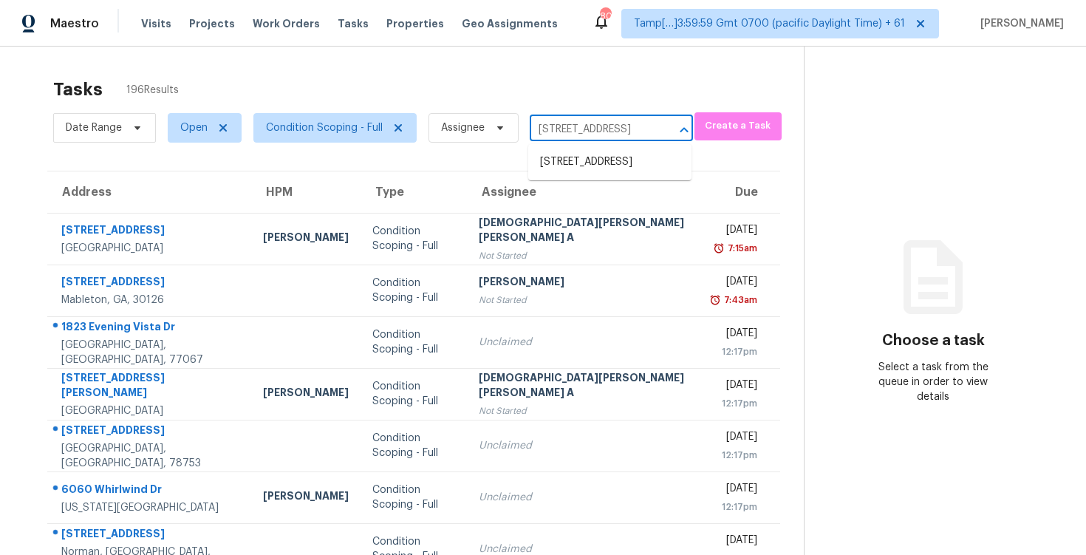
click at [586, 156] on li "[STREET_ADDRESS]" at bounding box center [609, 162] width 163 height 24
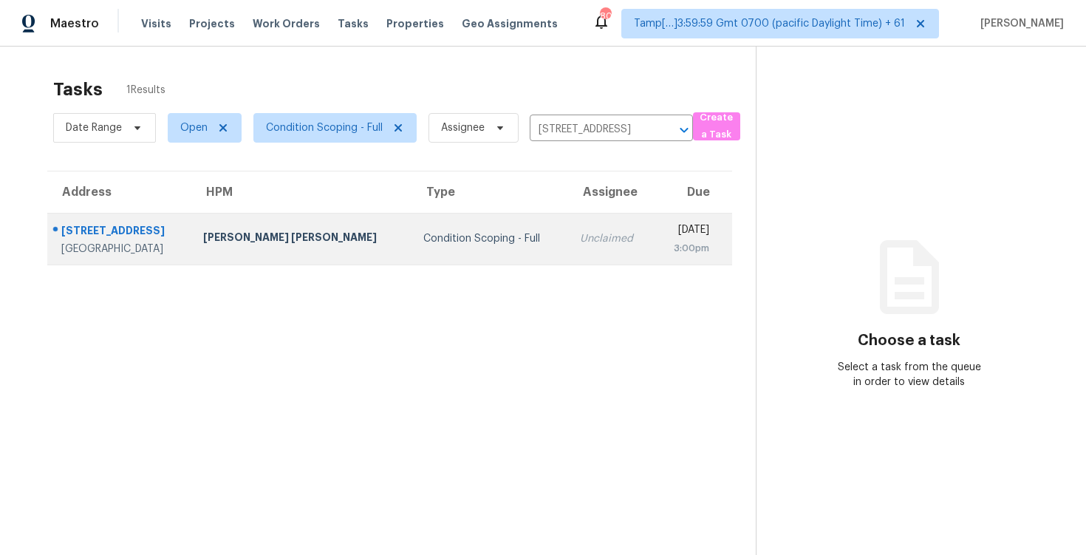
click at [595, 235] on td "Unclaimed" at bounding box center [611, 239] width 86 height 52
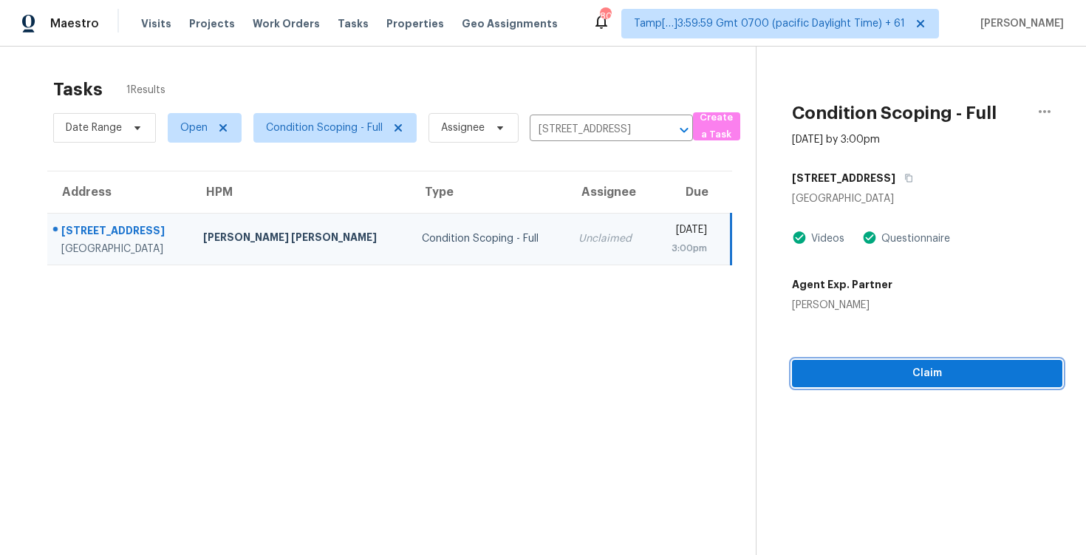
click at [851, 365] on span "Claim" at bounding box center [927, 373] width 247 height 18
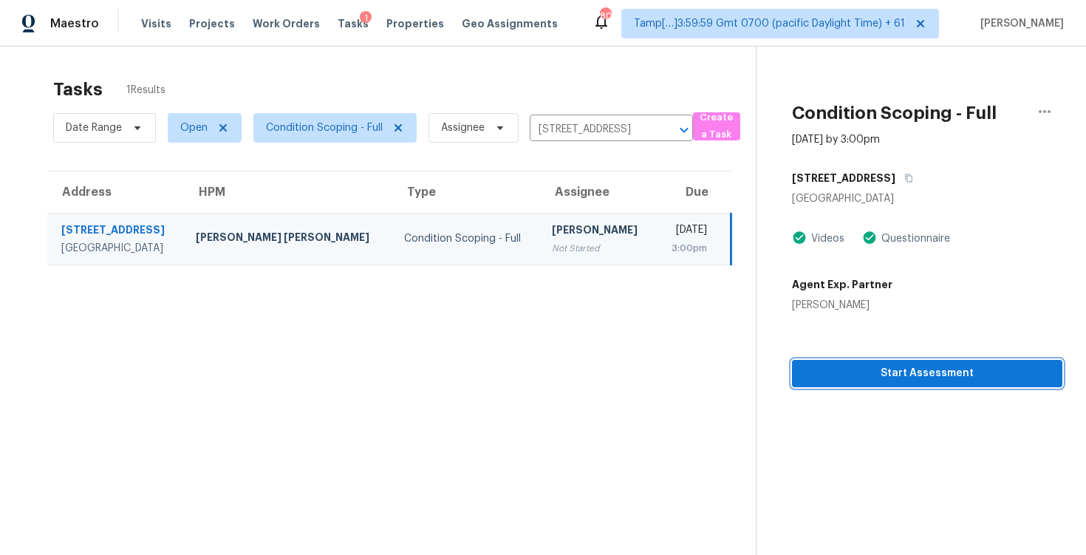
click at [851, 365] on span "Start Assessment" at bounding box center [927, 373] width 247 height 18
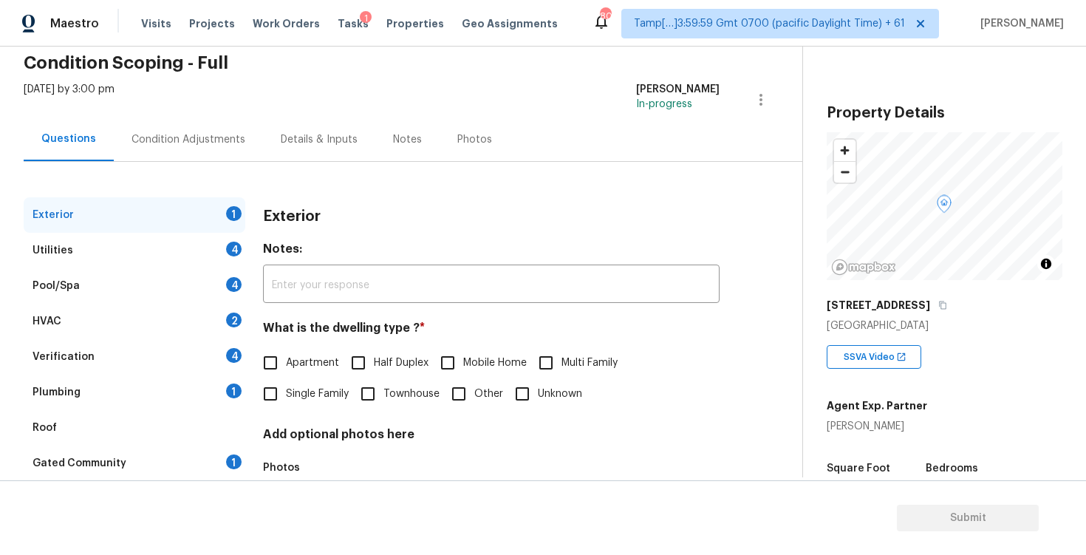
scroll to position [157, 0]
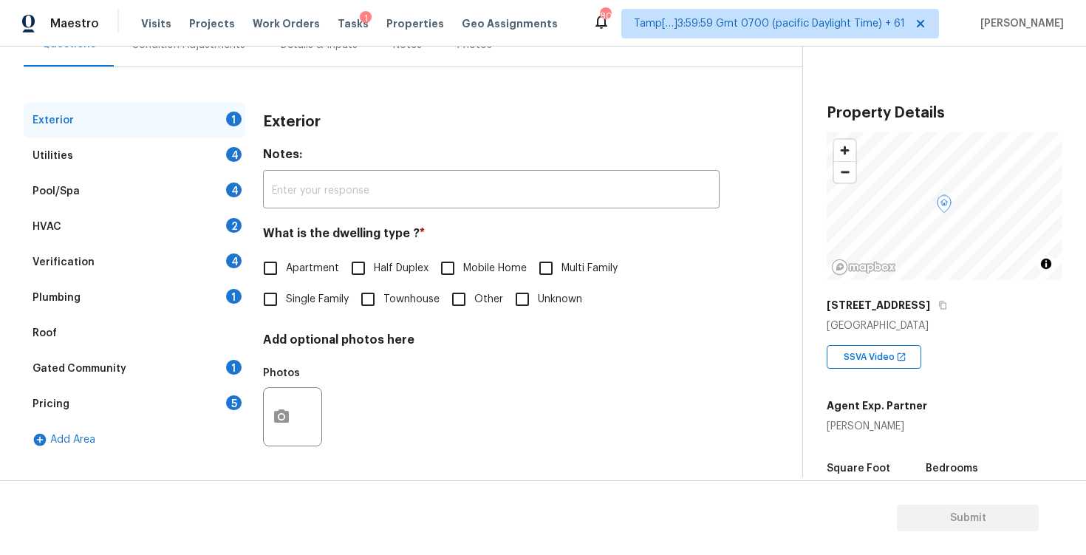
click at [168, 358] on div "Gated Community 1" at bounding box center [135, 368] width 222 height 35
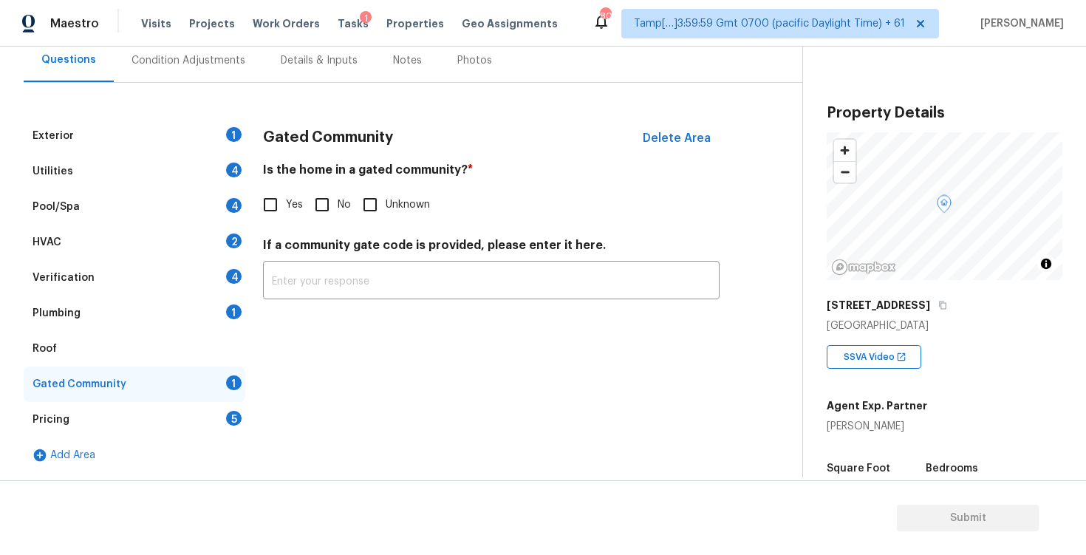
scroll to position [141, 0]
click at [288, 202] on span "Yes" at bounding box center [294, 205] width 17 height 16
click at [286, 202] on input "Yes" at bounding box center [270, 204] width 31 height 31
checkbox input "true"
click at [318, 273] on input "text" at bounding box center [491, 283] width 457 height 35
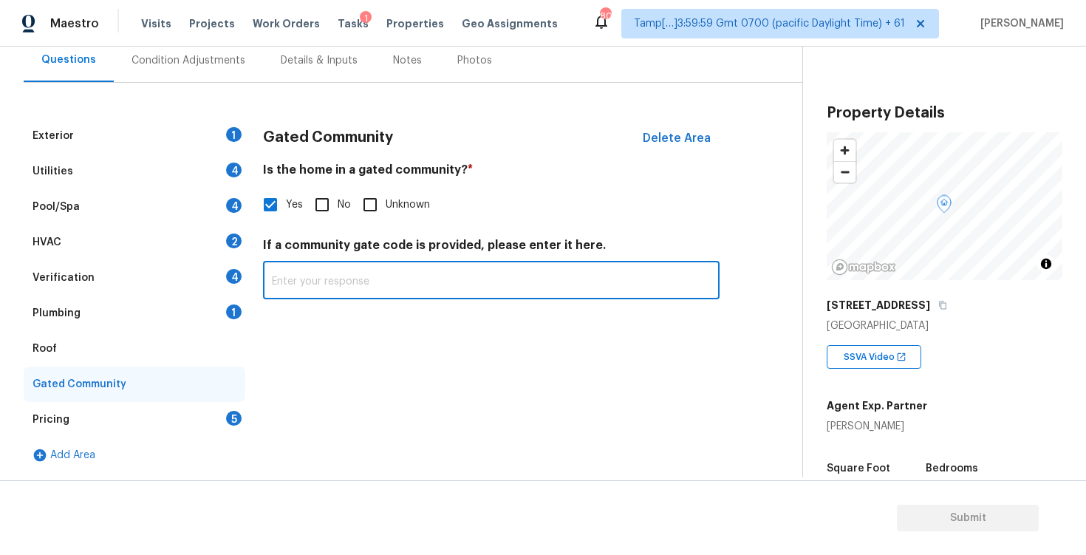
paste input "access via call-box"
click at [278, 280] on input "access via call-box" at bounding box center [491, 281] width 457 height 35
type input "Access via call-box"
click at [437, 393] on div "Gated Community Delete Area Is the home in a gated community? * Yes No Unknown …" at bounding box center [491, 295] width 457 height 355
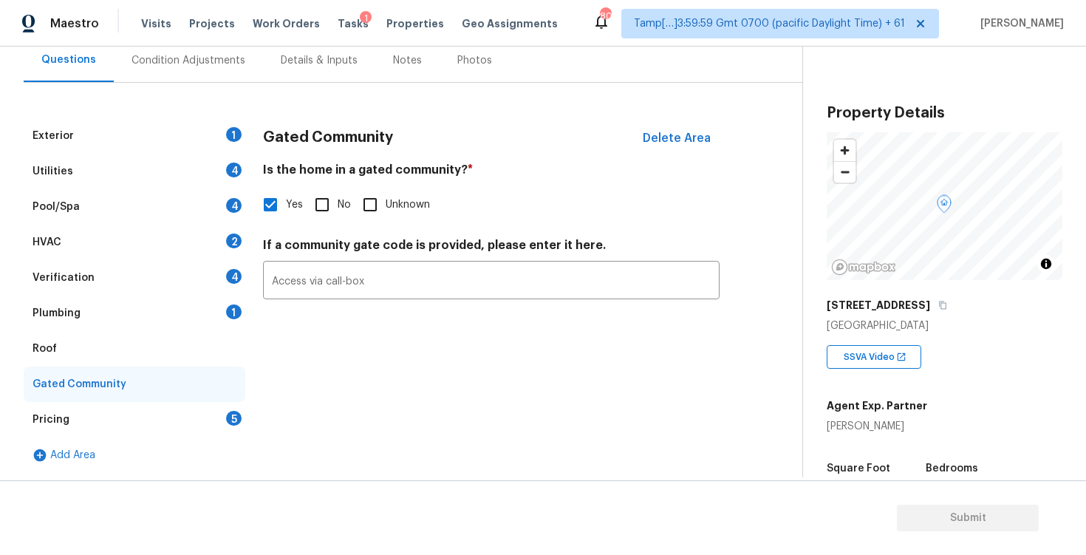
click at [152, 176] on div "Utilities 4" at bounding box center [135, 171] width 222 height 35
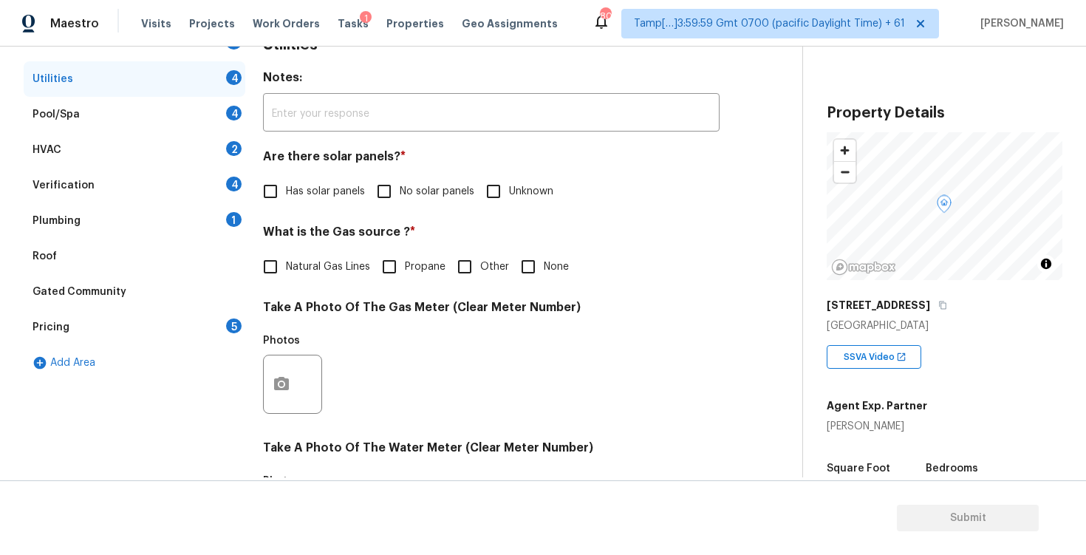
scroll to position [250, 0]
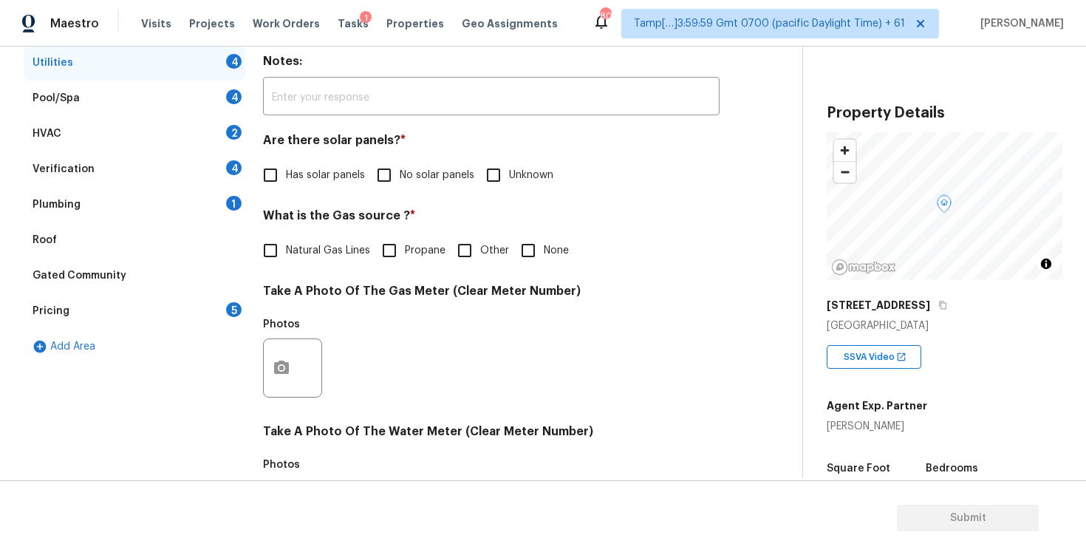
click at [282, 176] on input "Has solar panels" at bounding box center [270, 175] width 31 height 31
checkbox input "true"
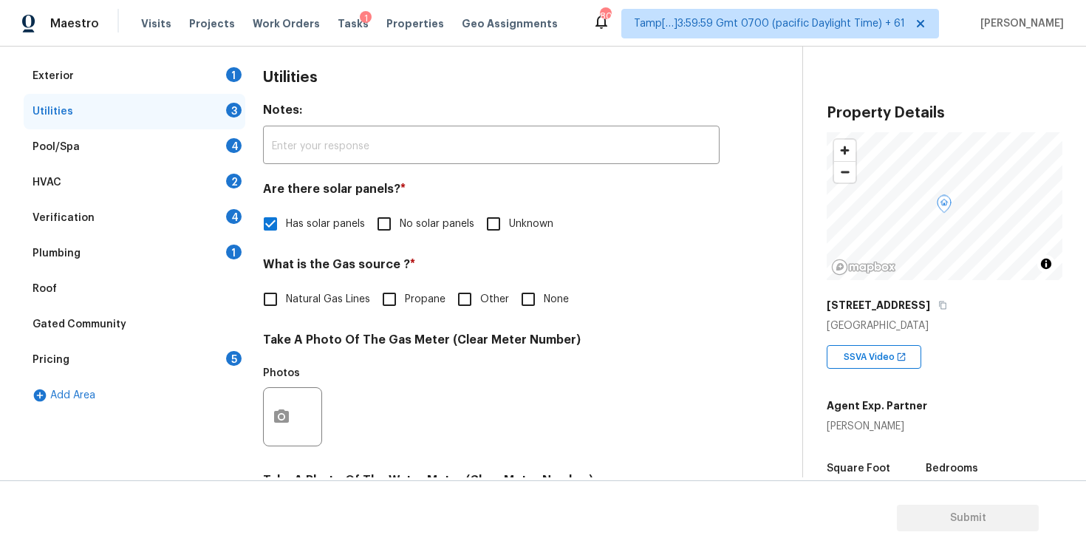
scroll to position [0, 0]
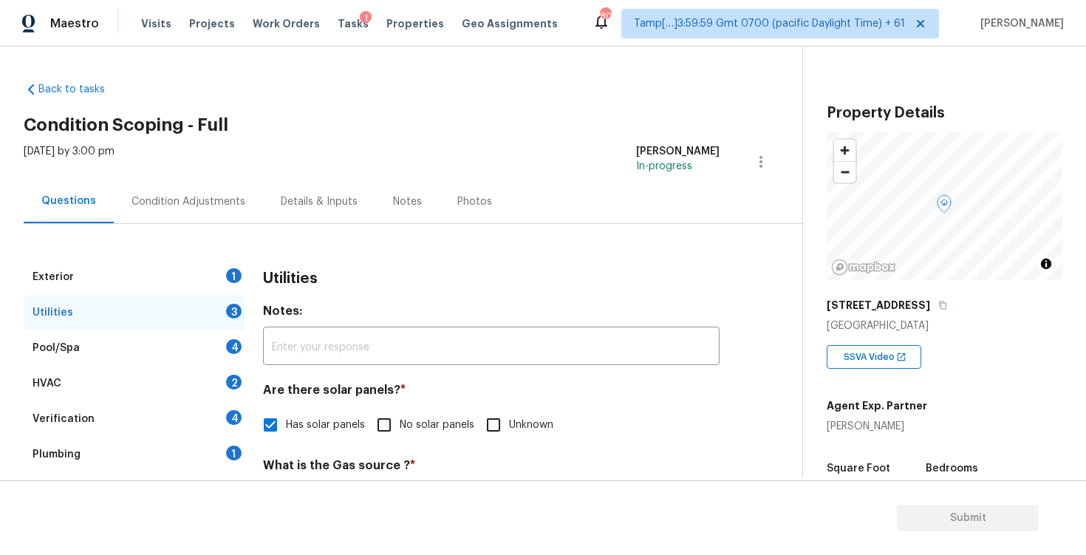
click at [221, 196] on div "Condition Adjustments" at bounding box center [188, 201] width 114 height 15
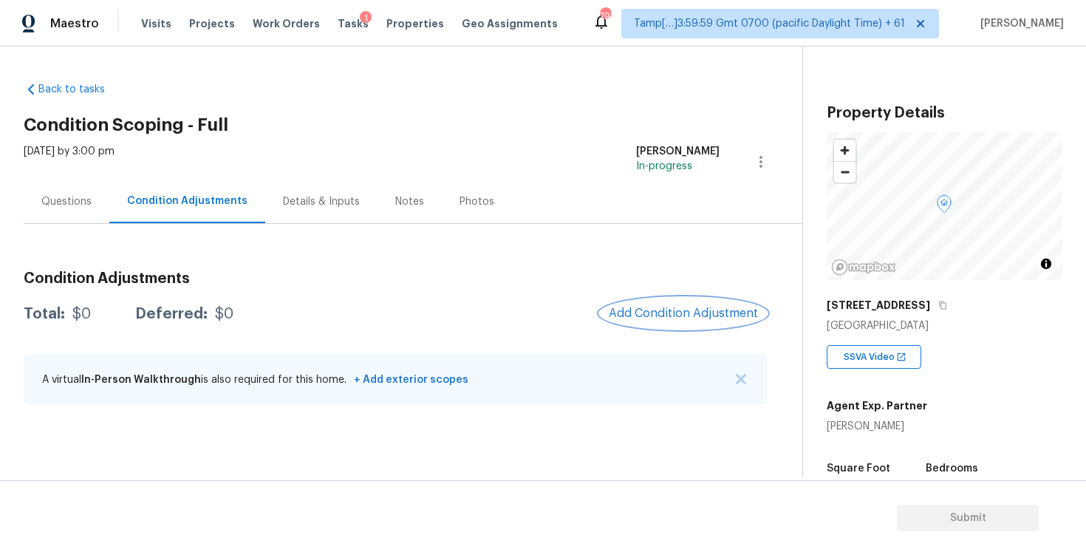
click at [664, 324] on button "Add Condition Adjustment" at bounding box center [683, 313] width 167 height 31
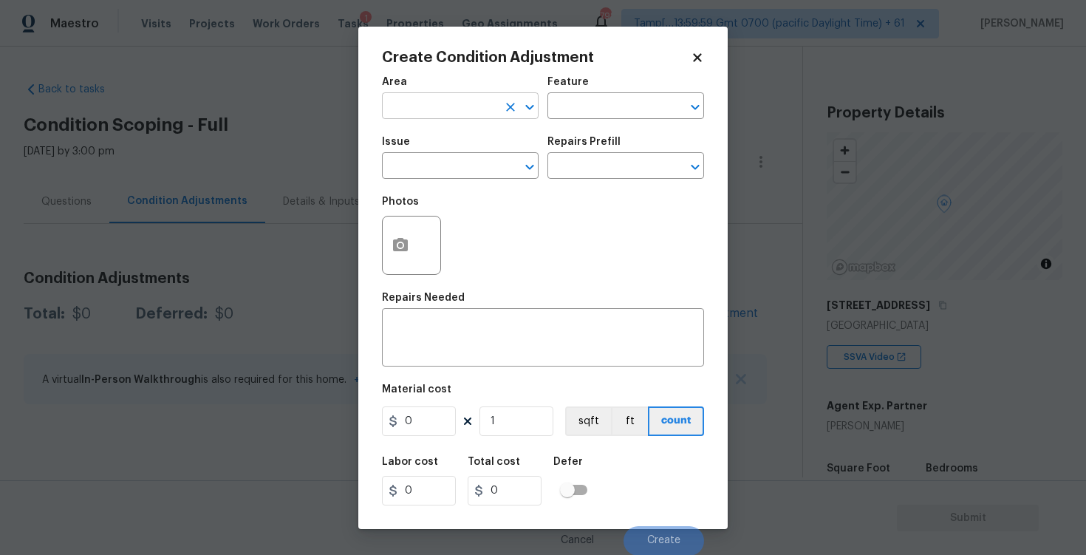
click at [431, 114] on input "text" at bounding box center [439, 107] width 115 height 23
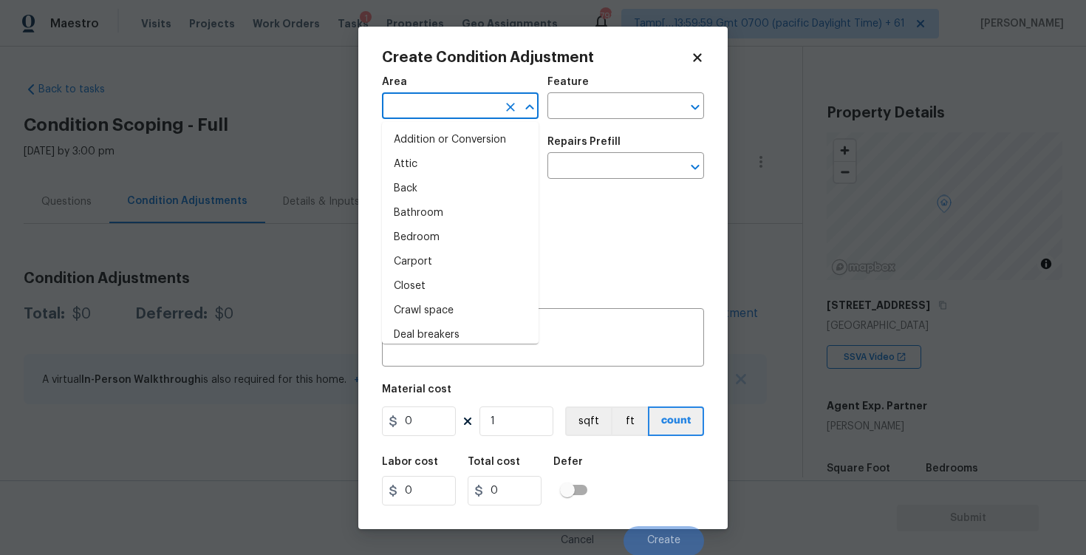
type input "e"
type input "x"
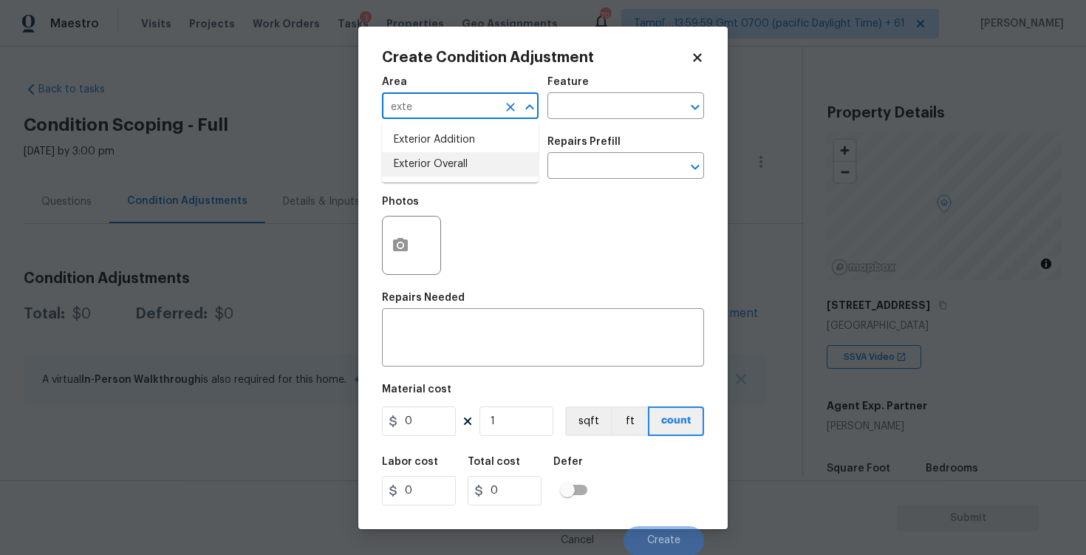
click at [437, 165] on li "Exterior Overall" at bounding box center [460, 164] width 157 height 24
type input "Exterior Overall"
click at [437, 165] on input "text" at bounding box center [439, 167] width 115 height 23
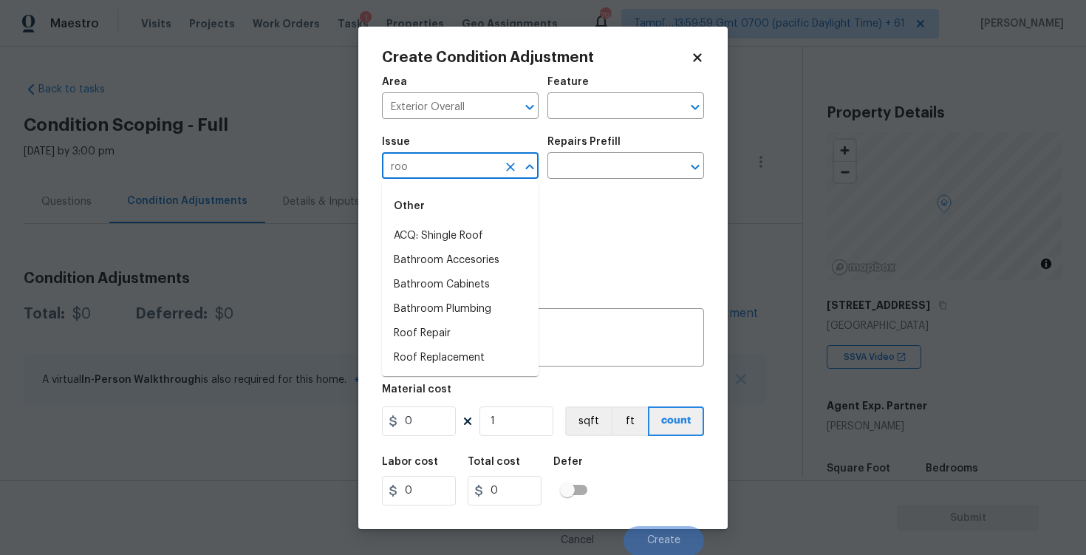
click at [460, 219] on div "Other" at bounding box center [460, 205] width 157 height 35
click at [461, 233] on li "ACQ: Shingle Roof" at bounding box center [460, 236] width 157 height 24
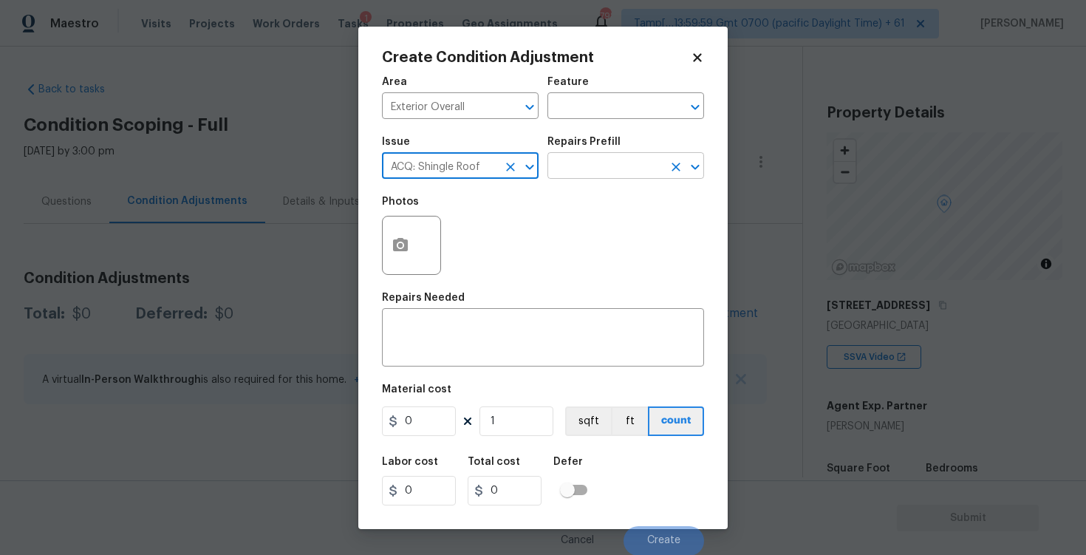
type input "ACQ: Shingle Roof"
click at [558, 177] on input "text" at bounding box center [604, 167] width 115 height 23
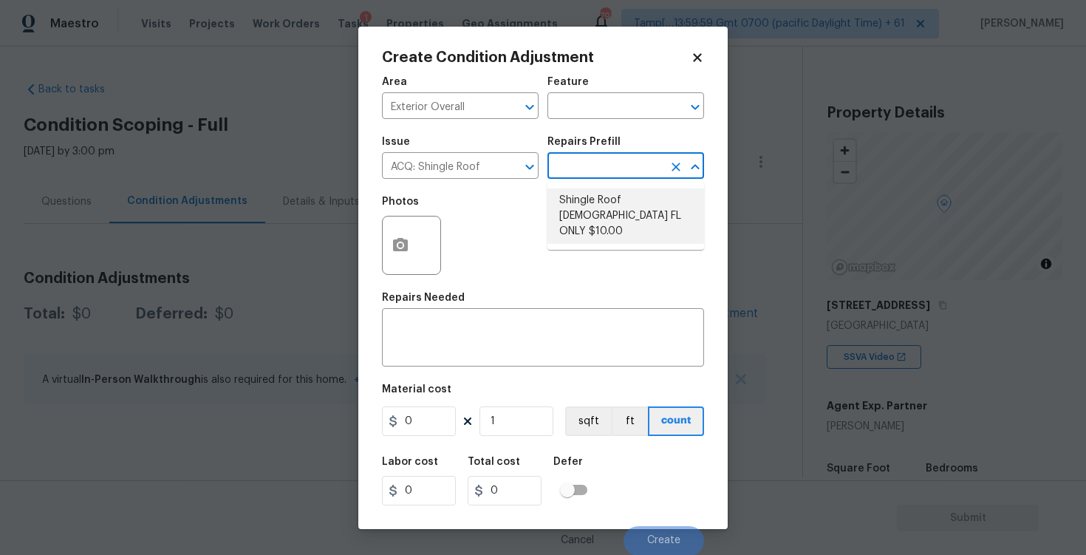
click at [587, 201] on li "Shingle Roof 15+ Years Old FL ONLY $10.00" at bounding box center [625, 215] width 157 height 55
type input "Acquisition"
type textarea "Acquisition Scope ([US_STATE] Only): Shingle Roof 15+ years in age maintenance."
type input "10"
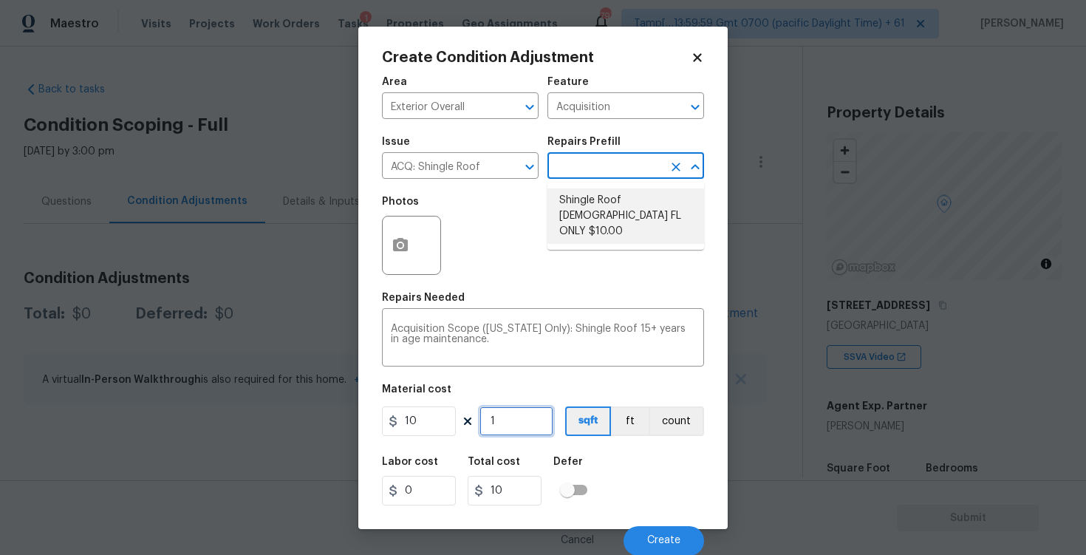
click at [515, 419] on input "1" at bounding box center [516, 421] width 74 height 30
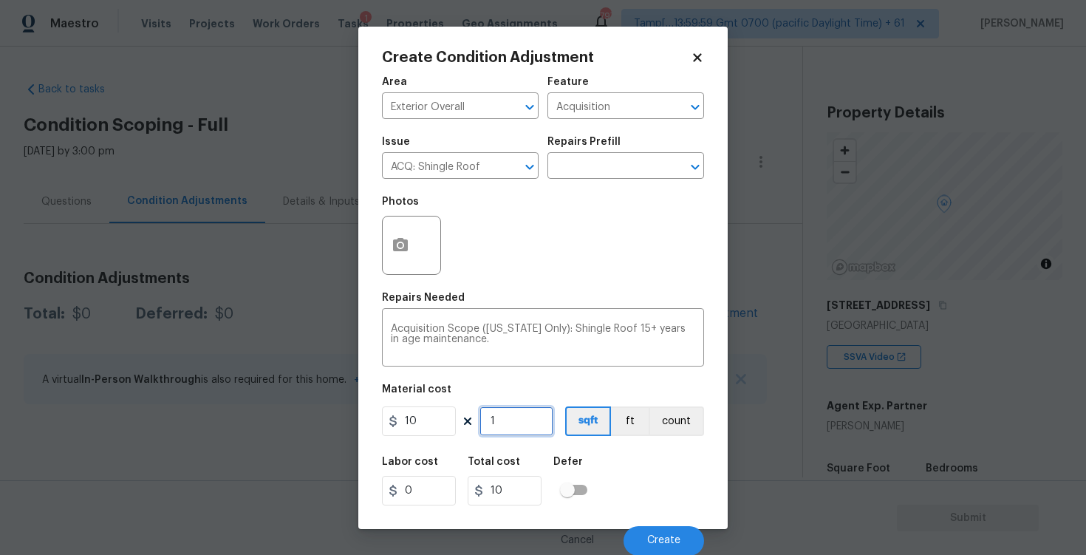
type input "0"
paste input "3188"
type input "3188"
type input "31880"
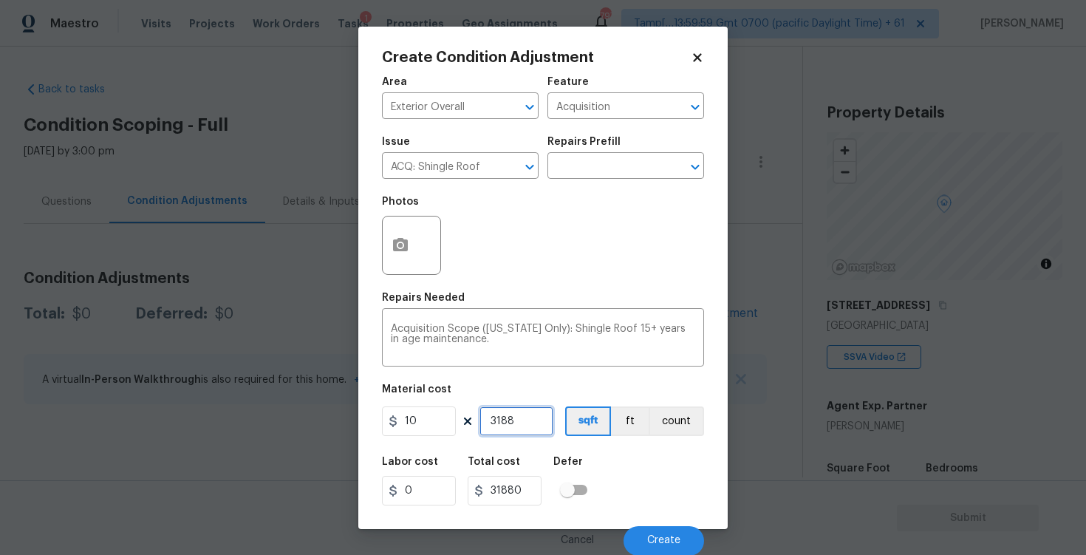
type input "3188"
click at [624, 465] on div "Labor cost 0 Total cost 31880 Defer" at bounding box center [543, 481] width 322 height 66
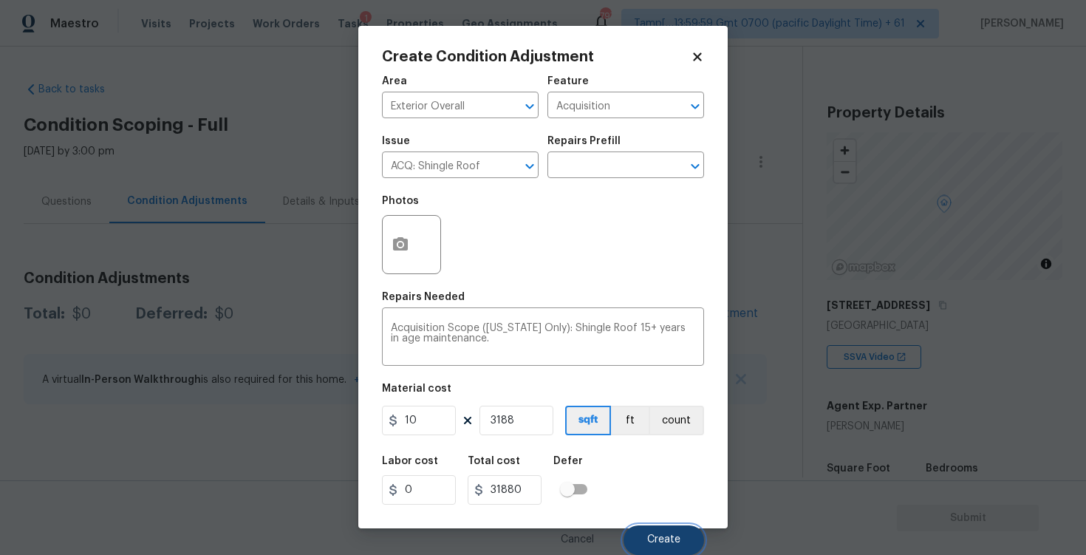
click at [662, 539] on span "Create" at bounding box center [663, 539] width 33 height 11
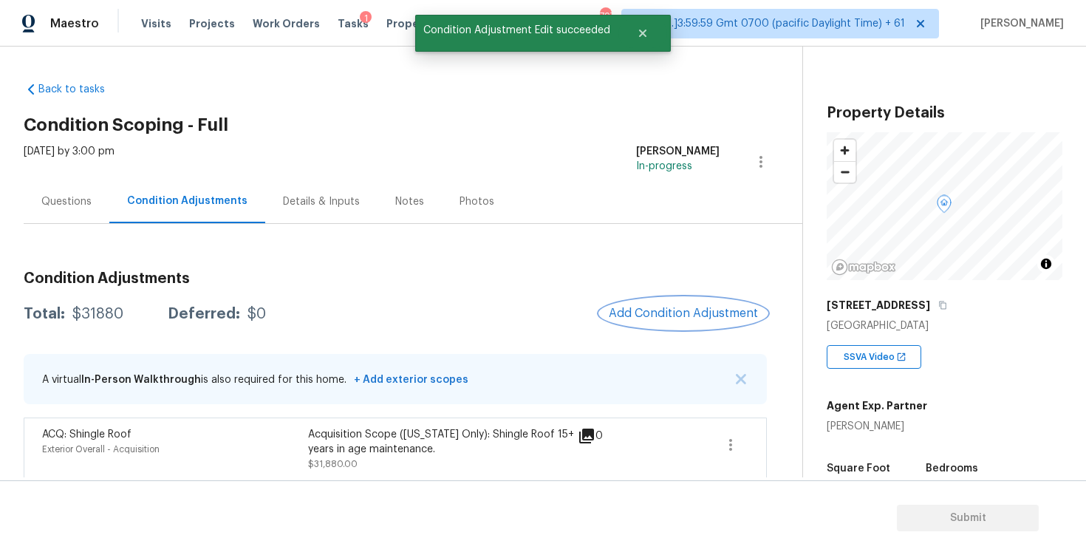
scroll to position [8, 0]
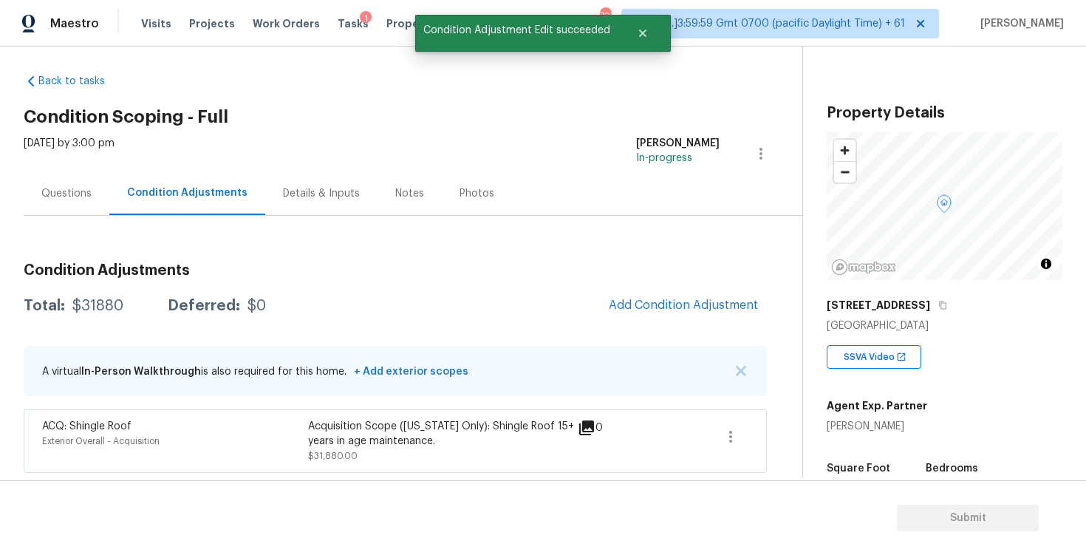
click at [691, 327] on div "Condition Adjustments Total: $31880 Deferred: $0 Add Condition Adjustment A vir…" at bounding box center [395, 362] width 743 height 222
click at [685, 308] on span "Add Condition Adjustment" at bounding box center [683, 304] width 149 height 13
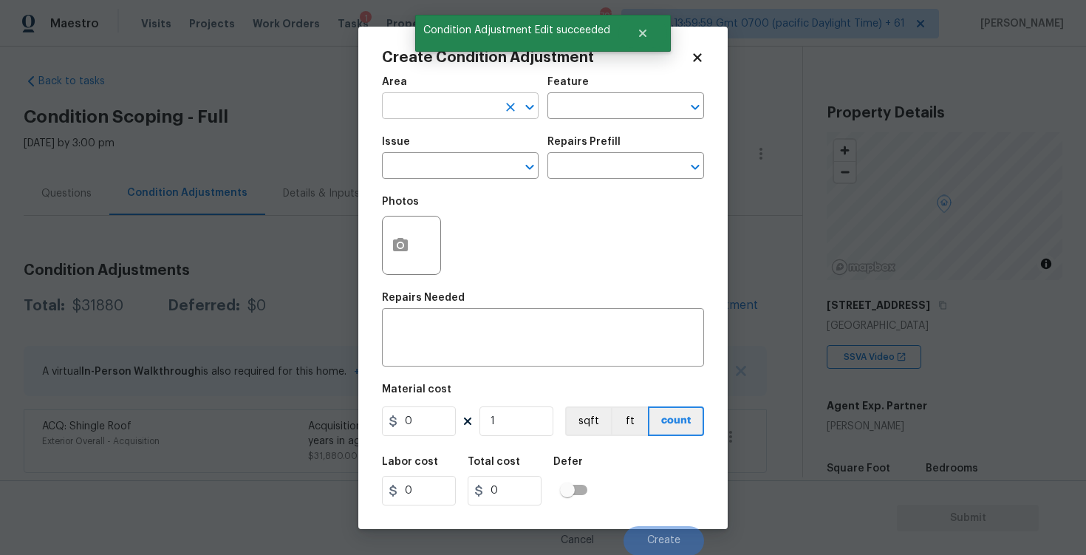
click at [435, 105] on input "text" at bounding box center [439, 107] width 115 height 23
click at [443, 159] on li "Interior Overall" at bounding box center [460, 164] width 157 height 24
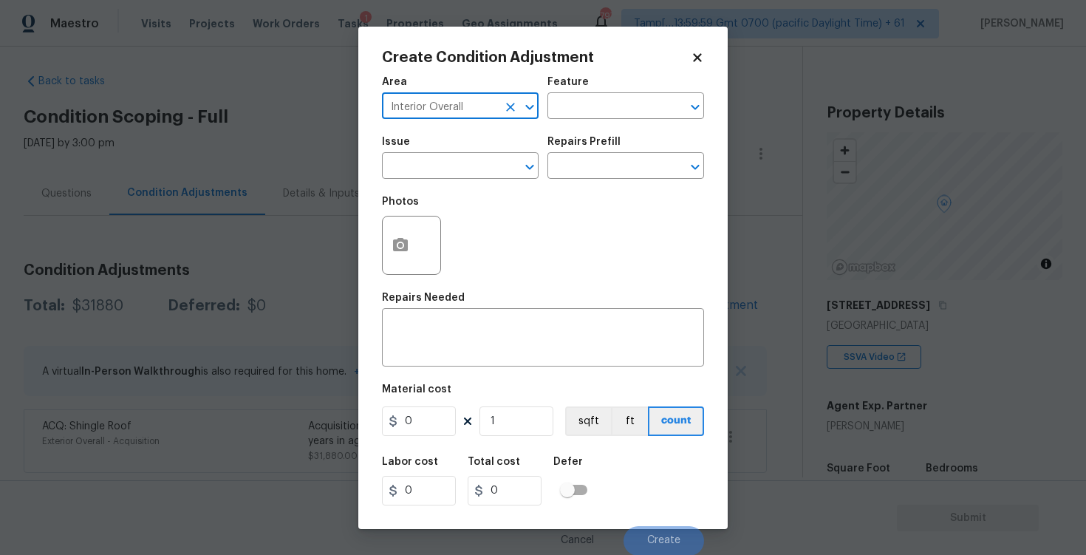
type input "Interior Overall"
click at [443, 159] on input "text" at bounding box center [439, 167] width 115 height 23
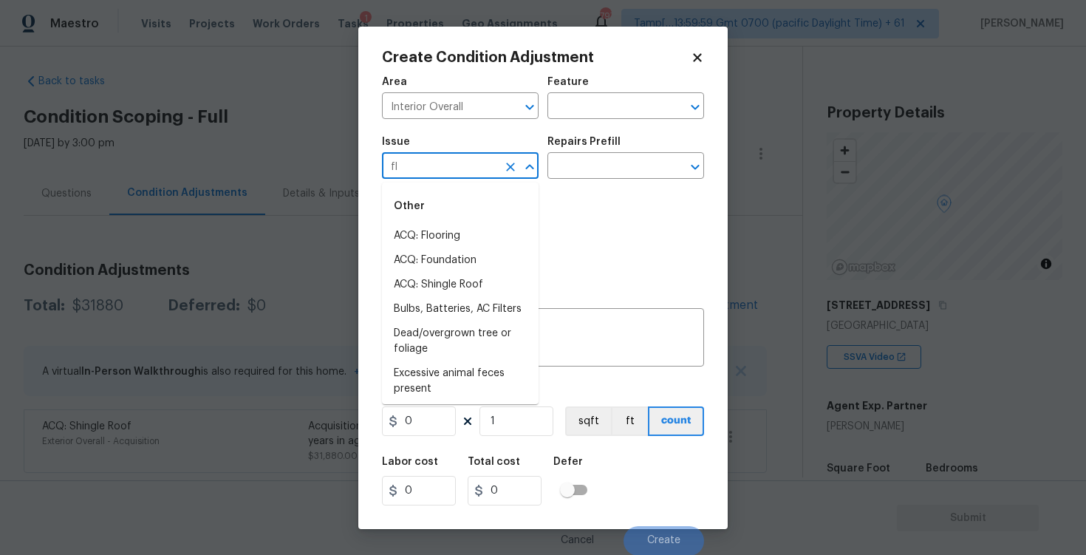
type input "flo"
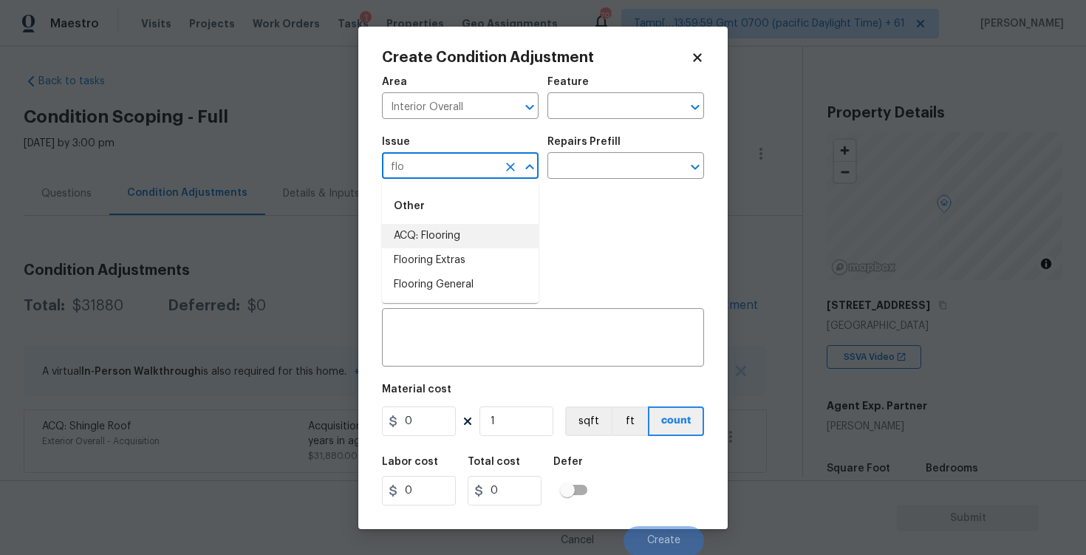
click at [504, 173] on icon "Clear" at bounding box center [510, 167] width 15 height 15
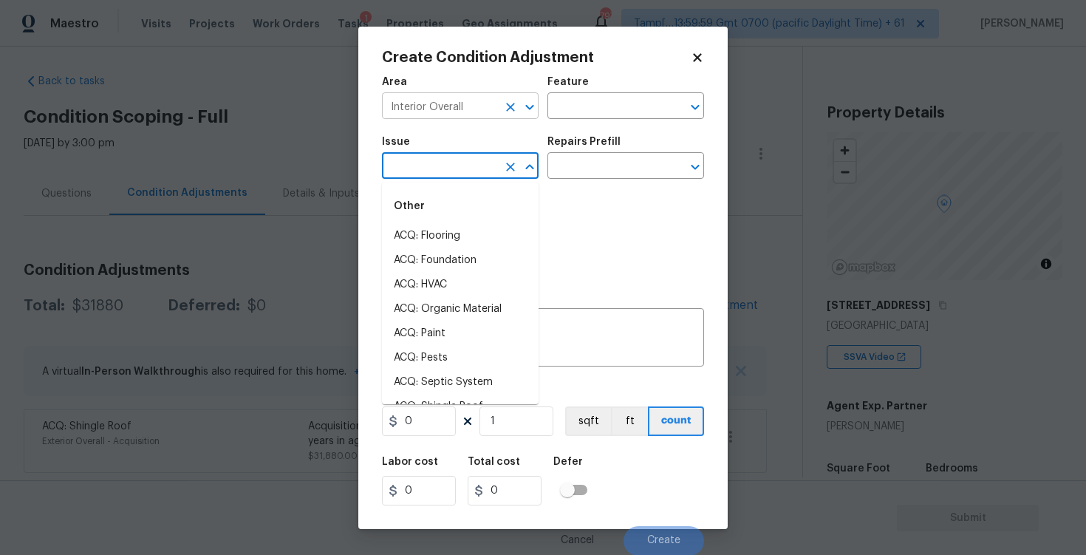
click at [509, 115] on button "Clear" at bounding box center [510, 107] width 21 height 21
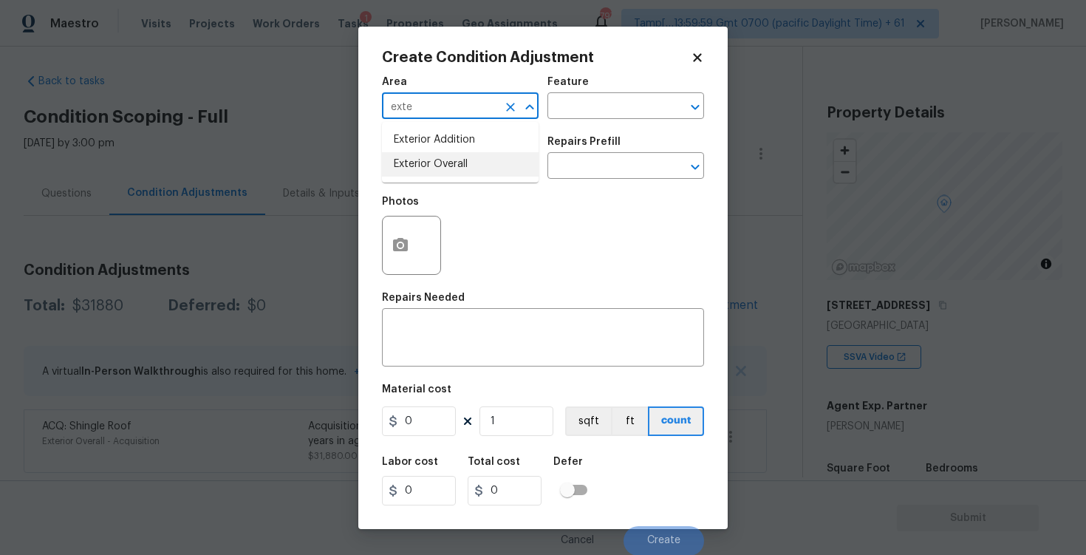
click at [444, 161] on li "Exterior Overall" at bounding box center [460, 164] width 157 height 24
type input "Exterior Overall"
click at [444, 161] on input "text" at bounding box center [439, 167] width 115 height 23
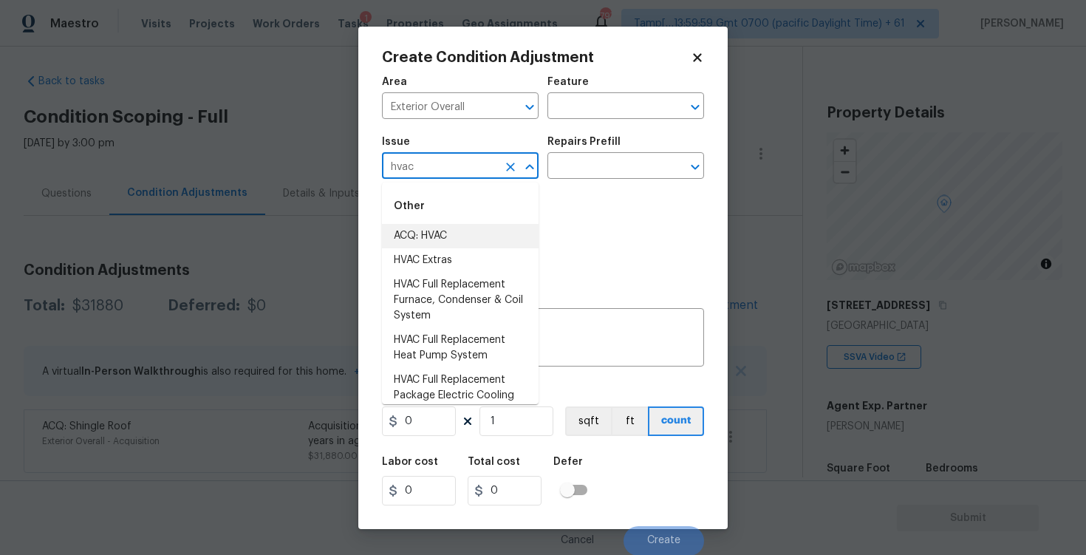
click at [445, 230] on li "ACQ: HVAC" at bounding box center [460, 236] width 157 height 24
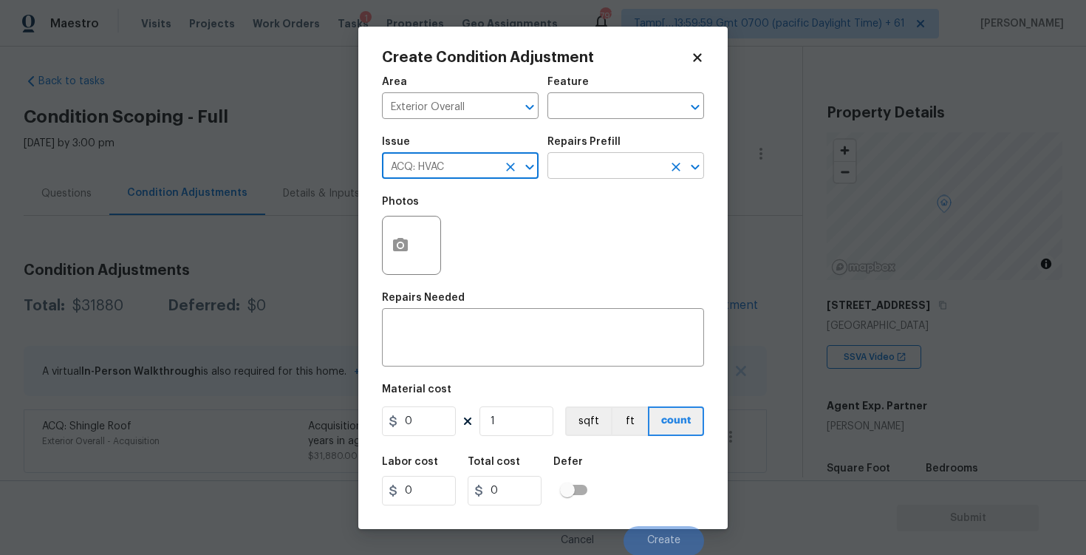
type input "ACQ: HVAC"
click at [578, 177] on input "text" at bounding box center [604, 167] width 115 height 23
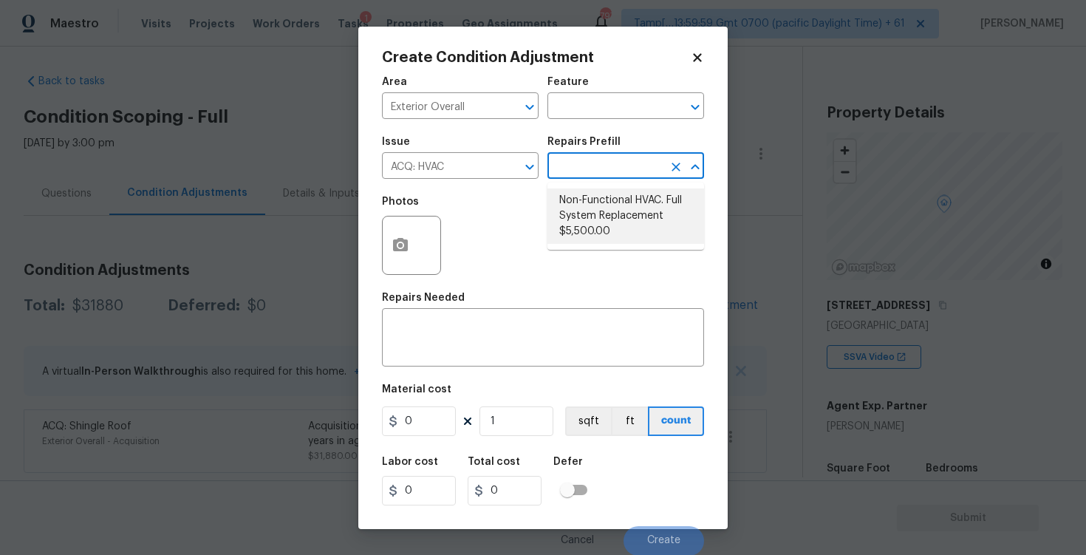
click at [587, 214] on li "Non-Functional HVAC. Full System Replacement $5,500.00" at bounding box center [625, 215] width 157 height 55
type input "Acquisition"
type textarea "Acquisition Scope: Full System Replacement"
type input "5500"
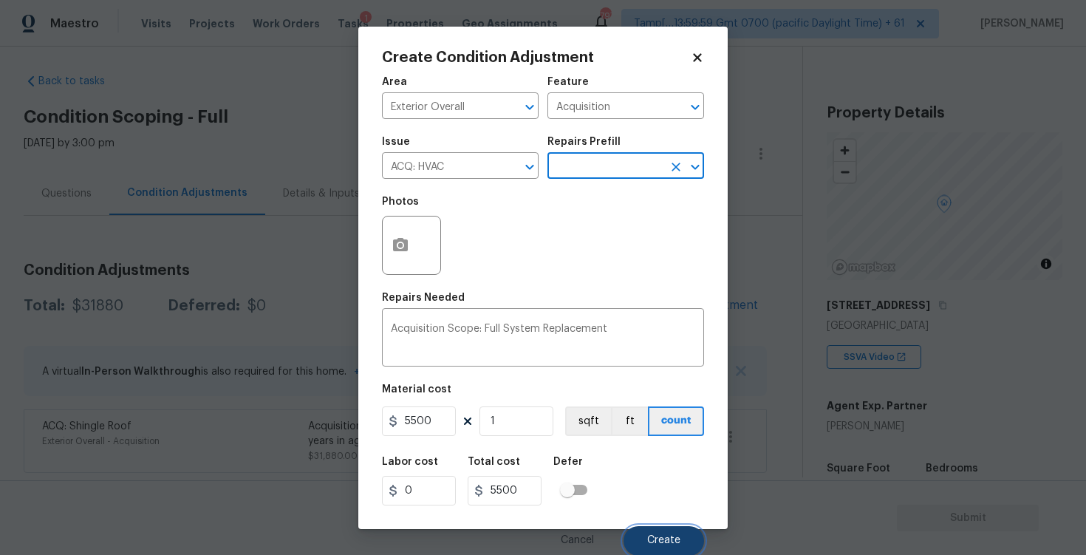
click at [654, 539] on span "Create" at bounding box center [663, 540] width 33 height 11
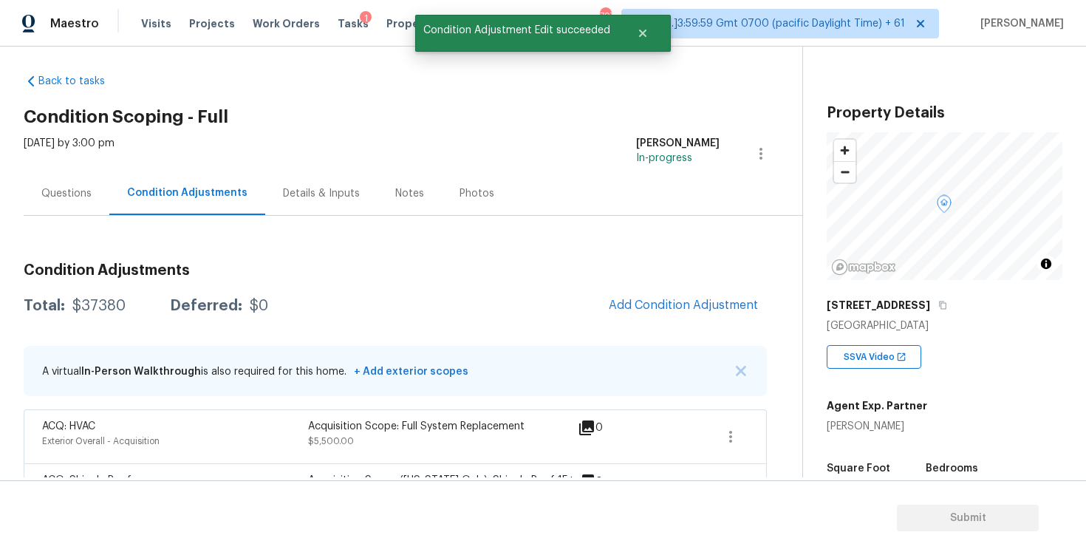
click at [38, 204] on div "Questions" at bounding box center [67, 193] width 86 height 44
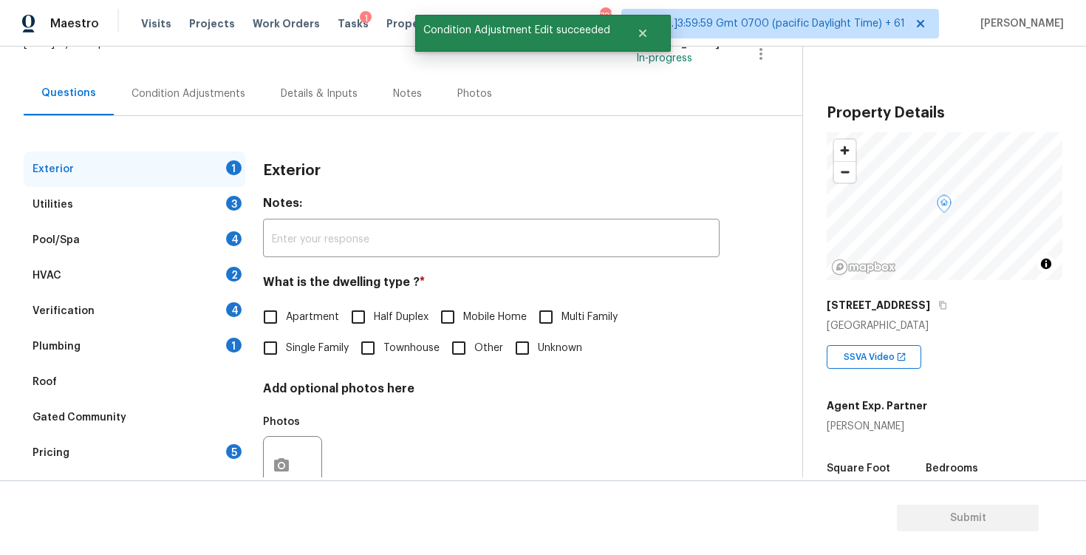
scroll to position [125, 0]
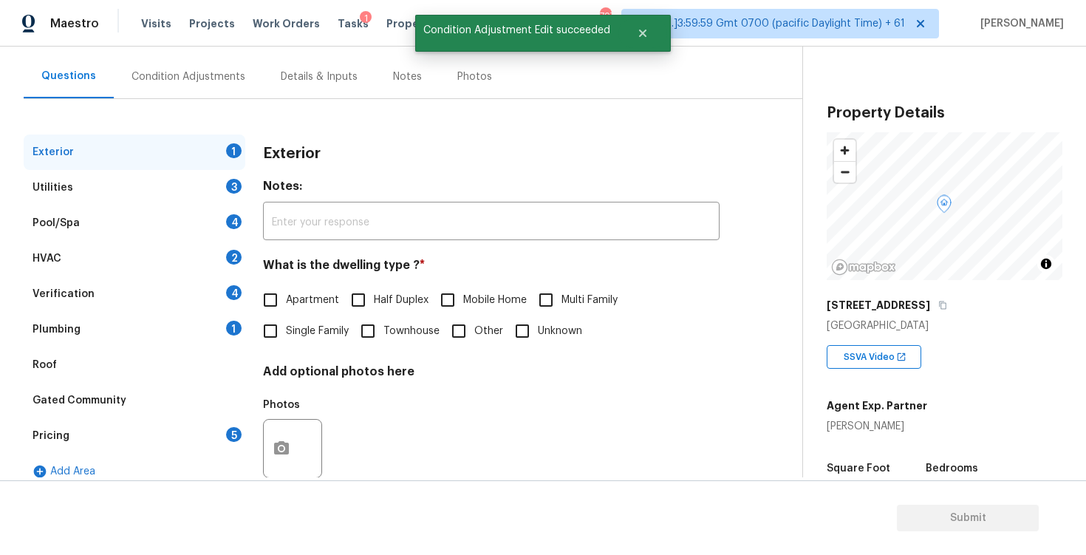
click at [159, 251] on div "HVAC 2" at bounding box center [135, 258] width 222 height 35
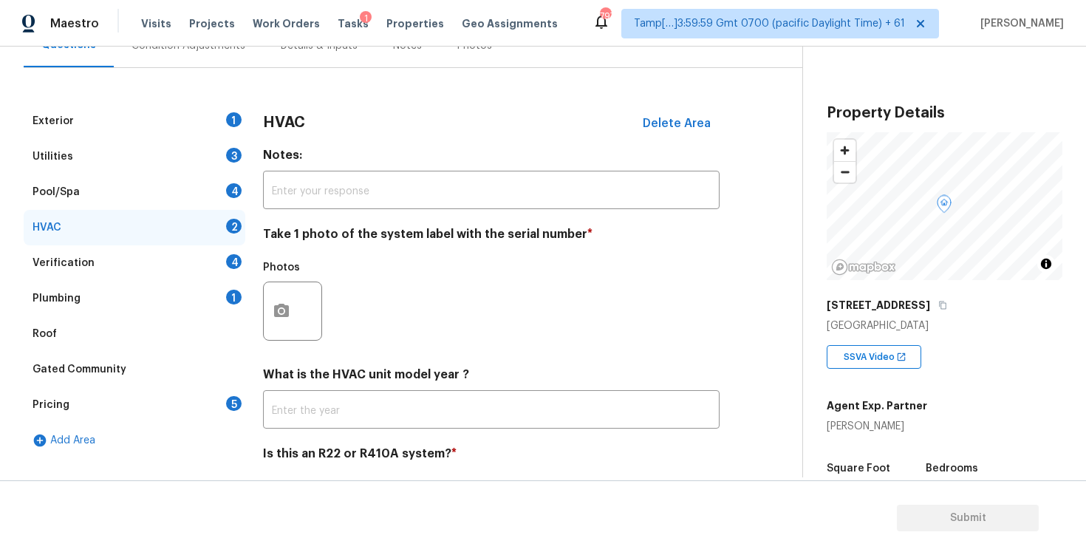
scroll to position [205, 0]
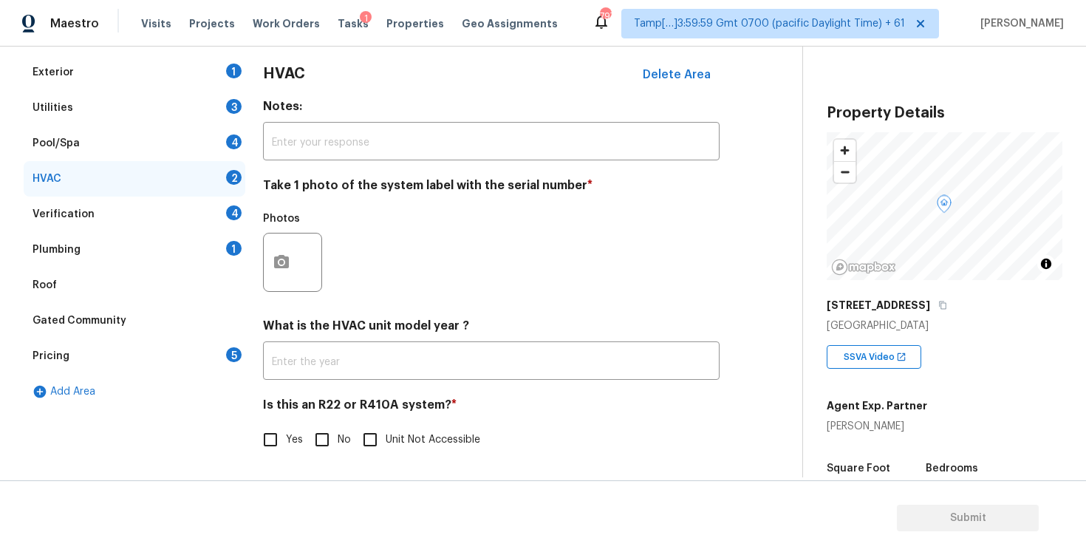
click at [188, 198] on div "Verification 4" at bounding box center [135, 214] width 222 height 35
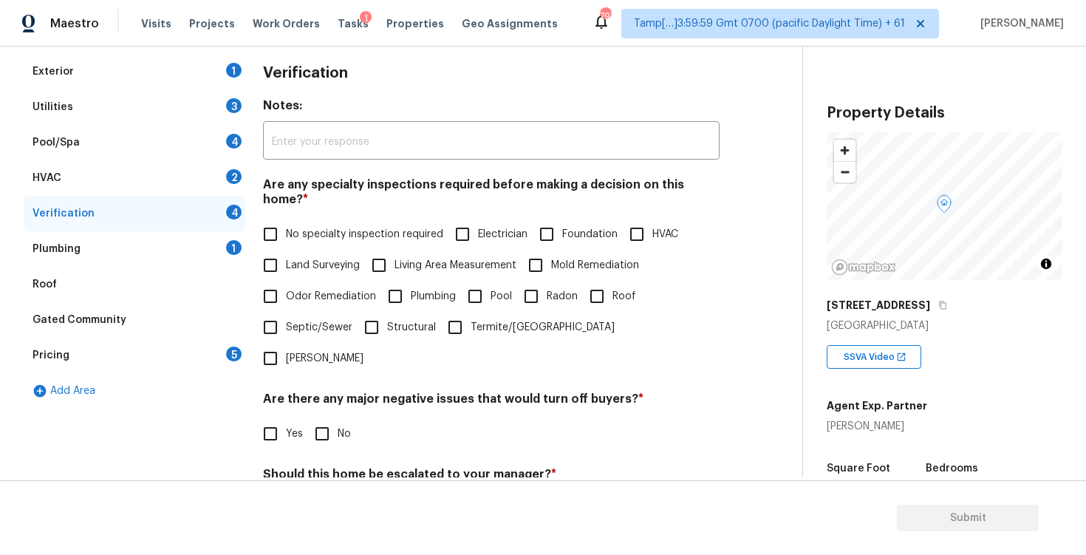
scroll to position [319, 0]
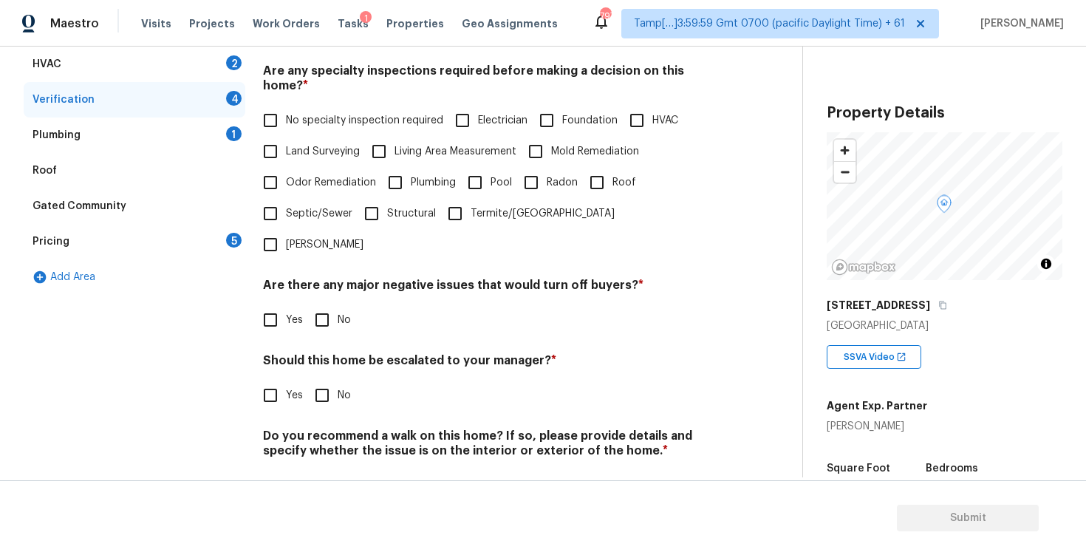
click at [303, 380] on div "Yes No" at bounding box center [491, 395] width 457 height 31
click at [285, 380] on input "Yes" at bounding box center [270, 395] width 31 height 31
checkbox input "true"
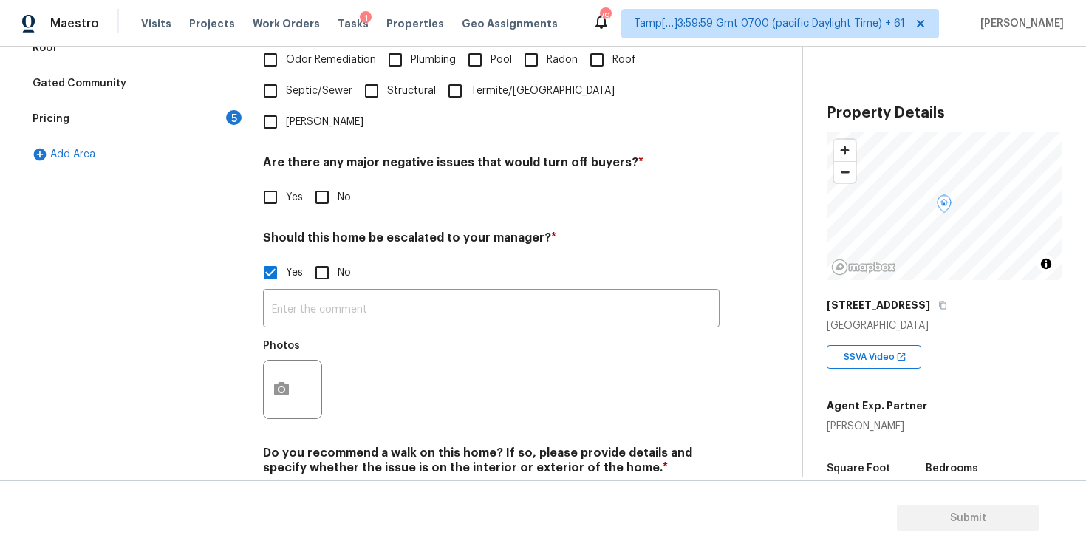
scroll to position [460, 0]
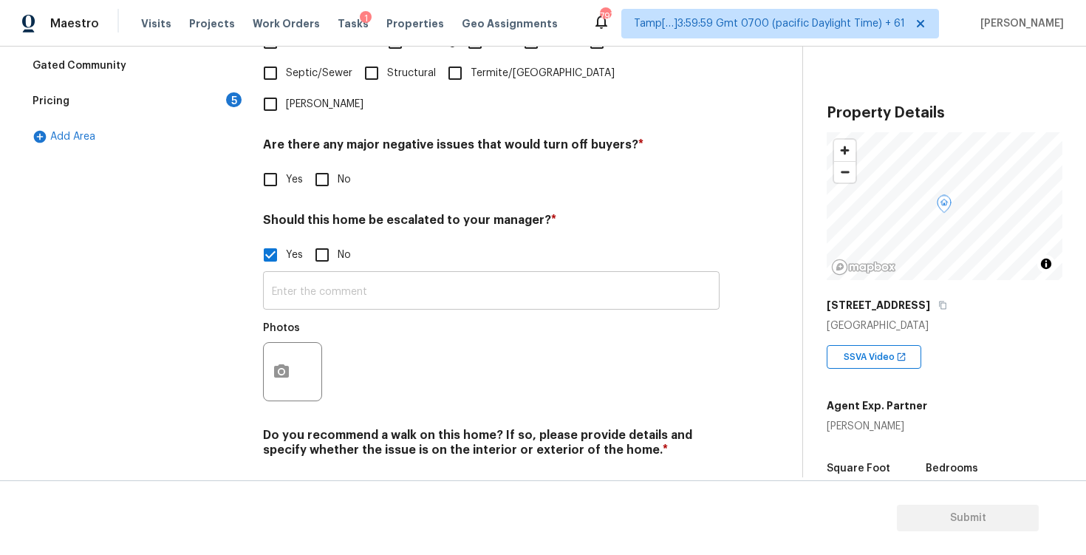
click at [396, 275] on input "text" at bounding box center [491, 292] width 457 height 35
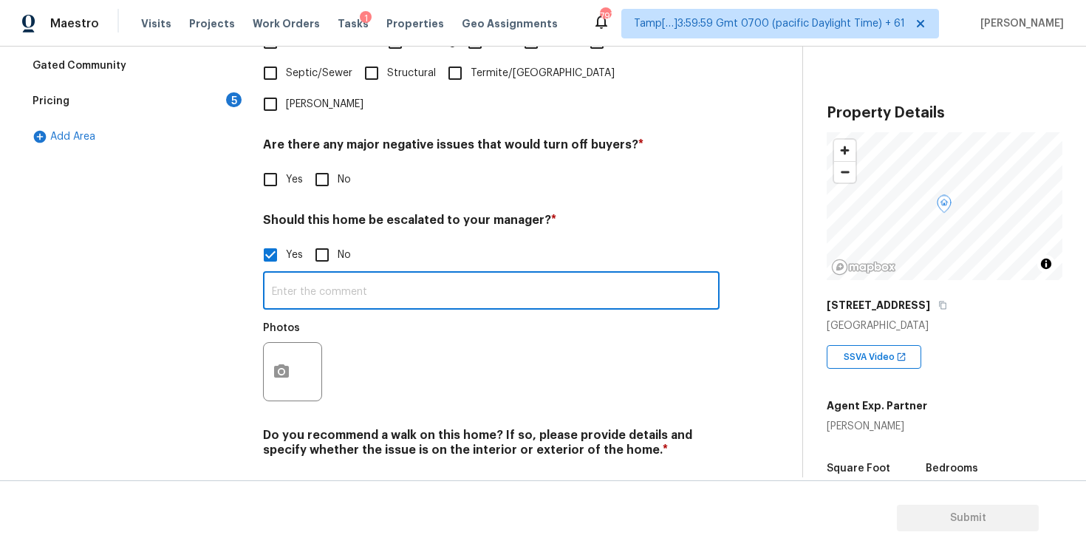
click at [338, 275] on input "text" at bounding box center [491, 292] width 457 height 35
click at [453, 275] on input "text" at bounding box center [491, 292] width 457 height 35
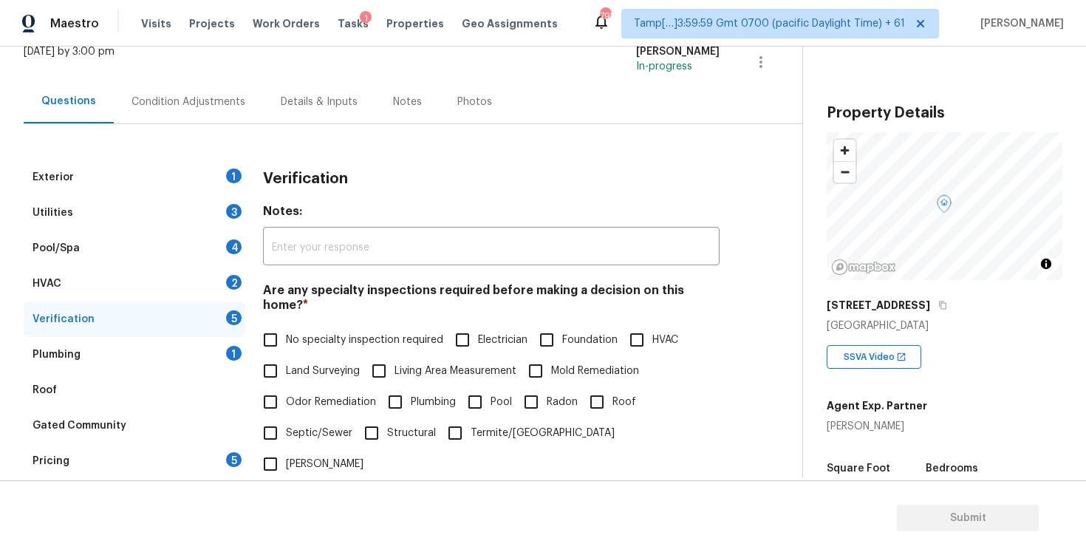
click at [213, 103] on div "Condition Adjustments" at bounding box center [188, 102] width 114 height 15
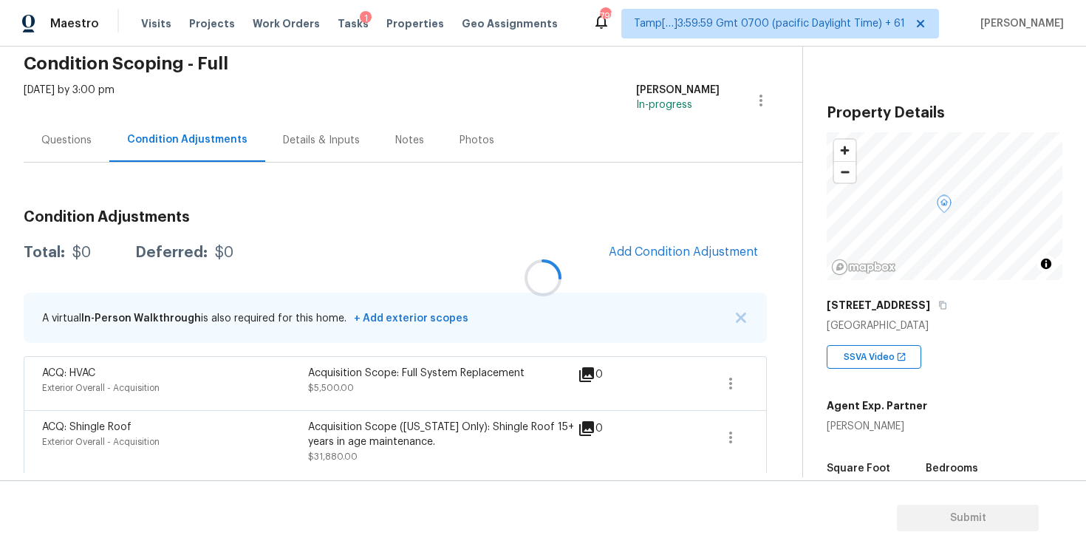
scroll to position [62, 0]
click at [674, 242] on button "Add Condition Adjustment" at bounding box center [683, 251] width 167 height 31
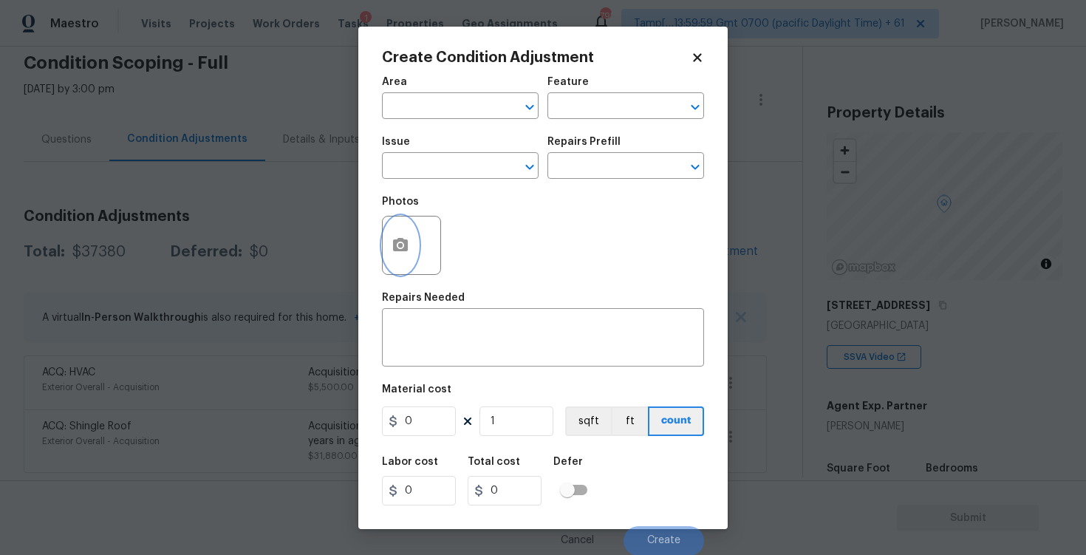
click at [408, 228] on button "button" at bounding box center [400, 245] width 35 height 58
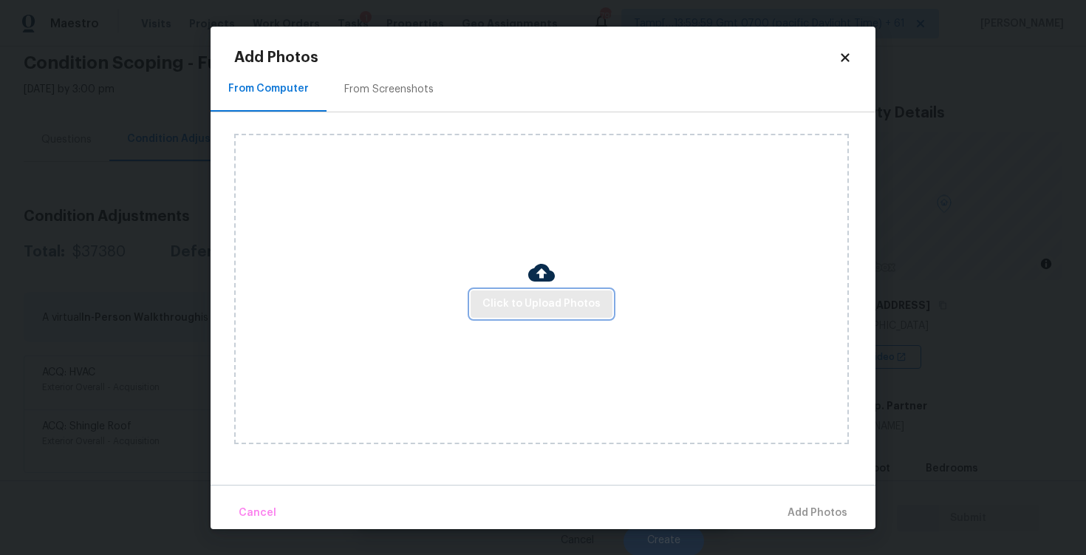
click at [542, 298] on span "Click to Upload Photos" at bounding box center [541, 304] width 118 height 18
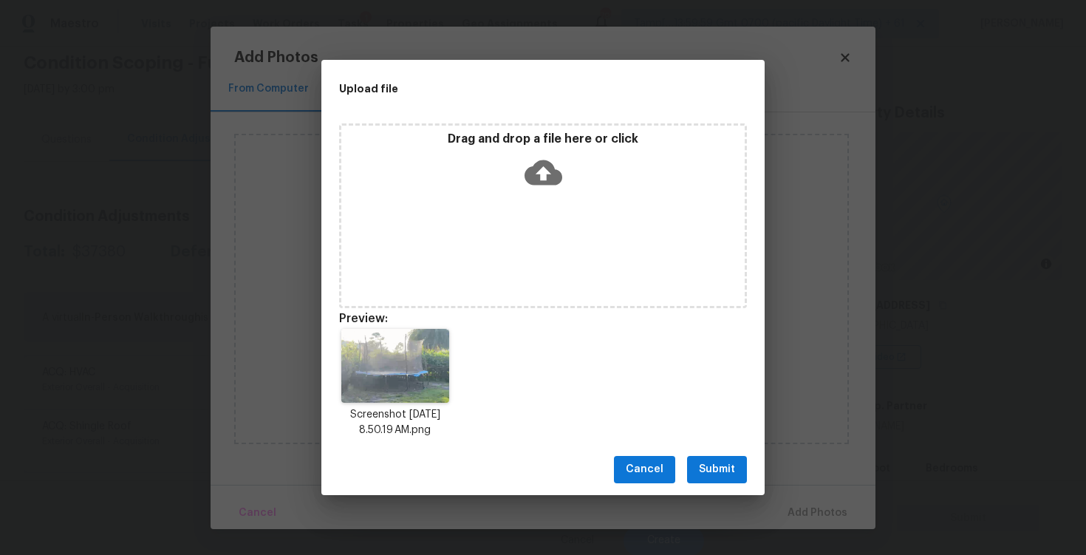
click at [712, 475] on span "Submit" at bounding box center [717, 469] width 36 height 18
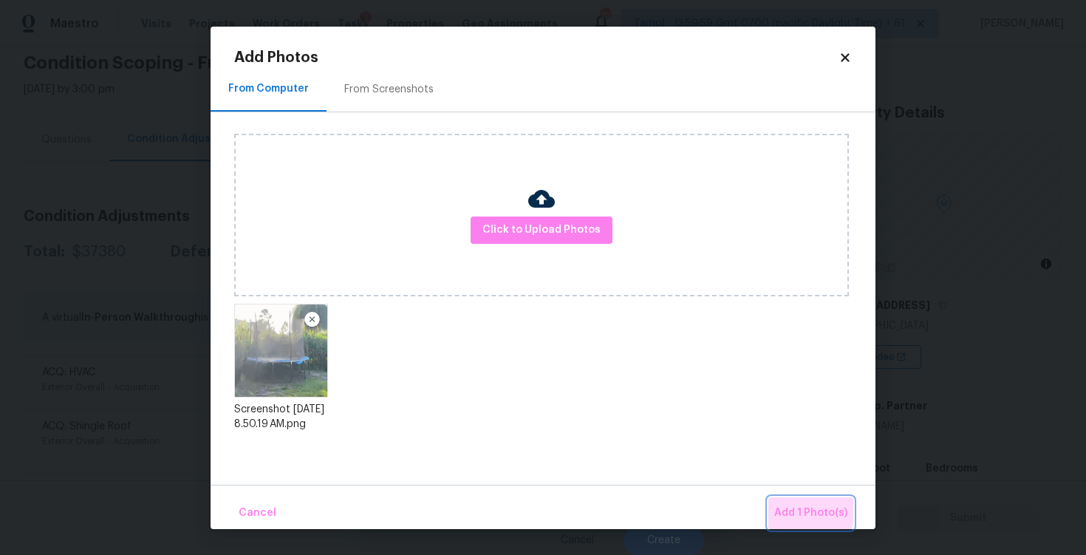
click at [784, 505] on span "Add 1 Photo(s)" at bounding box center [810, 513] width 73 height 18
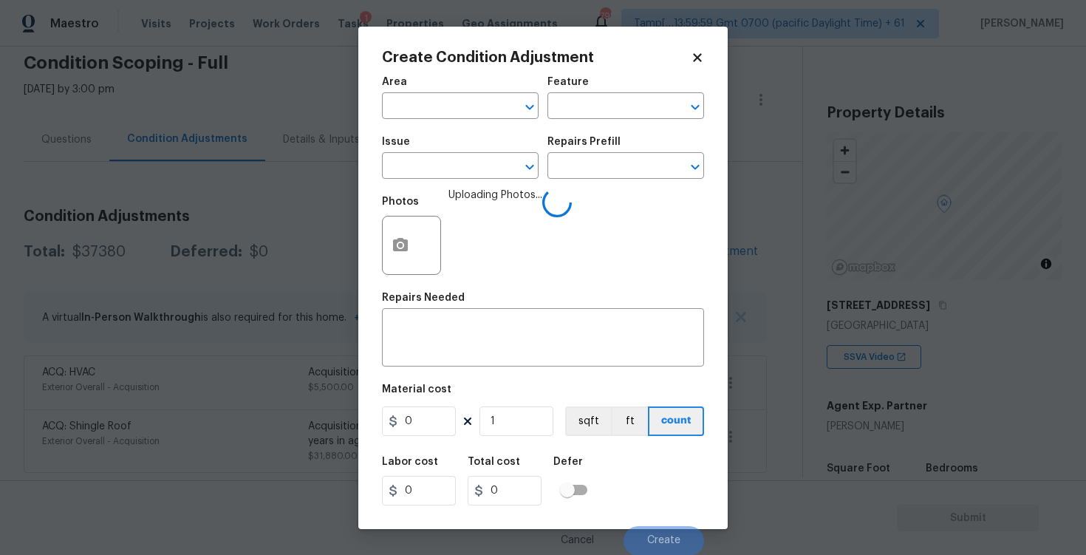
click at [494, 119] on span "Area ​" at bounding box center [460, 98] width 157 height 60
click at [493, 114] on input "text" at bounding box center [439, 107] width 115 height 23
click at [477, 156] on li "Exterior Overall" at bounding box center [460, 164] width 157 height 24
type input "Exterior Overall"
click at [477, 156] on input "text" at bounding box center [439, 167] width 115 height 23
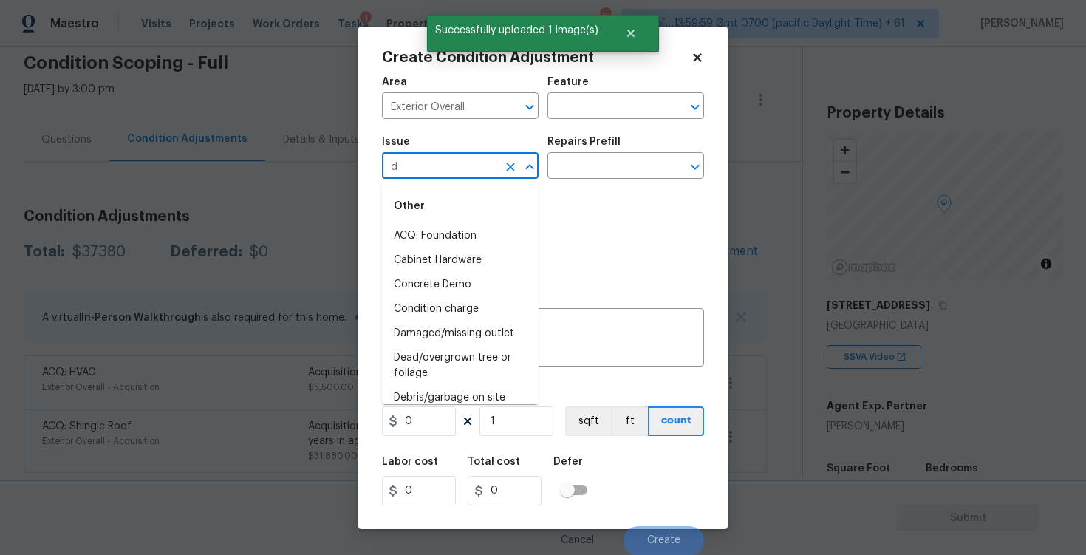
type input "de"
type input "r"
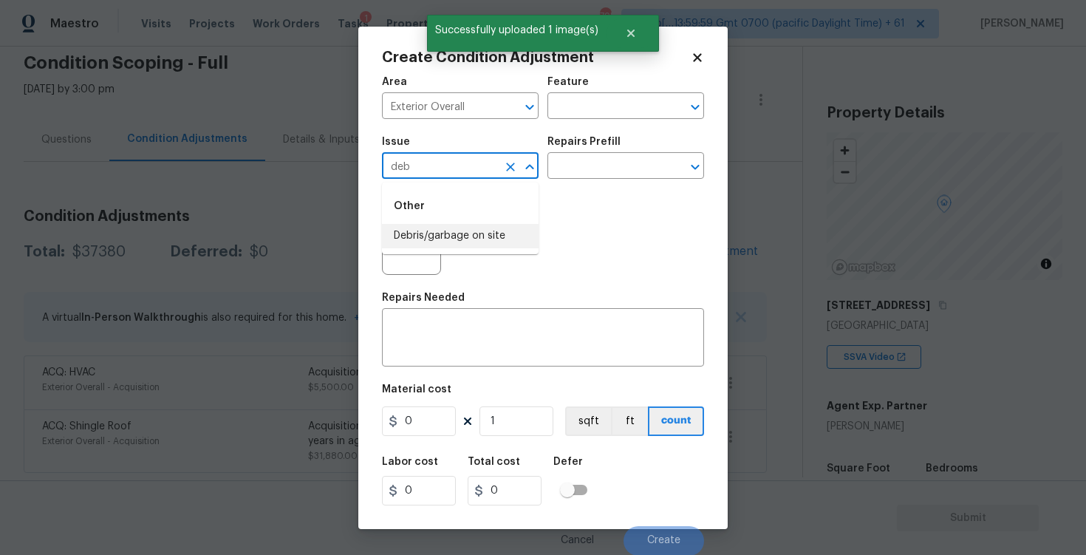
click at [490, 237] on li "Debris/garbage on site" at bounding box center [460, 236] width 157 height 24
type input "Debris/garbage on site"
click at [498, 340] on textarea at bounding box center [543, 339] width 304 height 31
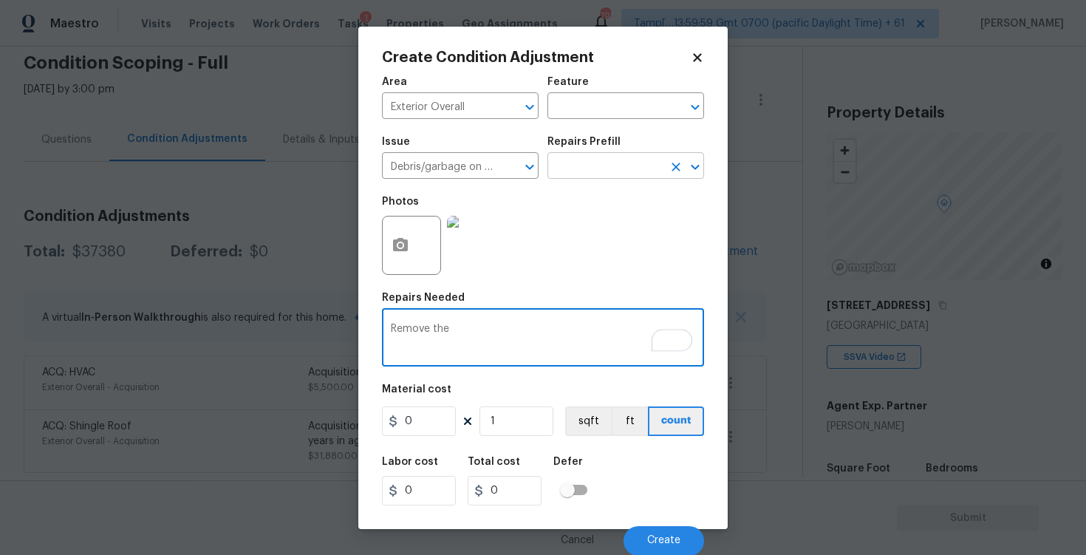
type textarea "Remove the"
click at [616, 171] on input "text" at bounding box center [604, 167] width 115 height 23
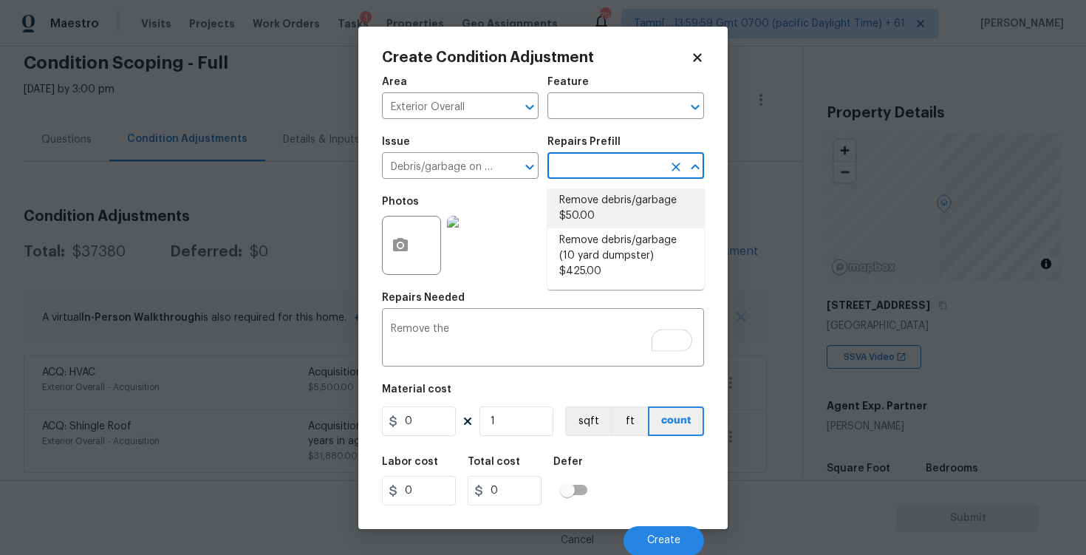
click at [621, 210] on li "Remove debris/garbage $50.00" at bounding box center [625, 208] width 157 height 40
type textarea "Remove, haul off, and properly dispose of any debris left by seller to offsite …"
type input "50"
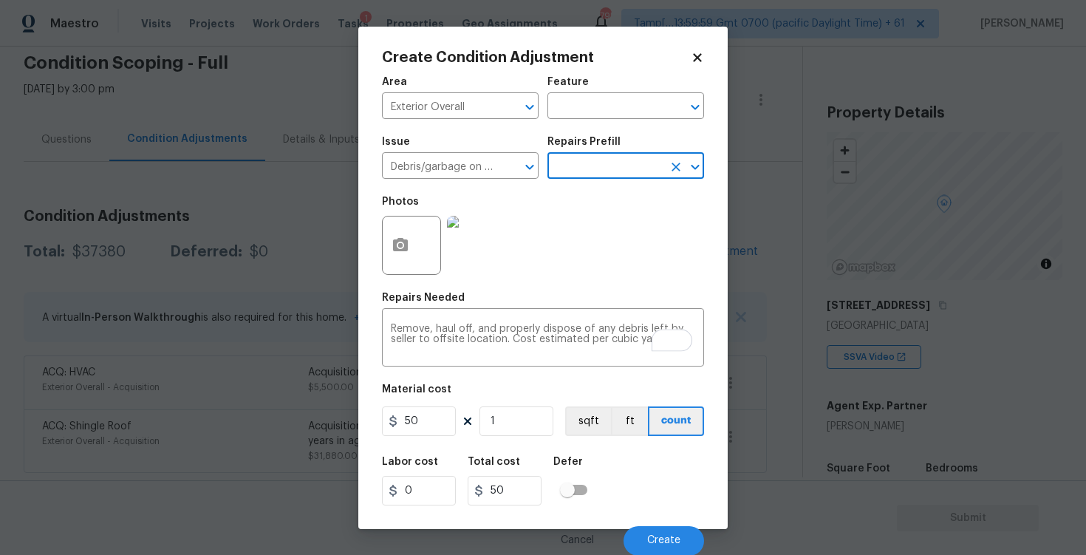
click at [617, 173] on input "text" at bounding box center [604, 167] width 115 height 23
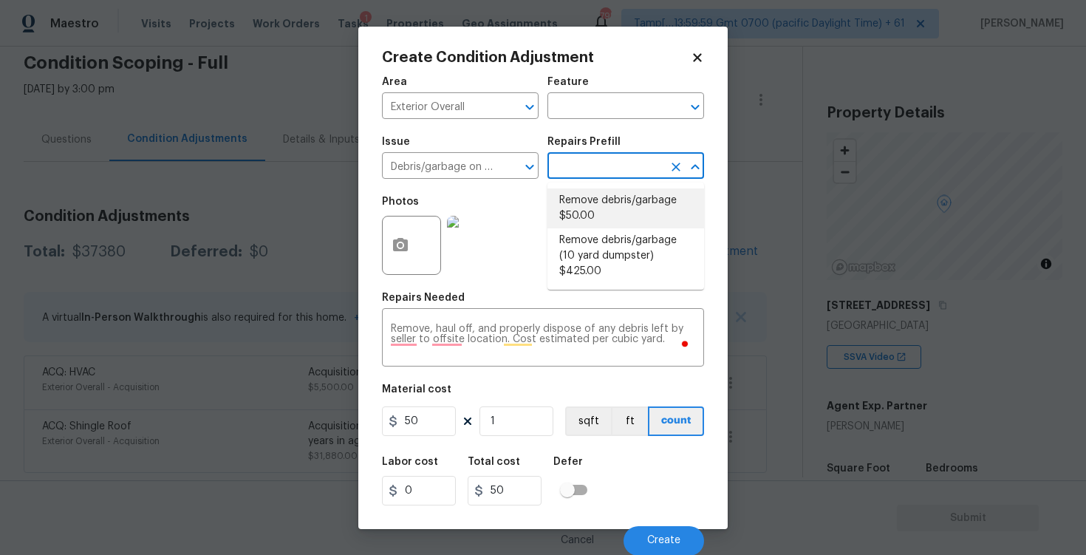
click at [606, 197] on li "Remove debris/garbage $50.00" at bounding box center [625, 208] width 157 height 40
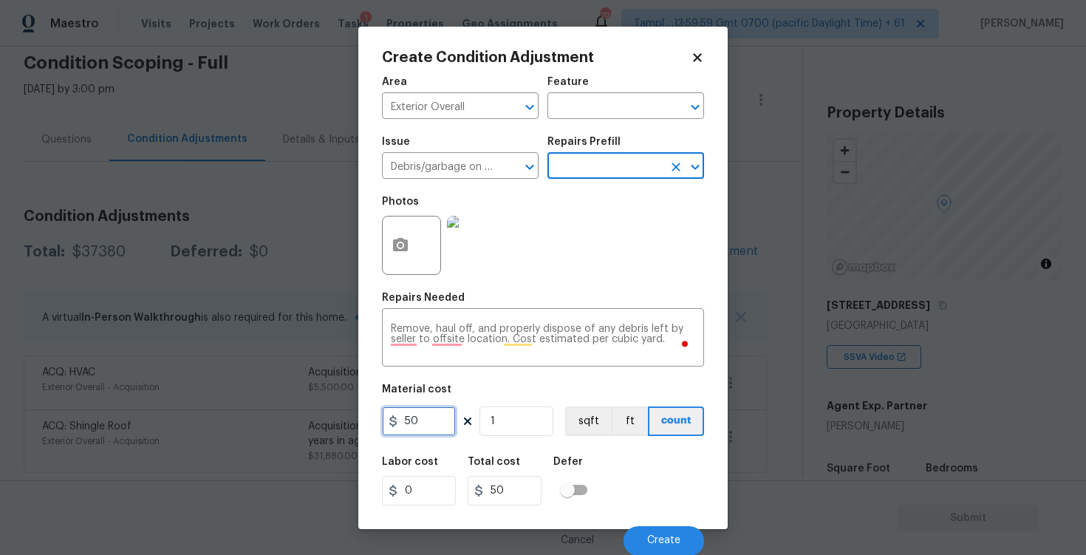
click at [440, 417] on input "50" at bounding box center [419, 421] width 74 height 30
type input "400"
click at [615, 477] on div "Labor cost 0 Total cost 50 Defer" at bounding box center [543, 481] width 322 height 66
type input "400"
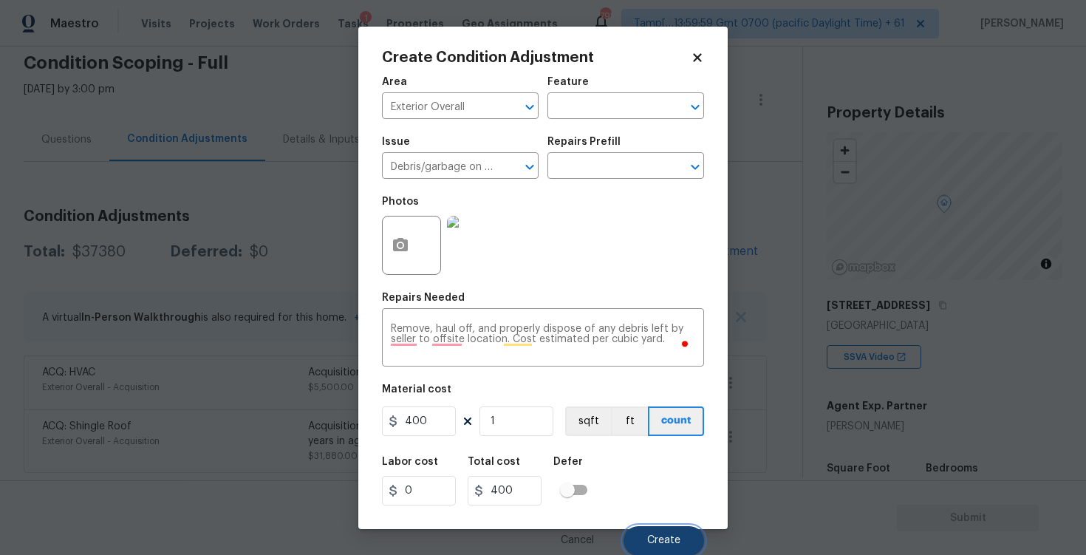
click at [649, 527] on button "Create" at bounding box center [664, 541] width 81 height 30
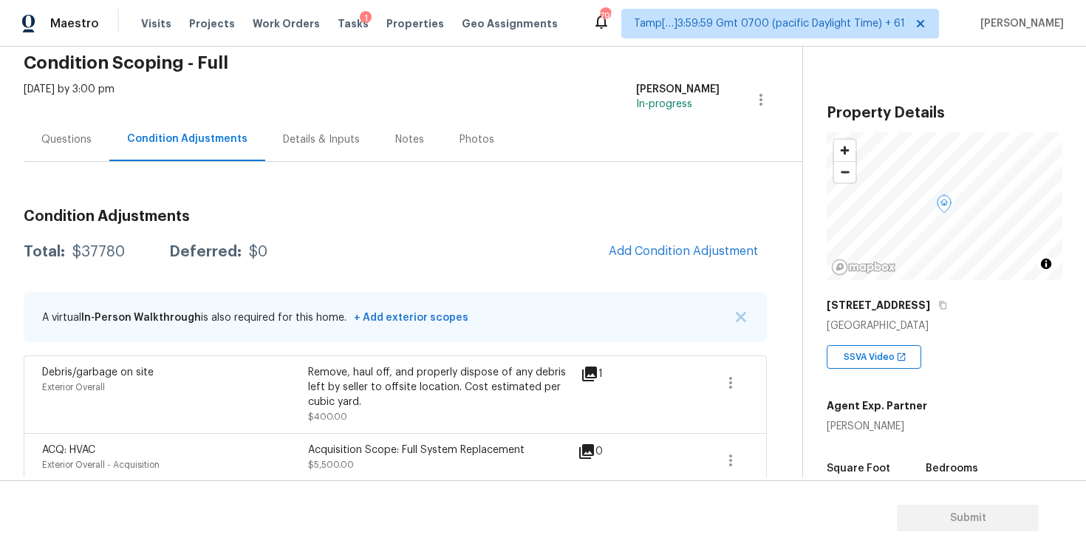
scroll to position [140, 0]
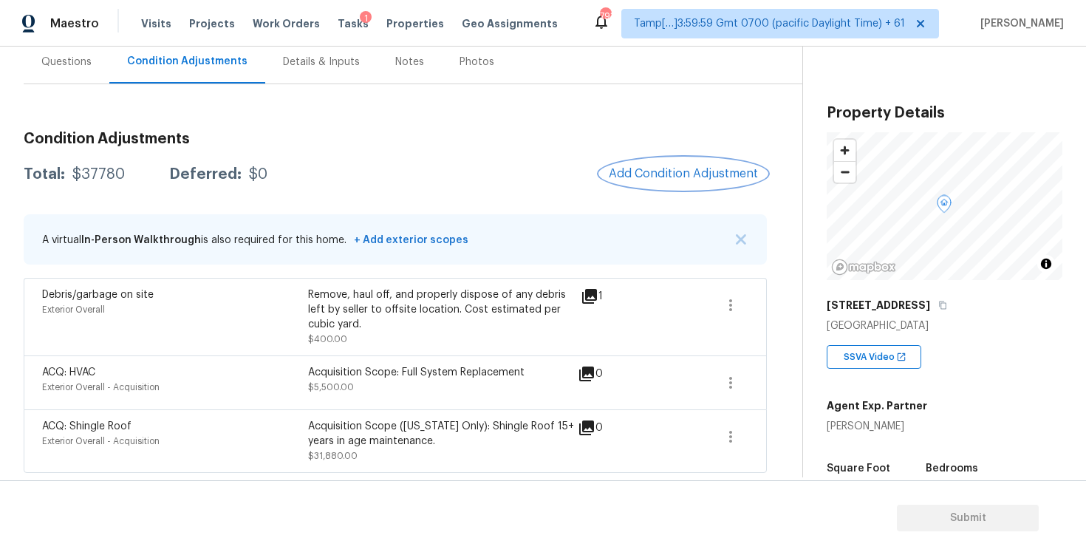
click at [672, 183] on button "Add Condition Adjustment" at bounding box center [683, 173] width 167 height 31
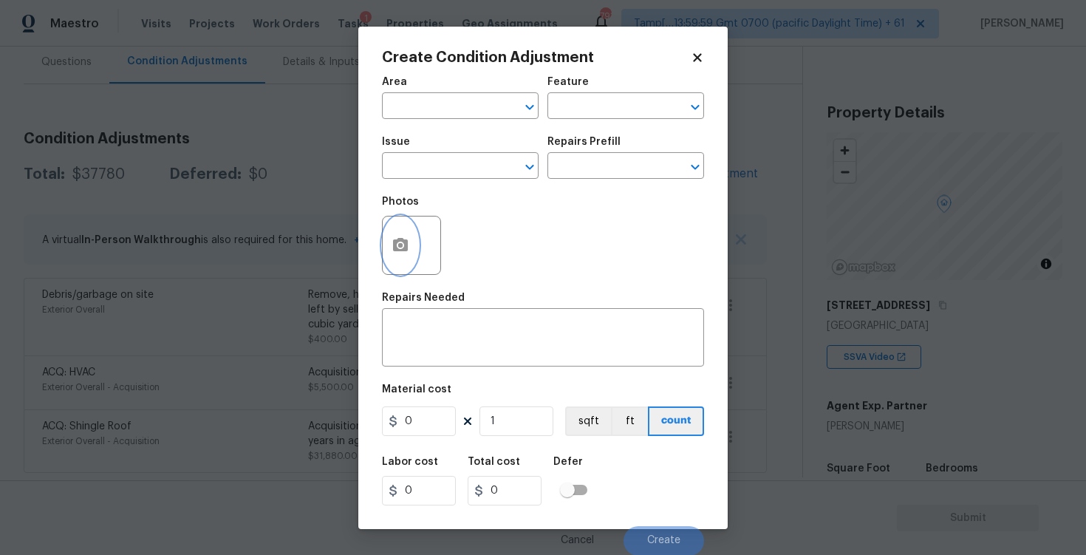
click at [403, 239] on icon "button" at bounding box center [401, 245] width 18 height 18
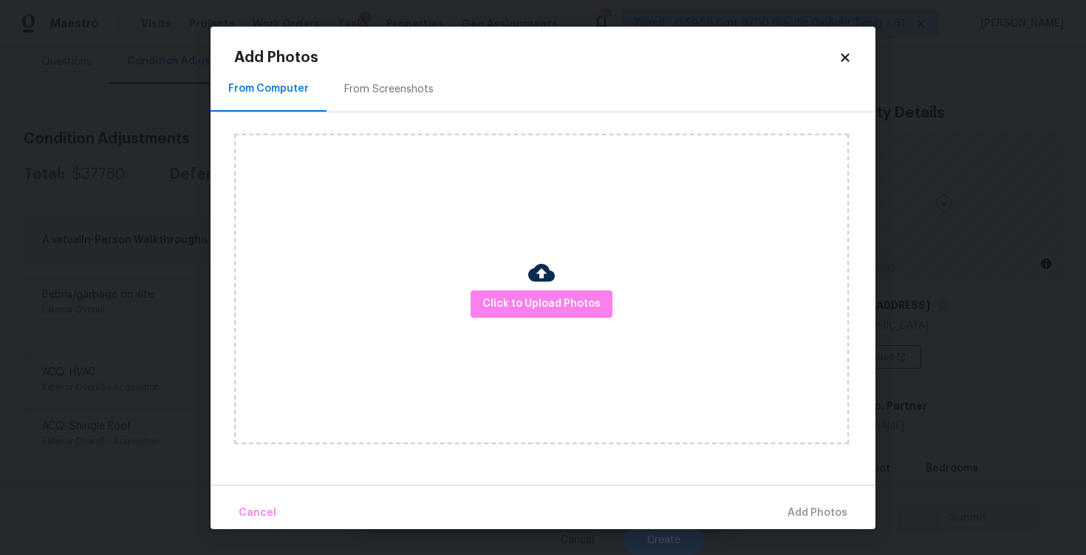
click at [515, 281] on div "Click to Upload Photos" at bounding box center [541, 289] width 615 height 310
click at [519, 301] on span "Click to Upload Photos" at bounding box center [541, 304] width 118 height 18
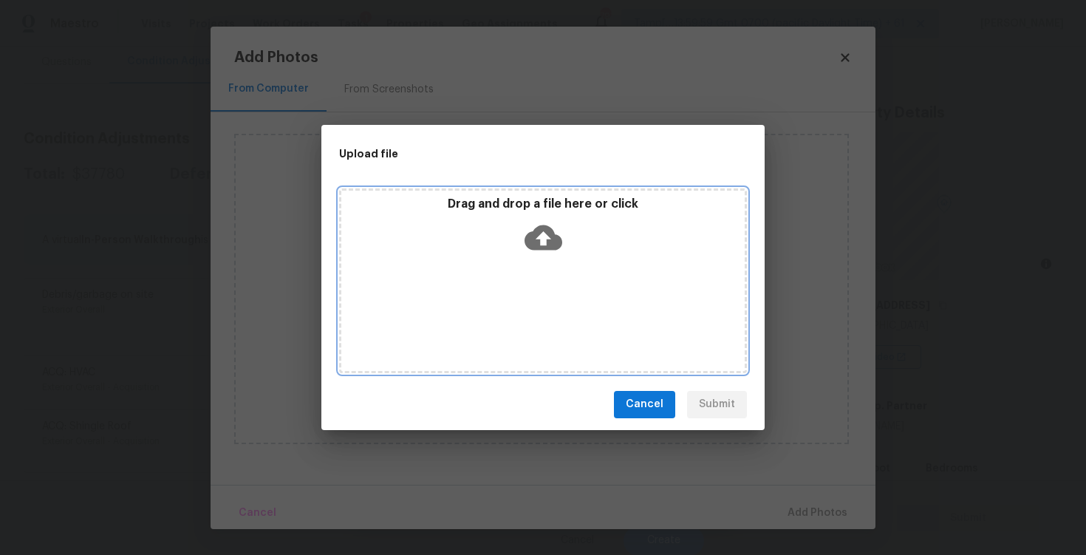
click at [533, 235] on icon at bounding box center [544, 237] width 38 height 25
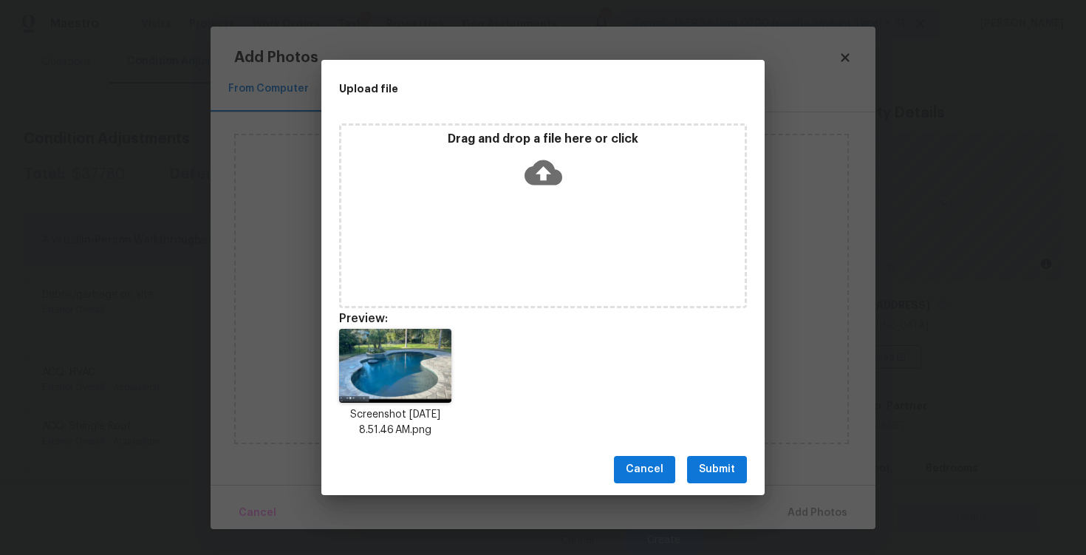
click at [731, 465] on span "Submit" at bounding box center [717, 469] width 36 height 18
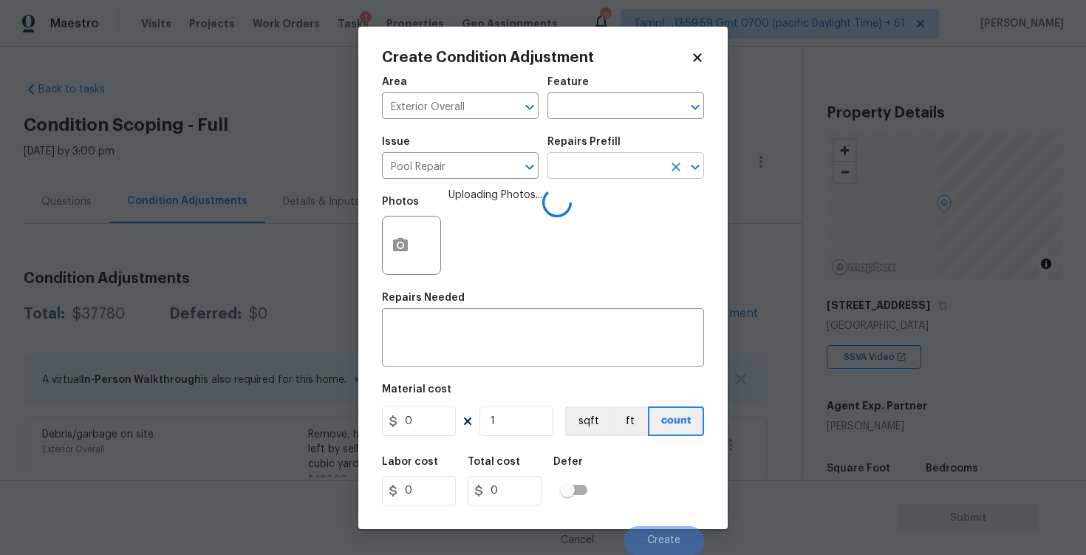
scroll to position [140, 0]
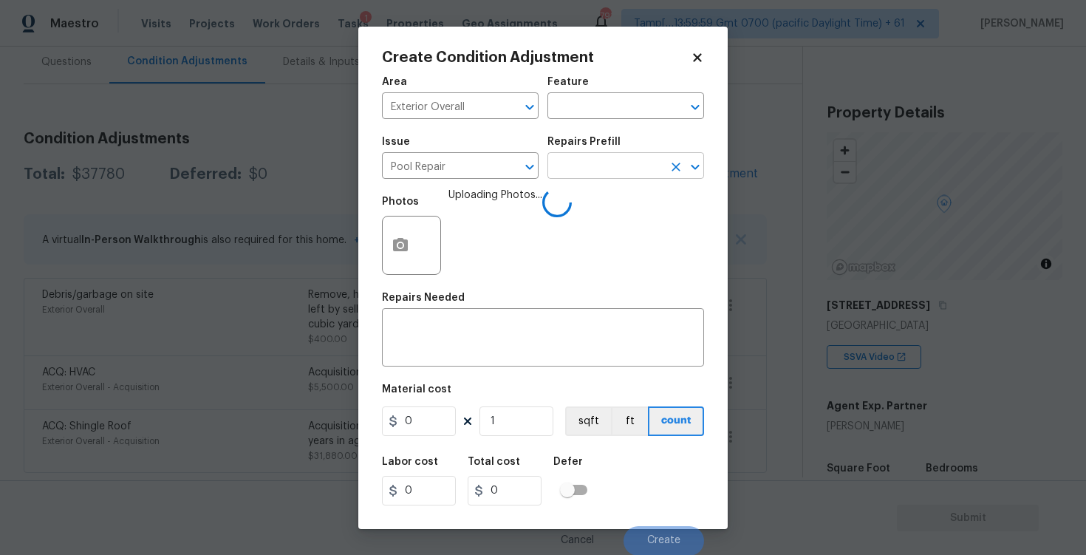
click at [570, 174] on input "text" at bounding box center [604, 167] width 115 height 23
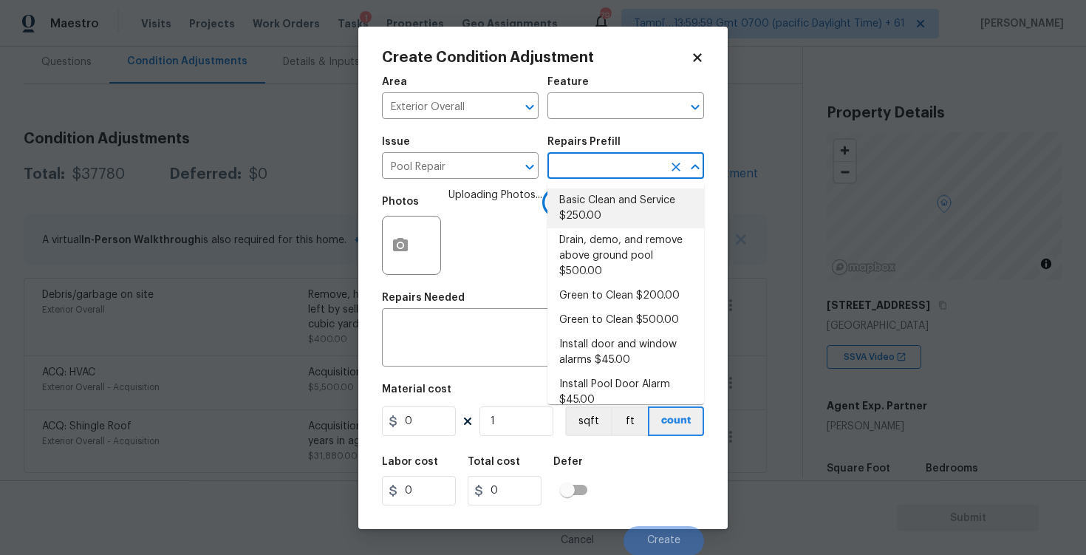
click at [593, 205] on li "Basic Clean and Service $250.00" at bounding box center [625, 208] width 157 height 40
type input "Pool"
type input "250"
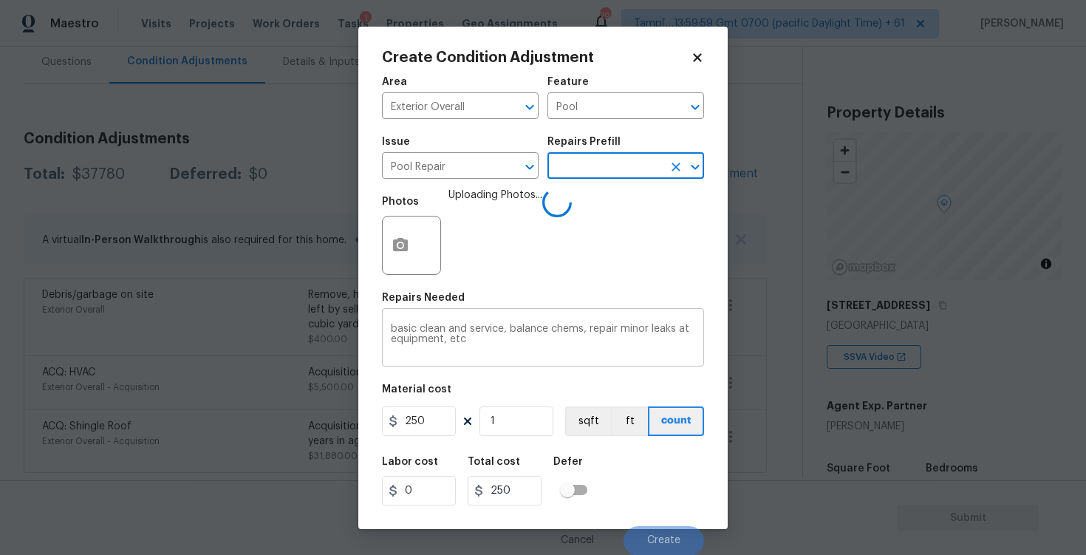
scroll to position [1, 0]
click at [618, 474] on div "Labor cost 0 Total cost 250 Defer" at bounding box center [543, 480] width 322 height 66
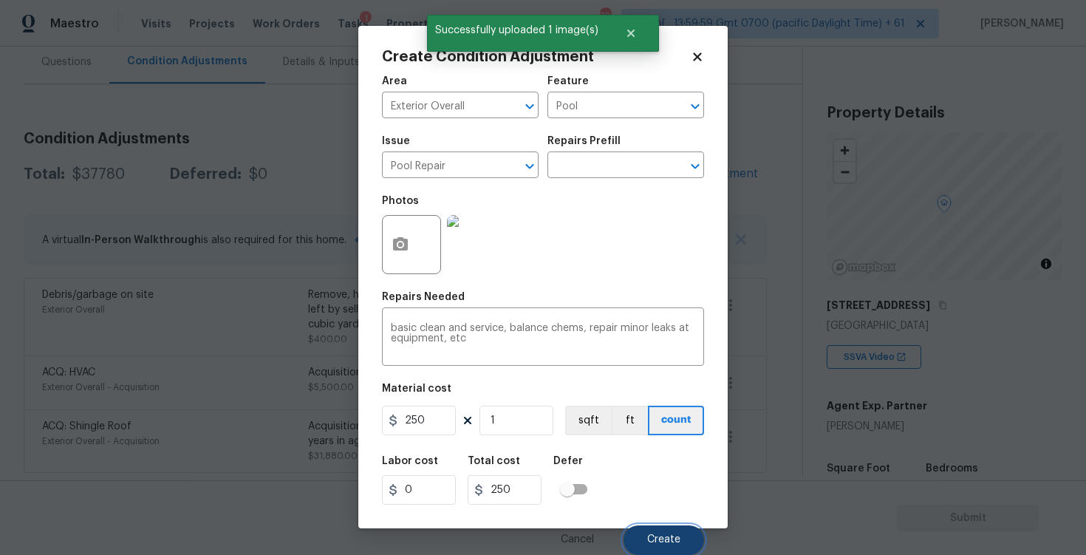
click at [666, 535] on span "Create" at bounding box center [663, 539] width 33 height 11
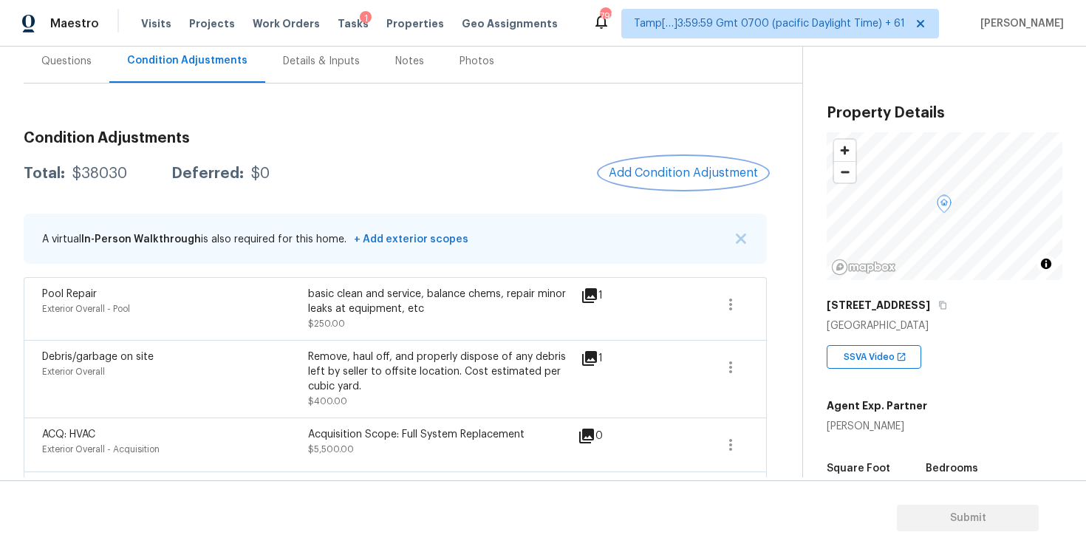
scroll to position [203, 0]
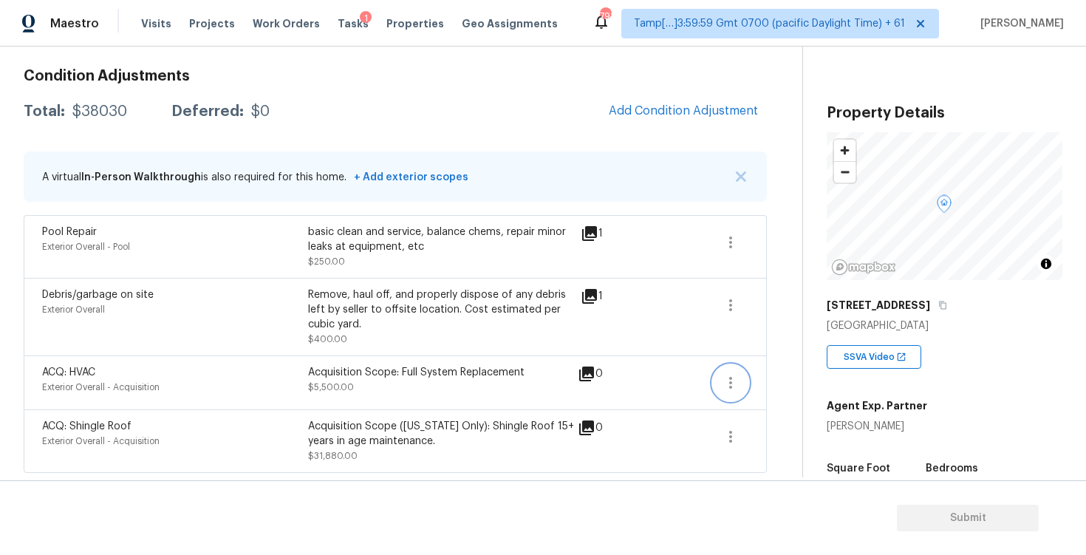
click at [735, 374] on icon "button" at bounding box center [731, 383] width 18 height 18
click at [796, 373] on div "Edit" at bounding box center [814, 379] width 115 height 15
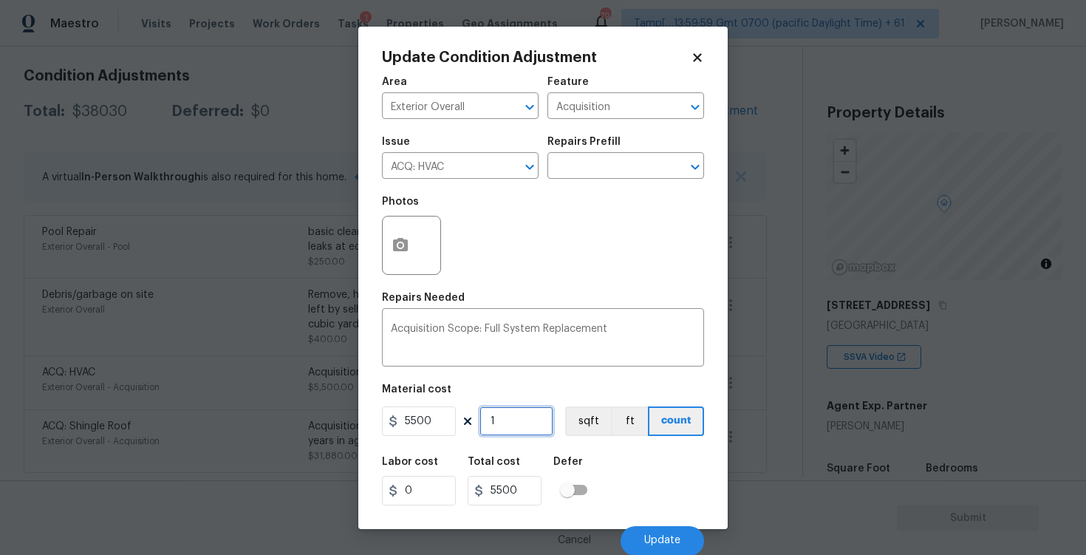
click at [505, 419] on input "1" at bounding box center [516, 421] width 74 height 30
type input "0"
type input "2"
type input "11000"
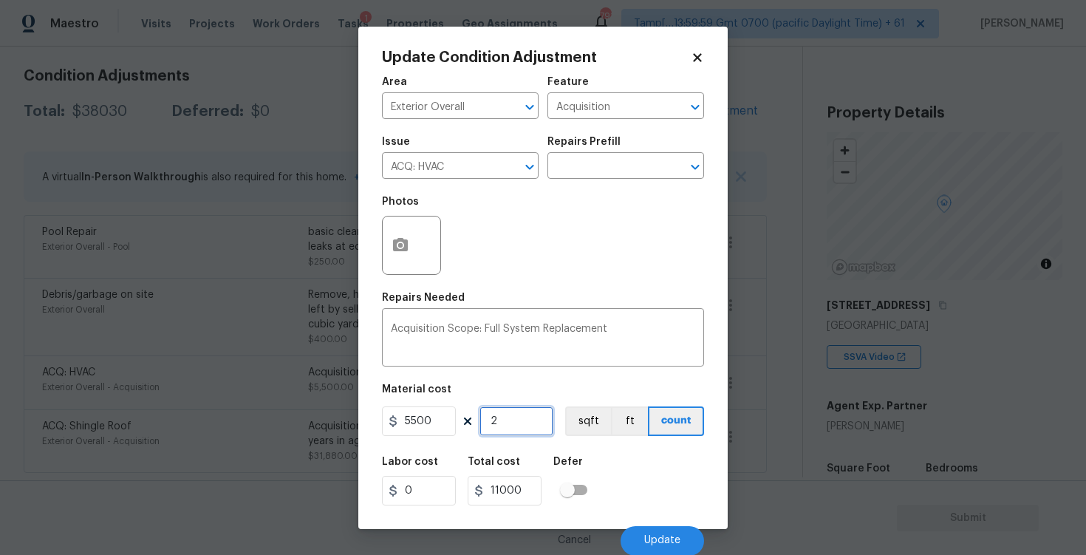
type input "2"
click at [606, 457] on div "Labor cost 0 Total cost 11000 Defer" at bounding box center [543, 481] width 322 height 66
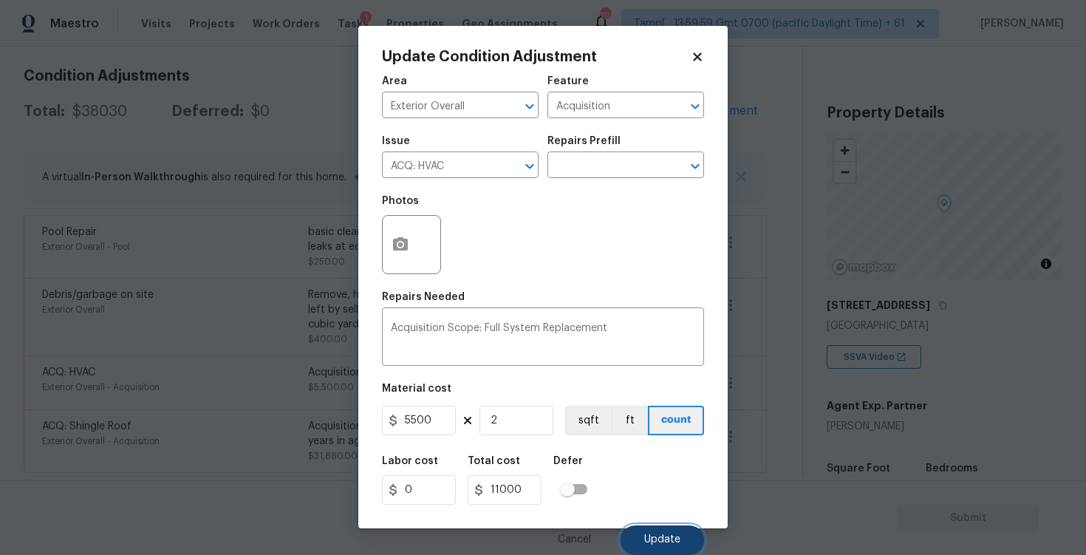
click at [655, 543] on span "Update" at bounding box center [662, 539] width 36 height 11
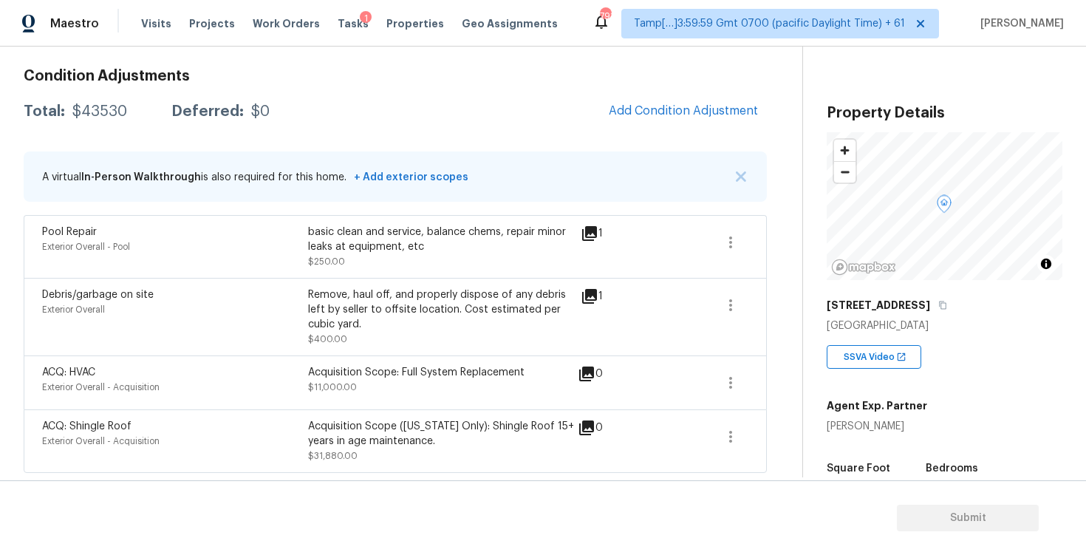
click at [627, 137] on div "Condition Adjustments Total: $43530 Deferred: $0 Add Condition Adjustment A vir…" at bounding box center [395, 265] width 743 height 416
click at [660, 110] on span "Add Condition Adjustment" at bounding box center [683, 110] width 149 height 13
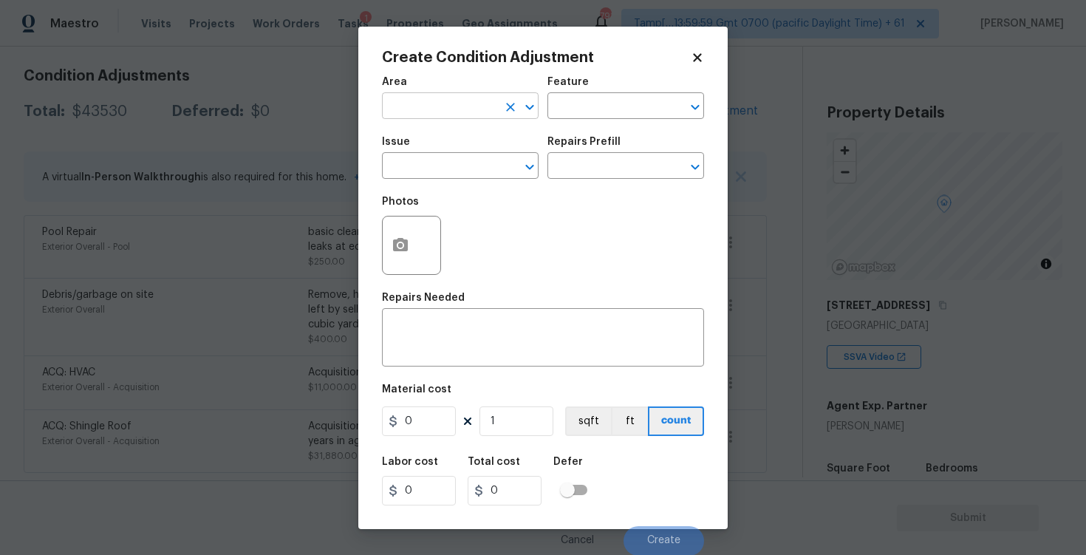
click at [475, 96] on input "text" at bounding box center [439, 107] width 115 height 23
click at [463, 154] on li "Exterior Overall" at bounding box center [460, 164] width 157 height 24
type input "Exterior Overall"
click at [463, 154] on div "Issue" at bounding box center [460, 146] width 157 height 19
click at [465, 163] on input "text" at bounding box center [439, 167] width 115 height 23
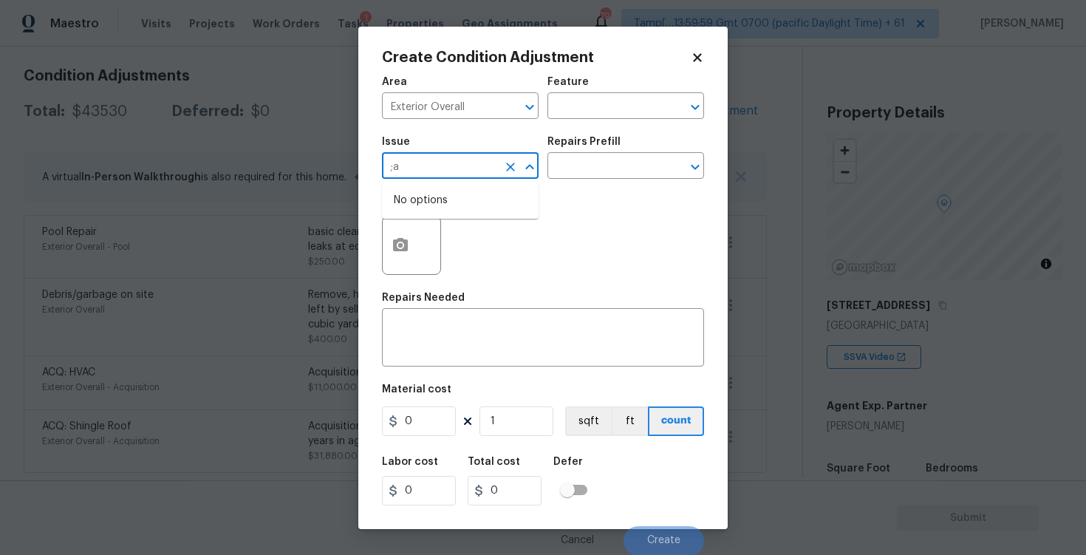
type input ";"
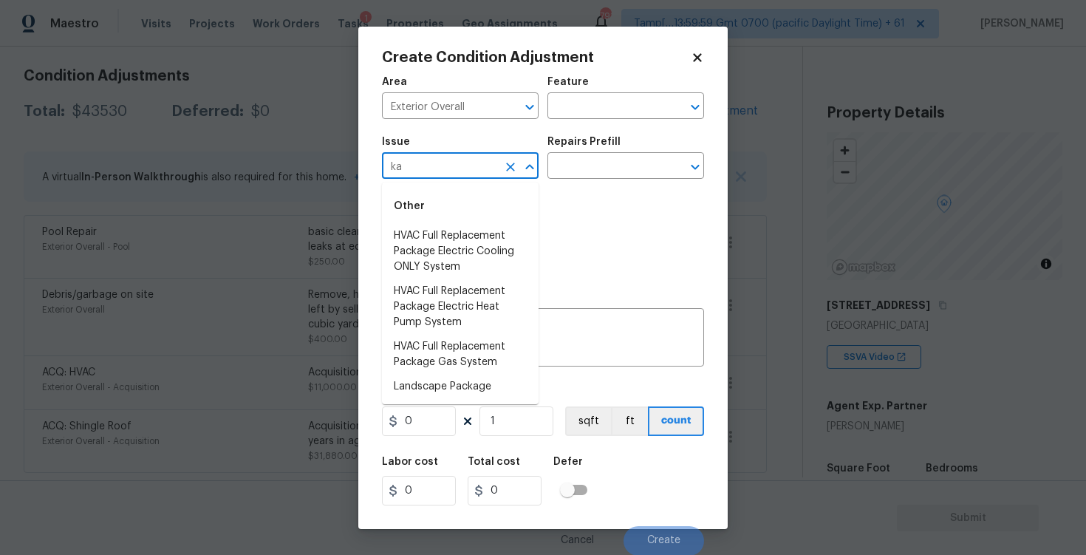
type input "k"
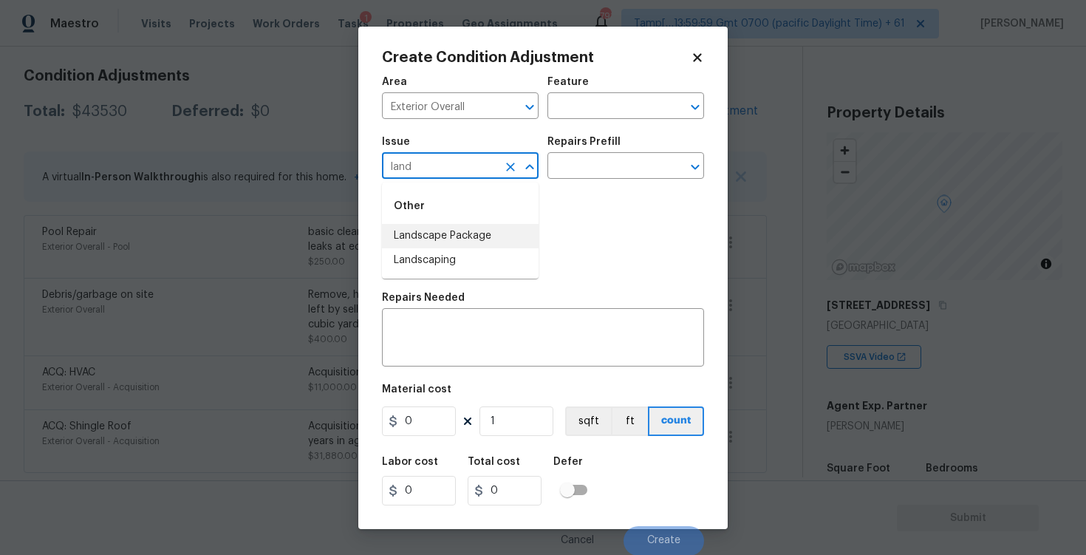
click at [476, 233] on li "Landscape Package" at bounding box center [460, 236] width 157 height 24
type input "Landscape Package"
click at [562, 170] on input "text" at bounding box center [604, 167] width 115 height 23
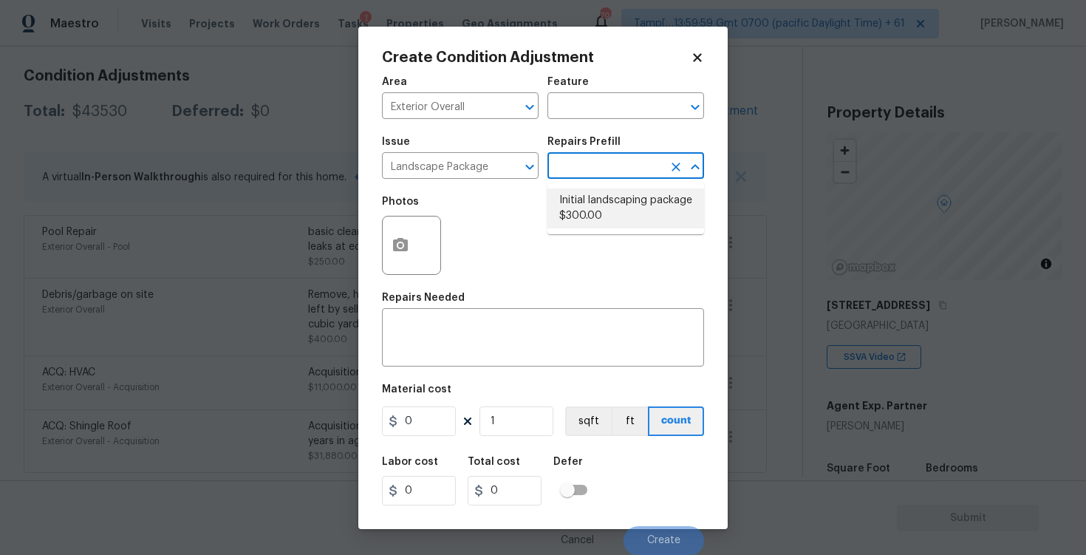
click at [577, 193] on li "Initial landscaping package $300.00" at bounding box center [625, 208] width 157 height 40
type input "Home Readiness Packages"
type textarea "Mowing of grass up to 6" in height. Mow, edge along driveways & sidewalks, trim…"
type input "300"
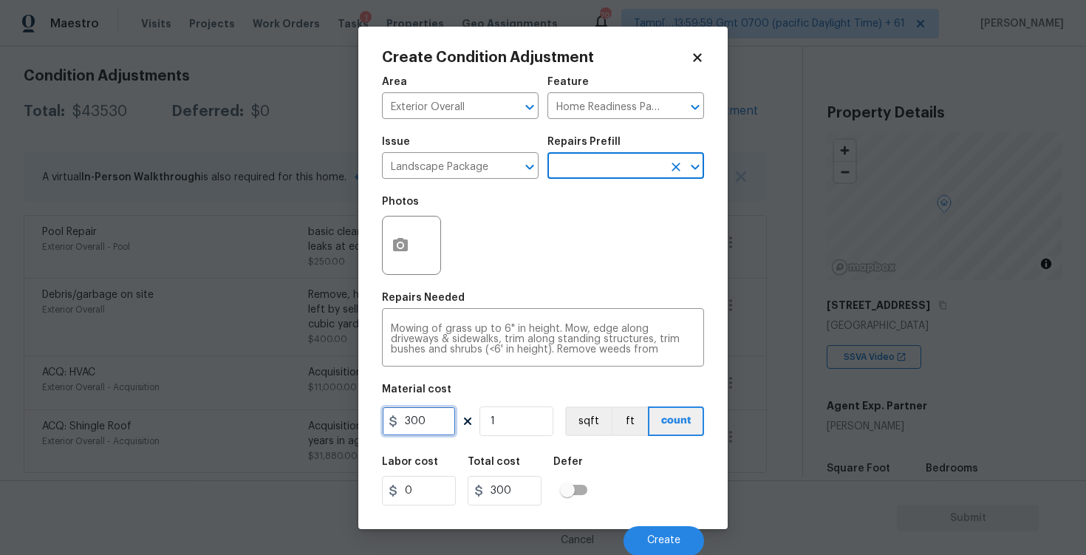
click at [440, 413] on input "300" at bounding box center [419, 421] width 74 height 30
type input "1000"
click at [408, 232] on button "button" at bounding box center [400, 245] width 35 height 58
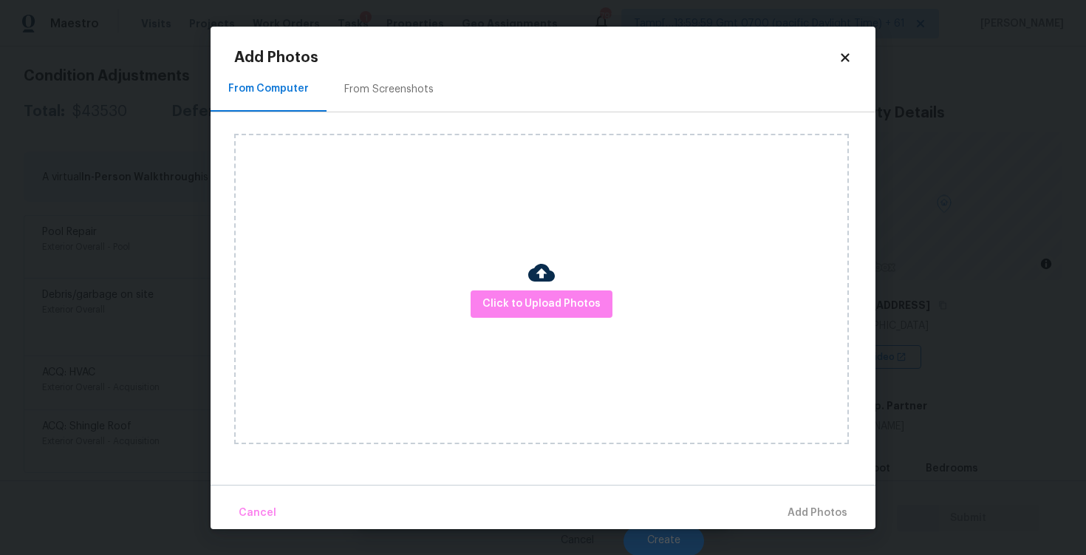
click at [544, 329] on div "Click to Upload Photos" at bounding box center [541, 289] width 615 height 310
click at [547, 308] on span "Click to Upload Photos" at bounding box center [541, 304] width 118 height 18
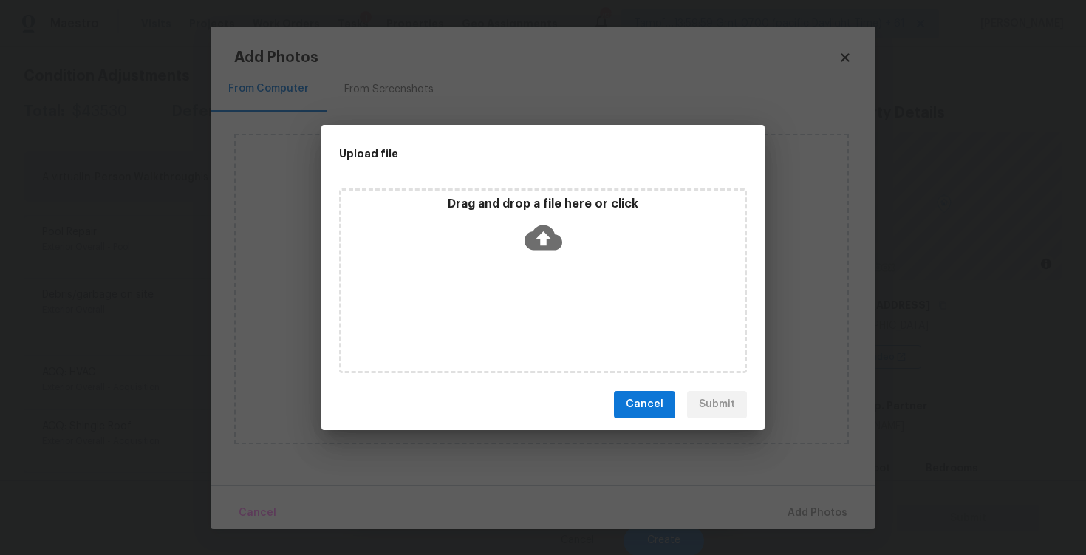
click at [556, 239] on icon at bounding box center [544, 237] width 38 height 25
